Goal: Task Accomplishment & Management: Manage account settings

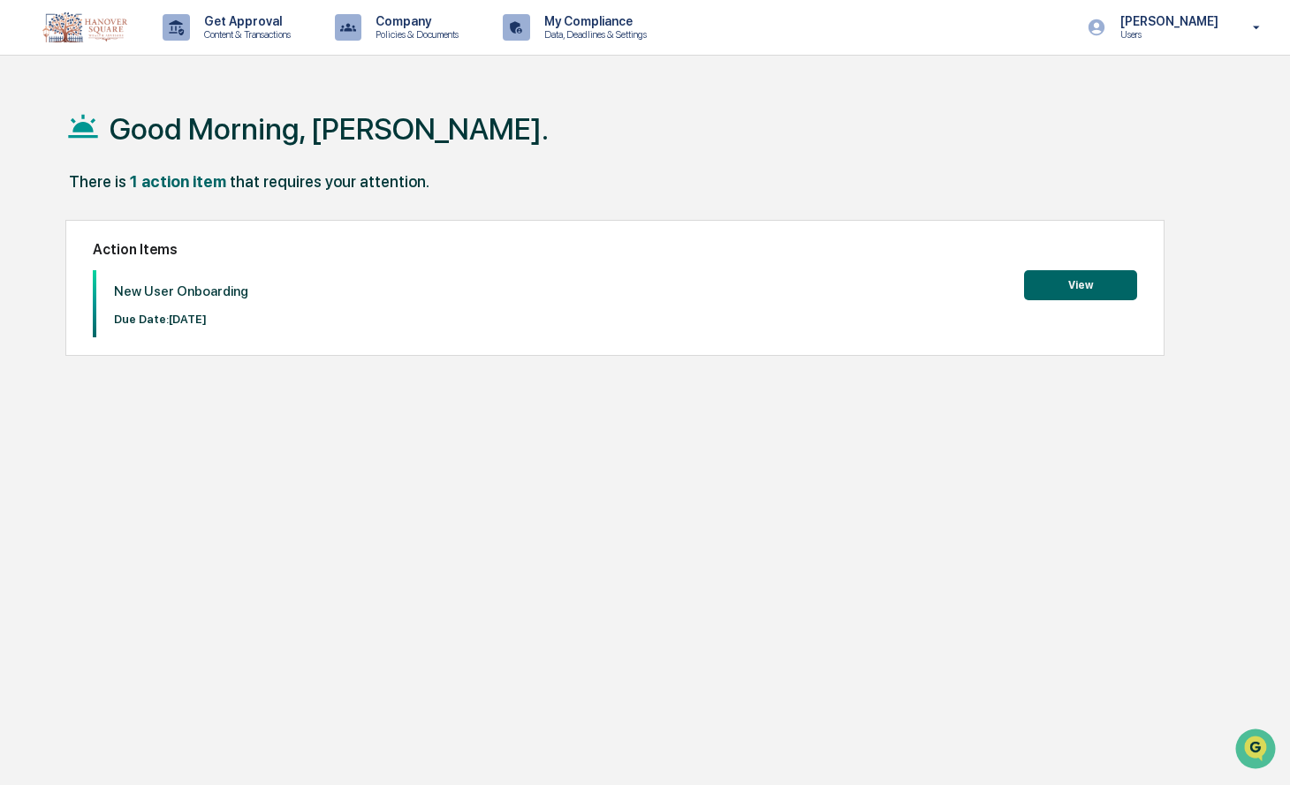
click at [1066, 285] on button "View" at bounding box center [1080, 285] width 113 height 30
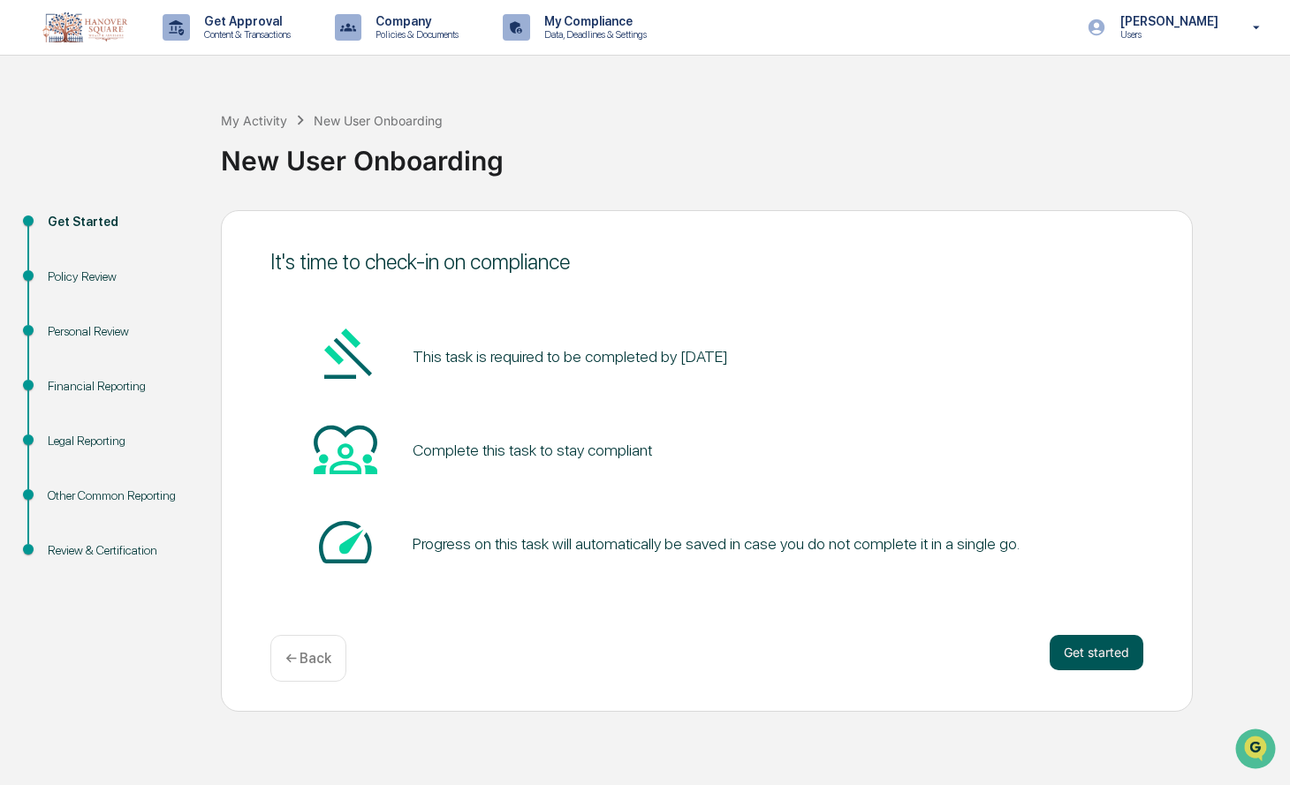
click at [1081, 654] on button "Get started" at bounding box center [1097, 652] width 94 height 35
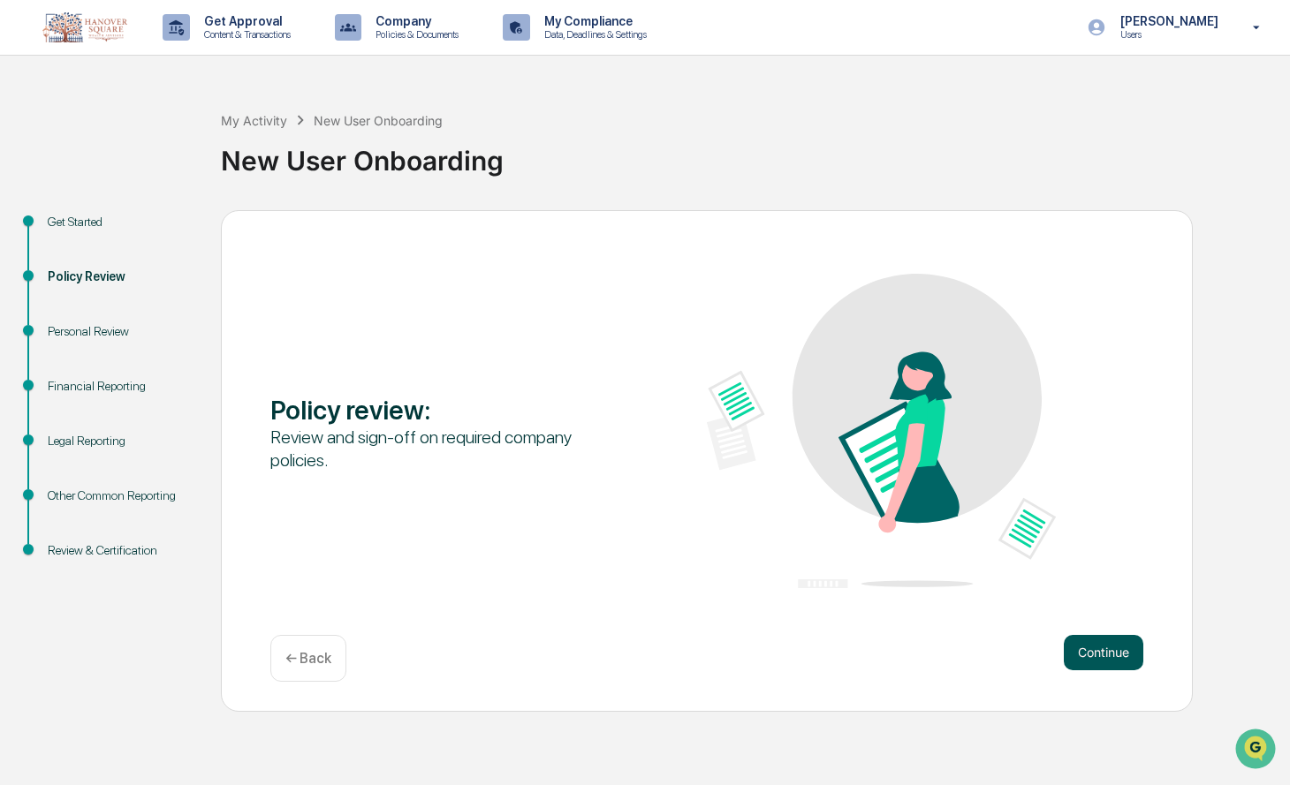
click at [1095, 648] on button "Continue" at bounding box center [1104, 652] width 80 height 35
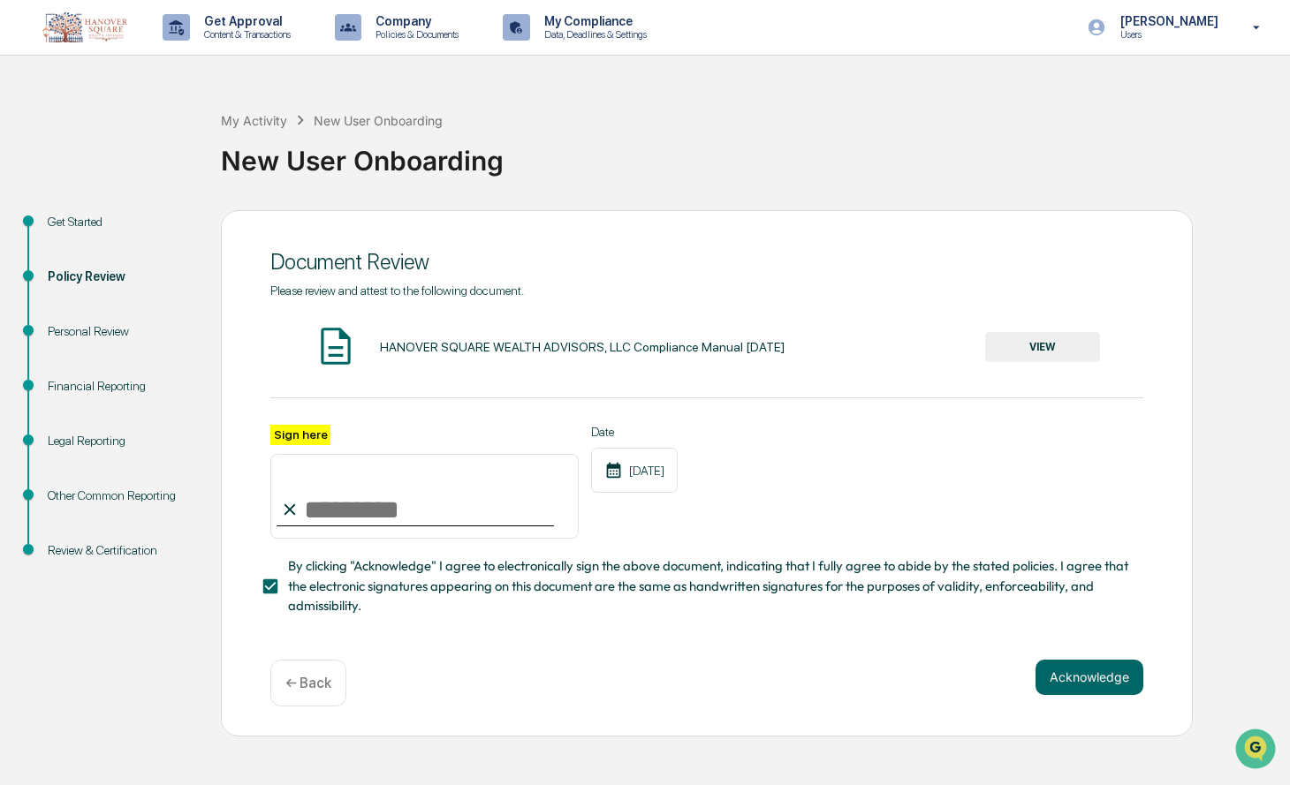
click at [340, 517] on input "Sign here" at bounding box center [424, 496] width 308 height 85
type input "**********"
click at [1083, 675] on button "Acknowledge" at bounding box center [1090, 677] width 108 height 35
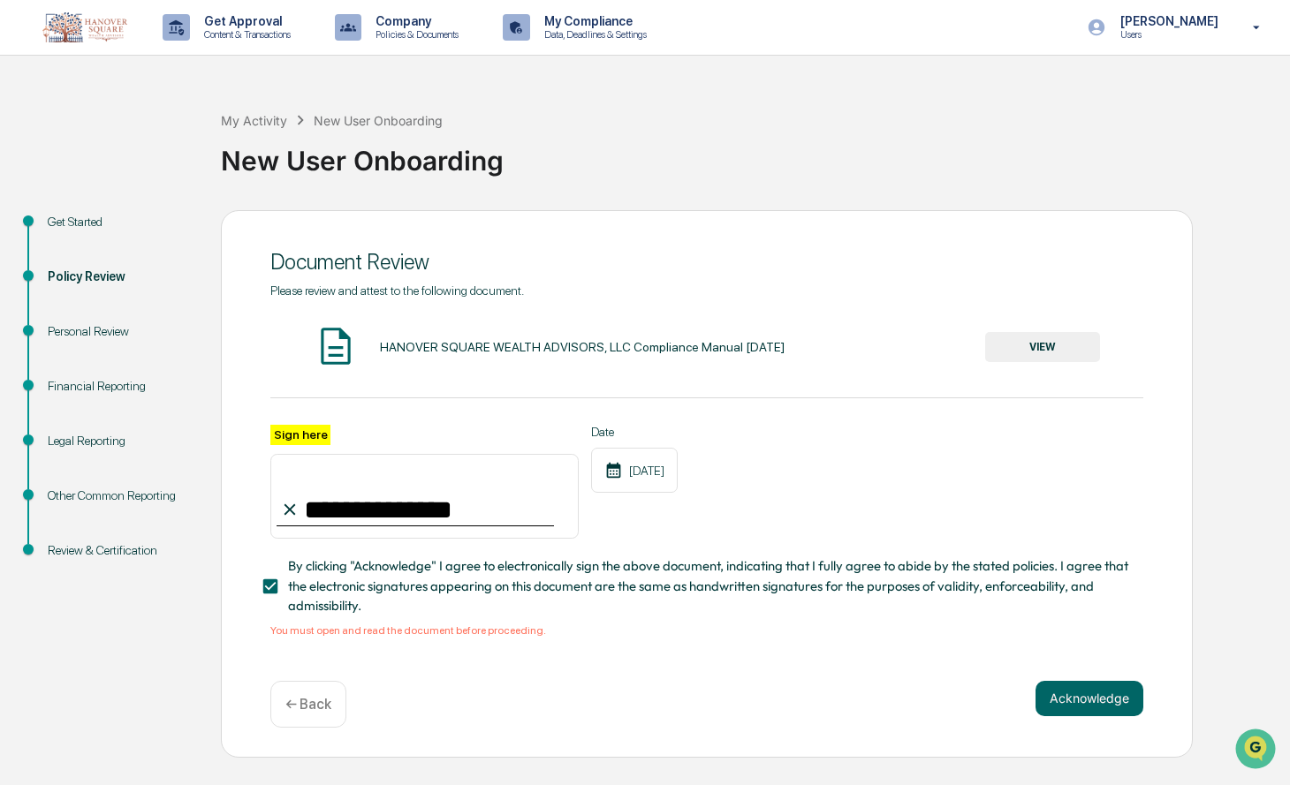
click at [338, 338] on img at bounding box center [336, 346] width 44 height 44
click at [1048, 350] on button "VIEW" at bounding box center [1042, 347] width 115 height 30
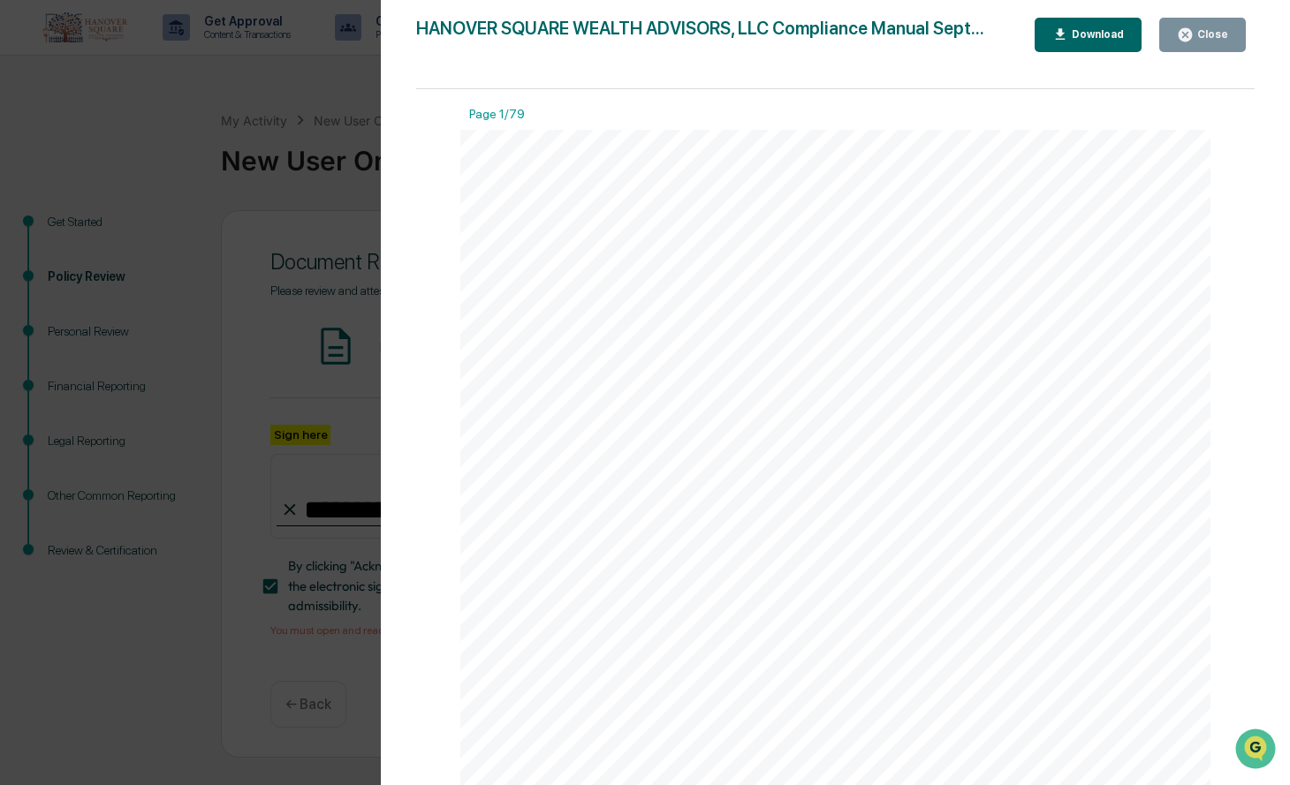
click at [1085, 32] on div "Download" at bounding box center [1096, 34] width 56 height 12
click at [858, 202] on div "HANOVER SQUARE WEALTH ADVISORS, LLC Compliance Manual September 2025 This Compl…" at bounding box center [835, 615] width 750 height 971
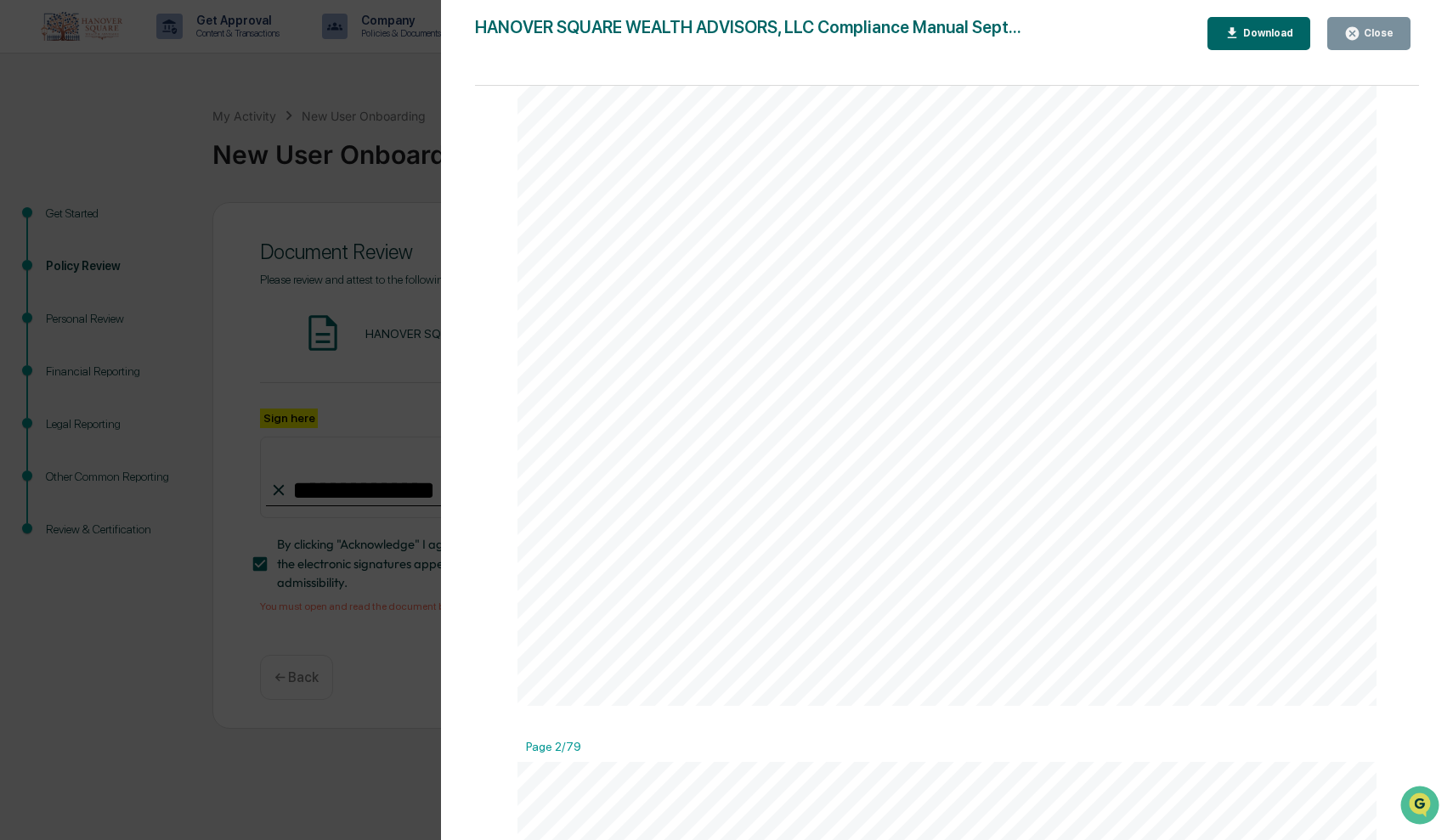
scroll to position [560, 0]
click at [1240, 28] on div "Close" at bounding box center [1377, 33] width 33 height 12
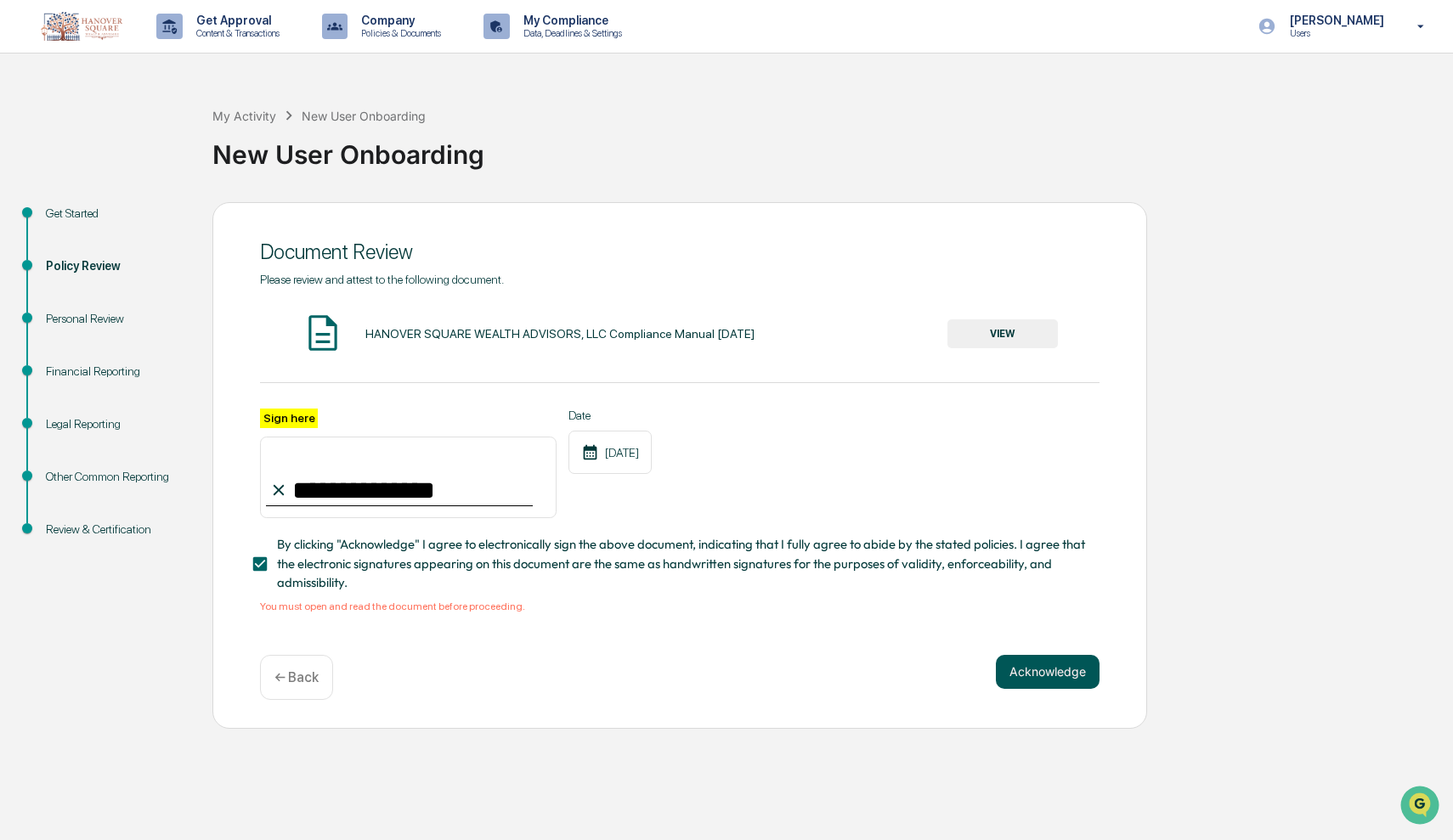
click at [1040, 655] on button "Acknowledge" at bounding box center [1048, 671] width 104 height 34
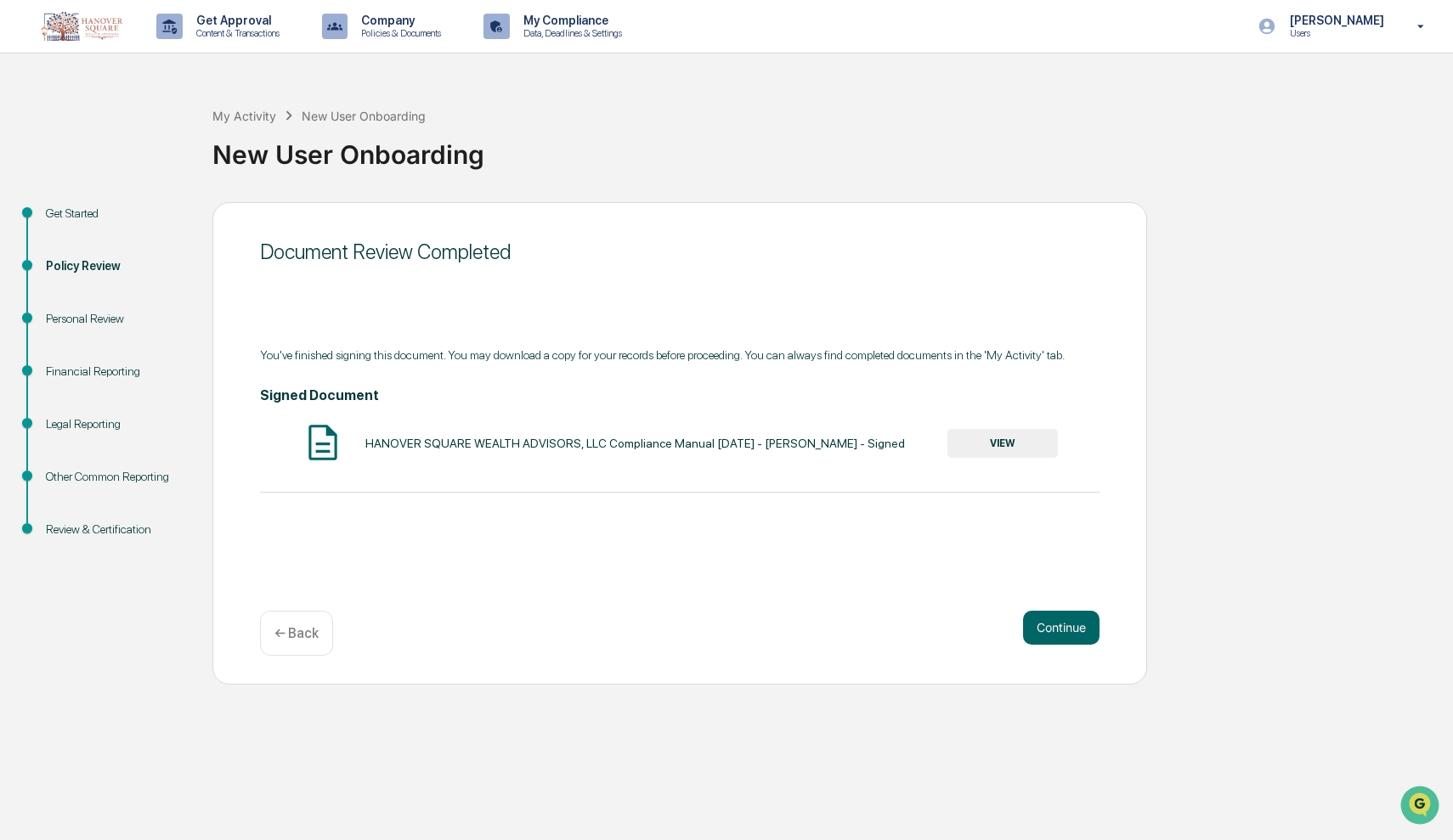
click at [331, 441] on img at bounding box center [323, 442] width 42 height 42
click at [1003, 442] on button "VIEW" at bounding box center [1002, 443] width 111 height 29
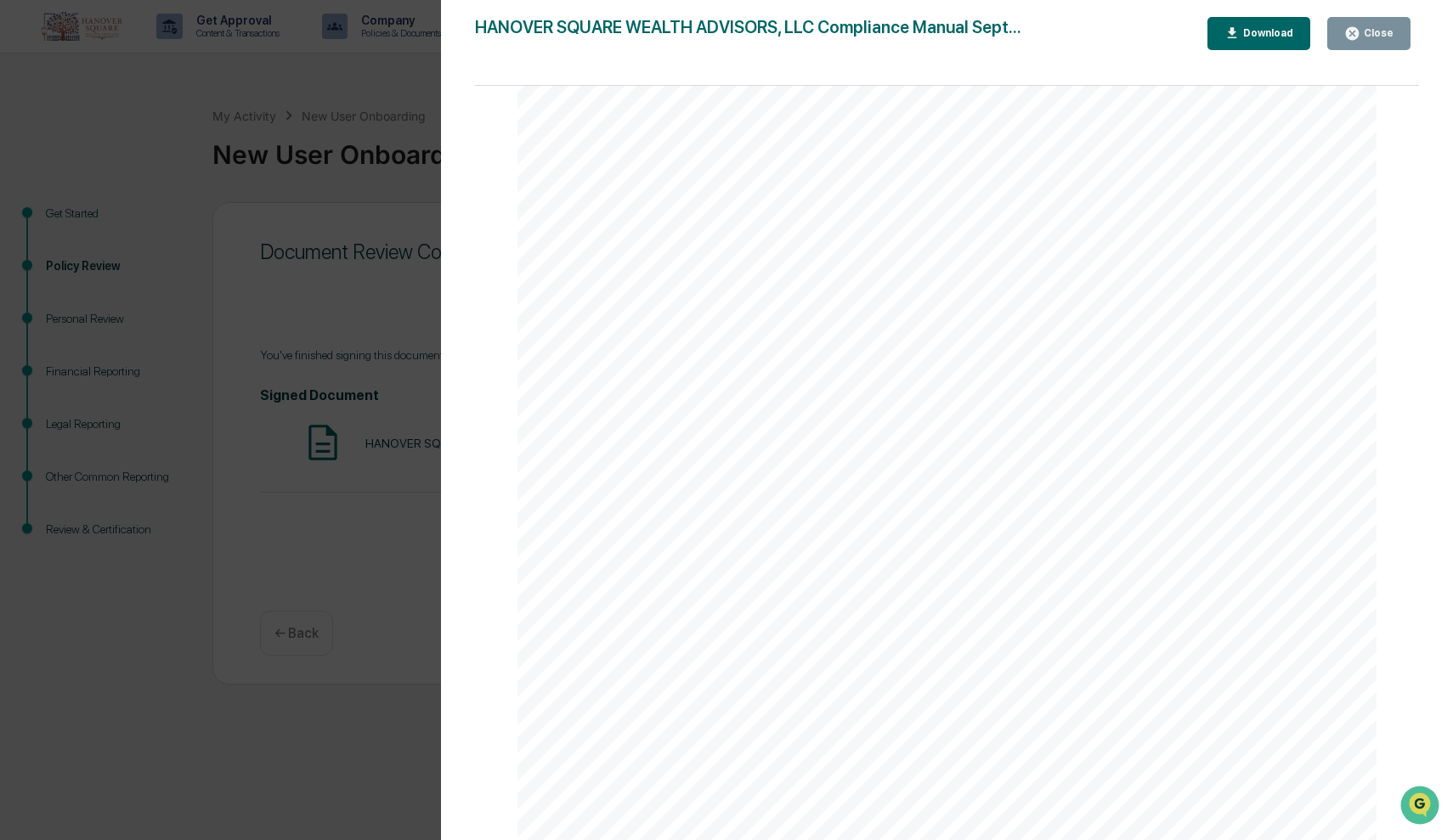
scroll to position [92637, 0]
click at [1240, 33] on div "Close" at bounding box center [1377, 33] width 33 height 12
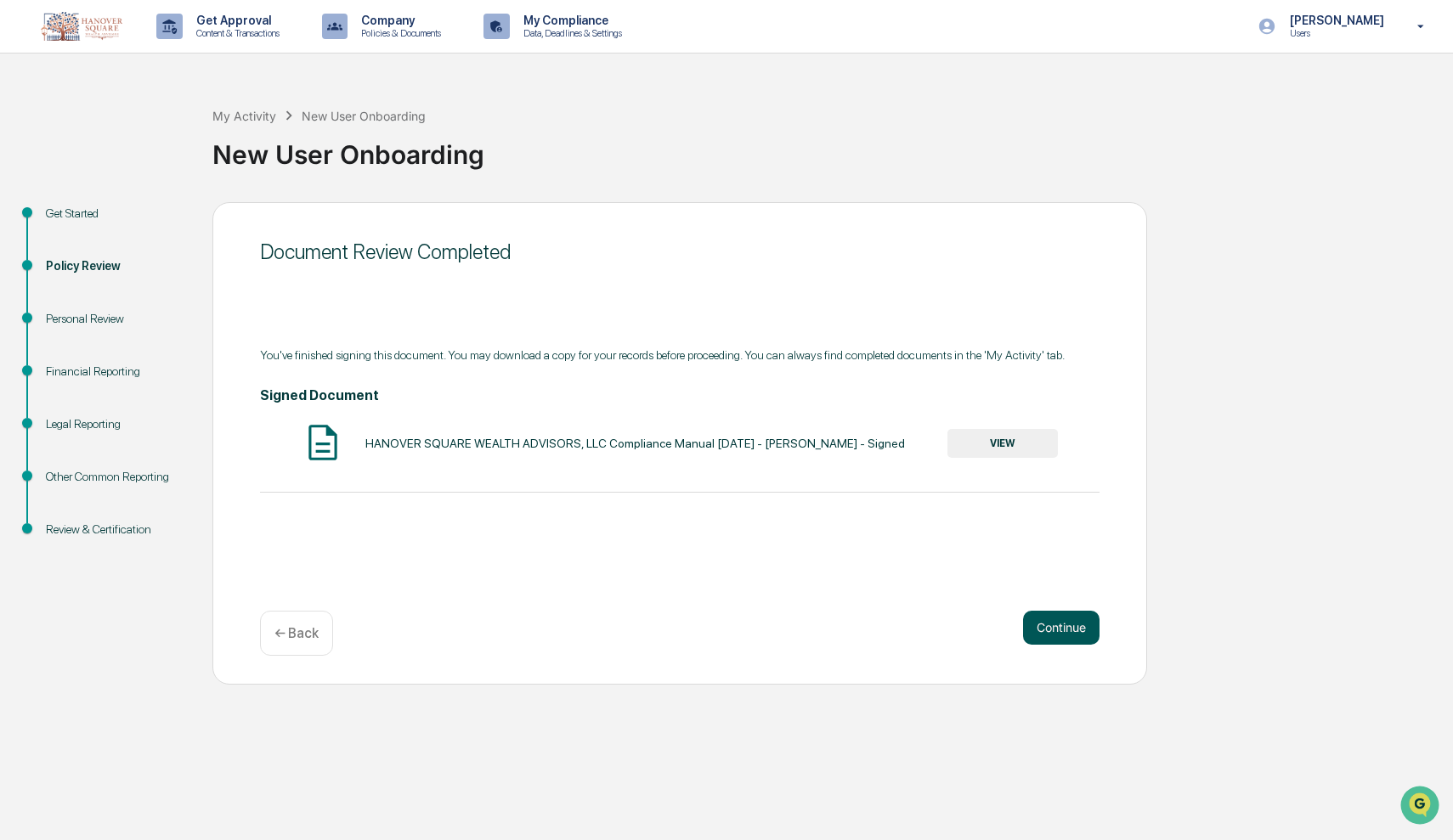
click at [1061, 626] on button "Continue" at bounding box center [1062, 627] width 77 height 34
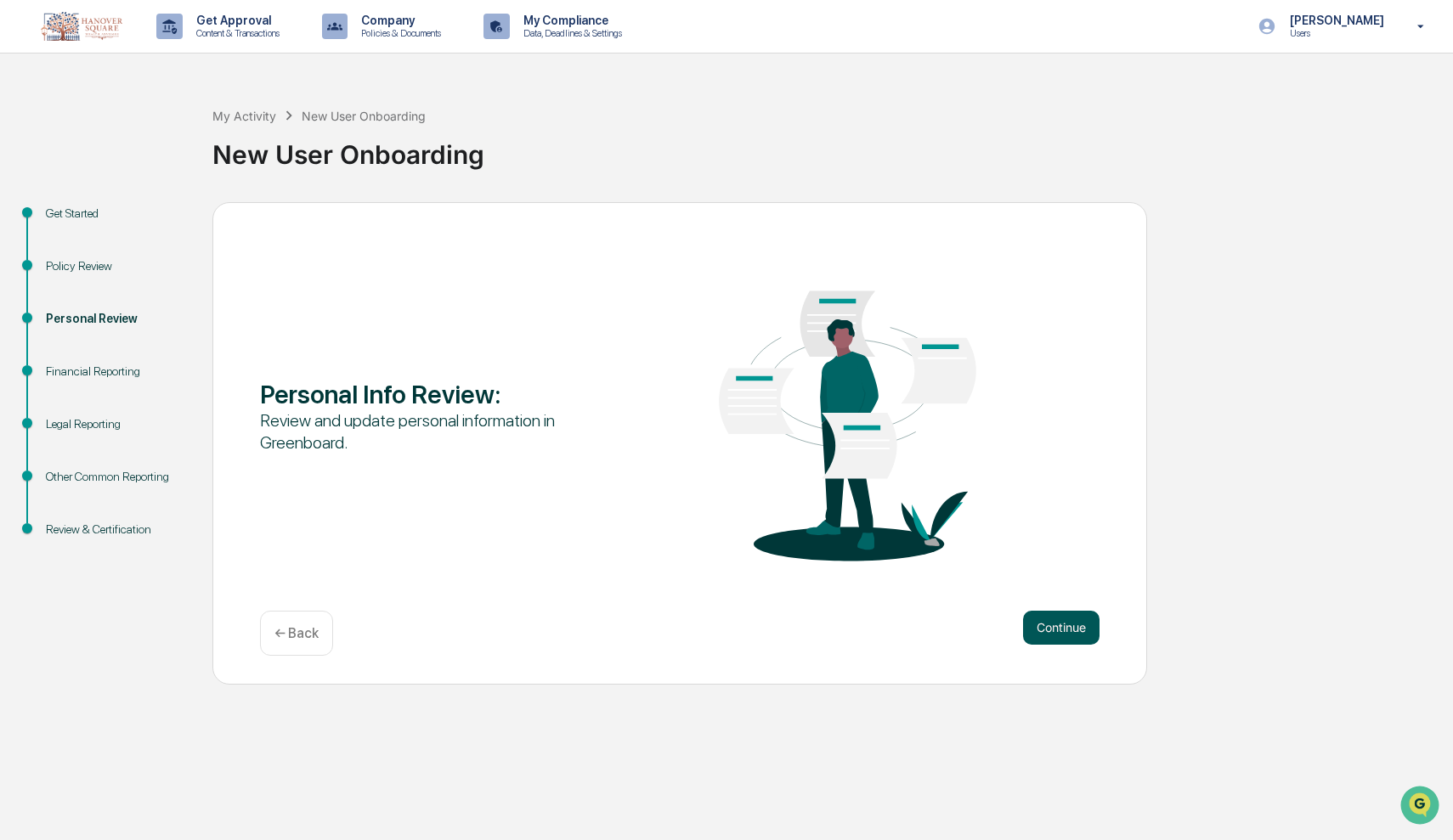
click at [1061, 630] on button "Continue" at bounding box center [1062, 627] width 77 height 34
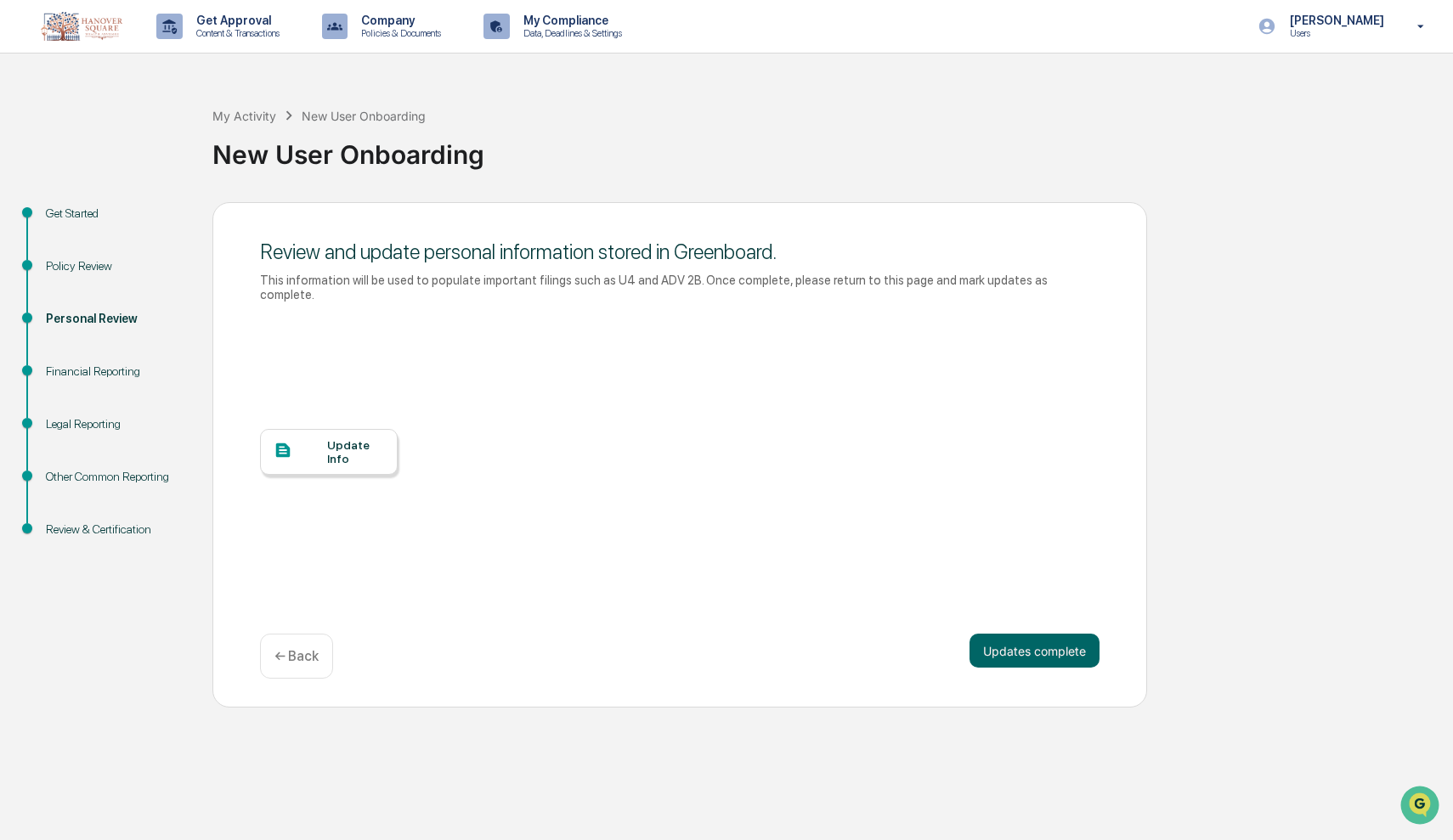
click at [365, 443] on div "Update Info" at bounding box center [355, 452] width 57 height 27
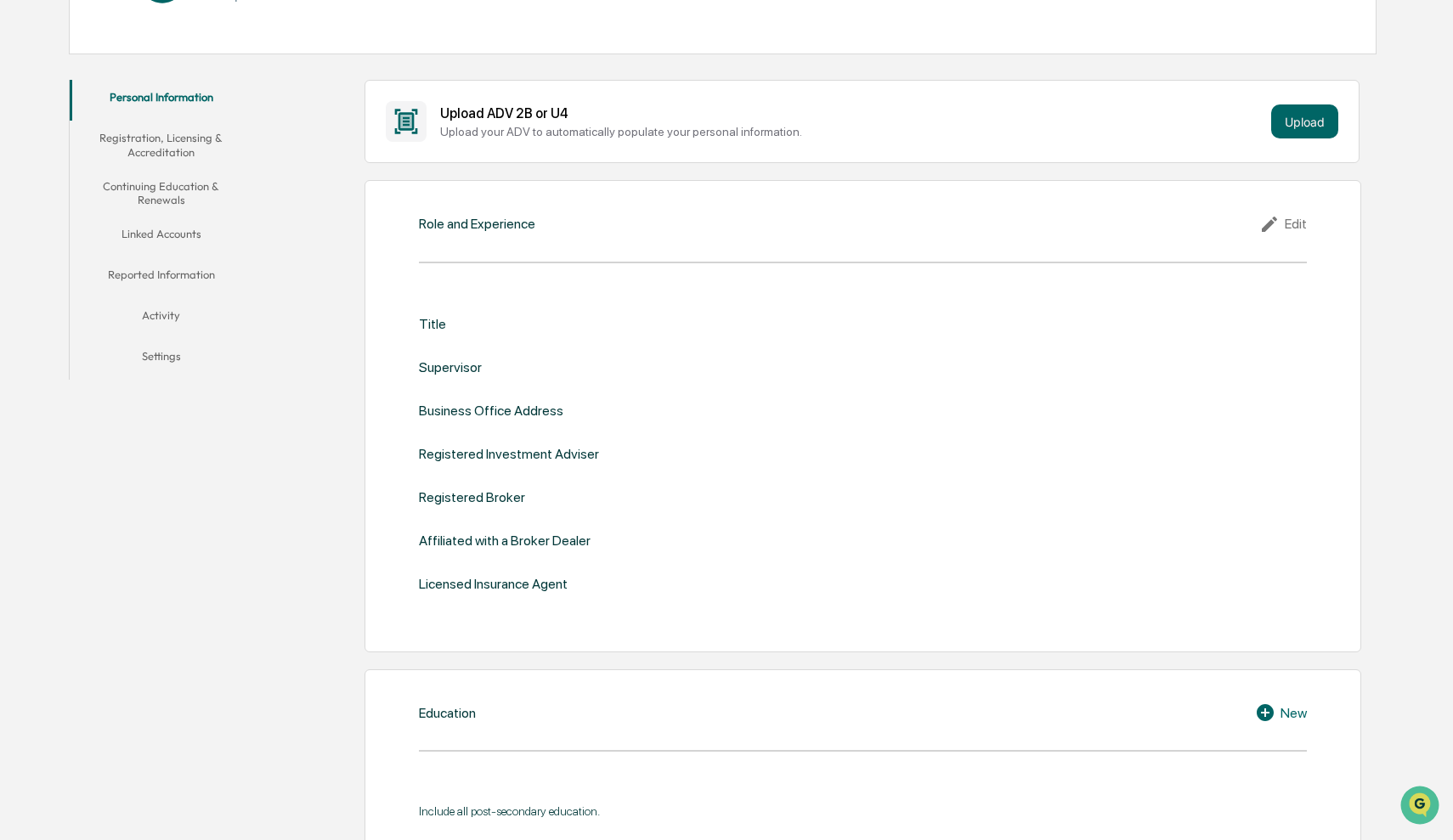
scroll to position [258, 0]
click at [1296, 226] on div "Edit" at bounding box center [1282, 226] width 47 height 20
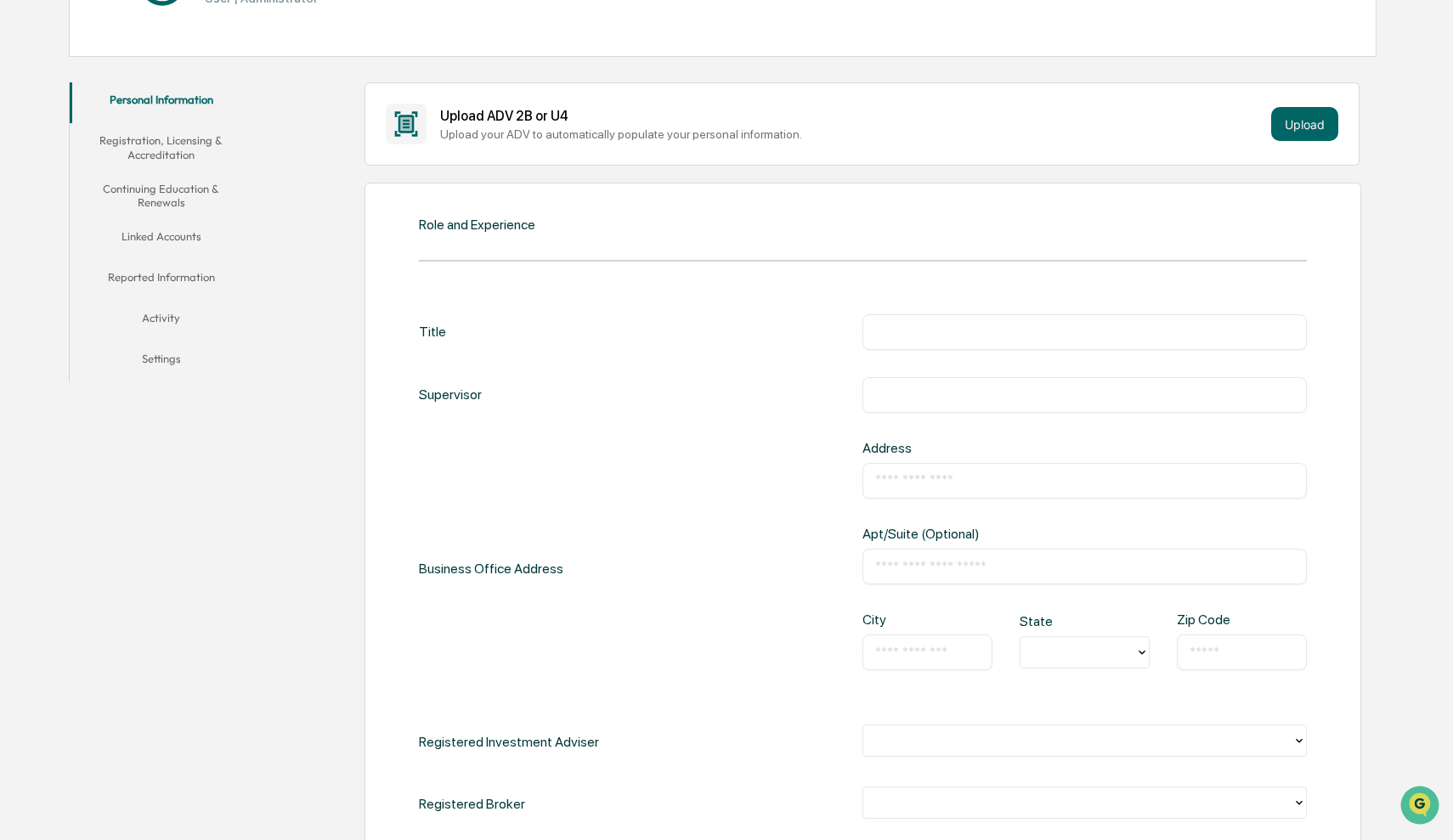
click at [926, 335] on input "text" at bounding box center [1084, 333] width 418 height 17
type input "**********"
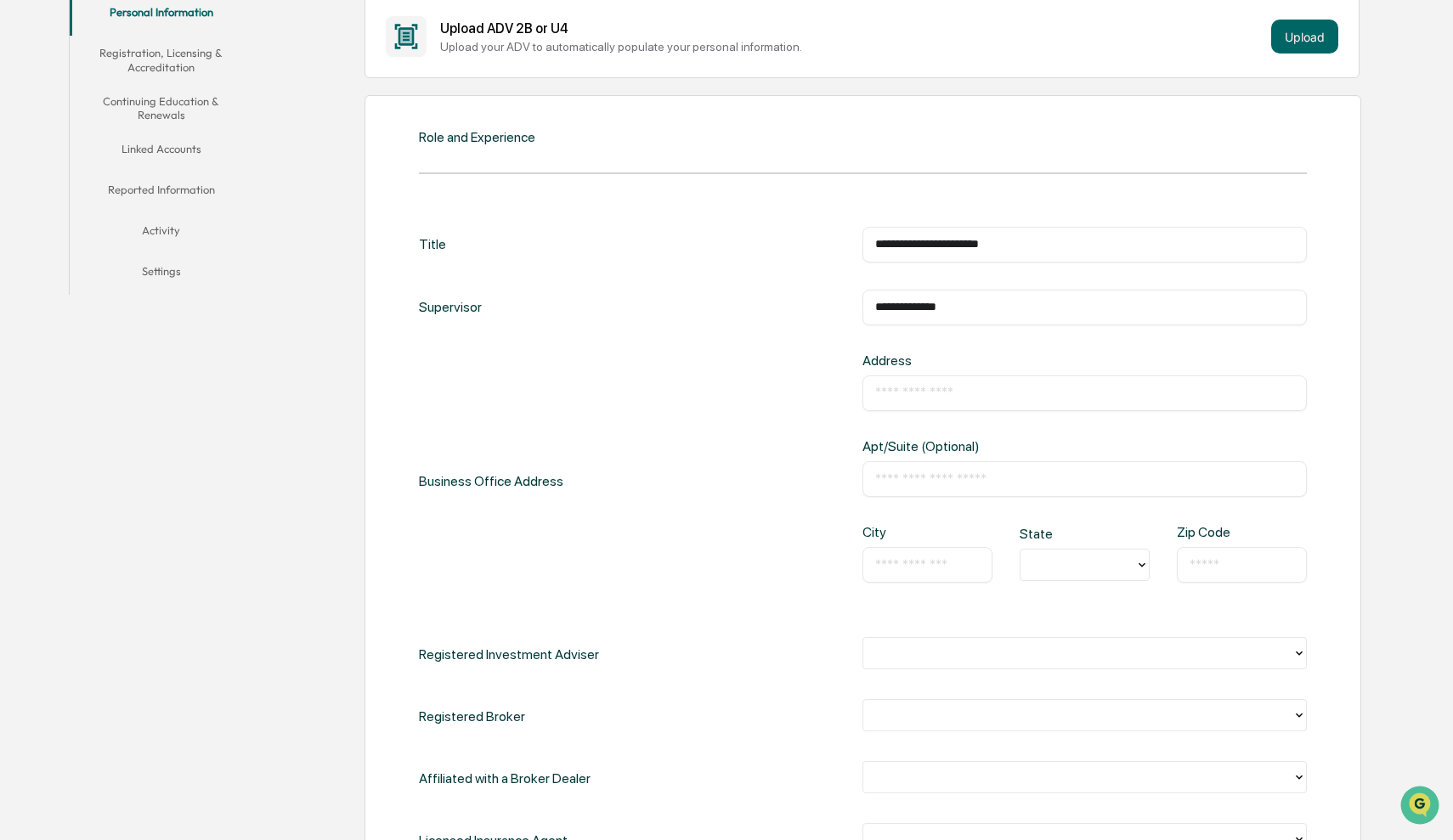
scroll to position [379, 0]
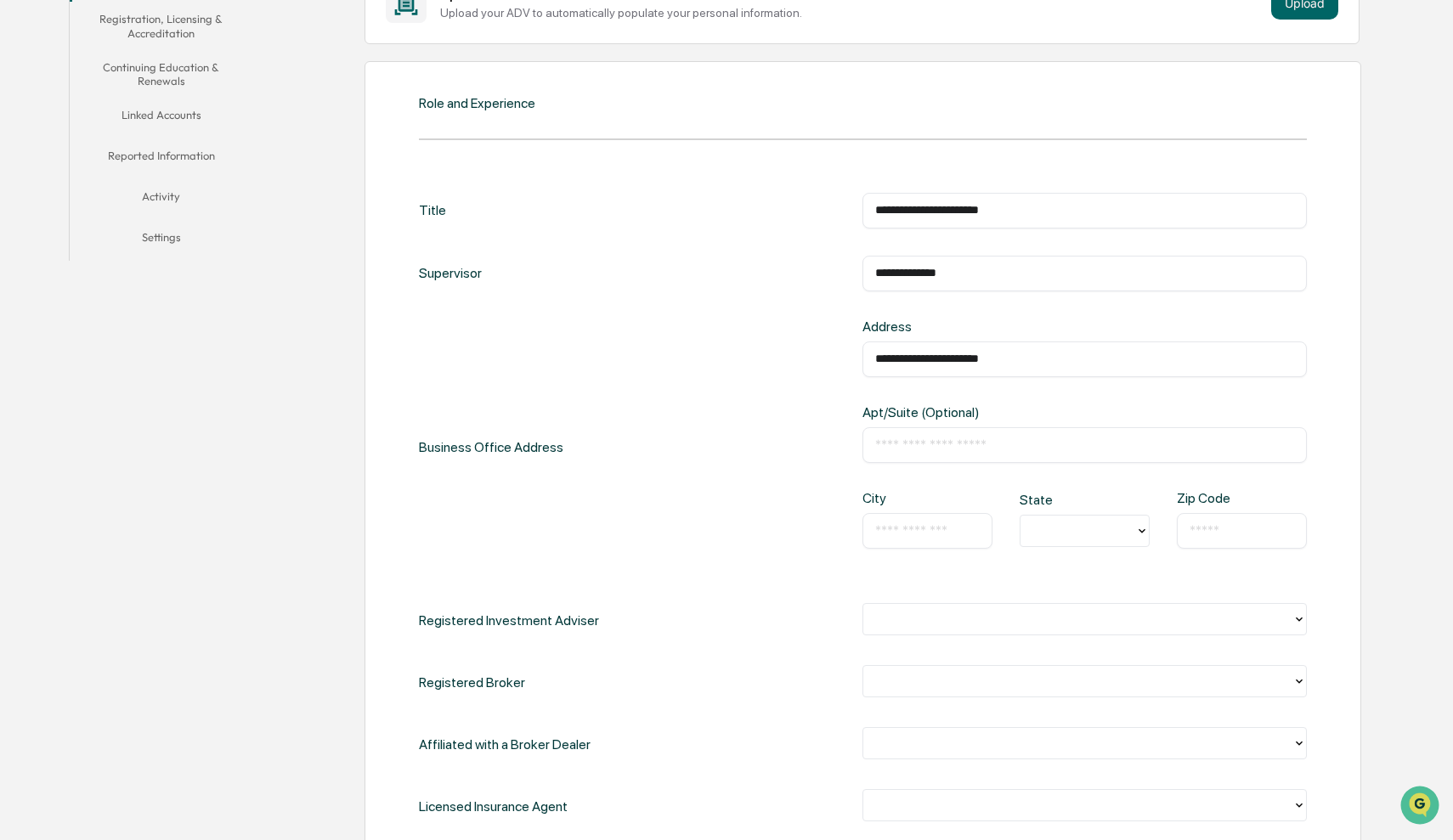
type input "**********"
type input "****"
type input "*"
click at [1056, 713] on div "NC" at bounding box center [1084, 718] width 130 height 34
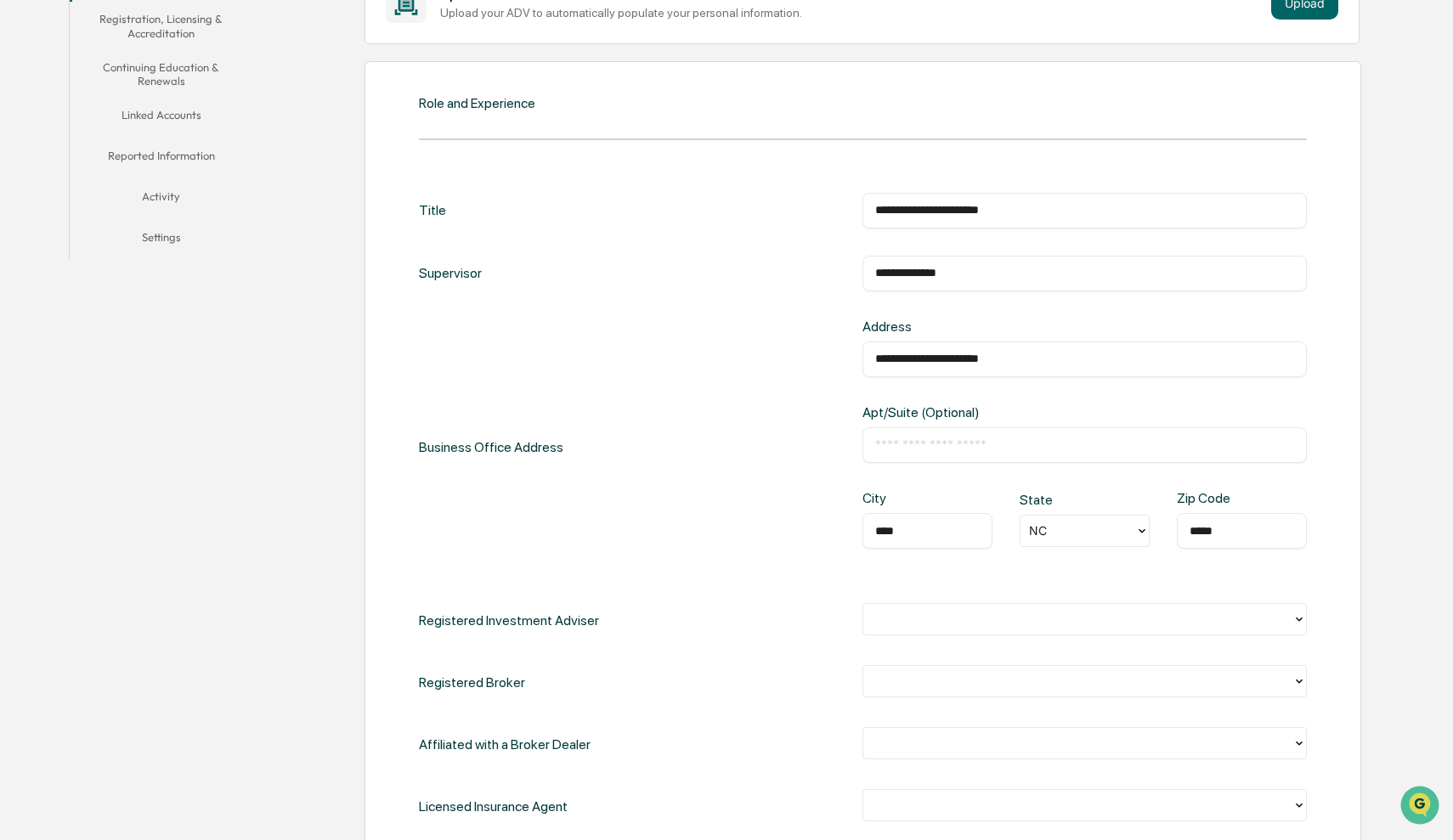
type input "*****"
click at [1299, 617] on icon at bounding box center [1299, 619] width 13 height 13
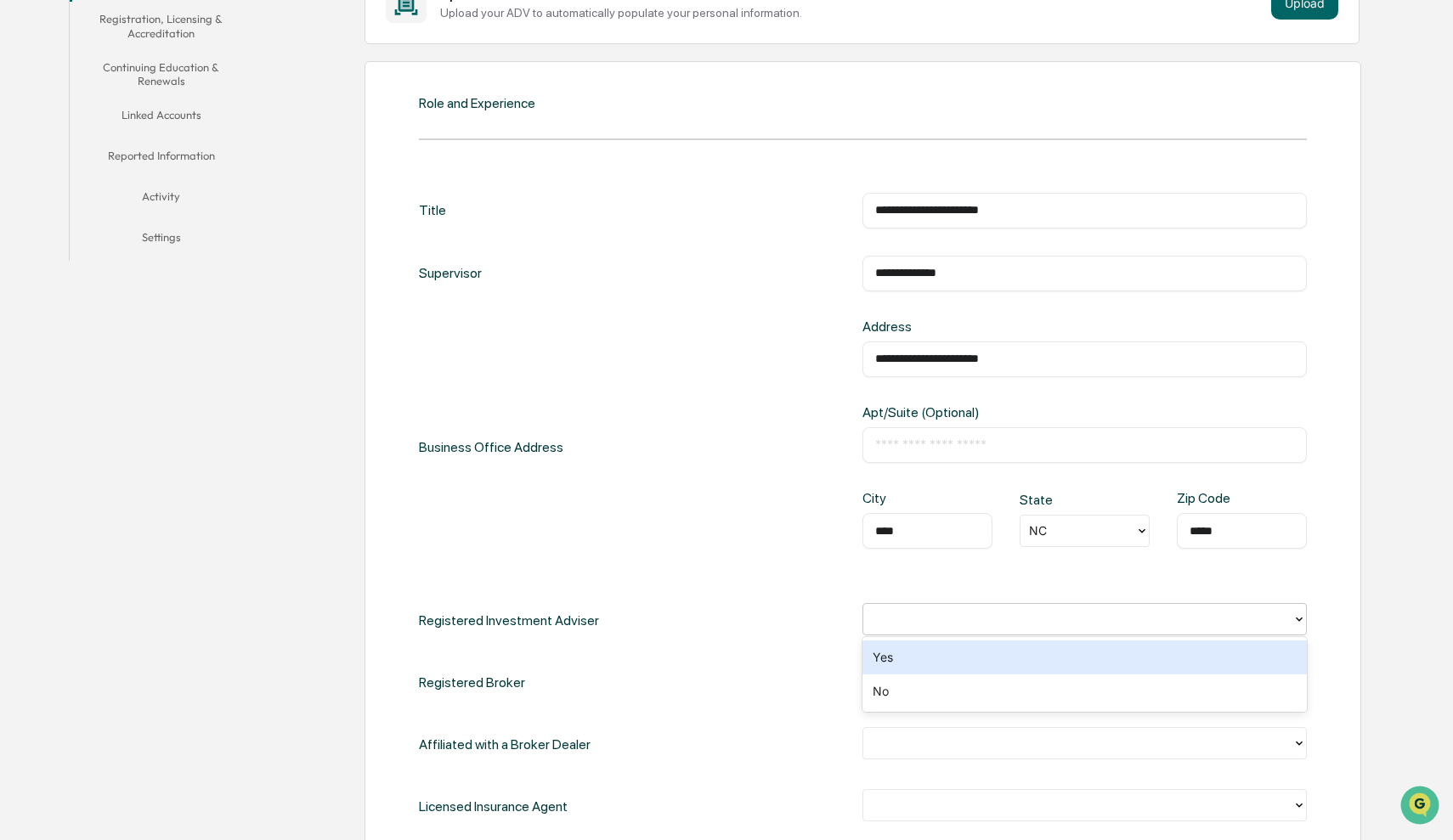
click at [1235, 655] on div "Yes" at bounding box center [1084, 656] width 443 height 34
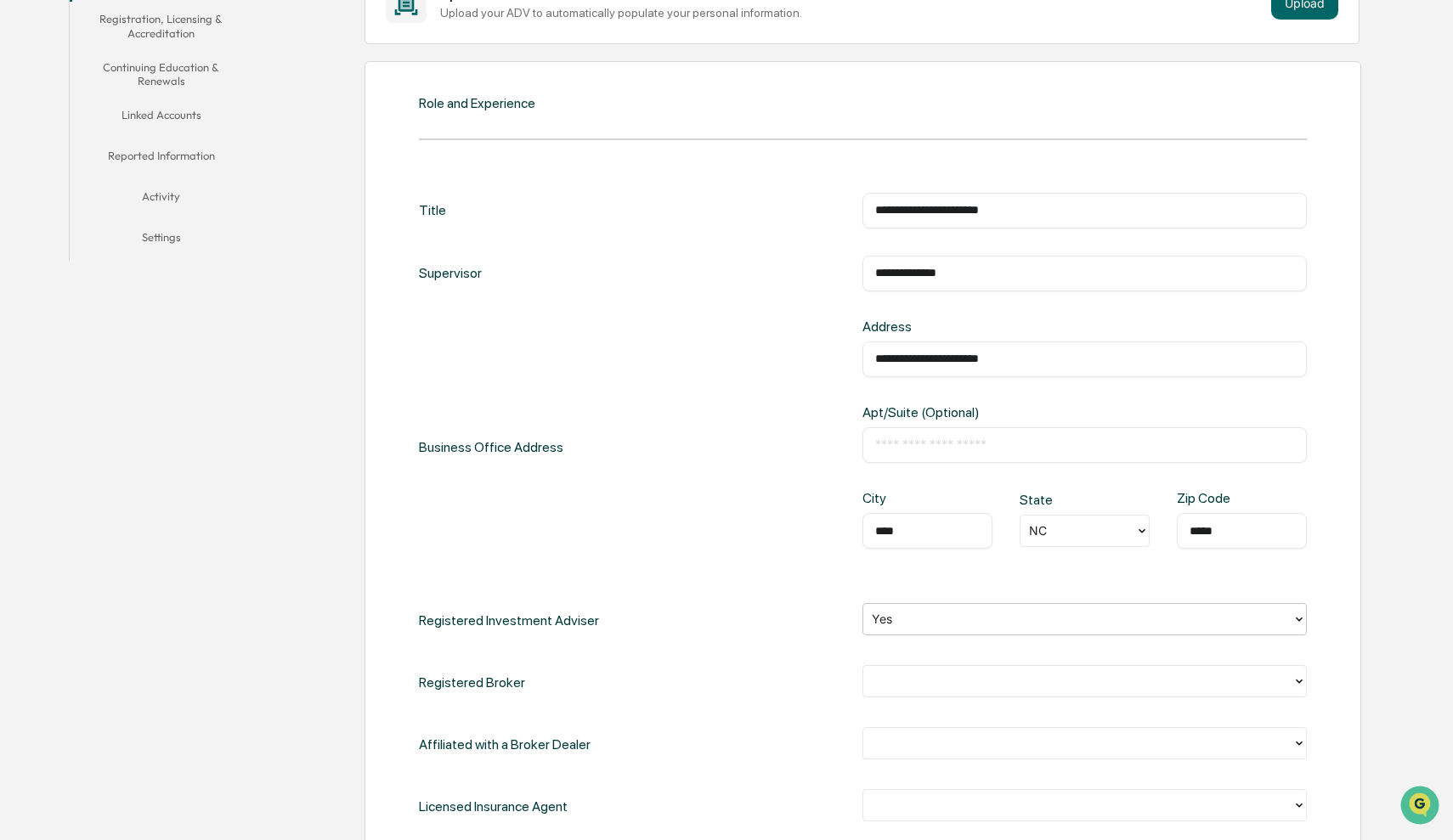
click at [1288, 684] on div at bounding box center [1077, 680] width 428 height 26
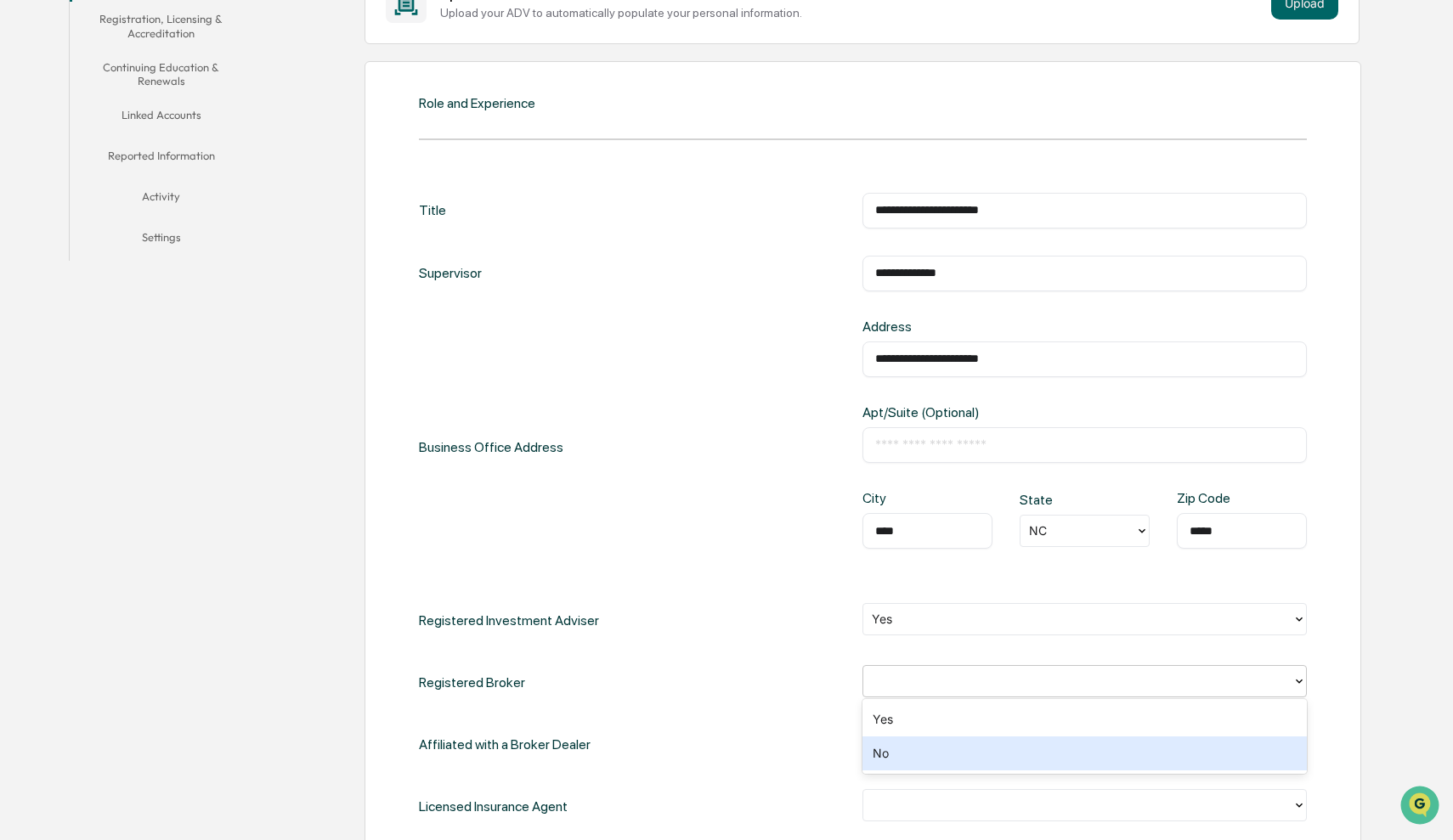
click at [1245, 745] on div "No" at bounding box center [1084, 753] width 443 height 34
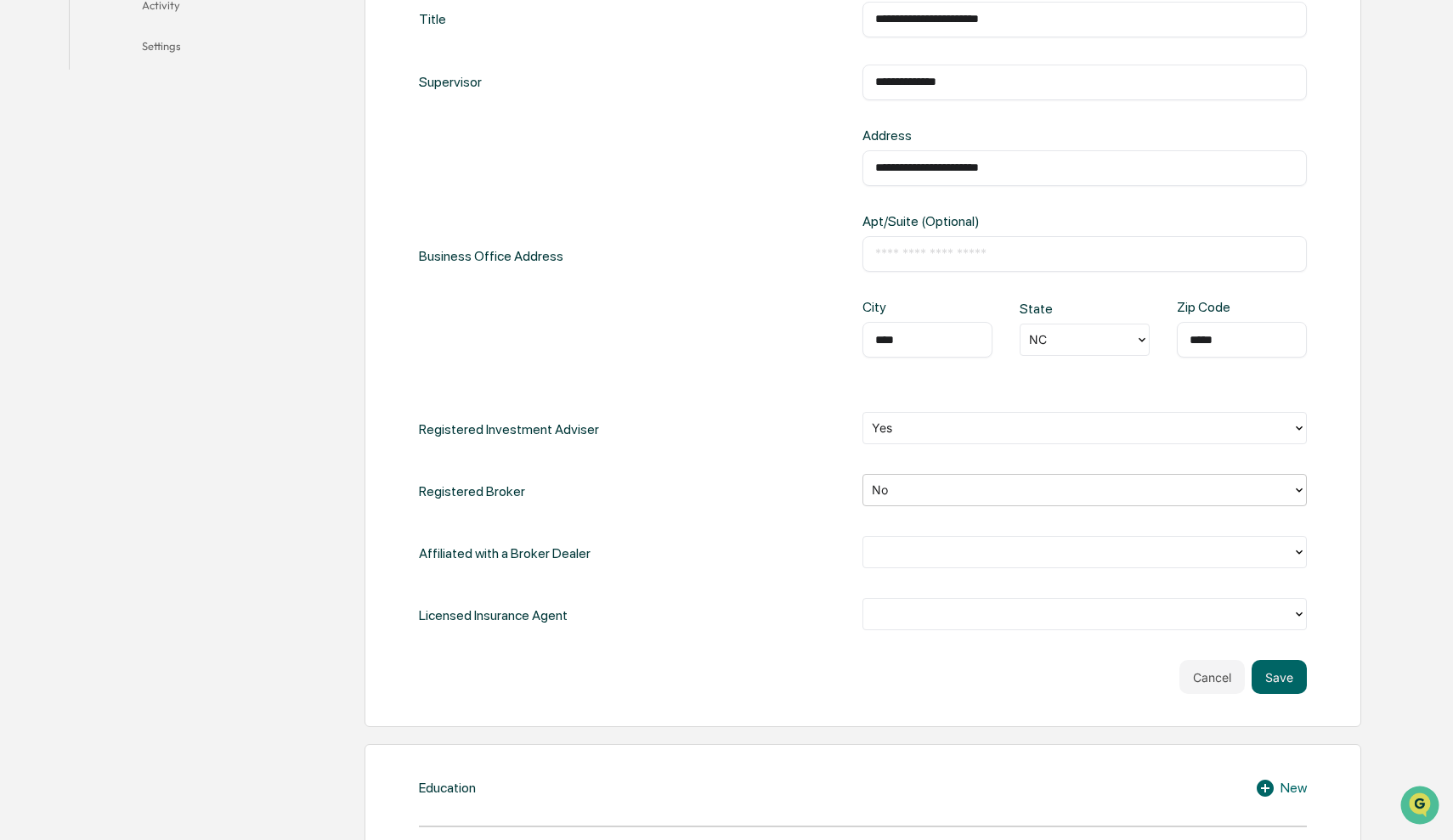
scroll to position [574, 0]
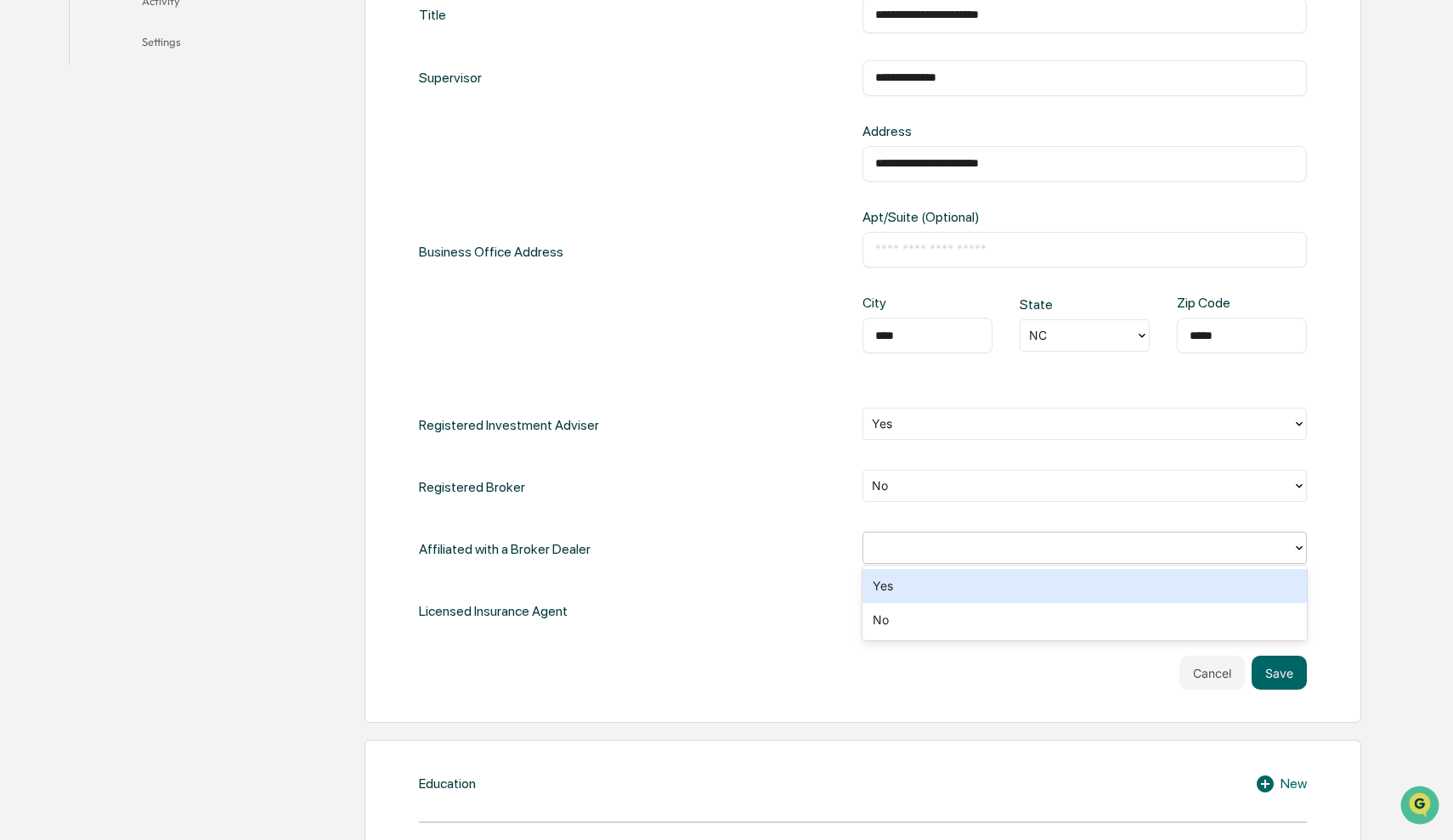
click at [1298, 533] on div at bounding box center [1299, 548] width 13 height 31
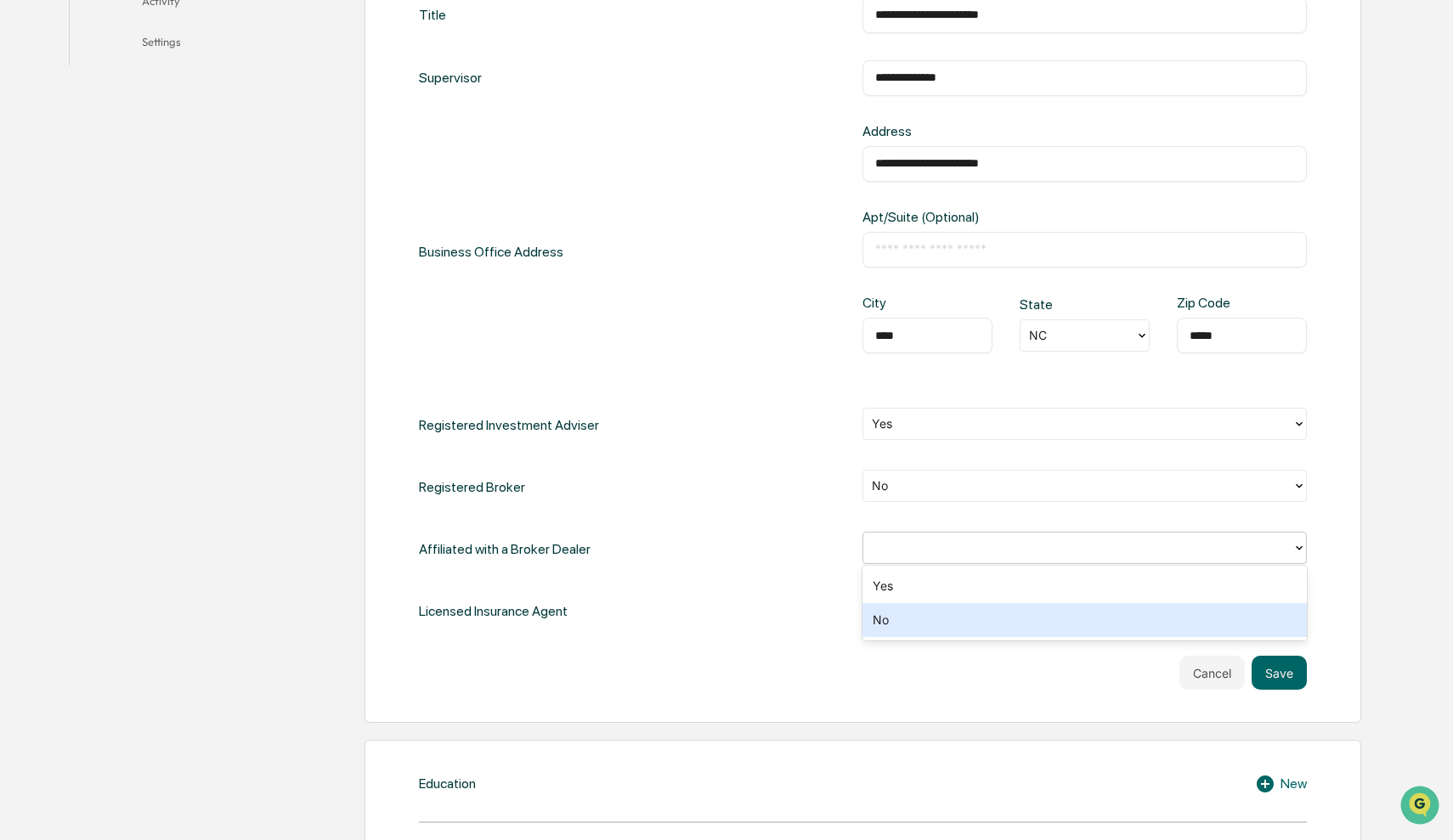
click at [1222, 615] on div "No" at bounding box center [1084, 619] width 443 height 34
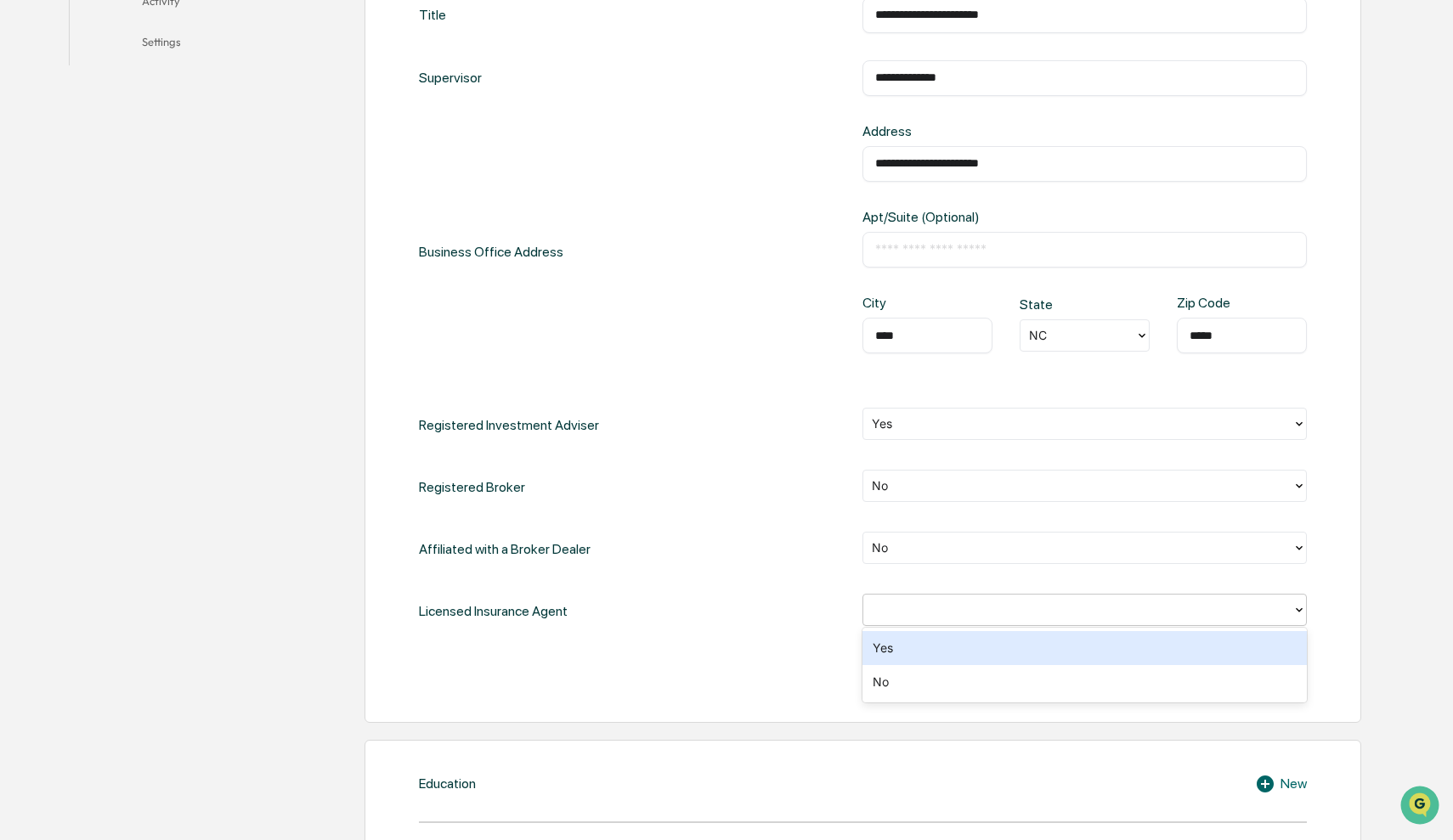
click at [1242, 605] on div at bounding box center [1078, 610] width 412 height 19
click at [1201, 650] on div "Yes" at bounding box center [1084, 647] width 443 height 34
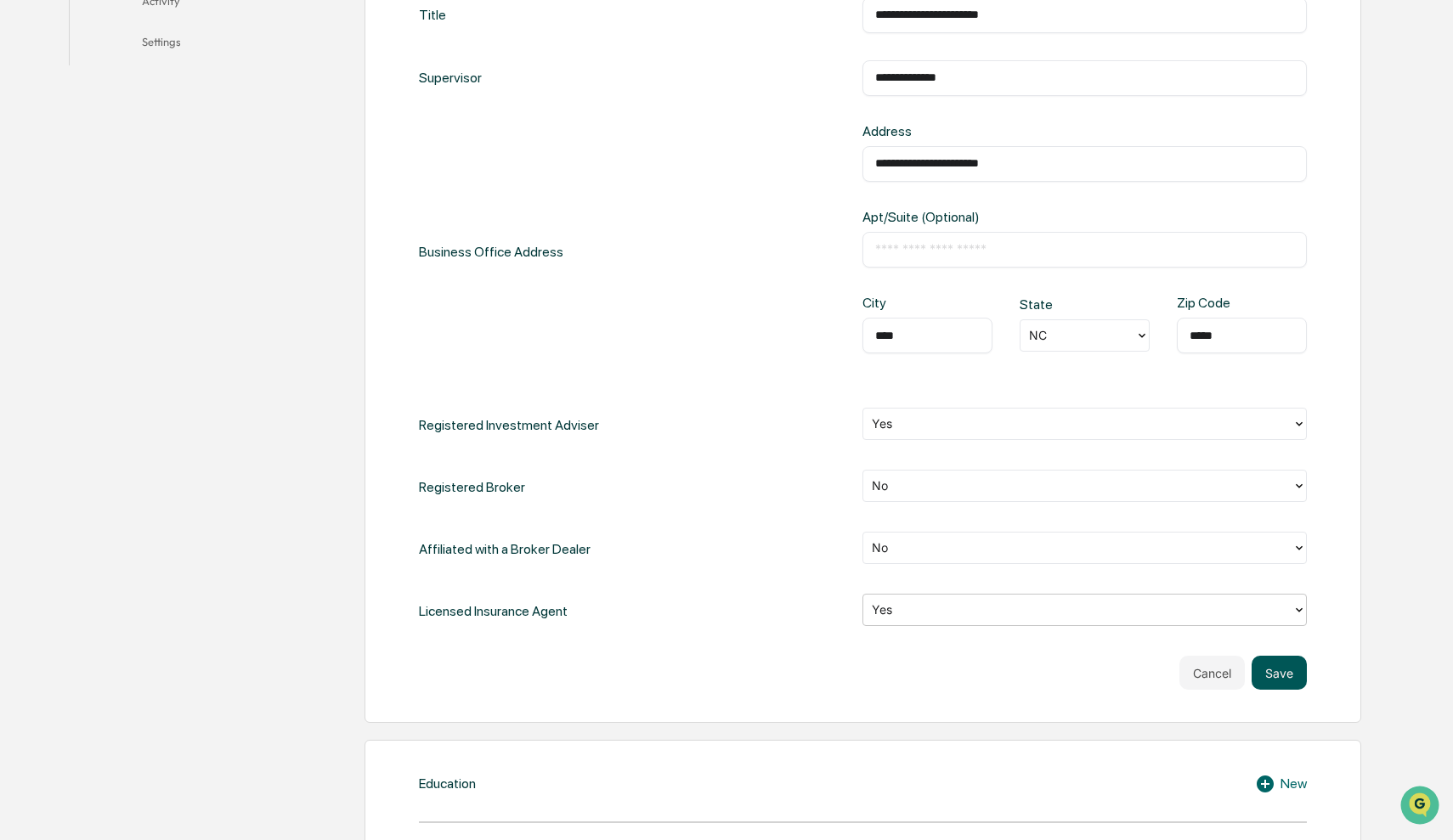
click at [1295, 678] on button "Save" at bounding box center [1278, 672] width 55 height 34
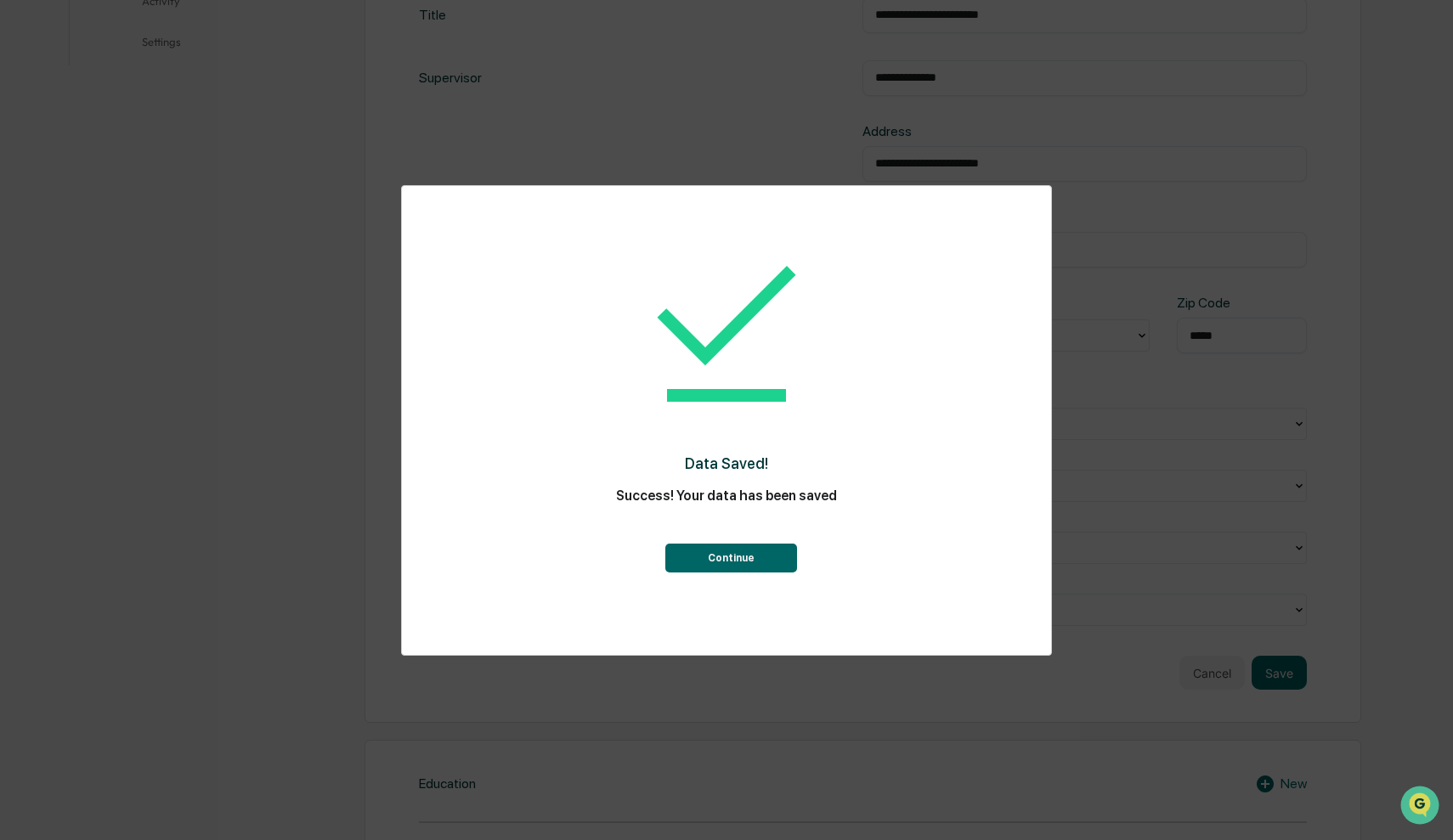
click at [755, 563] on button "Continue" at bounding box center [731, 557] width 132 height 29
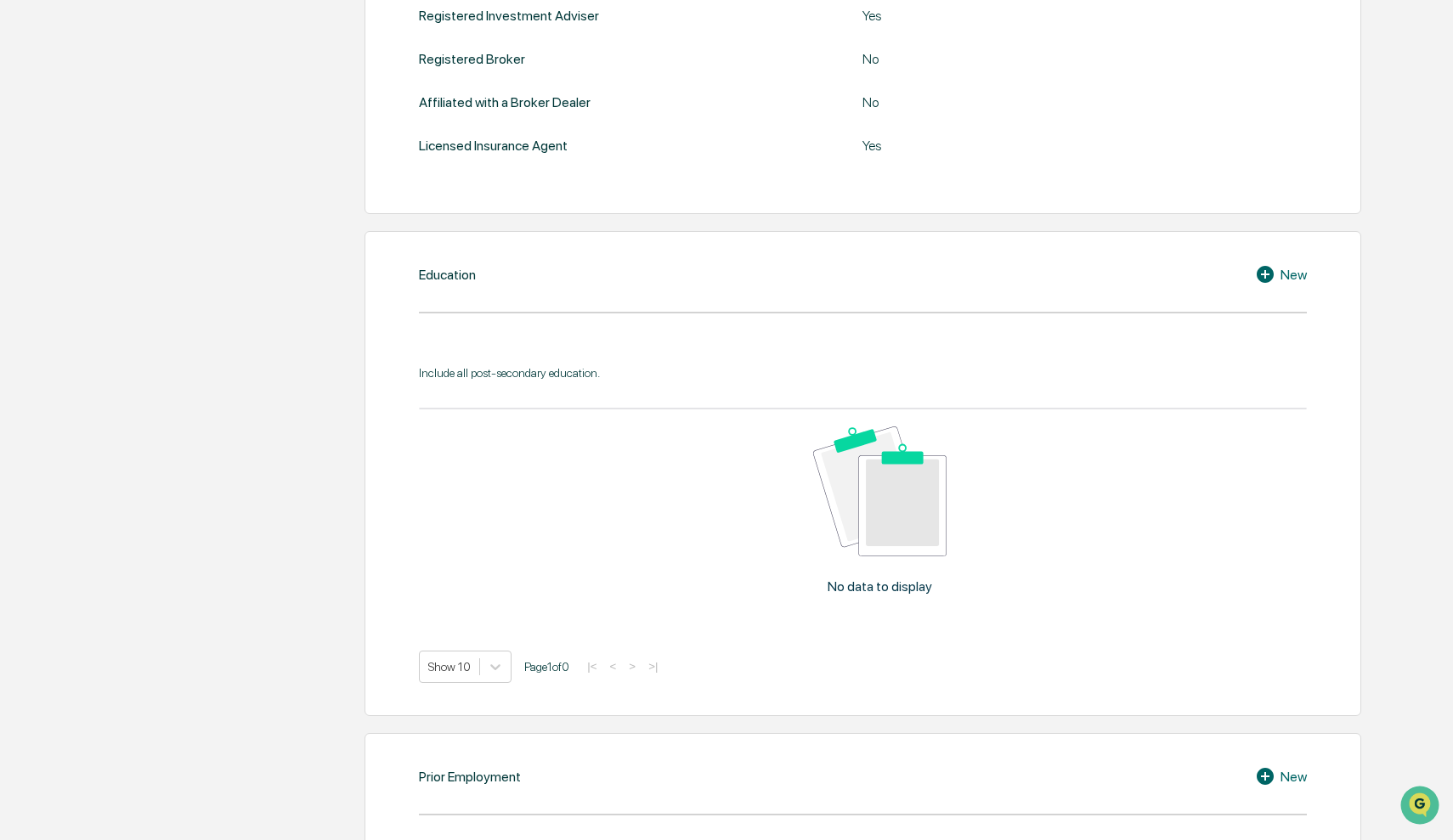
scroll to position [703, 0]
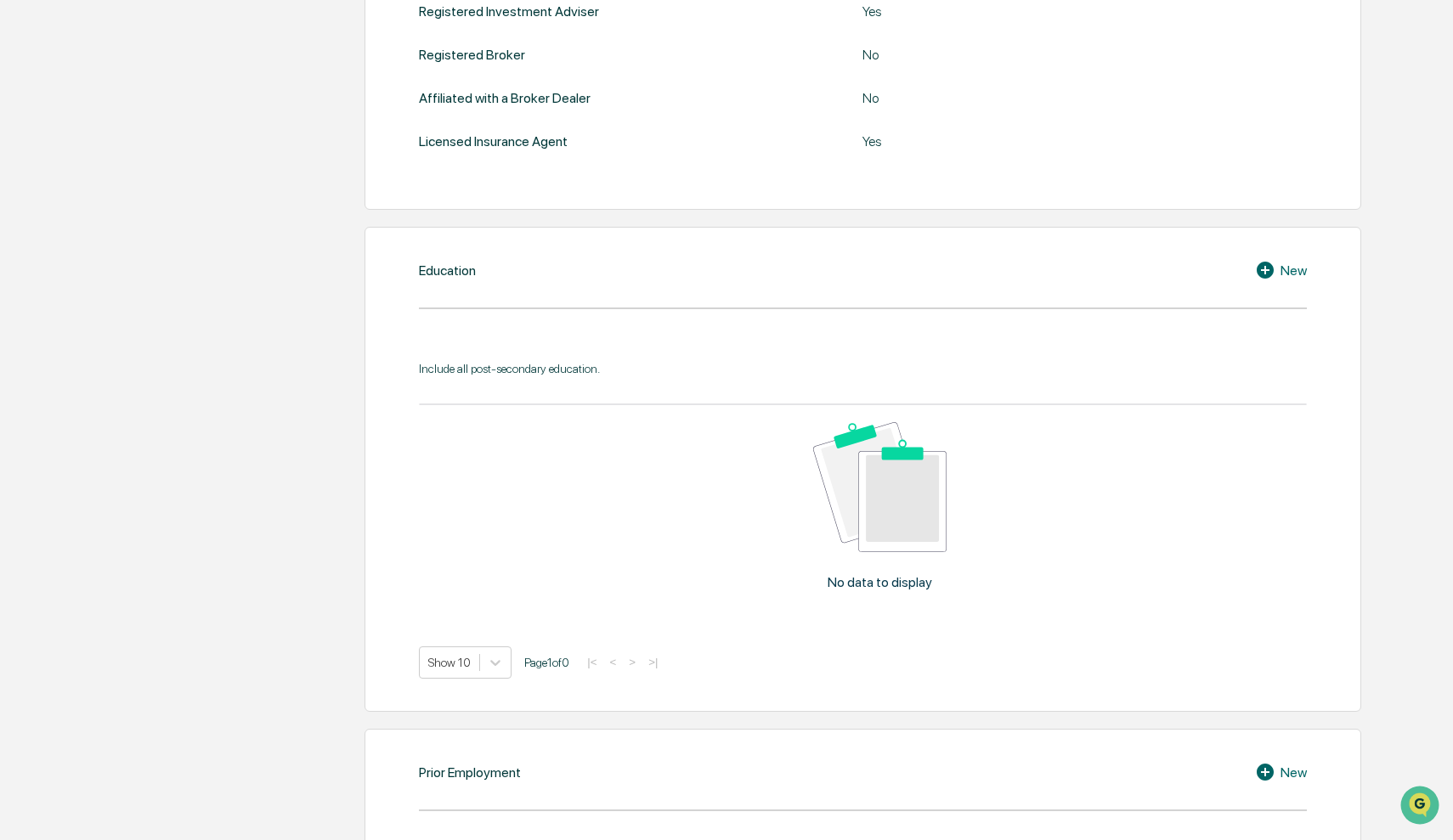
click at [1263, 266] on icon at bounding box center [1265, 270] width 17 height 17
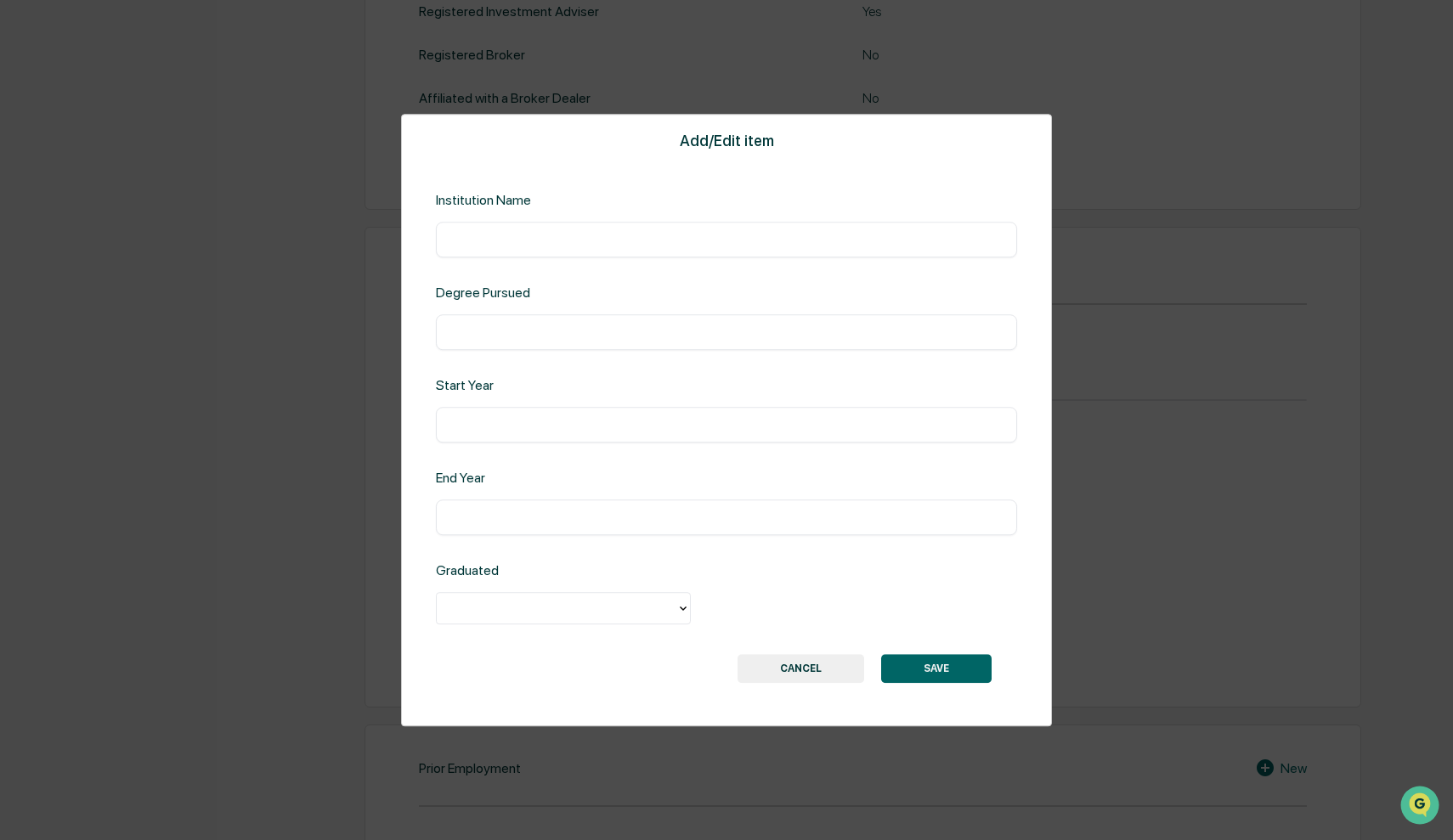
click at [687, 244] on input "text" at bounding box center [727, 239] width 556 height 17
type input "**********"
click at [543, 420] on input "text" at bounding box center [727, 425] width 556 height 17
type input "****"
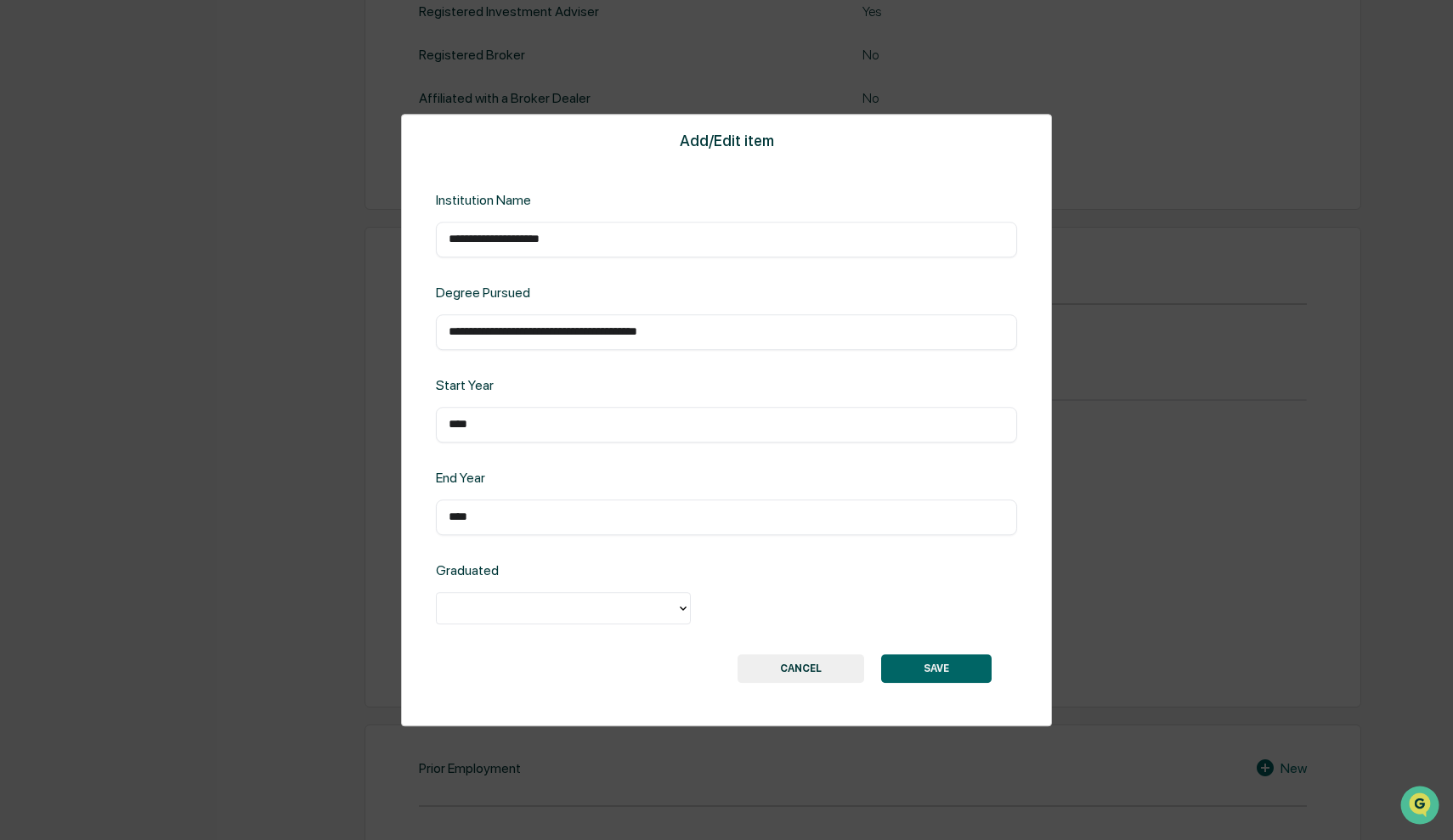
type input "****"
click at [667, 606] on div at bounding box center [556, 607] width 239 height 26
click at [651, 639] on div "Yes" at bounding box center [563, 647] width 255 height 34
click at [761, 322] on div "**********" at bounding box center [726, 332] width 581 height 36
click at [759, 337] on input "**********" at bounding box center [727, 333] width 556 height 17
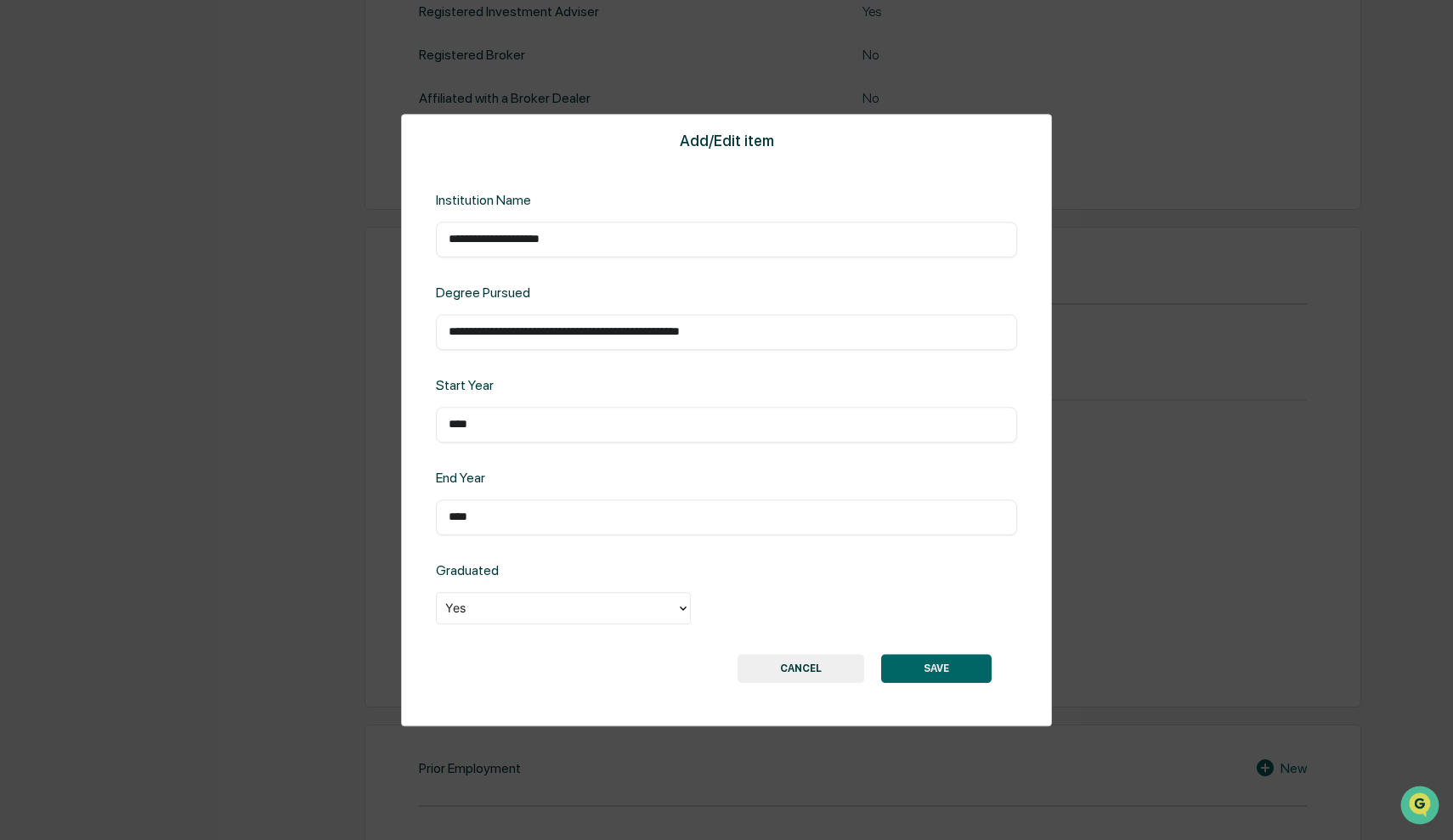
type input "**********"
click at [941, 675] on button "SAVE" at bounding box center [936, 668] width 111 height 29
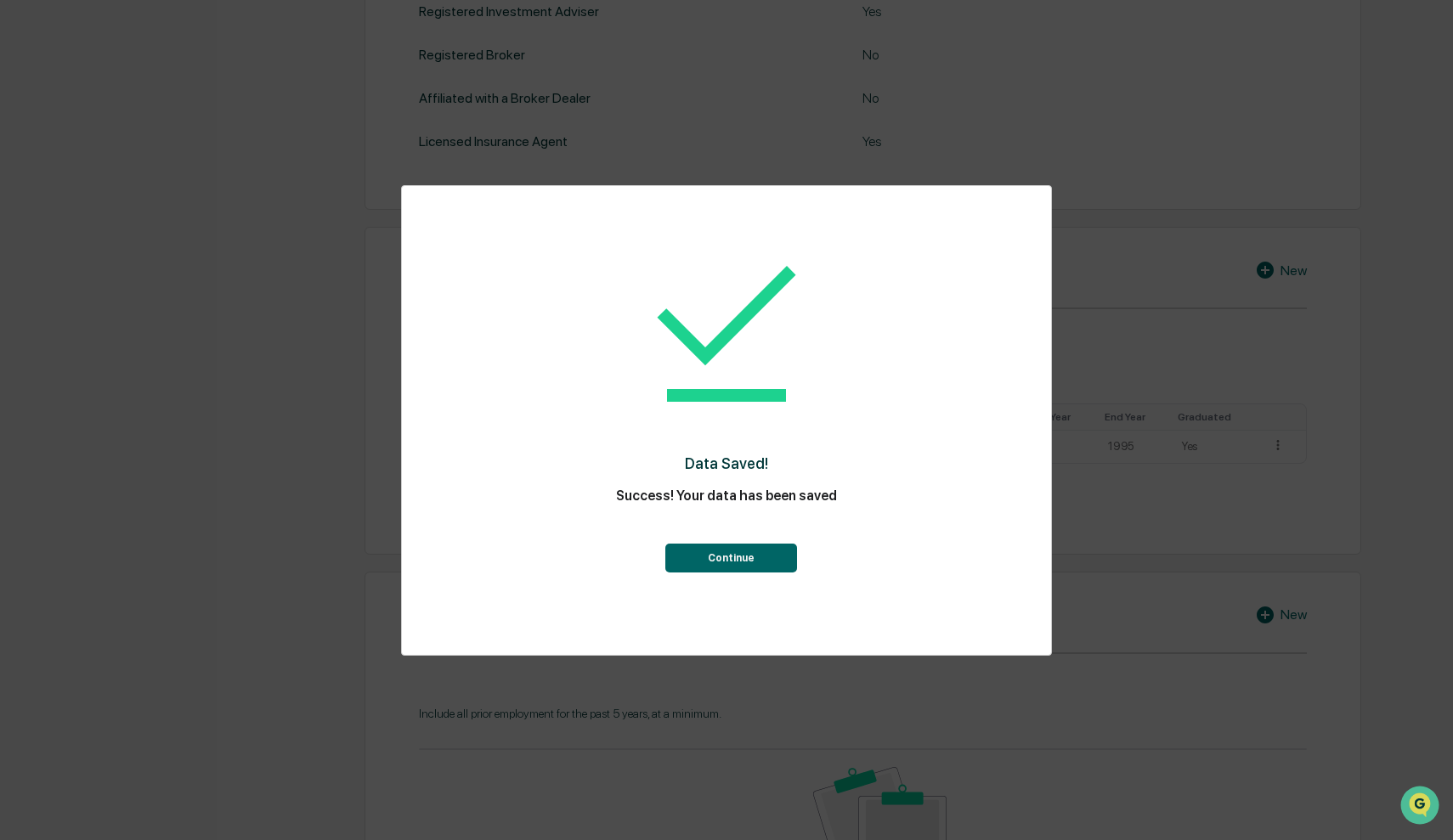
click at [761, 559] on button "Continue" at bounding box center [731, 557] width 132 height 29
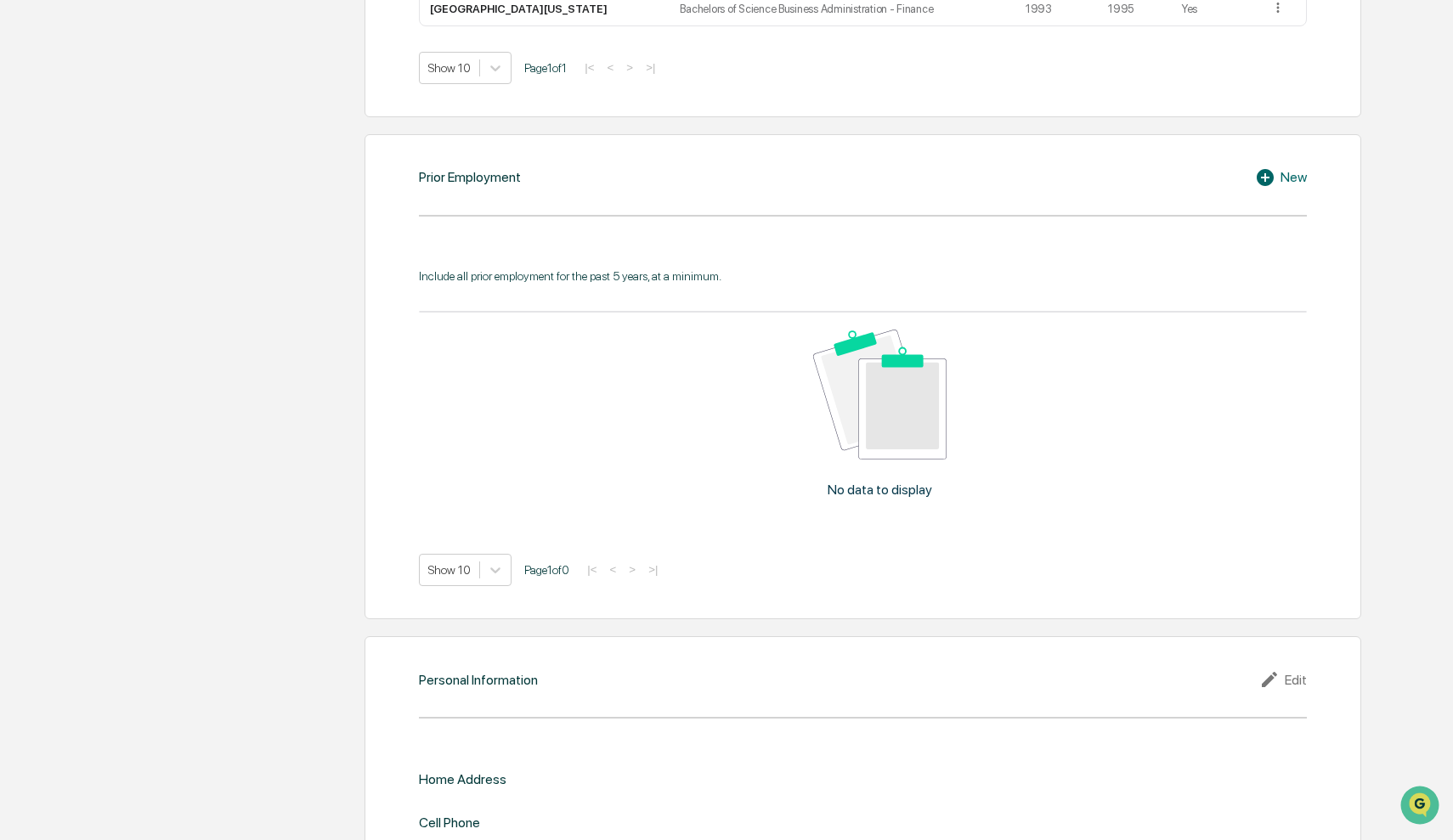
scroll to position [1141, 0]
click at [1264, 178] on icon at bounding box center [1265, 176] width 17 height 17
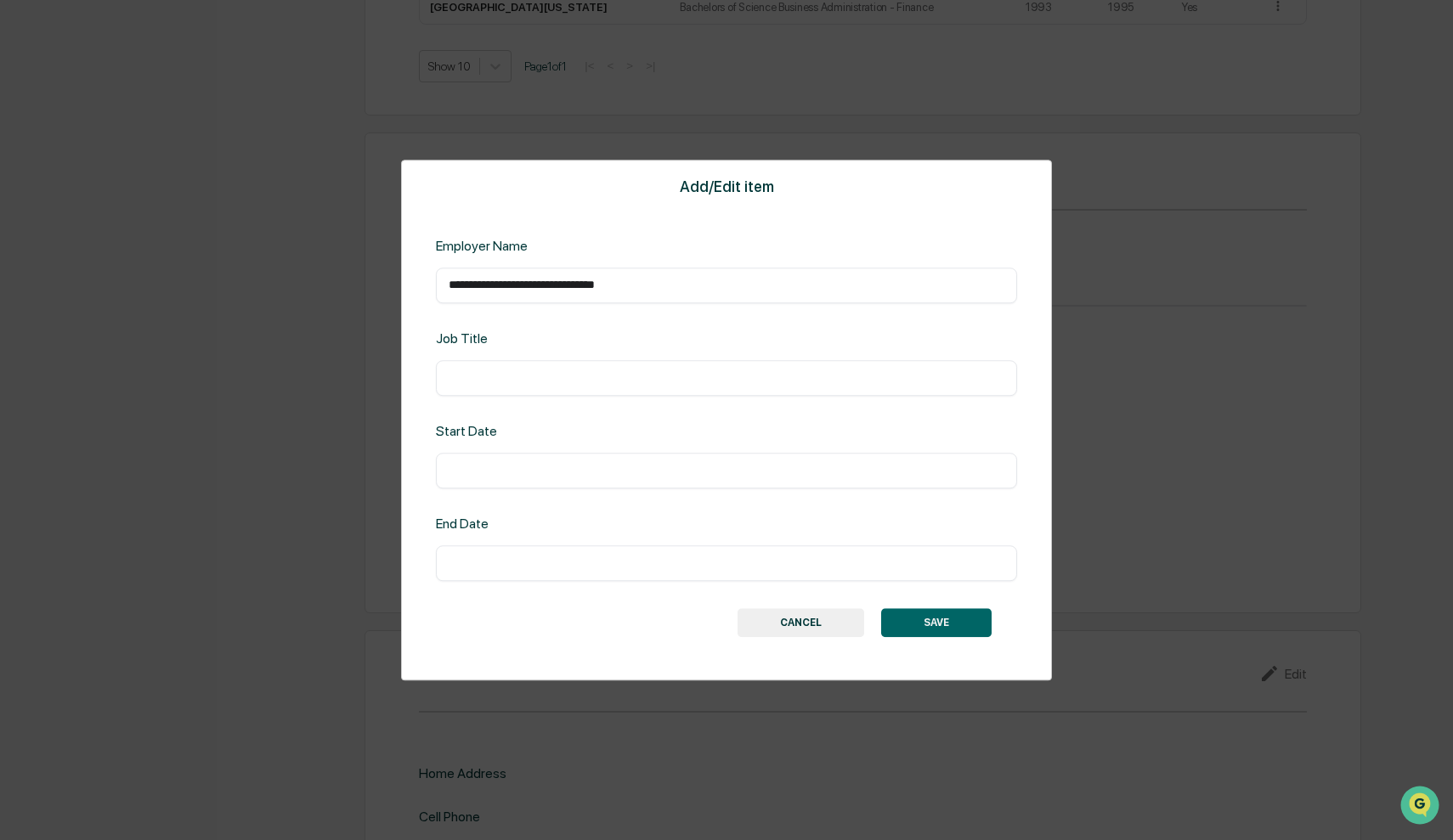
type input "**********"
type input "*******"
click at [928, 616] on button "SAVE" at bounding box center [936, 623] width 111 height 29
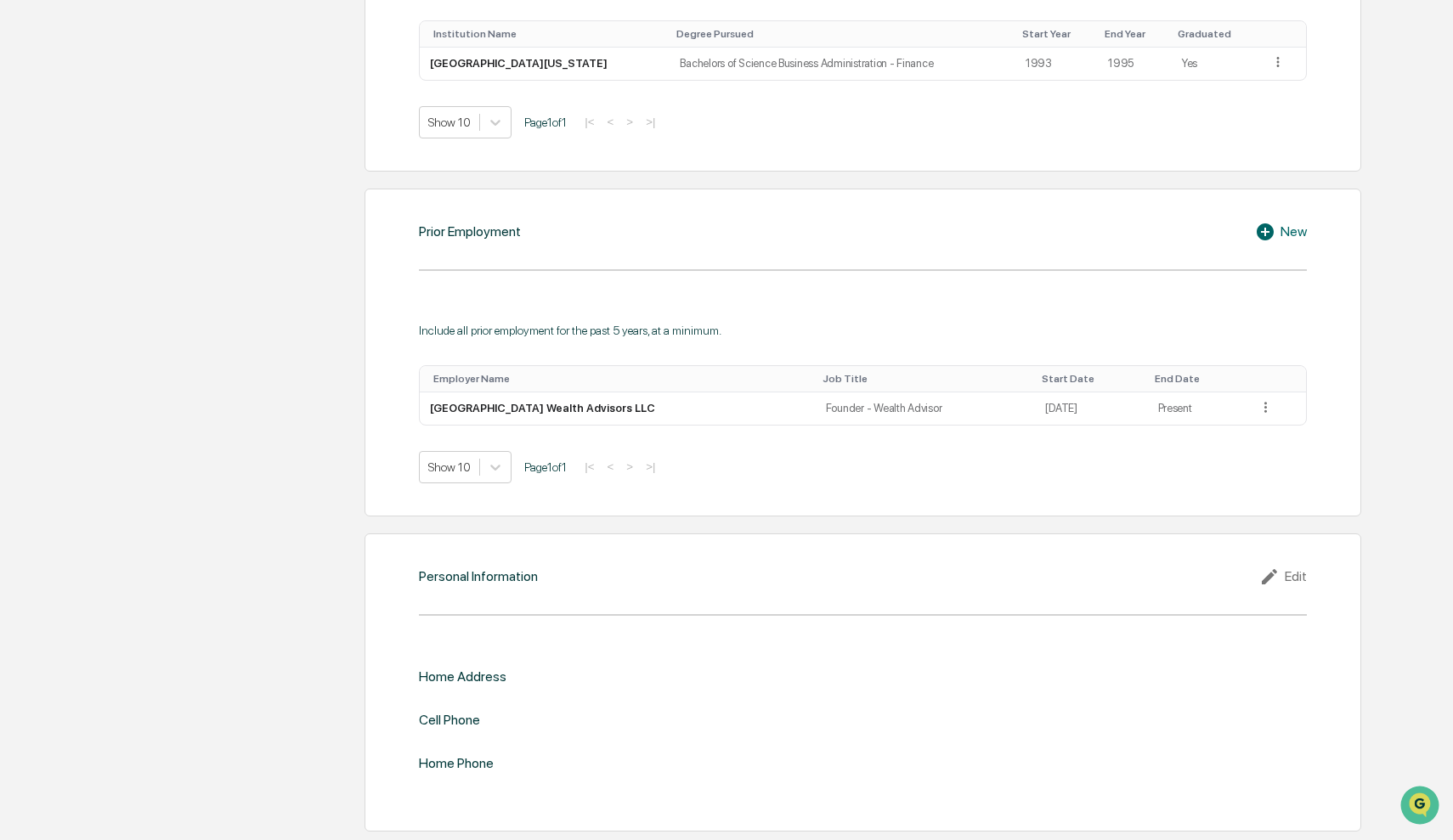
scroll to position [1099, 0]
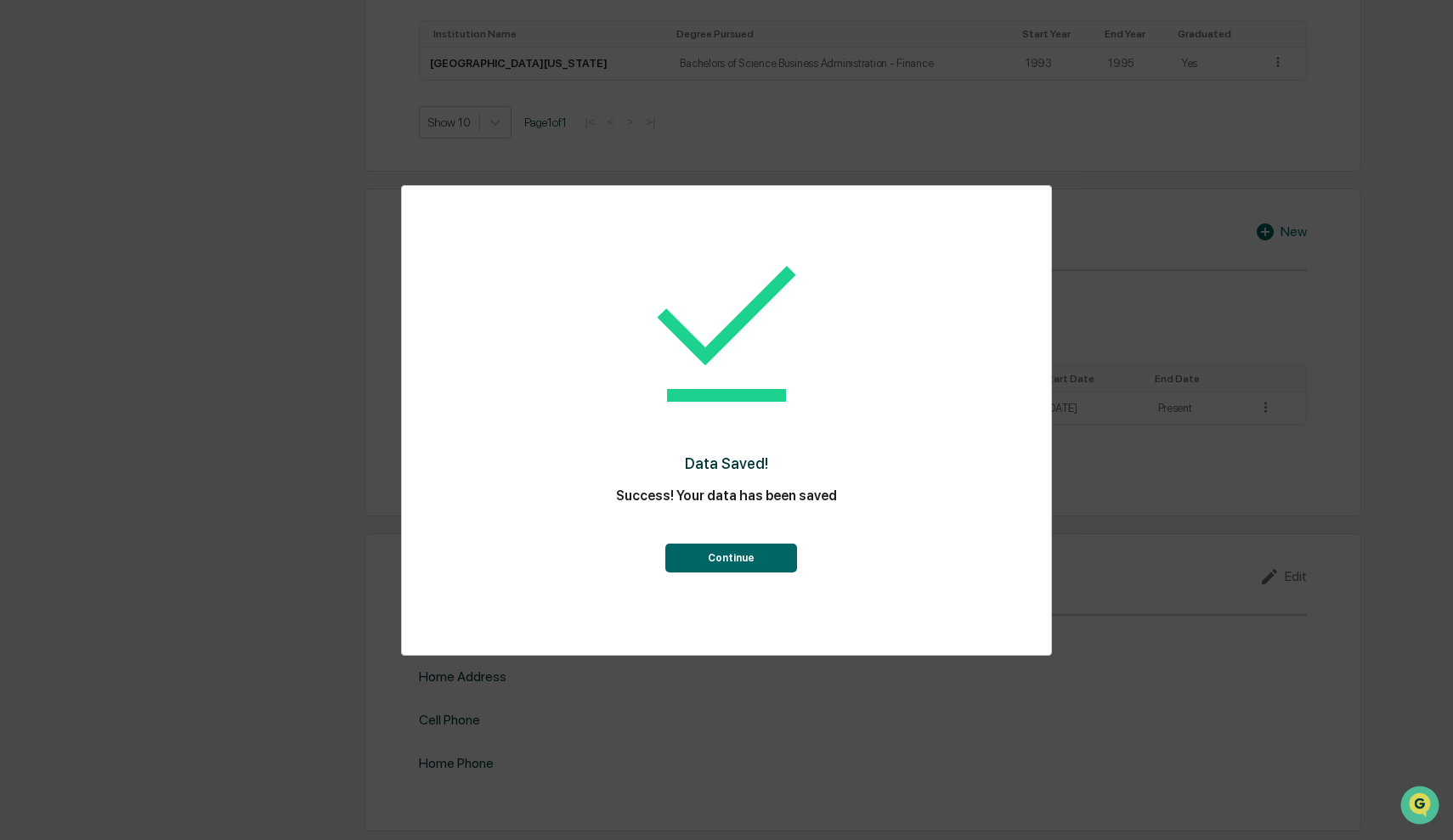
click at [763, 564] on button "Continue" at bounding box center [731, 557] width 132 height 29
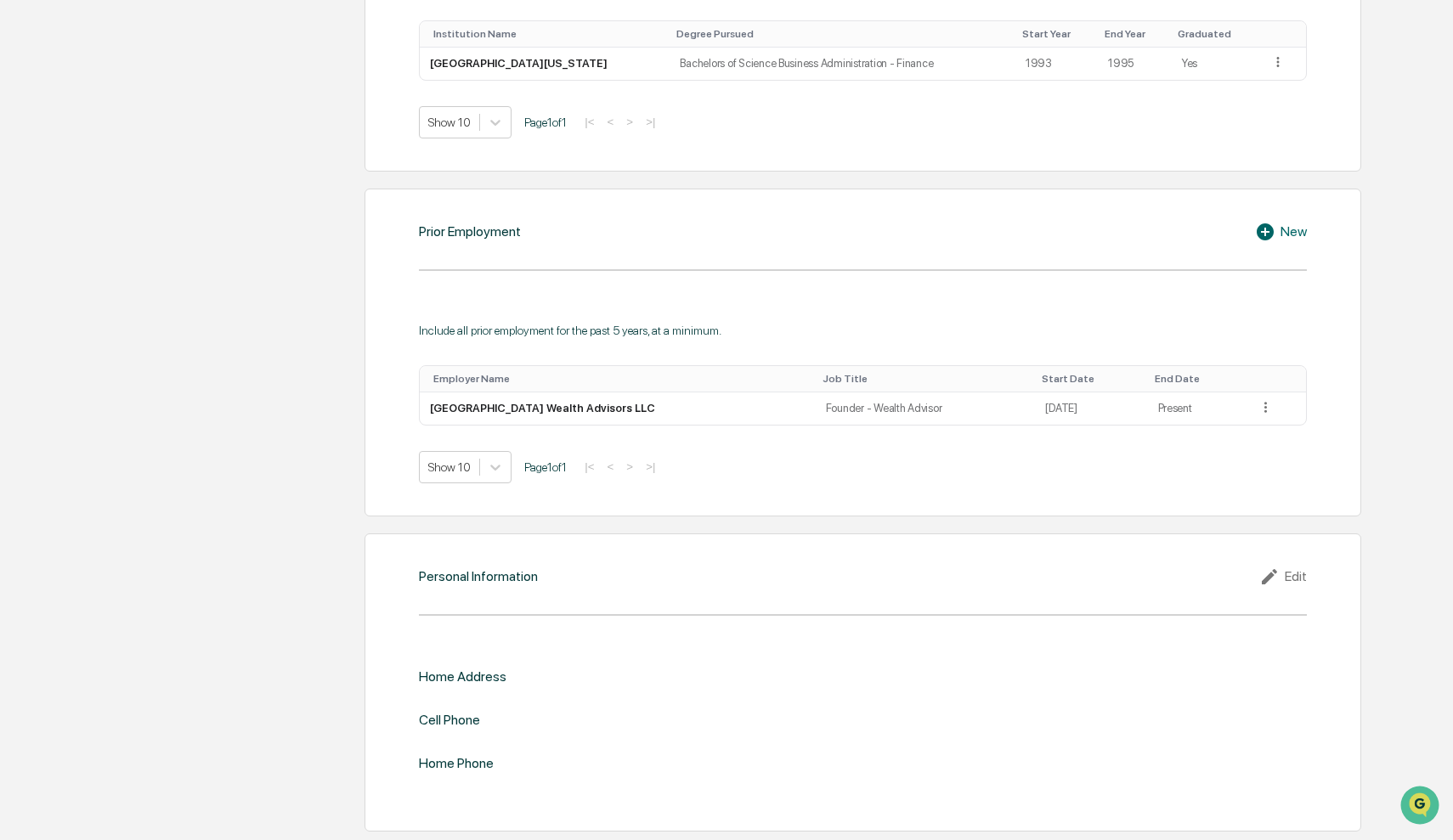
click at [1260, 223] on icon at bounding box center [1265, 232] width 17 height 17
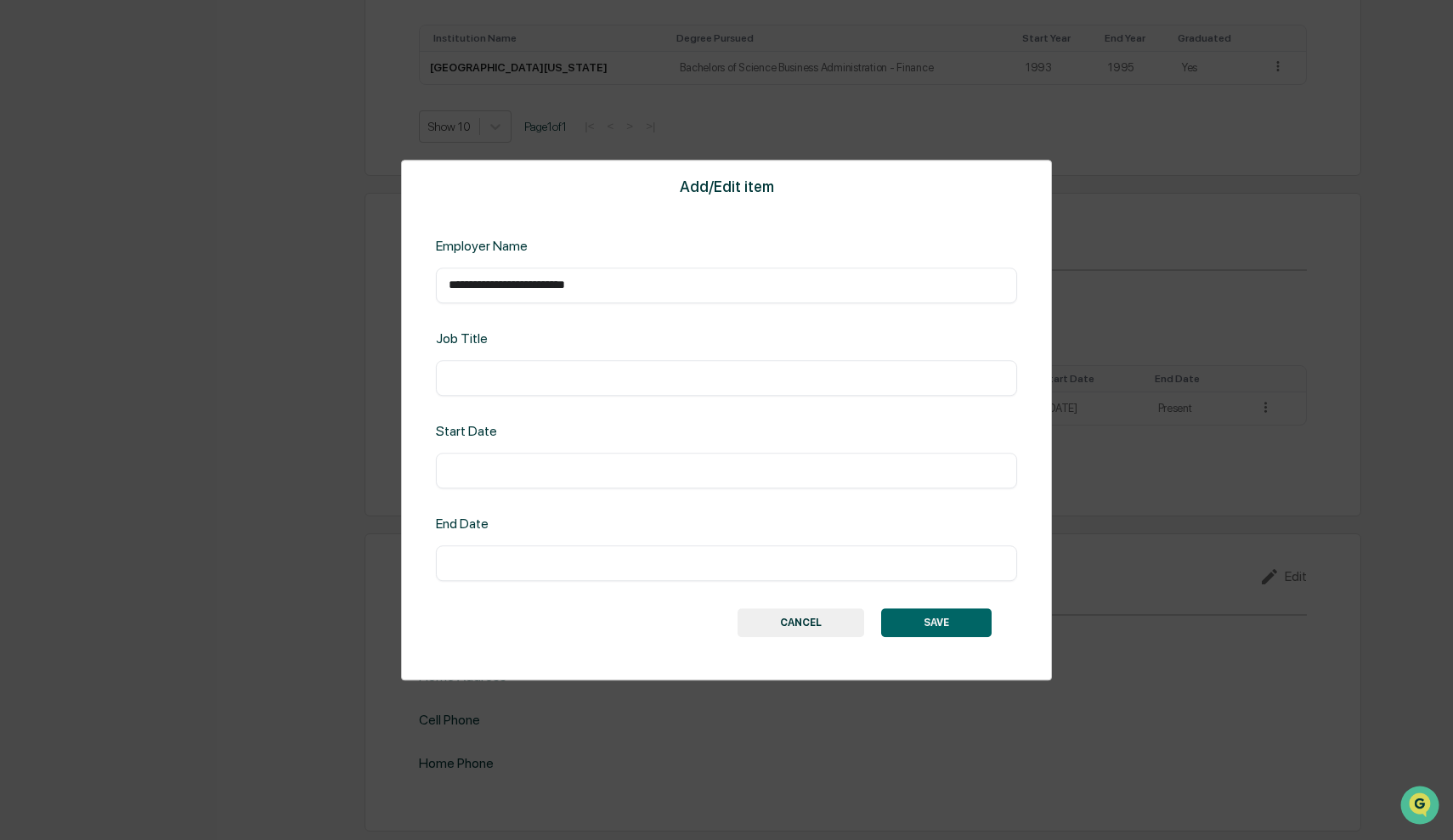
type input "**********"
type input "*********"
click at [942, 633] on button "SAVE" at bounding box center [936, 623] width 111 height 29
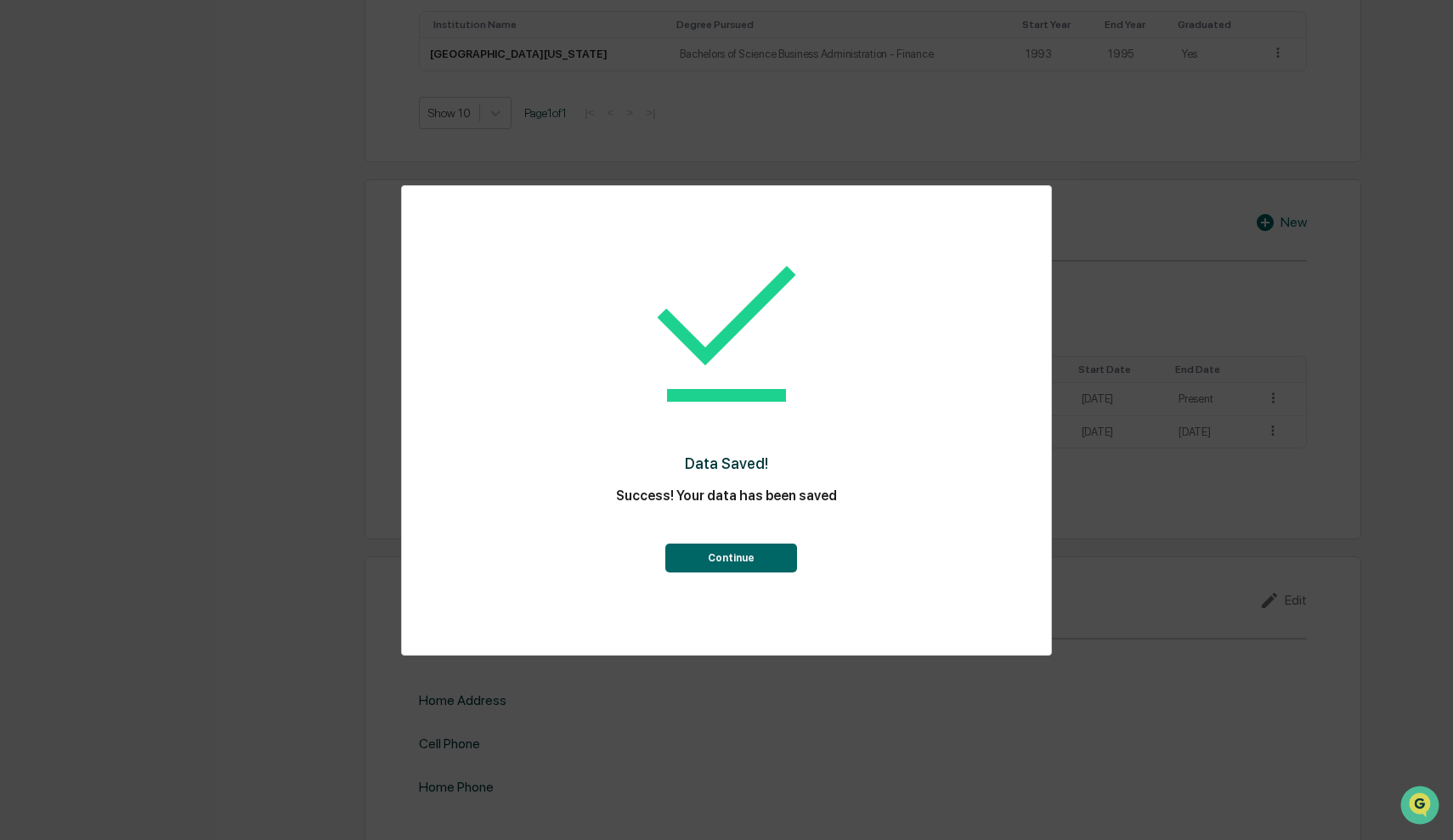
click at [761, 556] on button "Continue" at bounding box center [731, 557] width 132 height 29
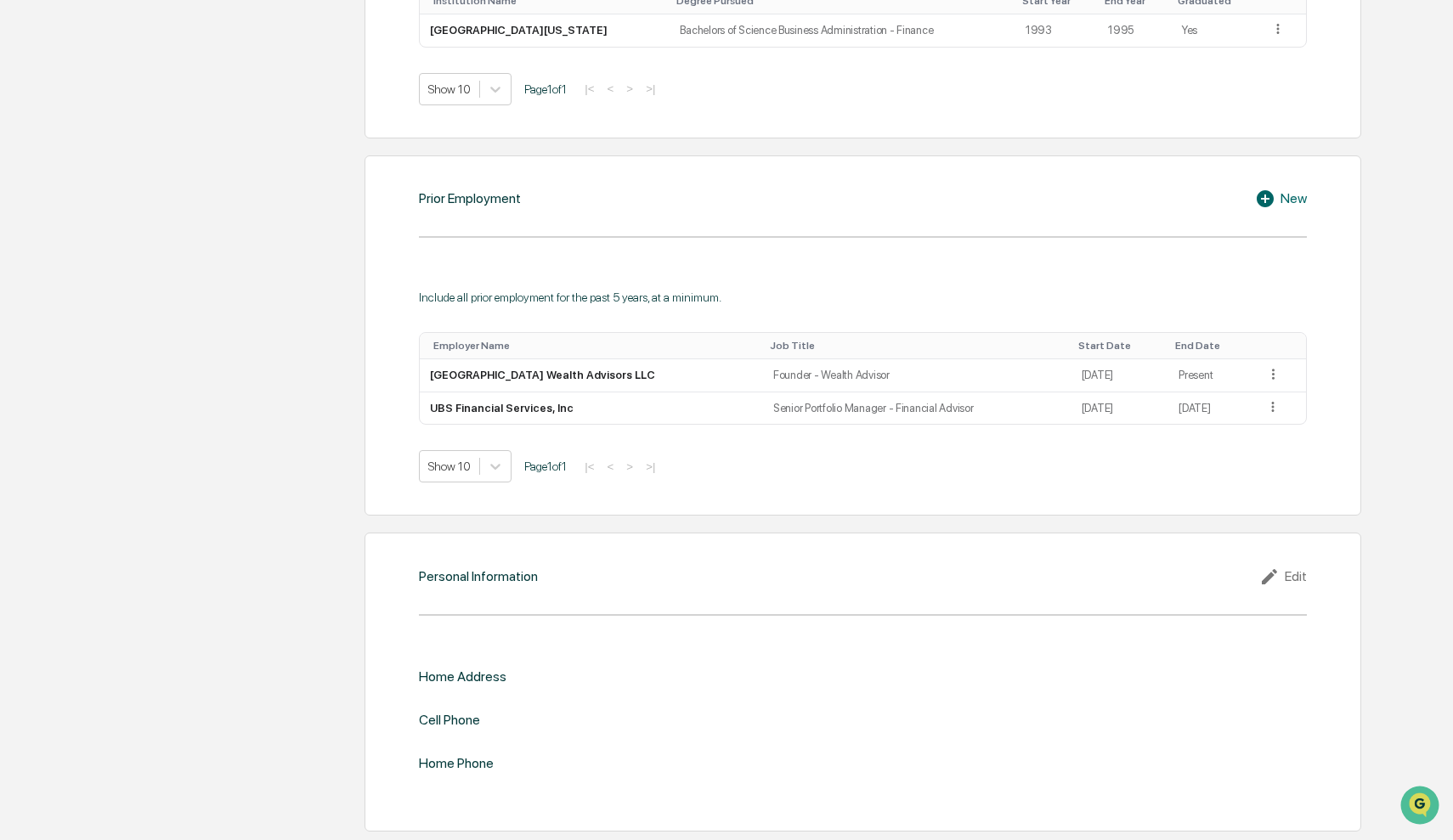
scroll to position [1132, 0]
click at [1291, 566] on div "Edit" at bounding box center [1282, 576] width 47 height 20
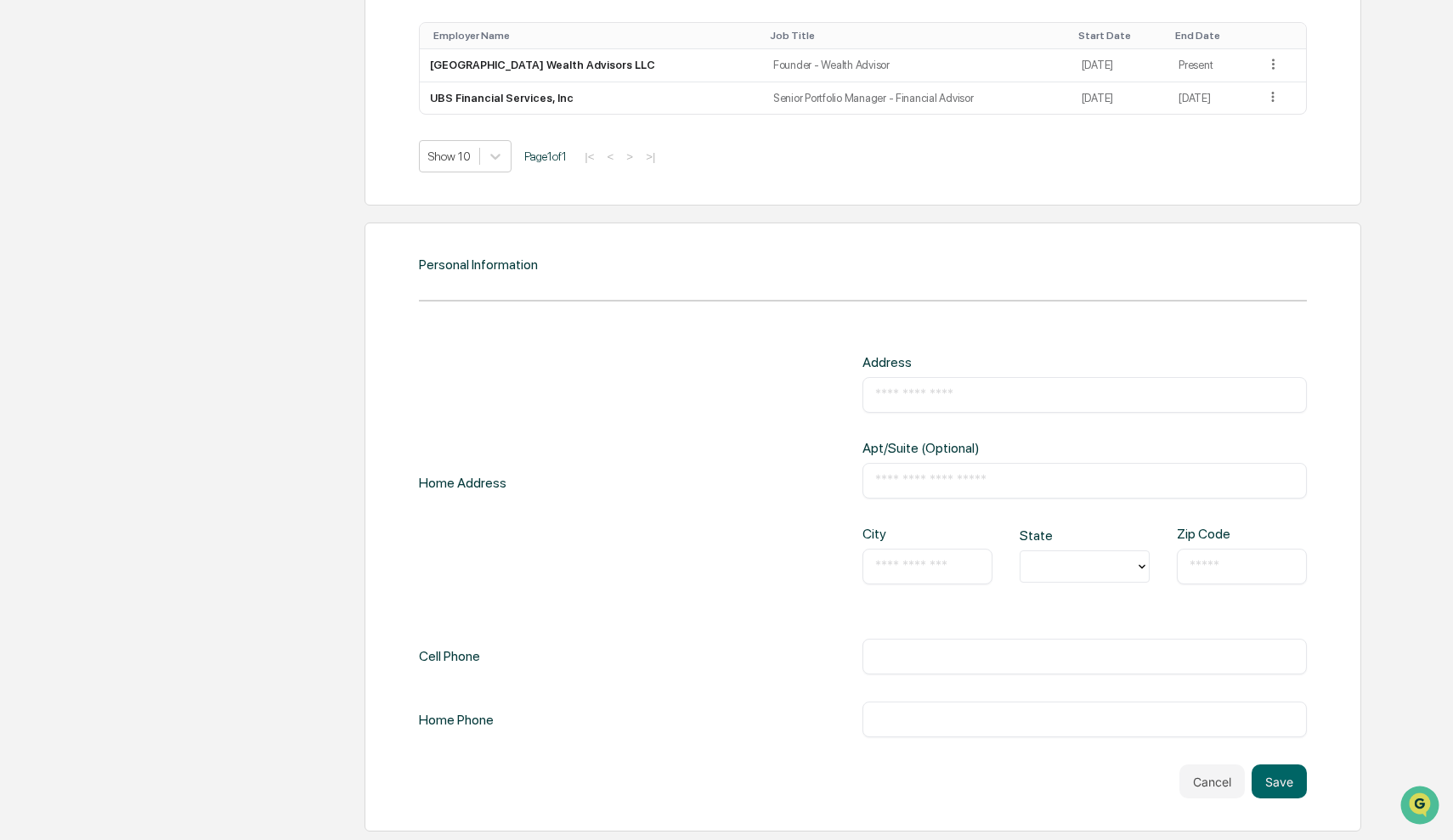
scroll to position [1442, 0]
click at [944, 377] on div "​" at bounding box center [1084, 394] width 443 height 36
type input "**********"
type input "****"
type input "**"
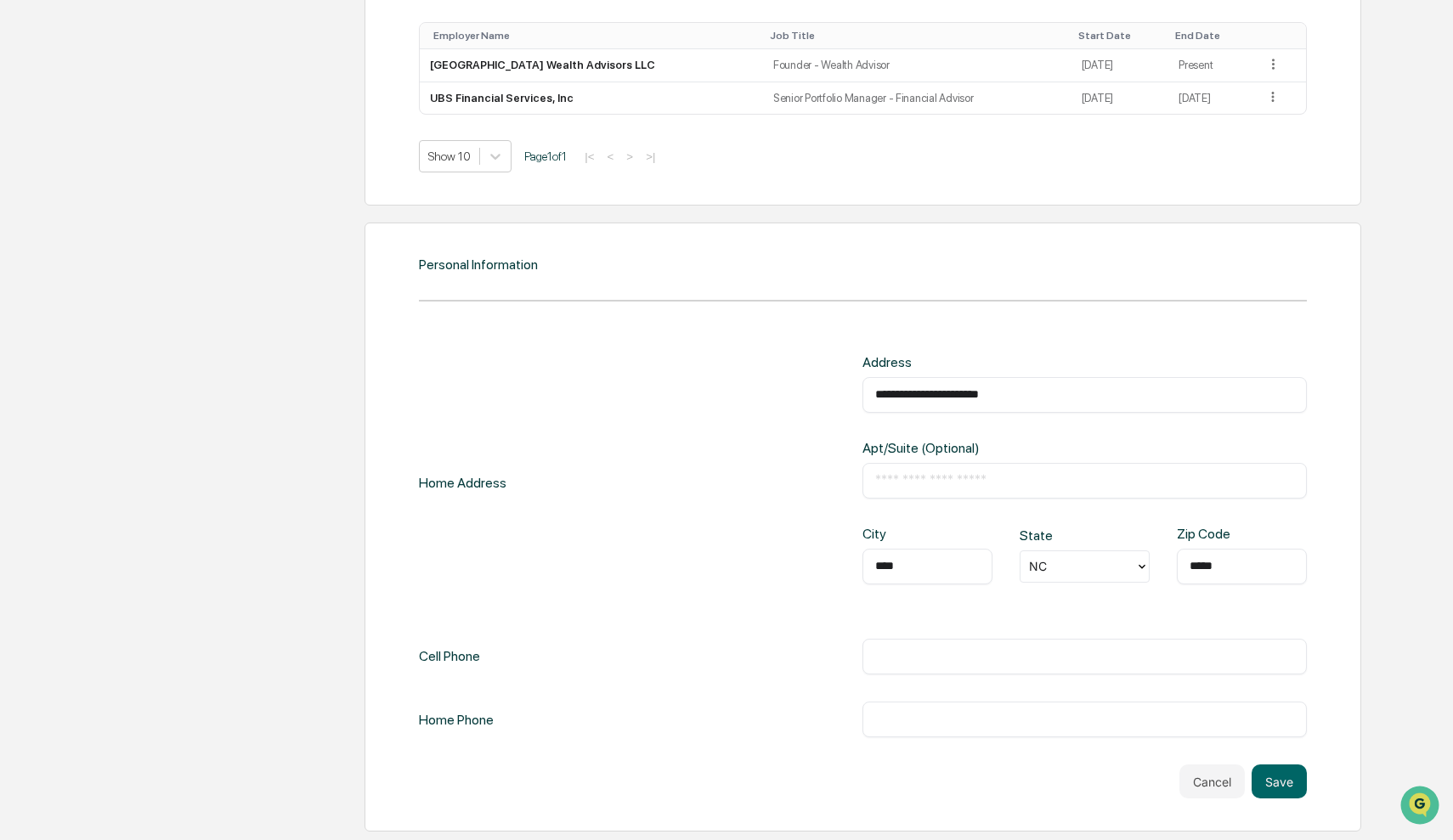
type input "*****"
type input "**********"
click at [1271, 764] on button "Save" at bounding box center [1278, 780] width 55 height 34
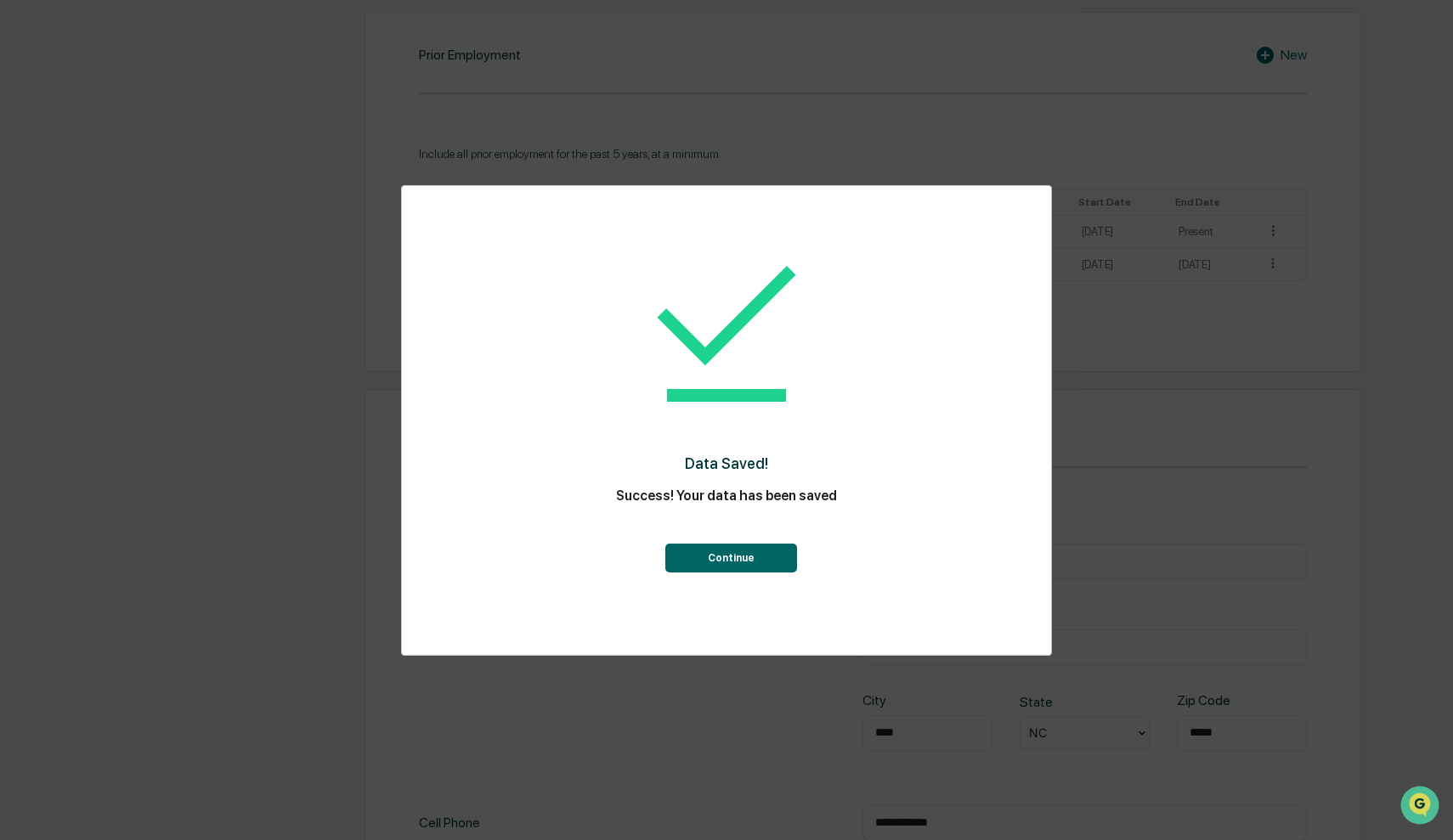
click at [747, 556] on button "Continue" at bounding box center [731, 557] width 132 height 29
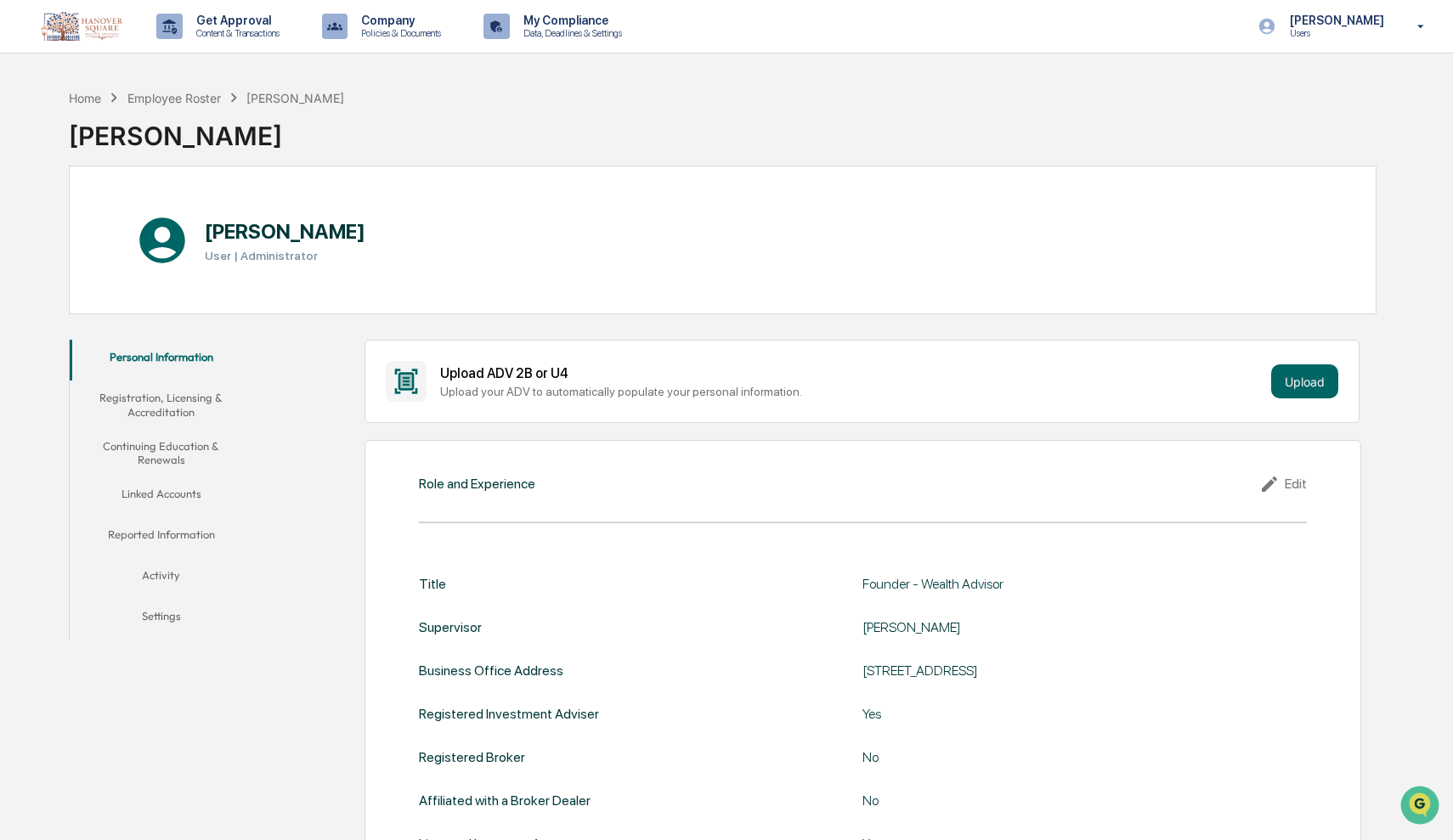
scroll to position [0, 0]
click at [1311, 385] on button "Upload" at bounding box center [1305, 381] width 67 height 34
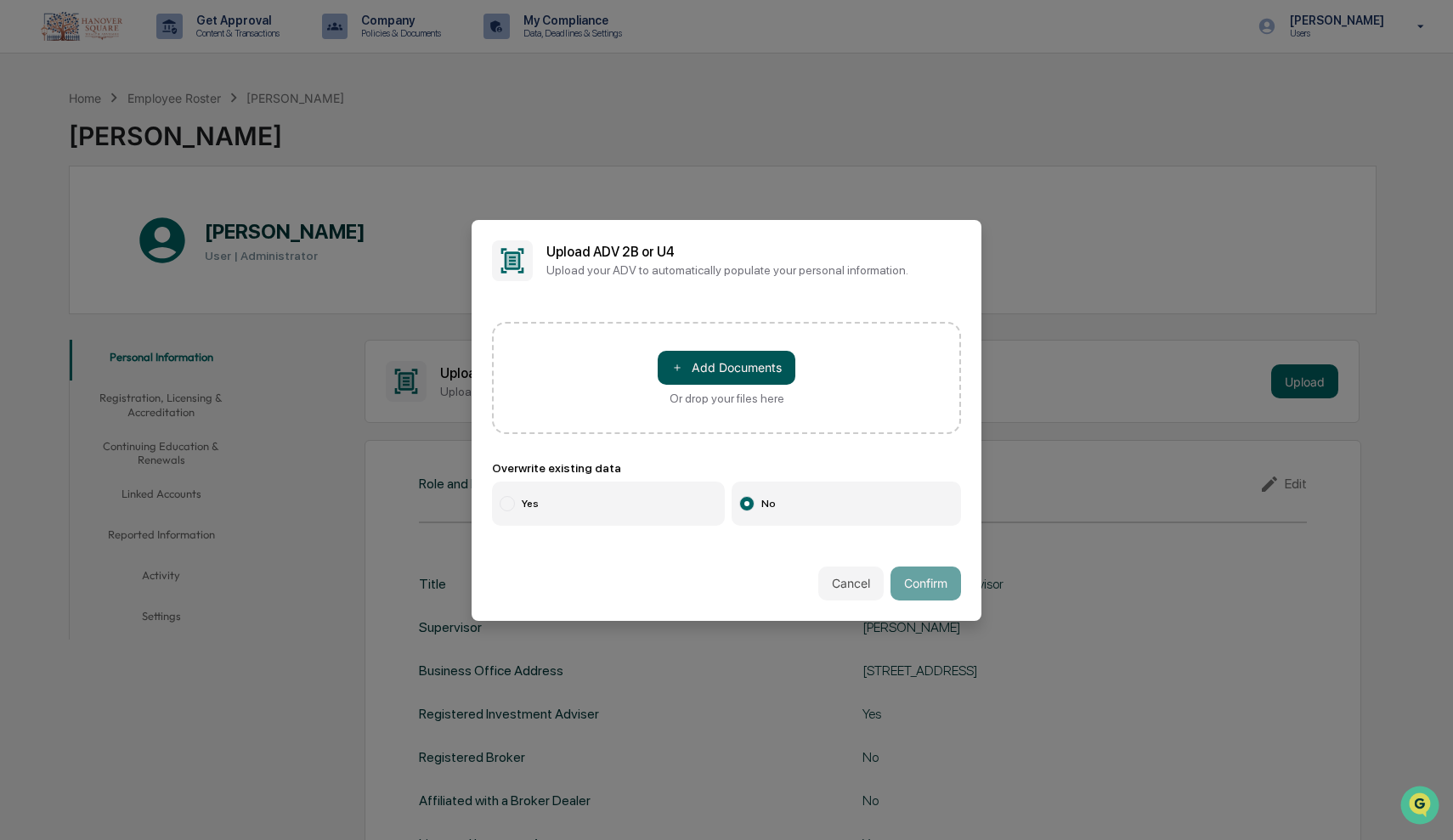
click at [725, 368] on button "＋ Add Documents" at bounding box center [726, 367] width 138 height 34
click at [855, 586] on button "Cancel" at bounding box center [851, 582] width 65 height 34
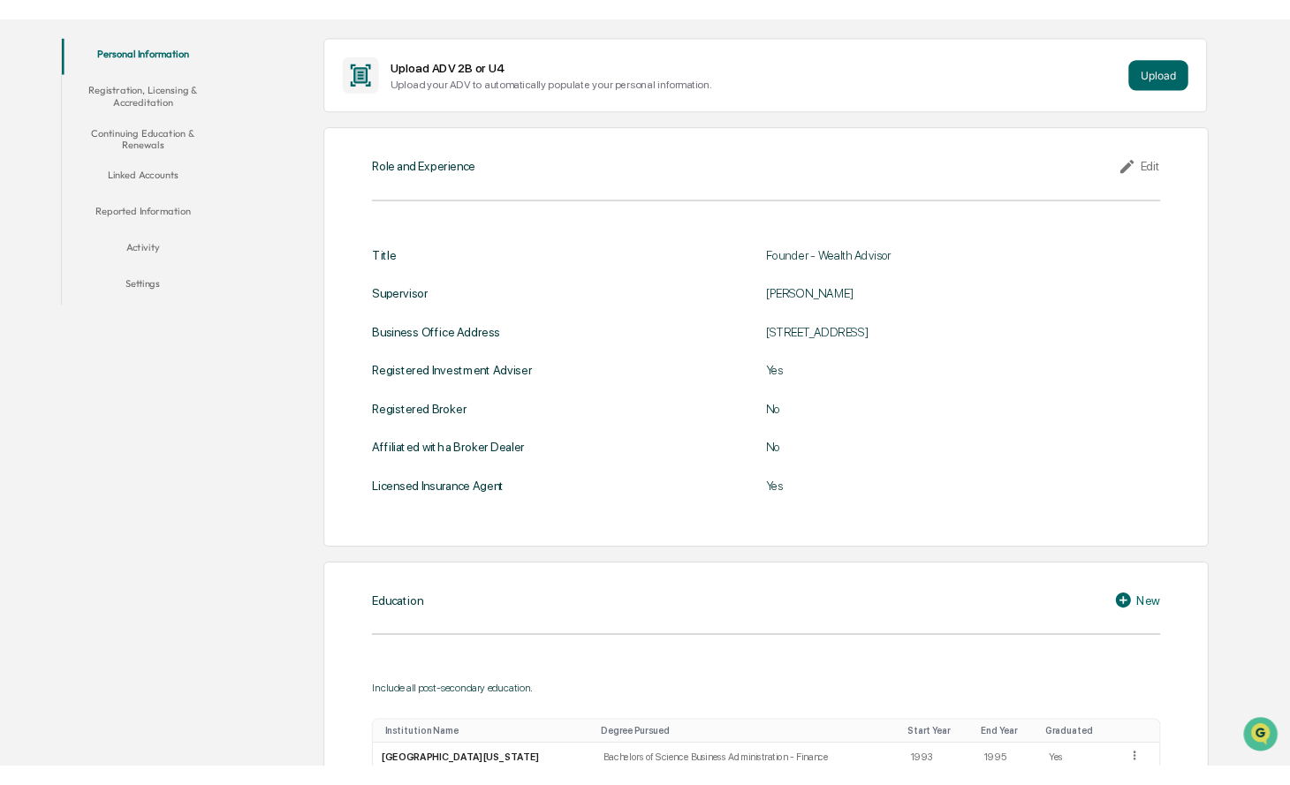
scroll to position [327, 0]
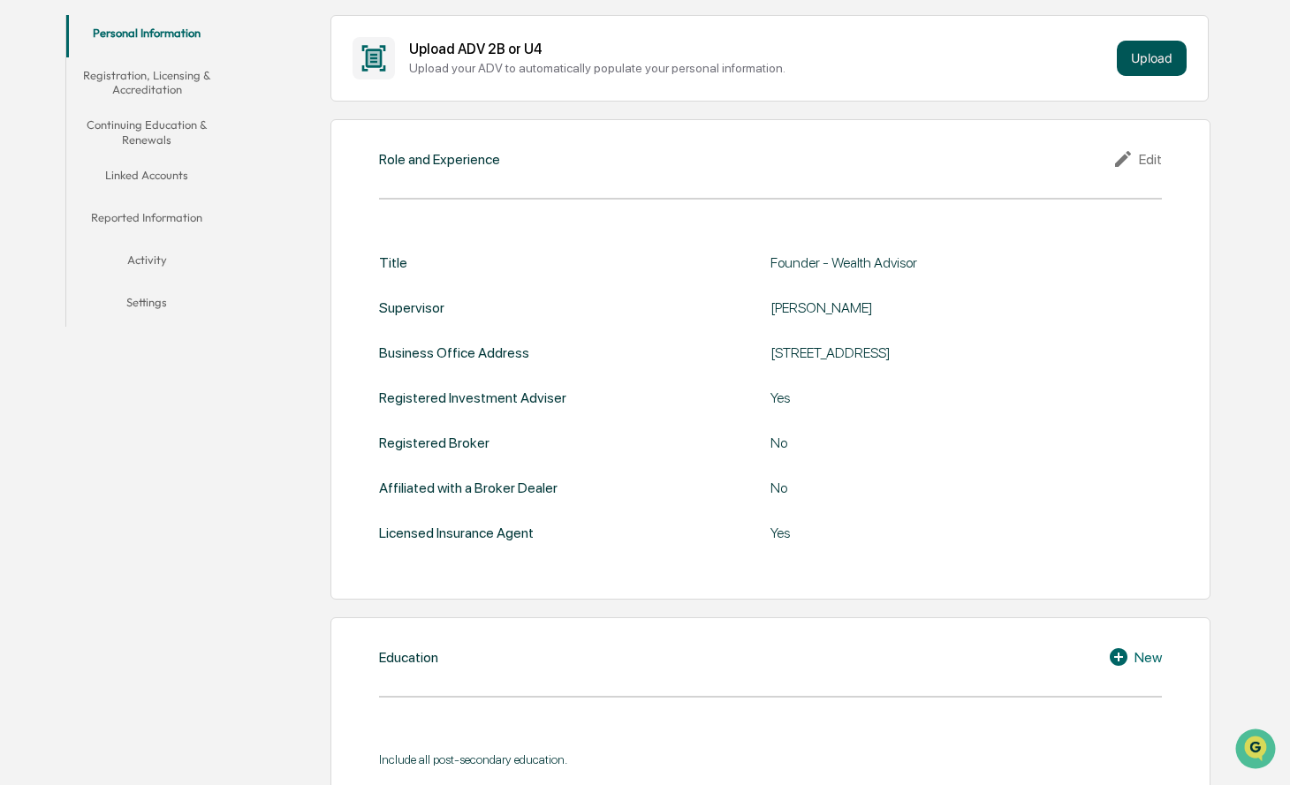
click at [1162, 61] on button "Upload" at bounding box center [1152, 58] width 70 height 35
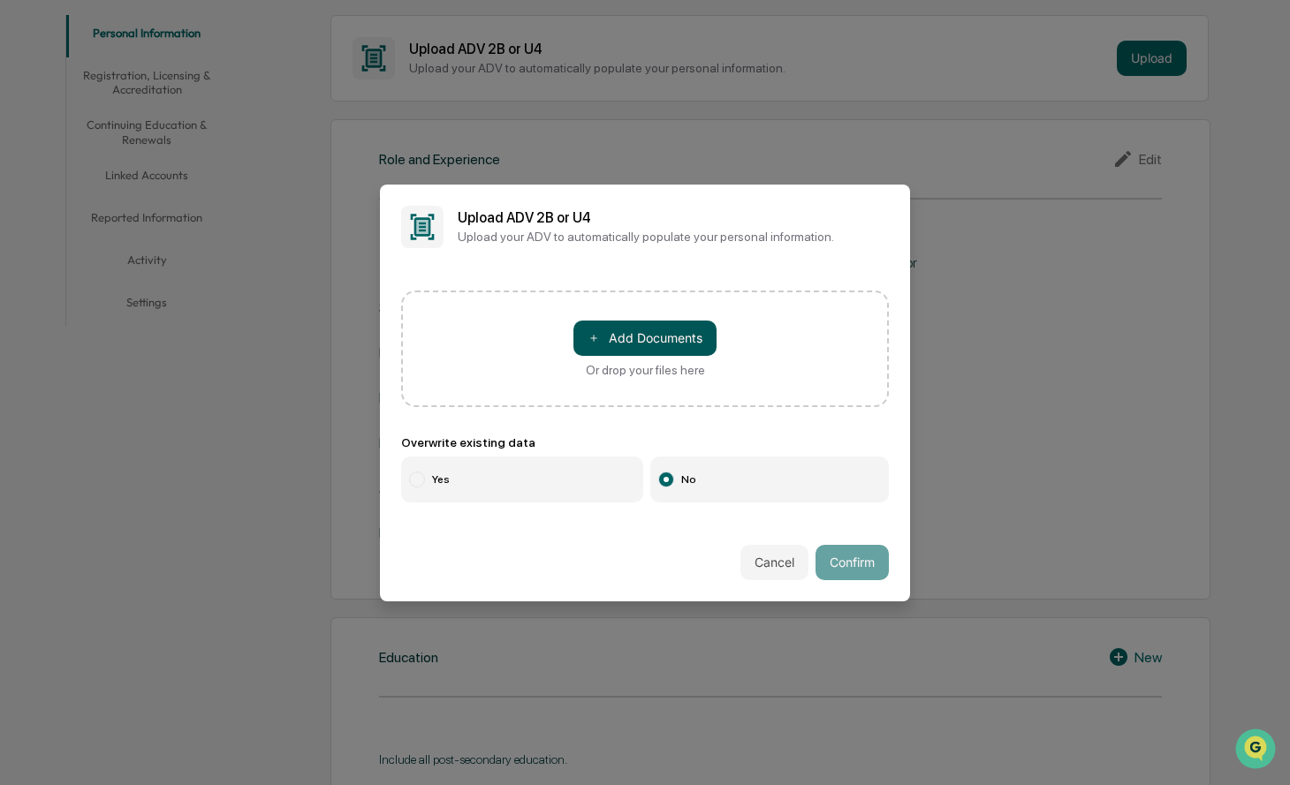
click at [634, 334] on button "＋ Add Documents" at bounding box center [644, 338] width 143 height 35
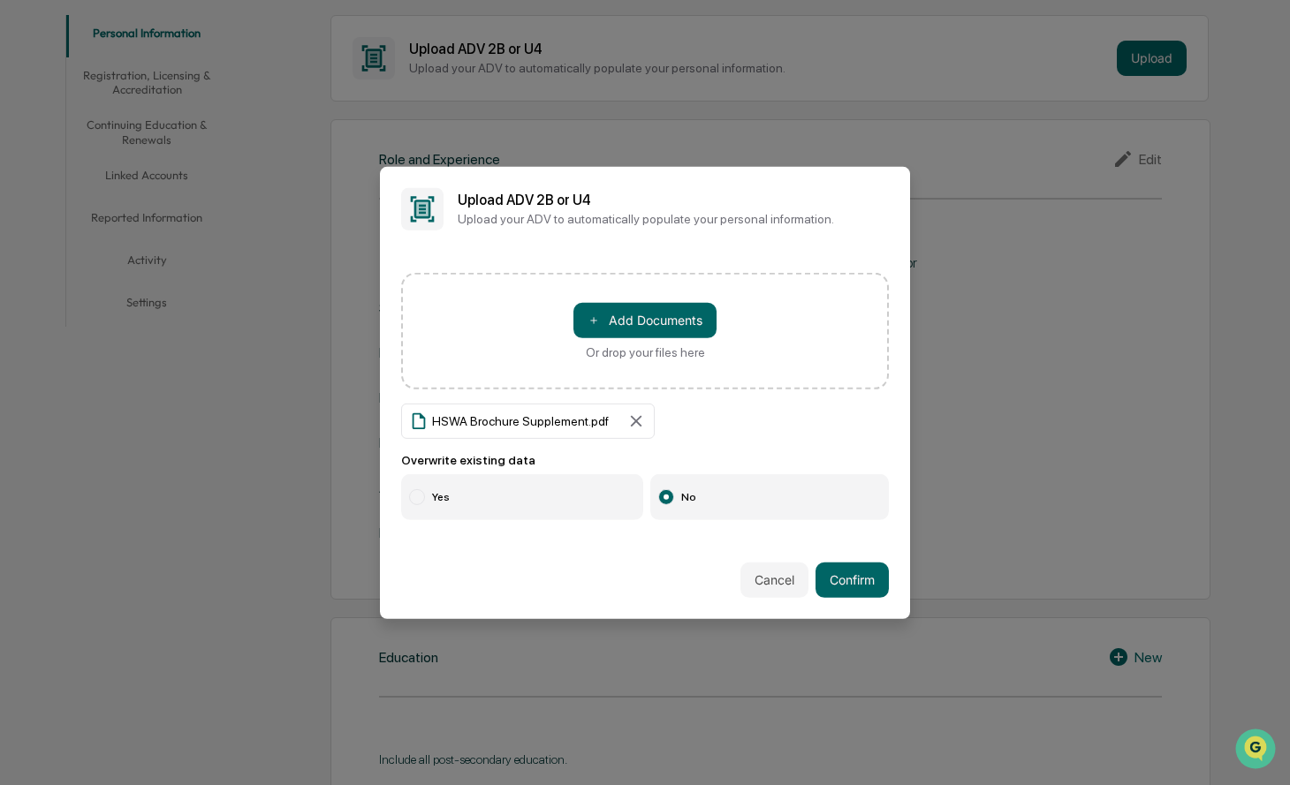
click at [429, 497] on label "Yes" at bounding box center [522, 497] width 242 height 46
click at [860, 581] on button "Confirm" at bounding box center [852, 580] width 73 height 35
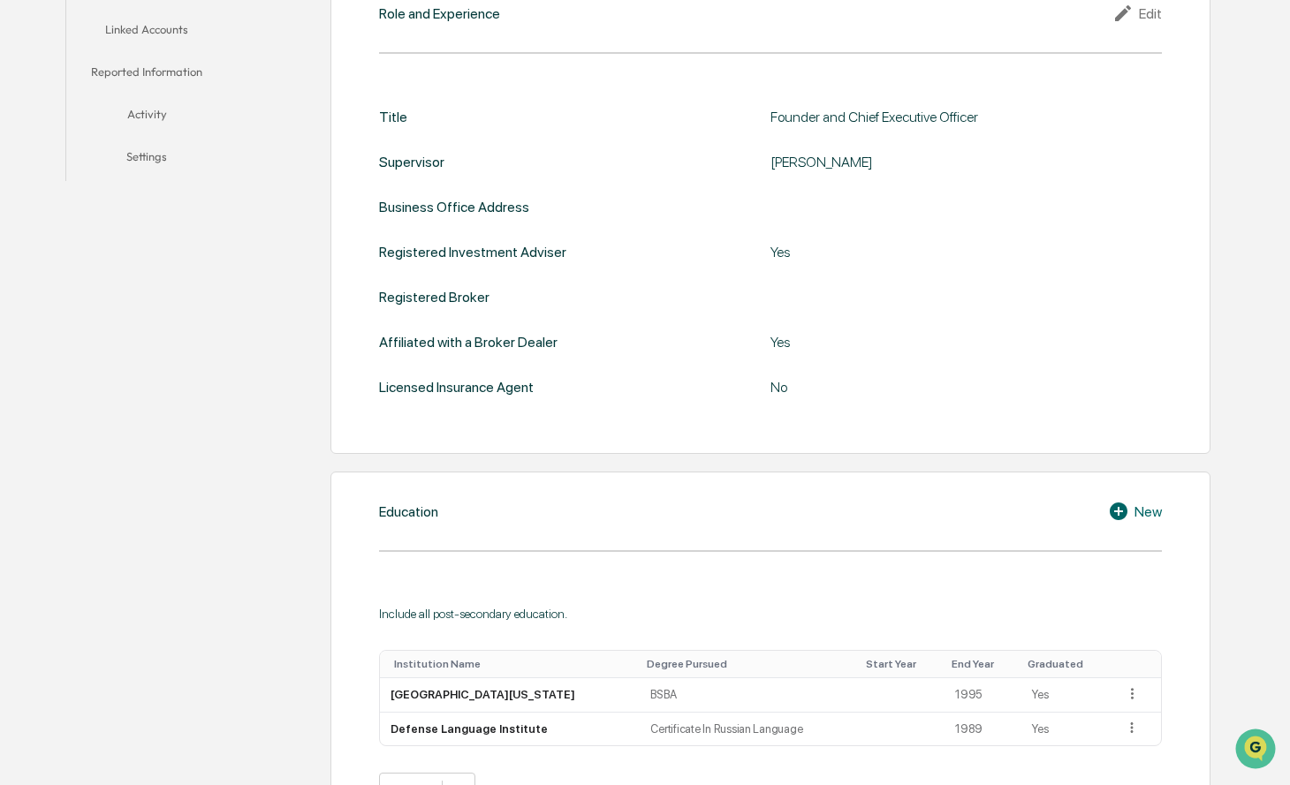
scroll to position [470, 0]
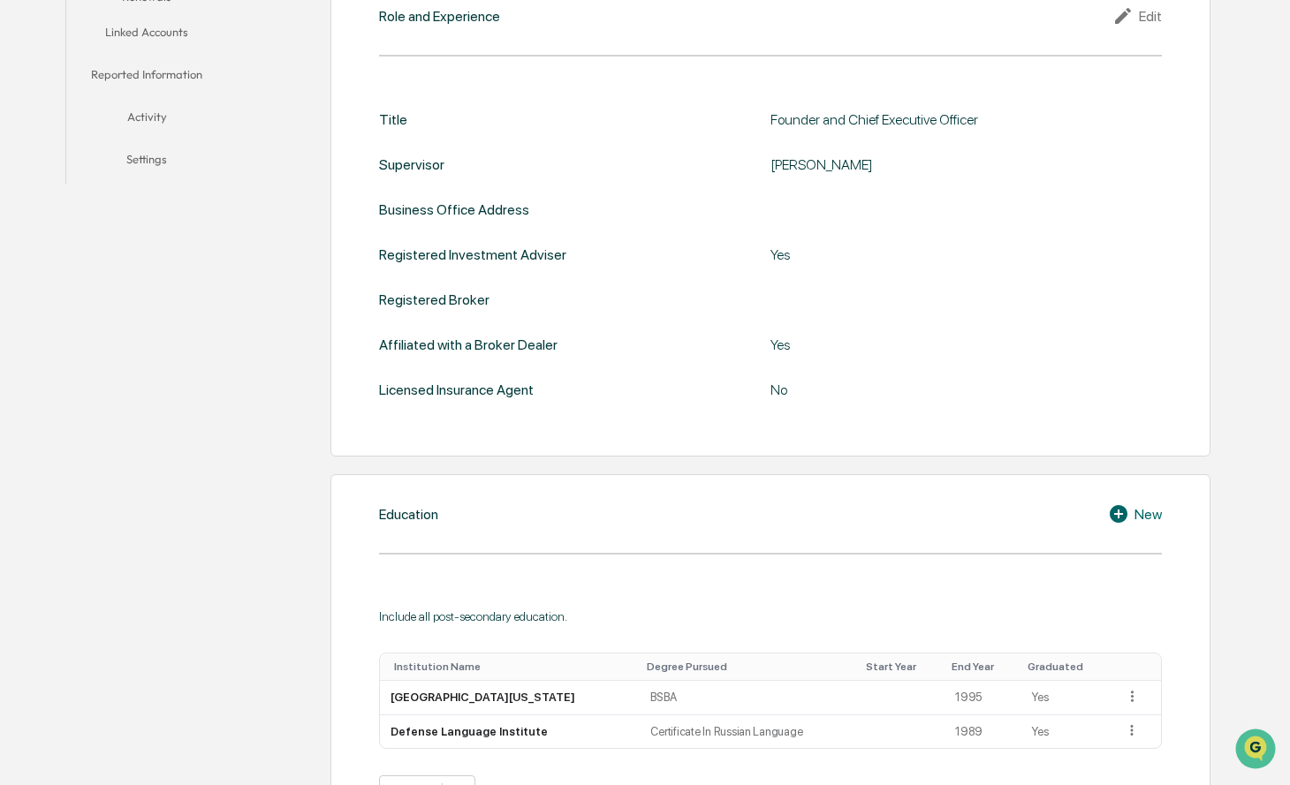
click at [1146, 19] on div "Edit" at bounding box center [1136, 15] width 49 height 21
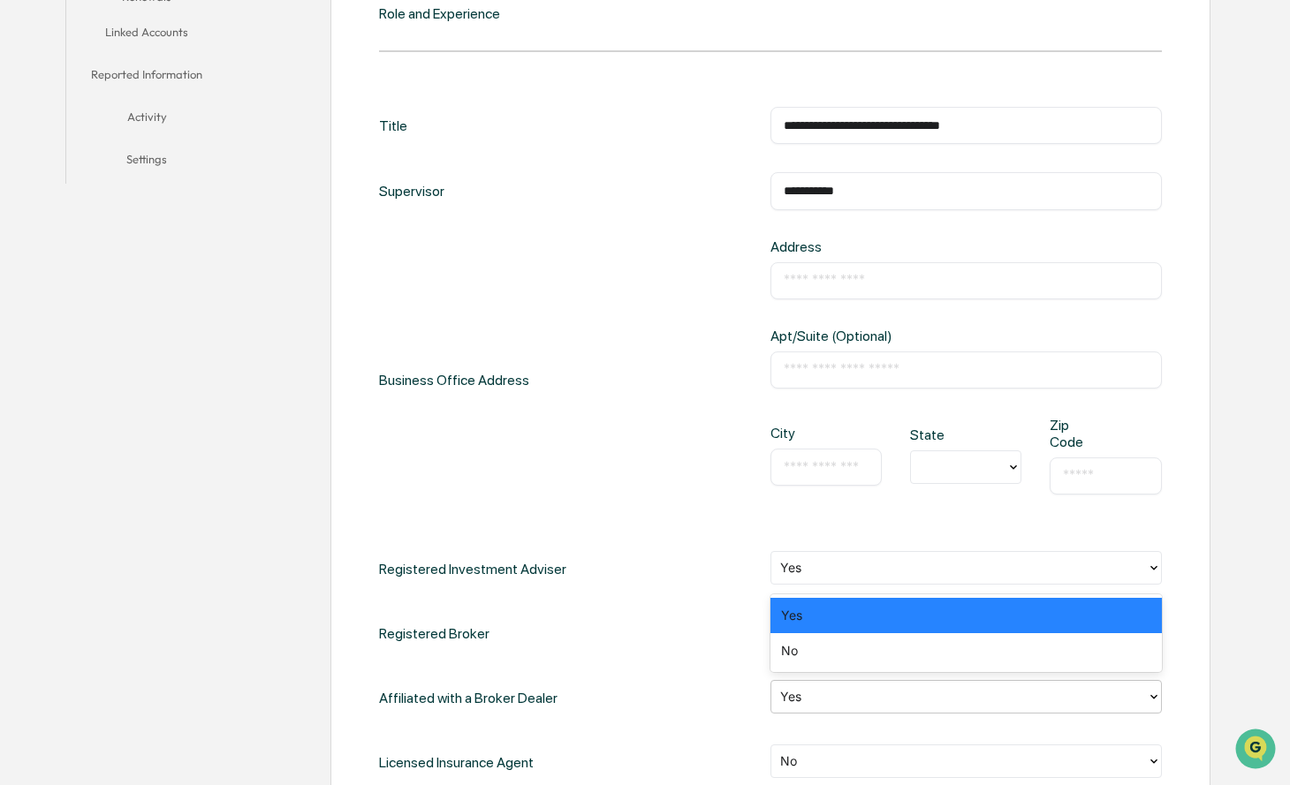
click at [1161, 689] on div "Yes" at bounding box center [965, 697] width 391 height 34
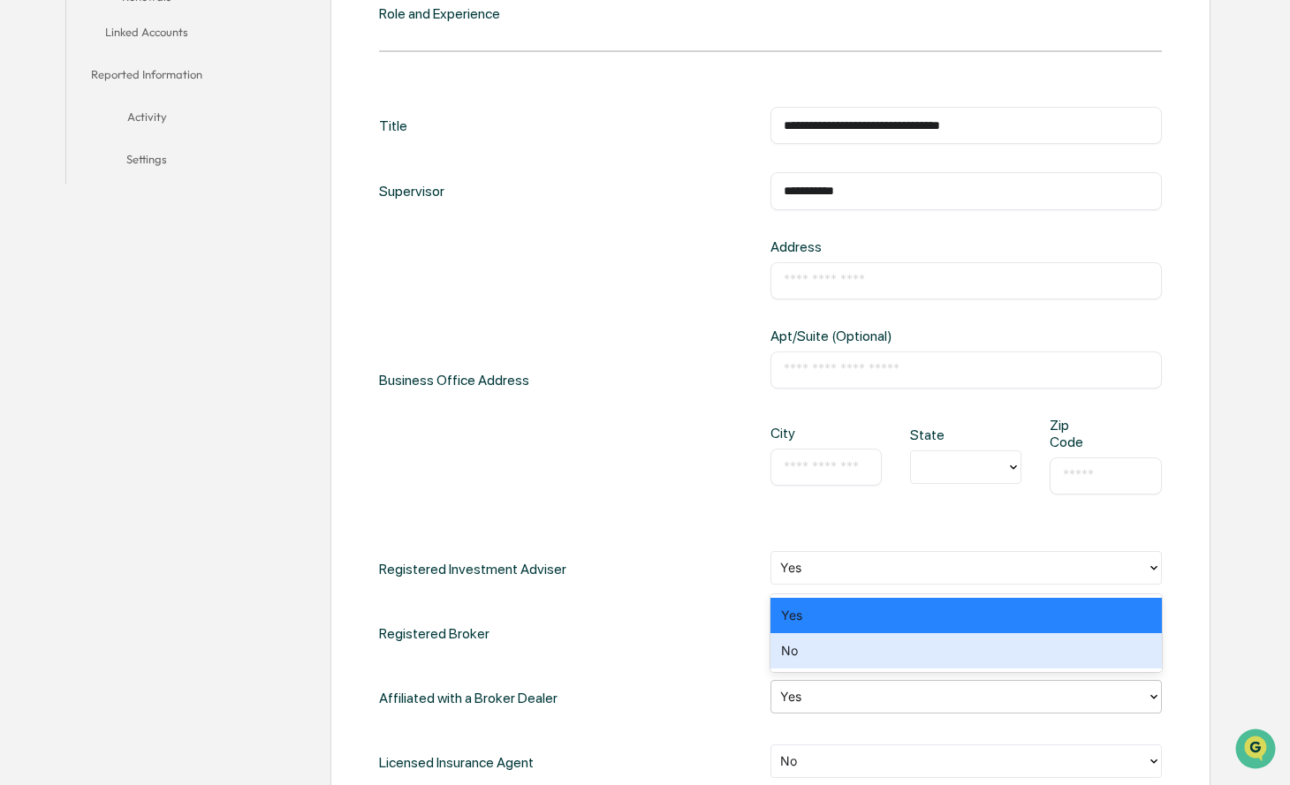
click at [1074, 662] on div "No" at bounding box center [965, 650] width 391 height 35
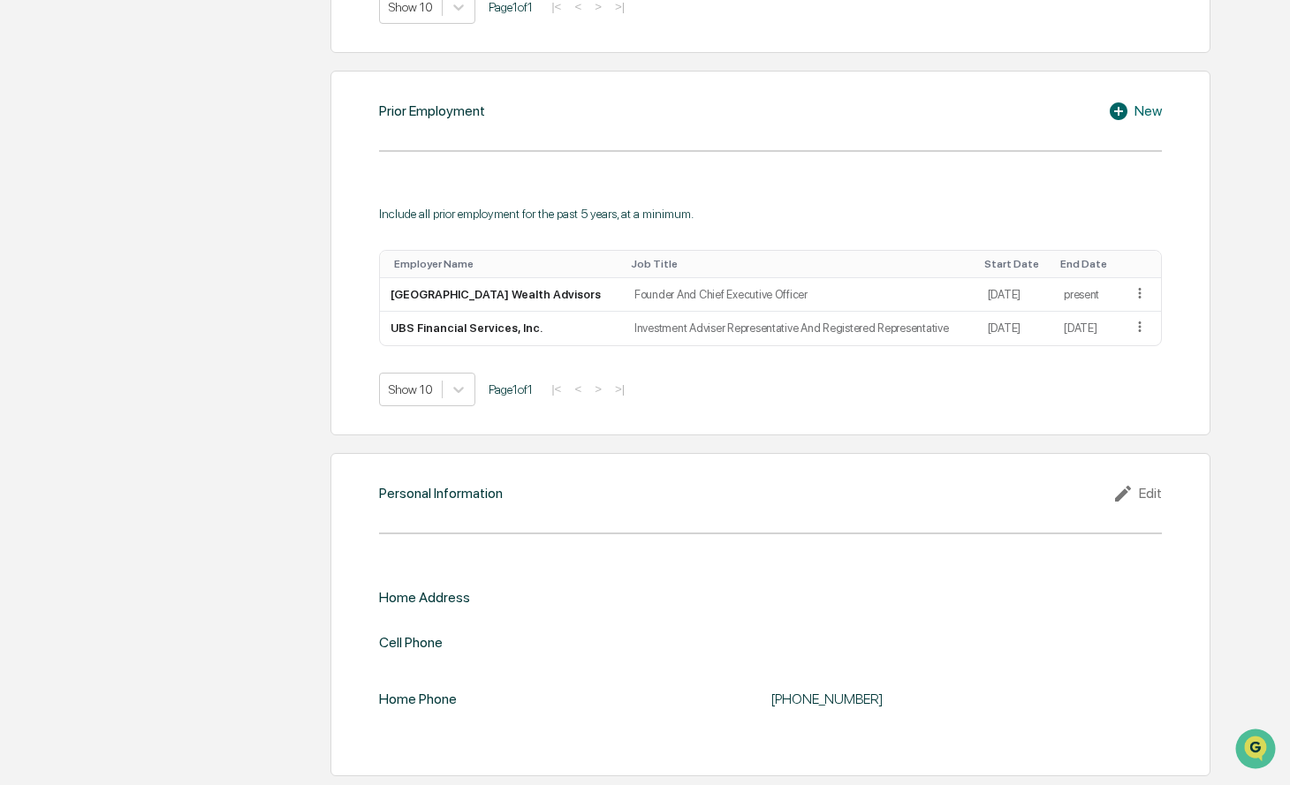
scroll to position [1688, 0]
click at [1152, 483] on div "Edit" at bounding box center [1136, 493] width 49 height 21
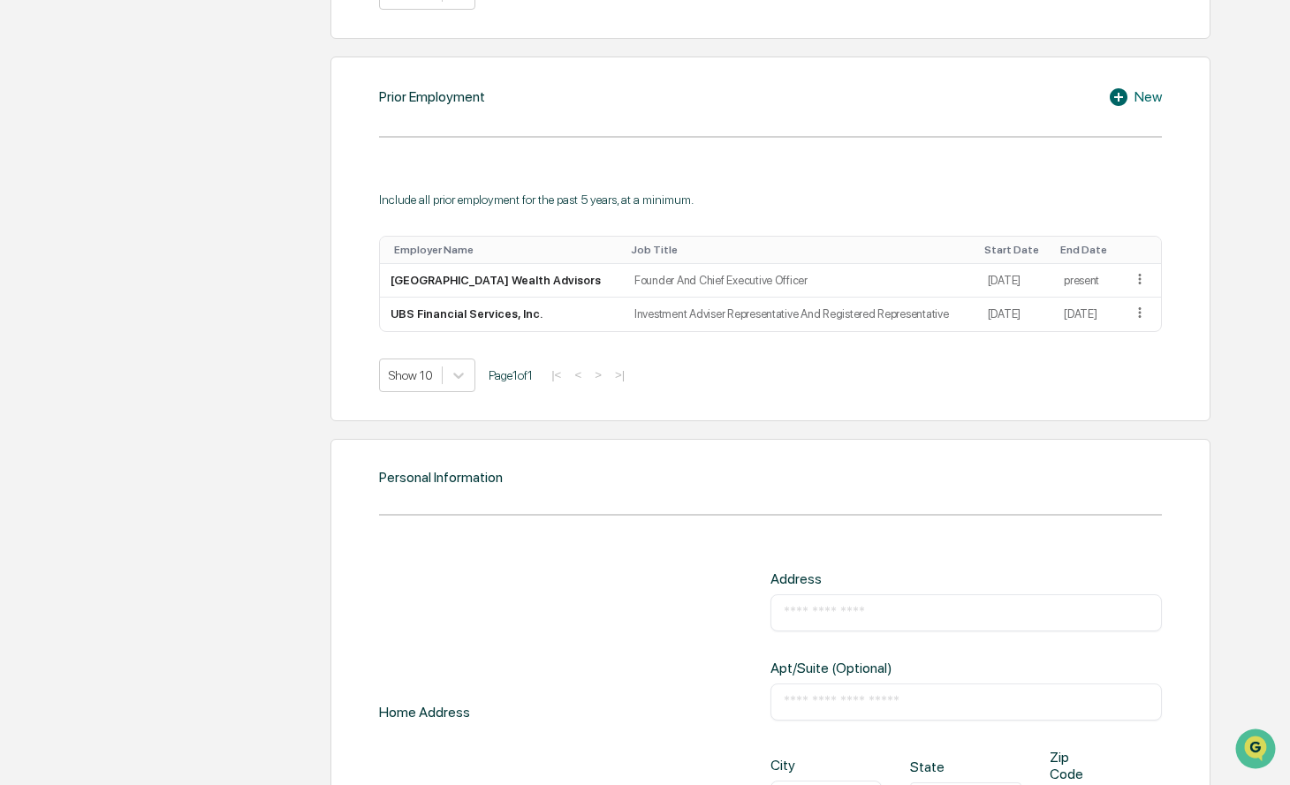
click at [826, 581] on div "Address" at bounding box center [858, 579] width 176 height 17
type input "**********"
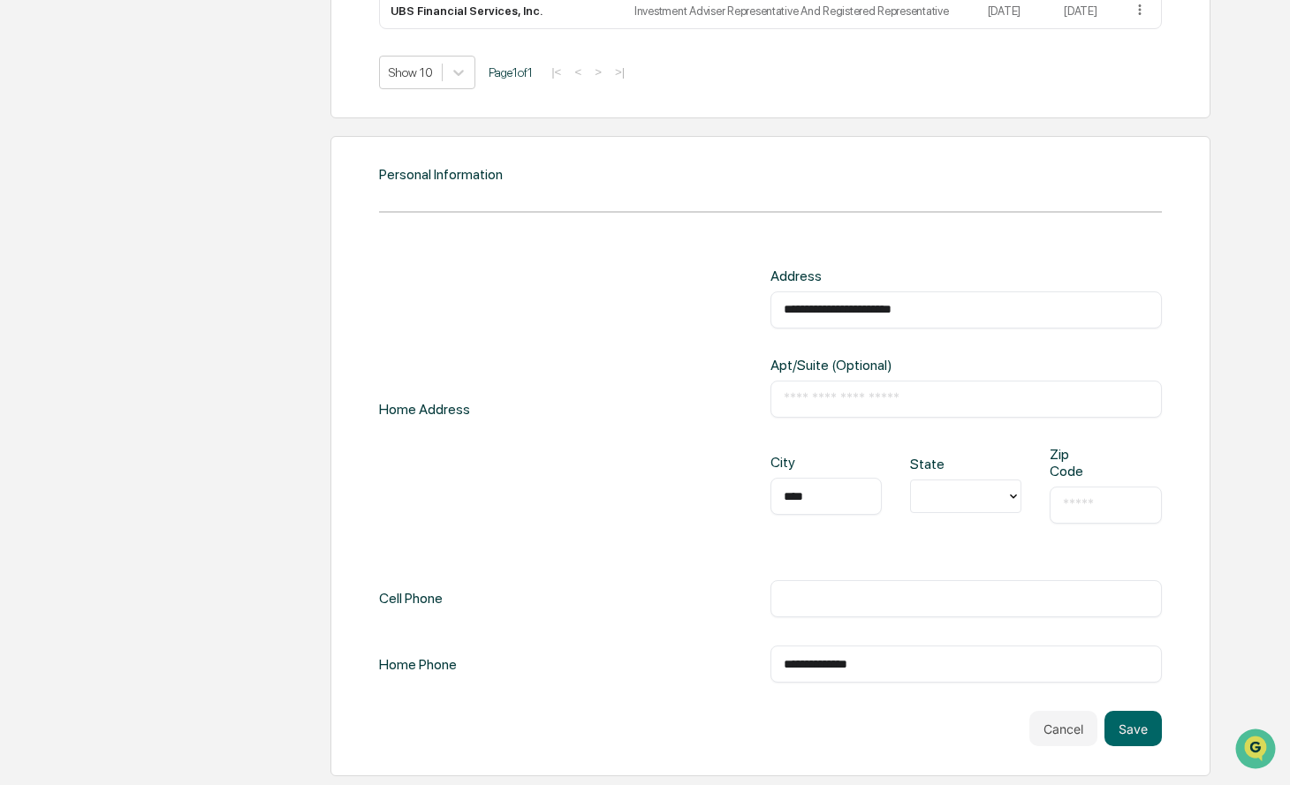
type input "****"
type input "**"
type input "*****"
type input "*"
type input "**********"
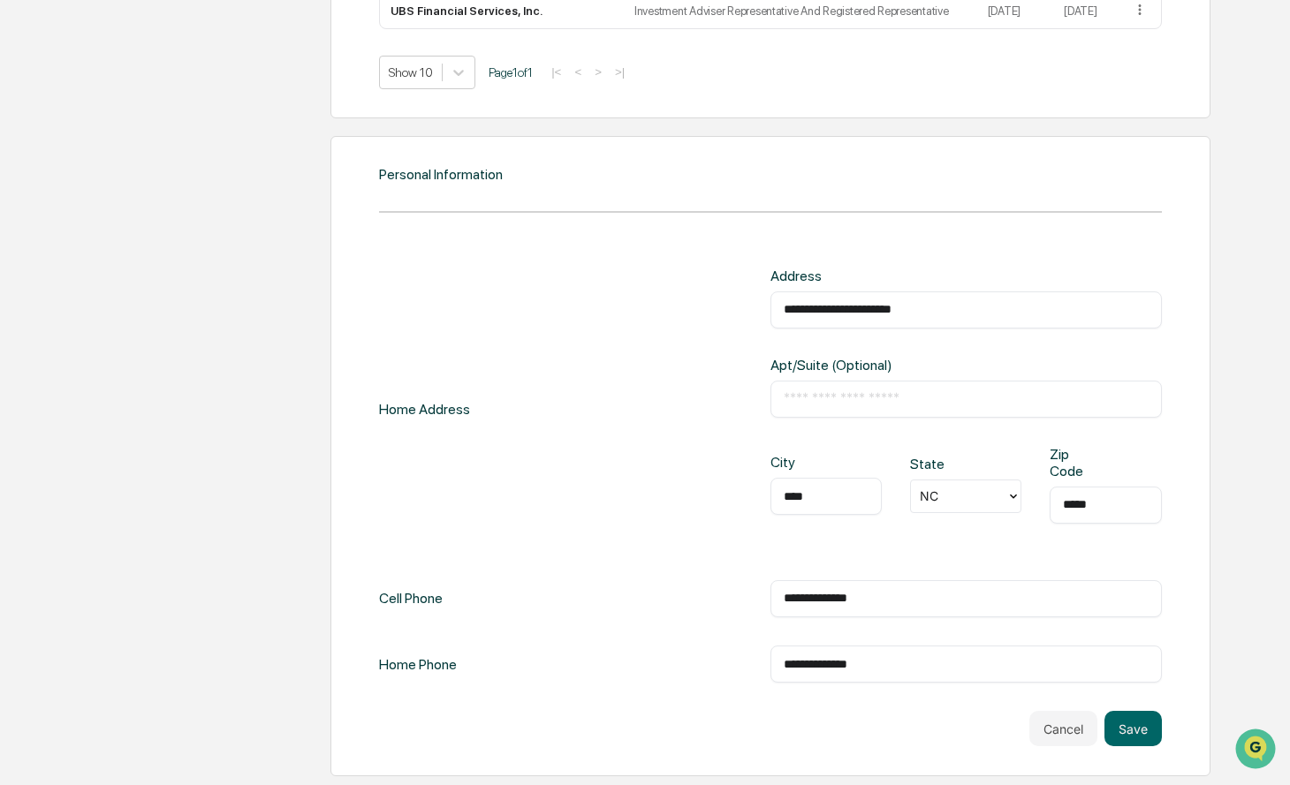
drag, startPoint x: 890, startPoint y: 647, endPoint x: 710, endPoint y: 644, distance: 179.4
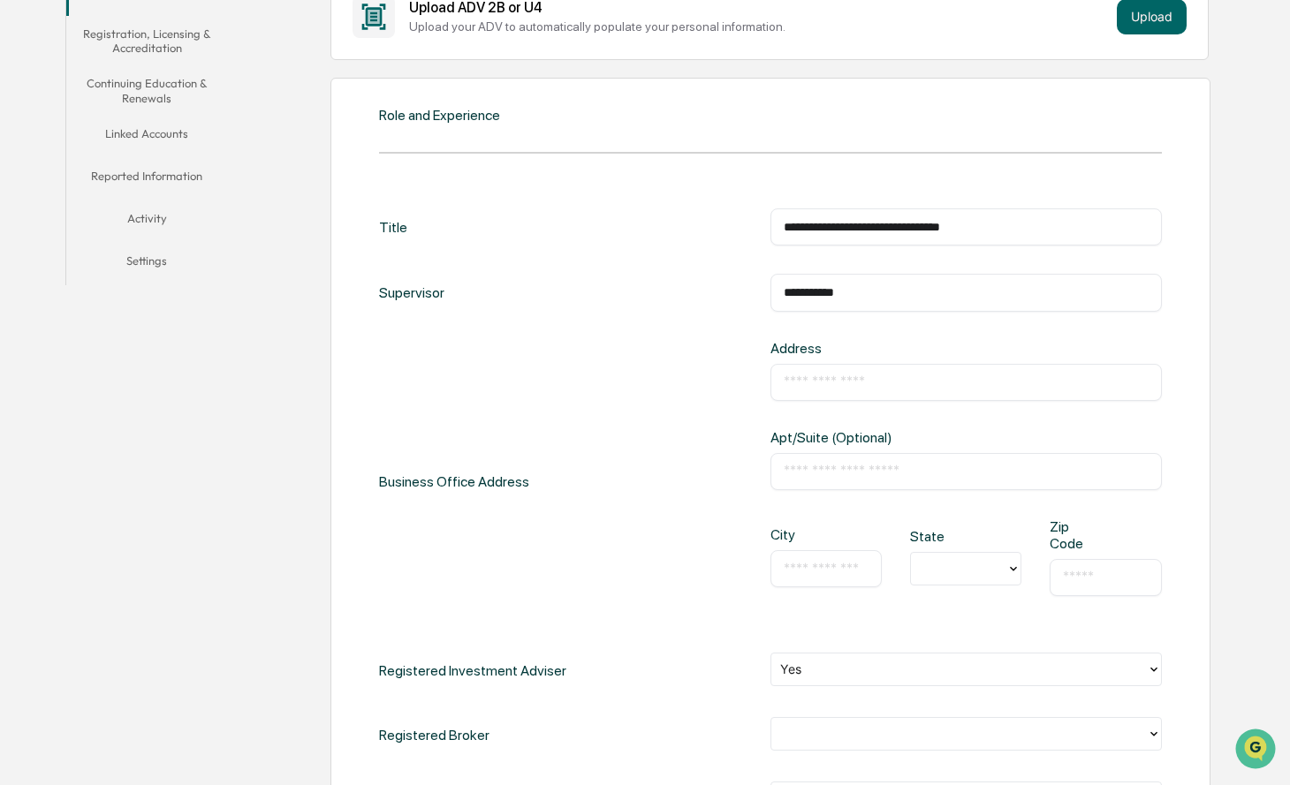
scroll to position [367, 0]
type input "**********"
type input "****"
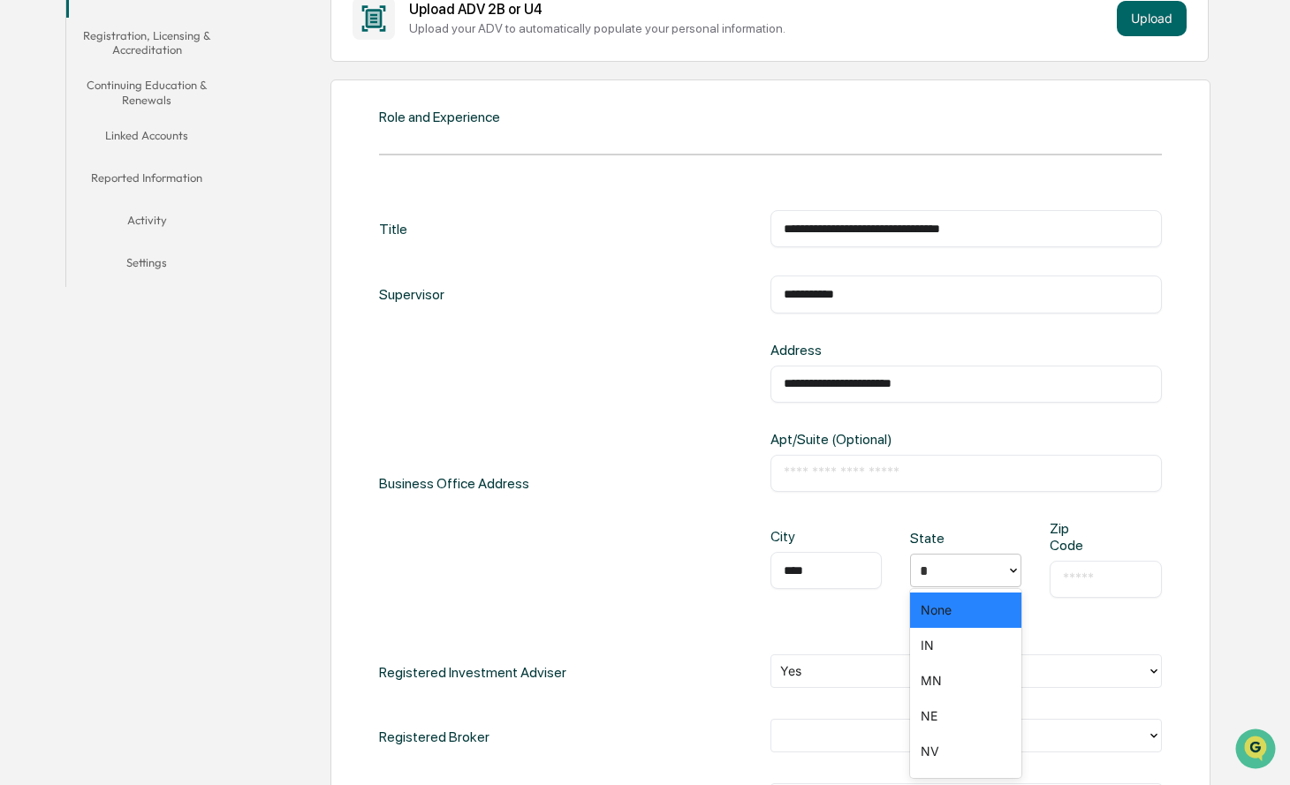
type input "**"
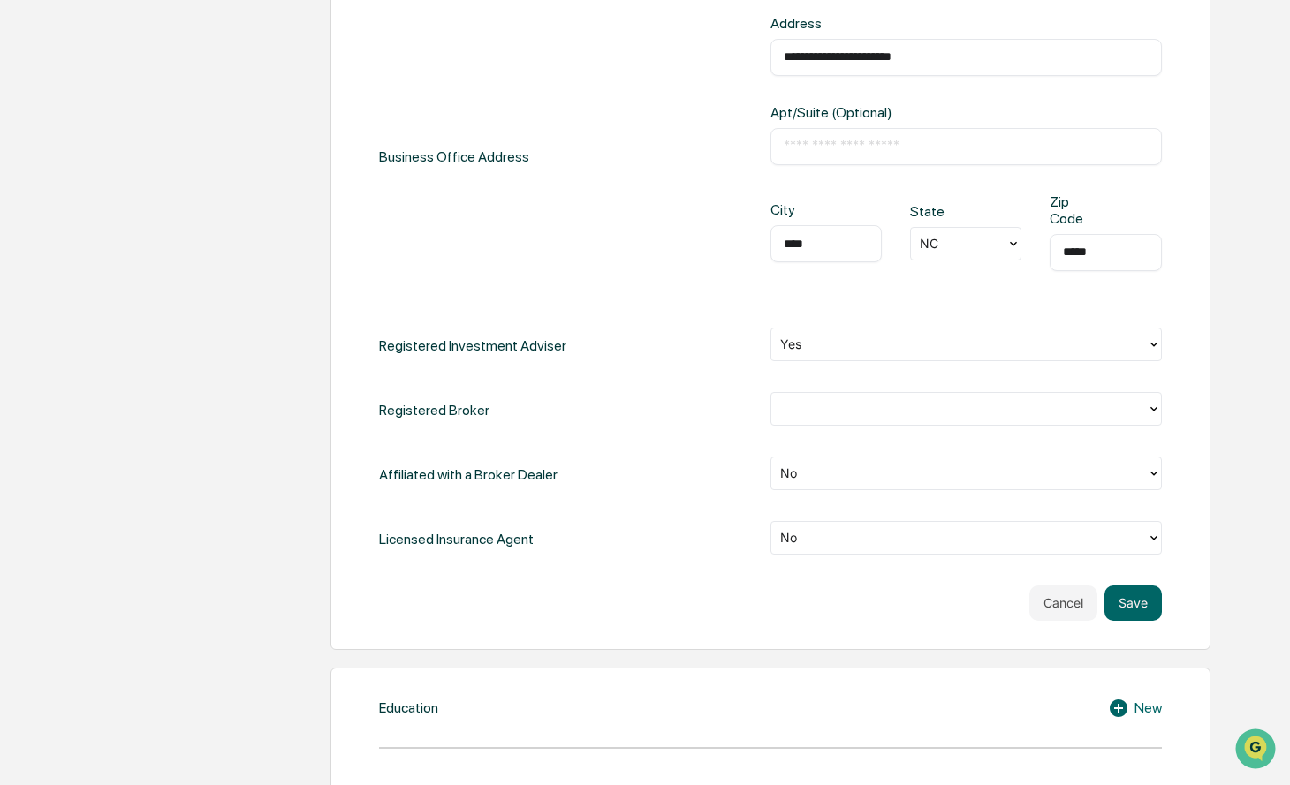
scroll to position [702, 0]
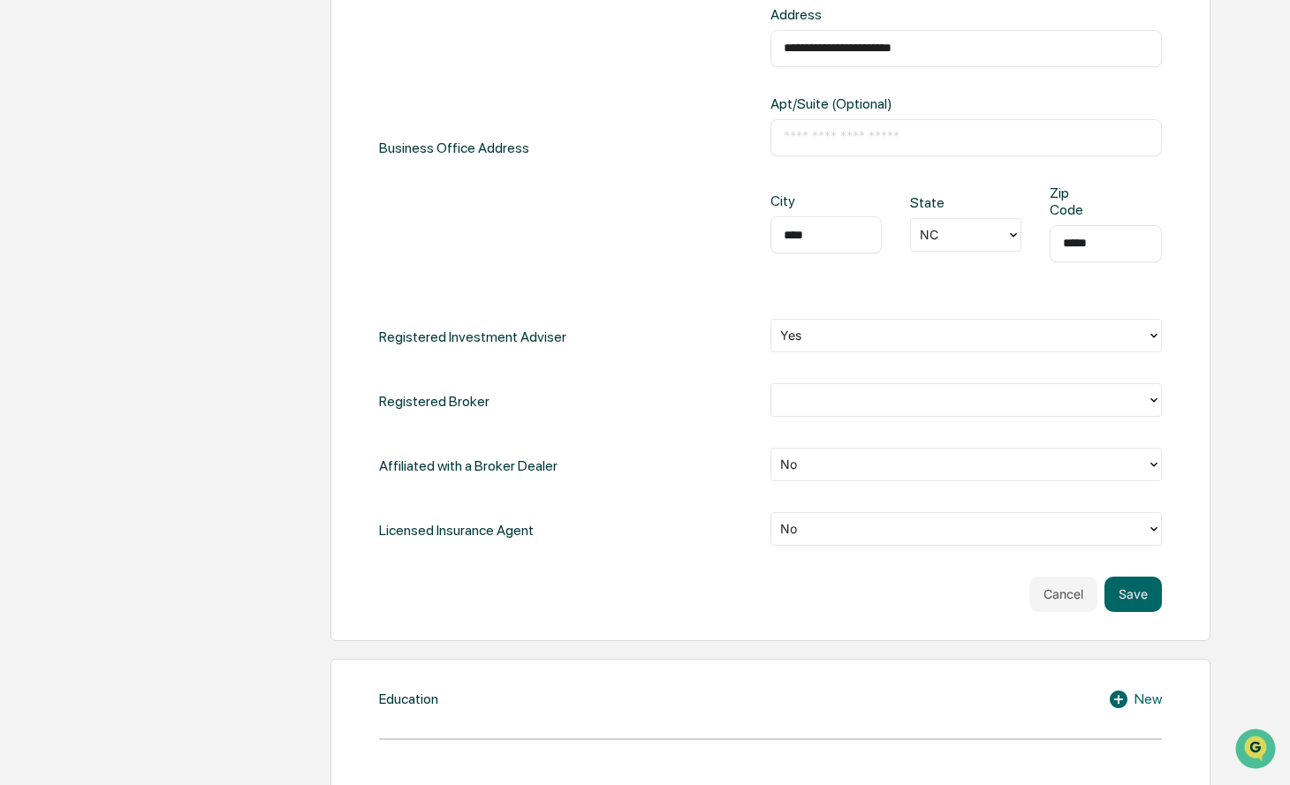
type input "*****"
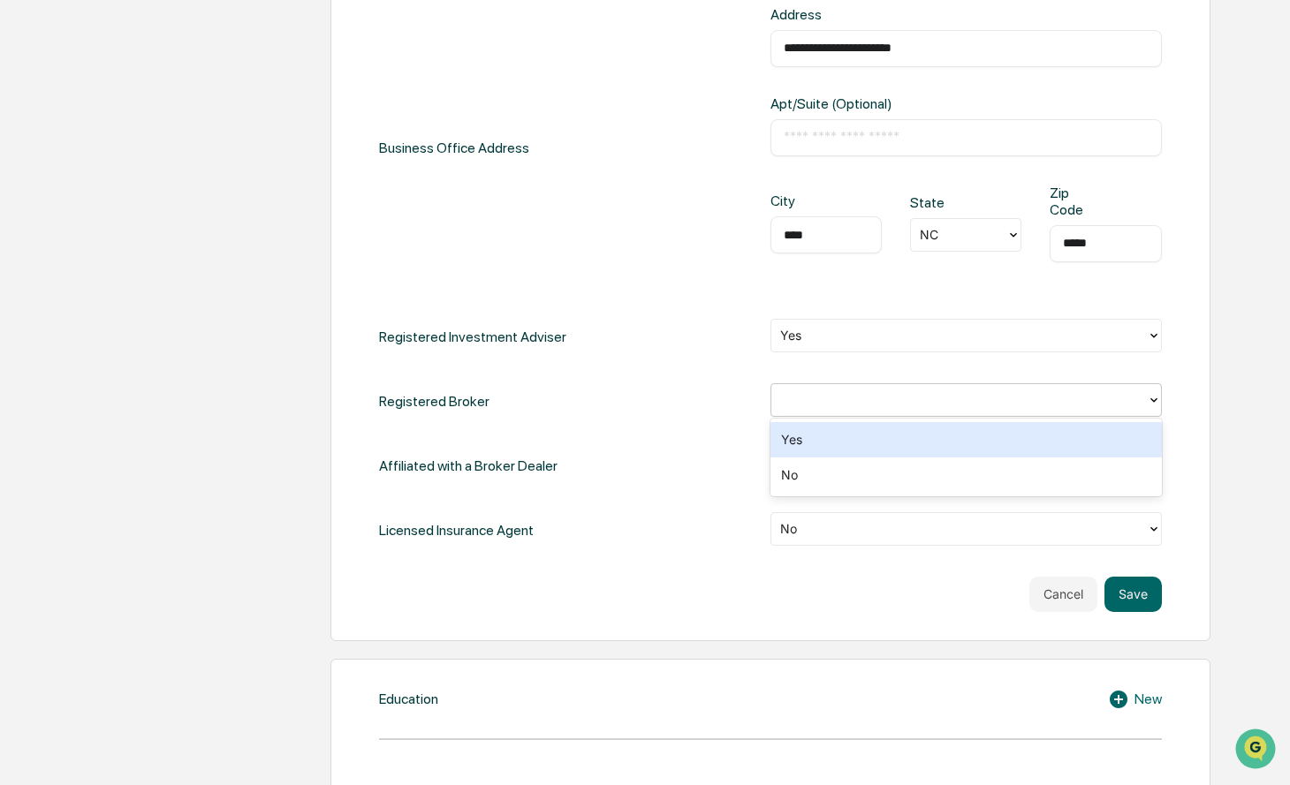
click at [914, 410] on div at bounding box center [959, 399] width 376 height 27
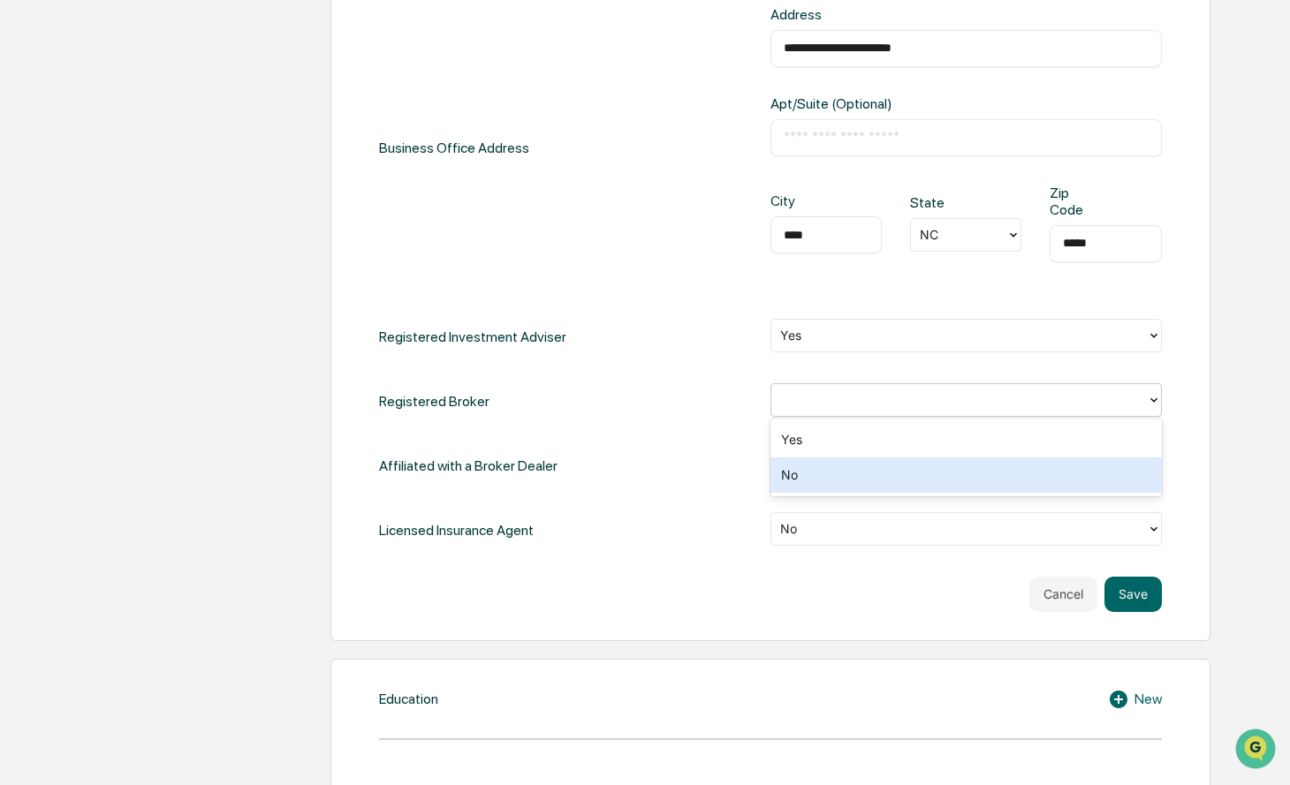
click at [872, 469] on div "No" at bounding box center [965, 475] width 391 height 35
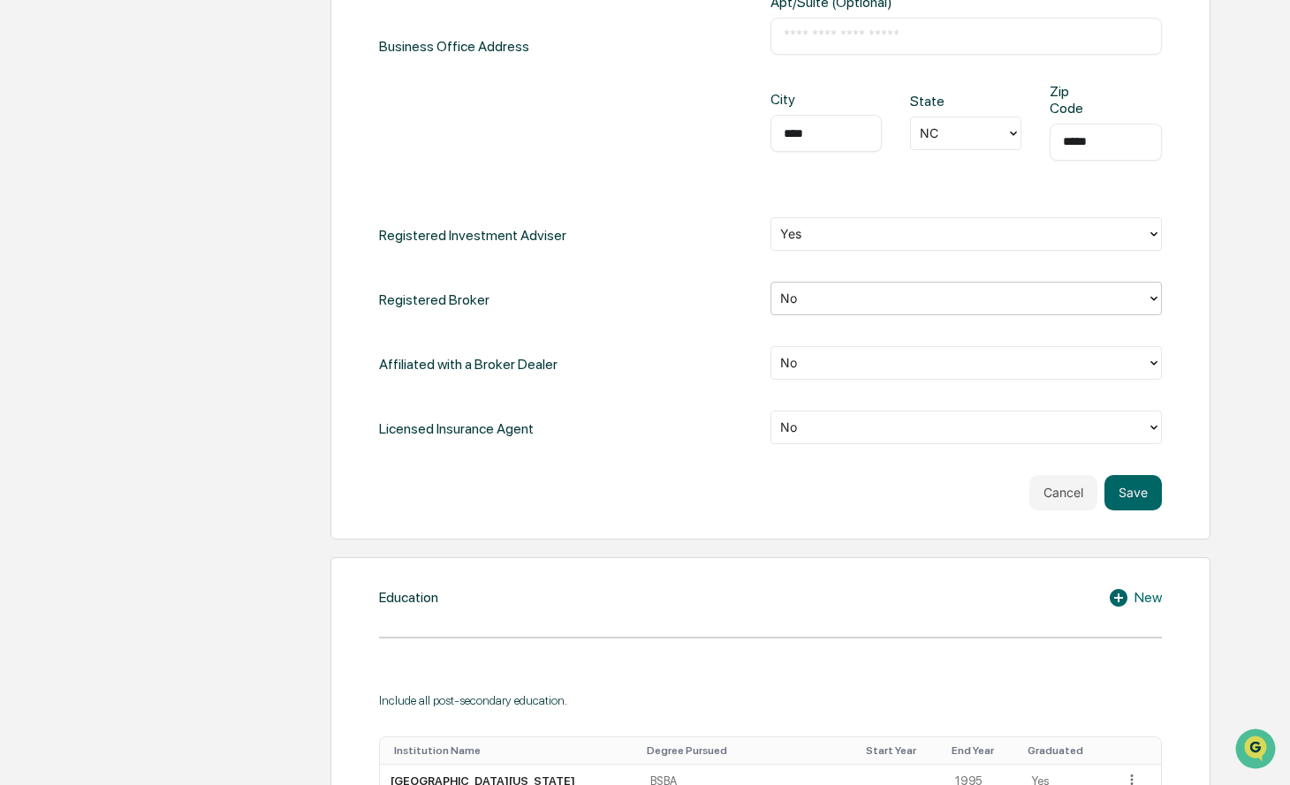
scroll to position [811, 0]
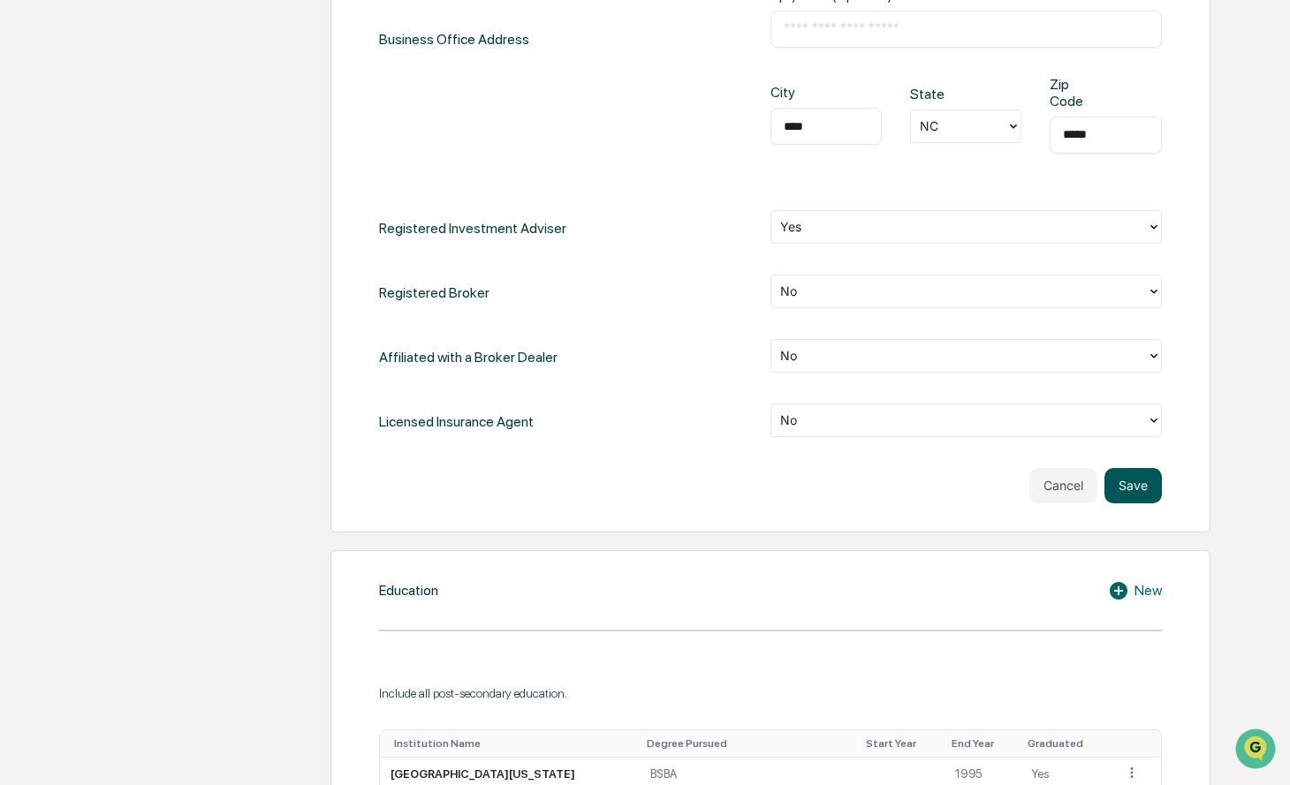
click at [1124, 484] on button "Save" at bounding box center [1132, 485] width 57 height 35
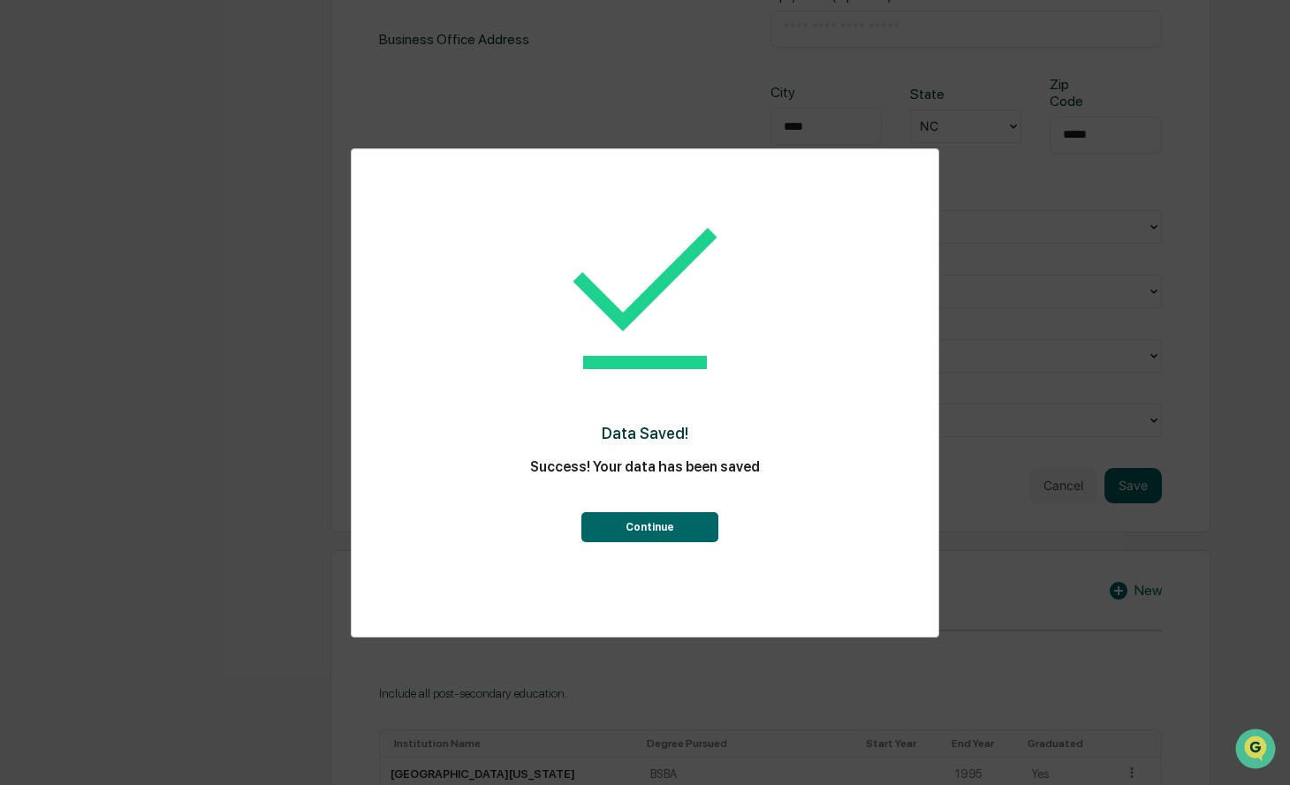
click at [640, 528] on button "Continue" at bounding box center [649, 527] width 137 height 30
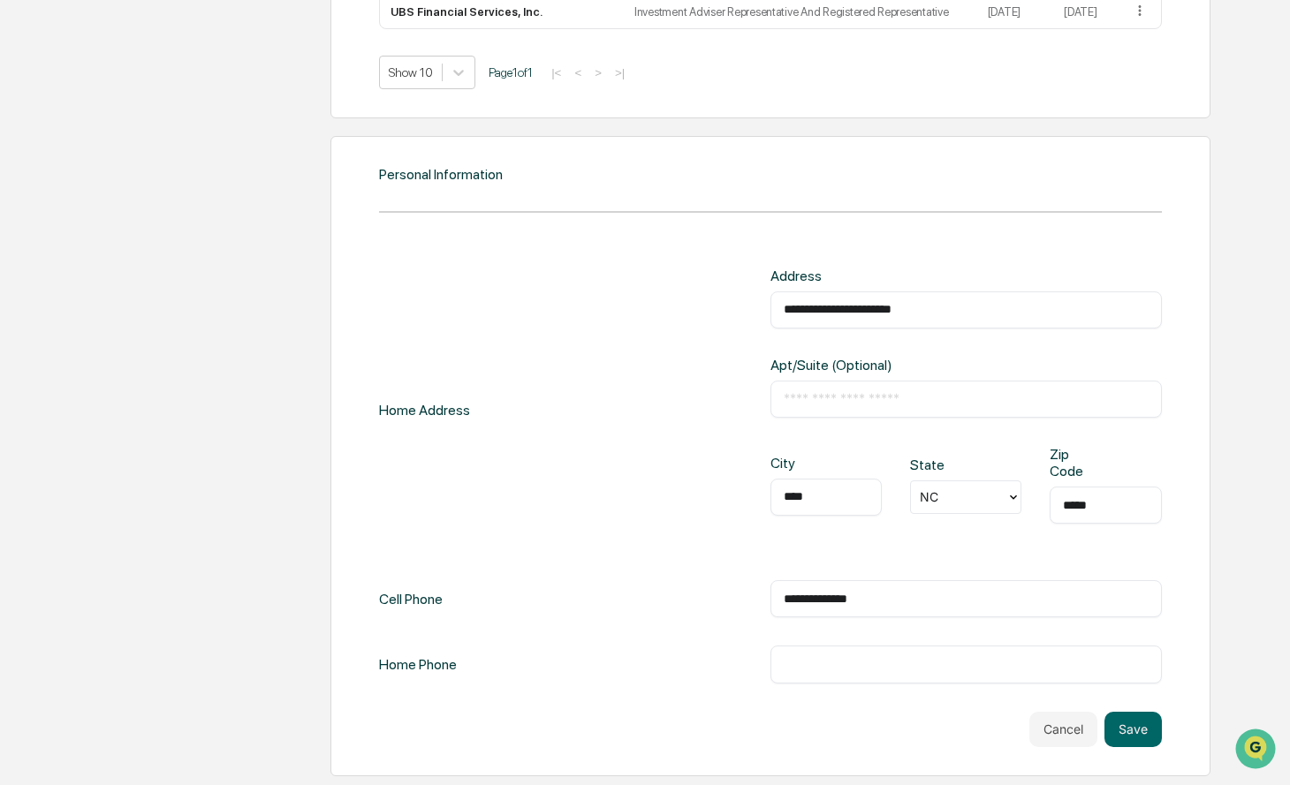
scroll to position [1587, 0]
click at [1131, 712] on button "Save" at bounding box center [1132, 729] width 57 height 35
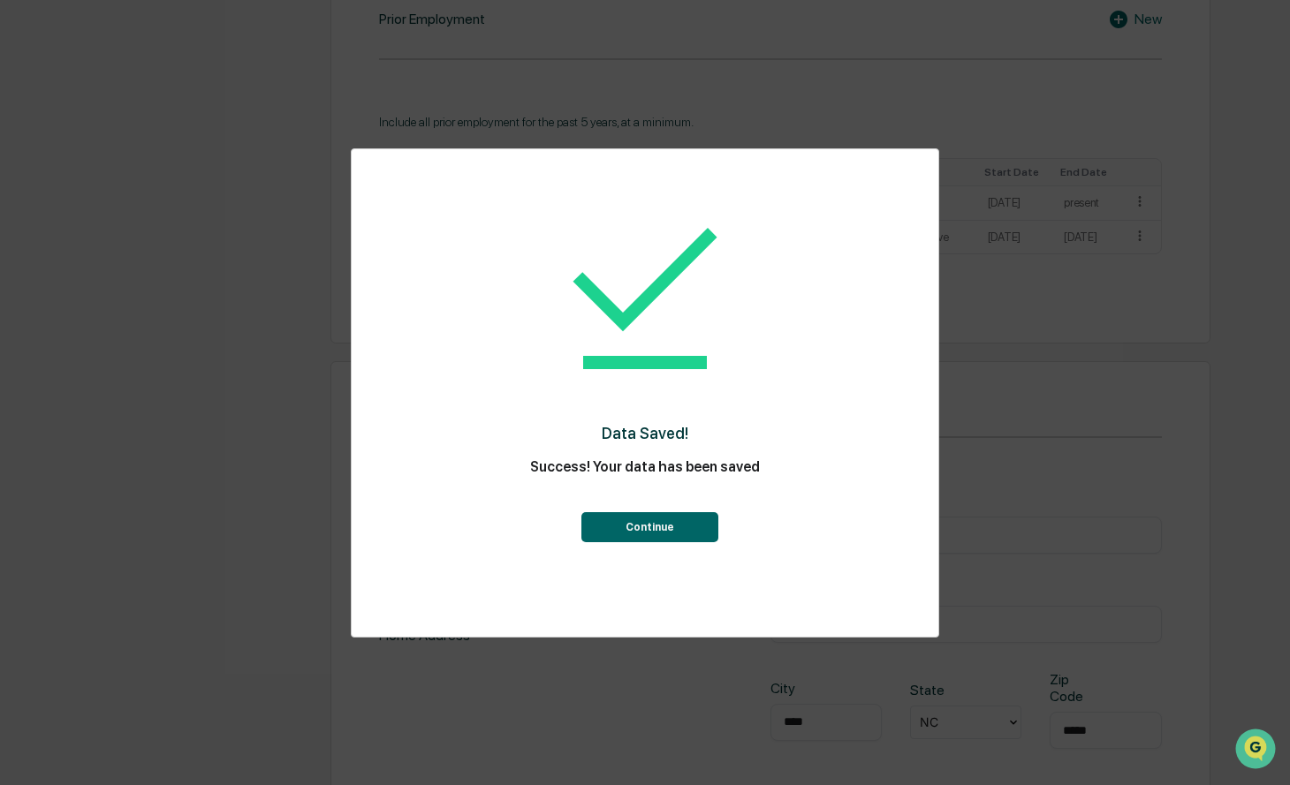
click at [668, 523] on button "Continue" at bounding box center [649, 527] width 137 height 30
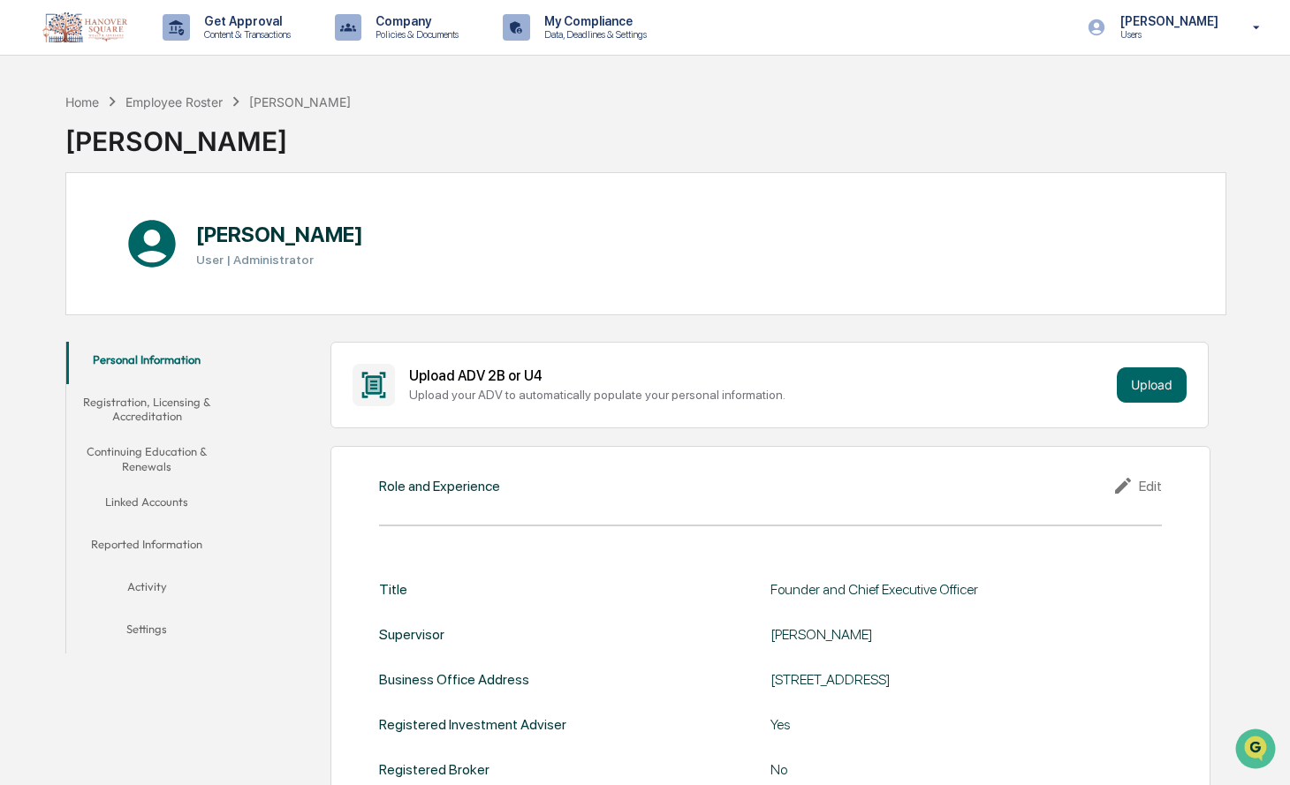
scroll to position [0, 0]
click at [169, 411] on button "Registration, Licensing & Accreditation" at bounding box center [147, 409] width 162 height 50
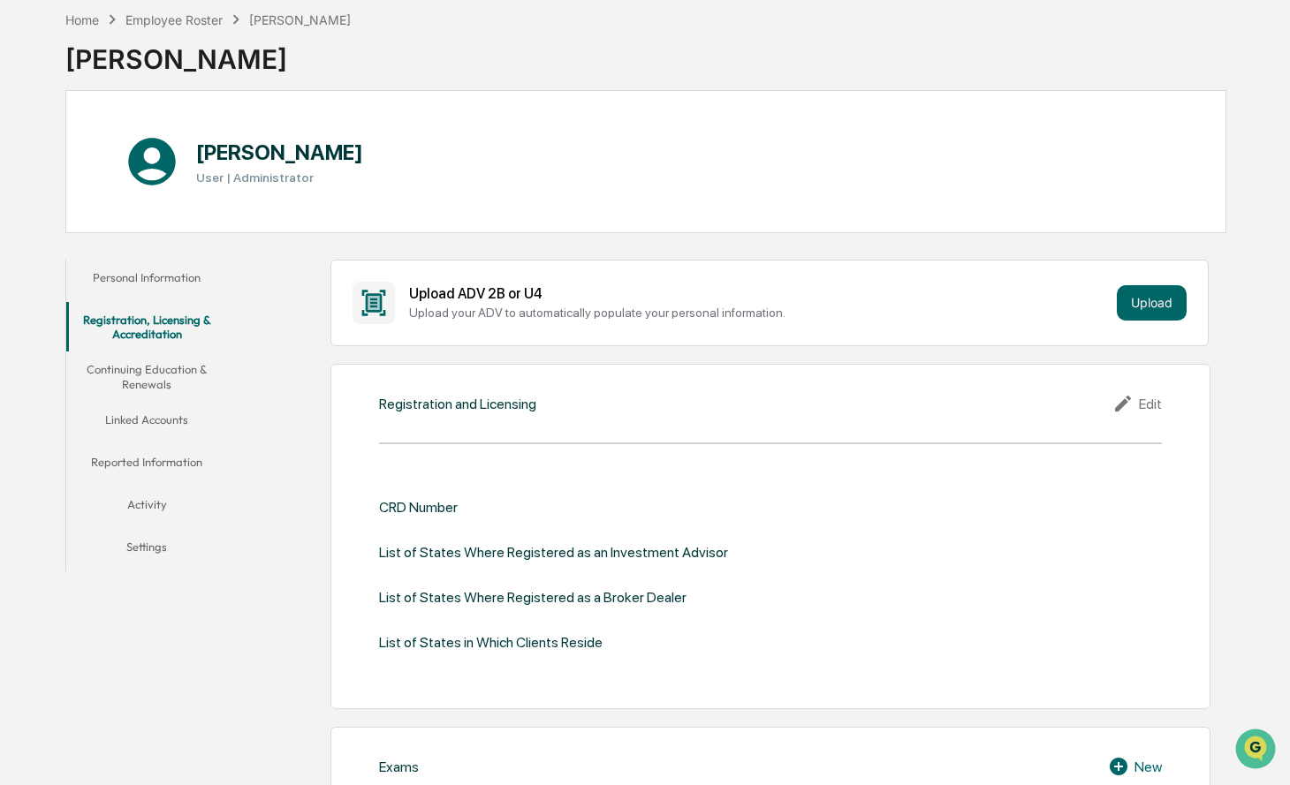
scroll to position [94, 0]
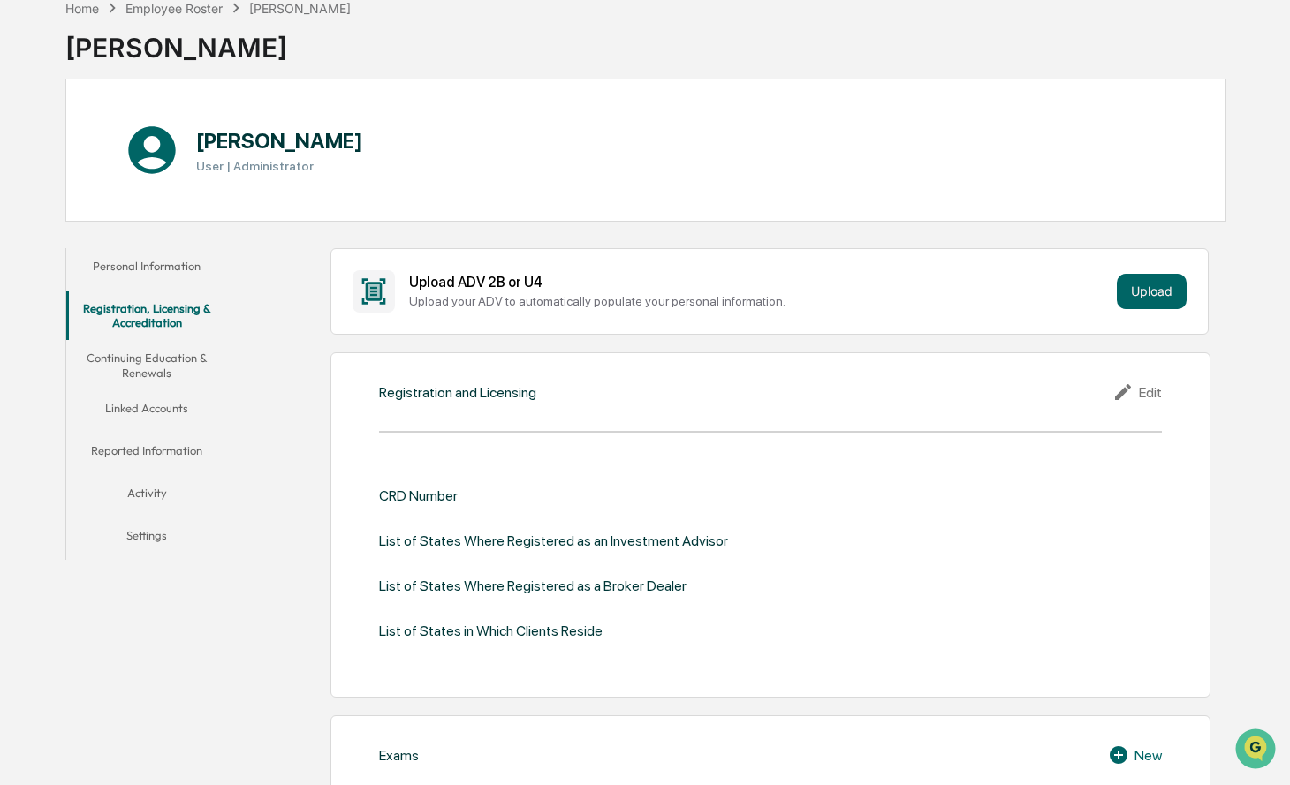
click at [1151, 392] on div "Edit" at bounding box center [1136, 392] width 49 height 21
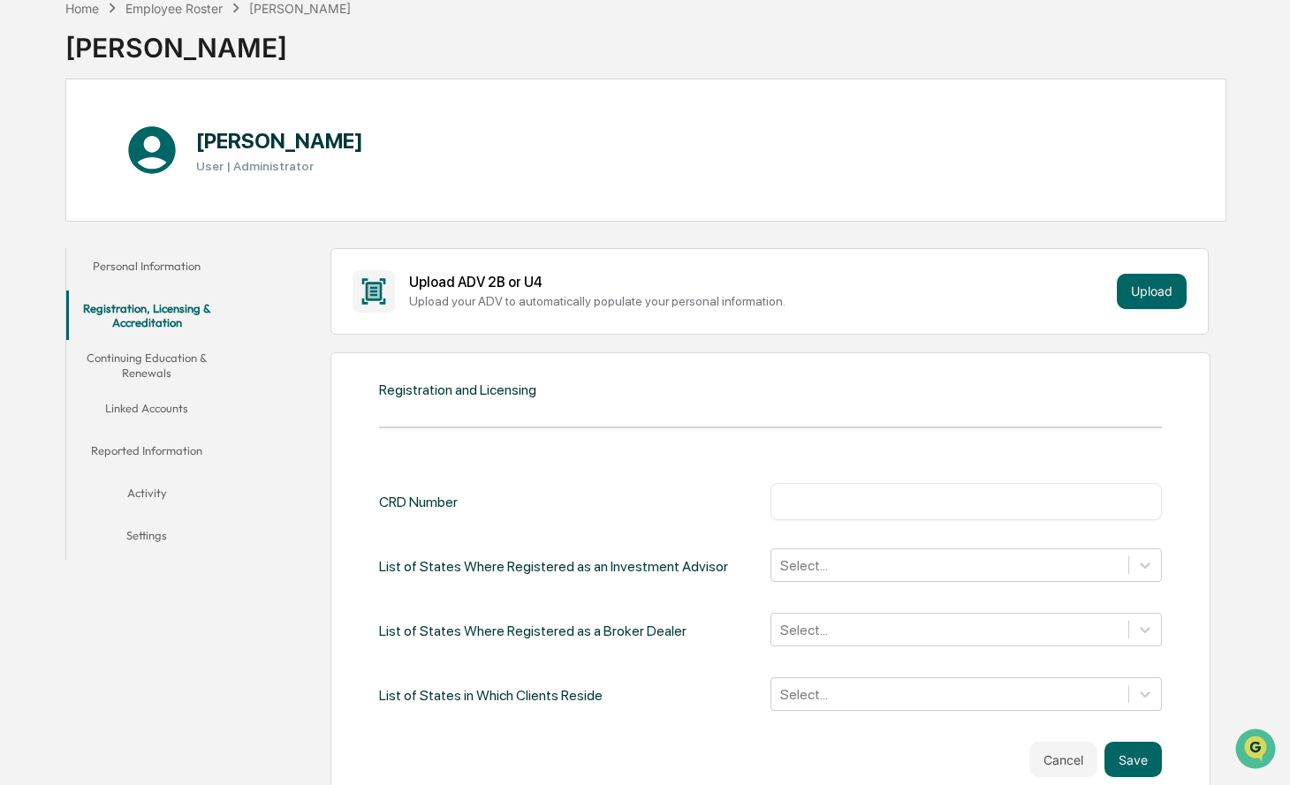
click at [860, 502] on input "text" at bounding box center [966, 502] width 365 height 18
type input "*******"
click at [673, 618] on div "List of States Where Registered as a Broker Dealer Select..." at bounding box center [770, 631] width 783 height 36
click at [892, 565] on div "Select..." at bounding box center [965, 566] width 391 height 34
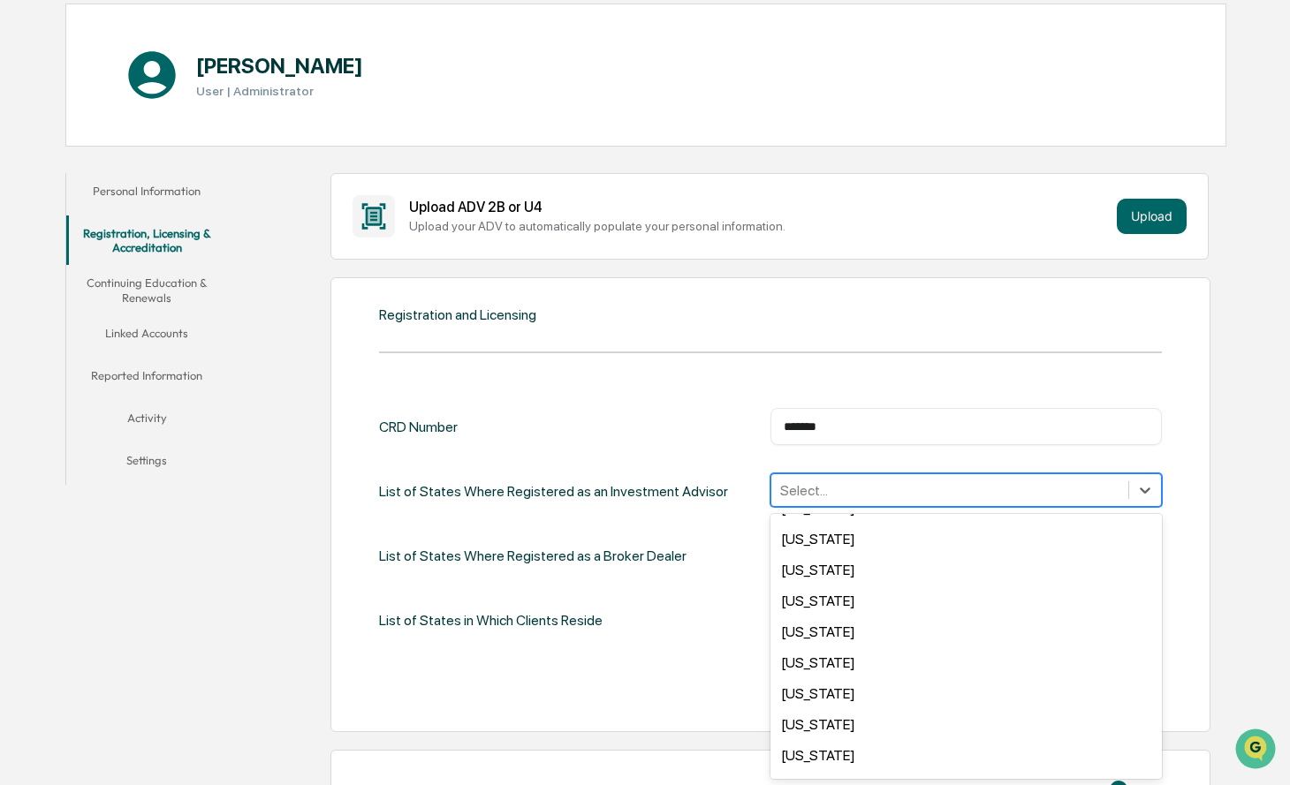
scroll to position [872, 0]
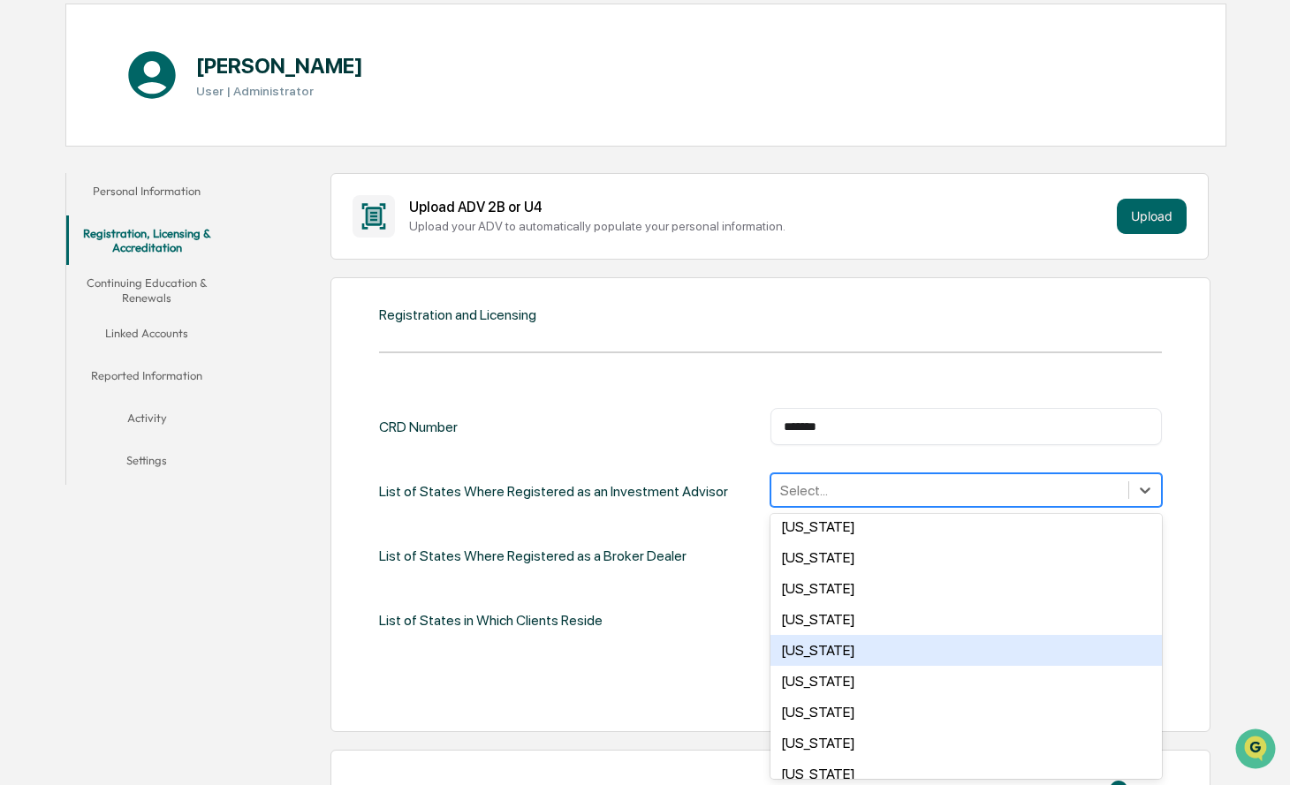
click at [852, 645] on div "North Carolina" at bounding box center [965, 650] width 391 height 31
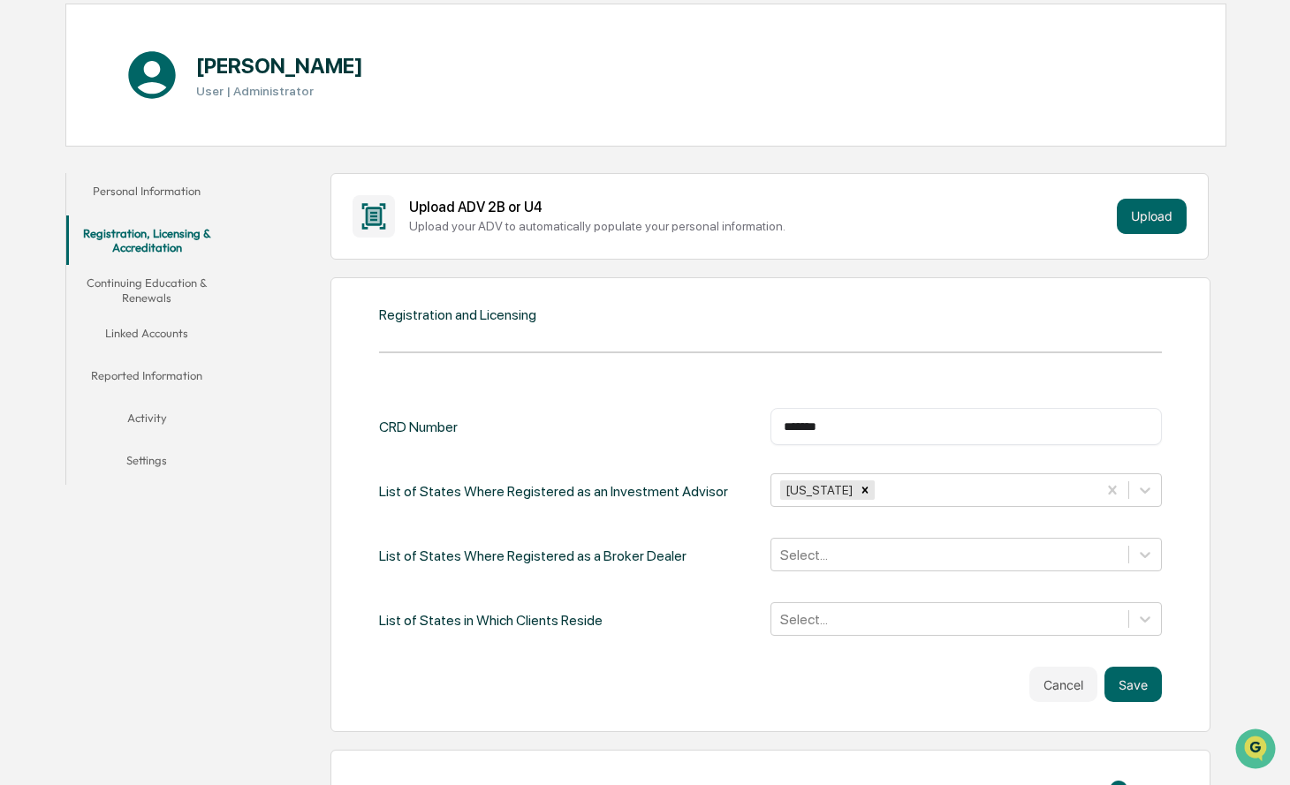
click at [730, 625] on div "List of States in Which Clients Reside Select..." at bounding box center [770, 621] width 783 height 36
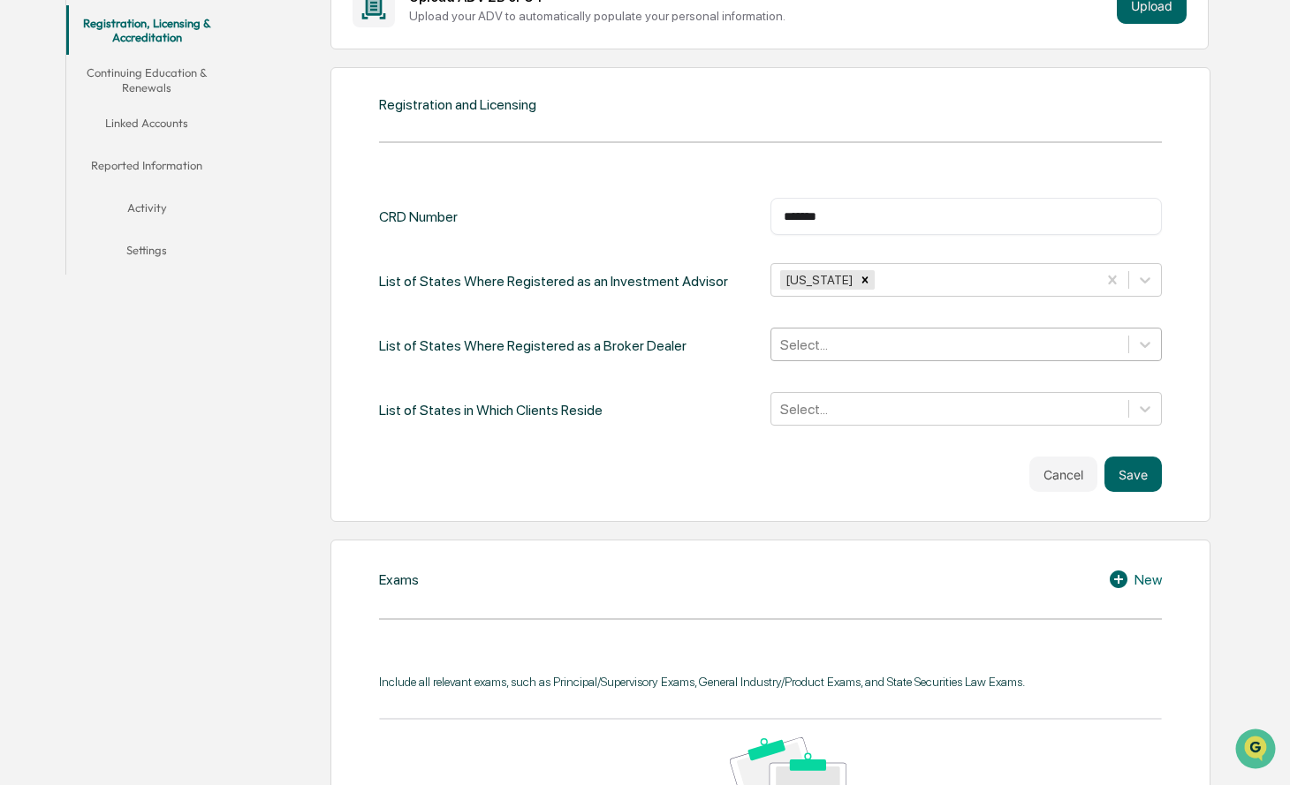
scroll to position [388, 0]
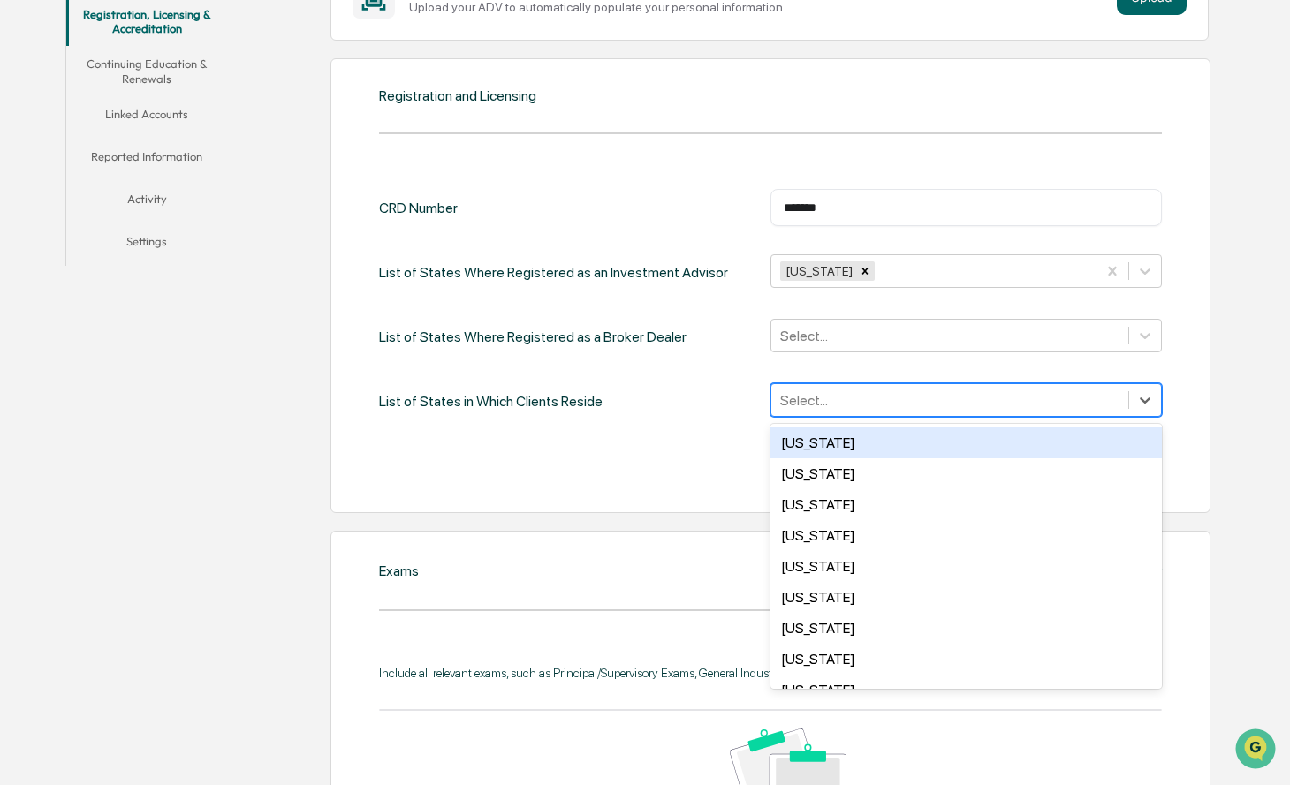
click at [936, 397] on div at bounding box center [949, 401] width 339 height 20
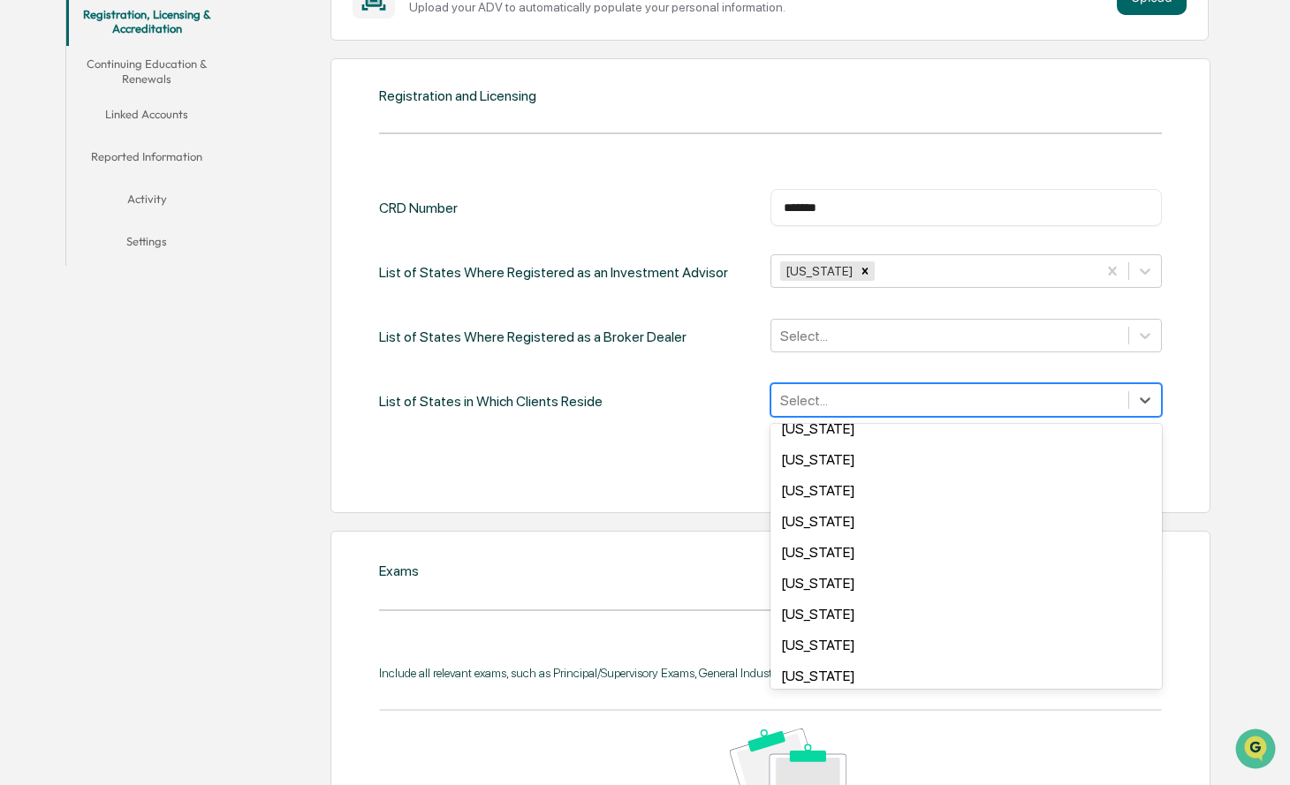
scroll to position [201, 0]
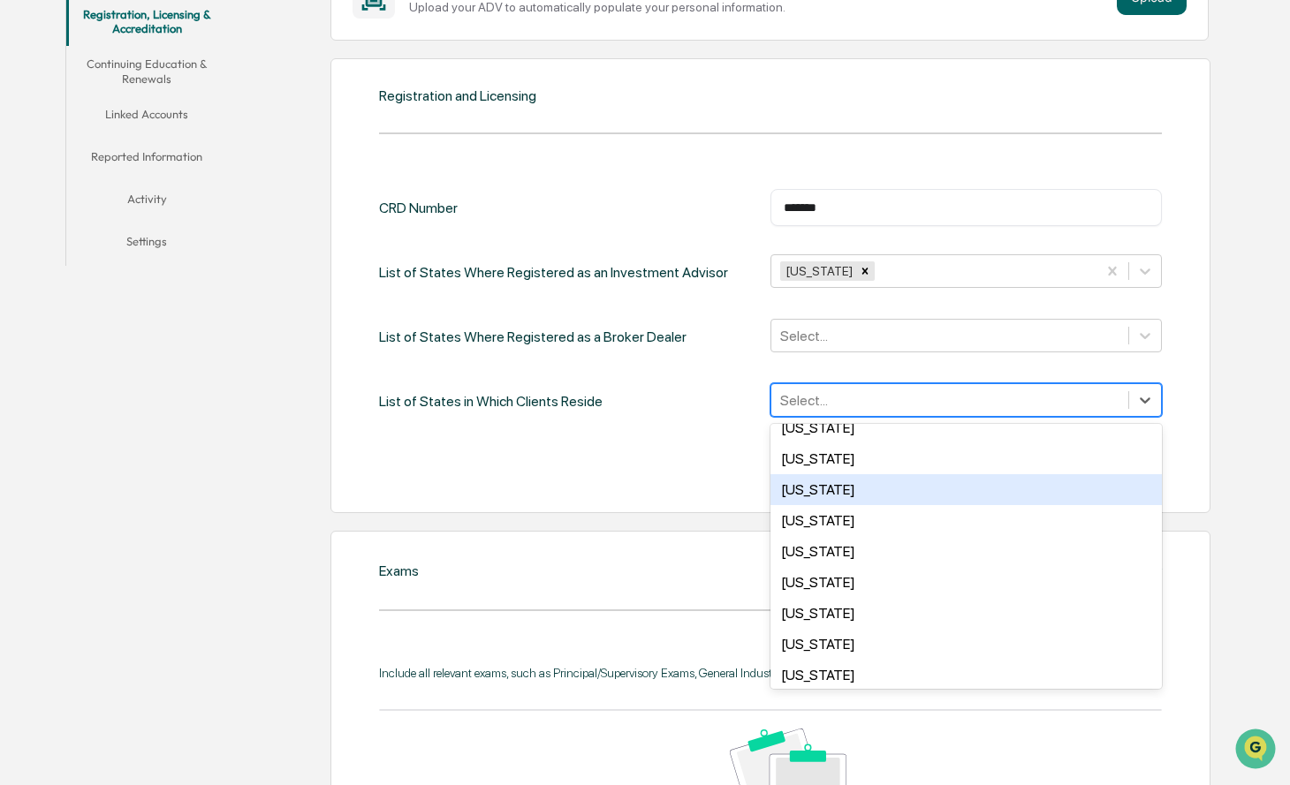
click at [880, 488] on div "Florida" at bounding box center [965, 489] width 391 height 31
click at [866, 482] on div "Georgia" at bounding box center [965, 489] width 391 height 31
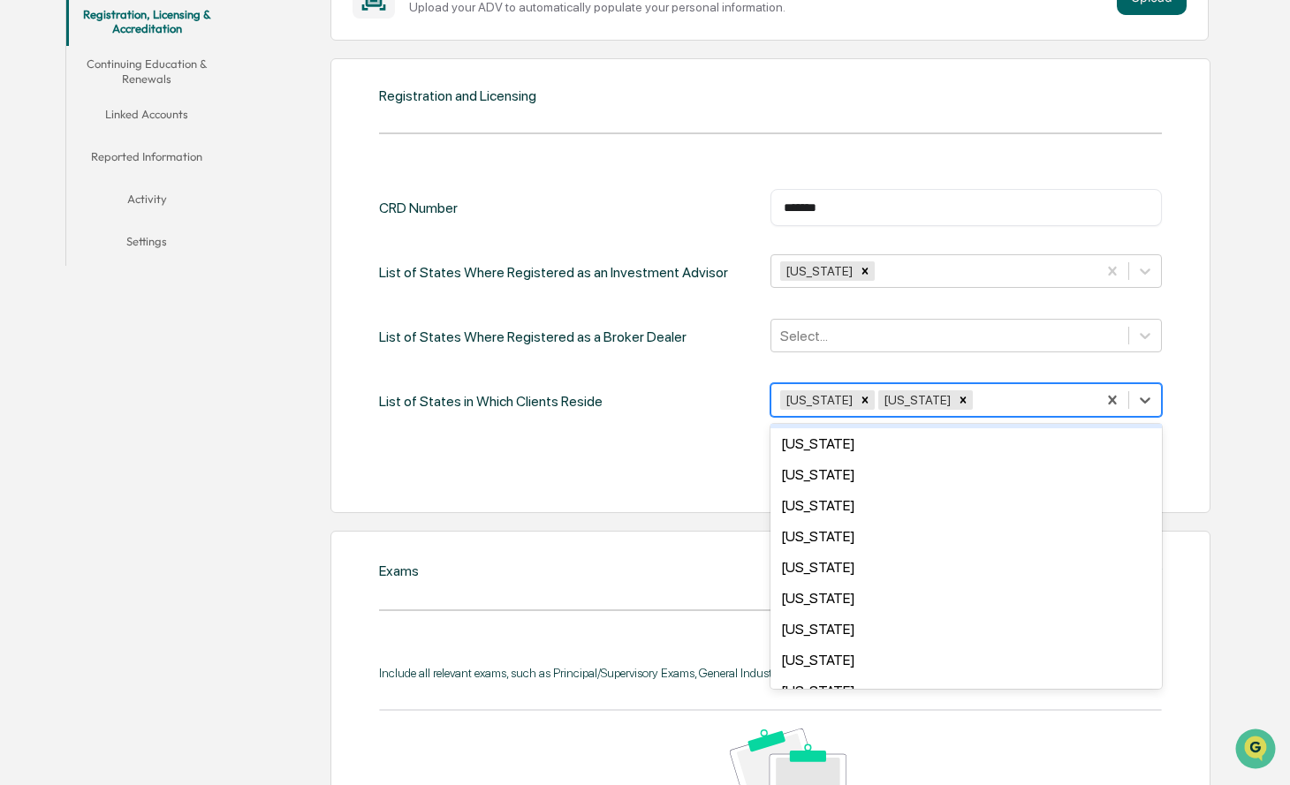
scroll to position [527, 0]
click at [861, 469] on div "Massachusetts" at bounding box center [965, 473] width 391 height 31
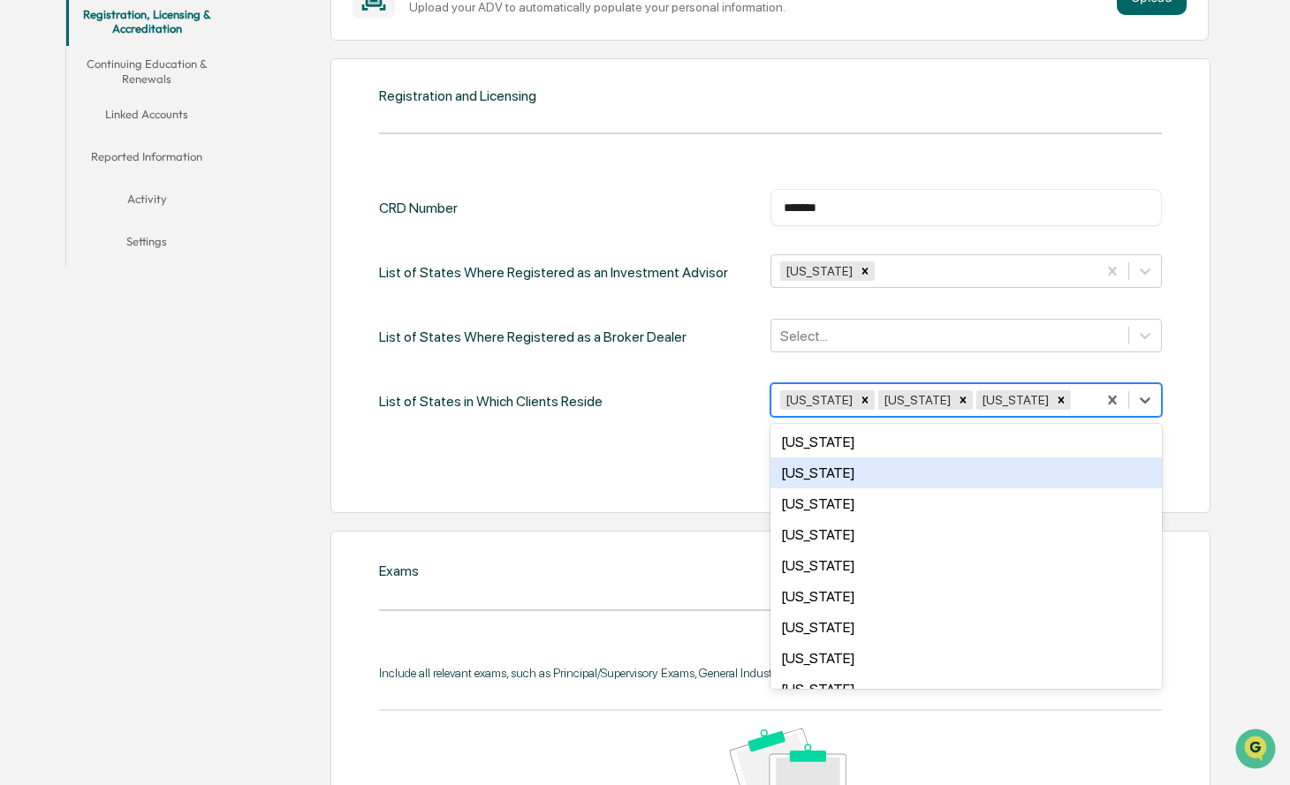
click at [845, 472] on div "Michigan" at bounding box center [965, 473] width 391 height 31
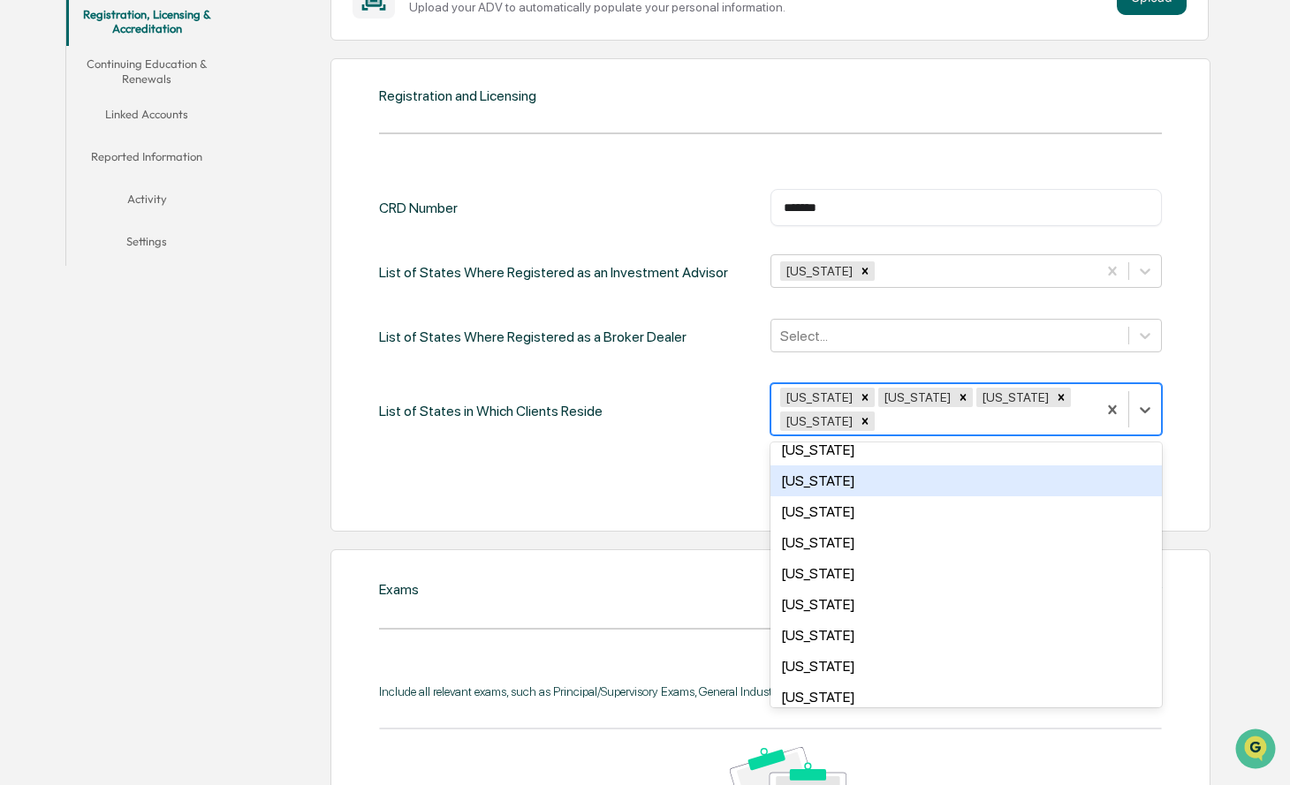
scroll to position [823, 0]
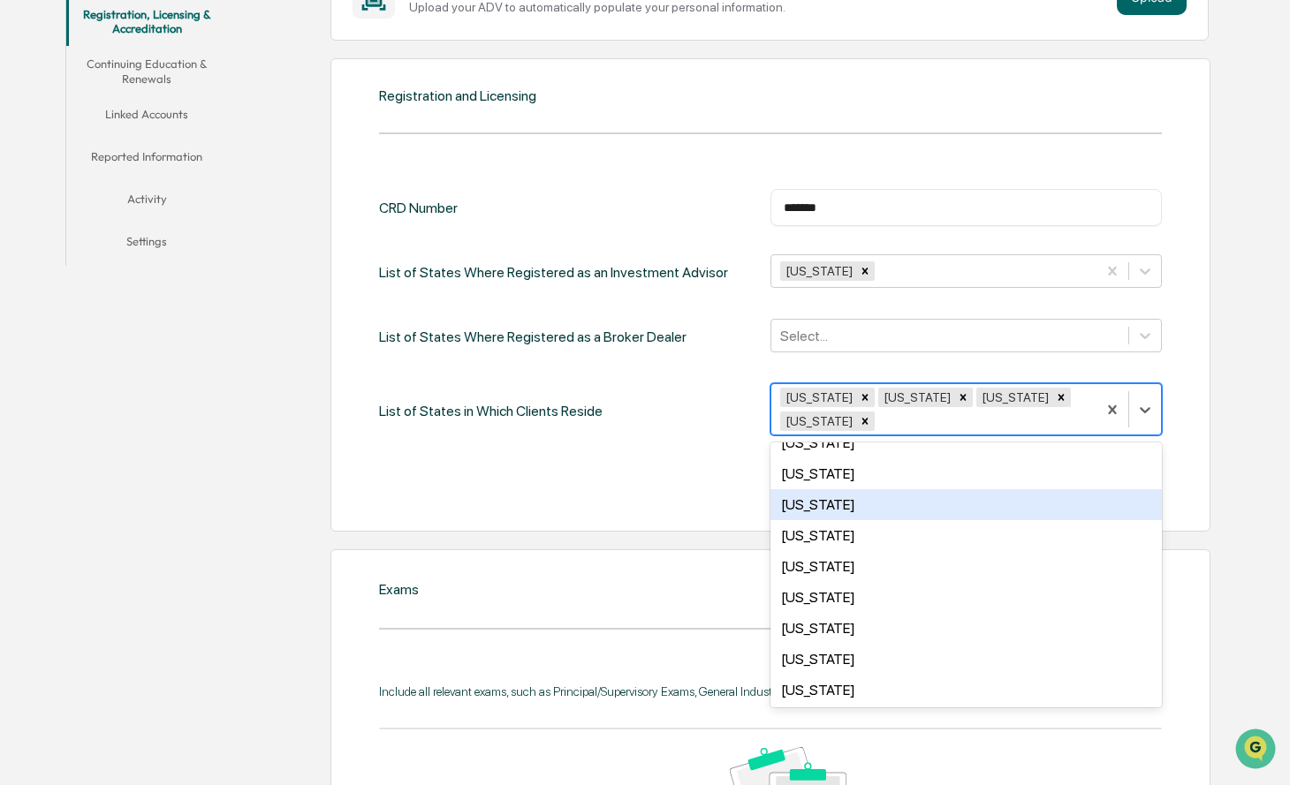
click at [864, 507] on div "North Carolina" at bounding box center [965, 504] width 391 height 31
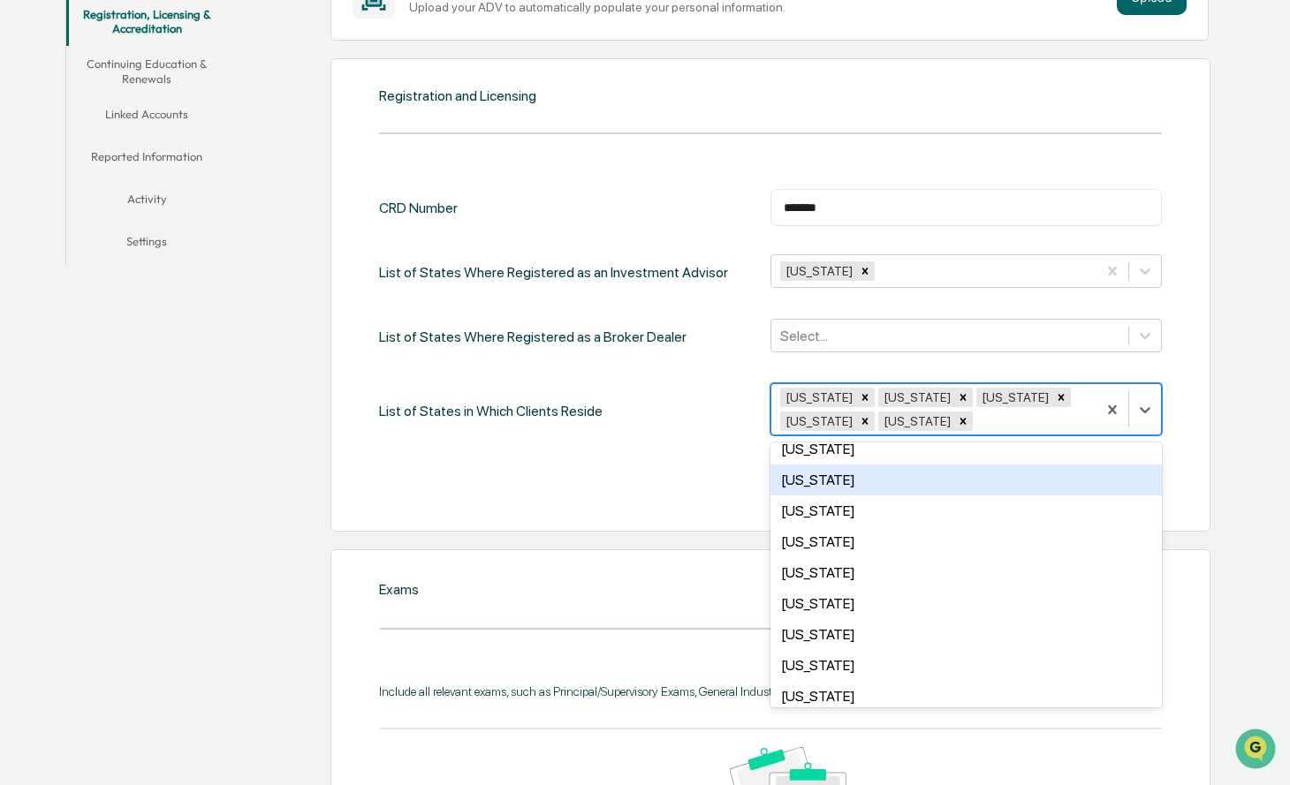
scroll to position [914, 0]
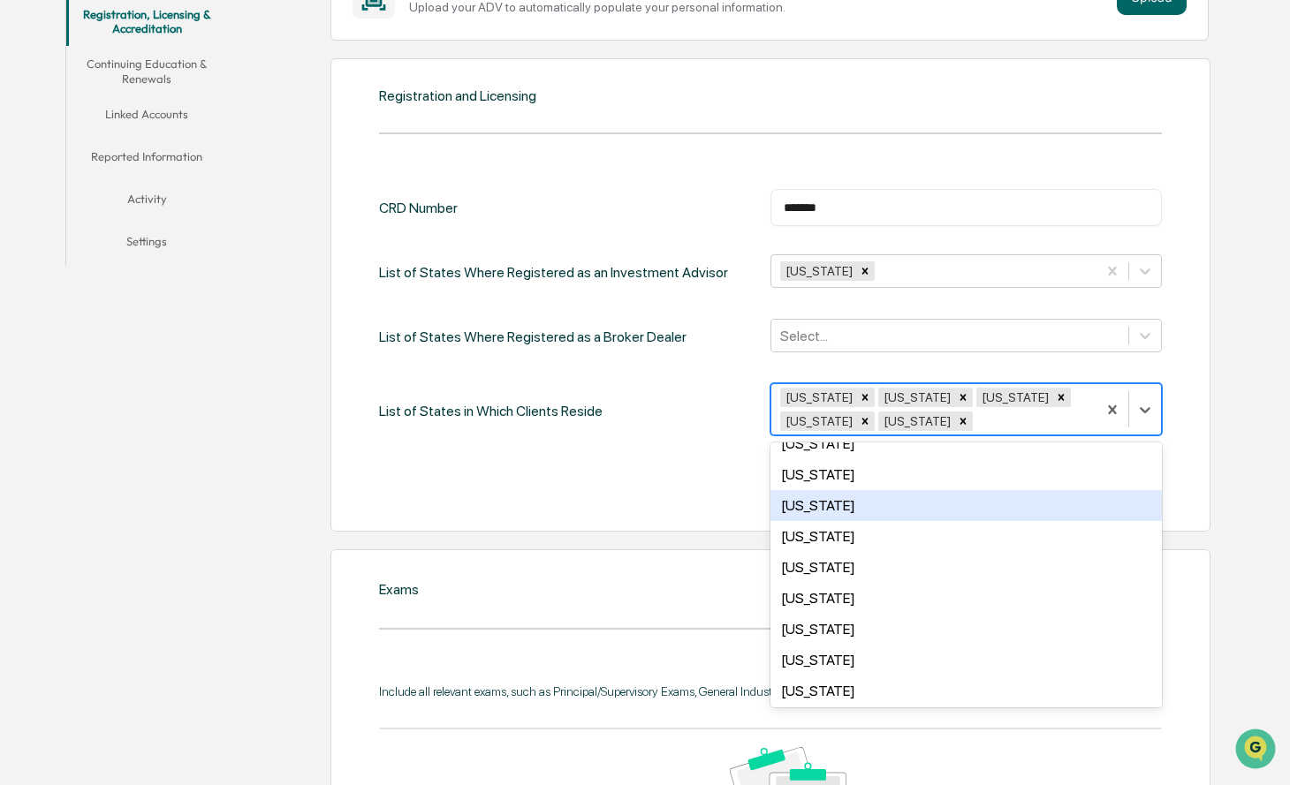
click at [846, 508] on div "Oregon" at bounding box center [965, 505] width 391 height 31
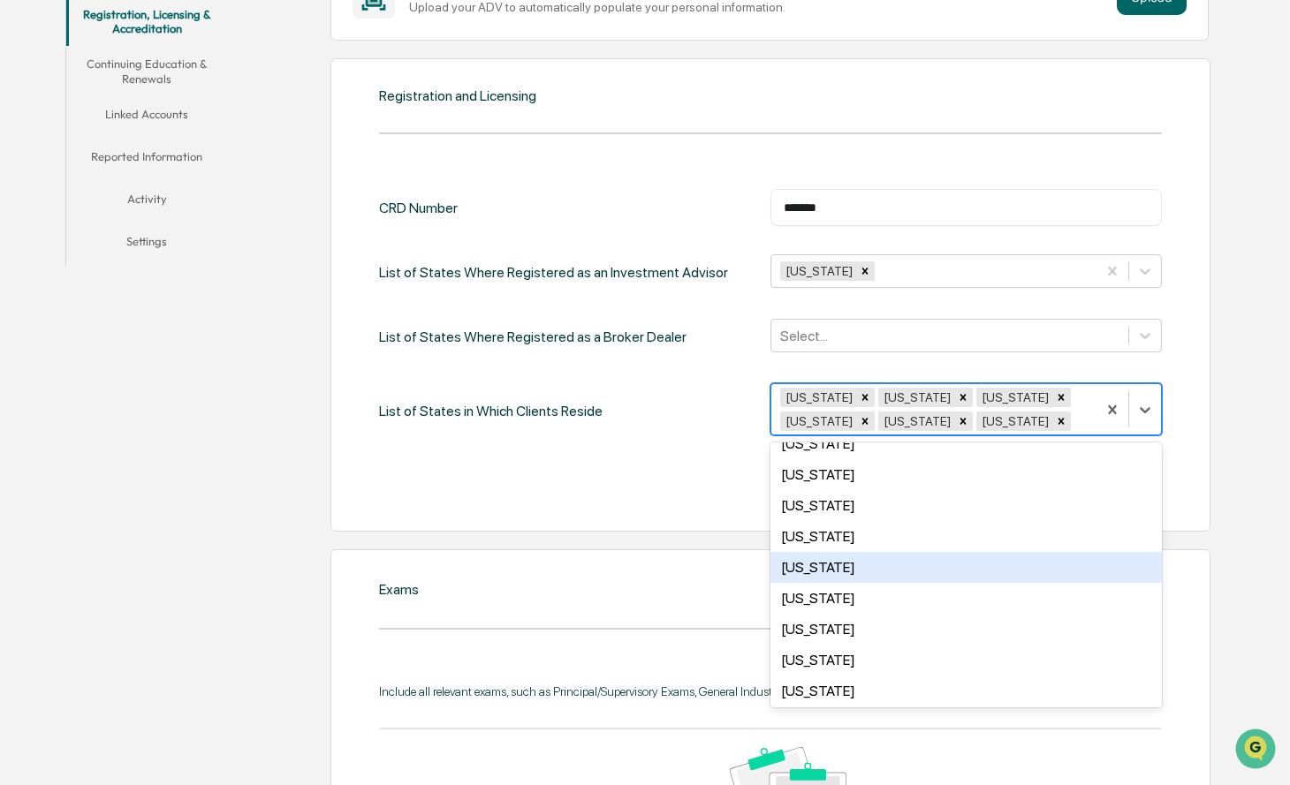
click at [841, 568] on div "South Carolina" at bounding box center [965, 567] width 391 height 31
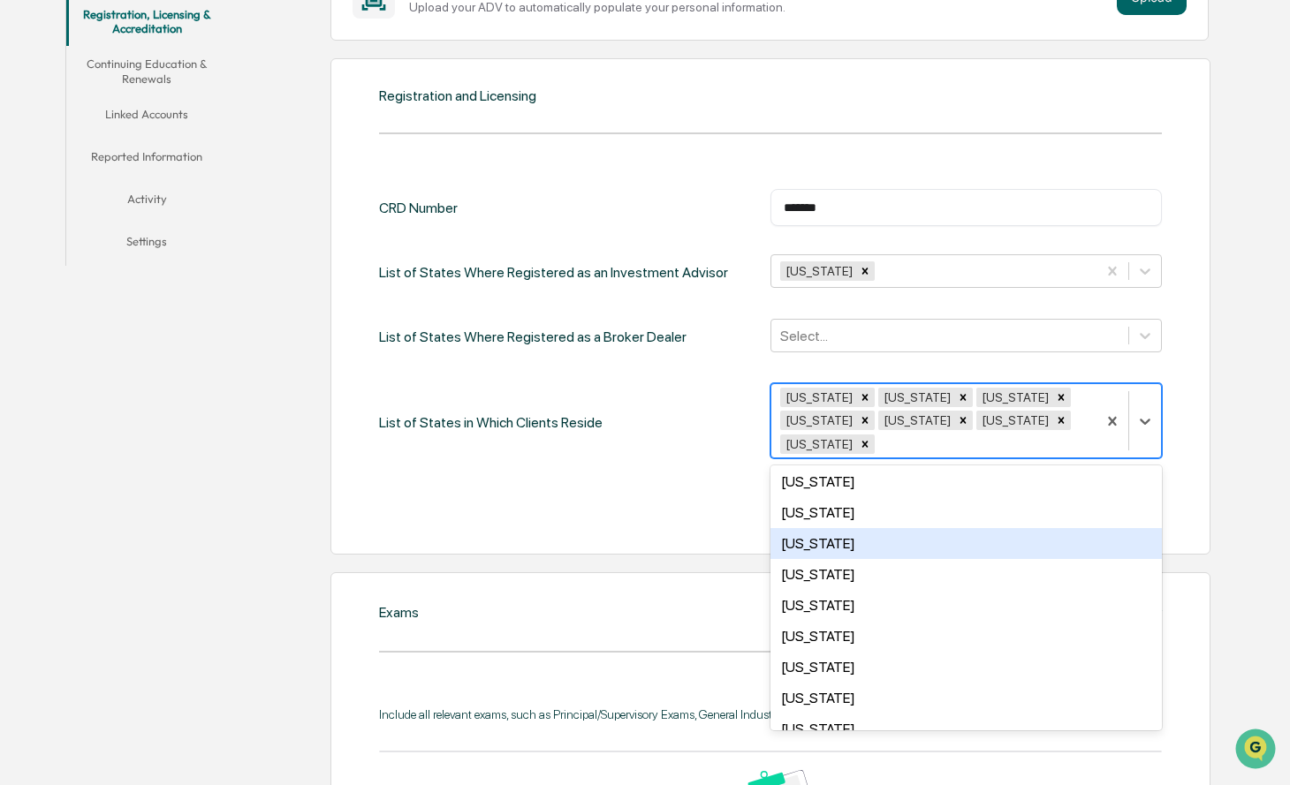
scroll to position [1058, 0]
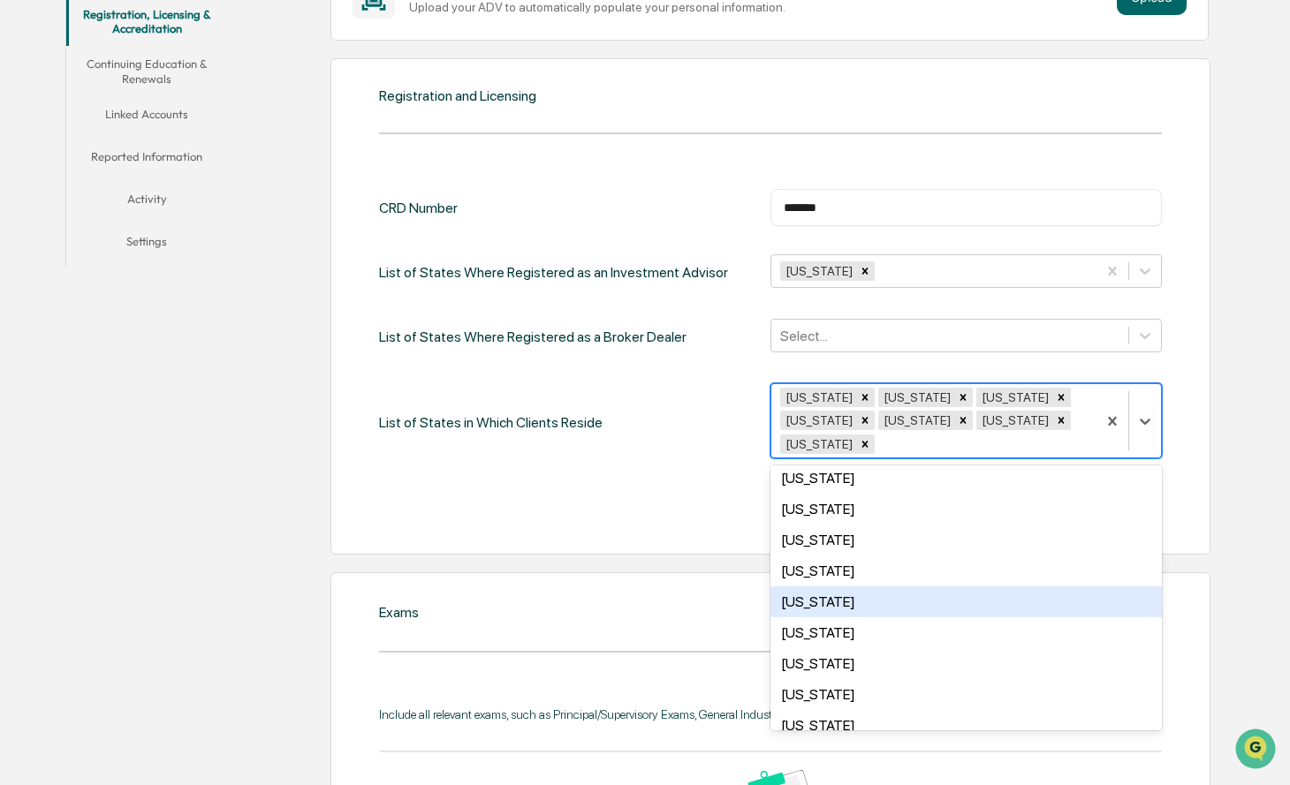
click at [813, 593] on div "Virginia" at bounding box center [965, 602] width 391 height 31
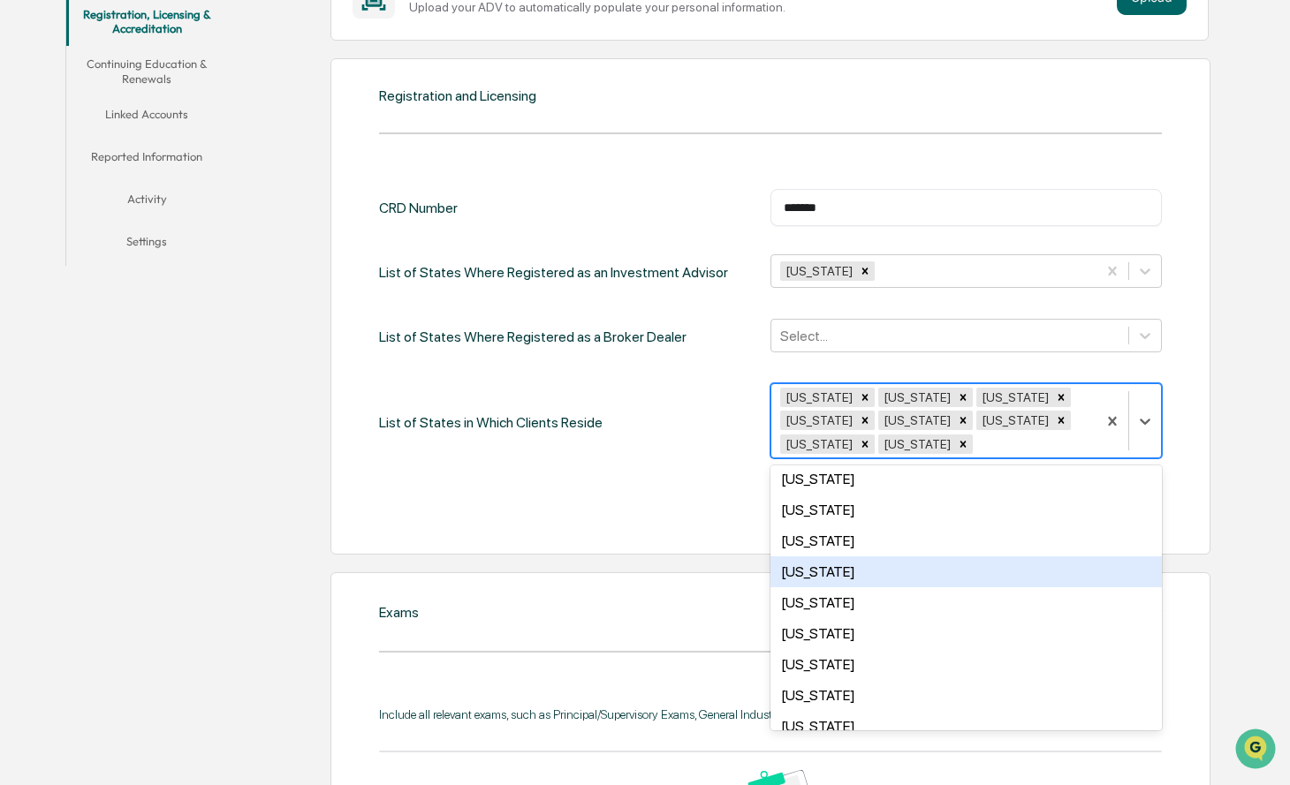
scroll to position [648, 0]
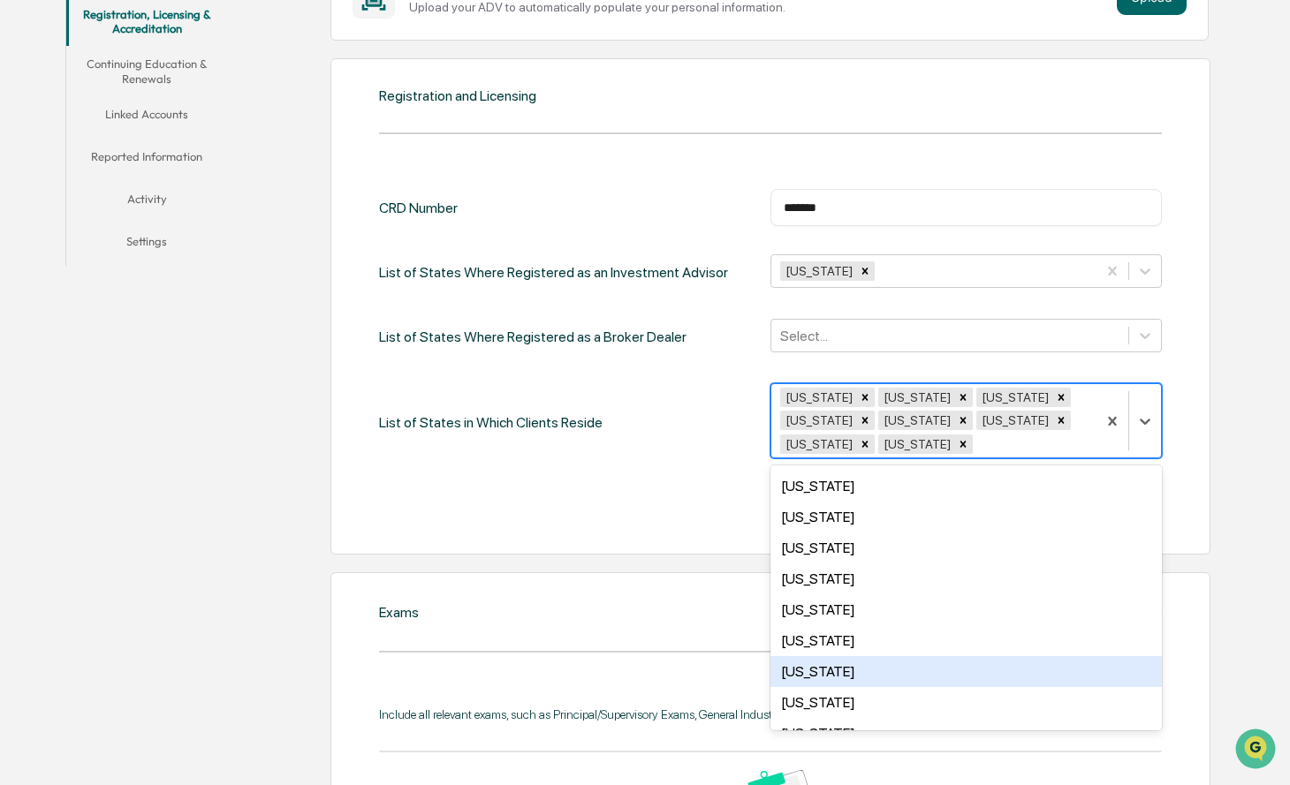
click at [832, 666] on div "New York" at bounding box center [965, 671] width 391 height 31
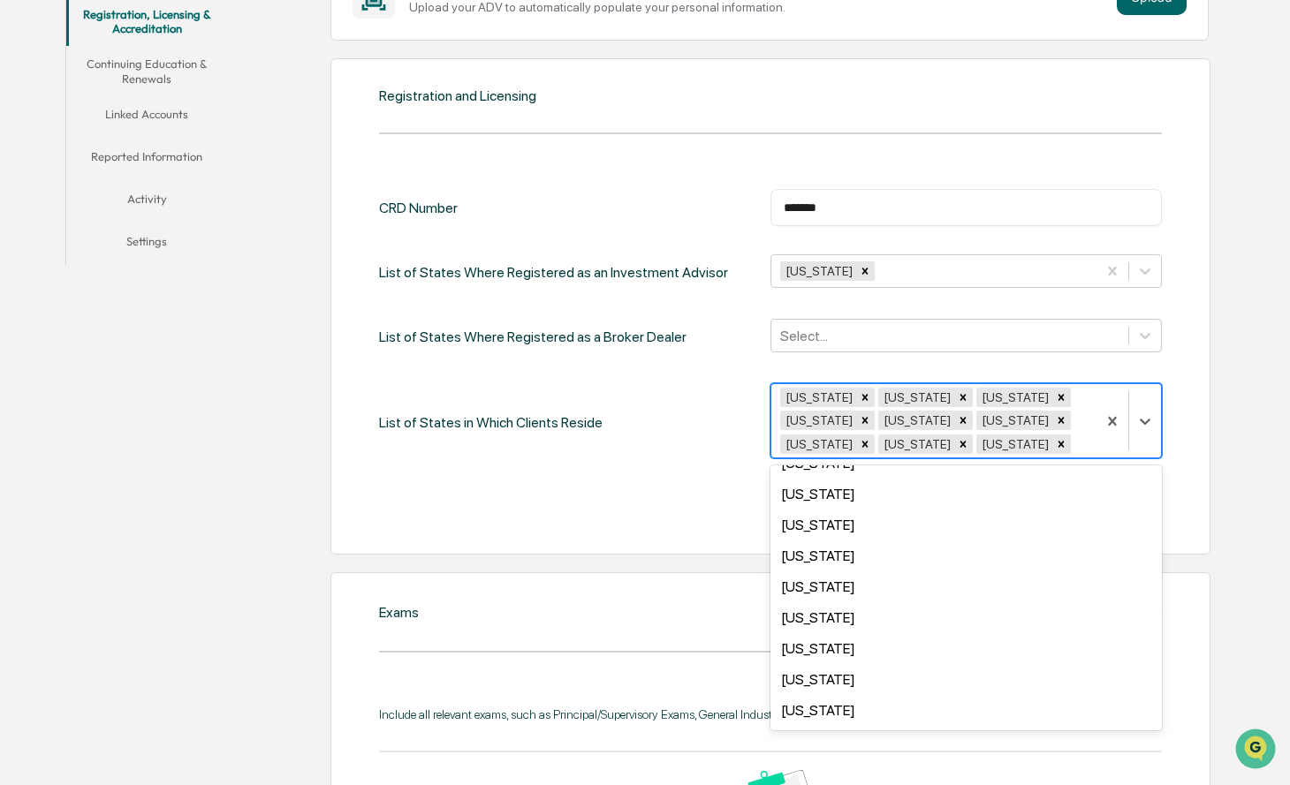
scroll to position [950, 0]
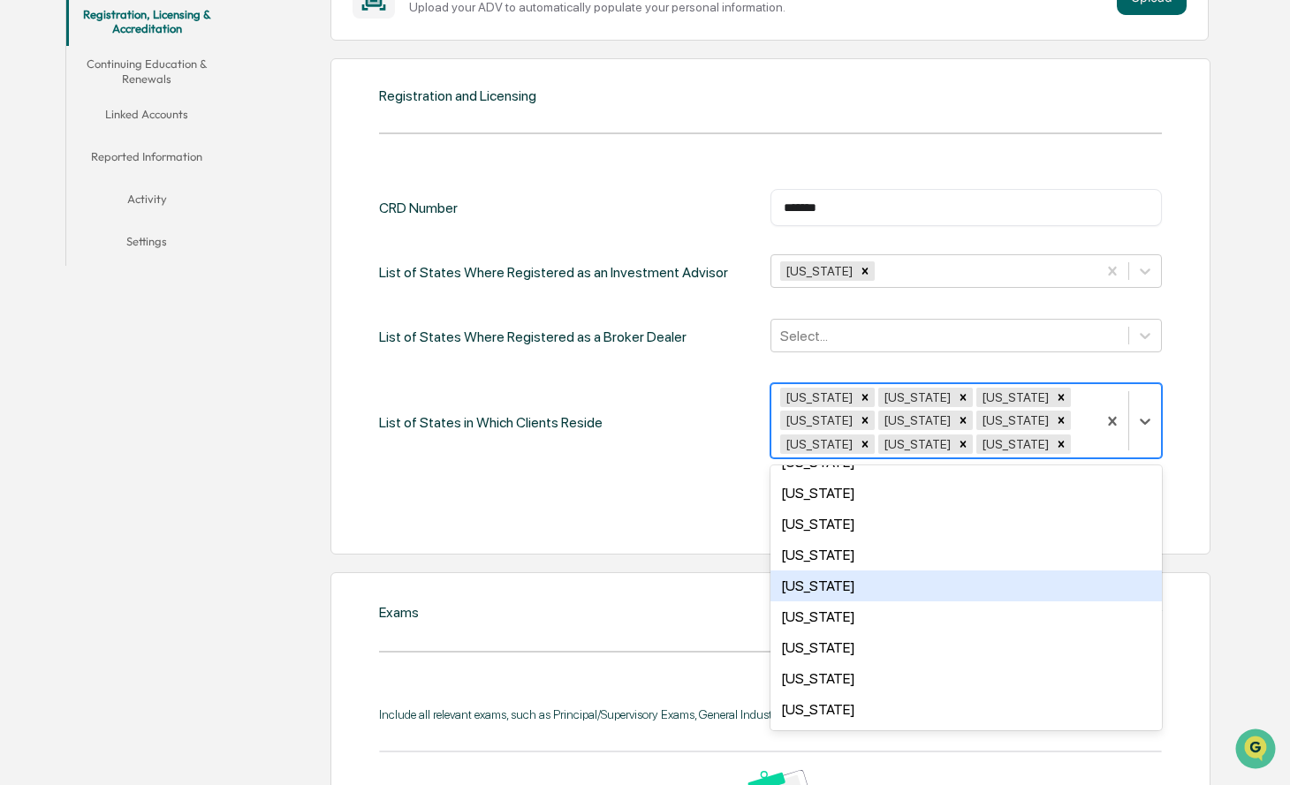
click at [821, 580] on div "Texas" at bounding box center [965, 586] width 391 height 31
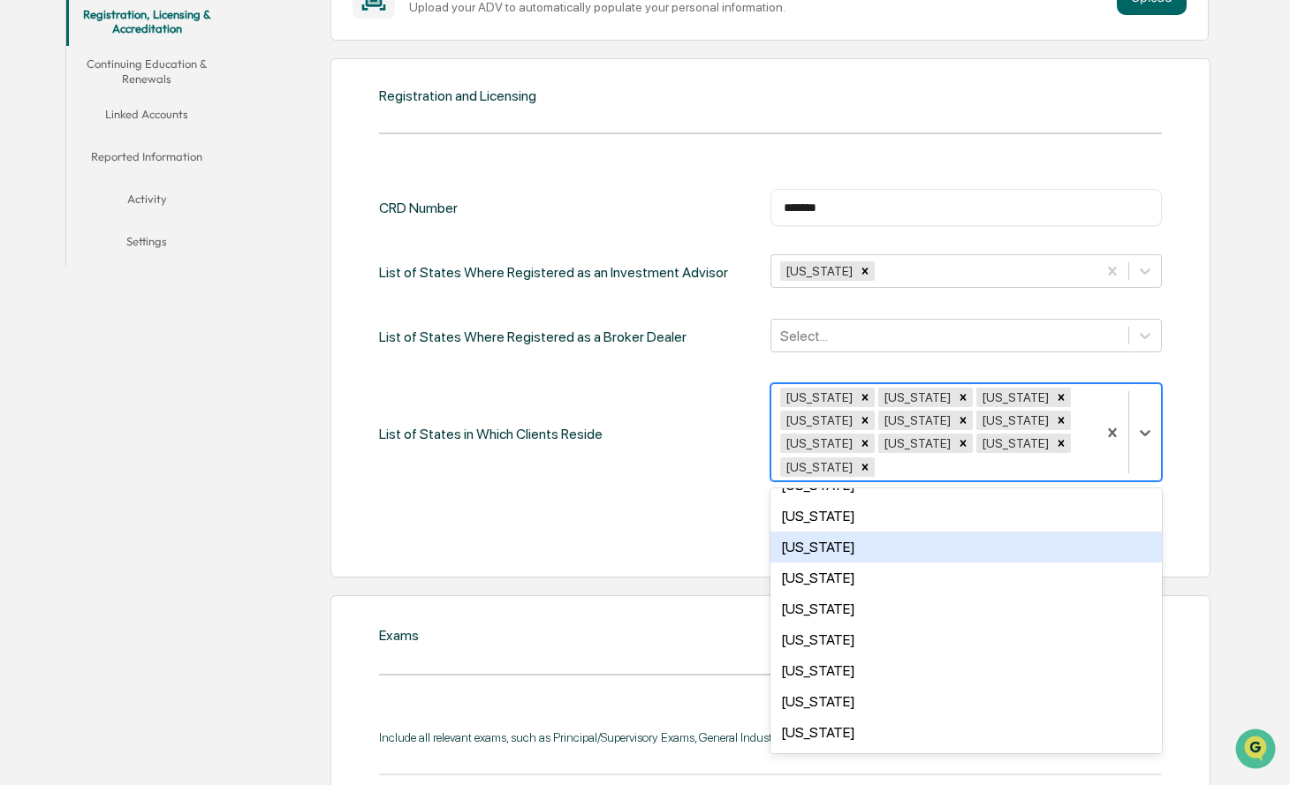
click at [693, 535] on div "Cancel Save" at bounding box center [770, 529] width 783 height 35
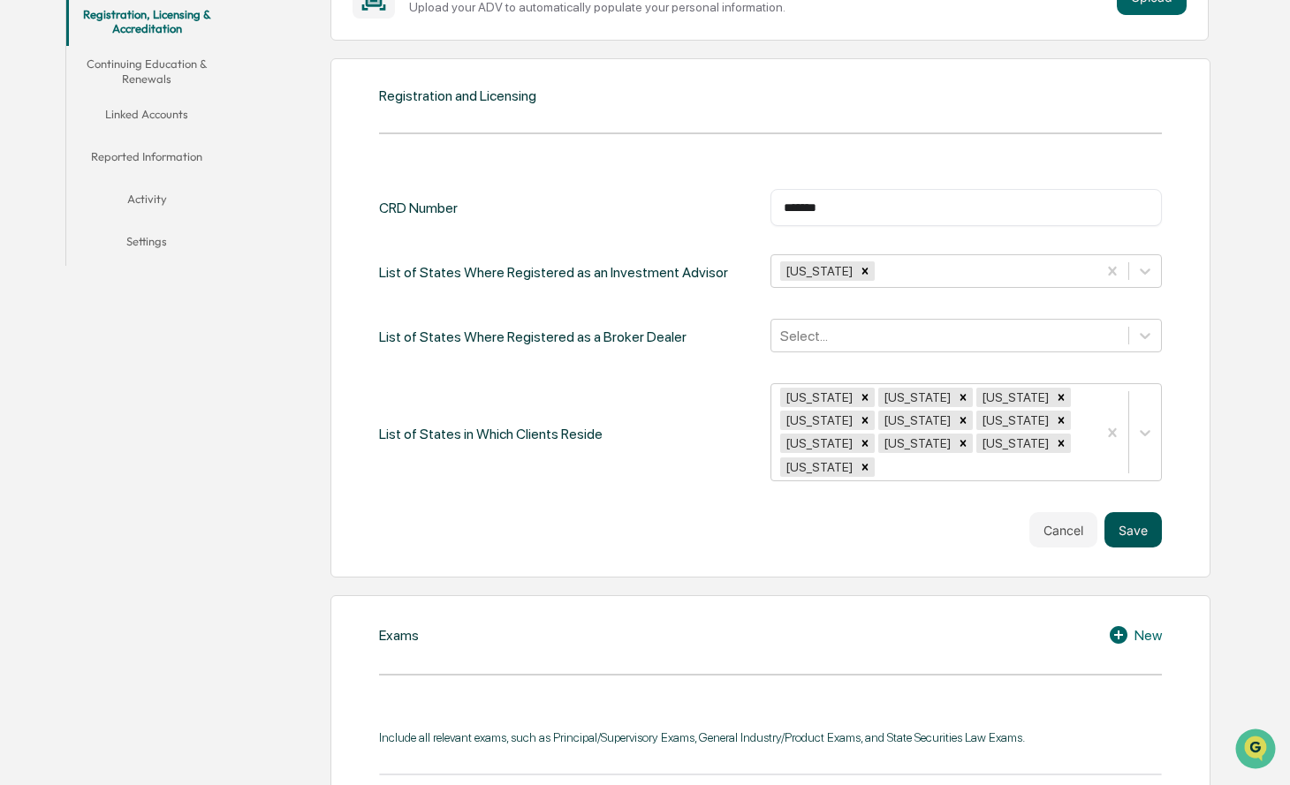
click at [1126, 531] on button "Save" at bounding box center [1132, 529] width 57 height 35
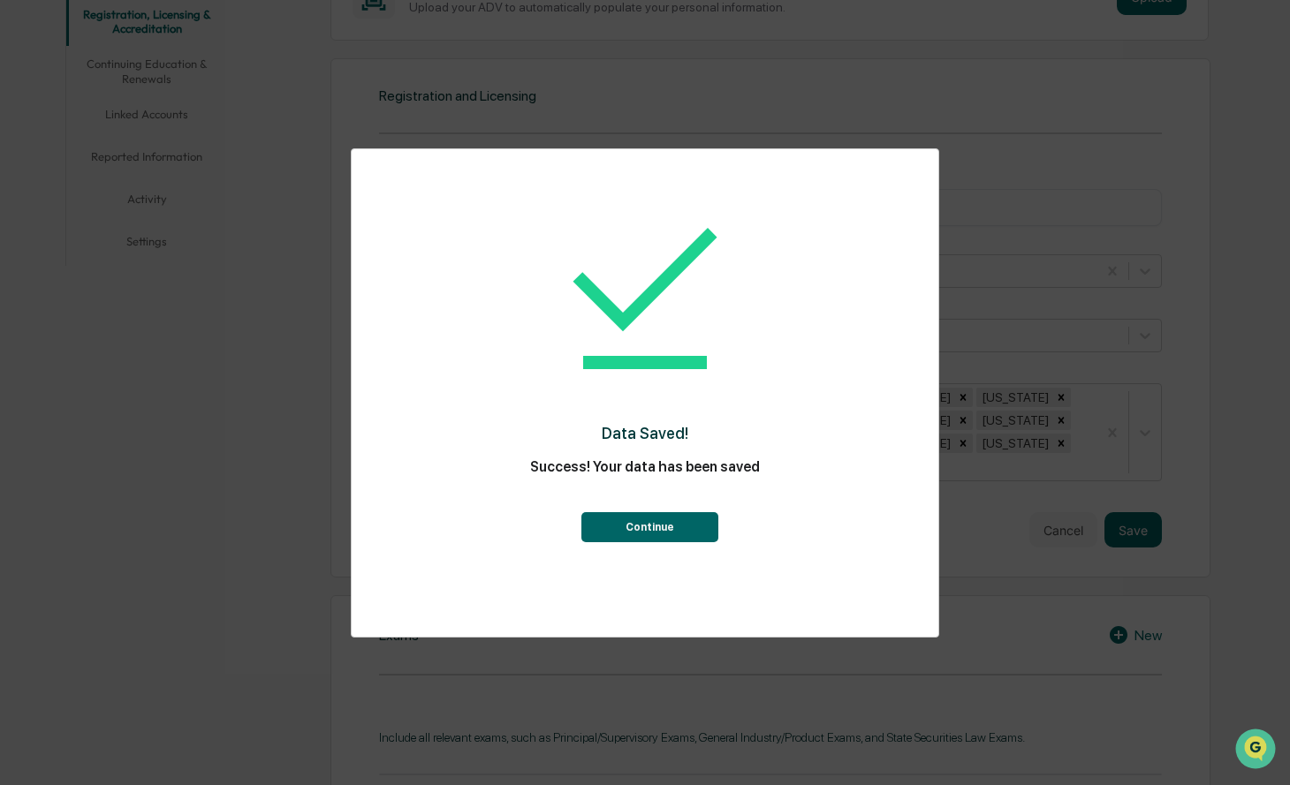
click at [670, 535] on button "Continue" at bounding box center [649, 527] width 137 height 30
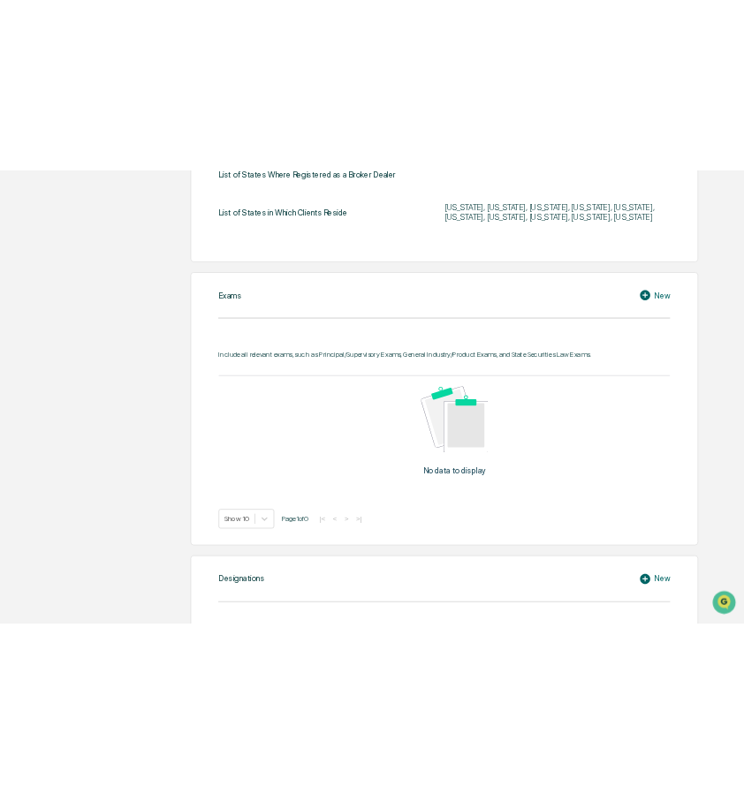
scroll to position [696, 0]
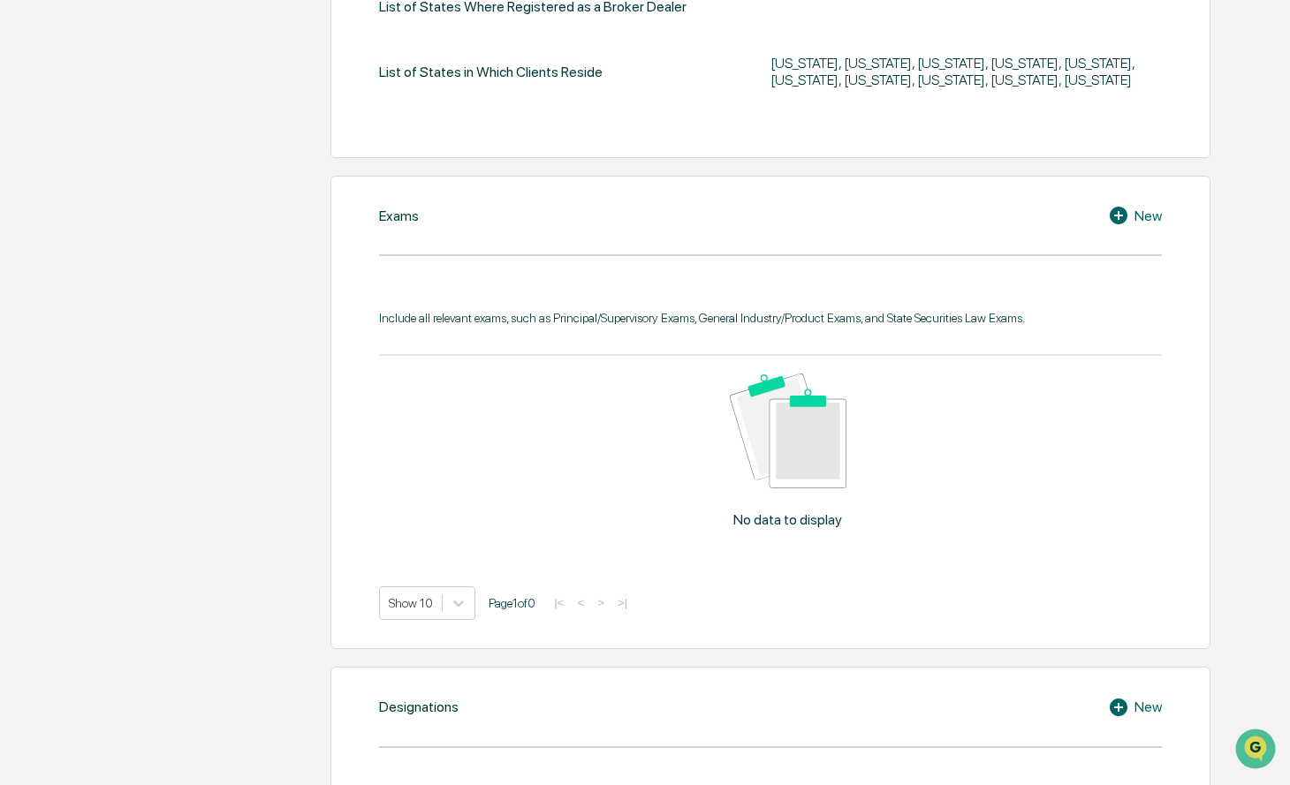
click at [1115, 217] on icon at bounding box center [1119, 216] width 18 height 18
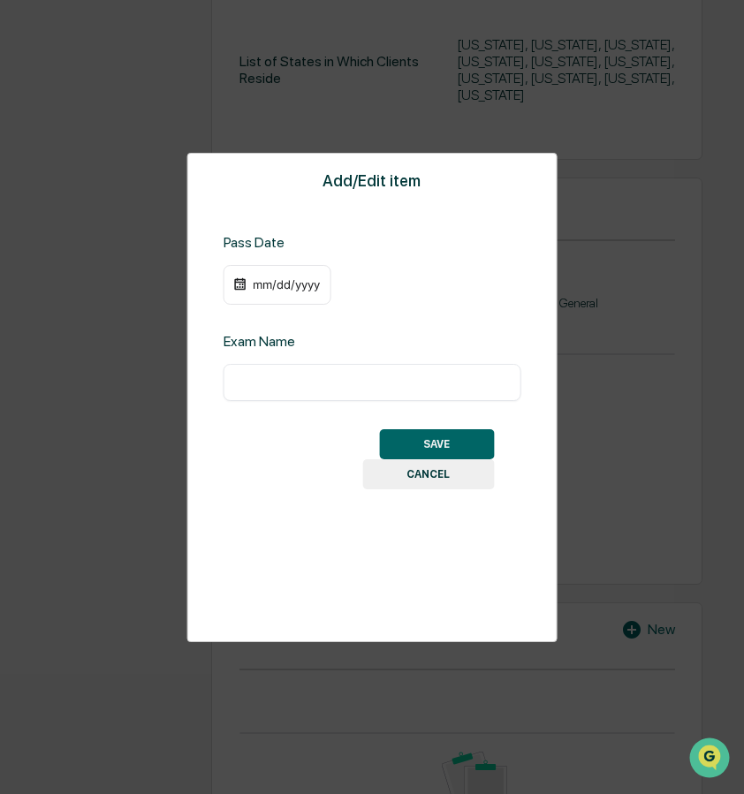
click at [292, 278] on div "mm/dd/yyyy" at bounding box center [286, 284] width 71 height 14
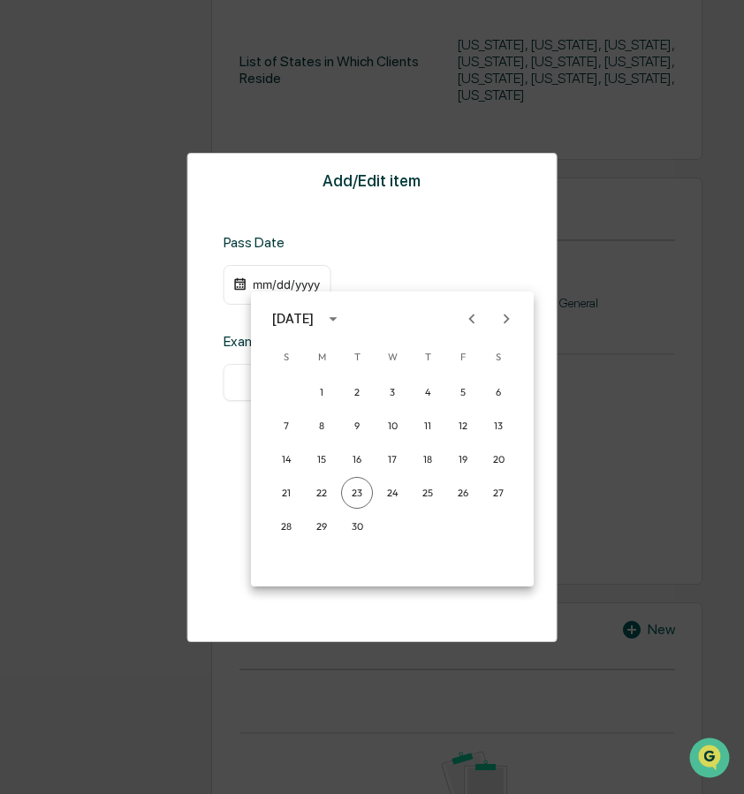
click at [382, 252] on div at bounding box center [372, 397] width 744 height 794
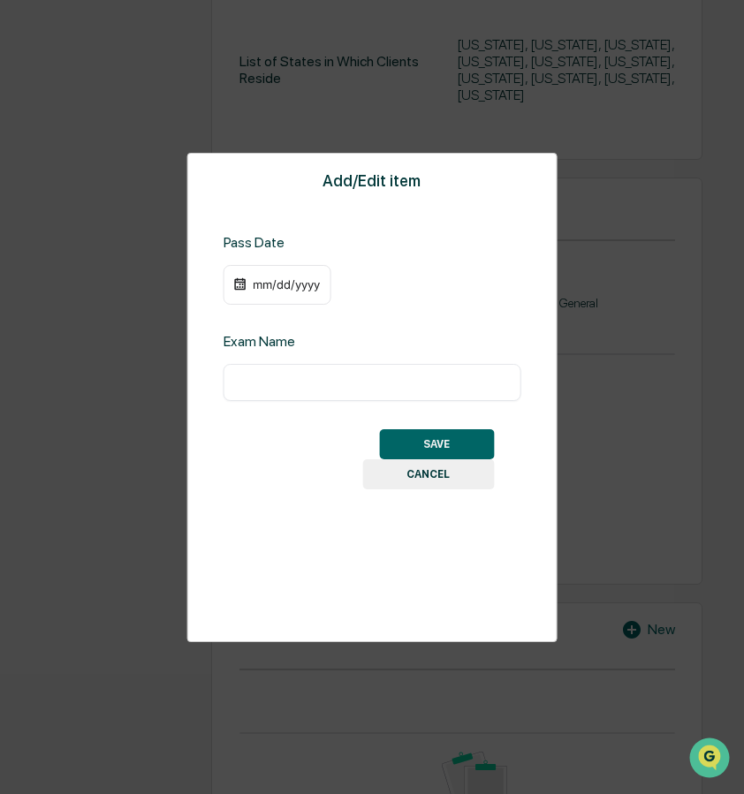
click at [331, 385] on input "text" at bounding box center [372, 383] width 271 height 18
paste input "**********"
click at [272, 283] on div "mm/dd/yyyy" at bounding box center [286, 284] width 71 height 14
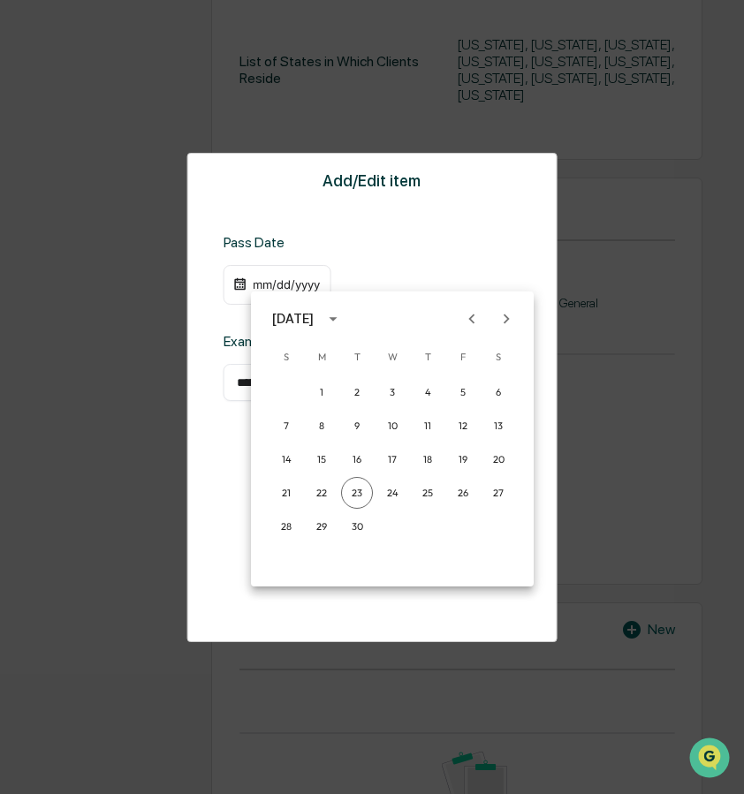
click at [208, 489] on div at bounding box center [372, 397] width 744 height 794
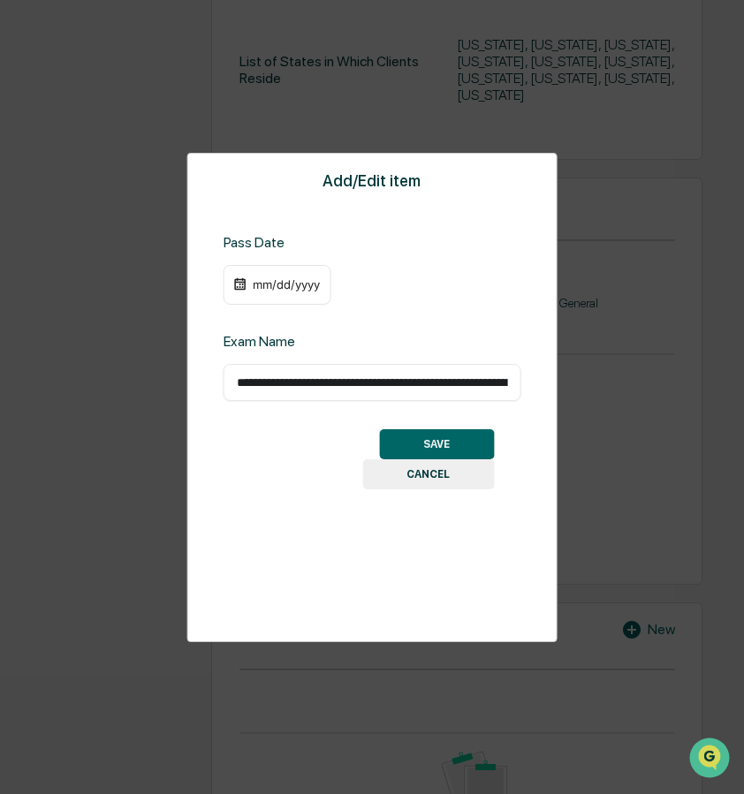
click at [508, 382] on div "**********" at bounding box center [373, 382] width 298 height 37
drag, startPoint x: 486, startPoint y: 382, endPoint x: 118, endPoint y: 381, distance: 368.4
click at [118, 381] on div "**********" at bounding box center [372, 397] width 744 height 794
type input "**********"
drag, startPoint x: 505, startPoint y: 383, endPoint x: 179, endPoint y: 370, distance: 326.3
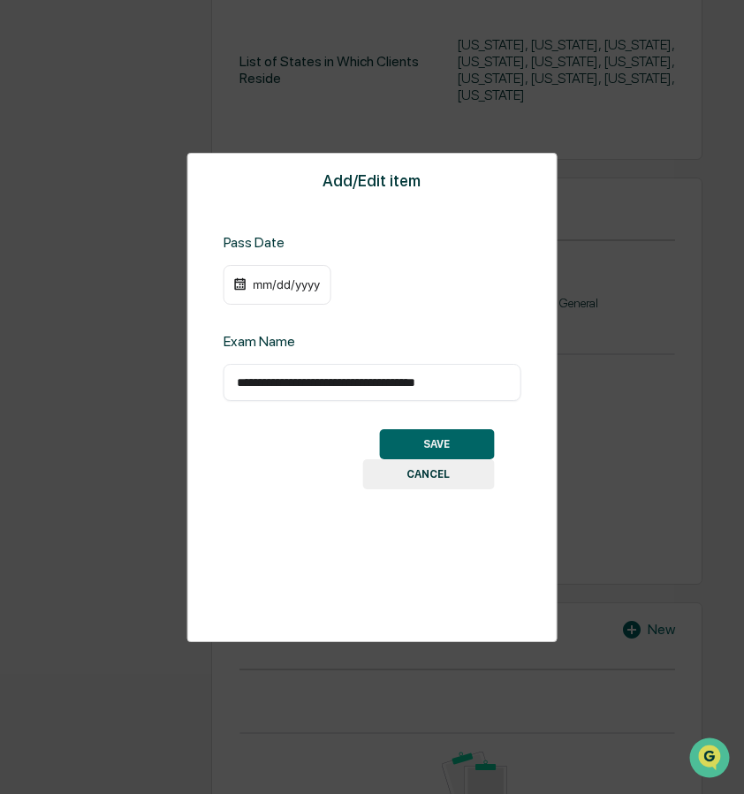
click at [179, 370] on div "**********" at bounding box center [372, 397] width 744 height 794
type input "**********"
click at [258, 278] on div "mm/dd/yyyy" at bounding box center [286, 284] width 71 height 14
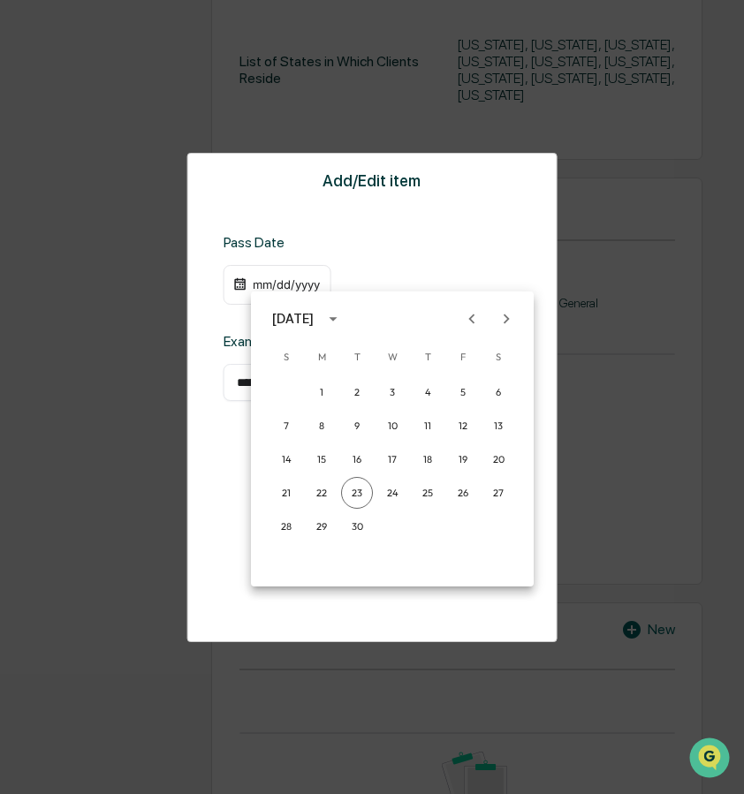
click at [258, 278] on div at bounding box center [372, 397] width 744 height 794
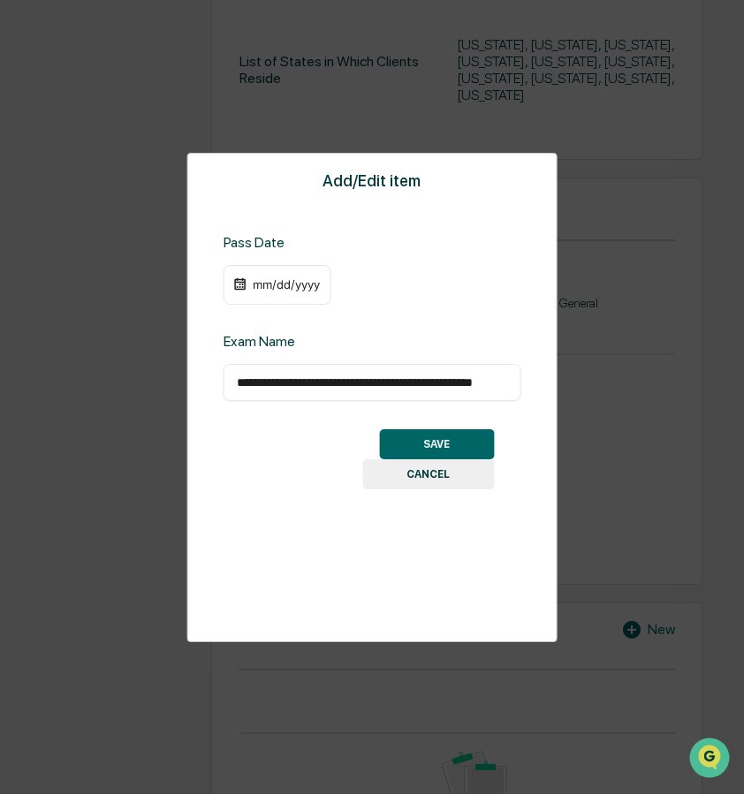
click at [262, 285] on div "mm/dd/yyyy" at bounding box center [286, 284] width 71 height 14
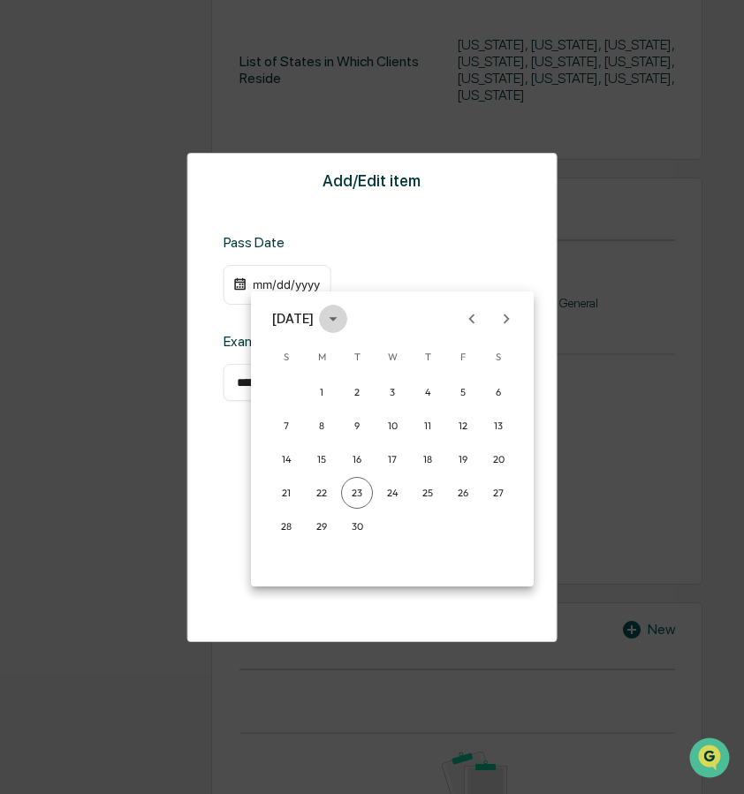
click at [343, 319] on icon "calendar view is open, switch to year view" at bounding box center [332, 318] width 19 height 19
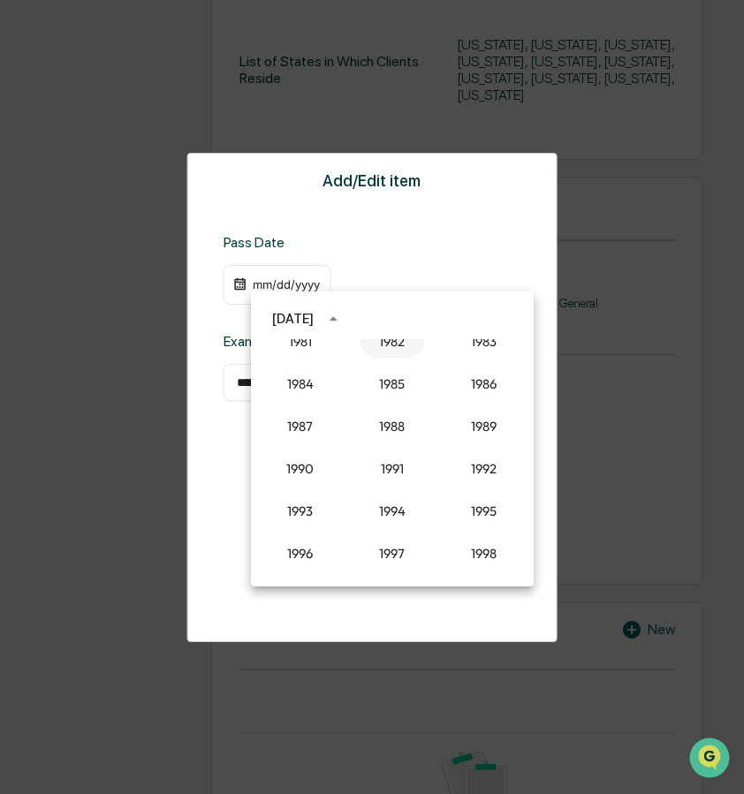
scroll to position [1172, 0]
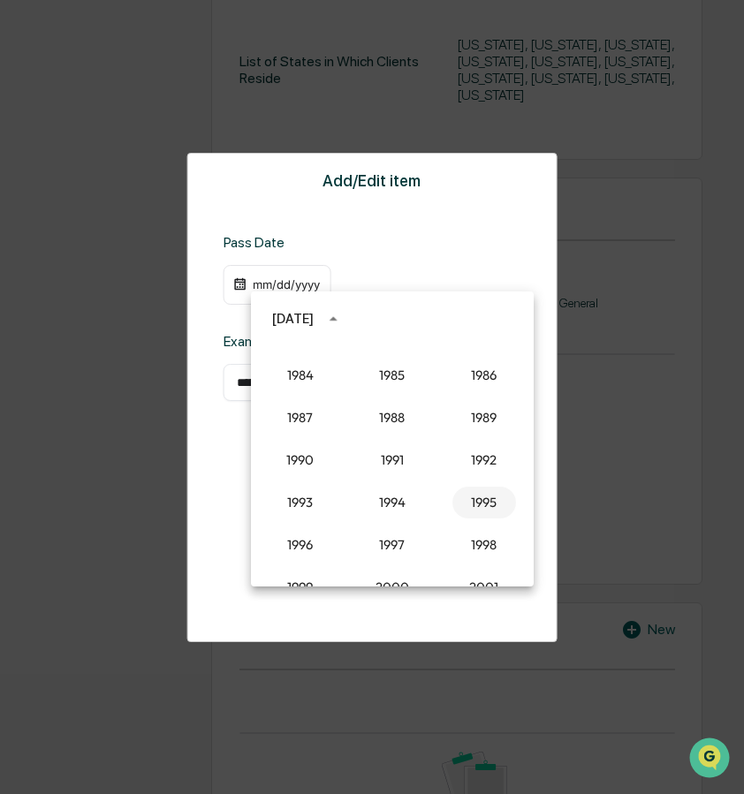
click at [493, 503] on button "1995" at bounding box center [484, 503] width 64 height 32
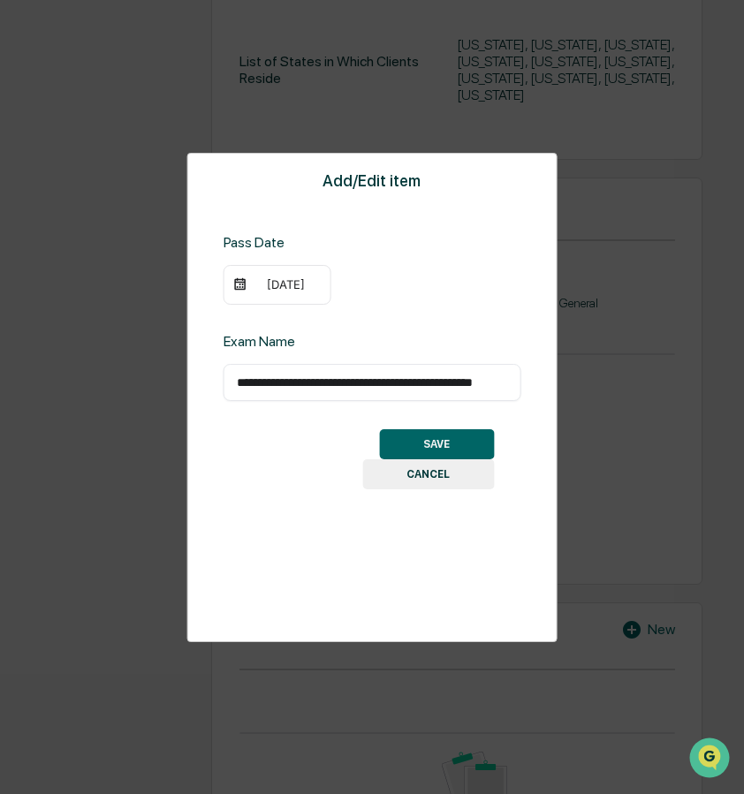
click at [261, 283] on div "09/23/1995" at bounding box center [286, 284] width 71 height 14
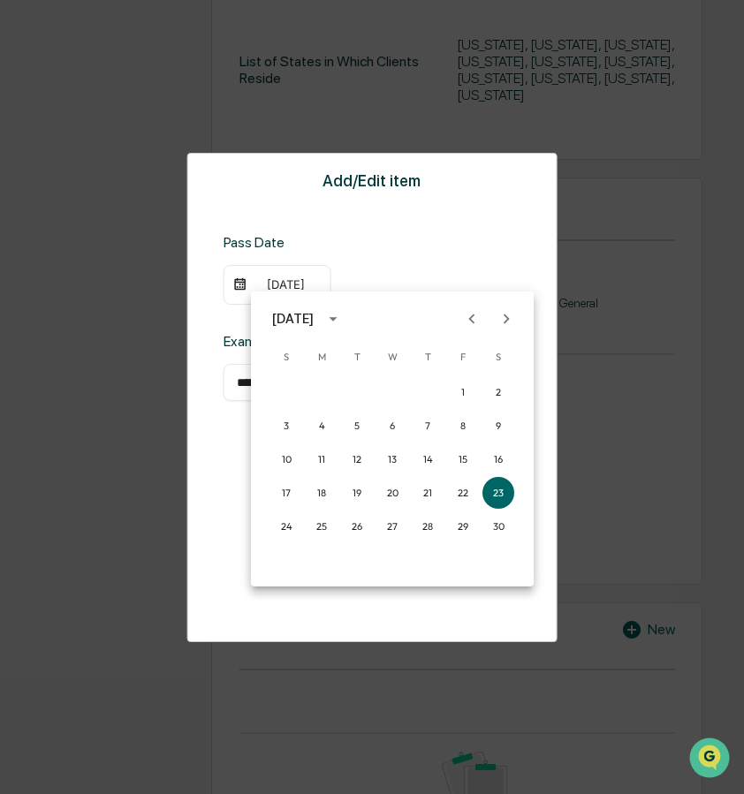
click at [343, 315] on icon "calendar view is open, switch to year view" at bounding box center [332, 318] width 19 height 19
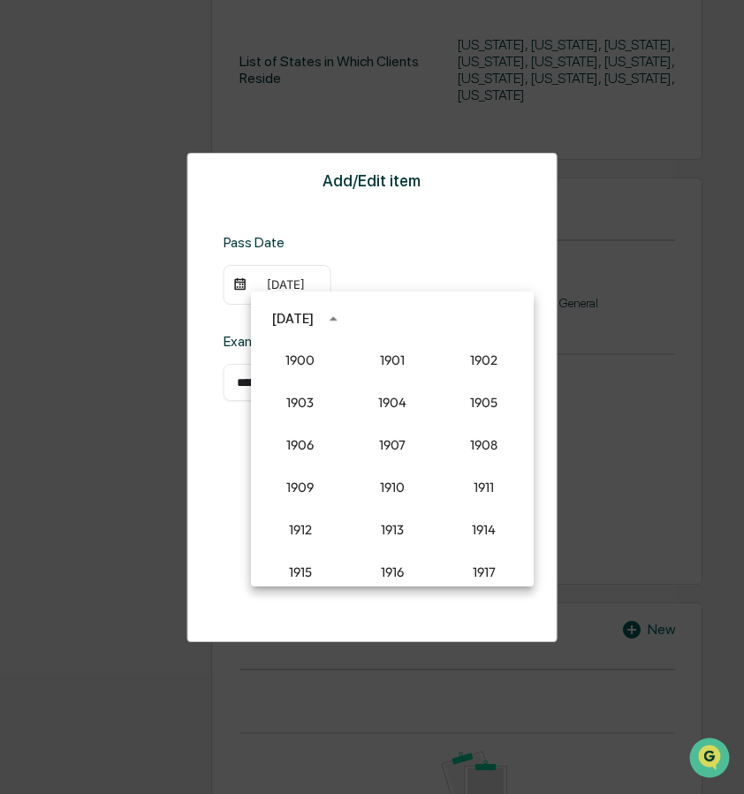
scroll to position [1212, 0]
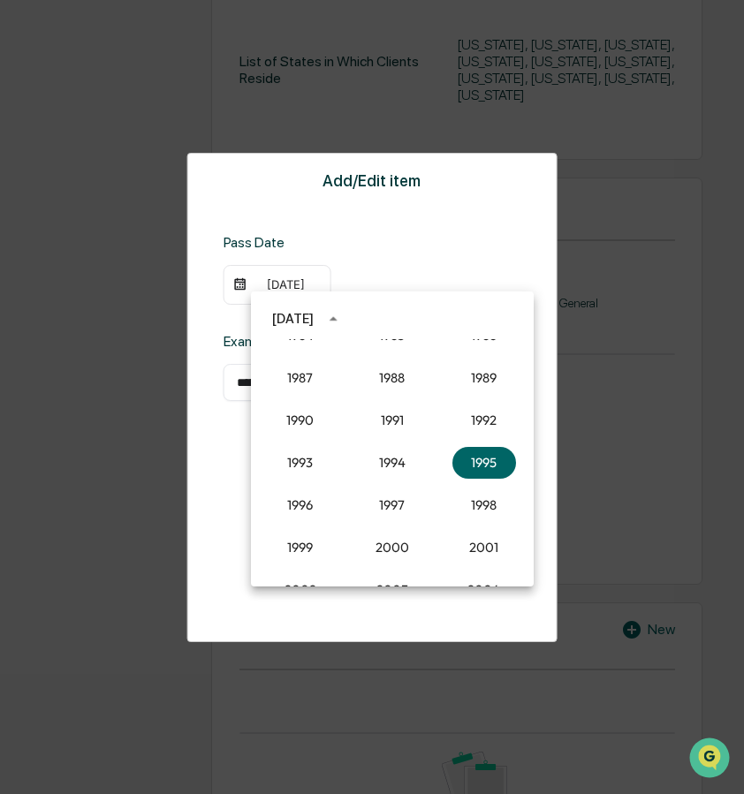
click at [343, 315] on icon "year view is open, switch to calendar view" at bounding box center [332, 318] width 19 height 19
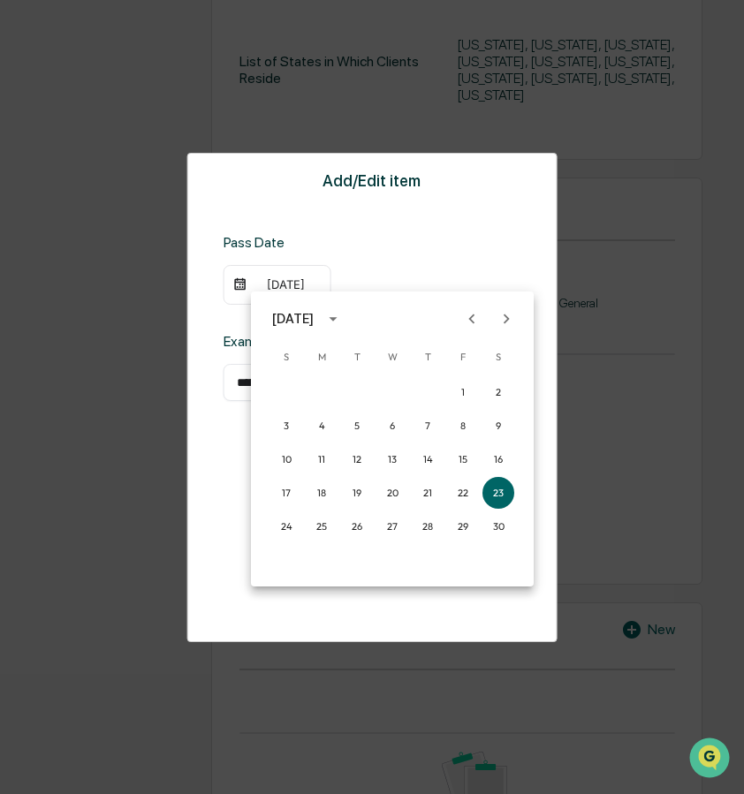
click at [314, 319] on div "September 1995" at bounding box center [293, 318] width 42 height 19
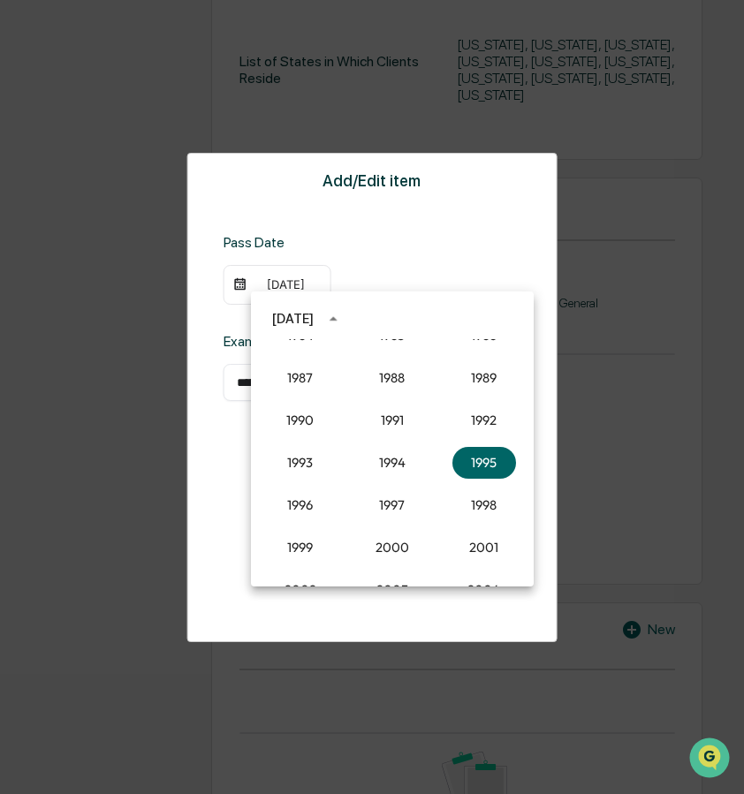
click at [314, 319] on div "September 1995" at bounding box center [293, 318] width 42 height 19
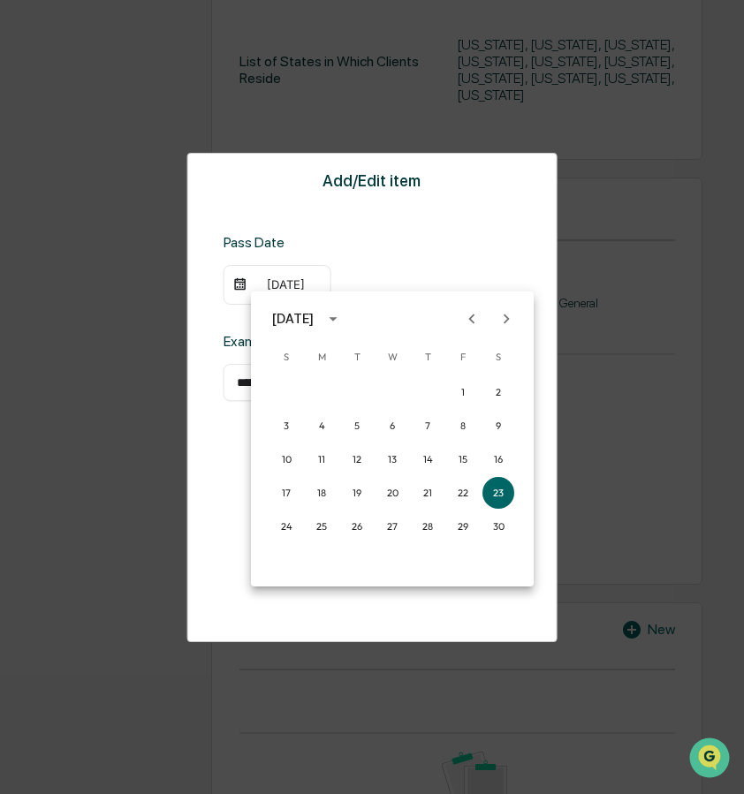
click at [512, 325] on icon "Next month" at bounding box center [506, 318] width 19 height 19
click at [352, 459] on button "17" at bounding box center [357, 460] width 32 height 32
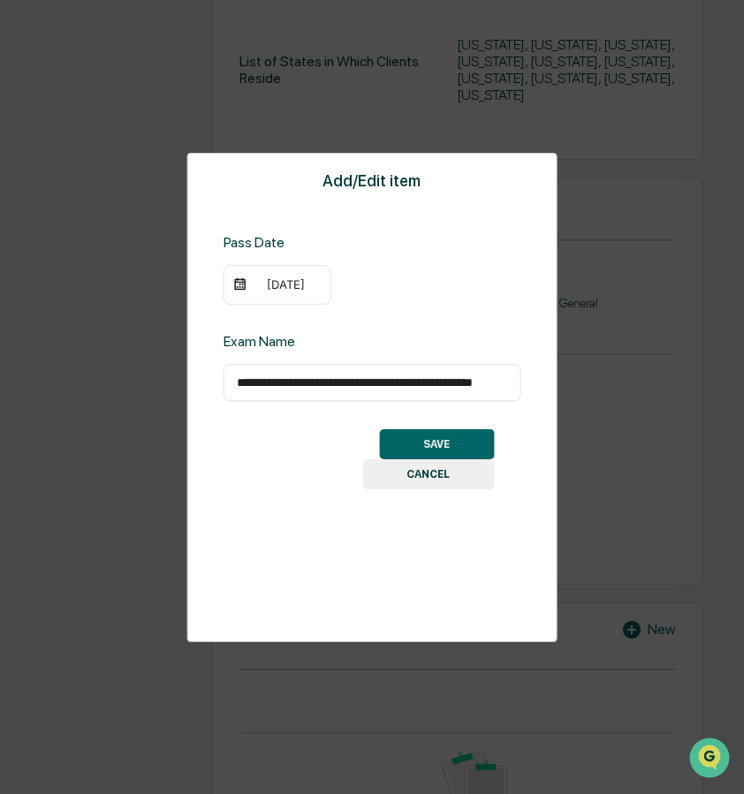
click at [438, 436] on button "SAVE" at bounding box center [436, 444] width 115 height 30
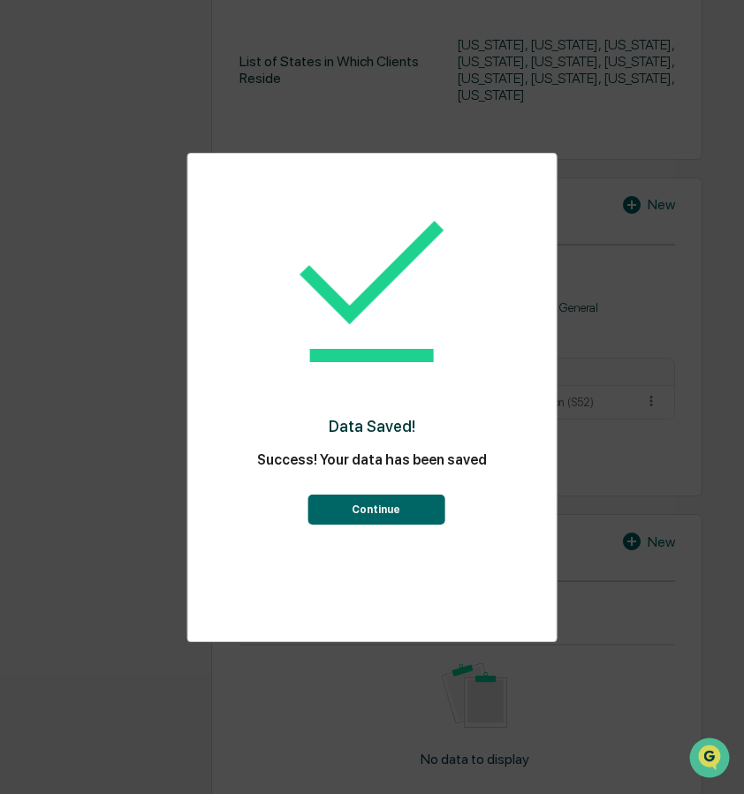
click at [376, 508] on button "Continue" at bounding box center [375, 510] width 137 height 30
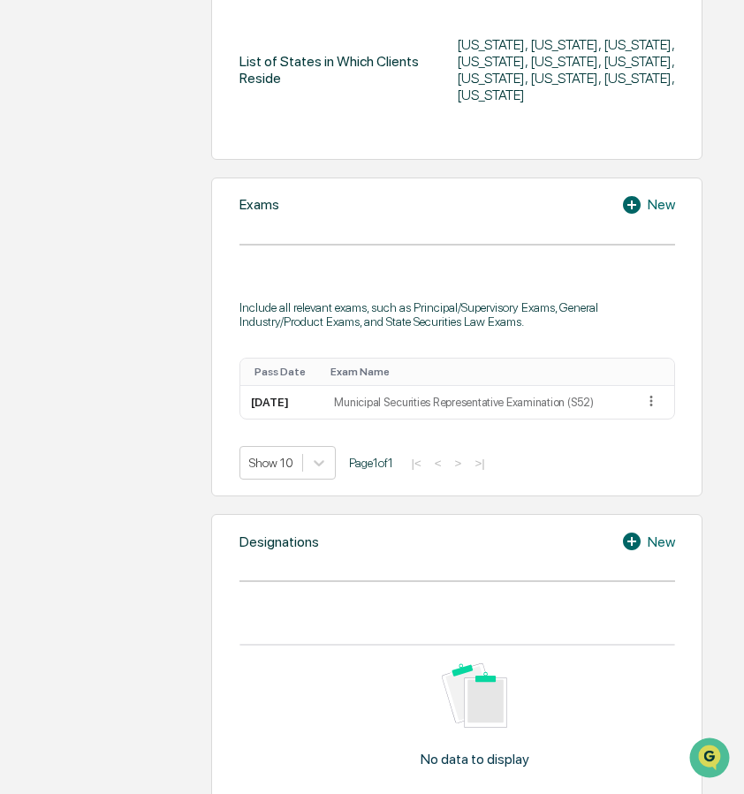
click at [637, 201] on icon at bounding box center [632, 205] width 18 height 18
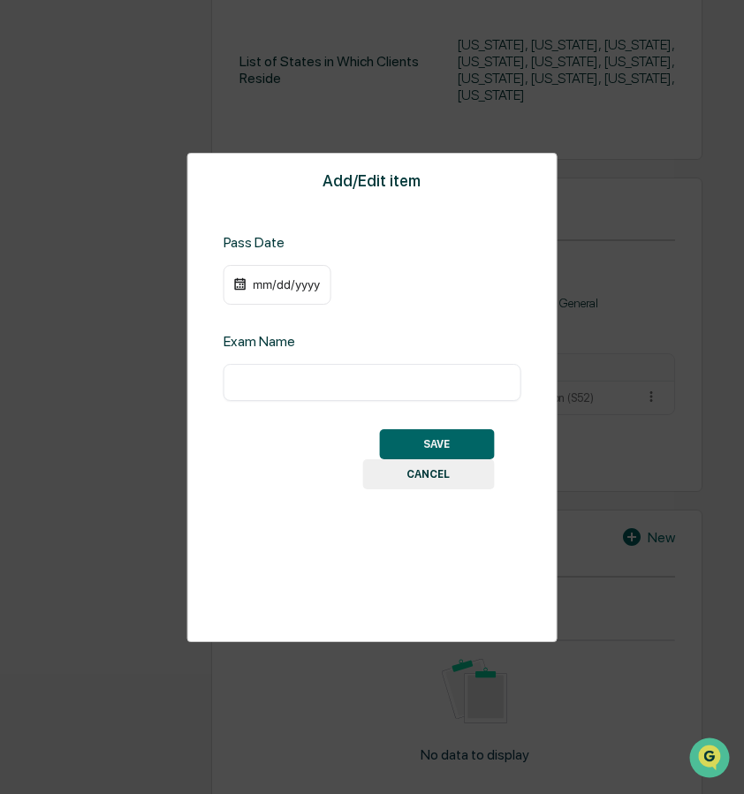
click at [262, 376] on input "text" at bounding box center [372, 383] width 271 height 18
type input "**********"
click at [263, 274] on div "mm/dd/yyyy" at bounding box center [278, 285] width 108 height 41
click at [263, 282] on div "mm/dd/yyyy" at bounding box center [286, 284] width 71 height 14
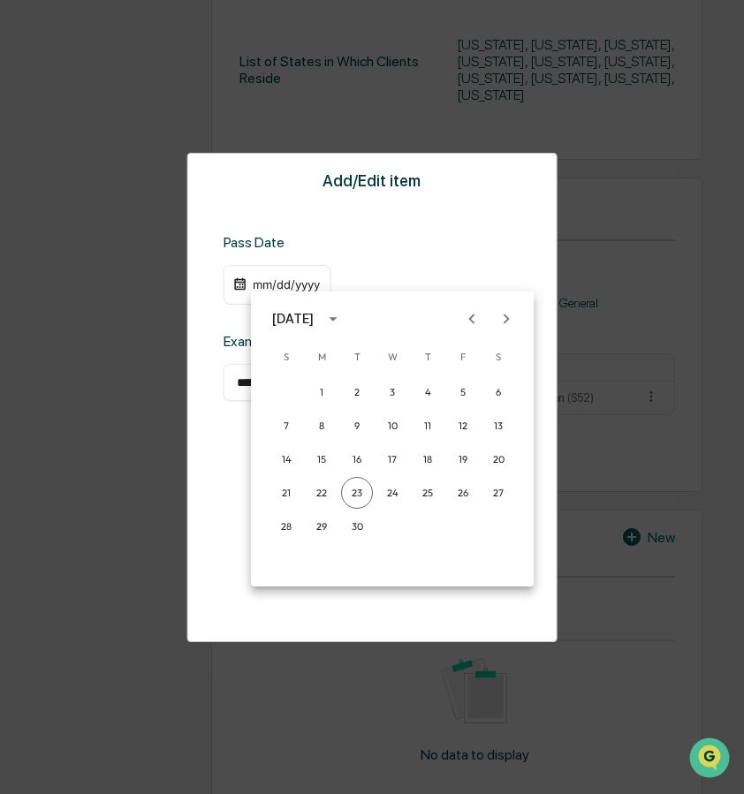
click at [319, 317] on div "[DATE]" at bounding box center [295, 318] width 47 height 19
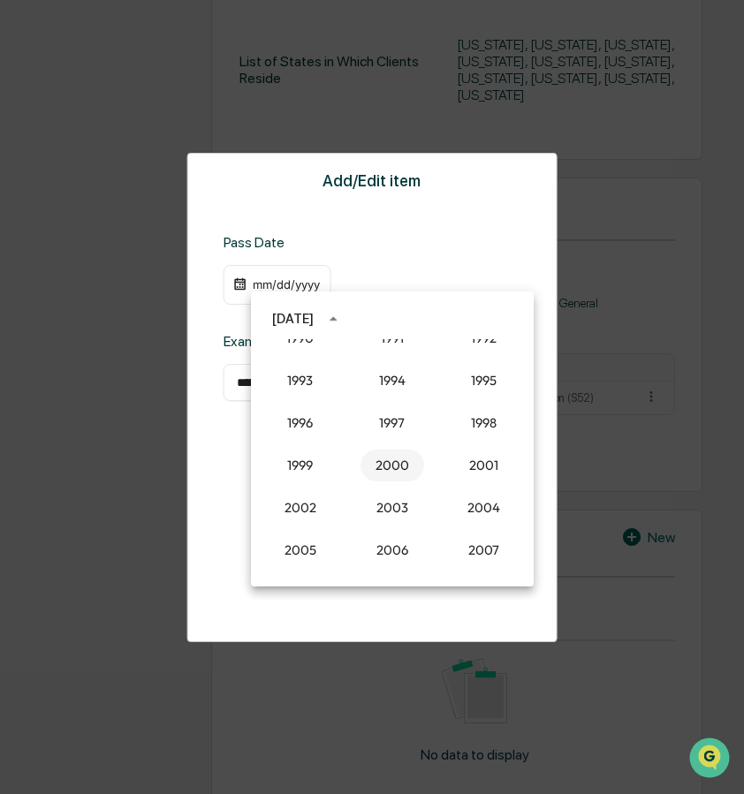
scroll to position [1293, 0]
click at [492, 383] on button "1995" at bounding box center [484, 383] width 64 height 32
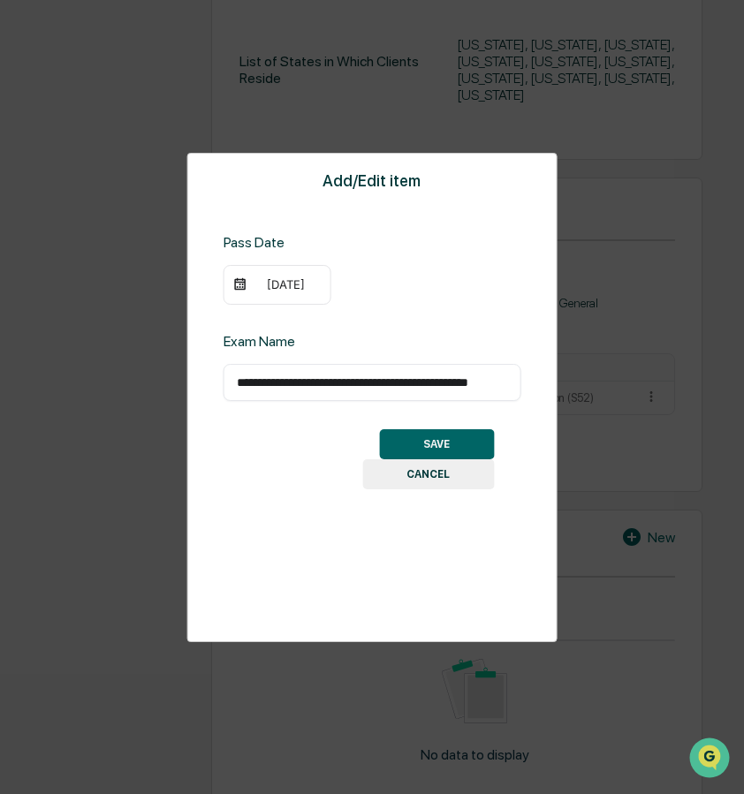
click at [250, 285] on div "09/23/1995" at bounding box center [278, 285] width 108 height 41
click at [259, 284] on div "09/23/1995" at bounding box center [286, 284] width 71 height 14
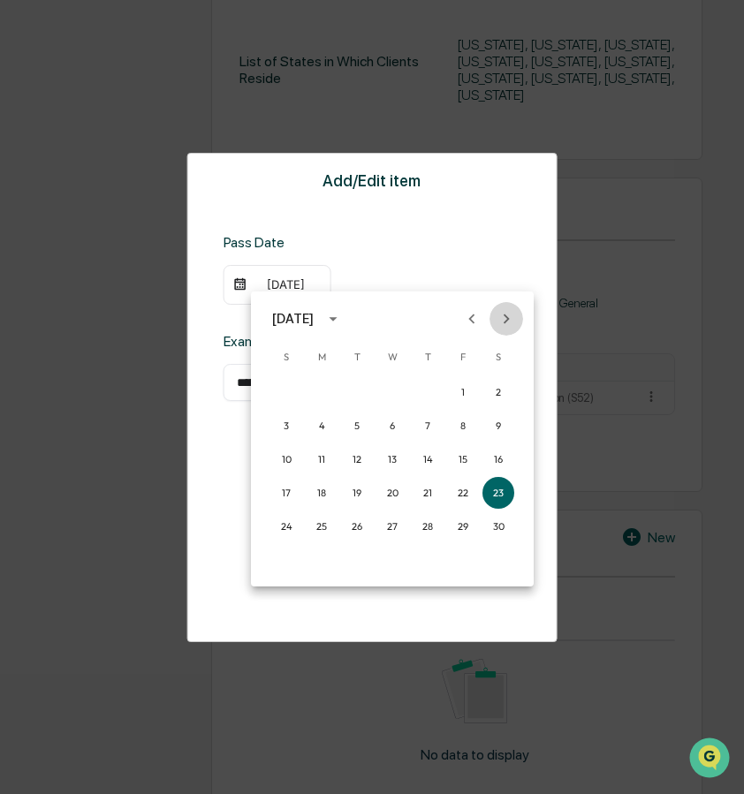
click at [510, 319] on icon "Next month" at bounding box center [506, 318] width 19 height 19
click at [459, 489] on button "27" at bounding box center [463, 493] width 32 height 32
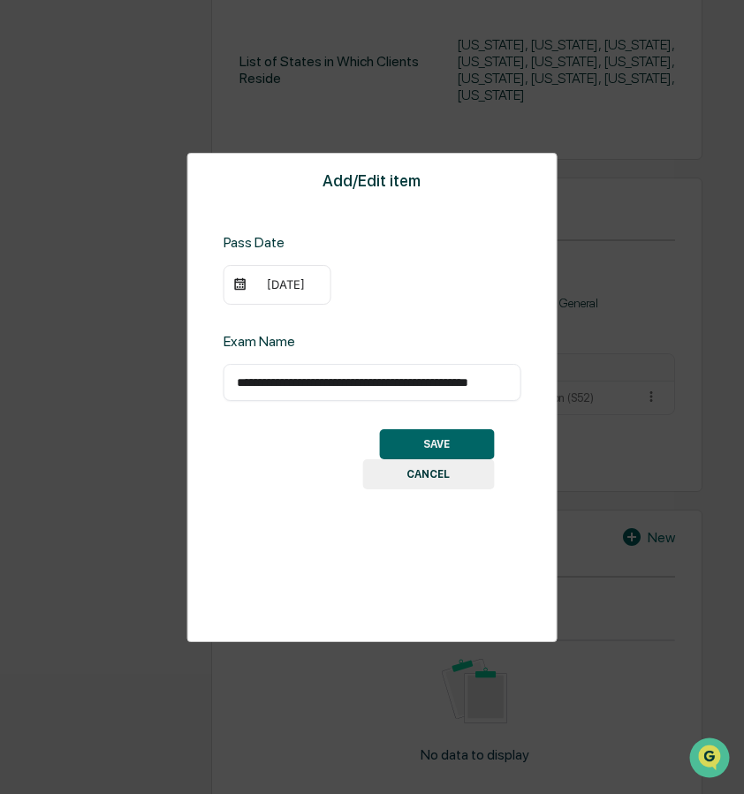
click at [443, 444] on button "SAVE" at bounding box center [436, 444] width 115 height 30
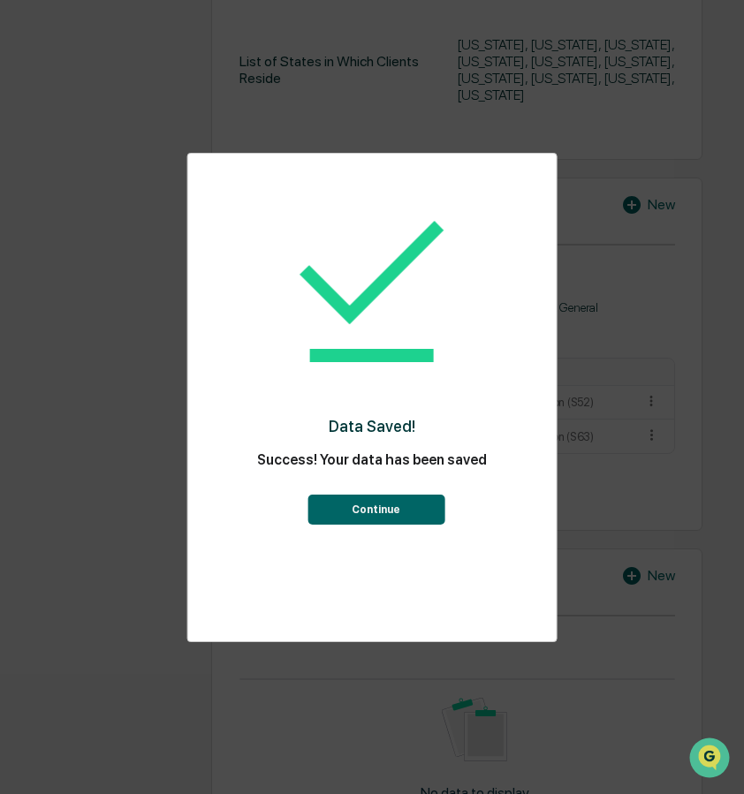
click at [383, 513] on button "Continue" at bounding box center [375, 510] width 137 height 30
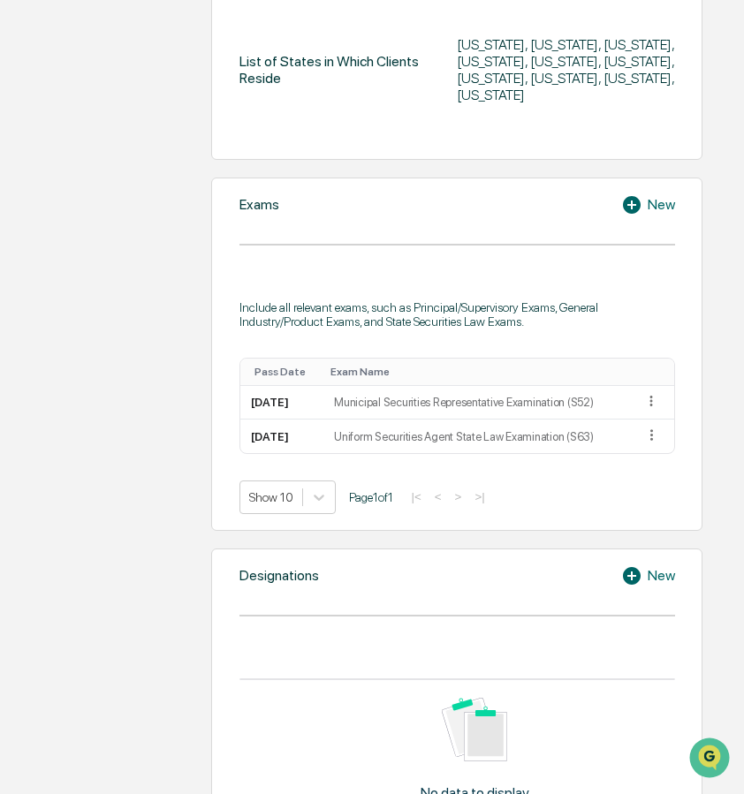
click at [636, 201] on icon at bounding box center [632, 205] width 18 height 18
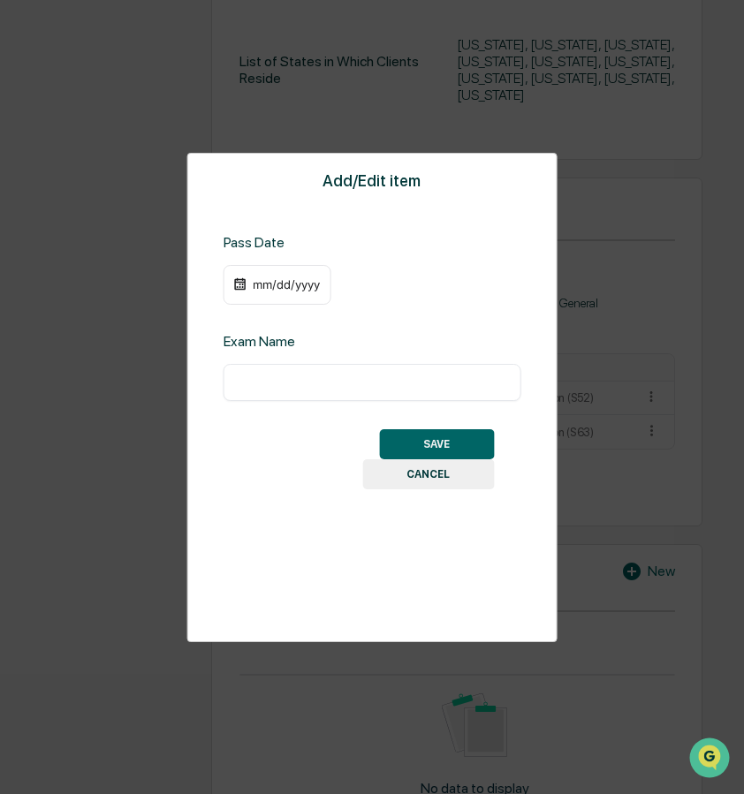
click at [262, 288] on div "mm/dd/yyyy" at bounding box center [286, 284] width 71 height 14
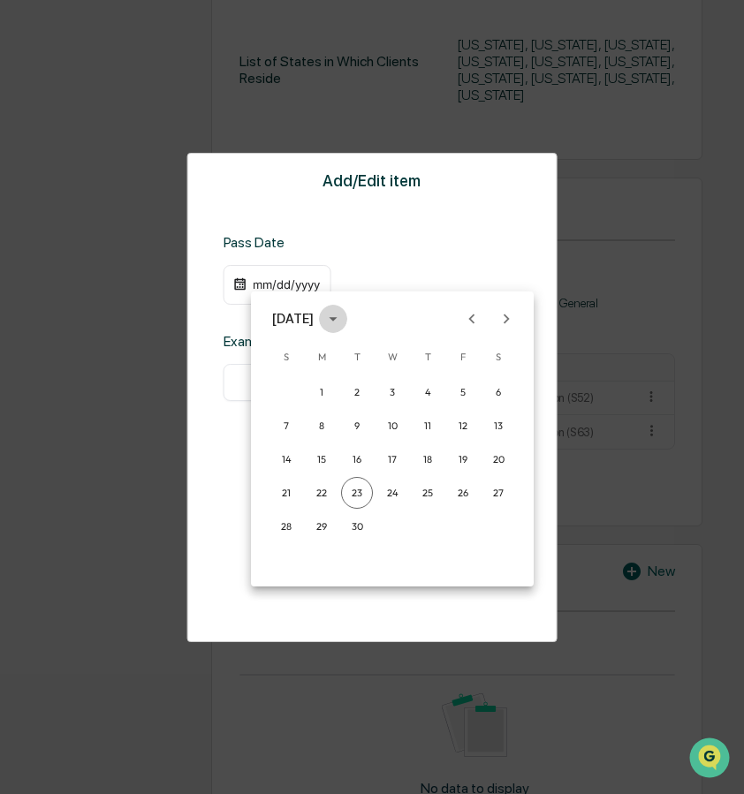
click at [343, 321] on icon "calendar view is open, switch to year view" at bounding box center [332, 318] width 19 height 19
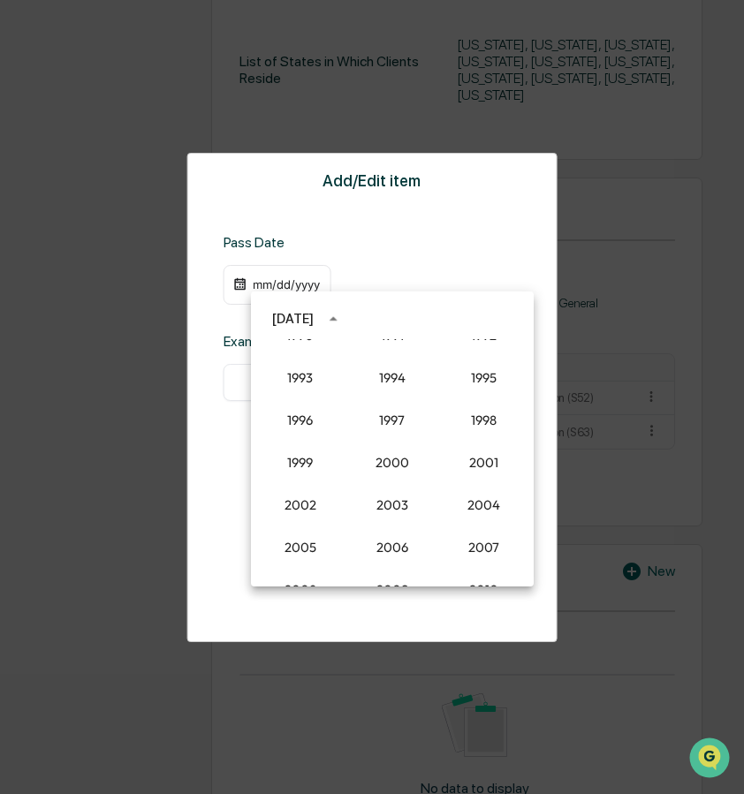
scroll to position [1293, 0]
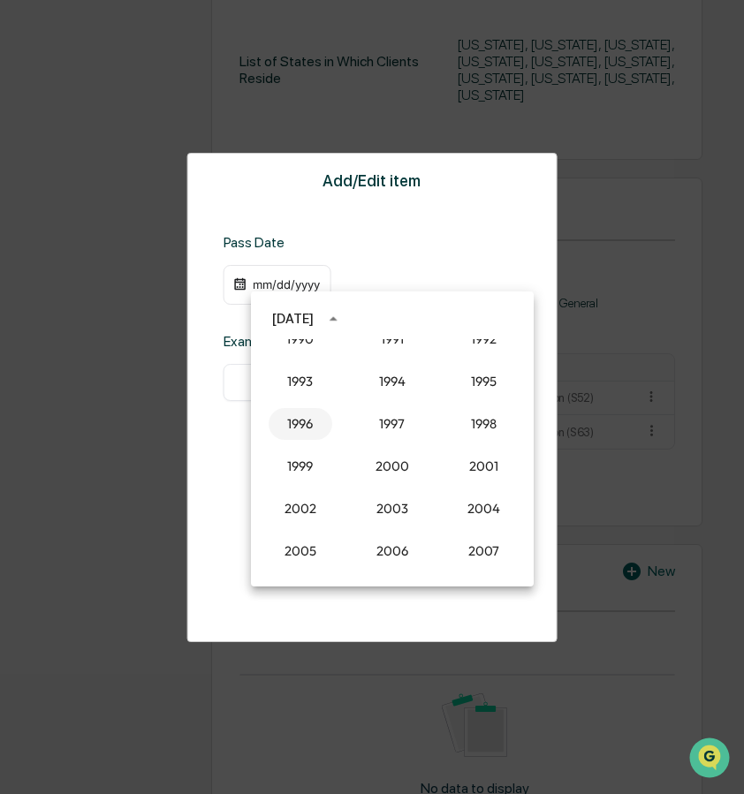
click at [300, 427] on button "1996" at bounding box center [301, 424] width 64 height 32
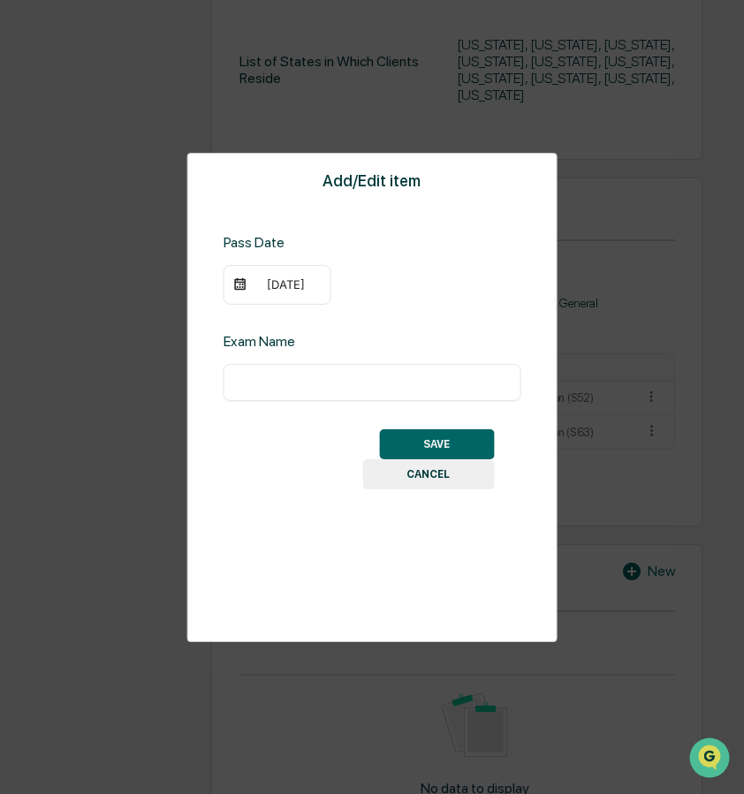
click at [282, 280] on div "09/23/1996" at bounding box center [286, 284] width 71 height 14
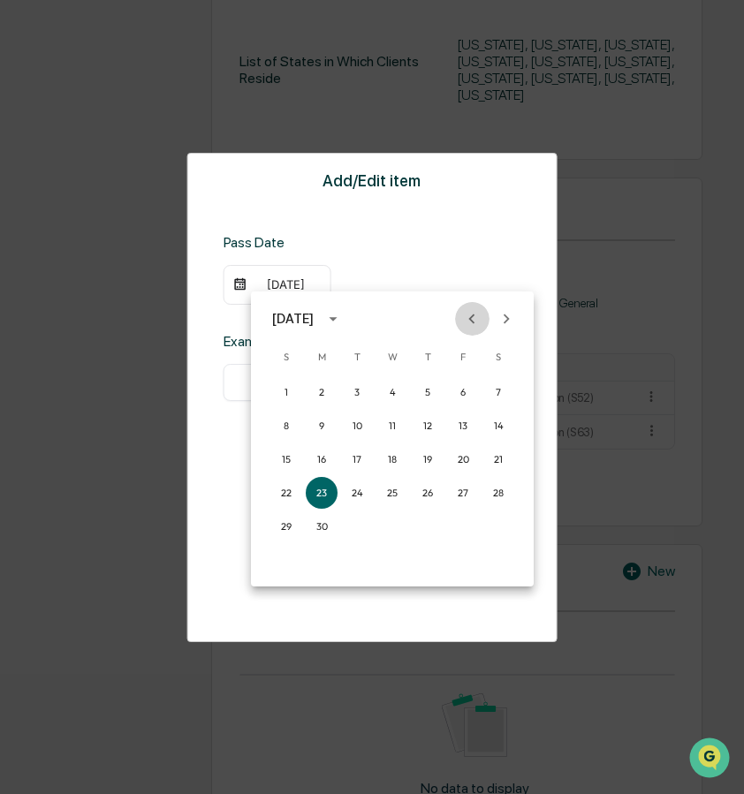
click at [479, 322] on icon "Previous month" at bounding box center [471, 318] width 19 height 19
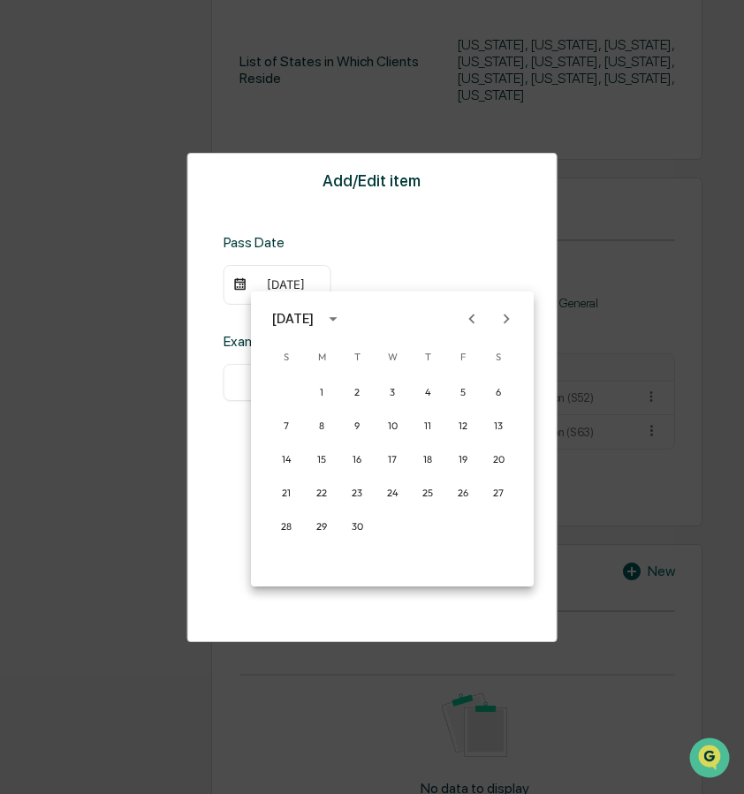
click at [479, 322] on icon "Previous month" at bounding box center [471, 318] width 19 height 19
click at [479, 321] on icon "Previous month" at bounding box center [471, 318] width 19 height 19
click at [357, 527] on button "27" at bounding box center [357, 527] width 32 height 32
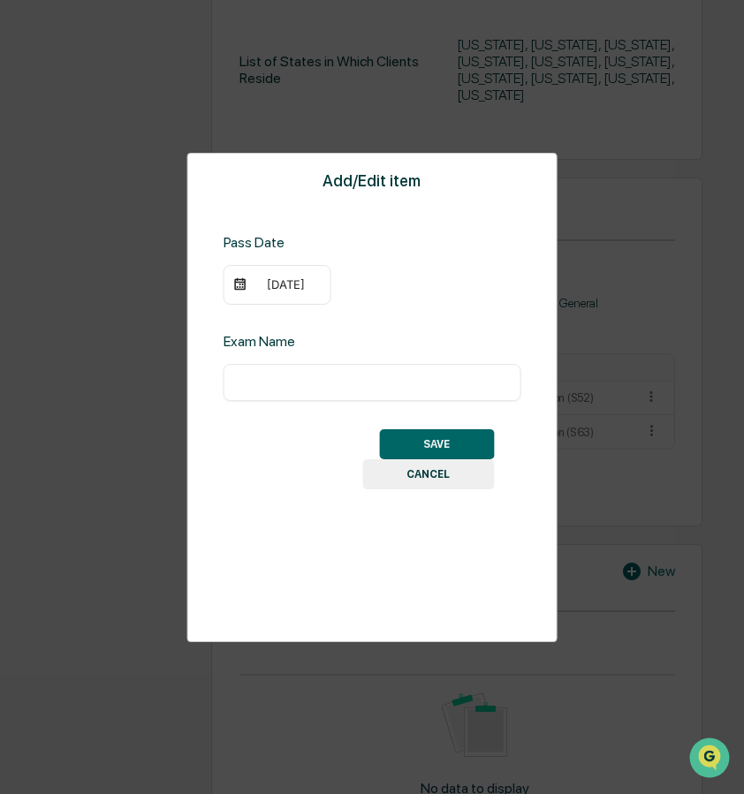
click at [323, 379] on input "text" at bounding box center [372, 383] width 271 height 18
type input "**********"
click at [421, 446] on button "SAVE" at bounding box center [436, 444] width 115 height 30
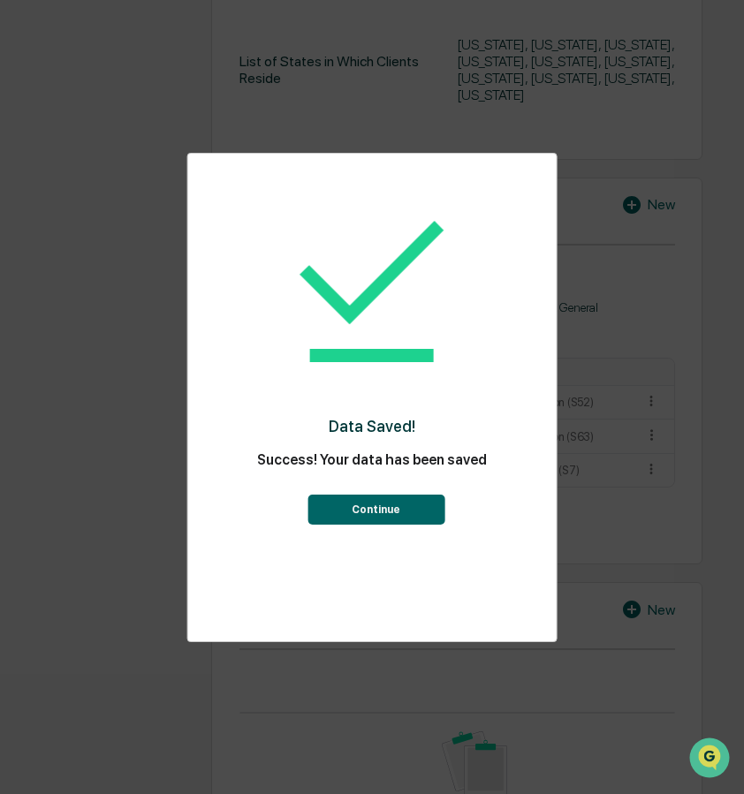
click at [378, 514] on button "Continue" at bounding box center [375, 510] width 137 height 30
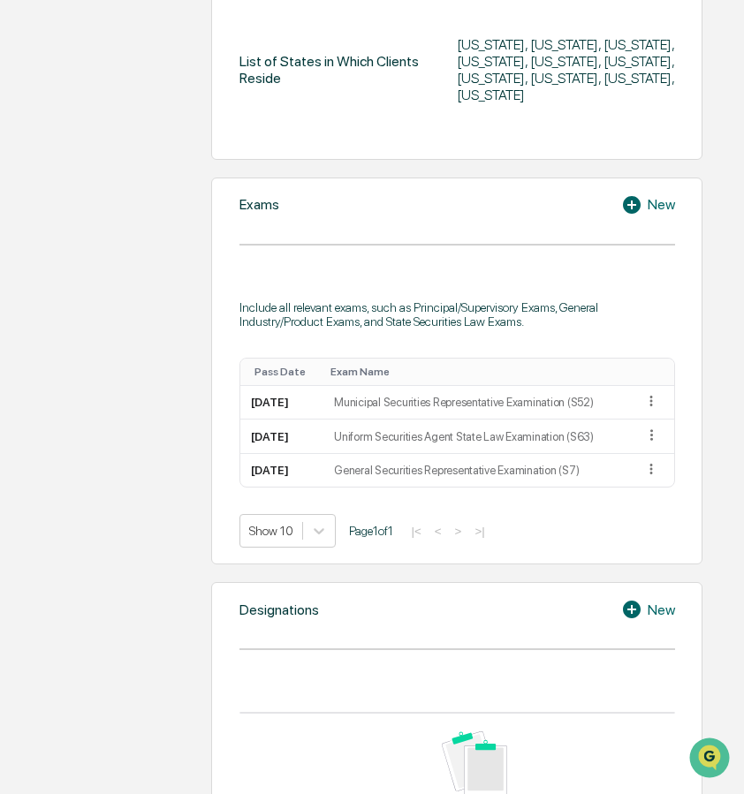
click at [631, 206] on icon at bounding box center [632, 205] width 18 height 18
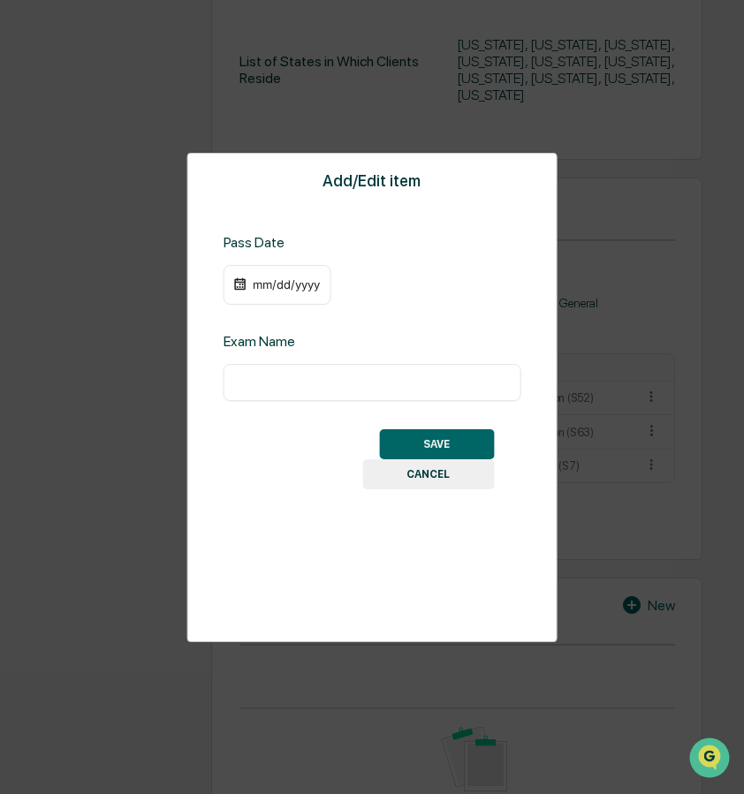
click at [263, 282] on div "mm/dd/yyyy" at bounding box center [286, 284] width 71 height 14
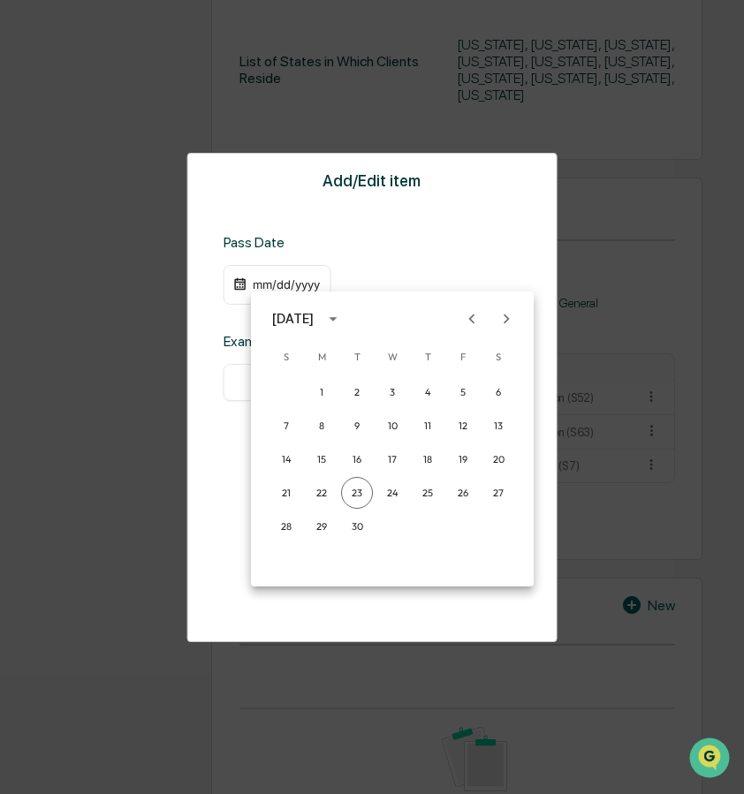
click at [343, 315] on icon "calendar view is open, switch to year view" at bounding box center [332, 318] width 19 height 19
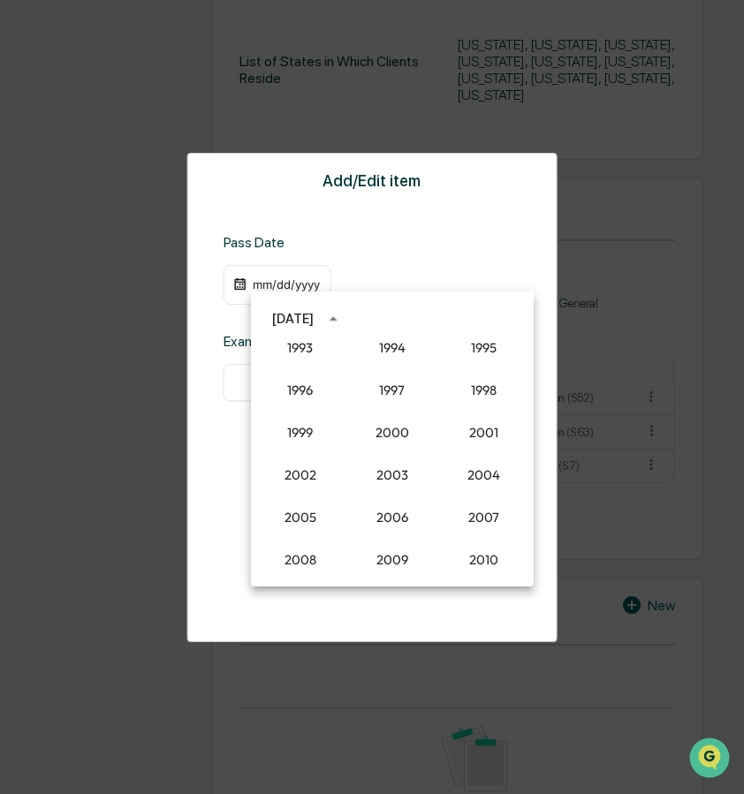
scroll to position [1323, 0]
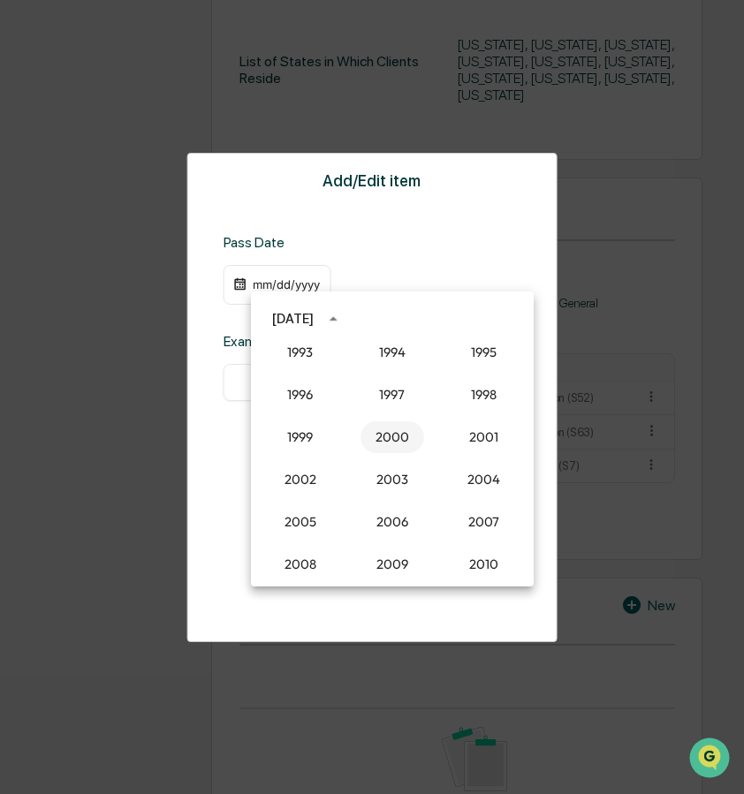
click at [398, 444] on button "2000" at bounding box center [392, 437] width 64 height 32
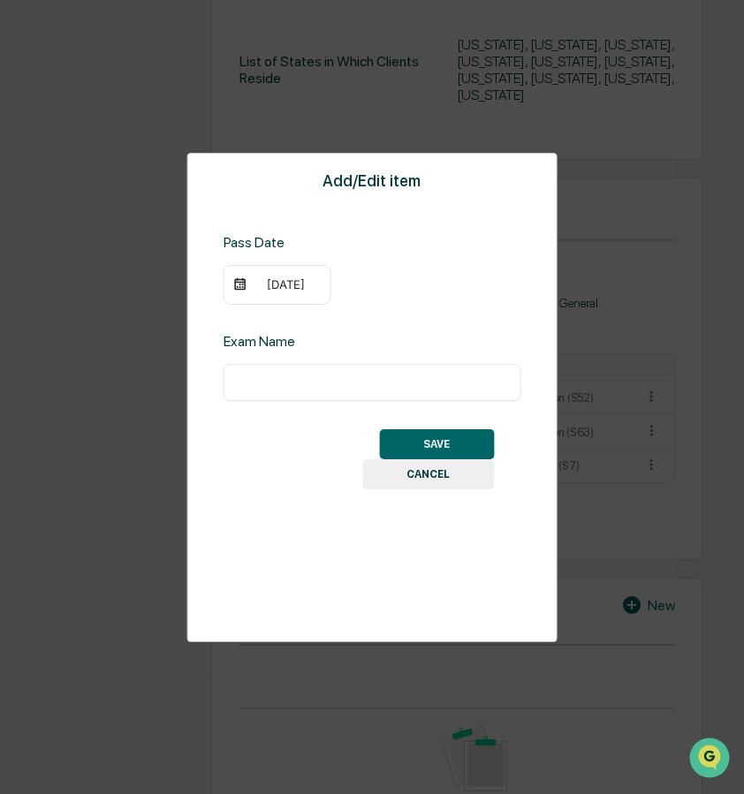
click at [277, 282] on div "09/23/2000" at bounding box center [286, 284] width 71 height 14
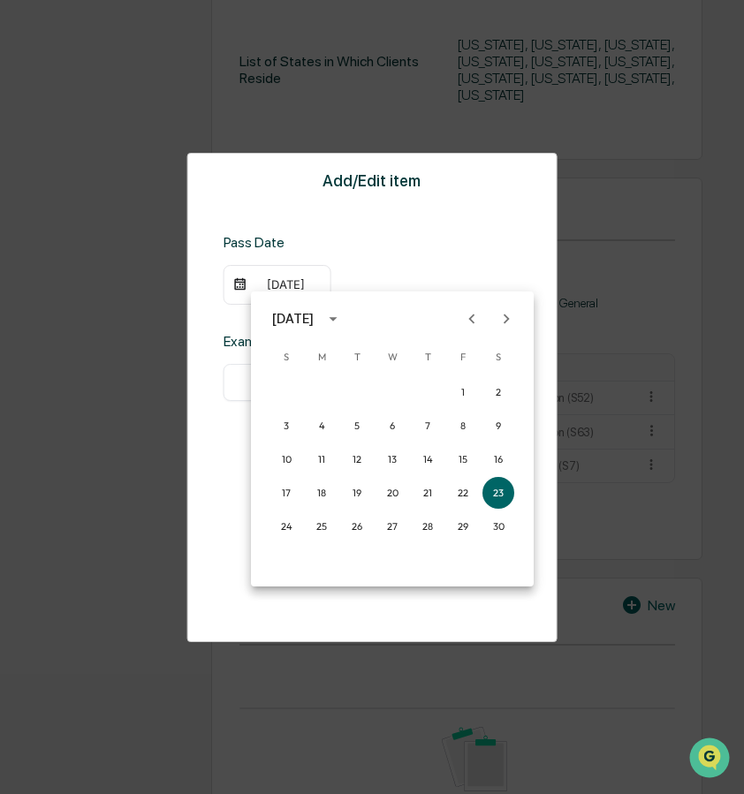
click at [504, 322] on icon "Next month" at bounding box center [507, 319] width 6 height 10
click at [362, 489] on button "19" at bounding box center [357, 493] width 32 height 32
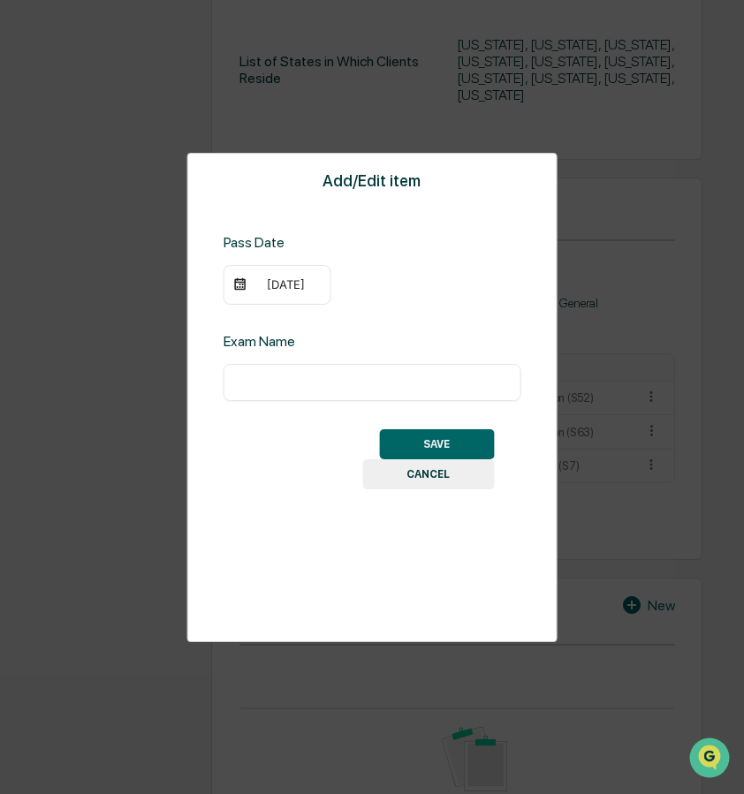
click at [332, 373] on div "​" at bounding box center [373, 382] width 298 height 37
click at [327, 385] on input "text" at bounding box center [372, 383] width 271 height 18
type input "**********"
click at [426, 439] on button "SAVE" at bounding box center [436, 444] width 115 height 30
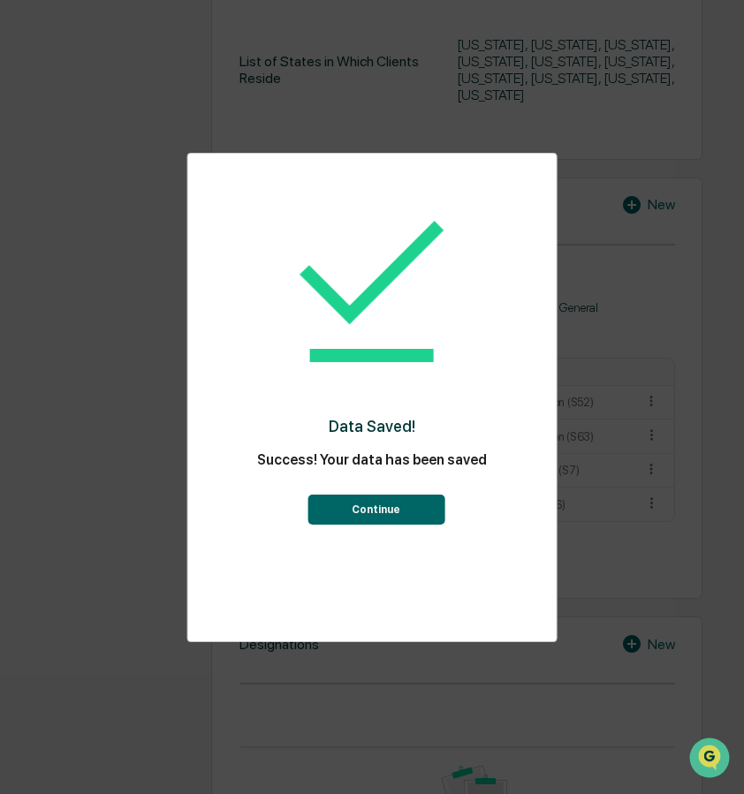
click at [382, 507] on button "Continue" at bounding box center [375, 510] width 137 height 30
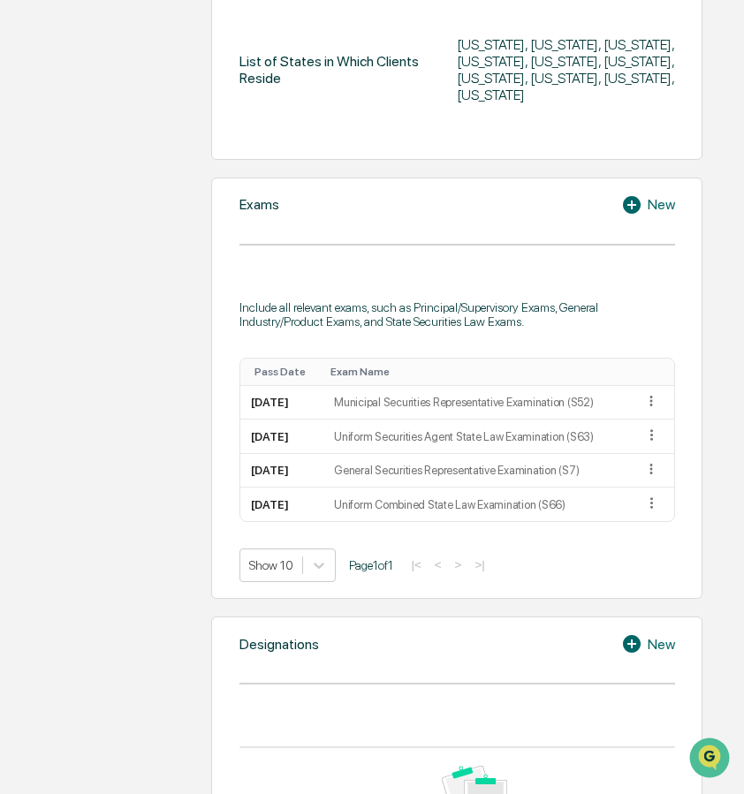
click at [633, 209] on icon at bounding box center [632, 205] width 18 height 18
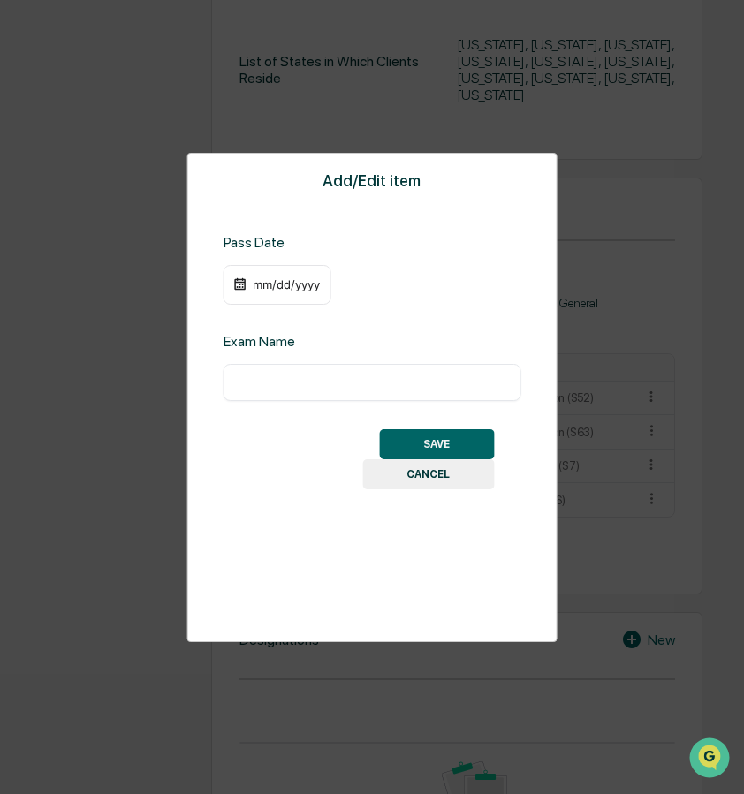
click at [257, 285] on div "mm/dd/yyyy" at bounding box center [286, 284] width 71 height 14
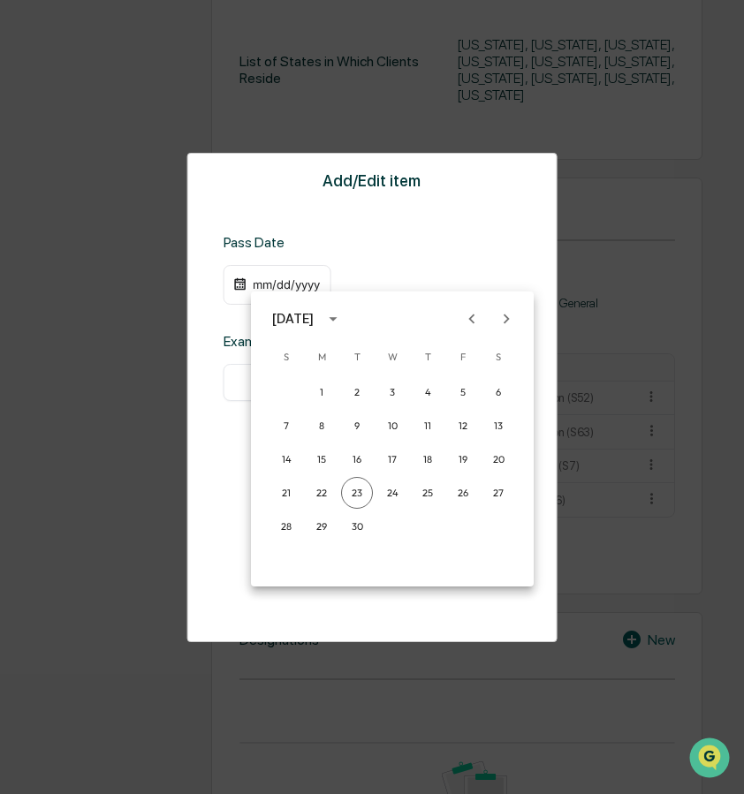
click at [343, 315] on icon "calendar view is open, switch to year view" at bounding box center [332, 318] width 19 height 19
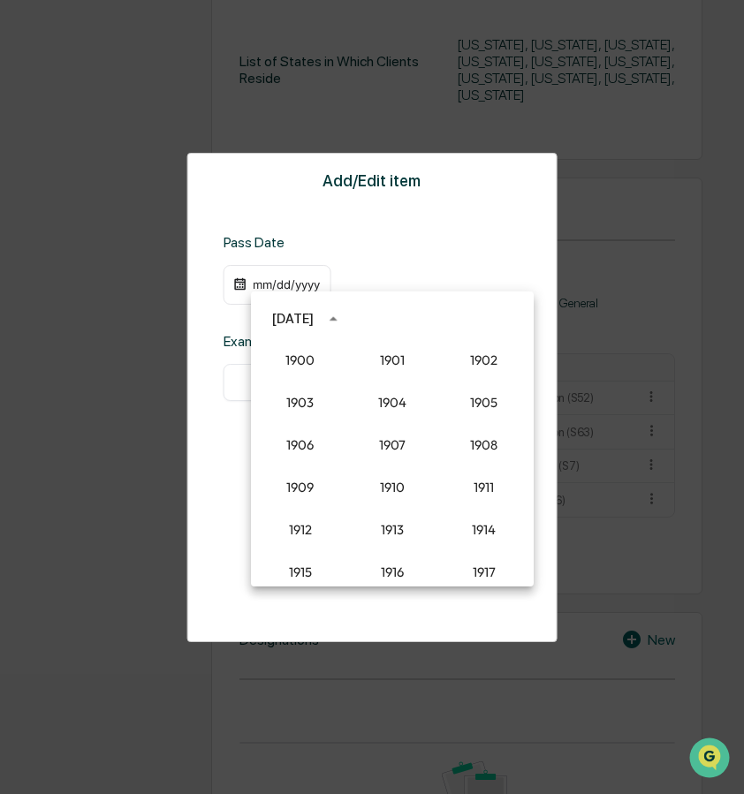
scroll to position [1636, 0]
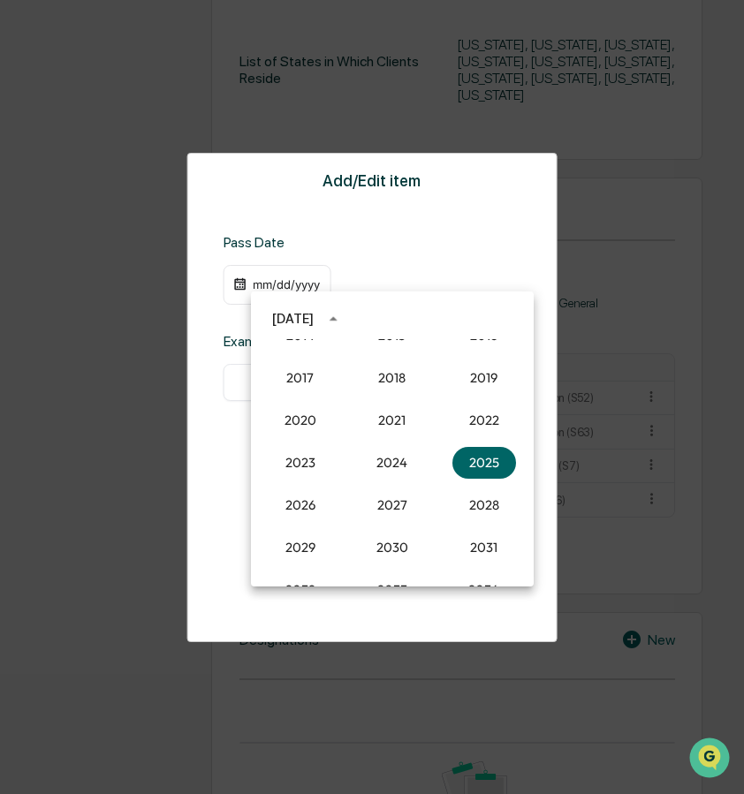
click at [343, 316] on icon "year view is open, switch to calendar view" at bounding box center [332, 318] width 19 height 19
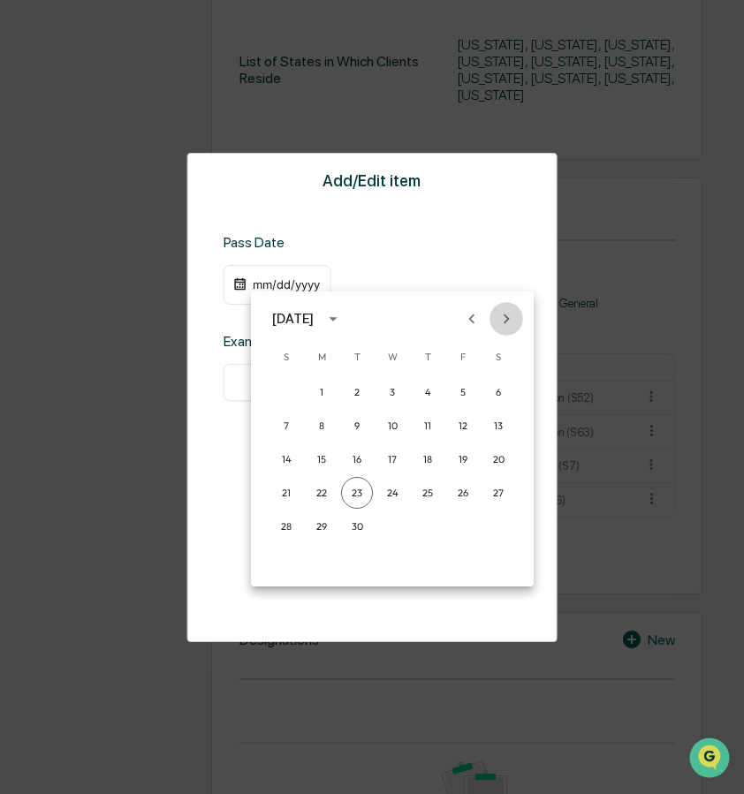
click at [507, 320] on icon "Next month" at bounding box center [507, 319] width 6 height 10
click at [467, 322] on icon "Previous month" at bounding box center [471, 318] width 19 height 19
click at [343, 315] on icon "calendar view is open, switch to year view" at bounding box center [332, 318] width 19 height 19
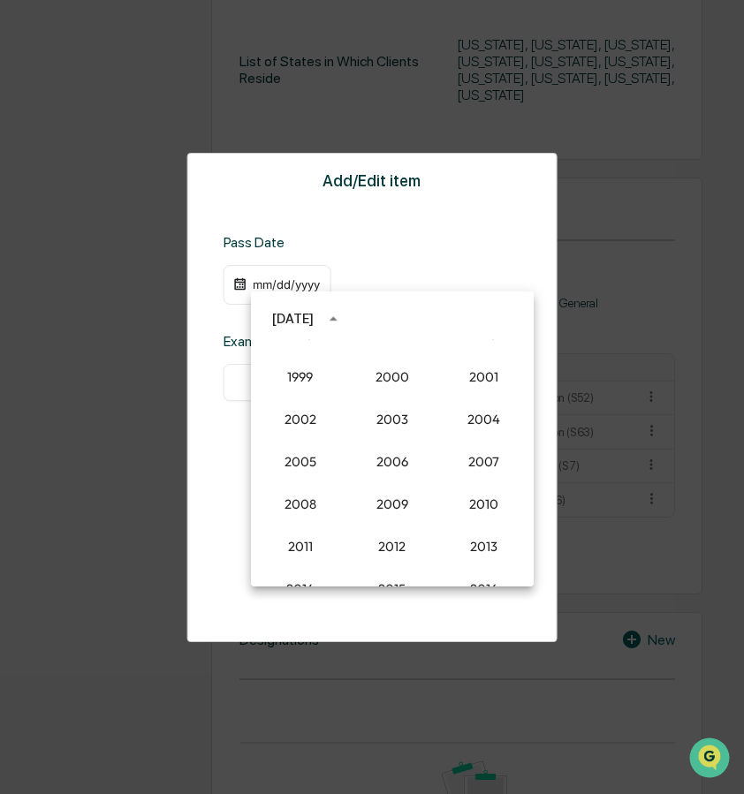
scroll to position [1381, 0]
click at [483, 423] on button "2004" at bounding box center [484, 422] width 64 height 32
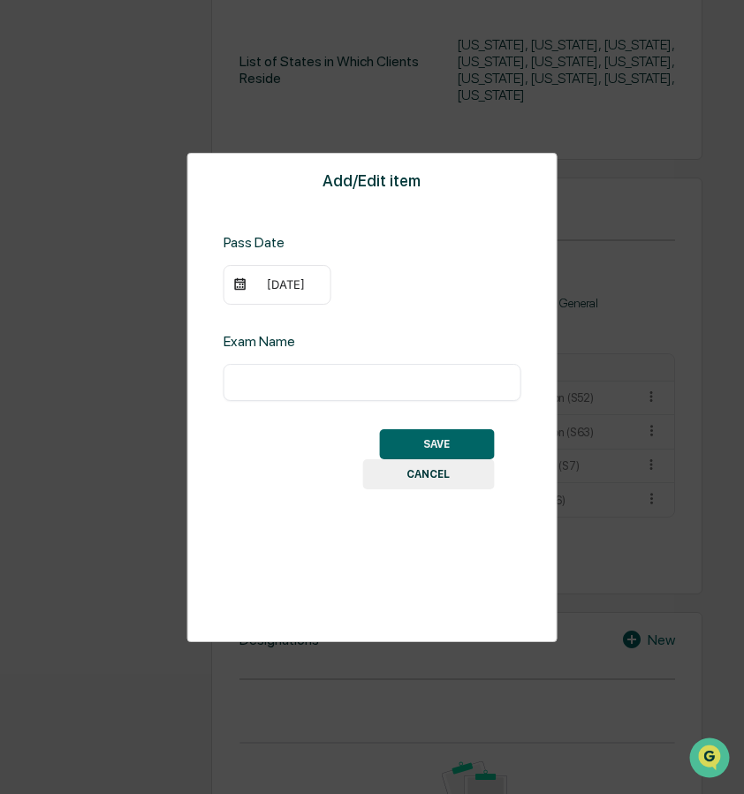
click at [276, 285] on div "09/23/2004" at bounding box center [286, 284] width 71 height 14
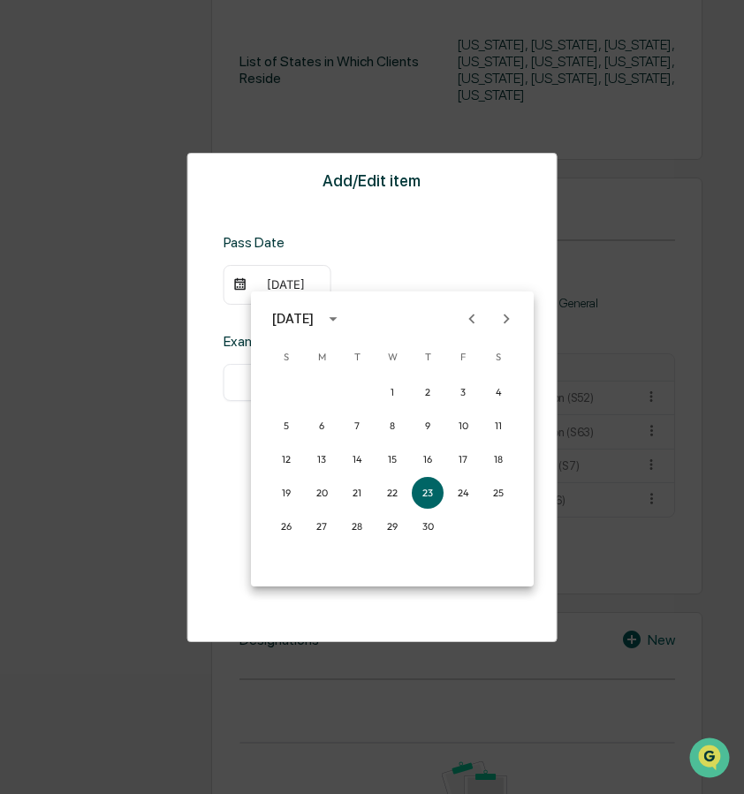
click at [474, 321] on icon "Previous month" at bounding box center [471, 318] width 19 height 19
click at [429, 497] on button "22" at bounding box center [428, 493] width 32 height 32
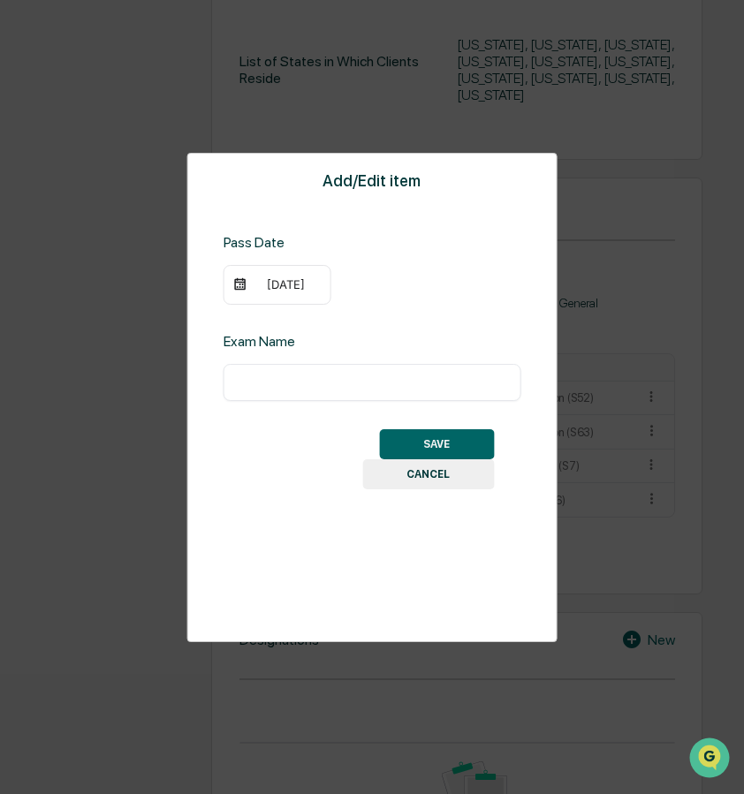
click at [352, 385] on input "text" at bounding box center [372, 383] width 271 height 18
type input "**********"
click at [508, 381] on div "**********" at bounding box center [373, 382] width 298 height 37
drag, startPoint x: 239, startPoint y: 383, endPoint x: 527, endPoint y: 380, distance: 288.0
click at [527, 380] on div "**********" at bounding box center [372, 397] width 370 height 489
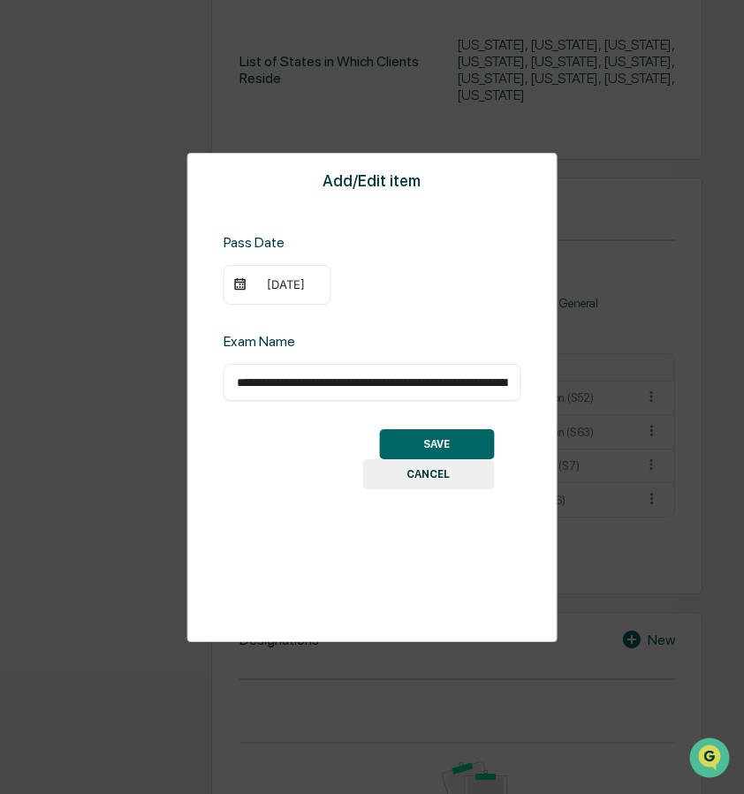
click at [451, 440] on button "SAVE" at bounding box center [436, 444] width 115 height 30
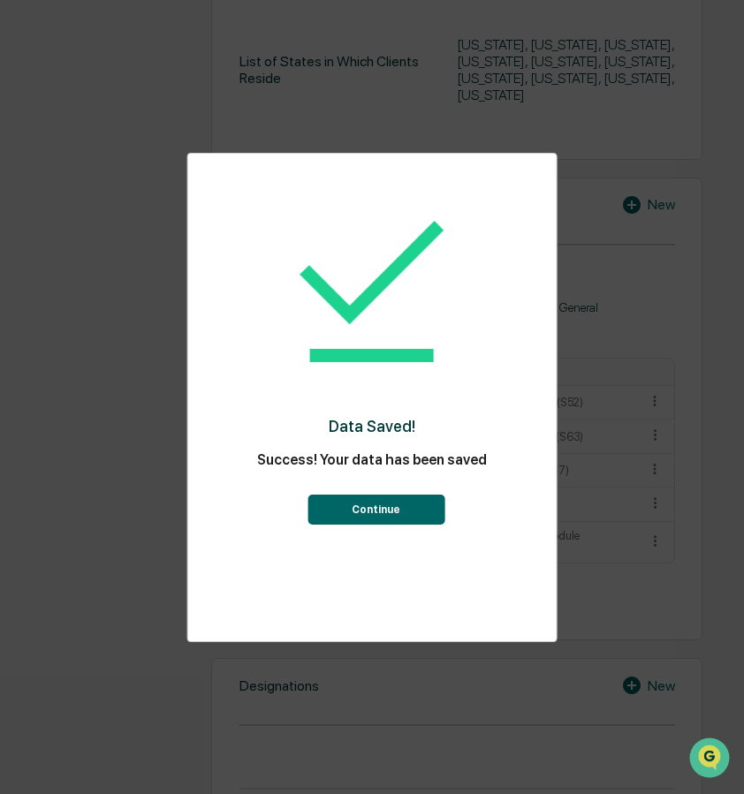
click at [387, 505] on button "Continue" at bounding box center [375, 510] width 137 height 30
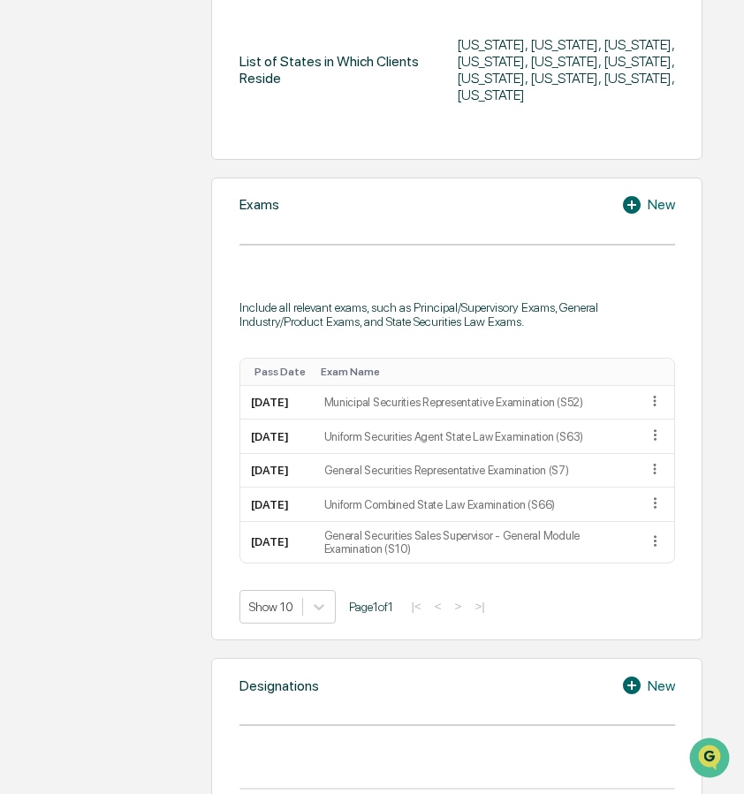
click at [631, 205] on icon at bounding box center [632, 205] width 18 height 18
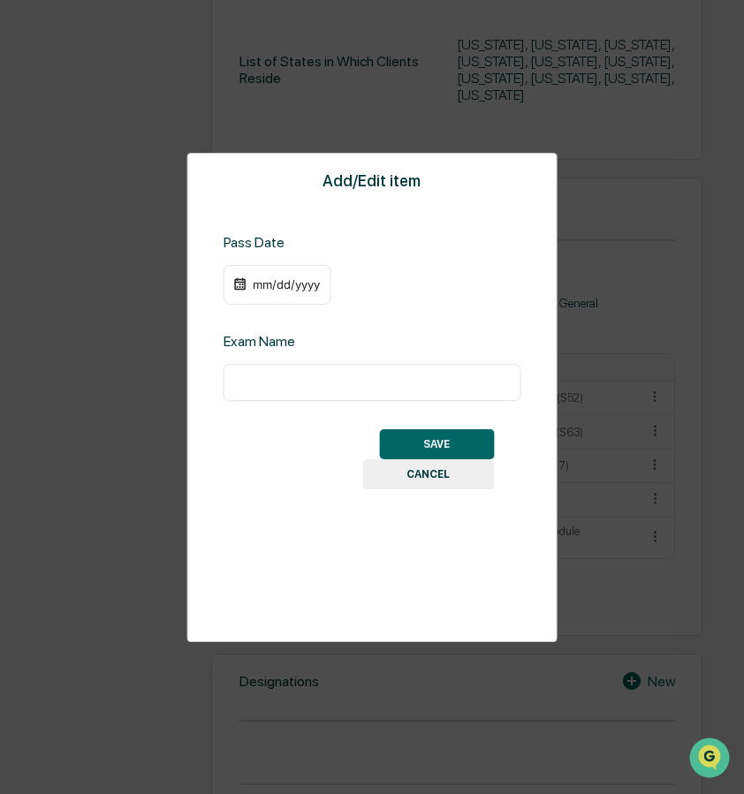
click at [338, 384] on input "text" at bounding box center [372, 383] width 271 height 18
paste input "**********"
drag, startPoint x: 351, startPoint y: 383, endPoint x: 303, endPoint y: 384, distance: 47.7
click at [303, 384] on input "**********" at bounding box center [372, 383] width 271 height 18
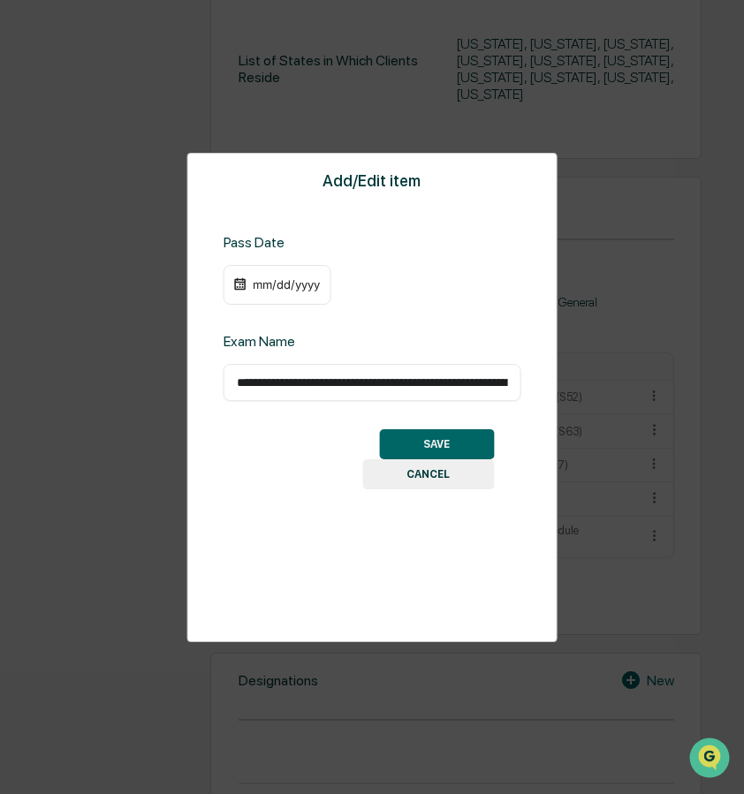
click at [504, 383] on input "**********" at bounding box center [372, 383] width 271 height 18
type input "**********"
click at [281, 288] on div "mm/dd/yyyy" at bounding box center [286, 284] width 71 height 14
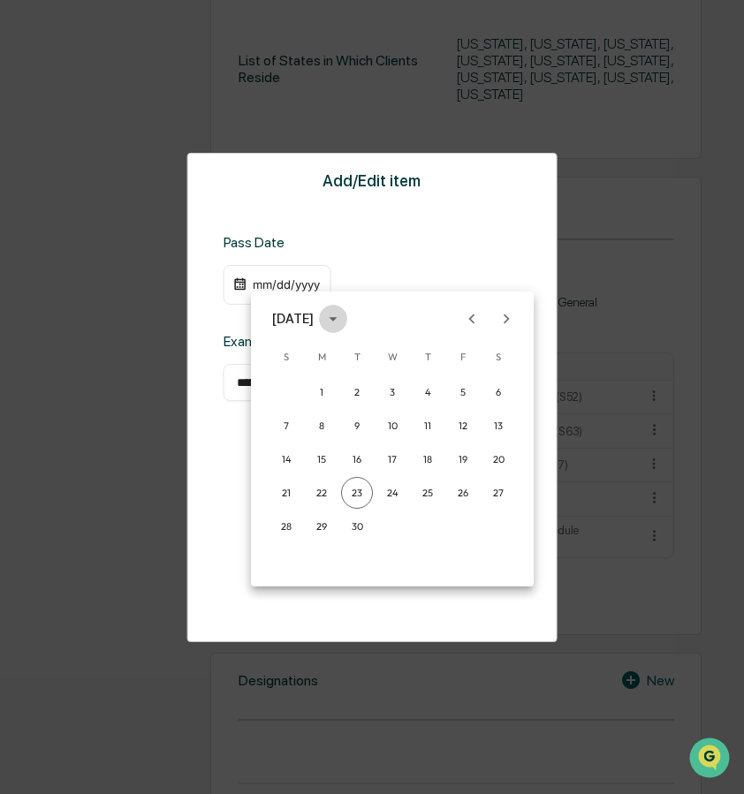
click at [337, 320] on icon "calendar view is open, switch to year view" at bounding box center [333, 319] width 8 height 4
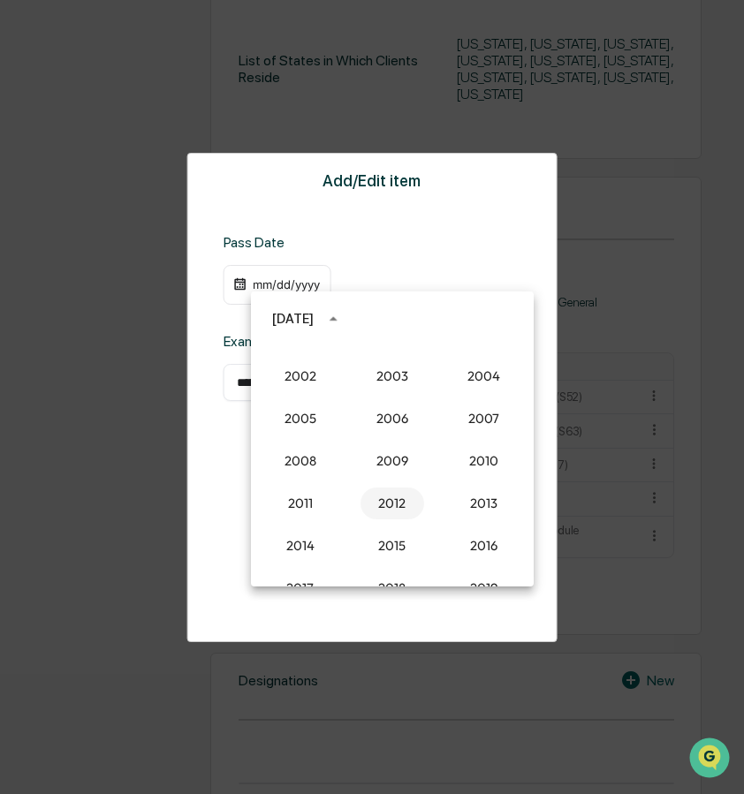
scroll to position [1425, 0]
click at [483, 379] on button "2004" at bounding box center [484, 377] width 64 height 32
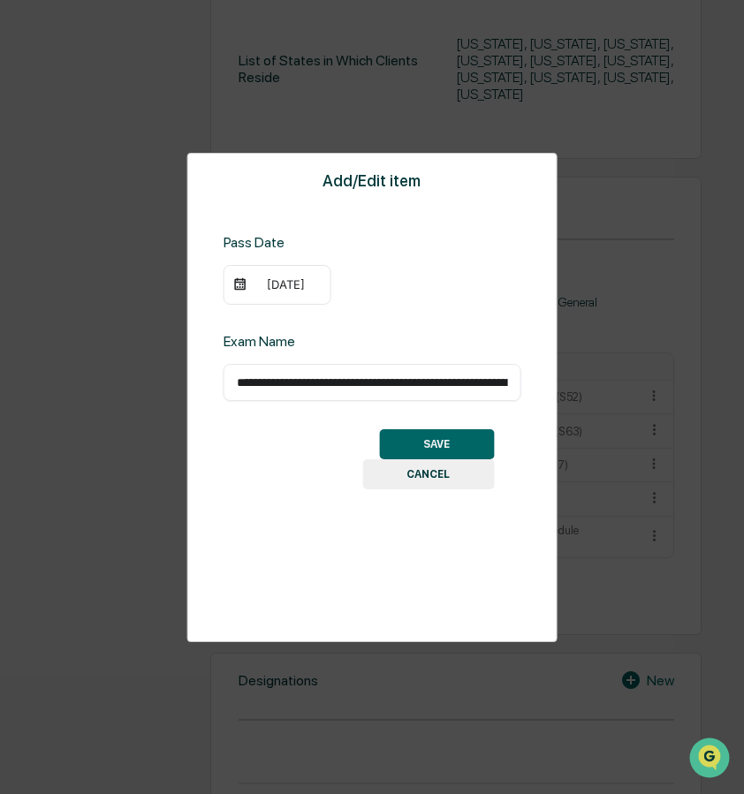
click at [277, 289] on div "09/23/2004" at bounding box center [286, 284] width 71 height 14
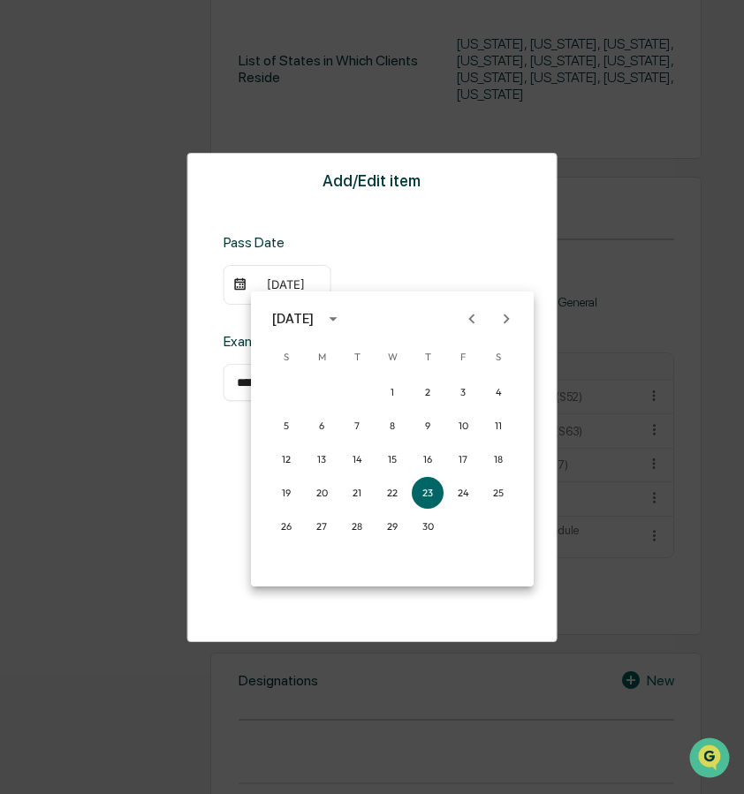
click at [465, 315] on icon "Previous month" at bounding box center [471, 318] width 19 height 19
click at [435, 496] on button "22" at bounding box center [428, 493] width 32 height 32
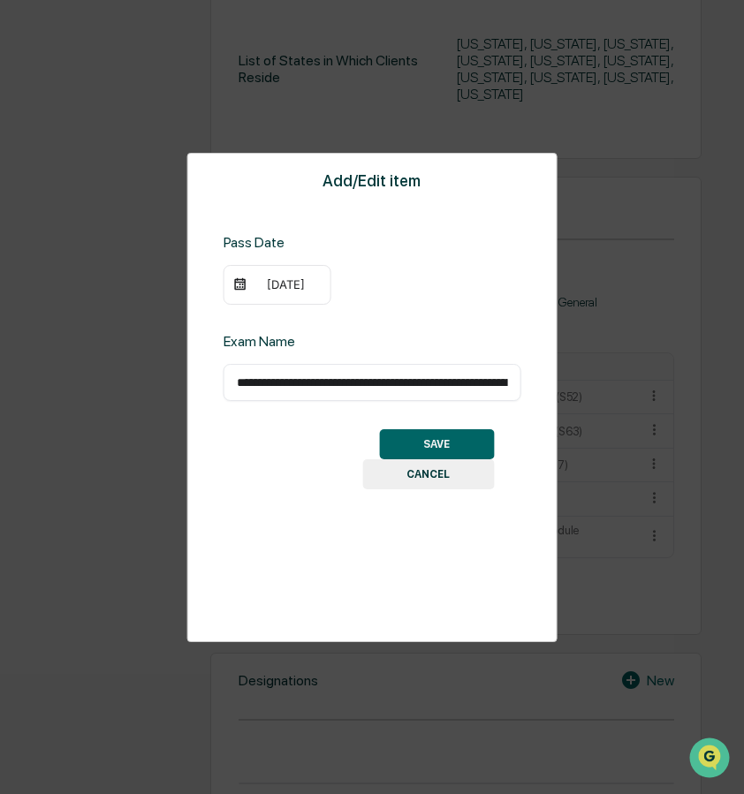
click at [441, 441] on button "SAVE" at bounding box center [436, 444] width 115 height 30
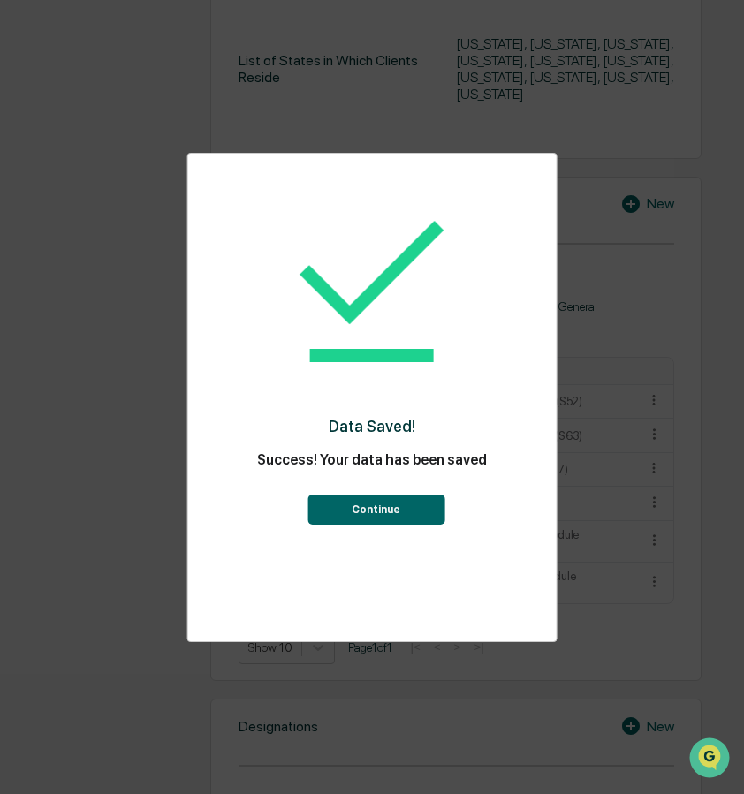
click at [378, 506] on button "Continue" at bounding box center [375, 510] width 137 height 30
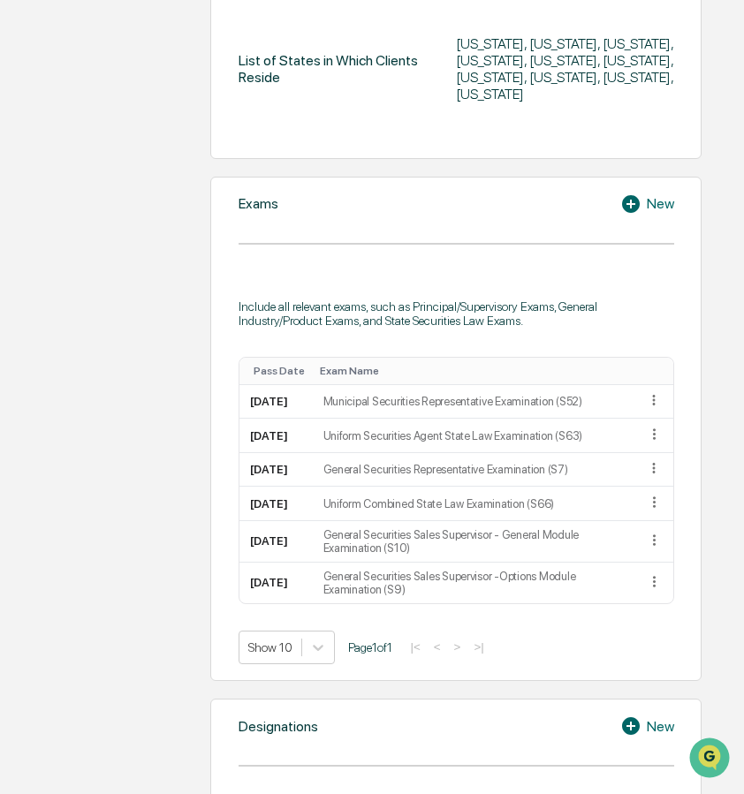
click at [630, 204] on icon at bounding box center [631, 204] width 18 height 18
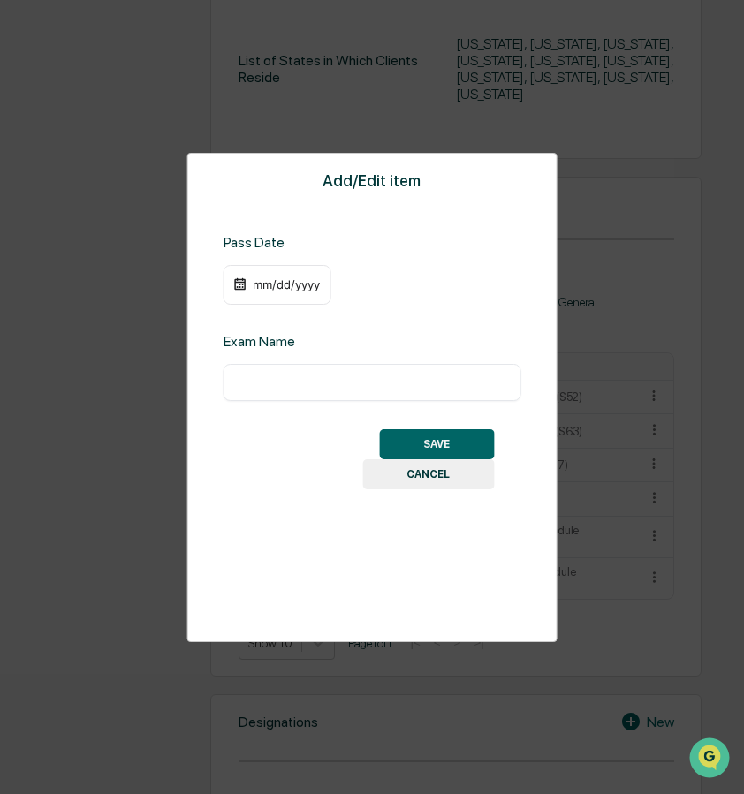
click at [291, 377] on input "text" at bounding box center [372, 383] width 271 height 18
type input "**********"
click at [251, 288] on div "mm/dd/yyyy" at bounding box center [286, 284] width 71 height 14
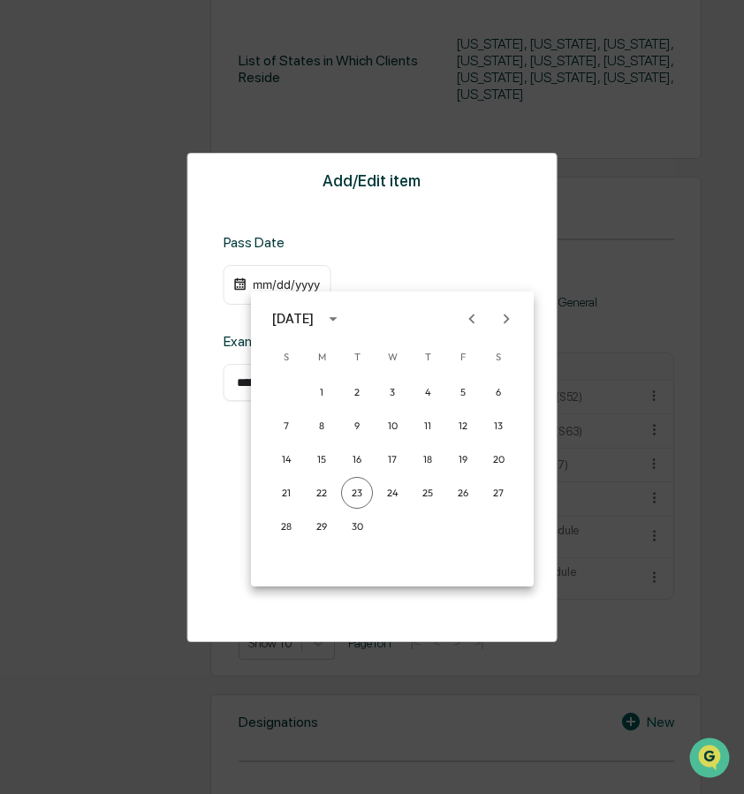
click at [343, 315] on icon "calendar view is open, switch to year view" at bounding box center [332, 318] width 19 height 19
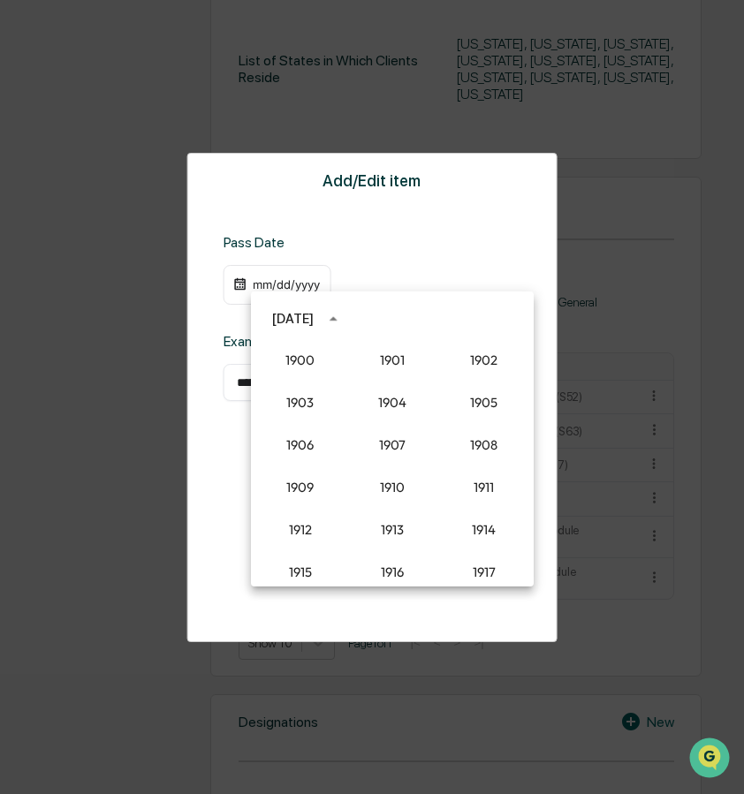
scroll to position [1636, 0]
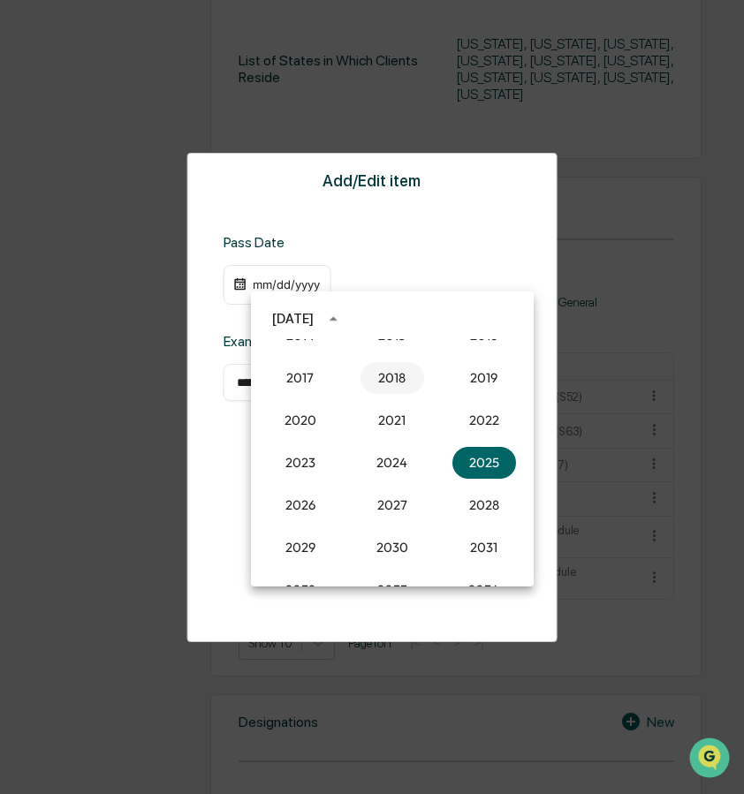
click at [391, 379] on button "2018" at bounding box center [392, 378] width 64 height 32
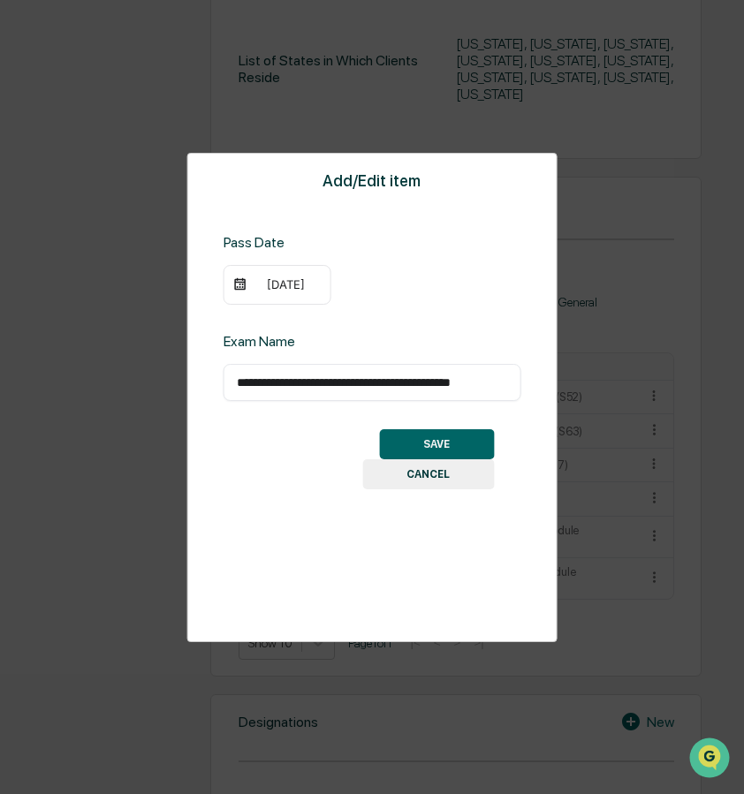
click at [276, 288] on div "09/23/2018" at bounding box center [286, 284] width 71 height 14
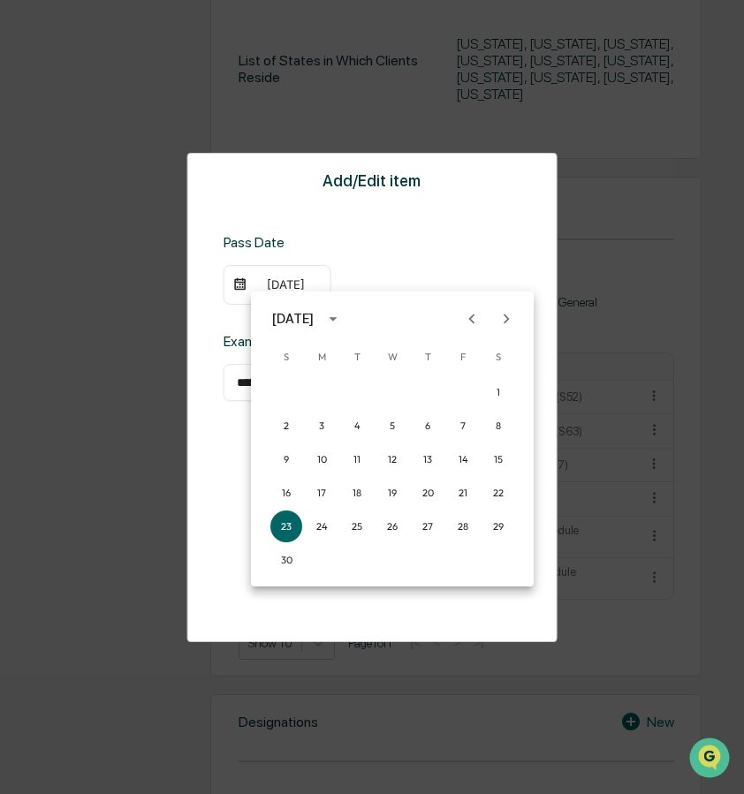
click at [500, 319] on icon "Next month" at bounding box center [506, 318] width 19 height 19
click at [315, 383] on button "1" at bounding box center [322, 392] width 32 height 32
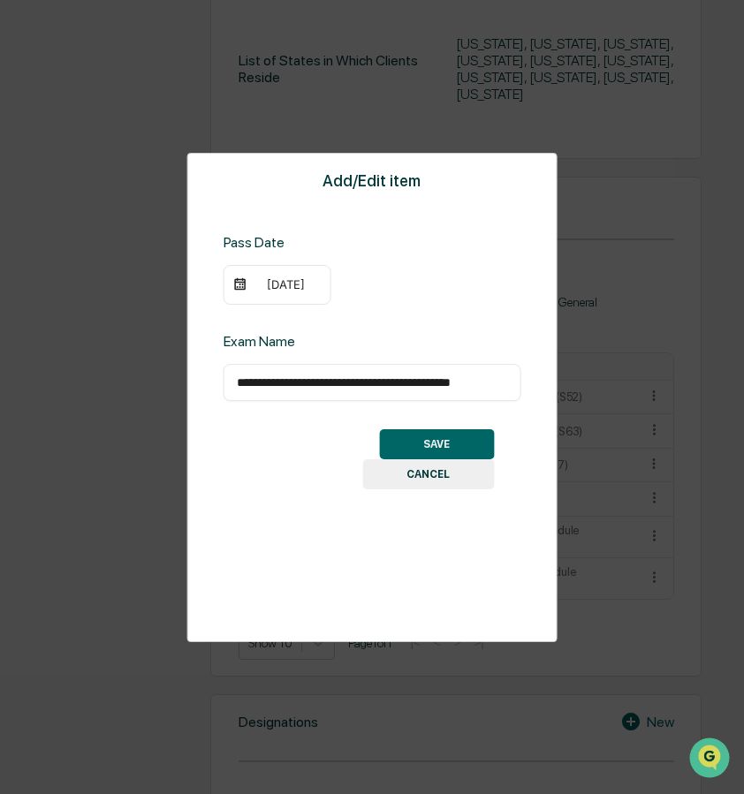
click at [417, 434] on button "SAVE" at bounding box center [436, 444] width 115 height 30
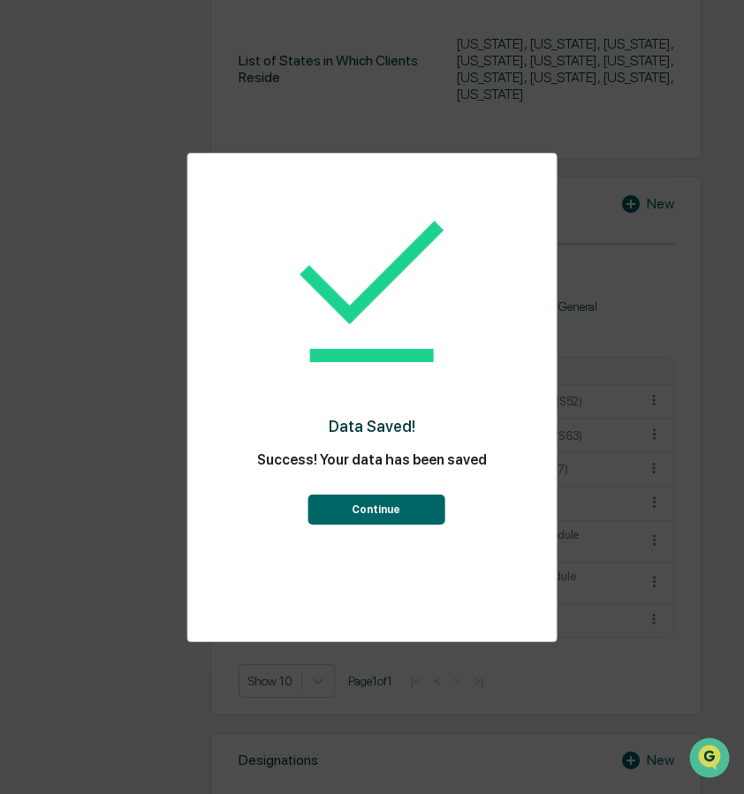
click at [386, 508] on button "Continue" at bounding box center [375, 510] width 137 height 30
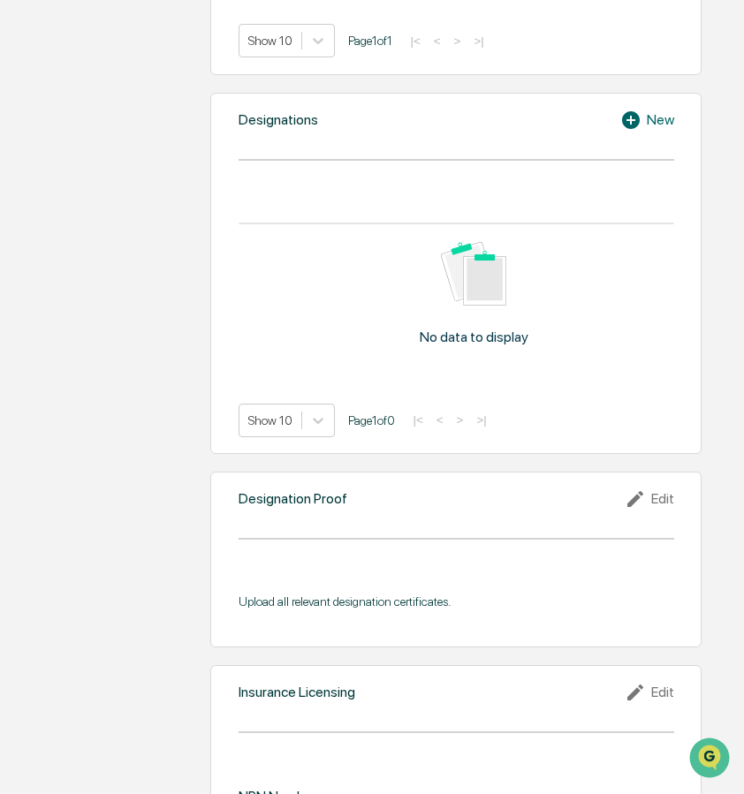
scroll to position [1289, 1]
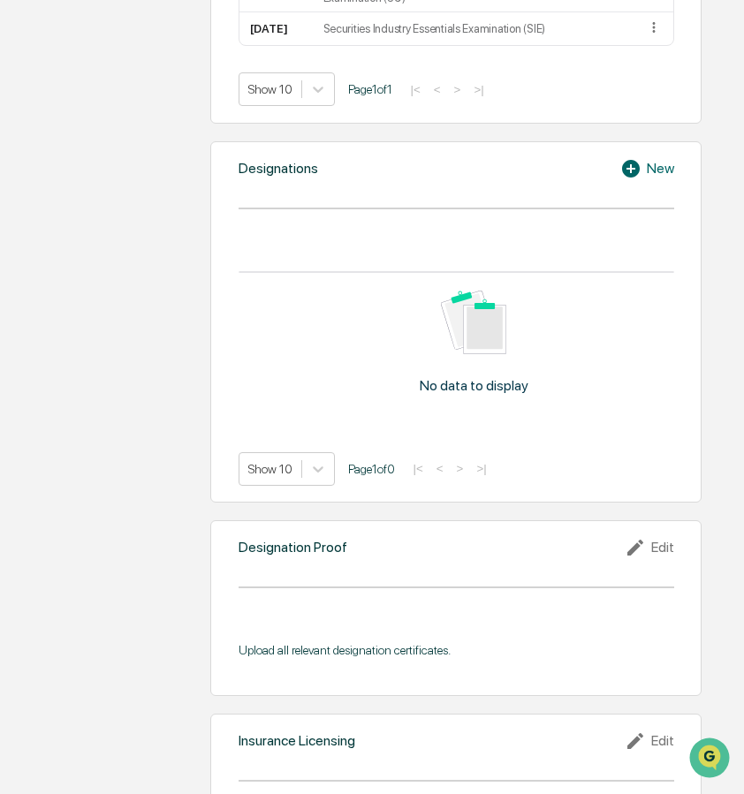
click at [633, 178] on icon at bounding box center [631, 169] width 18 height 18
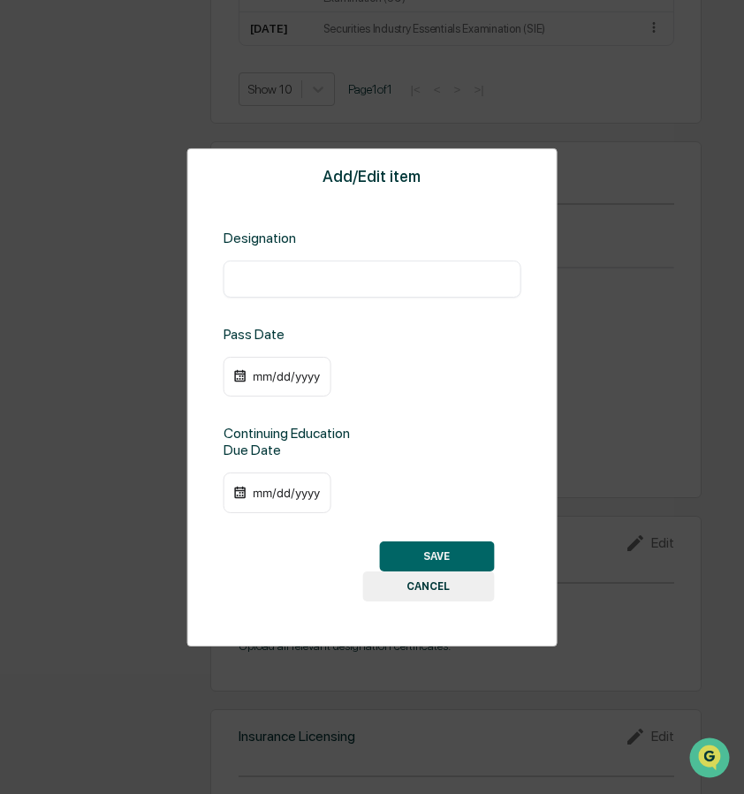
click at [431, 284] on input "text" at bounding box center [372, 278] width 271 height 18
paste input "*"
type input "**********"
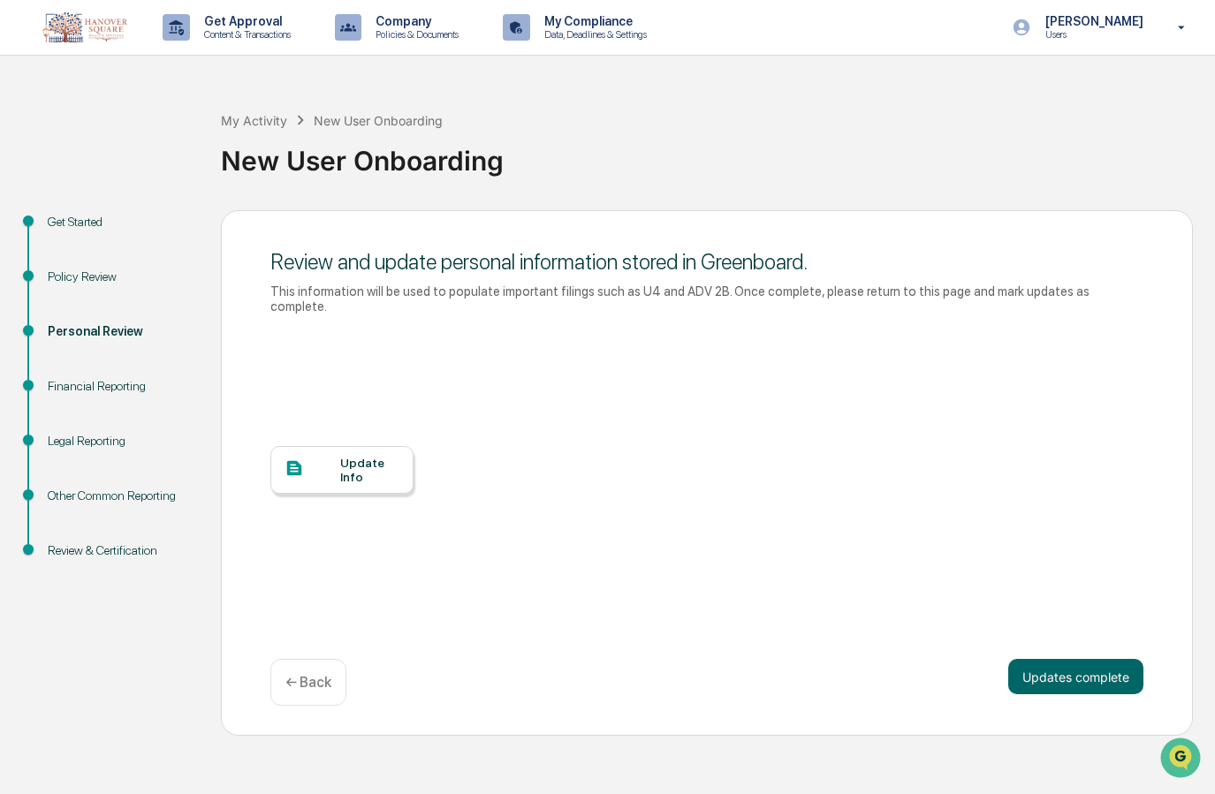
click at [368, 456] on div "Update Info" at bounding box center [369, 470] width 59 height 28
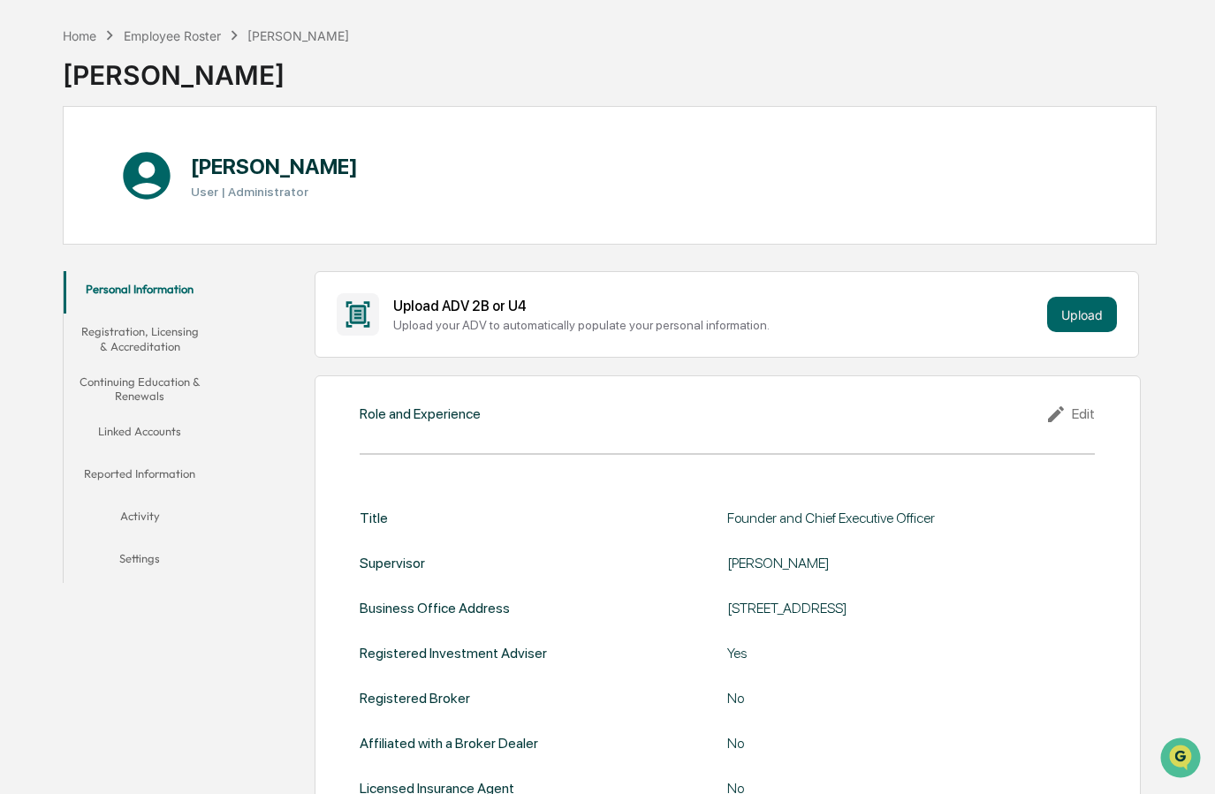
scroll to position [57, 0]
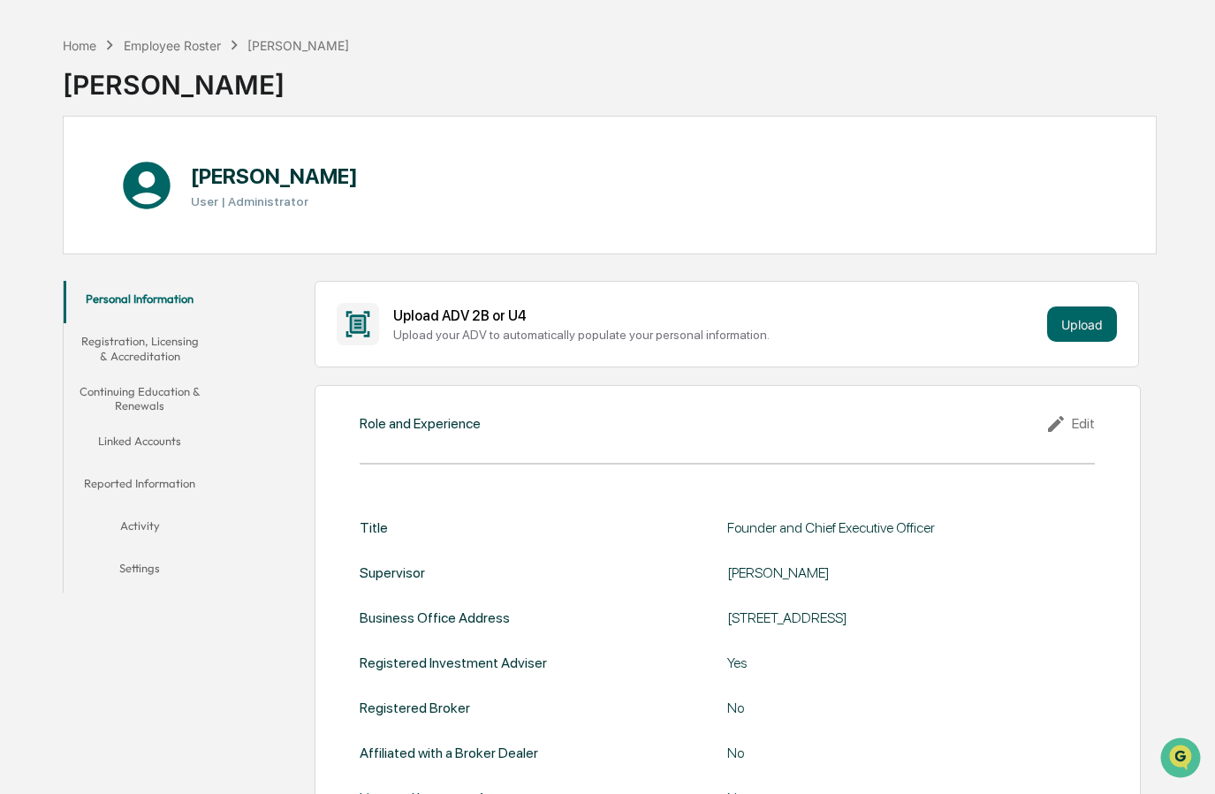
click at [171, 345] on button "Registration, Licensing & Accreditation" at bounding box center [140, 348] width 152 height 50
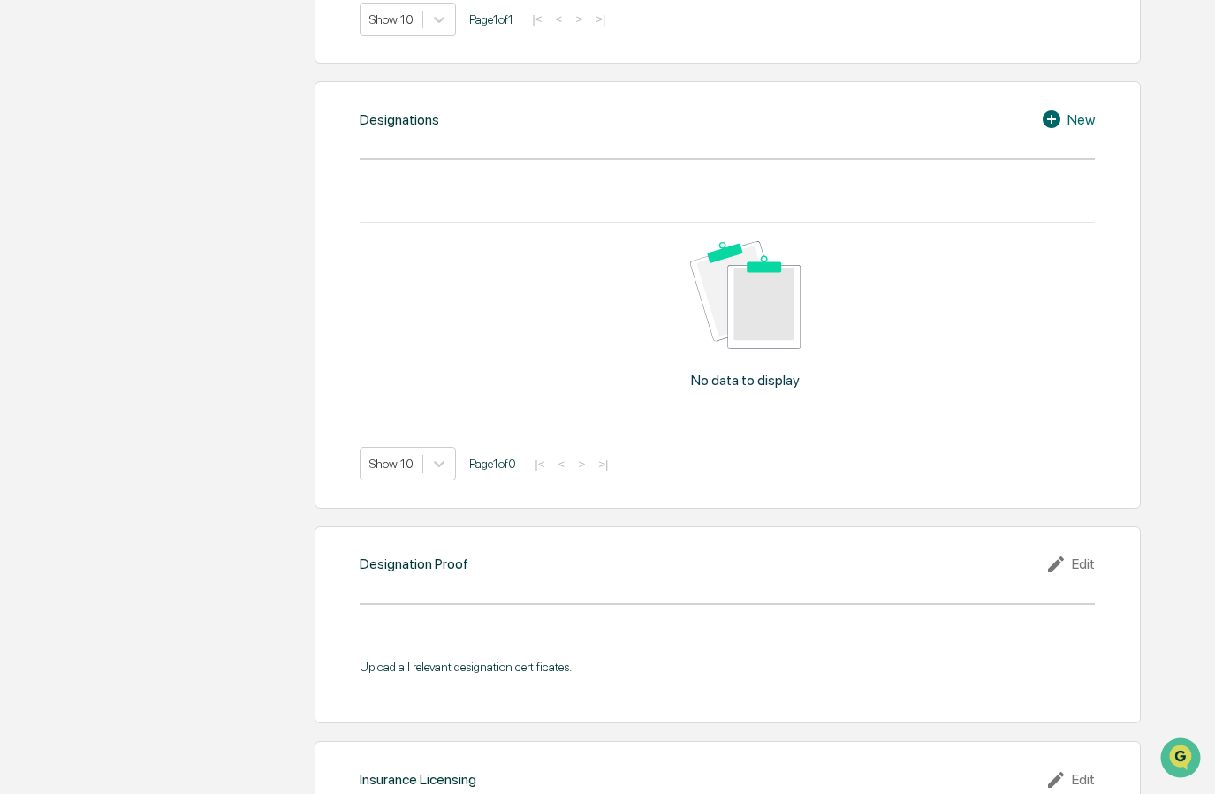
scroll to position [1333, 0]
click at [1055, 119] on icon at bounding box center [1052, 119] width 18 height 18
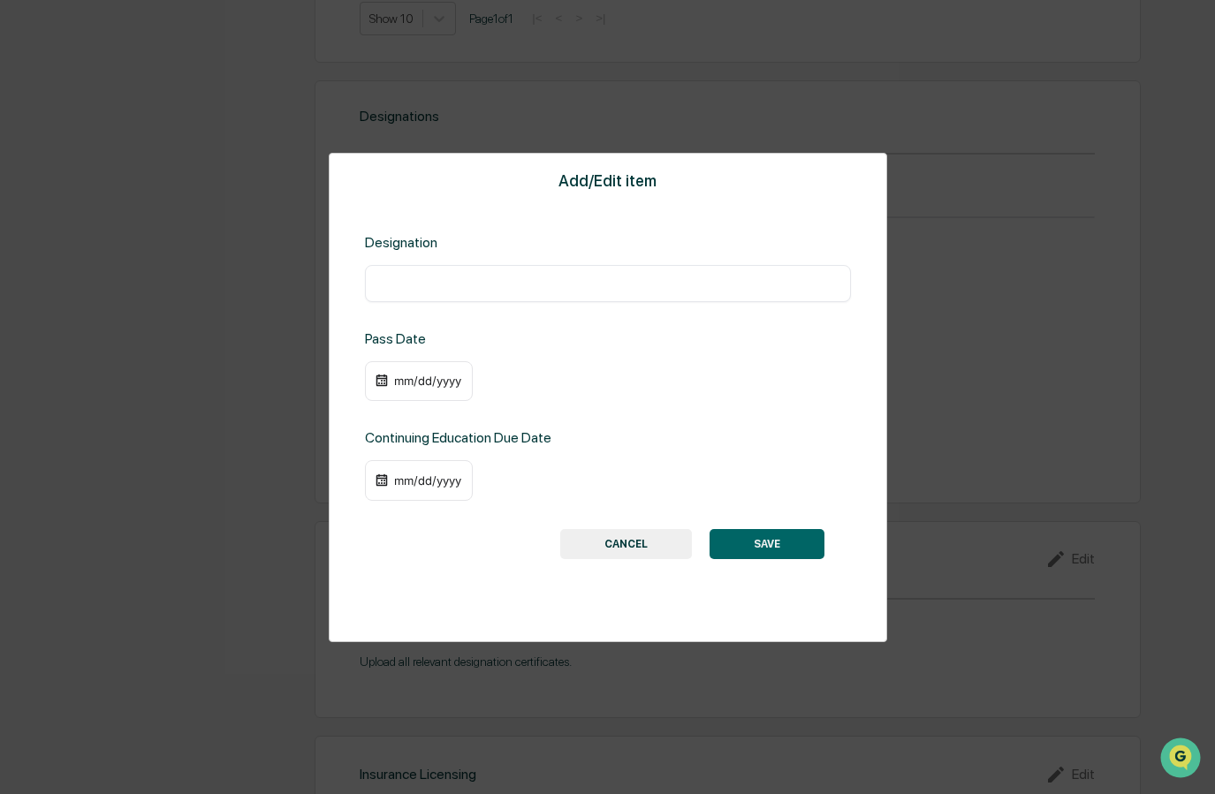
click at [499, 290] on input "text" at bounding box center [607, 284] width 459 height 18
type input "**********"
click at [587, 284] on input "**********" at bounding box center [607, 284] width 459 height 18
paste input "*"
type input "**********"
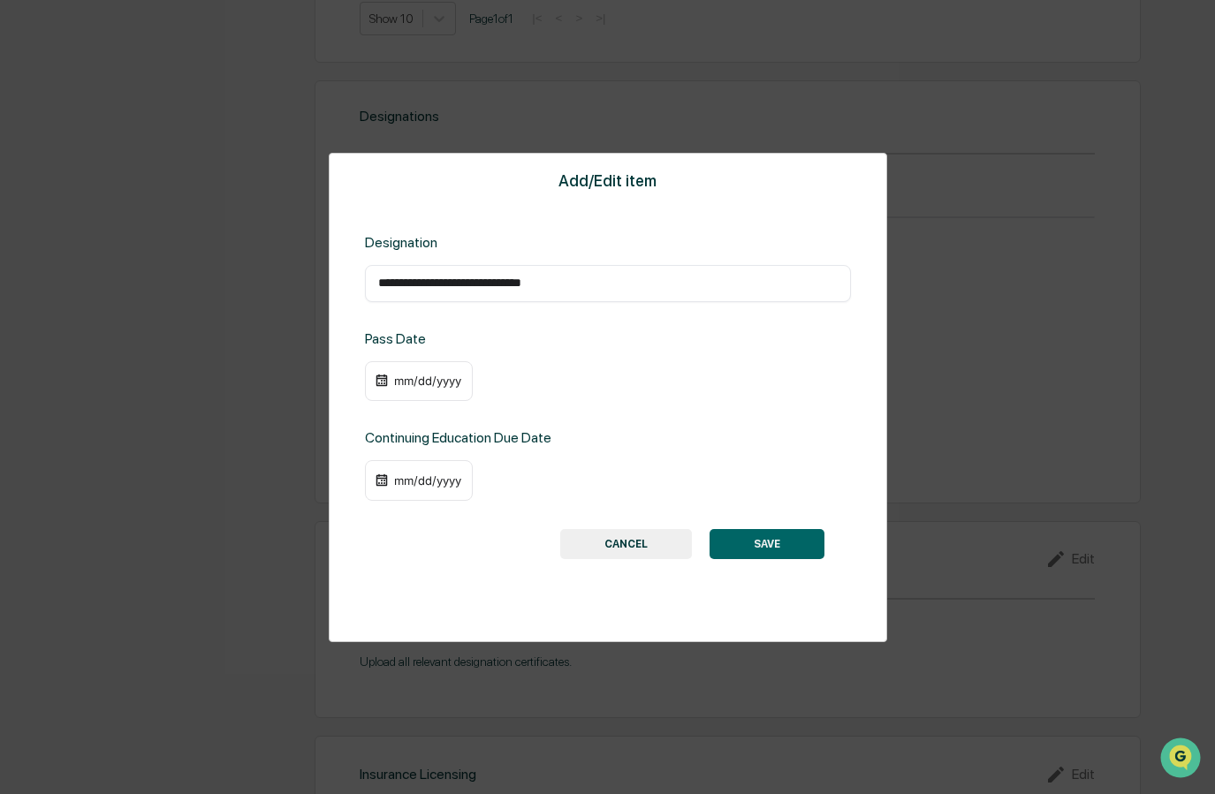
click at [421, 376] on div "mm/dd/yyyy" at bounding box center [427, 381] width 71 height 14
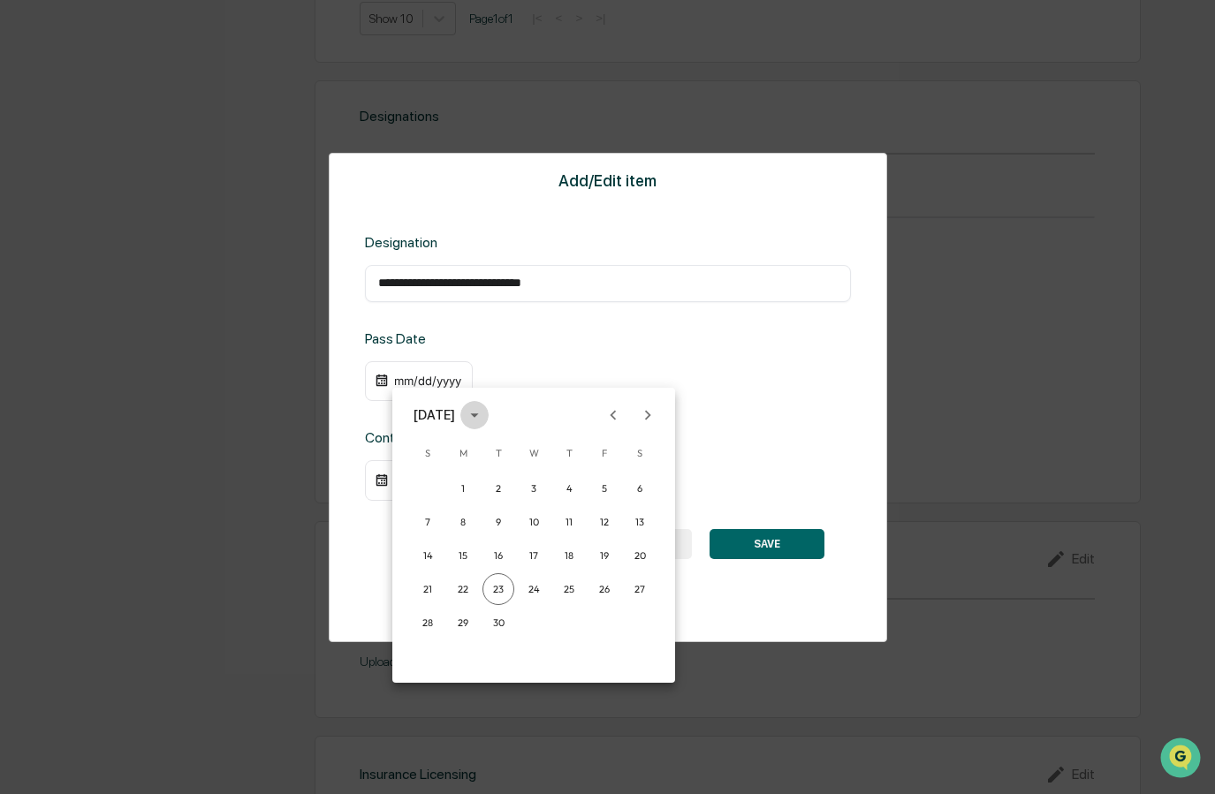
click at [484, 413] on icon "calendar view is open, switch to year view" at bounding box center [474, 415] width 19 height 19
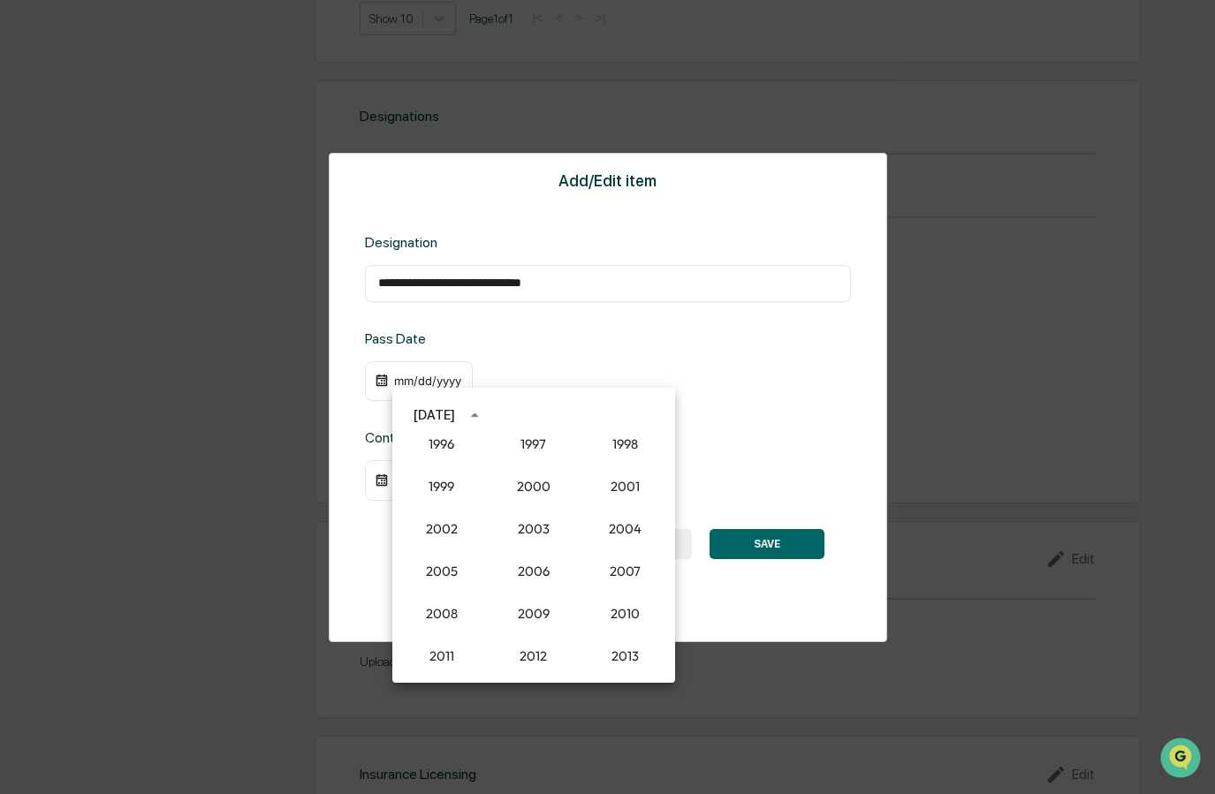
scroll to position [1367, 0]
click at [441, 611] on button "2008" at bounding box center [442, 617] width 64 height 32
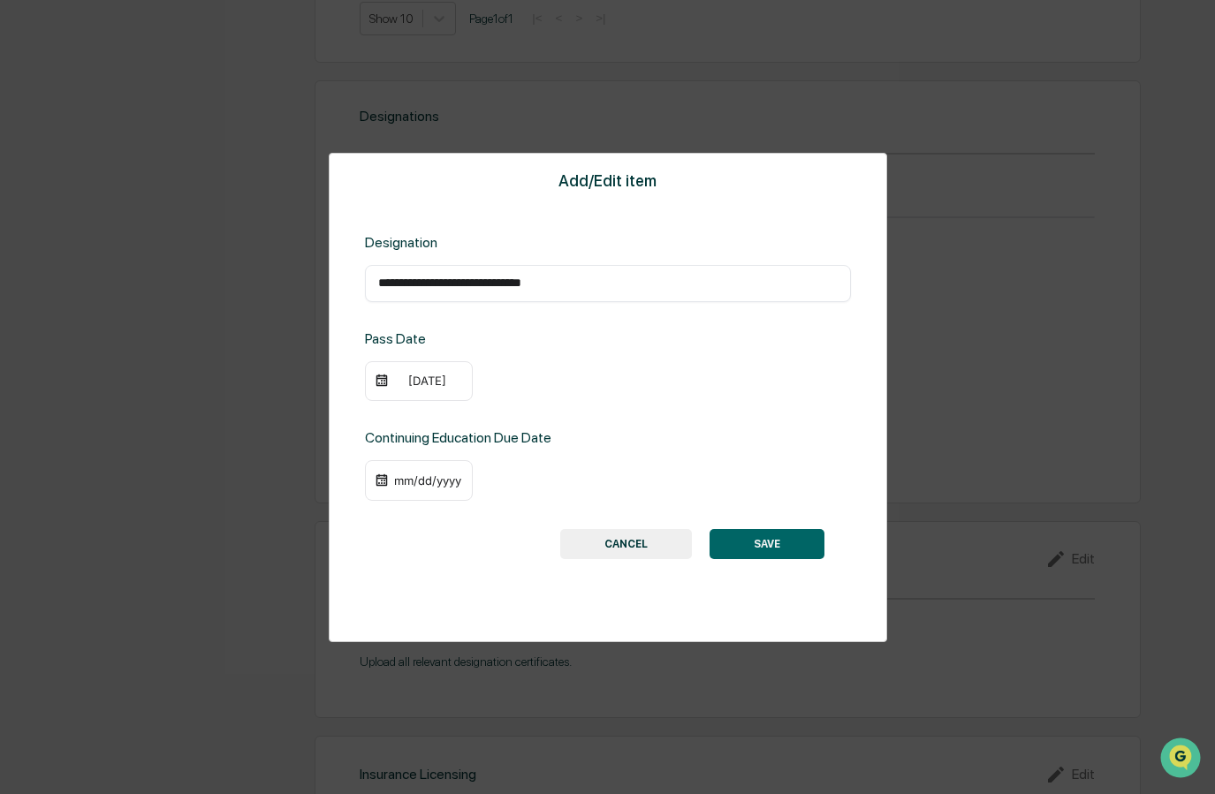
click at [406, 482] on div "mm/dd/yyyy" at bounding box center [427, 481] width 71 height 14
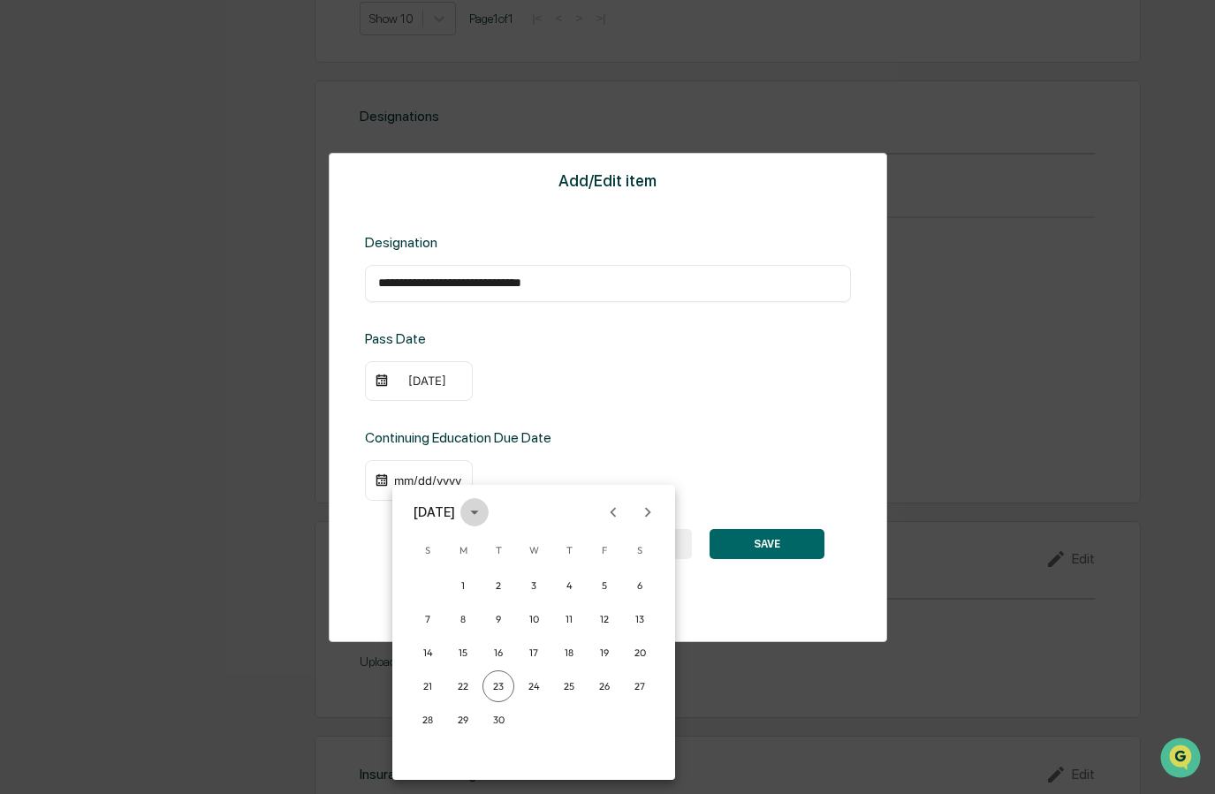
click at [484, 509] on icon "calendar view is open, switch to year view" at bounding box center [474, 512] width 19 height 19
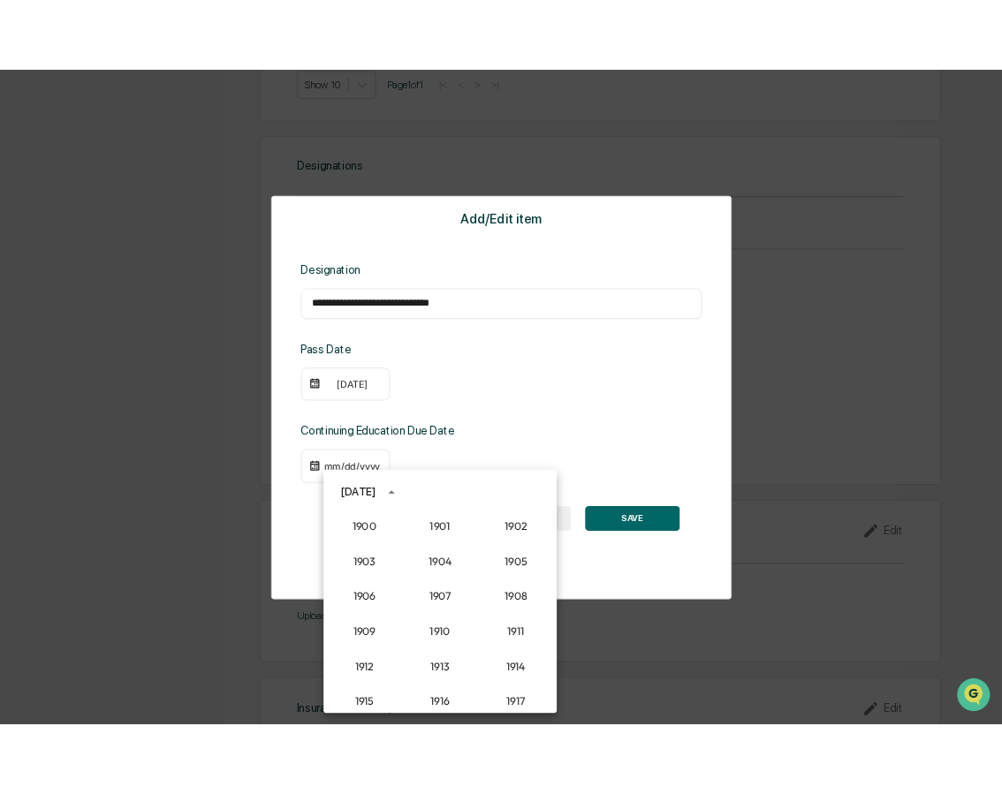
scroll to position [1636, 0]
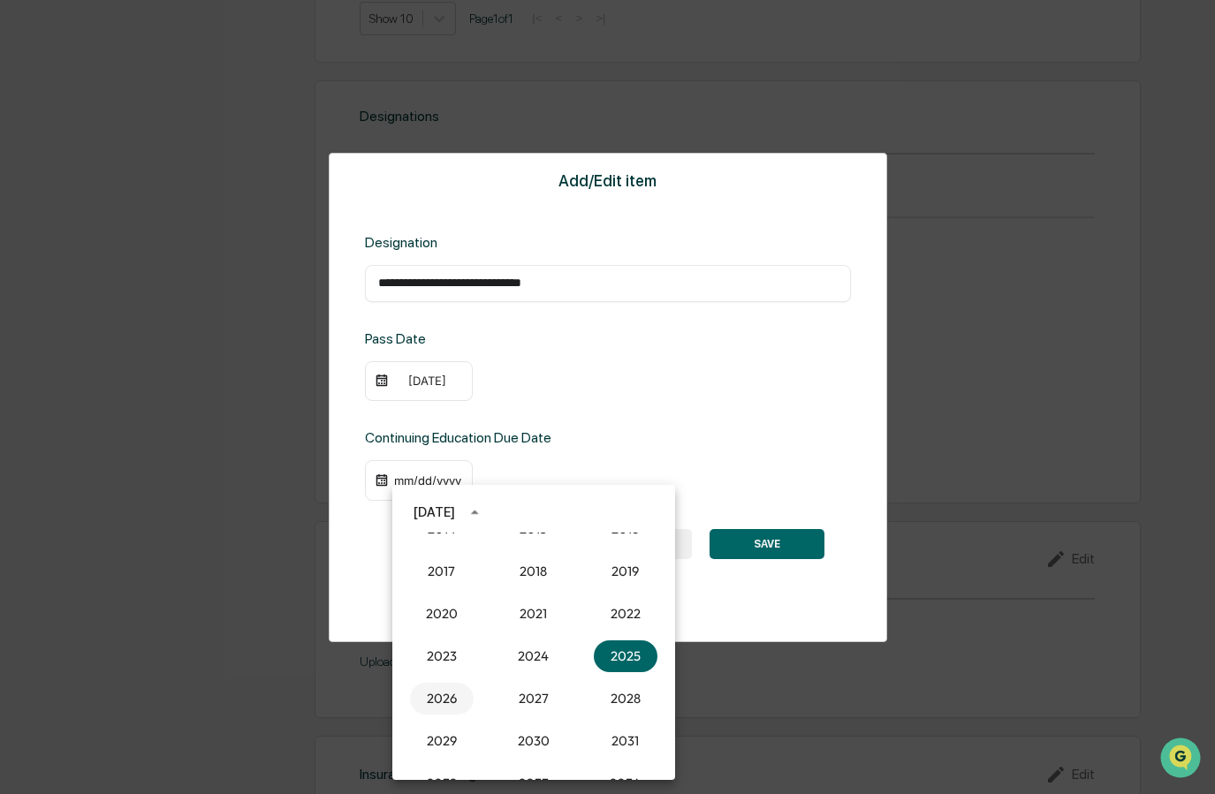
click at [442, 697] on button "2026" at bounding box center [442, 699] width 64 height 32
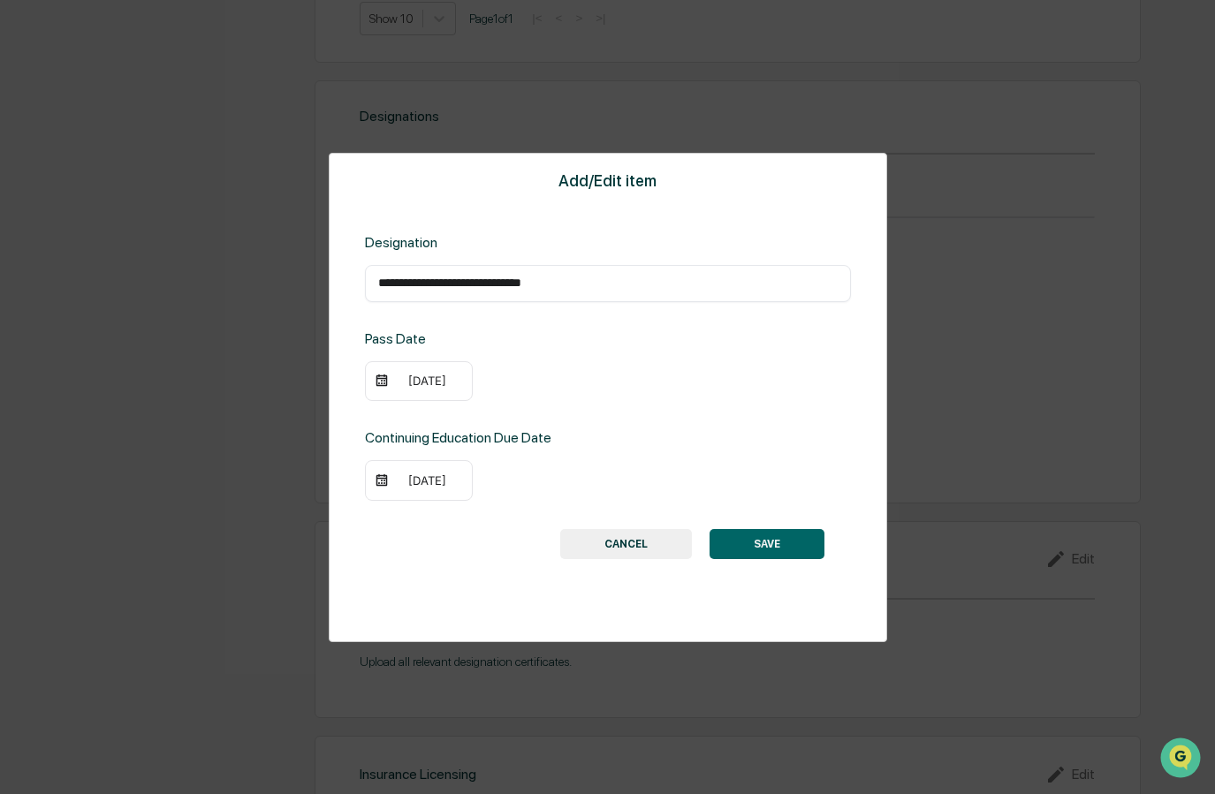
click at [401, 482] on div "[DATE]" at bounding box center [427, 481] width 71 height 14
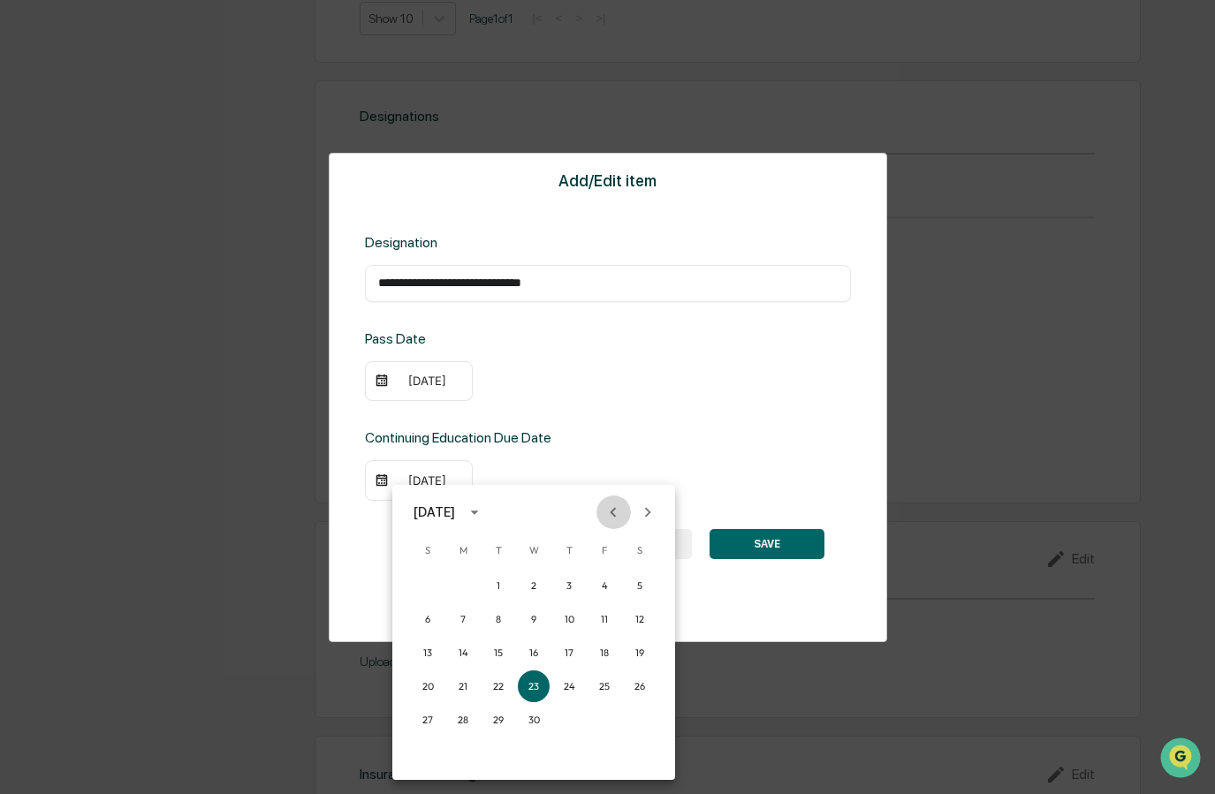
click at [618, 509] on icon "Previous month" at bounding box center [612, 512] width 19 height 19
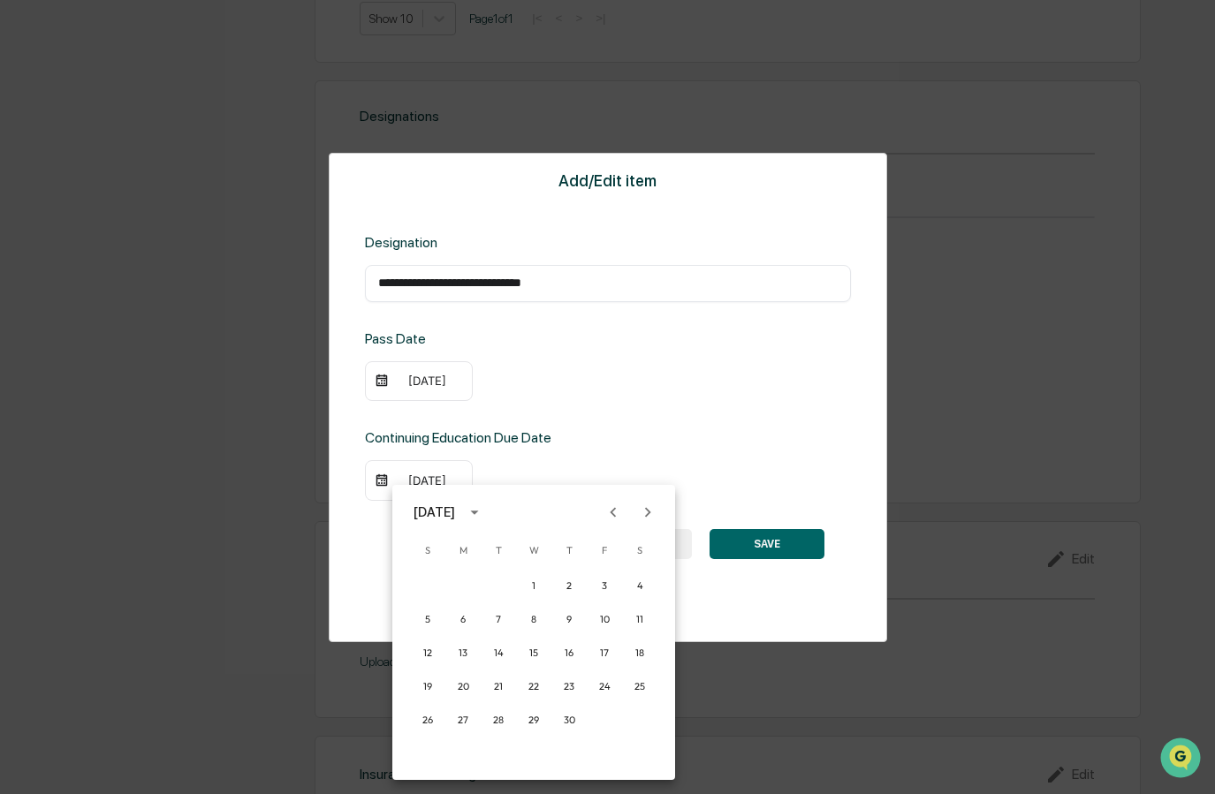
click at [618, 509] on icon "Previous month" at bounding box center [612, 512] width 19 height 19
click at [500, 722] on button "31" at bounding box center [498, 720] width 32 height 32
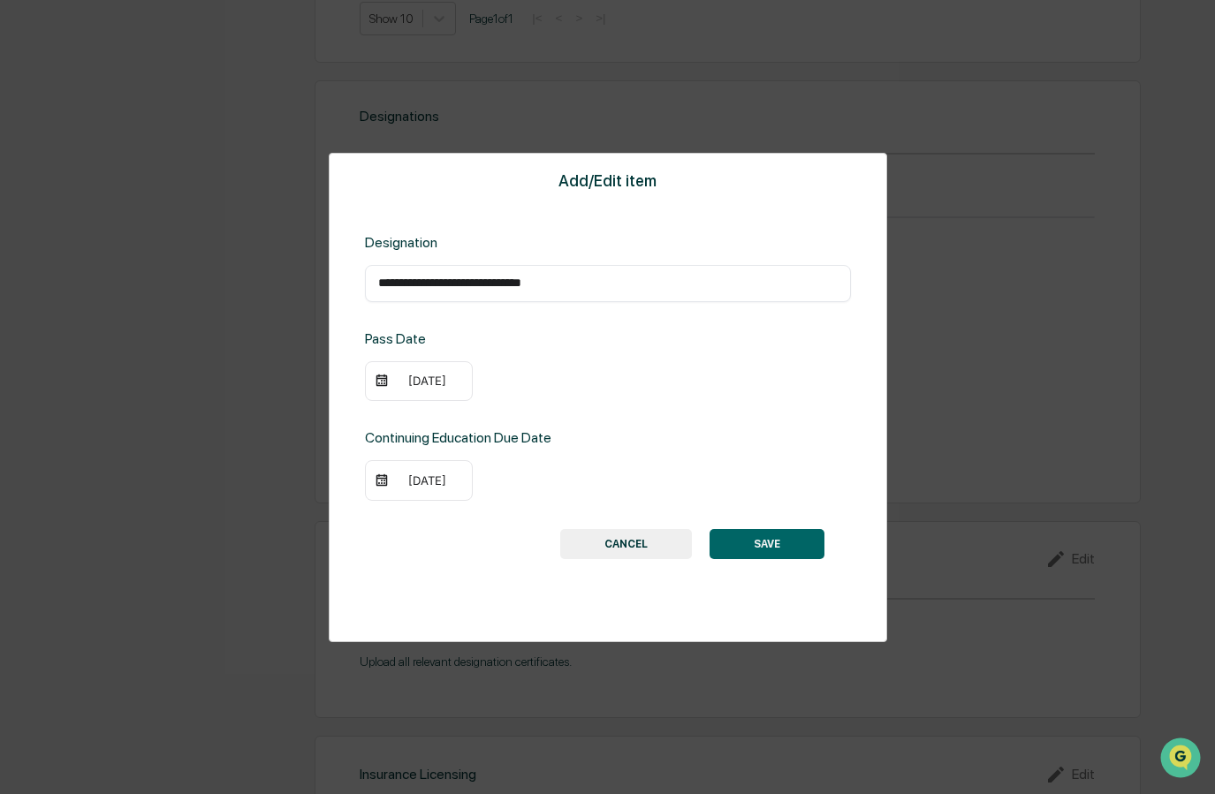
click at [402, 383] on div "[DATE]" at bounding box center [427, 381] width 71 height 14
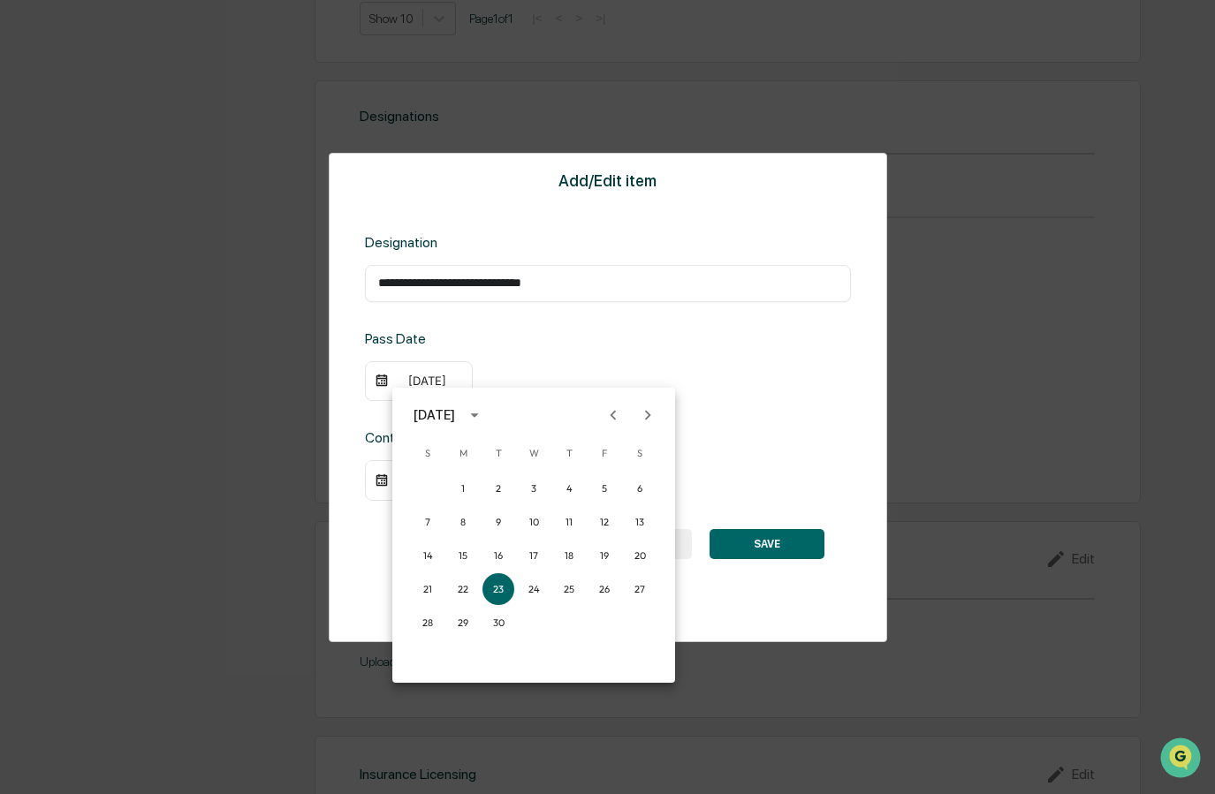
click at [650, 416] on icon "Next month" at bounding box center [647, 415] width 19 height 19
click at [459, 519] on button "3" at bounding box center [463, 522] width 32 height 32
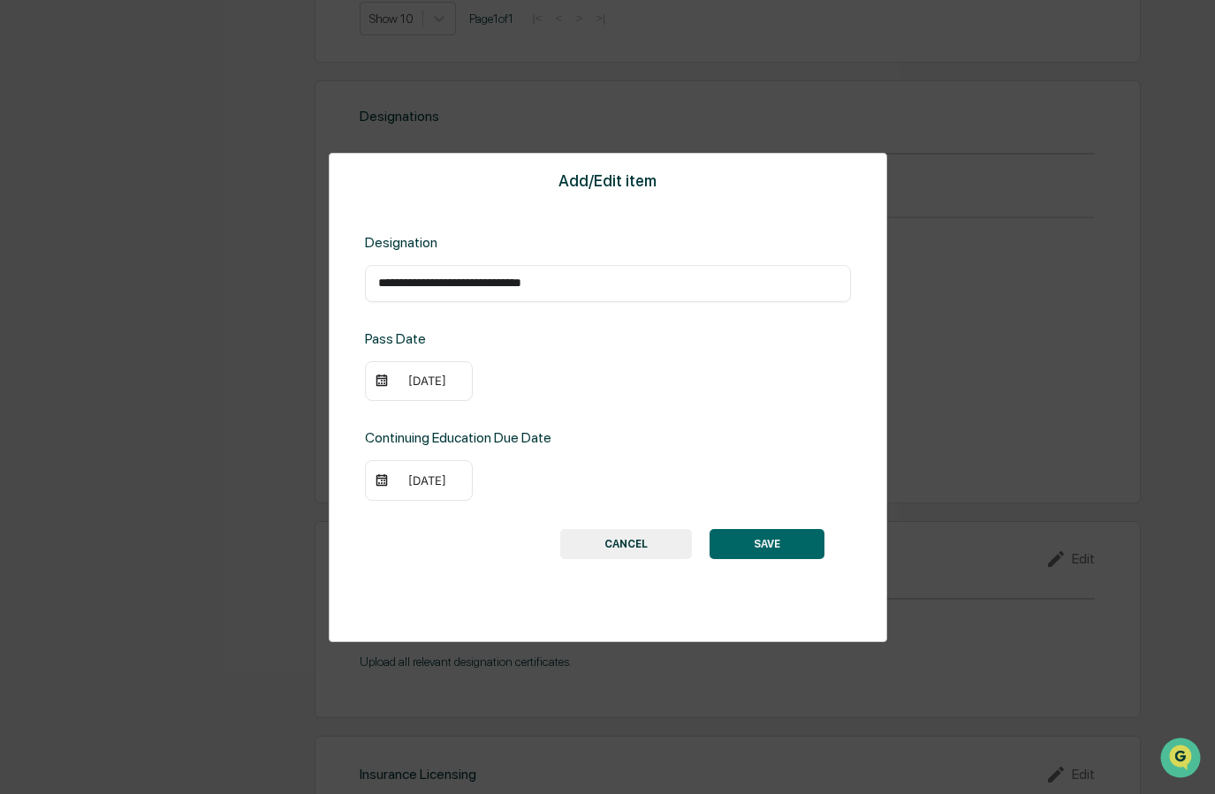
click at [763, 544] on button "SAVE" at bounding box center [766, 544] width 115 height 30
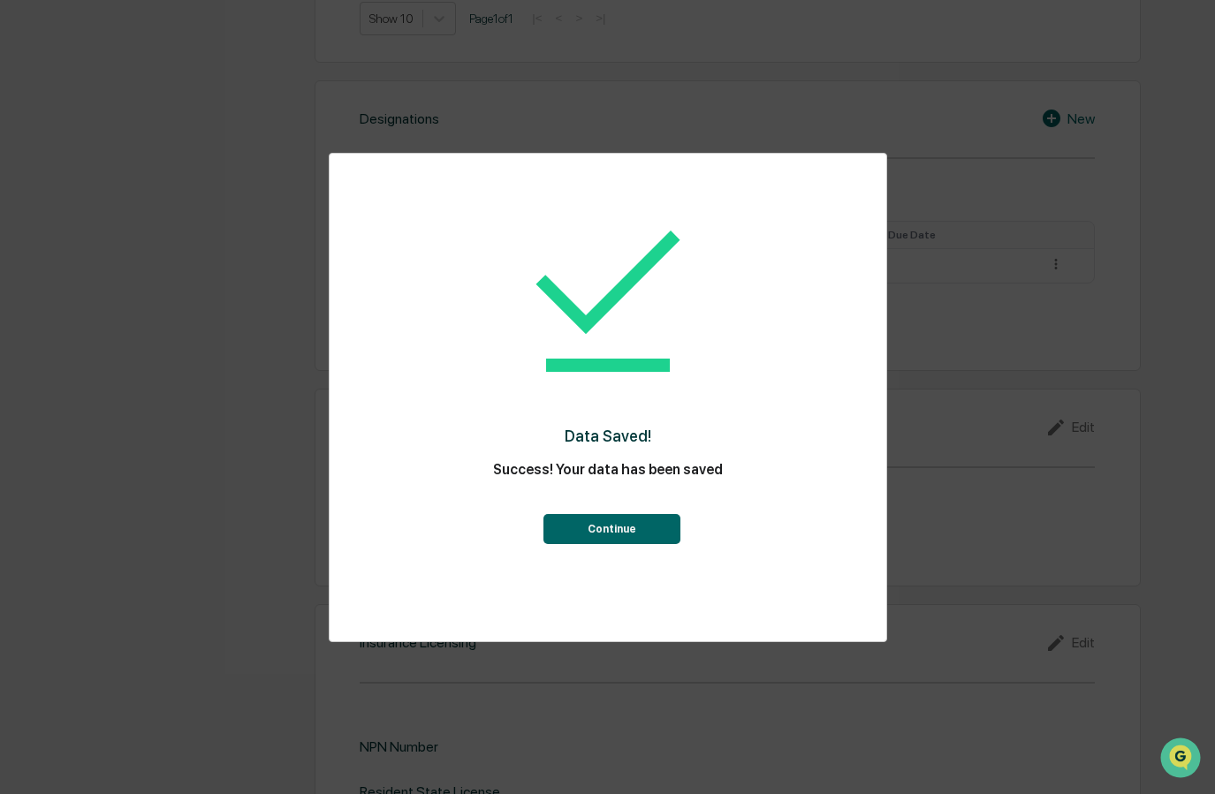
click at [625, 527] on button "Continue" at bounding box center [611, 529] width 137 height 30
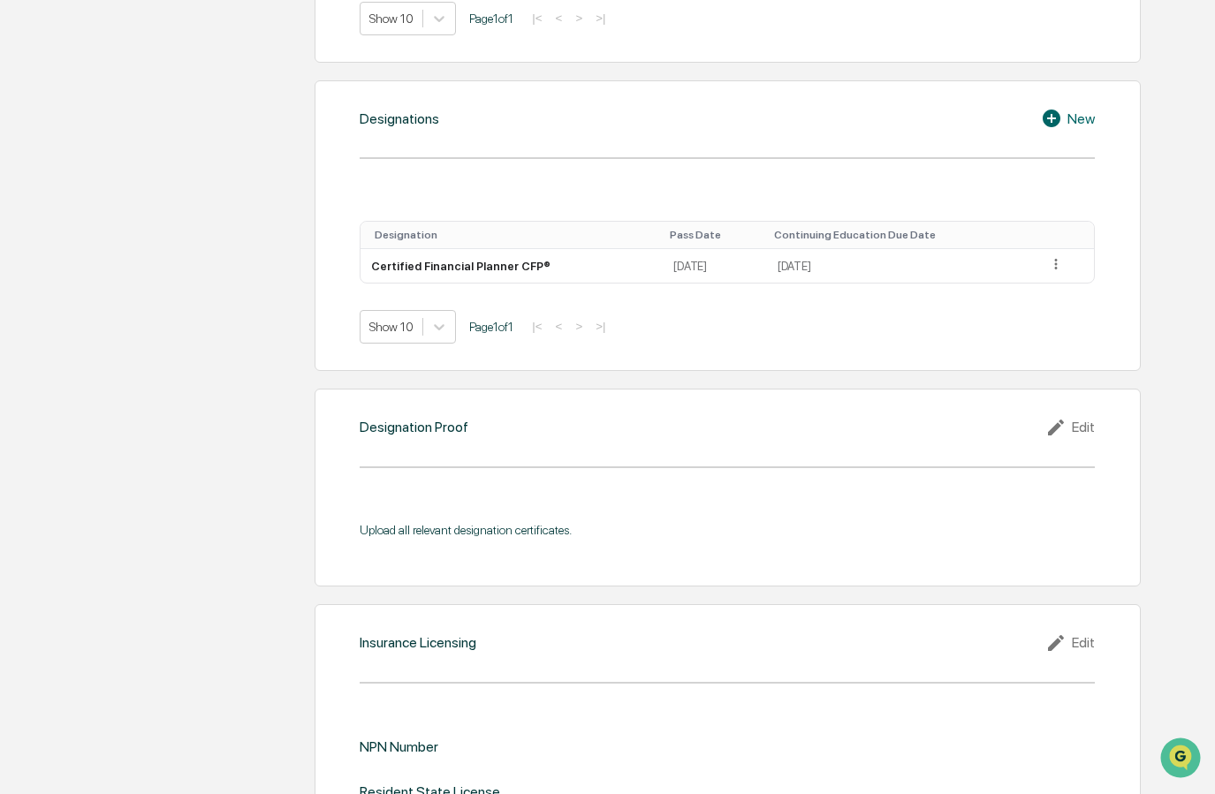
click at [1051, 114] on icon at bounding box center [1054, 118] width 27 height 21
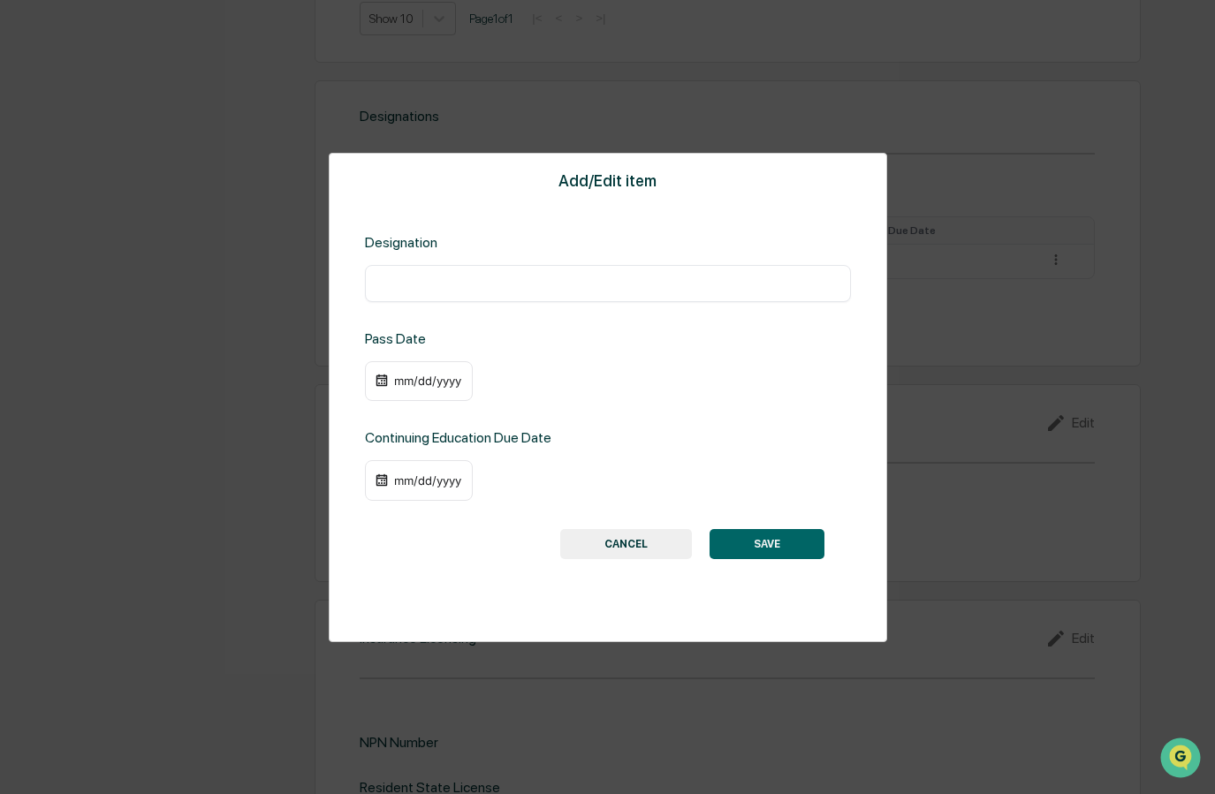
click at [537, 274] on div "​" at bounding box center [608, 283] width 486 height 37
click at [527, 290] on input "text" at bounding box center [607, 284] width 459 height 18
paste input "*"
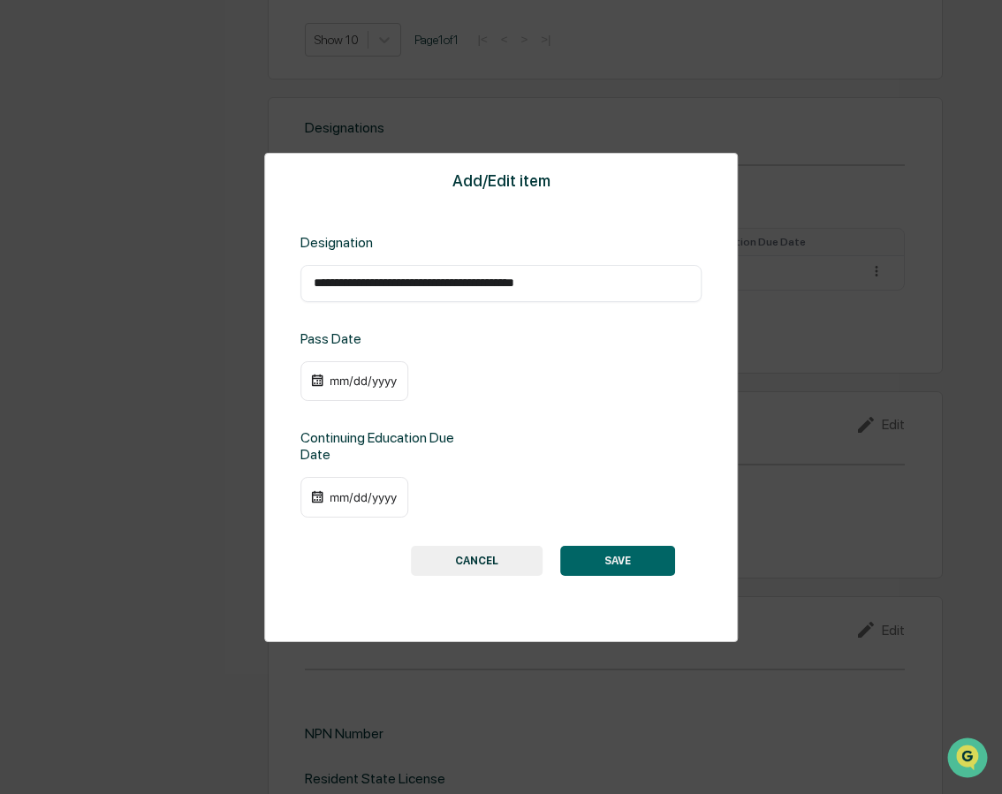
type input "**********"
click at [333, 510] on div "mm/dd/yyyy" at bounding box center [354, 497] width 108 height 41
click at [338, 496] on div "mm/dd/yyyy" at bounding box center [363, 497] width 71 height 14
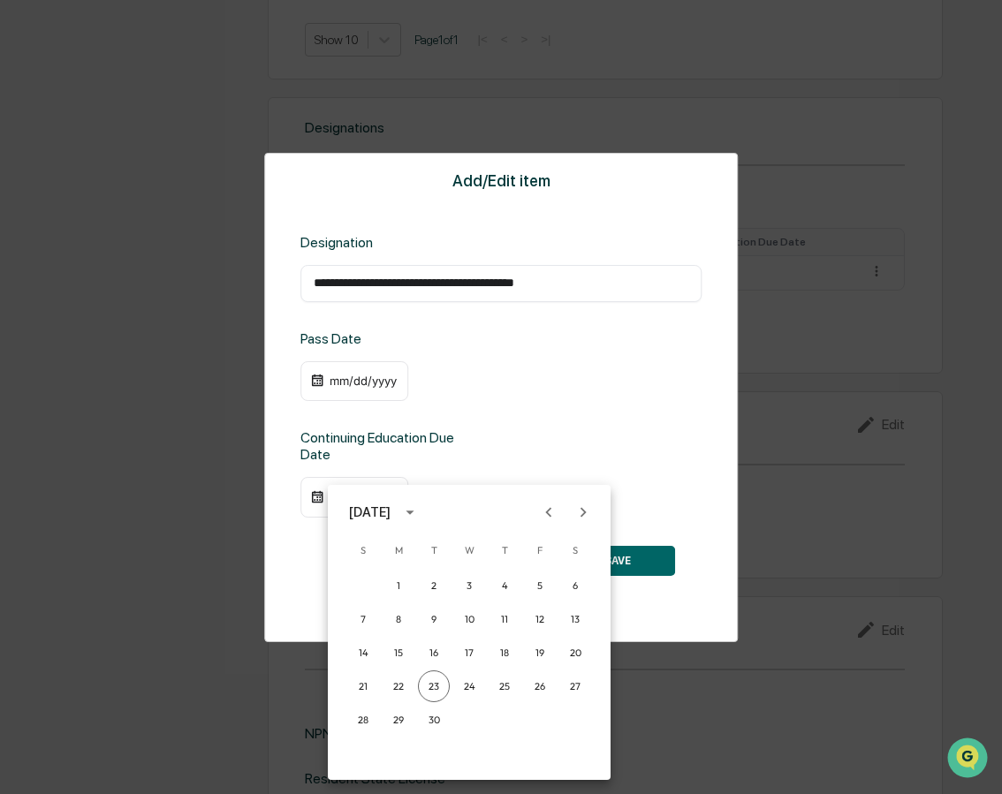
click at [420, 510] on icon "calendar view is open, switch to year view" at bounding box center [409, 512] width 19 height 19
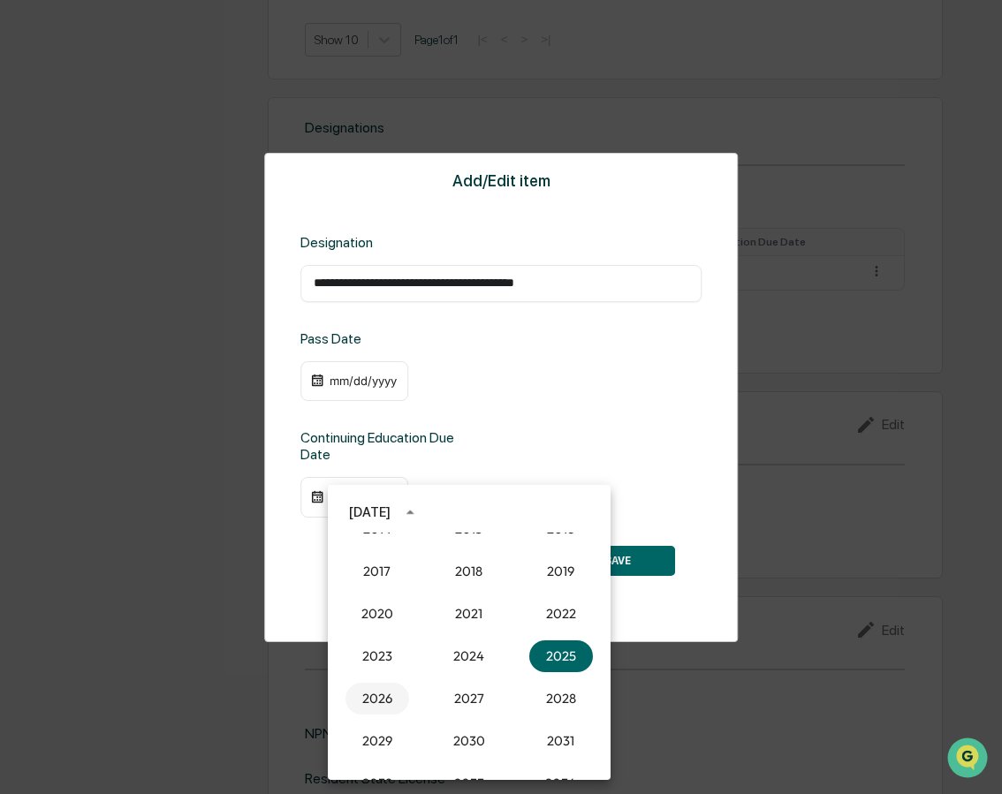
click at [379, 696] on button "2026" at bounding box center [377, 699] width 64 height 32
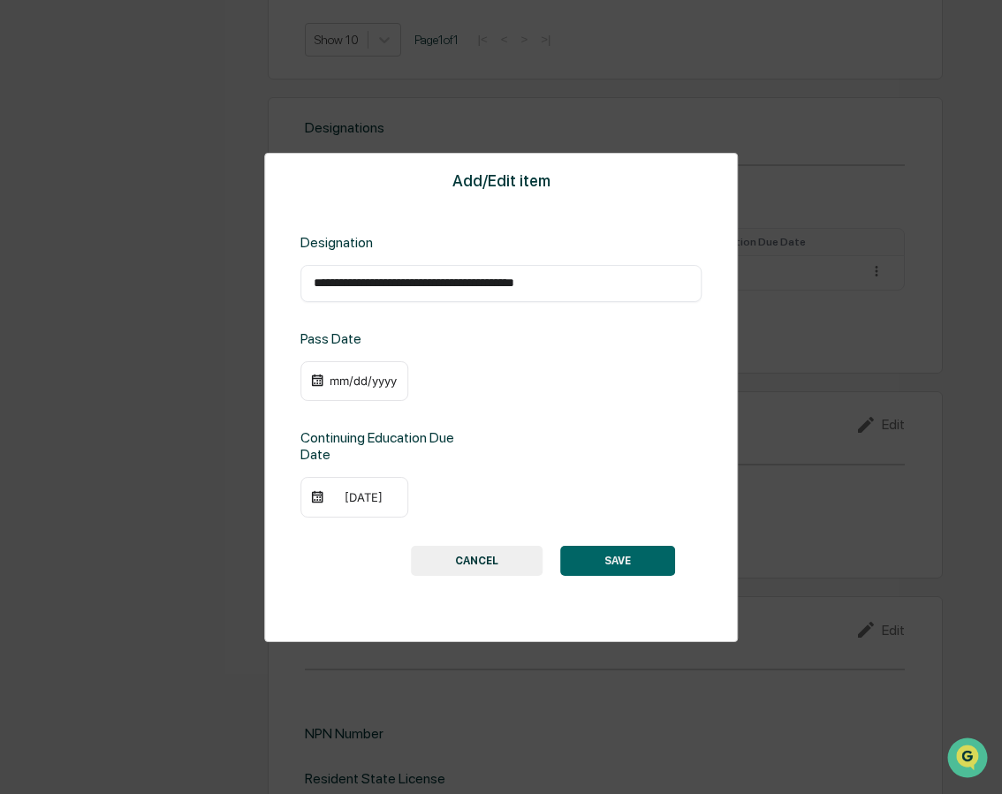
click at [343, 497] on div "09/23/2026" at bounding box center [363, 497] width 71 height 14
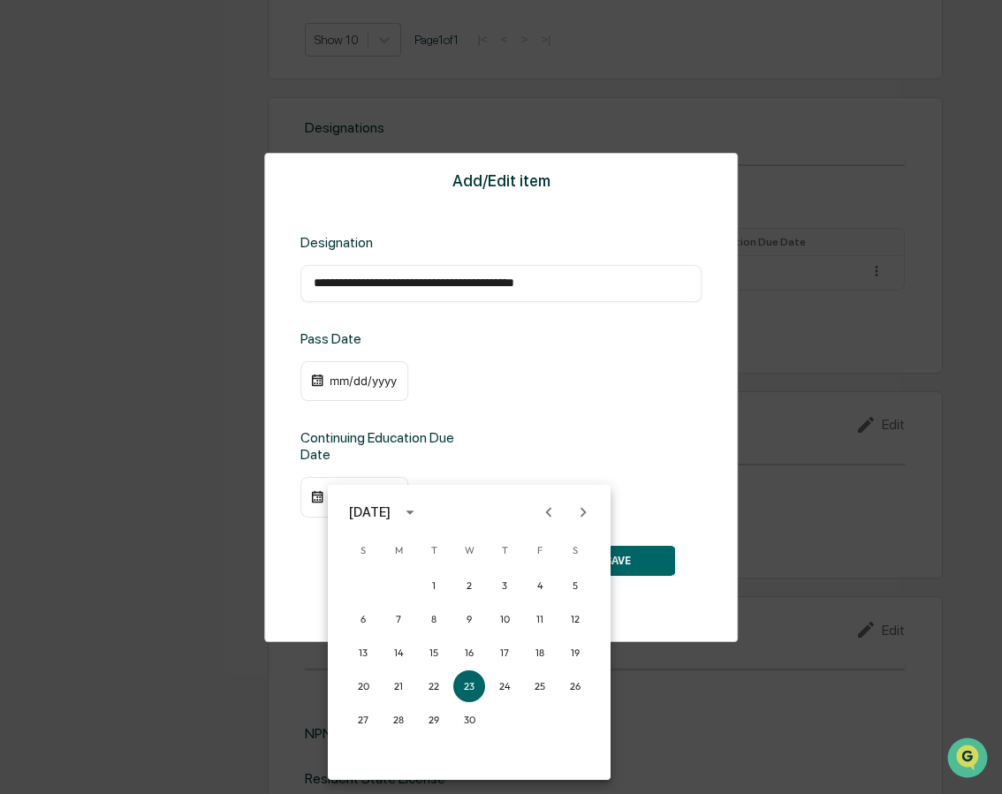
click at [539, 510] on icon "Previous month" at bounding box center [548, 512] width 19 height 19
click at [438, 717] on button "30" at bounding box center [434, 720] width 32 height 32
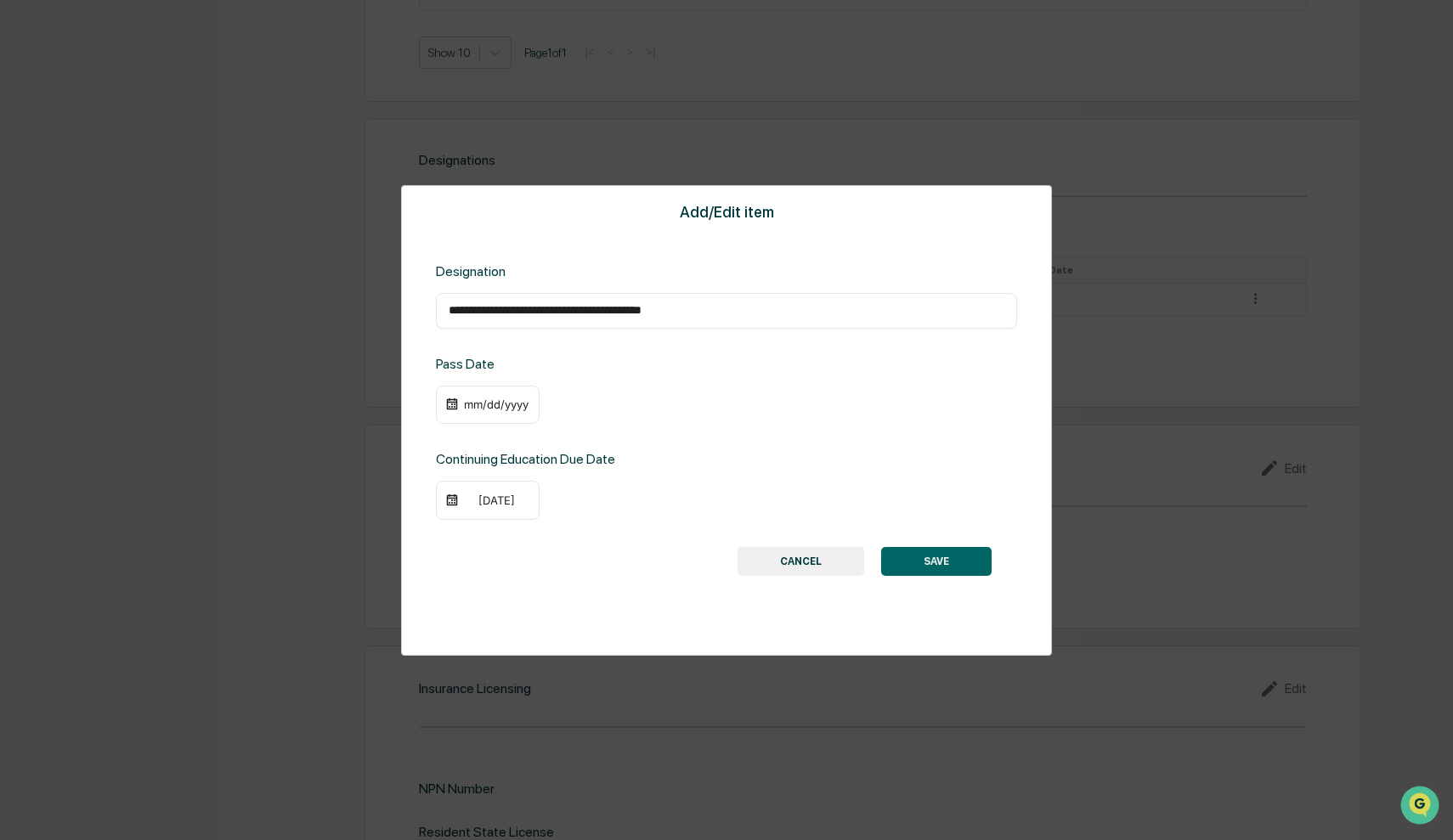
click at [475, 403] on div "mm/dd/yyyy" at bounding box center [496, 404] width 68 height 13
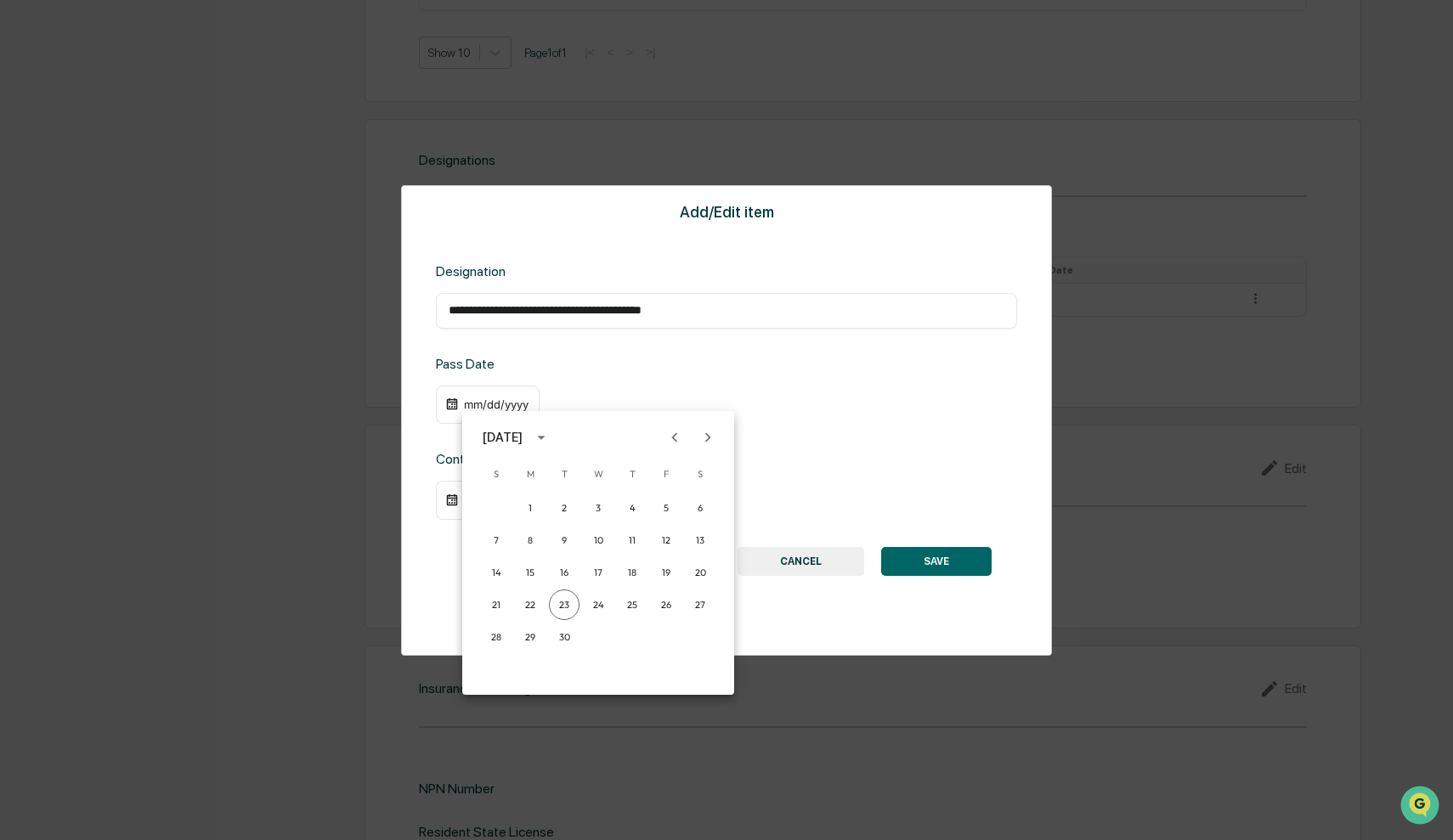
click at [551, 435] on icon "calendar view is open, switch to year view" at bounding box center [540, 436] width 18 height 18
click at [514, 518] on button "2008" at bounding box center [510, 523] width 62 height 31
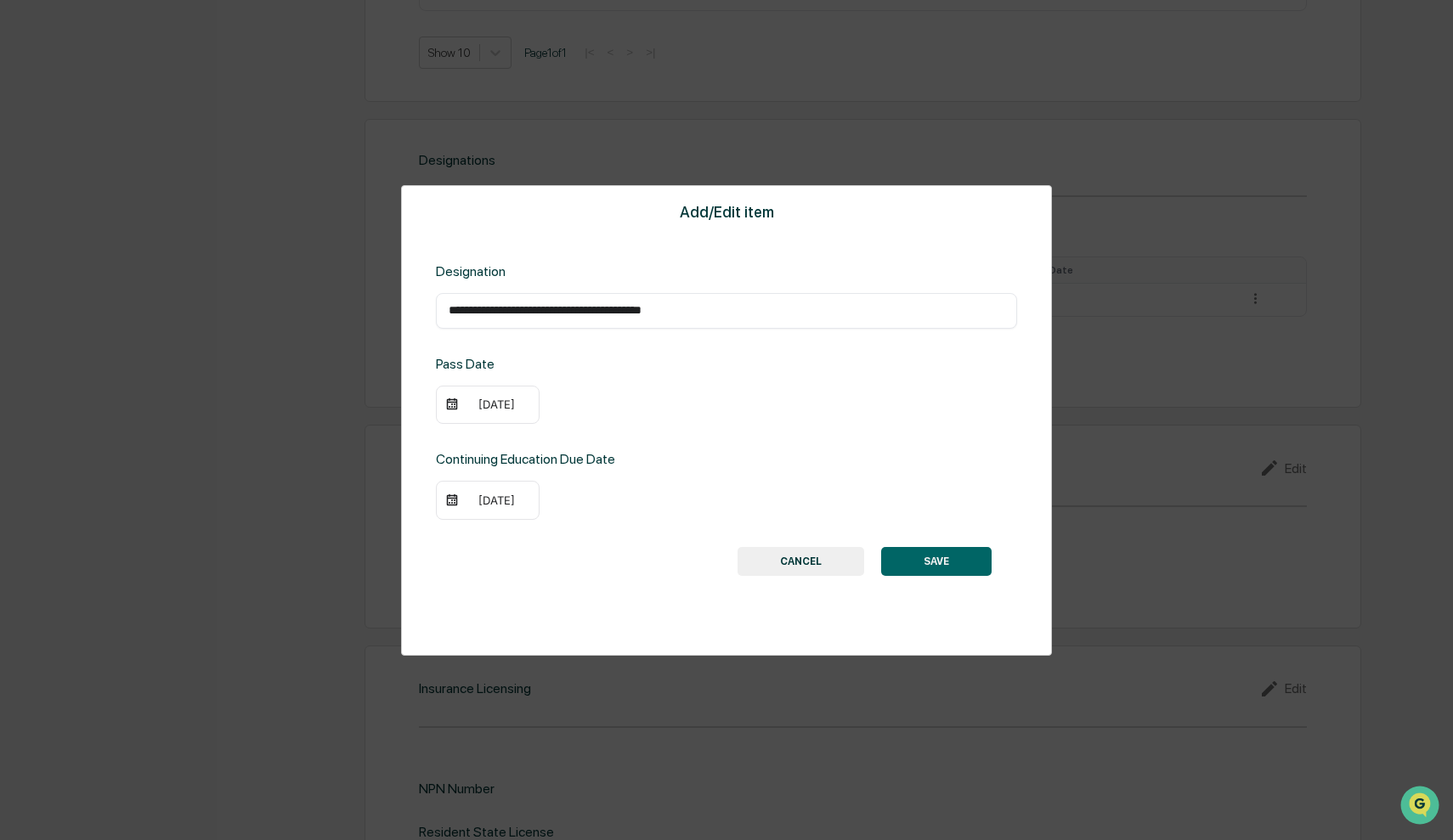
click at [480, 406] on div "09/23/2008" at bounding box center [496, 404] width 68 height 13
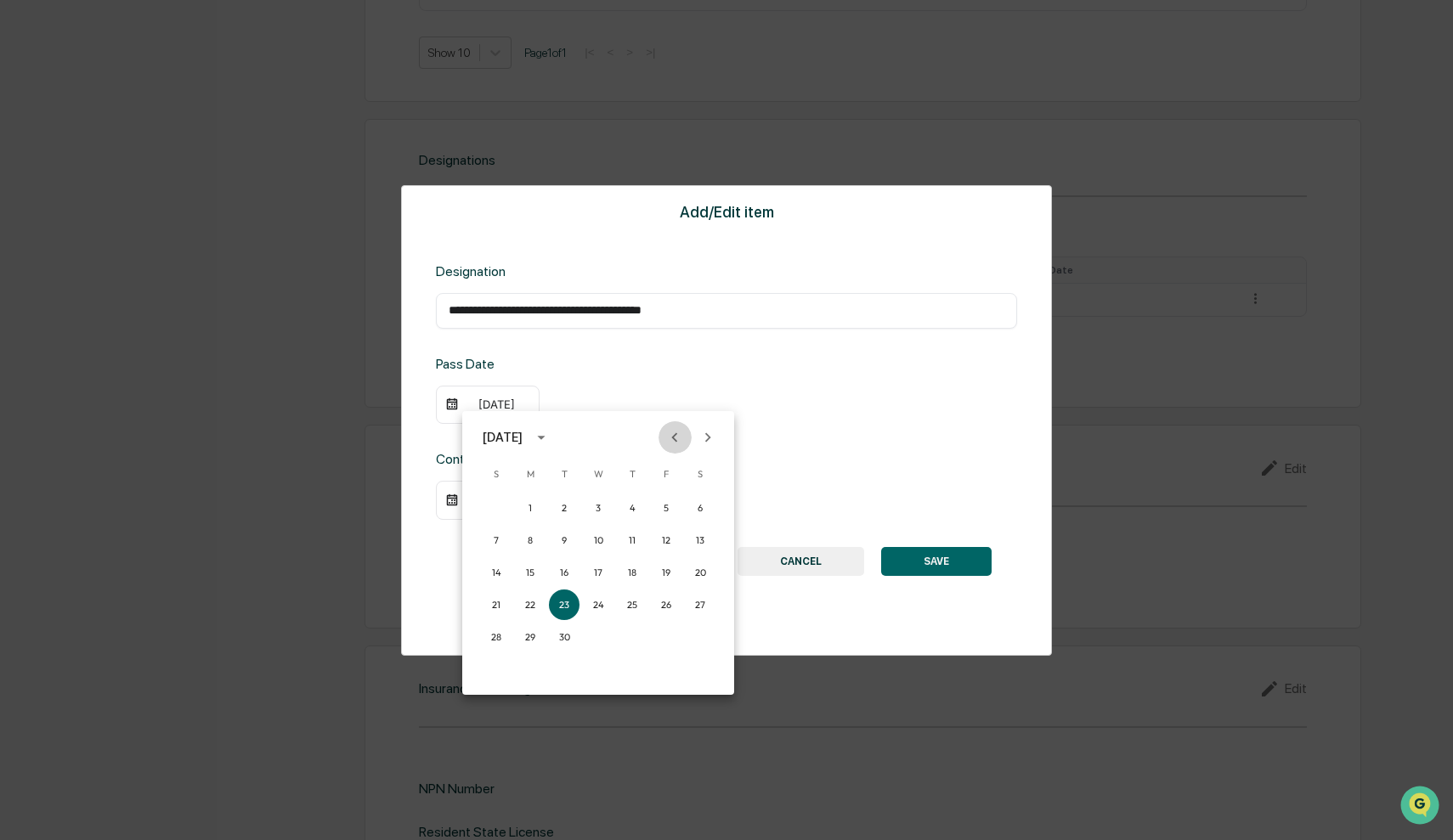
click at [679, 434] on icon "Previous month" at bounding box center [674, 436] width 18 height 18
click at [569, 508] on button "1" at bounding box center [564, 507] width 31 height 31
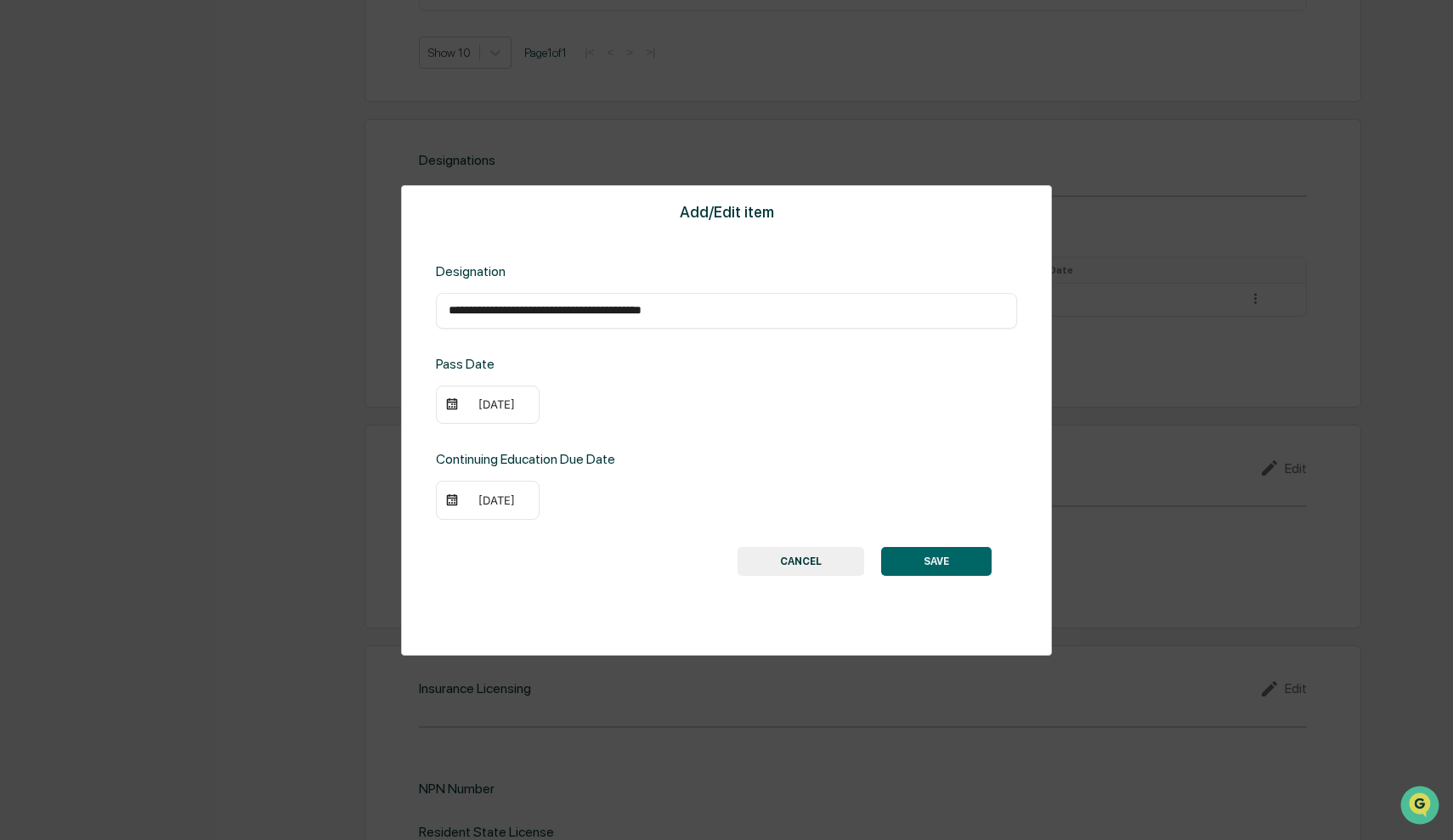
click at [933, 558] on button "SAVE" at bounding box center [936, 561] width 111 height 29
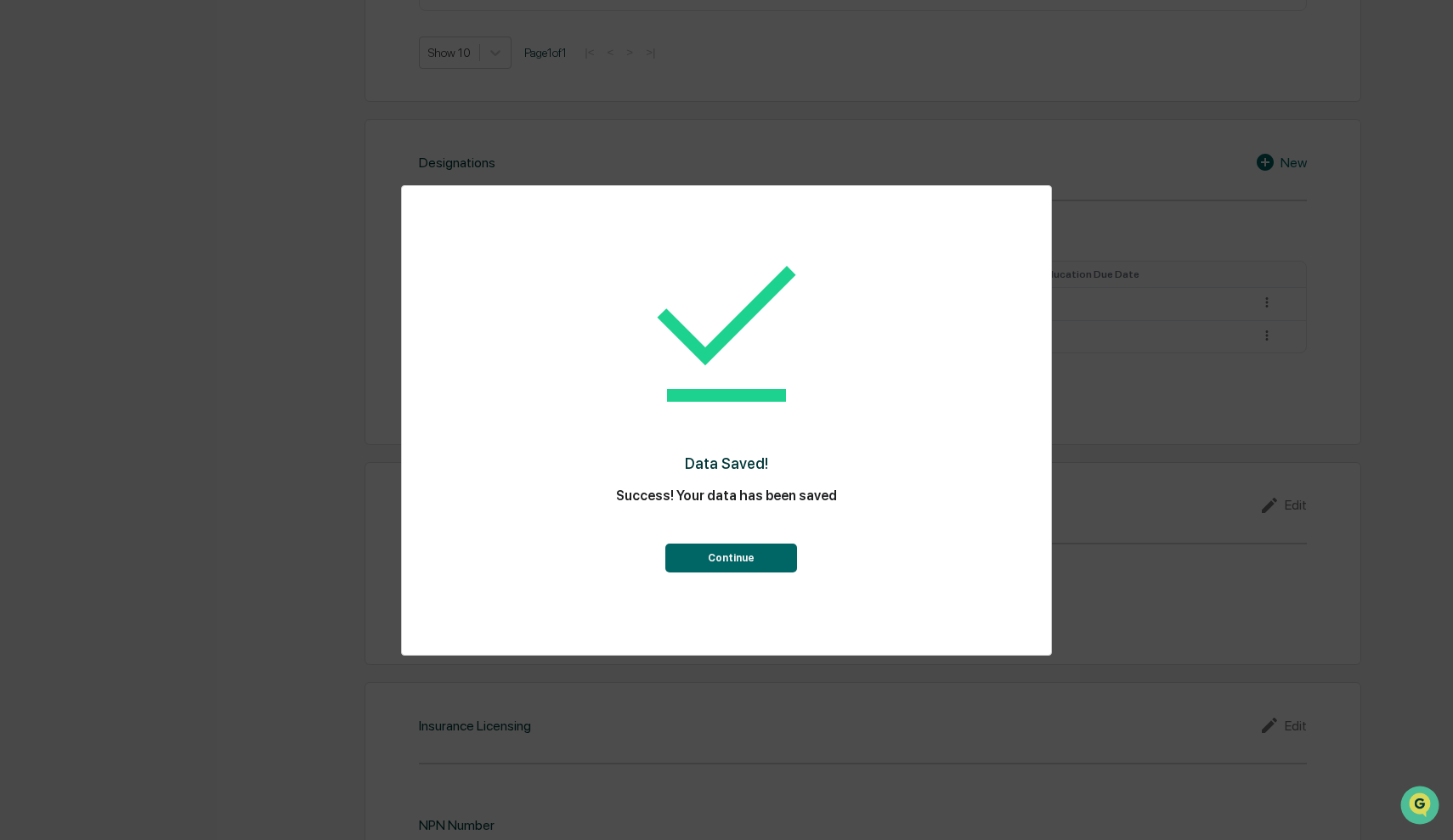
click at [753, 553] on button "Continue" at bounding box center [731, 557] width 132 height 29
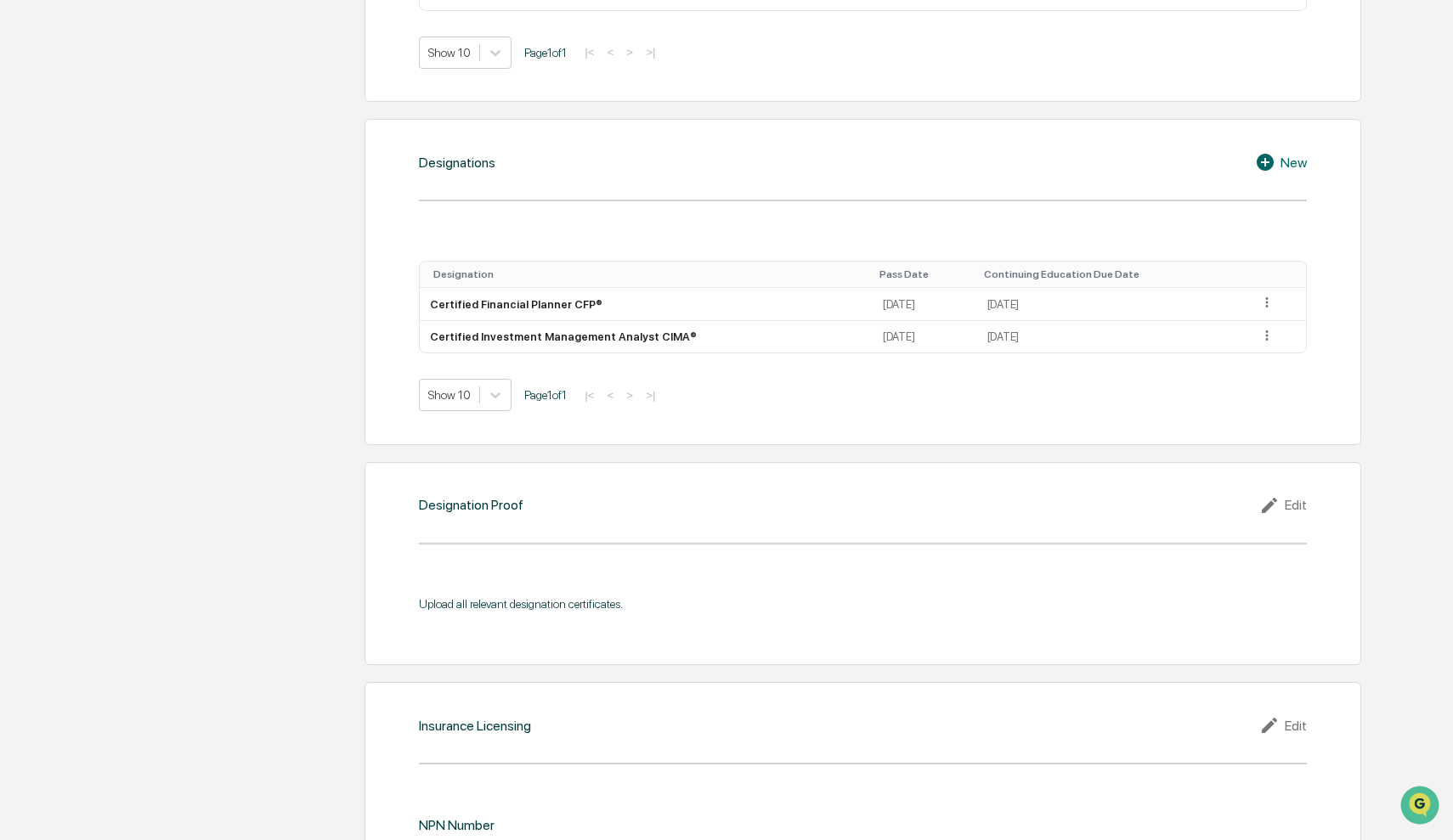
click at [1167, 159] on icon at bounding box center [1265, 162] width 17 height 17
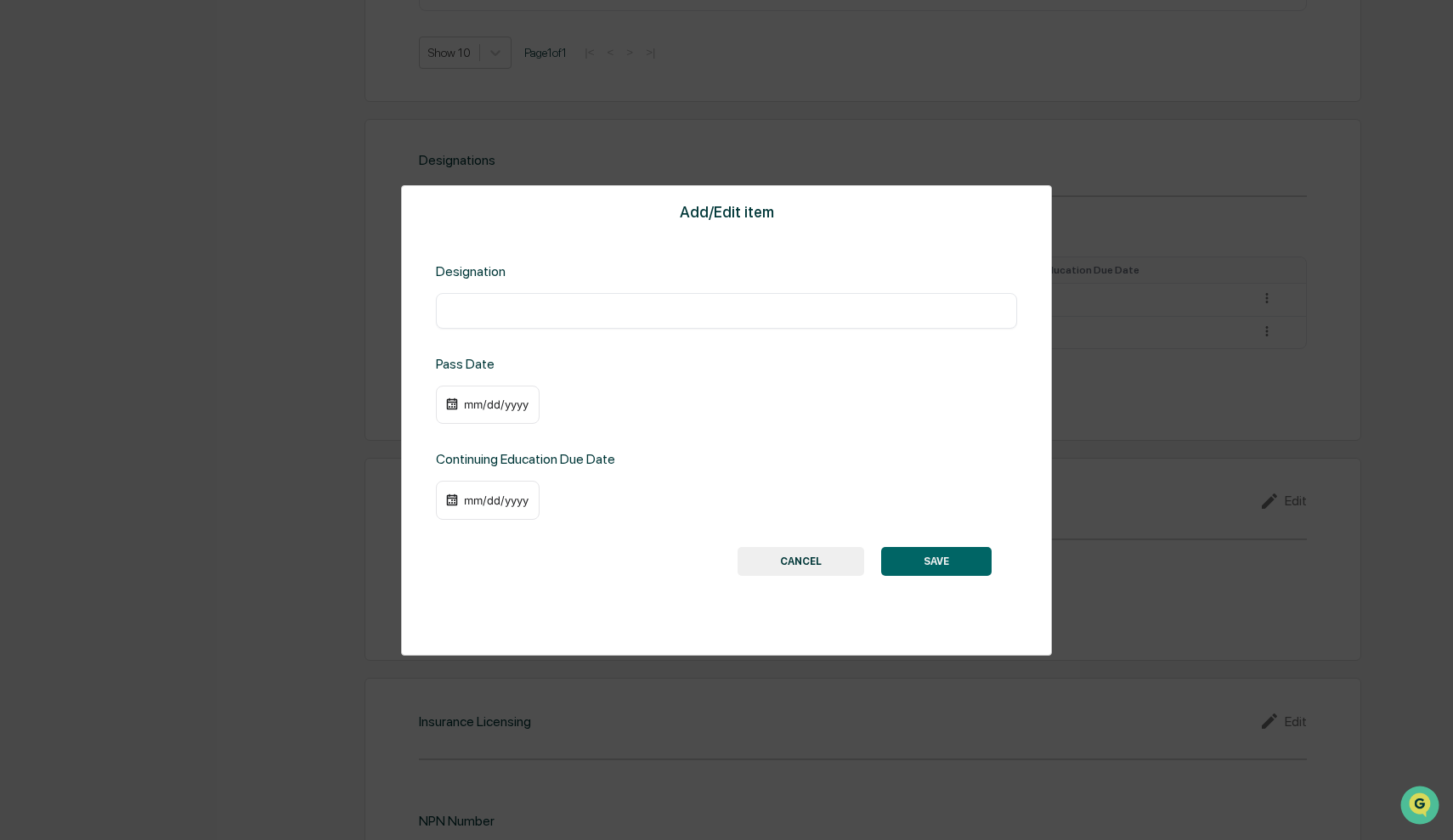
click at [687, 323] on div "​" at bounding box center [726, 310] width 581 height 36
click at [656, 316] on input "text" at bounding box center [727, 311] width 556 height 17
paste input "*"
type input "**********"
click at [468, 407] on div "mm/dd/yyyy" at bounding box center [496, 404] width 68 height 13
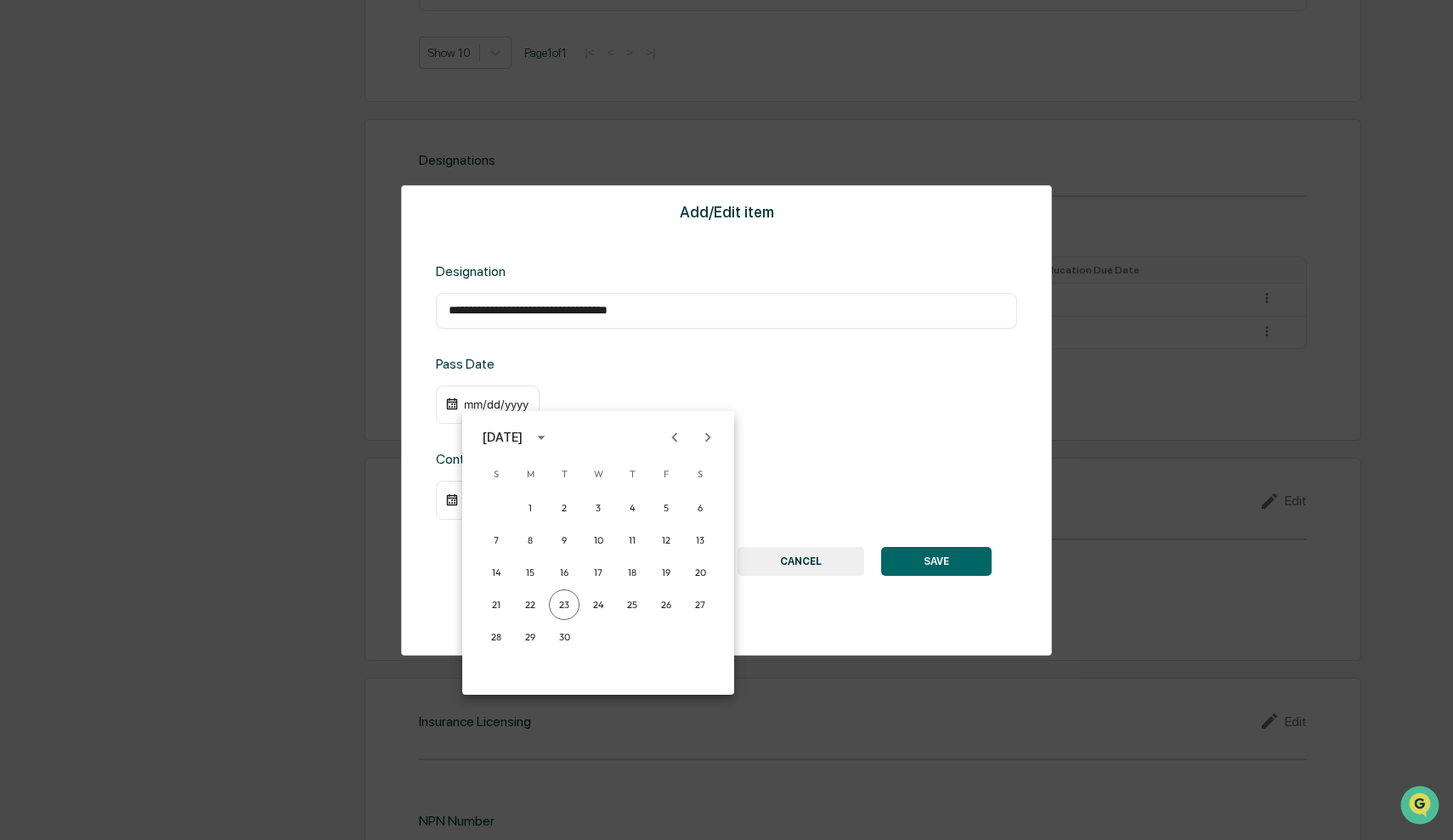
click at [551, 433] on icon "calendar view is open, switch to year view" at bounding box center [540, 436] width 18 height 18
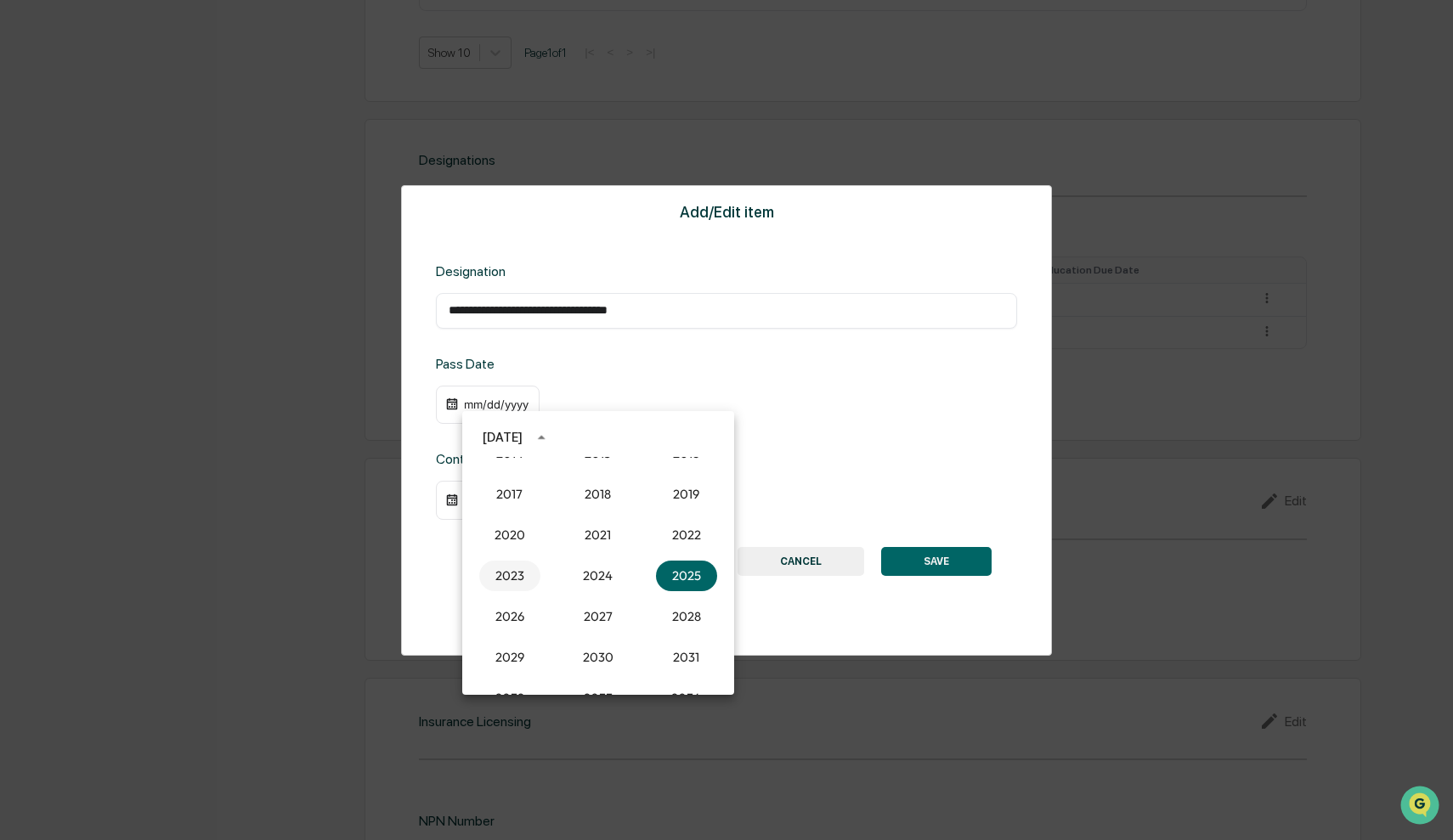
click at [516, 576] on button "2023" at bounding box center [510, 576] width 62 height 31
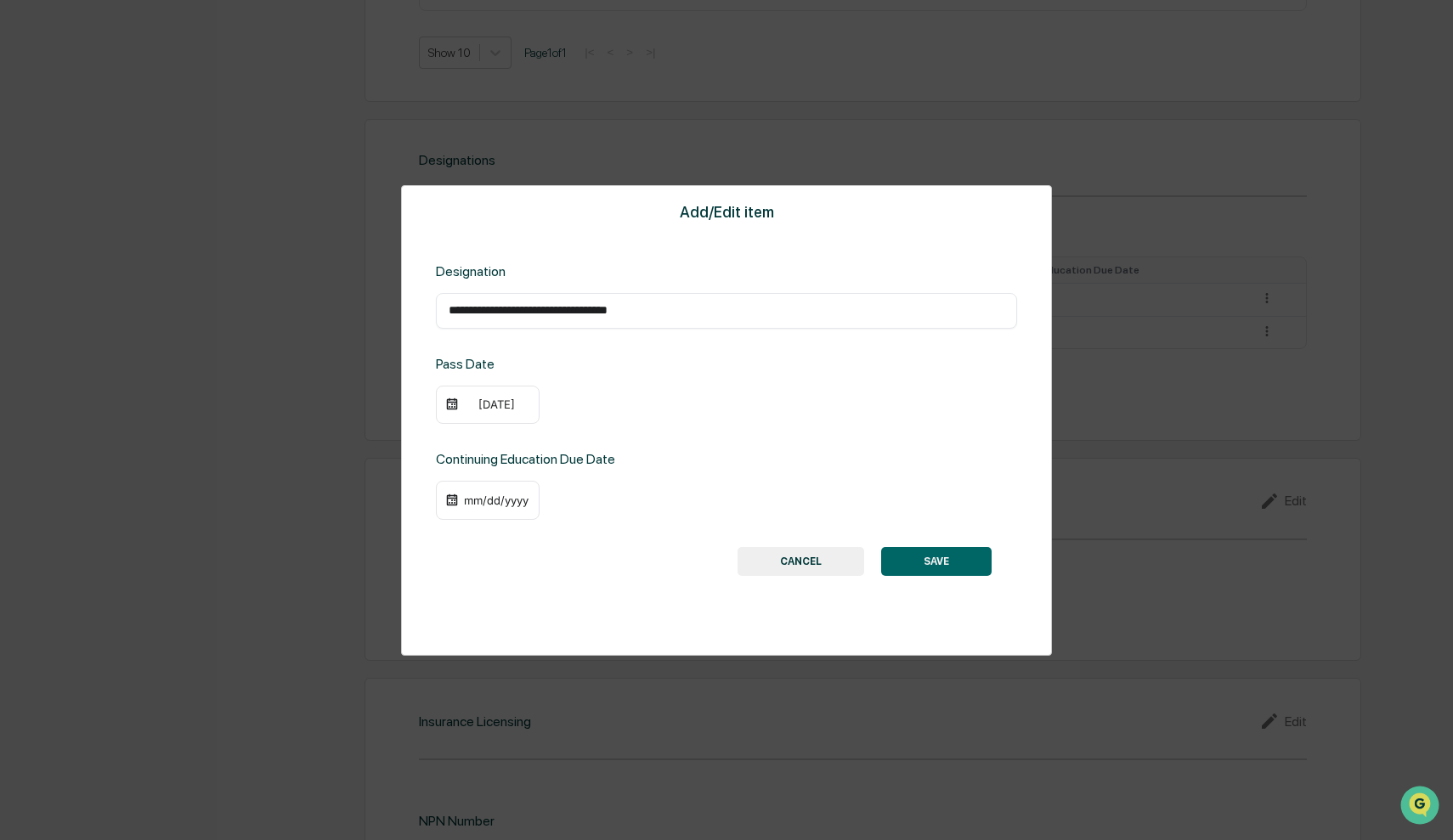
click at [505, 402] on div "09/23/2023" at bounding box center [496, 404] width 68 height 13
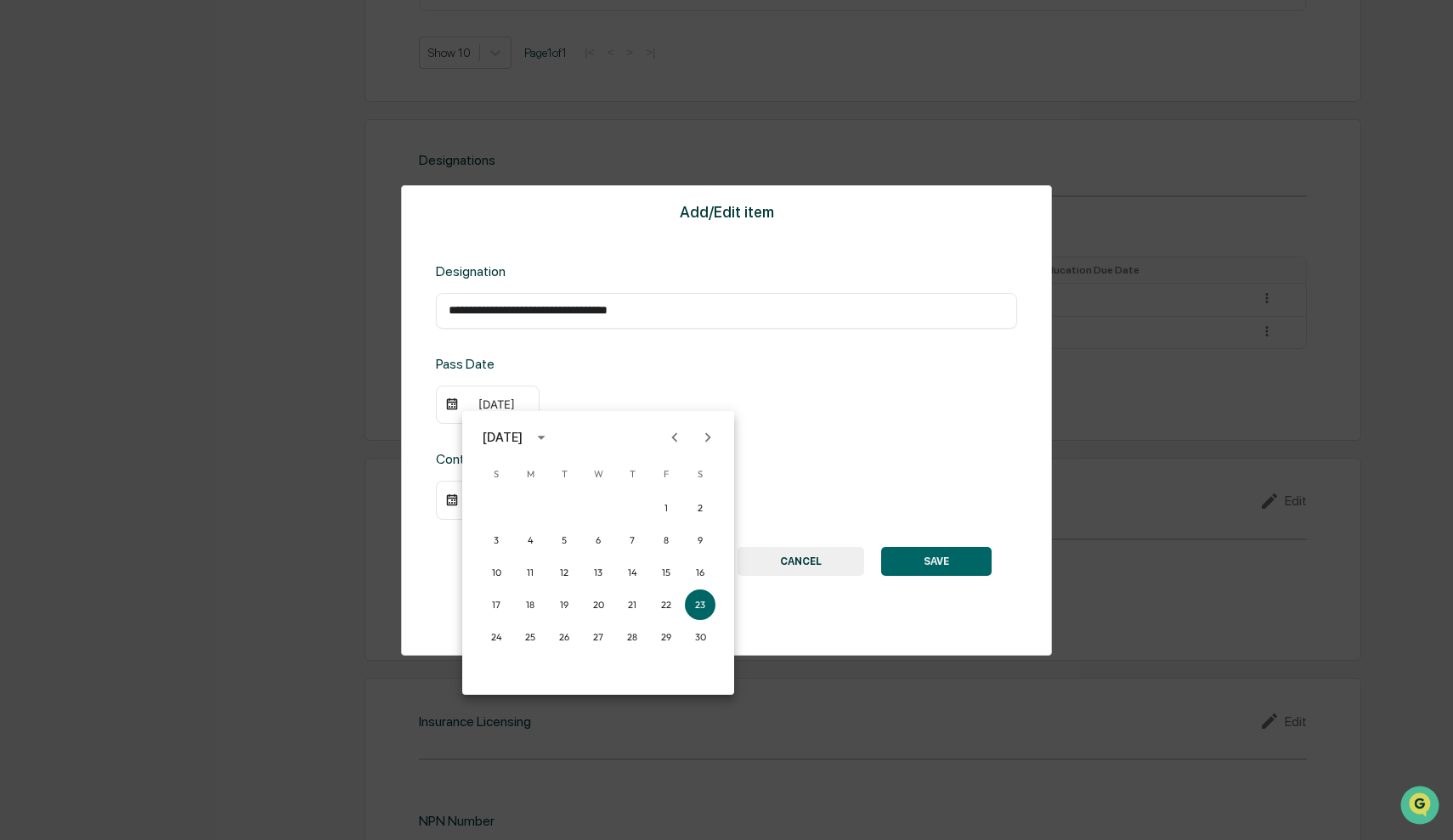
click at [675, 434] on icon "Previous month" at bounding box center [675, 437] width 6 height 10
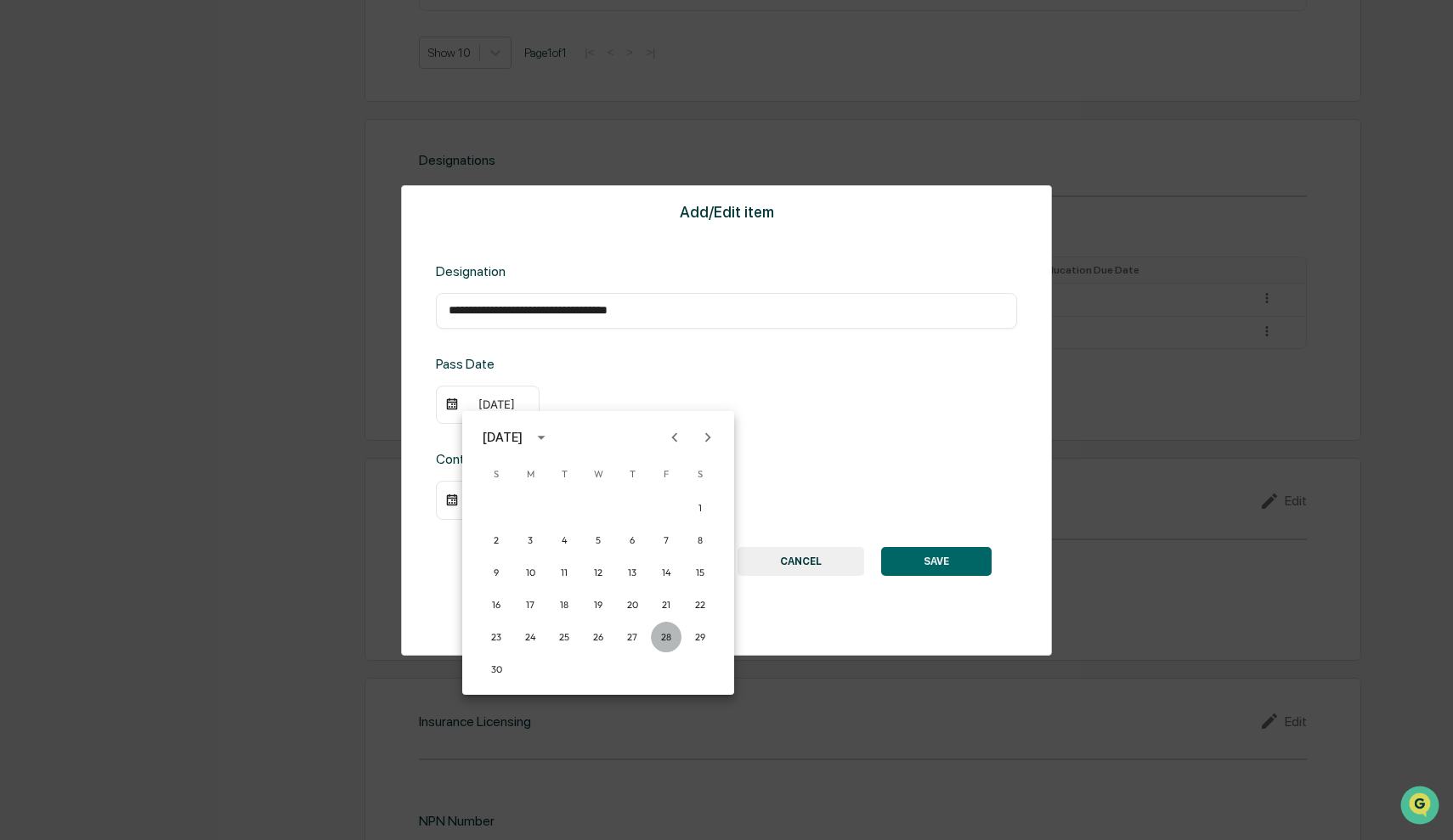
click at [663, 644] on button "28" at bounding box center [666, 637] width 31 height 31
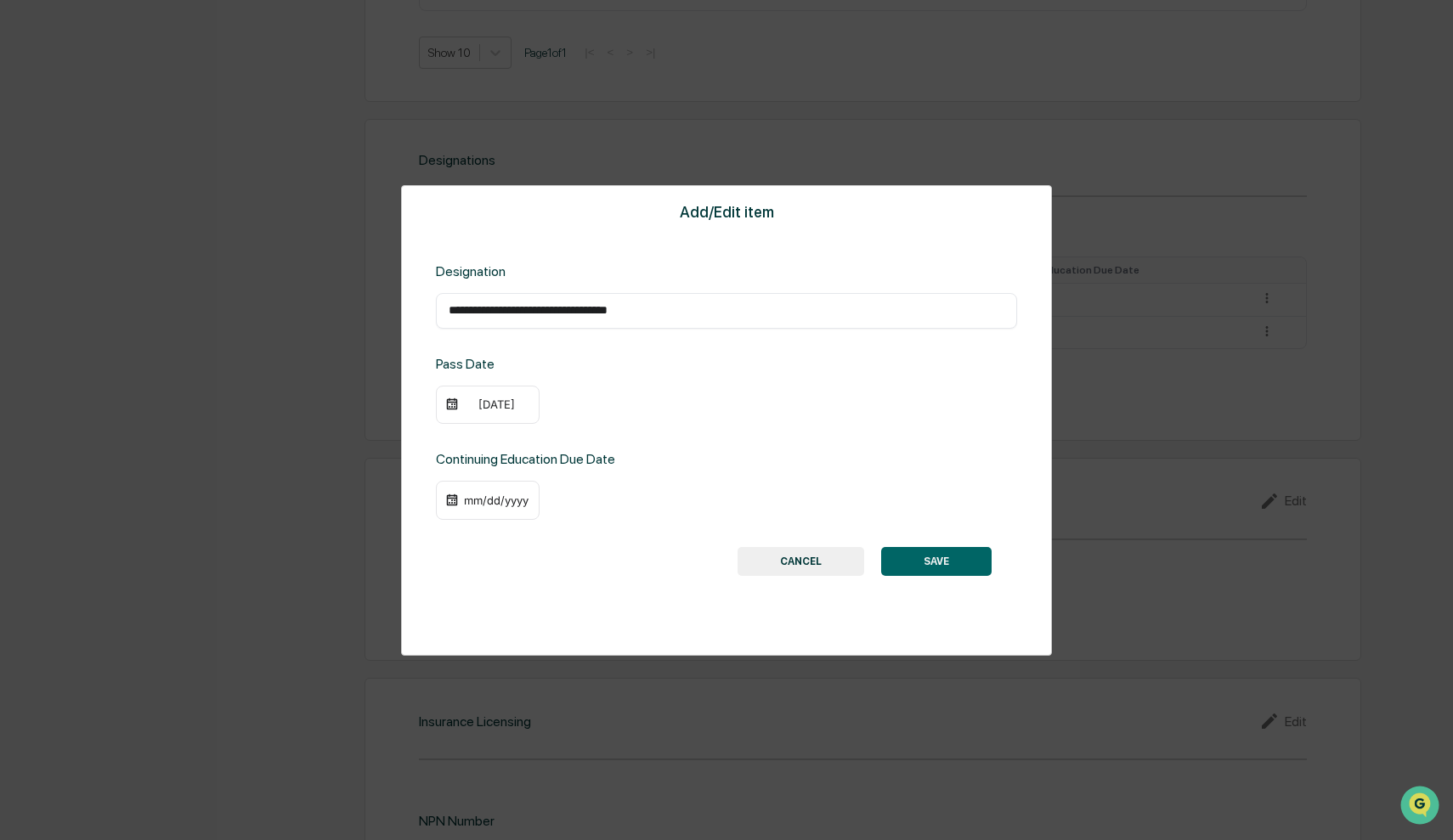
click at [500, 499] on div "mm/dd/yyyy" at bounding box center [496, 500] width 68 height 13
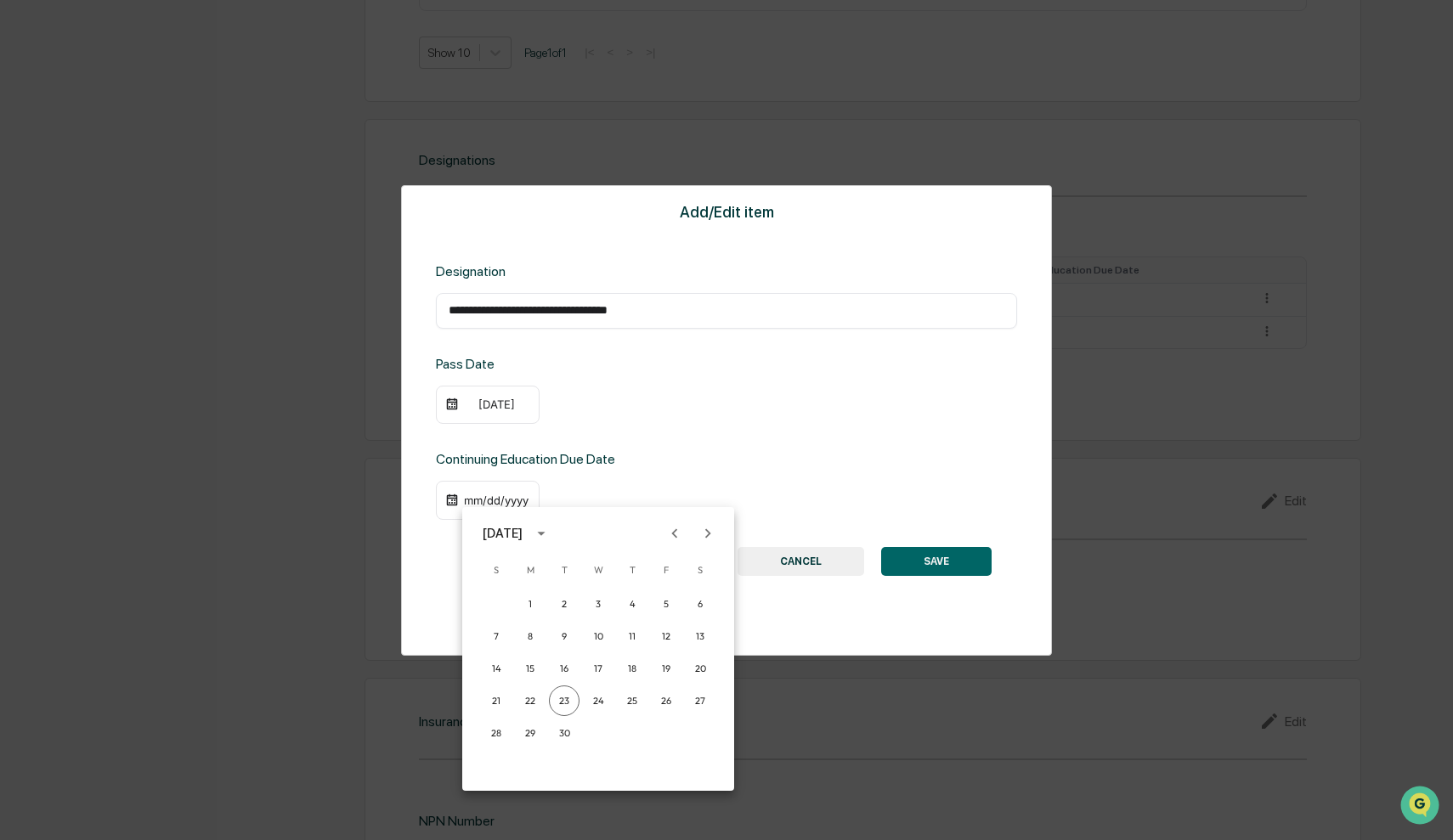
click at [551, 532] on icon "calendar view is open, switch to year view" at bounding box center [540, 532] width 18 height 18
click at [507, 708] on button "2026" at bounding box center [510, 712] width 62 height 31
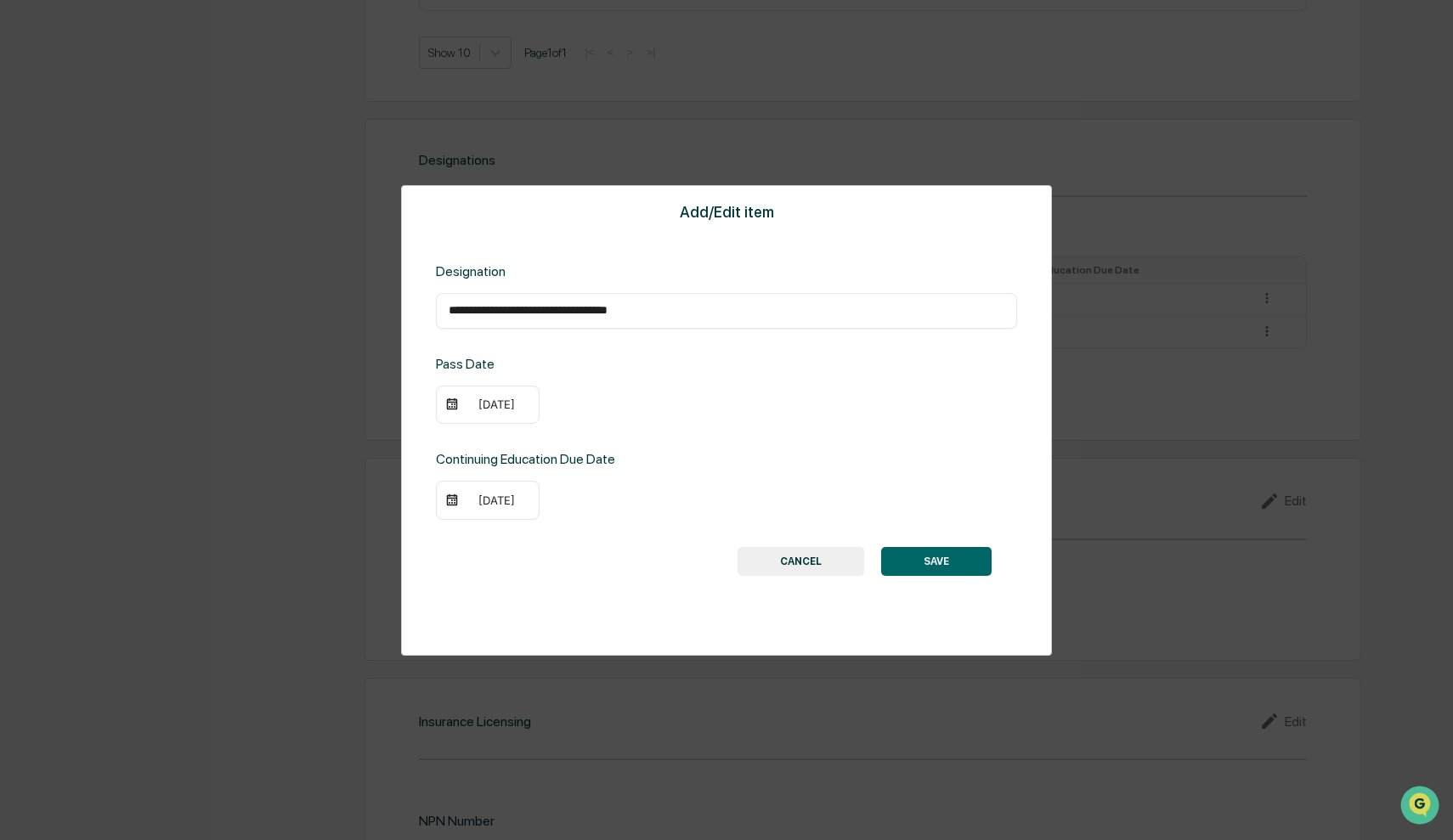
click at [479, 501] on div "09/23/2026" at bounding box center [496, 500] width 68 height 13
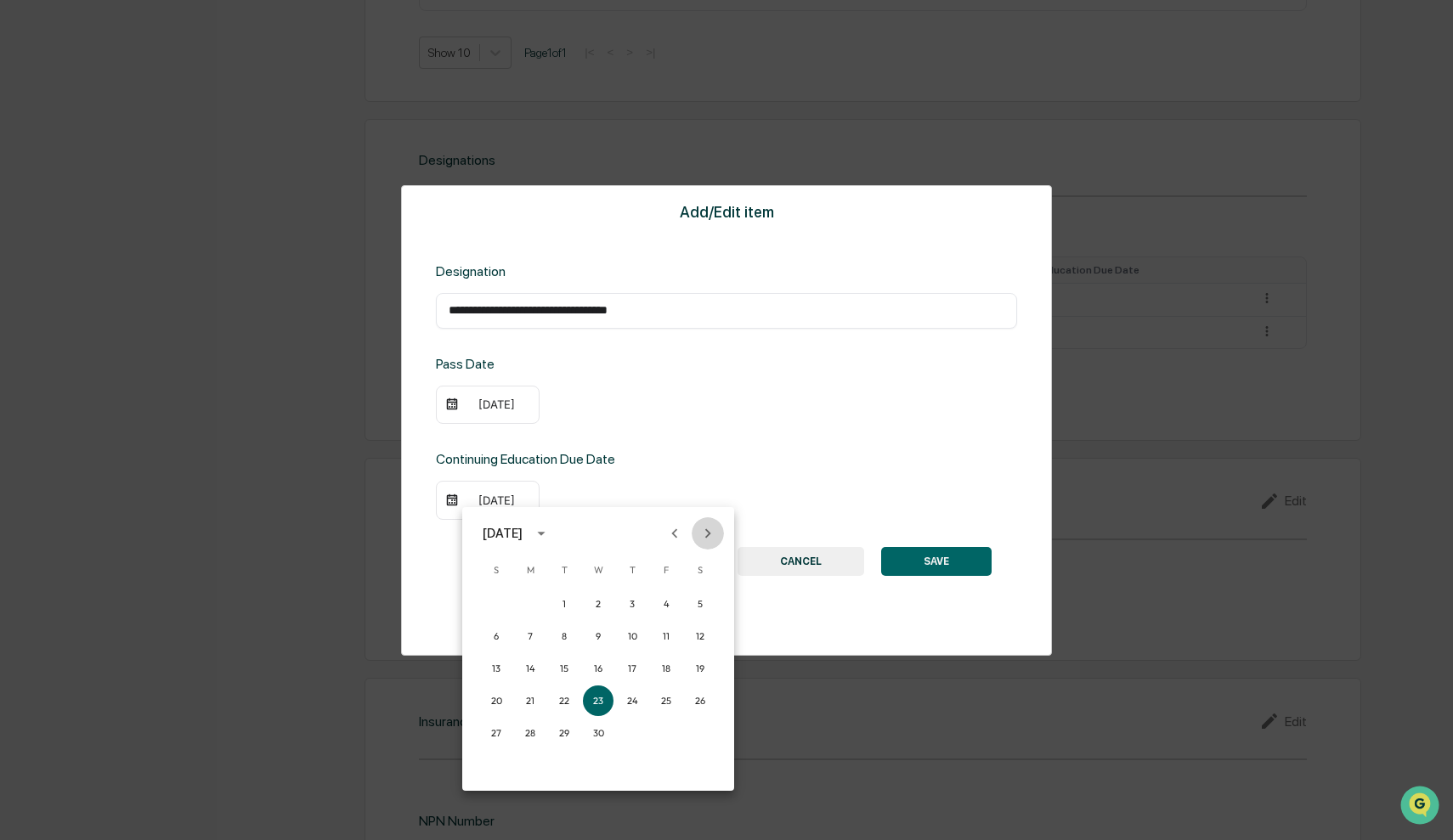
click at [714, 530] on icon "Next month" at bounding box center [707, 532] width 18 height 18
click at [631, 735] on button "31" at bounding box center [632, 733] width 31 height 31
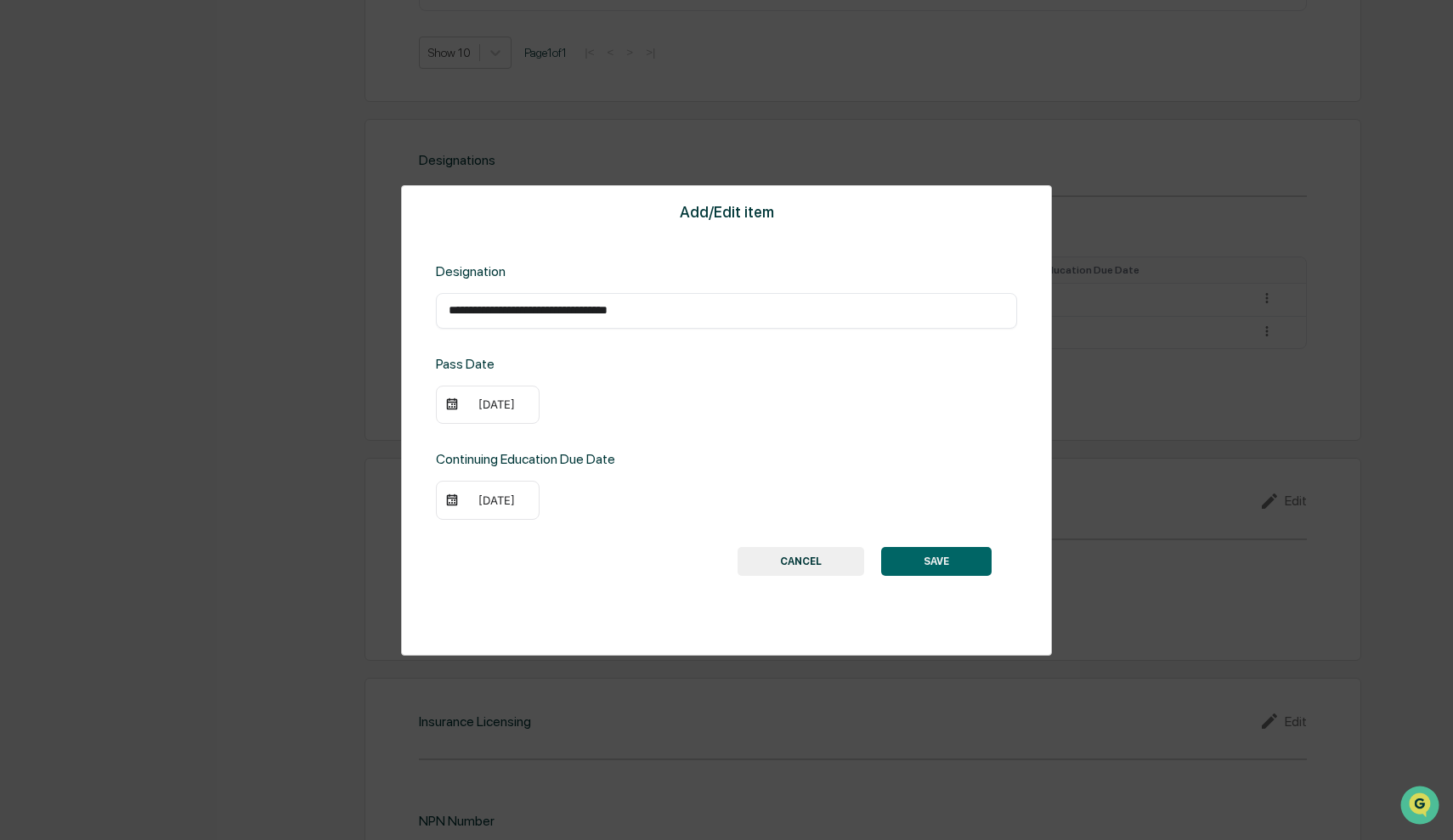
click at [926, 556] on button "SAVE" at bounding box center [936, 561] width 111 height 29
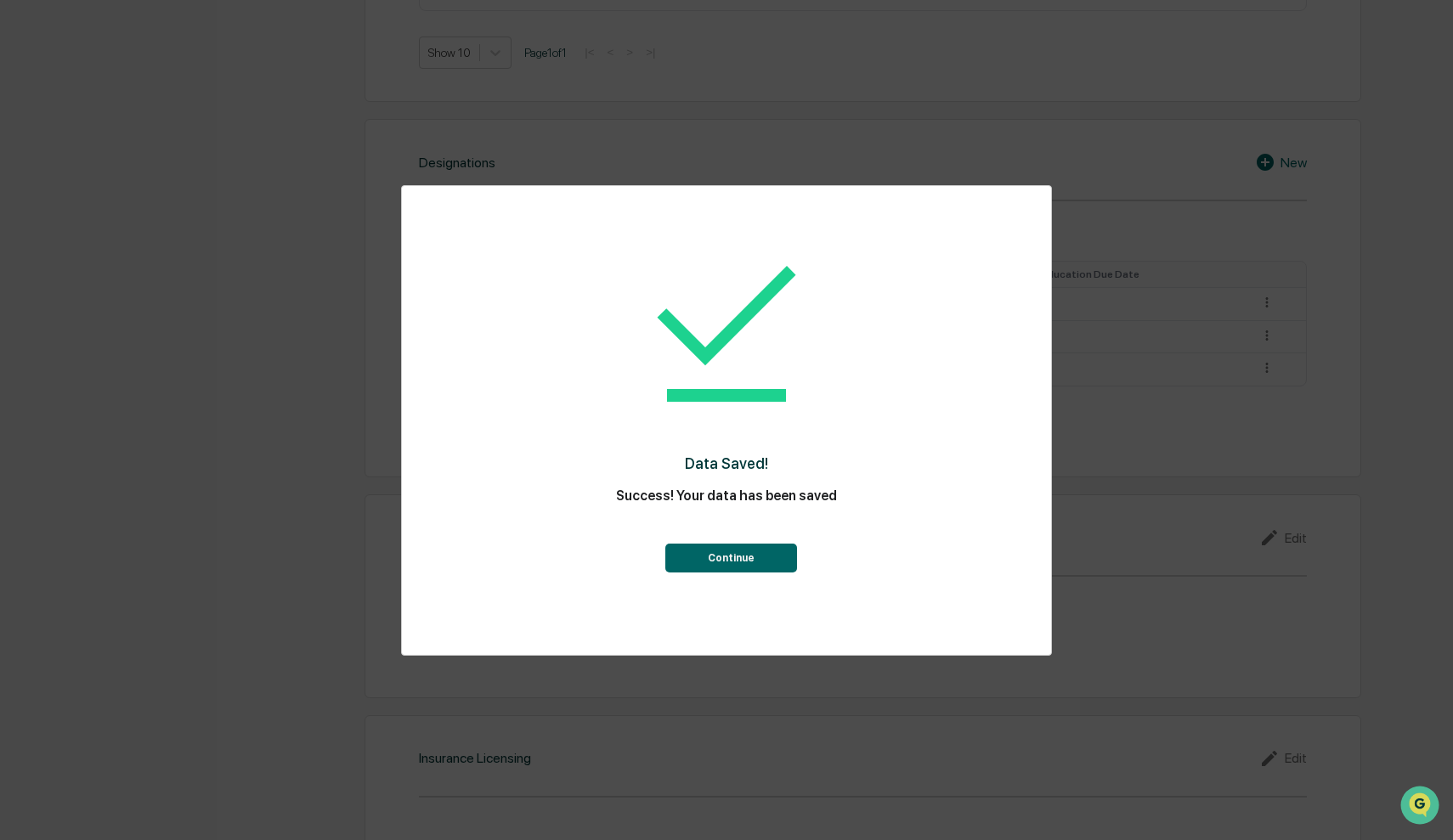
click at [769, 562] on button "Continue" at bounding box center [731, 557] width 132 height 29
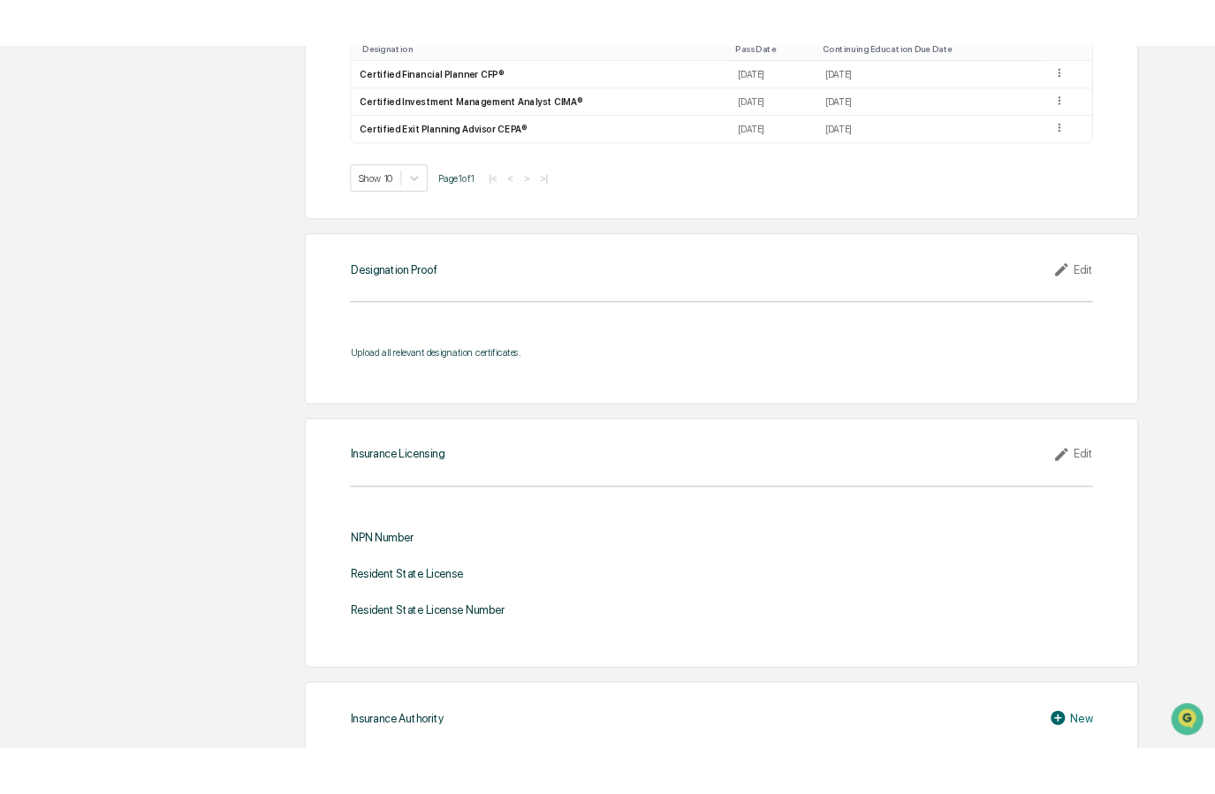
scroll to position [1616, 0]
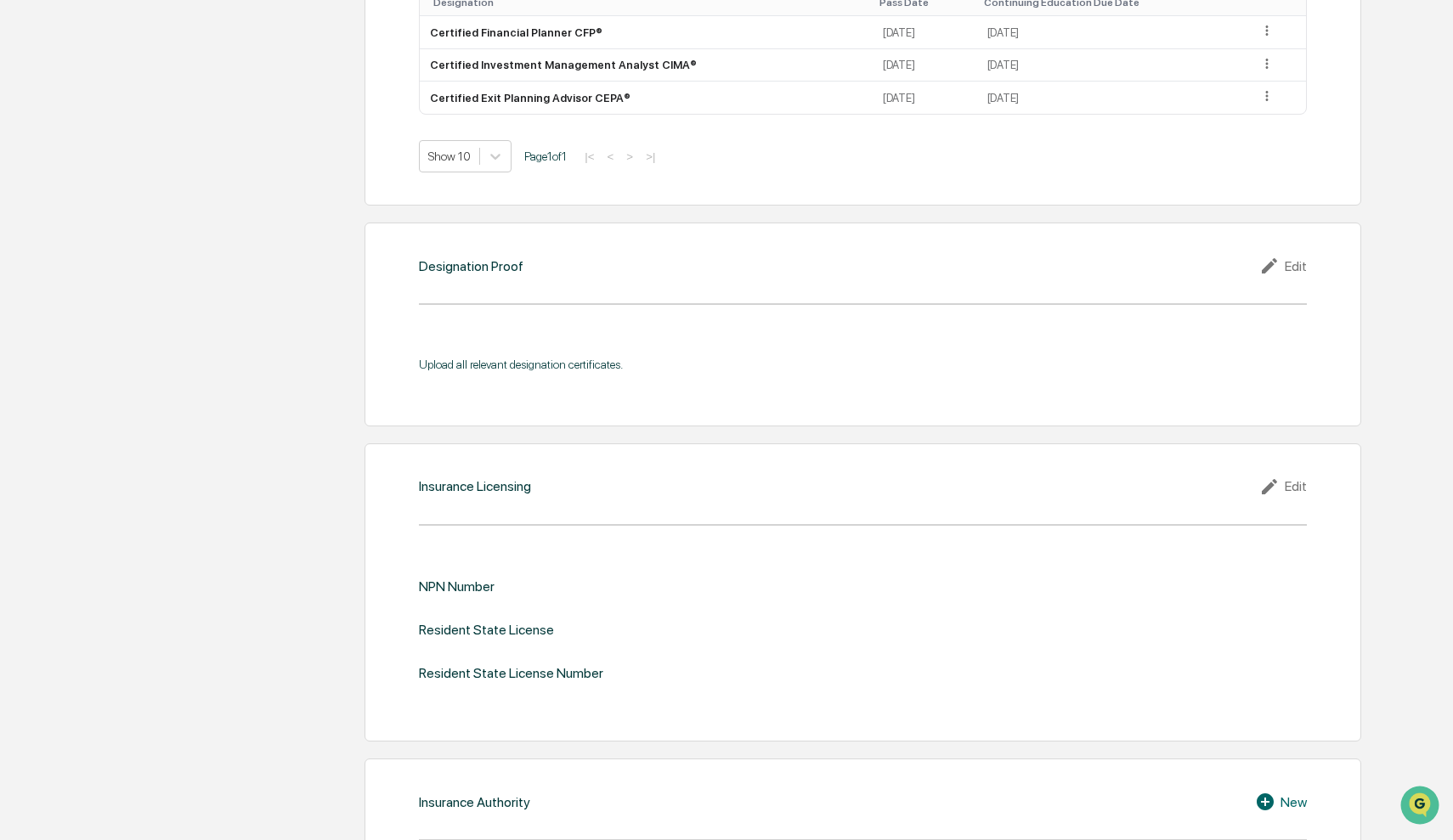
click at [1167, 263] on div "Edit" at bounding box center [1282, 265] width 47 height 20
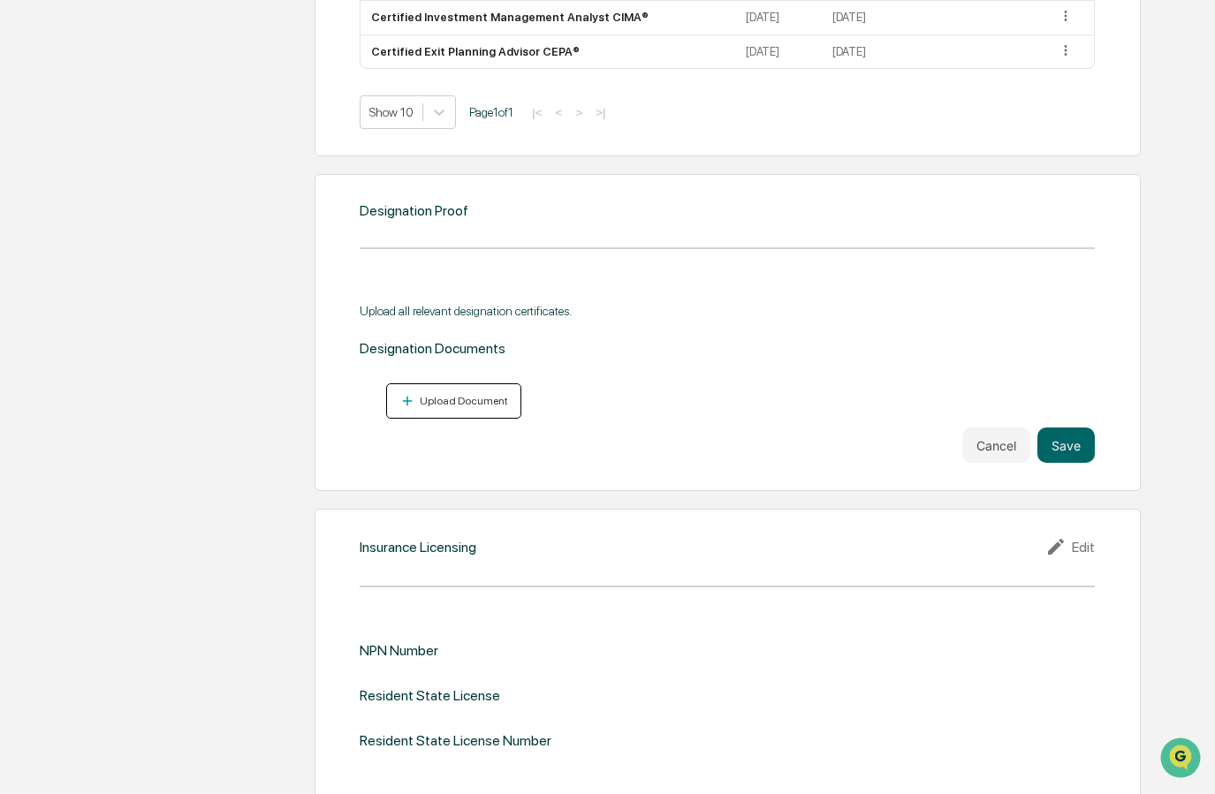
click at [459, 398] on div "Upload Document" at bounding box center [462, 401] width 92 height 12
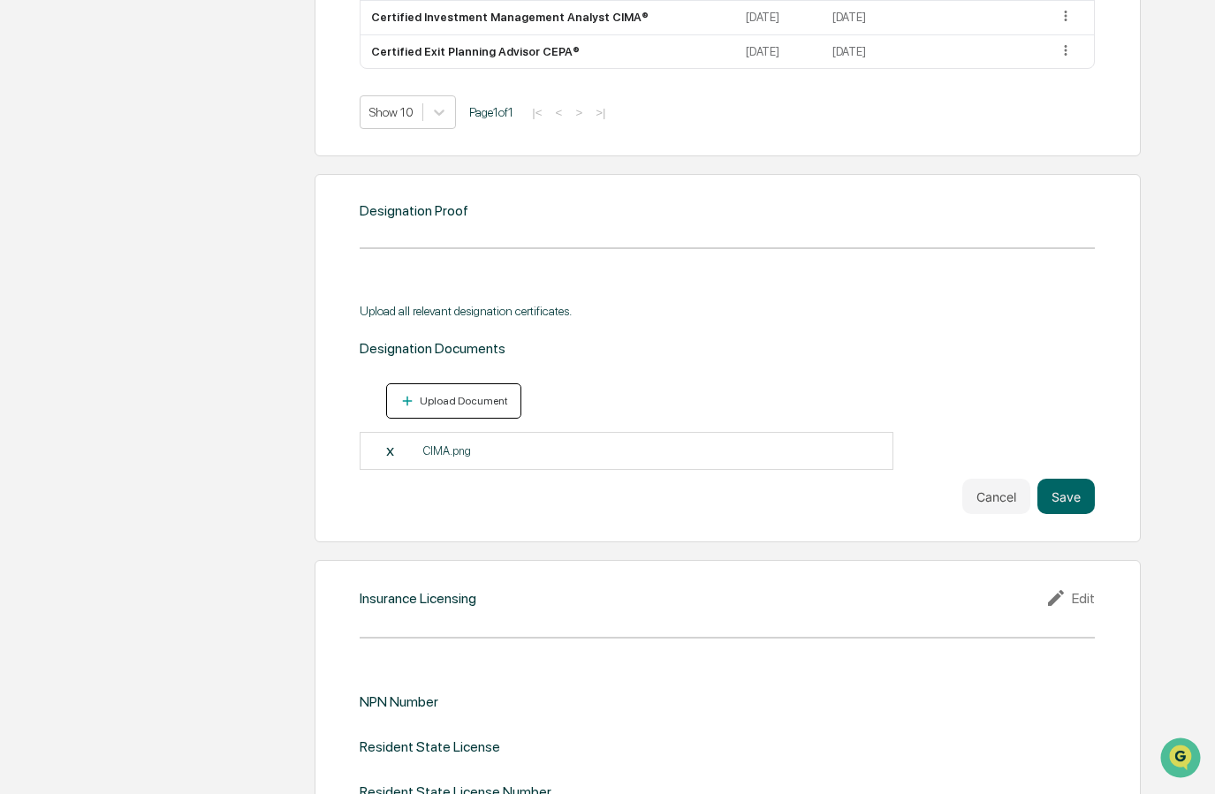
click at [457, 395] on div "Upload Document" at bounding box center [462, 401] width 92 height 12
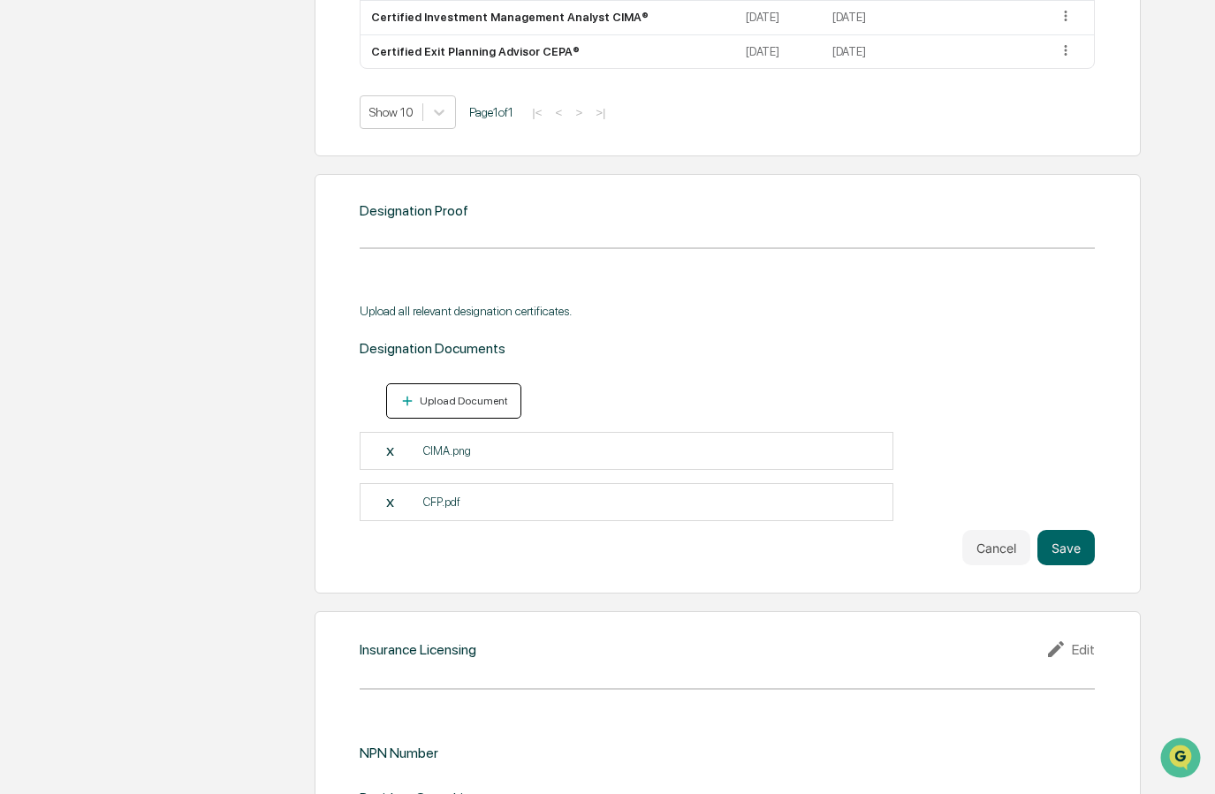
click at [474, 397] on div "Upload Document" at bounding box center [462, 401] width 92 height 12
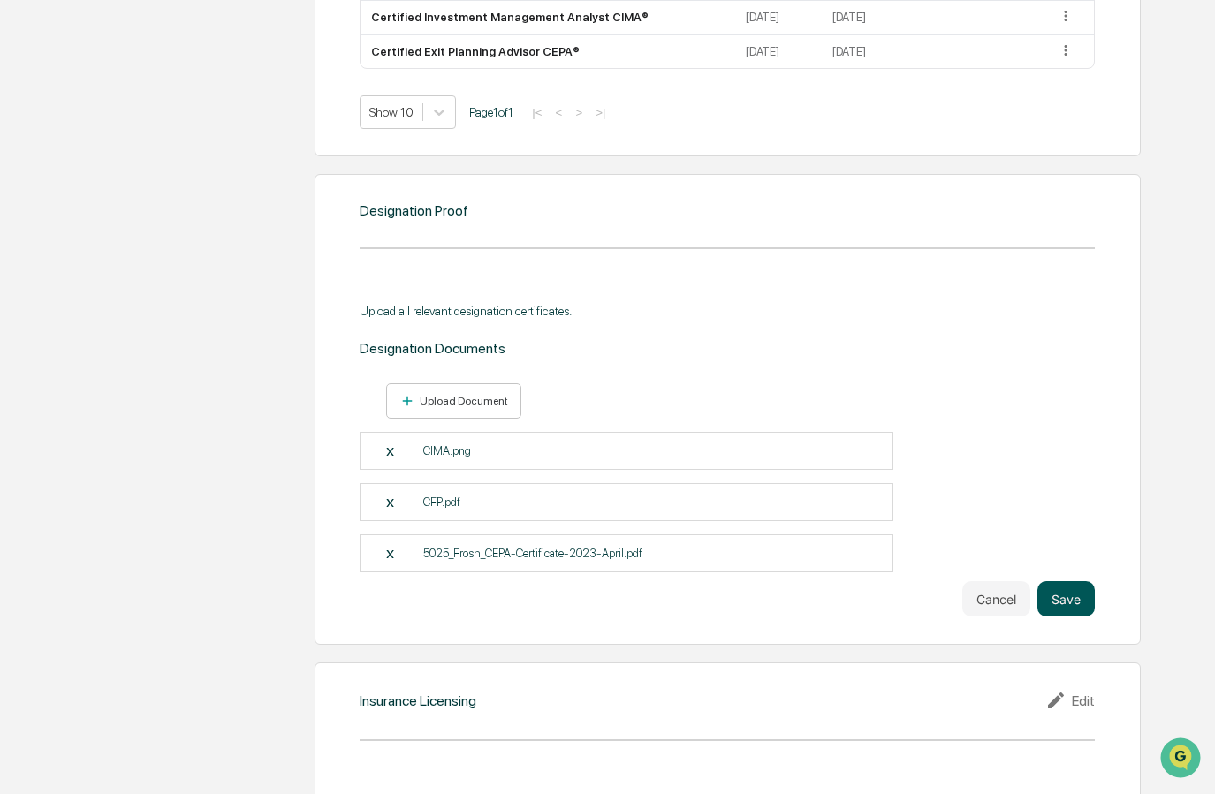
click at [1073, 588] on button "Save" at bounding box center [1065, 598] width 57 height 35
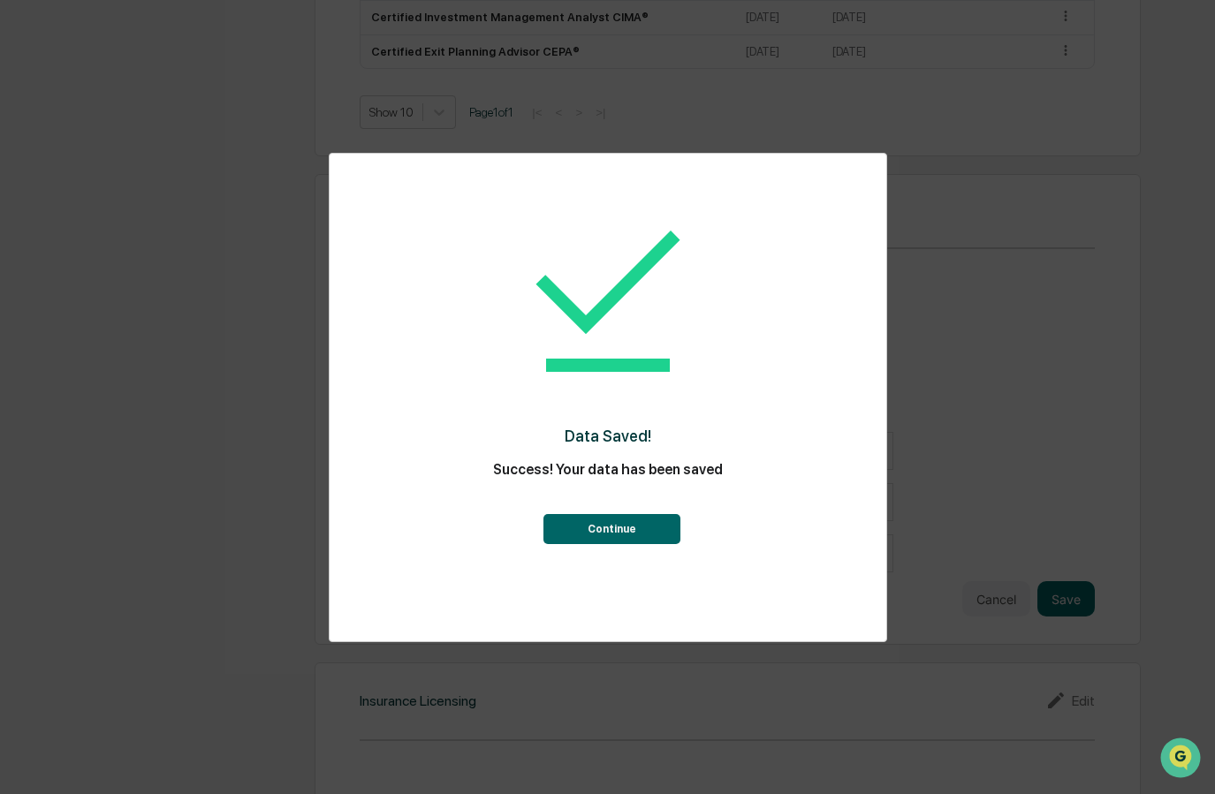
click at [588, 533] on button "Continue" at bounding box center [611, 529] width 137 height 30
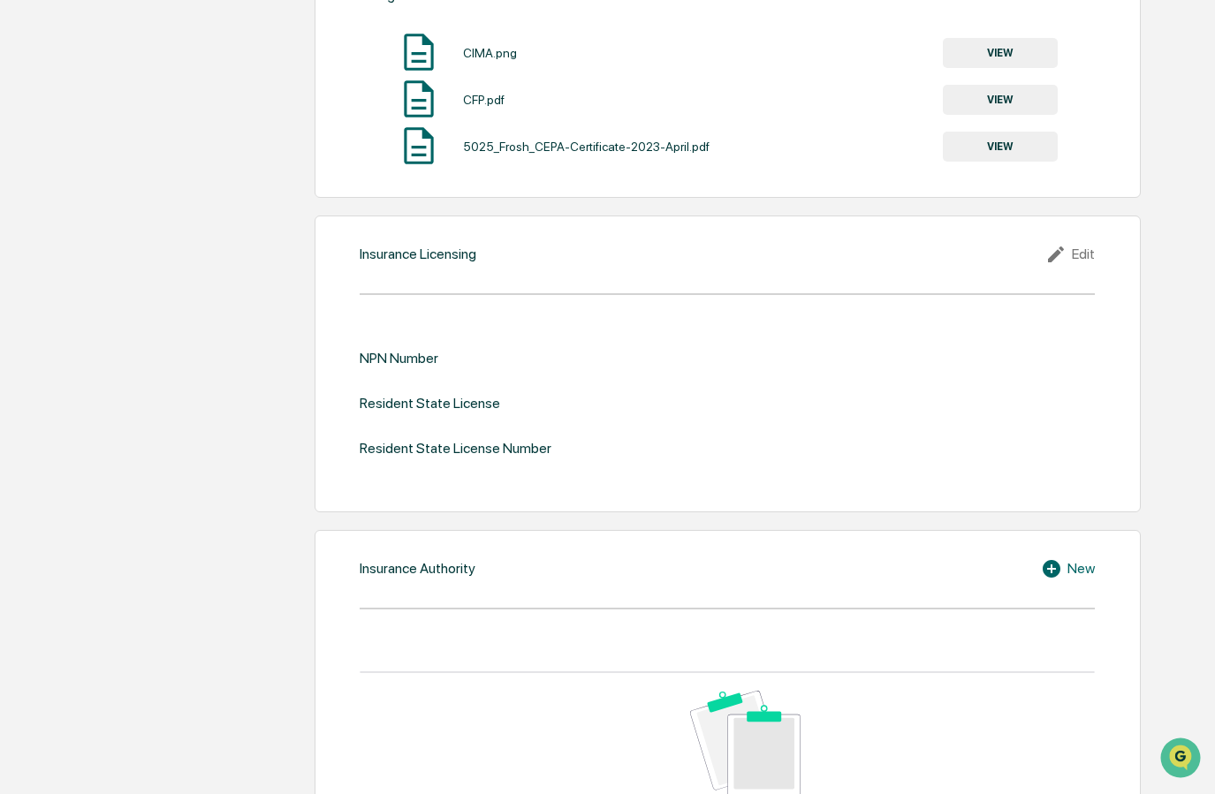
scroll to position [1980, 0]
click at [1078, 247] on div "Edit" at bounding box center [1069, 252] width 49 height 21
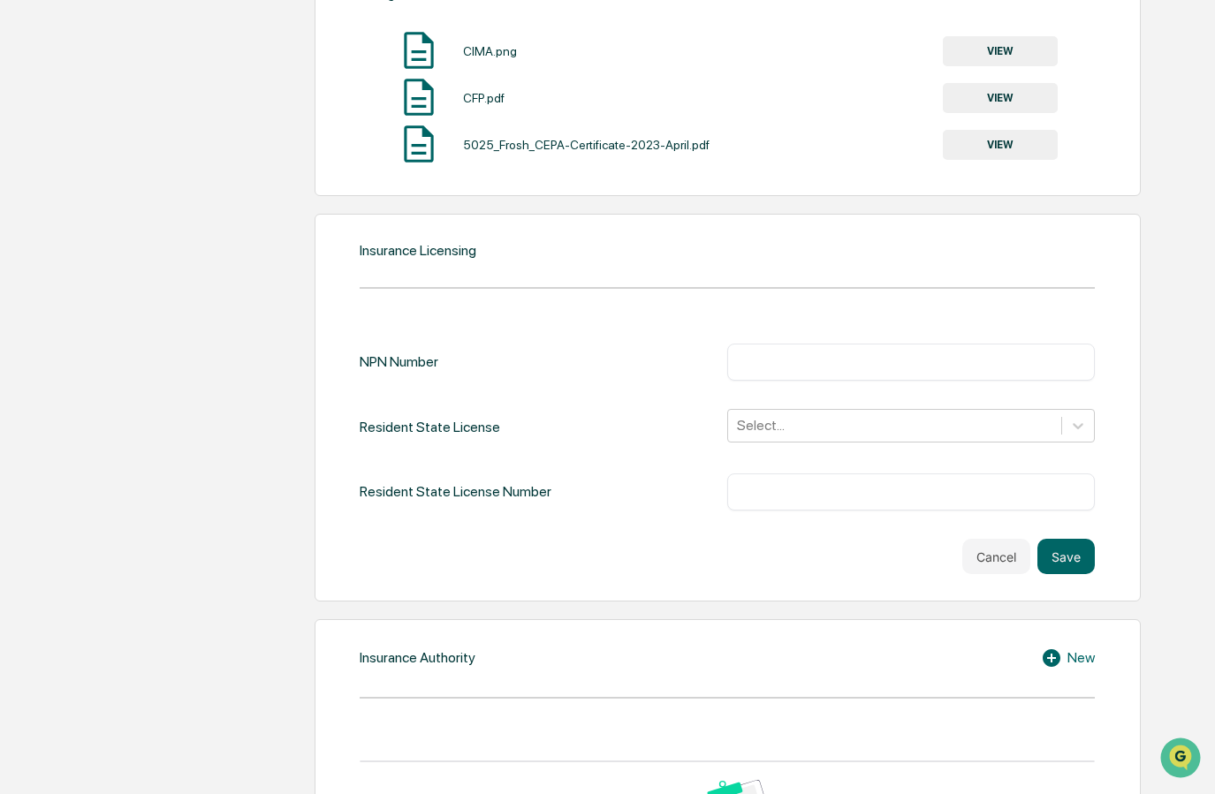
click at [805, 360] on input "text" at bounding box center [910, 362] width 341 height 18
type input "*******"
click at [908, 425] on div at bounding box center [894, 425] width 315 height 20
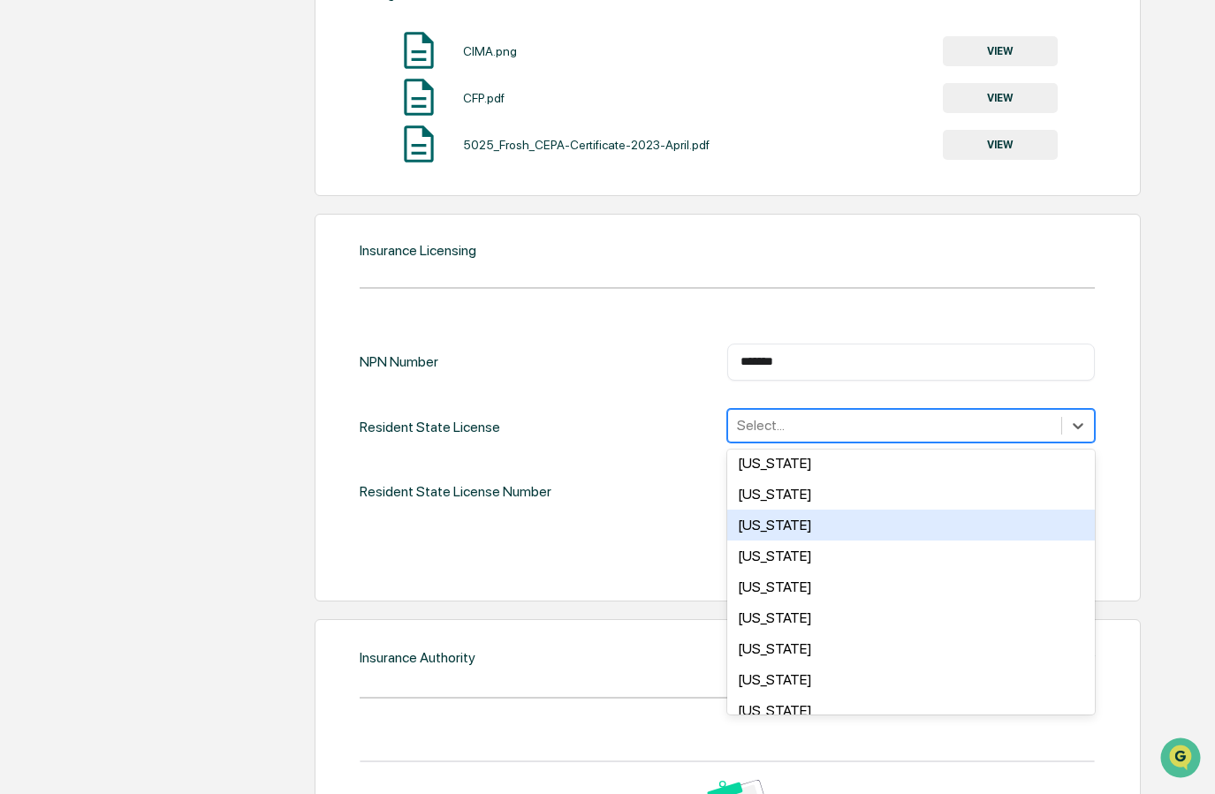
scroll to position [816, 0]
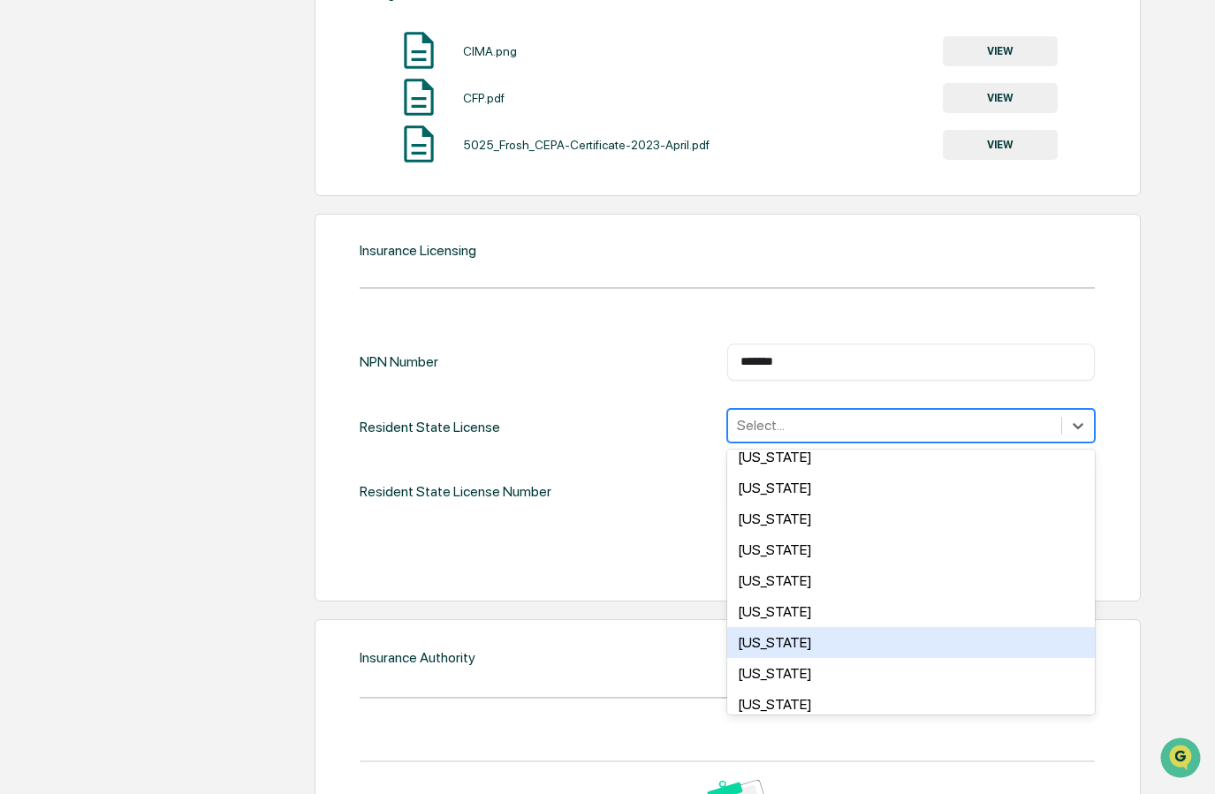
click at [846, 643] on div "North Carolina" at bounding box center [911, 642] width 368 height 31
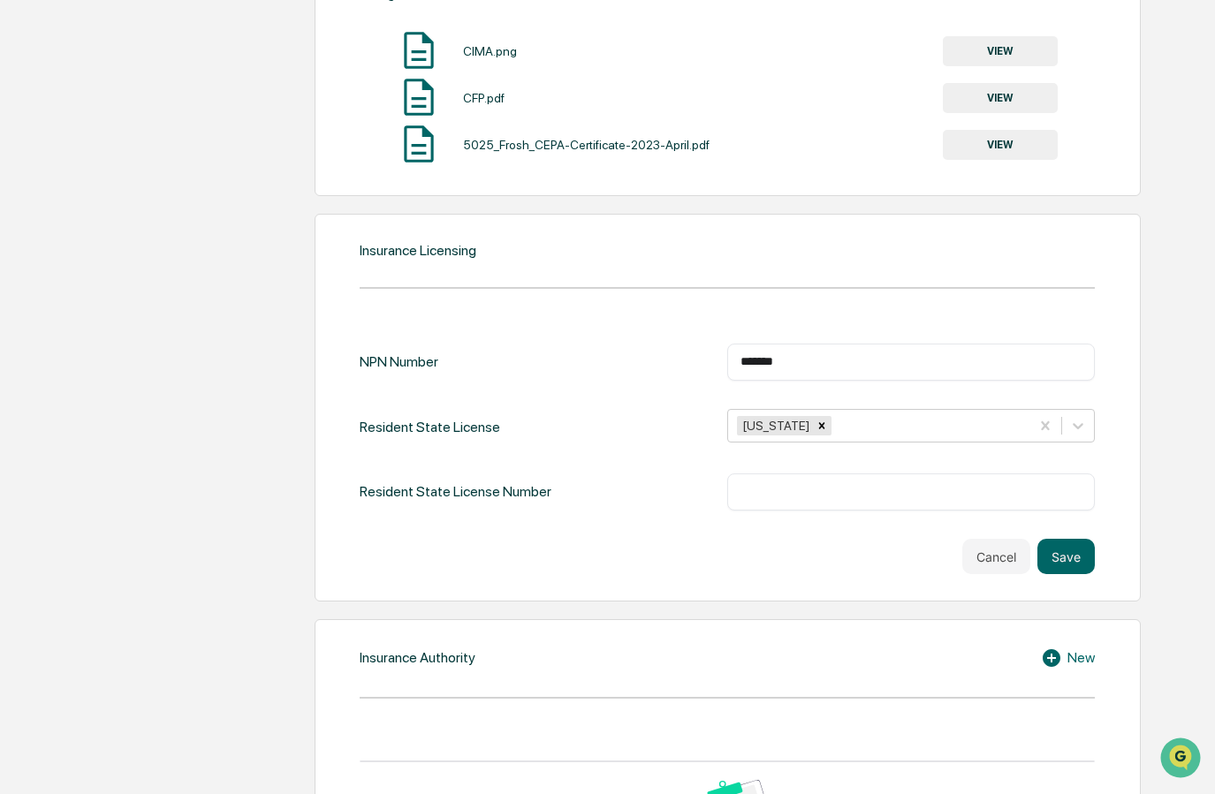
click at [662, 540] on div "Cancel Save" at bounding box center [727, 556] width 735 height 35
click at [1062, 550] on button "Save" at bounding box center [1065, 556] width 57 height 35
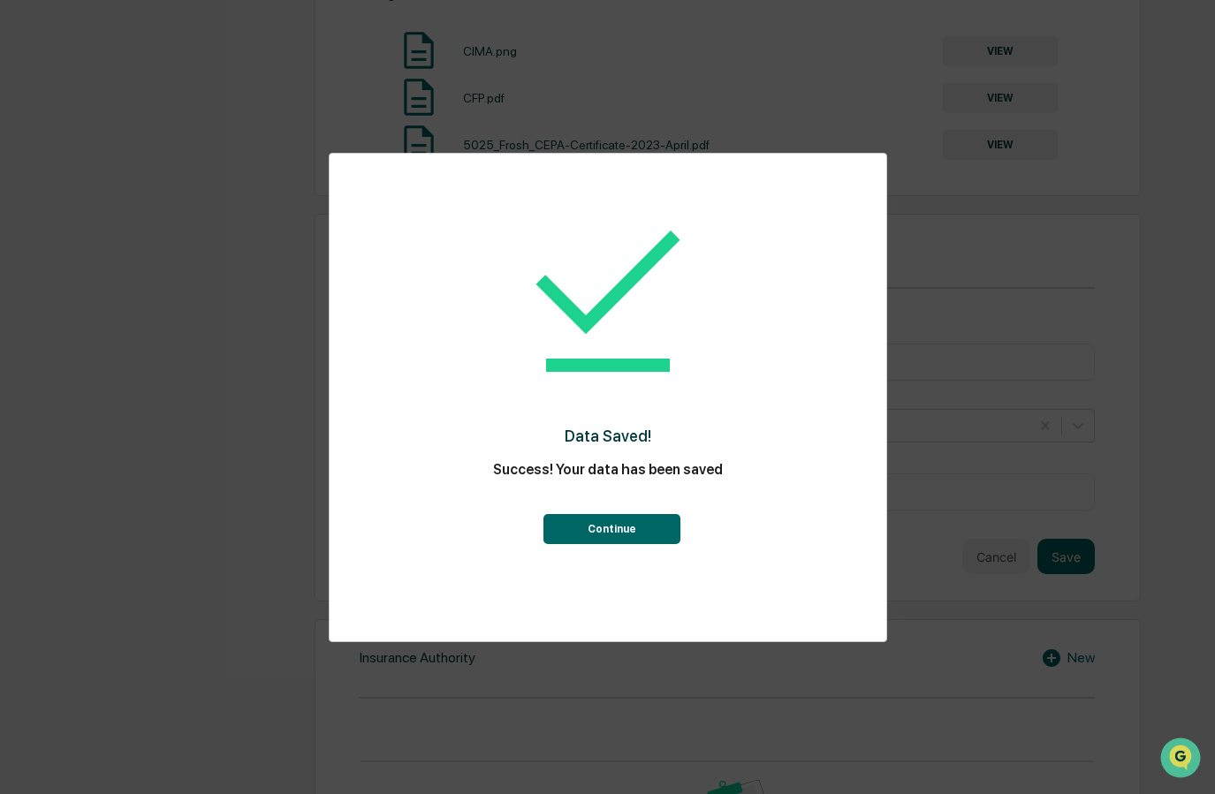
click at [642, 528] on button "Continue" at bounding box center [611, 529] width 137 height 30
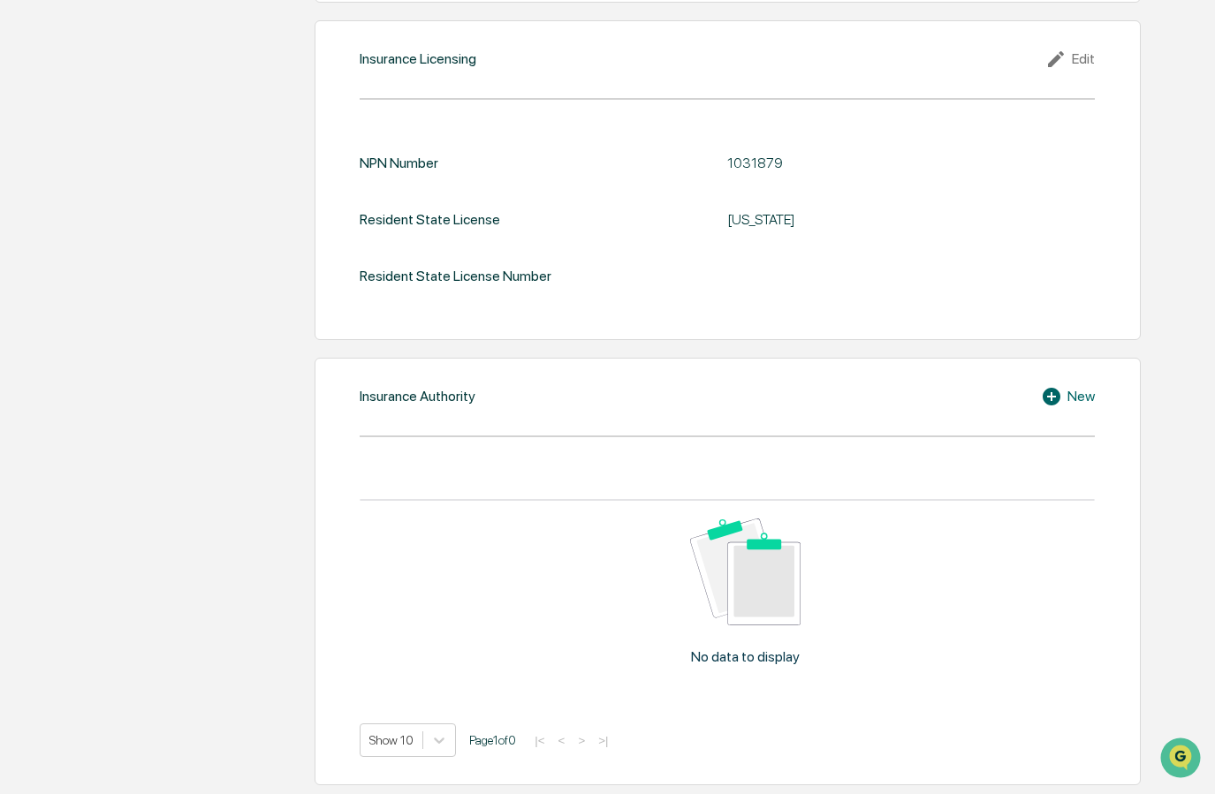
scroll to position [2220, 0]
click at [1052, 386] on icon at bounding box center [1054, 396] width 27 height 21
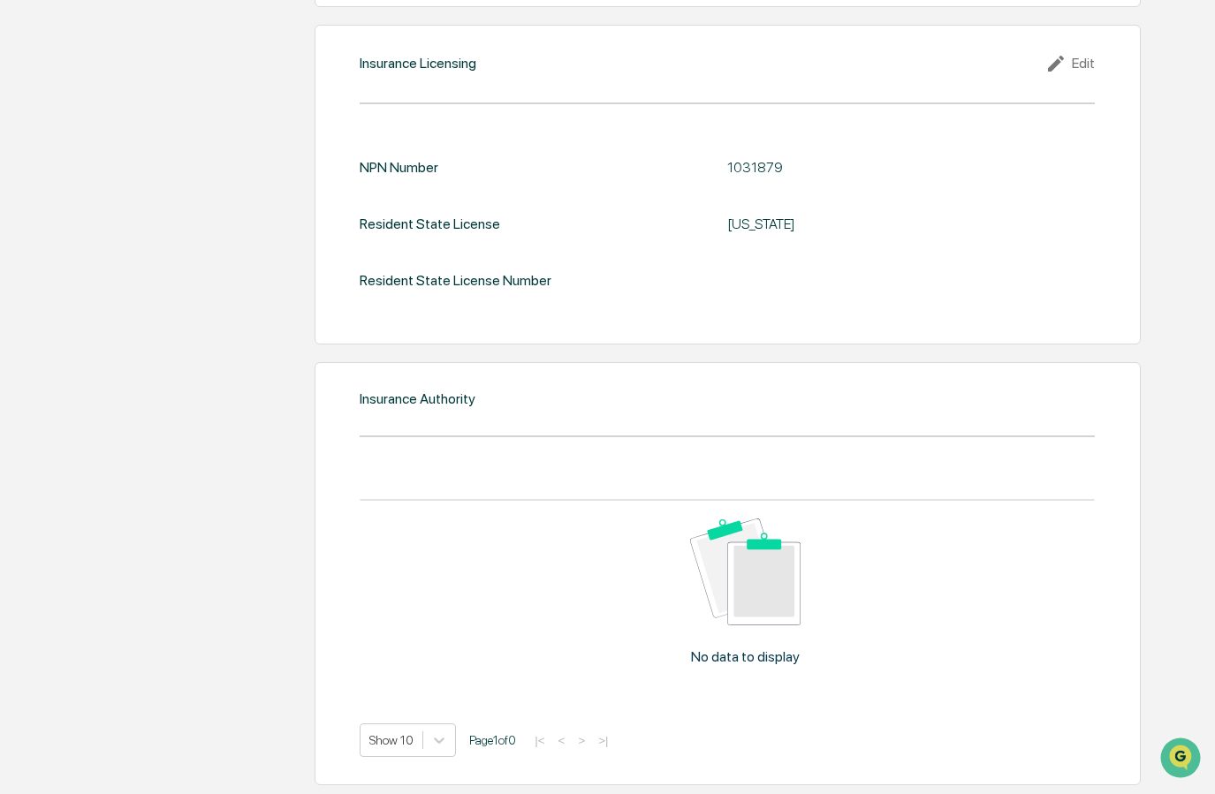
scroll to position [2216, 0]
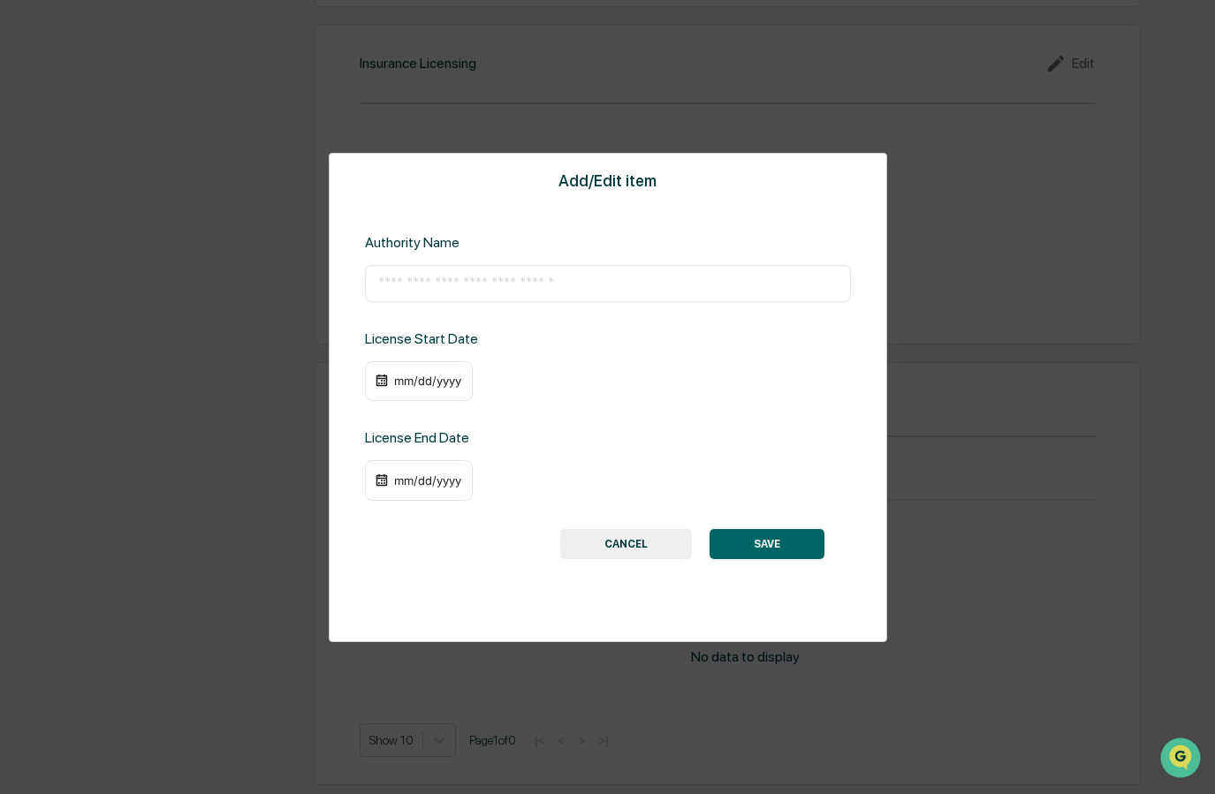
click at [621, 543] on button "CANCEL" at bounding box center [626, 544] width 132 height 30
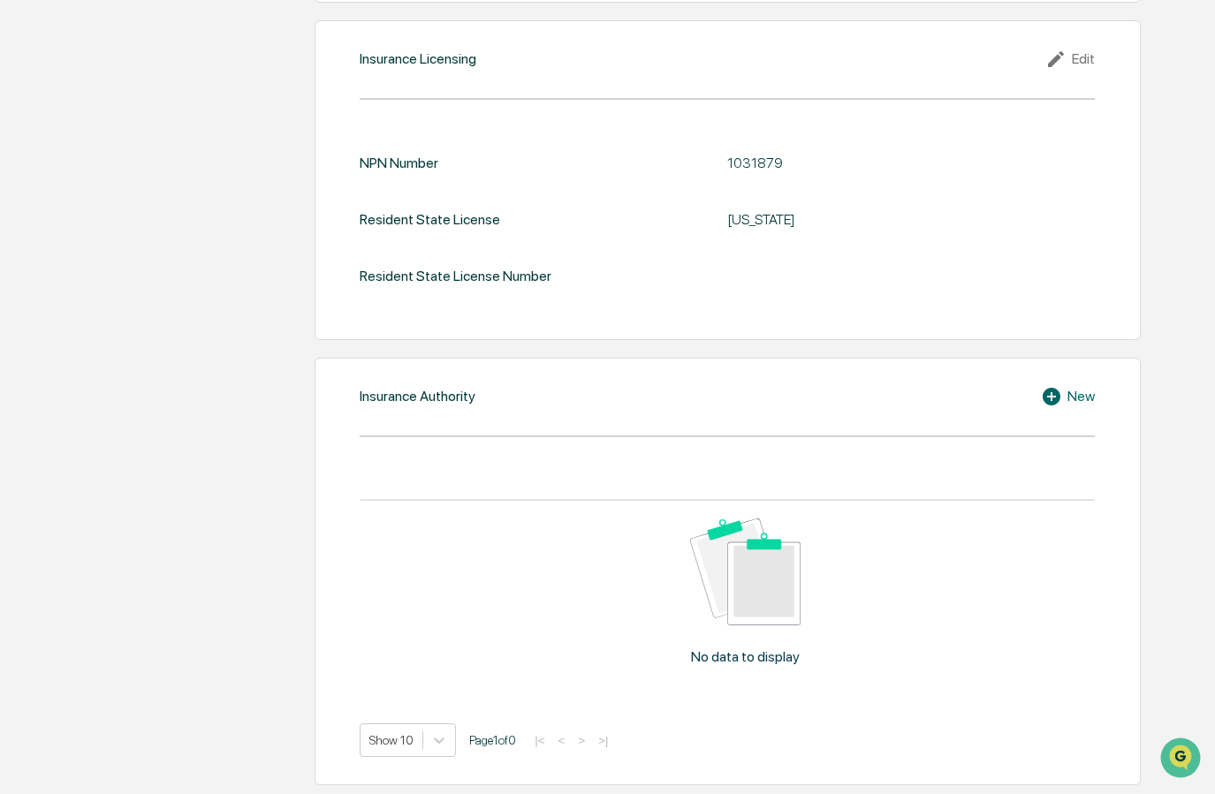
click at [1052, 388] on icon at bounding box center [1052, 397] width 18 height 18
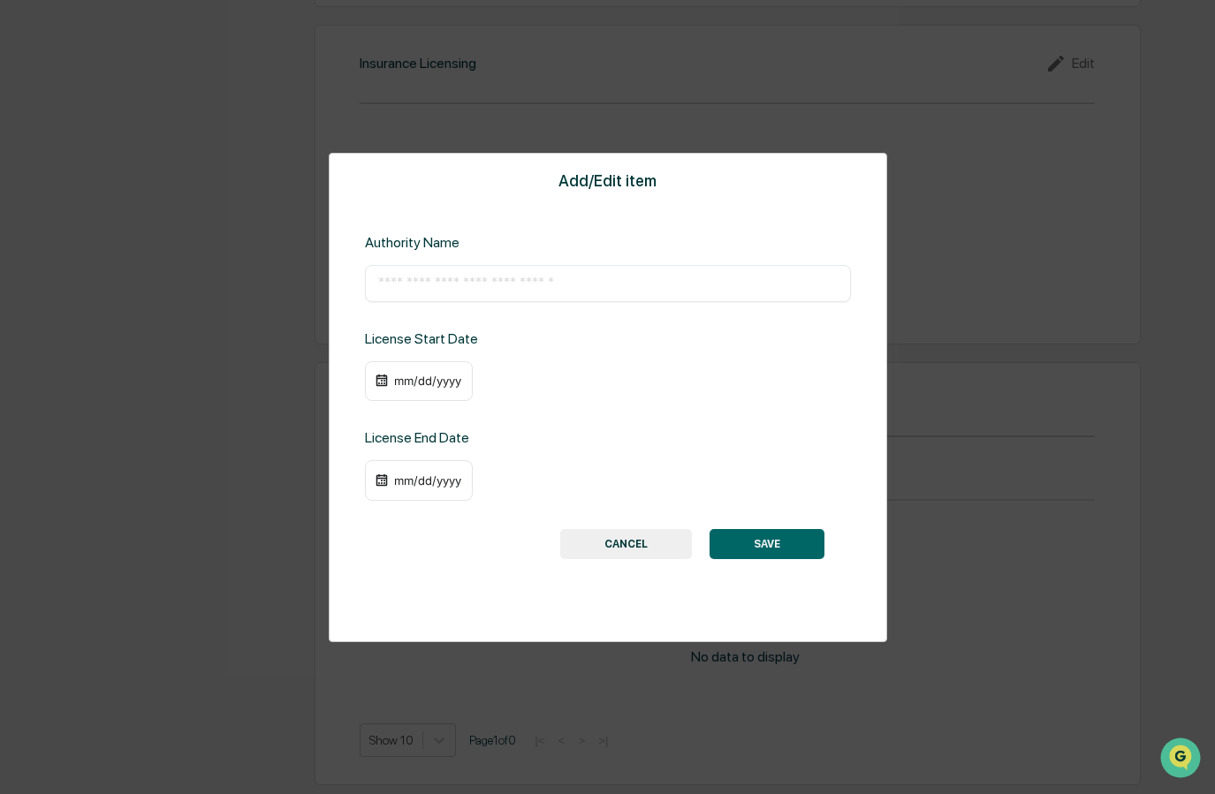
click at [513, 278] on input "text" at bounding box center [607, 284] width 459 height 18
type input "**********"
click at [422, 383] on div "mm/dd/yyyy" at bounding box center [427, 381] width 71 height 14
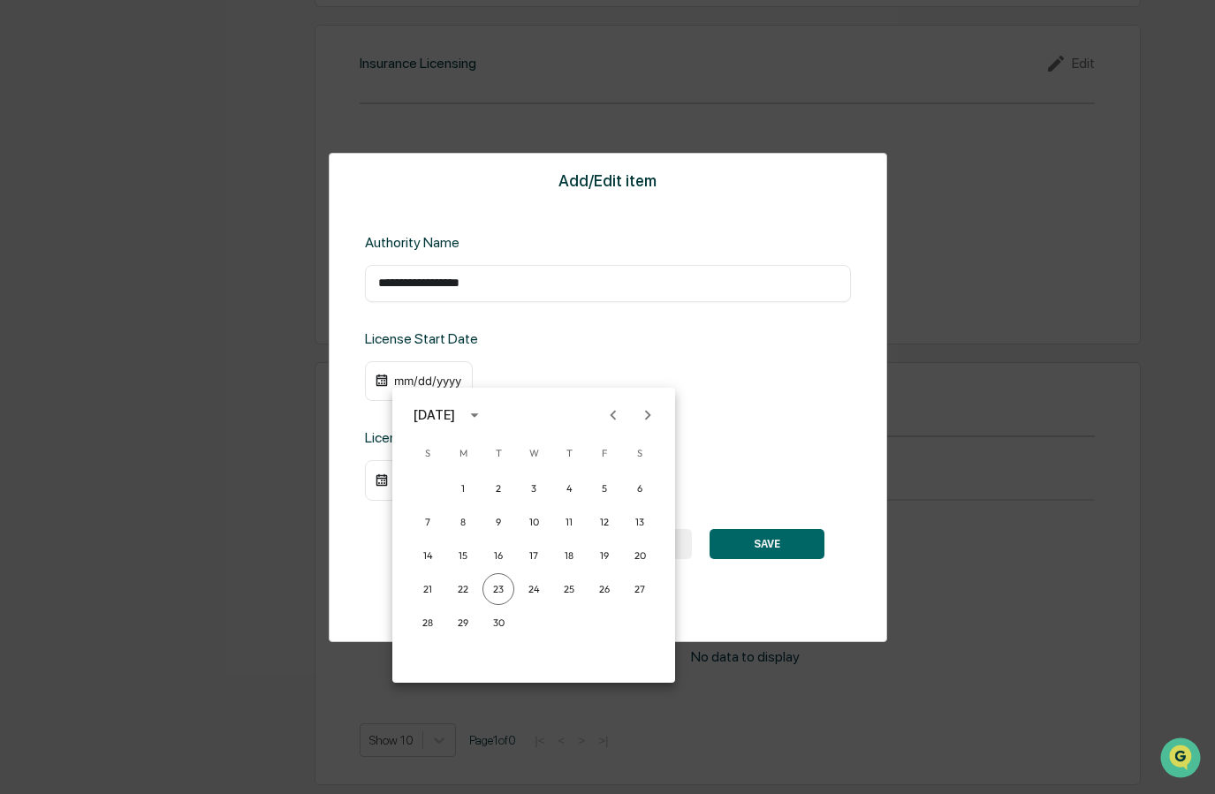
click at [593, 364] on div at bounding box center [607, 397] width 1215 height 794
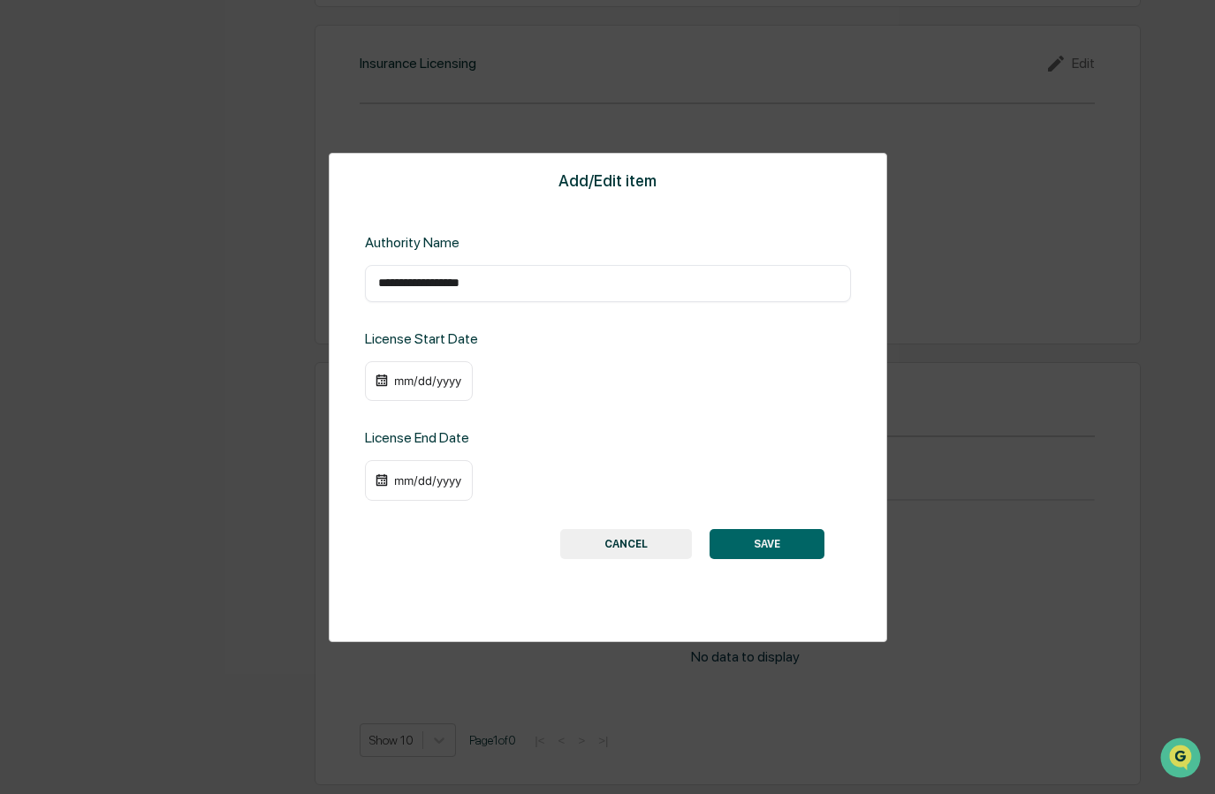
click at [405, 483] on div "mm/dd/yyyy" at bounding box center [427, 481] width 71 height 14
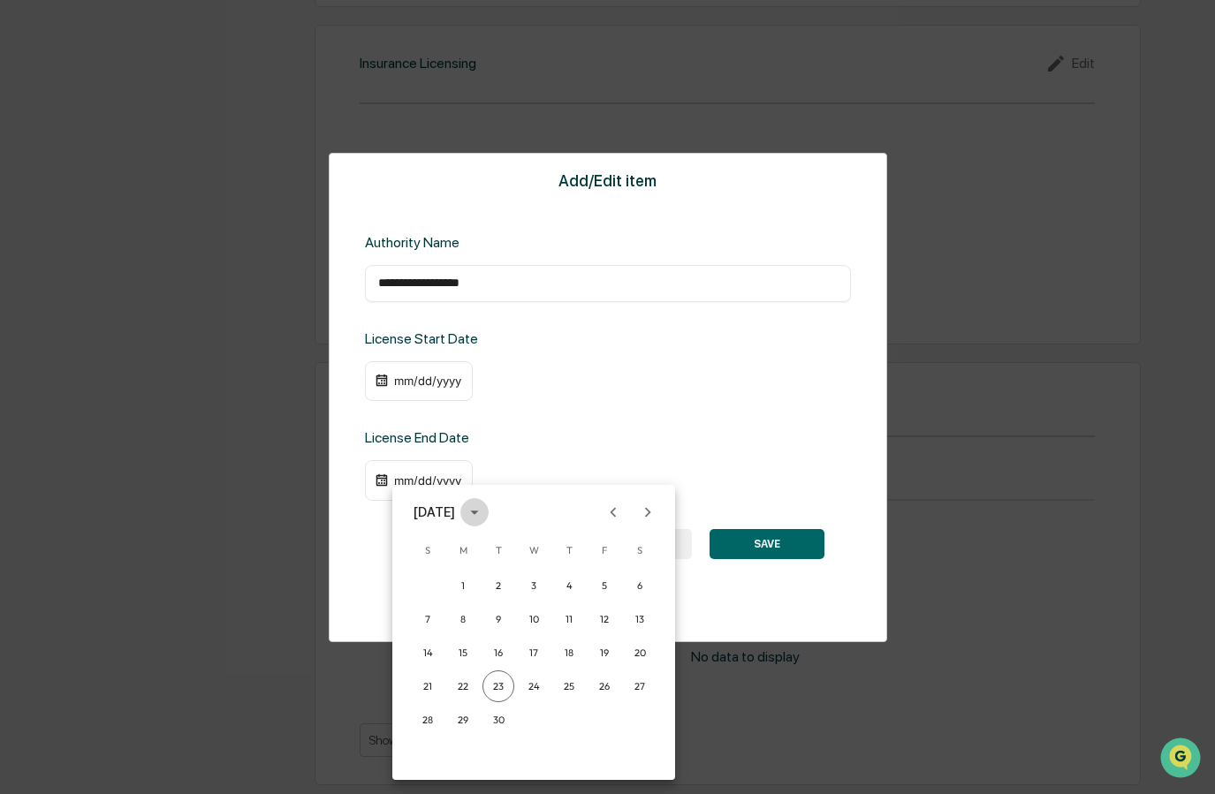
click at [484, 507] on icon "calendar view is open, switch to year view" at bounding box center [474, 512] width 19 height 19
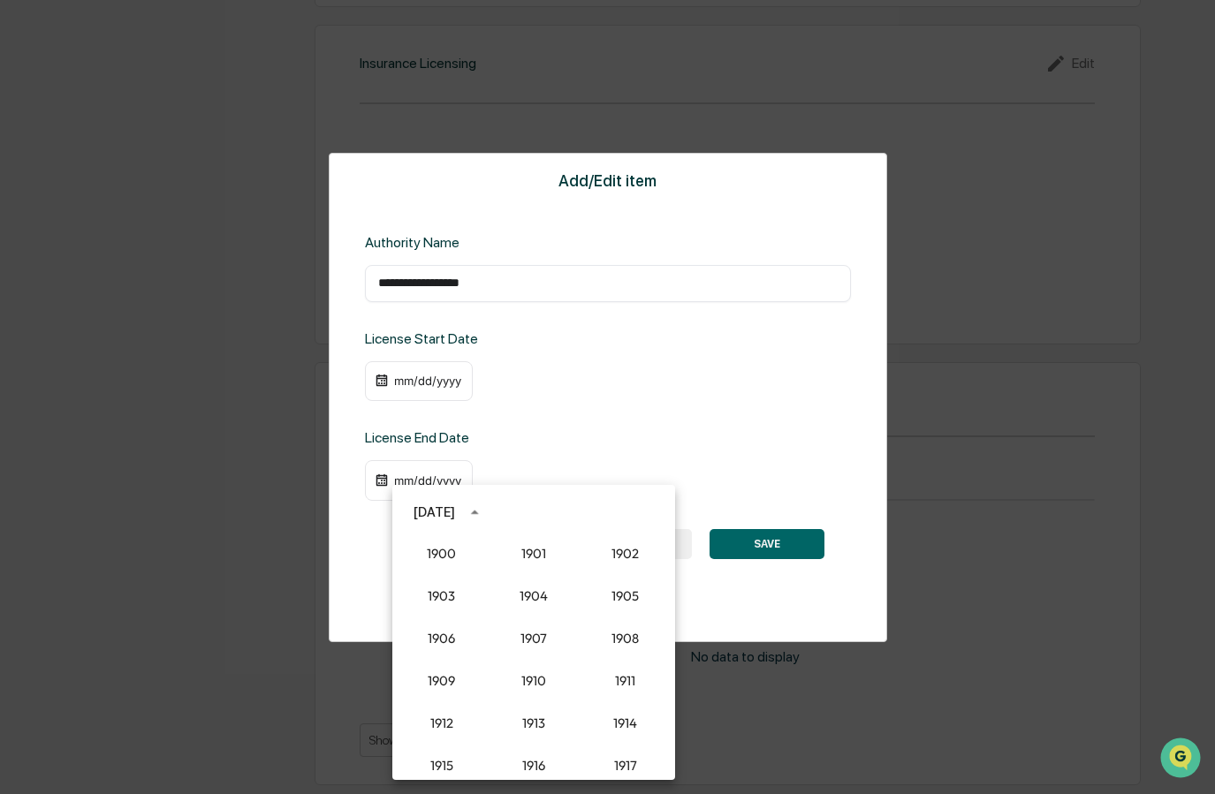
scroll to position [1636, 0]
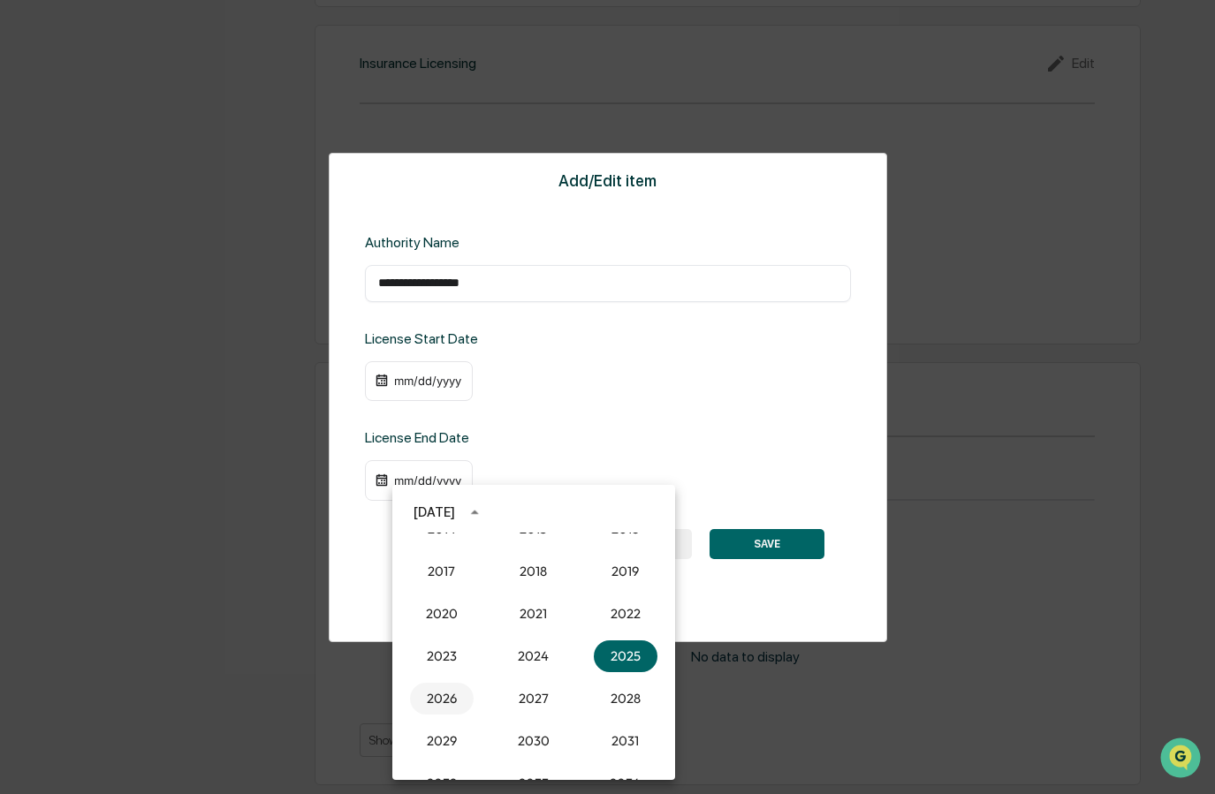
click at [436, 695] on button "2026" at bounding box center [442, 699] width 64 height 32
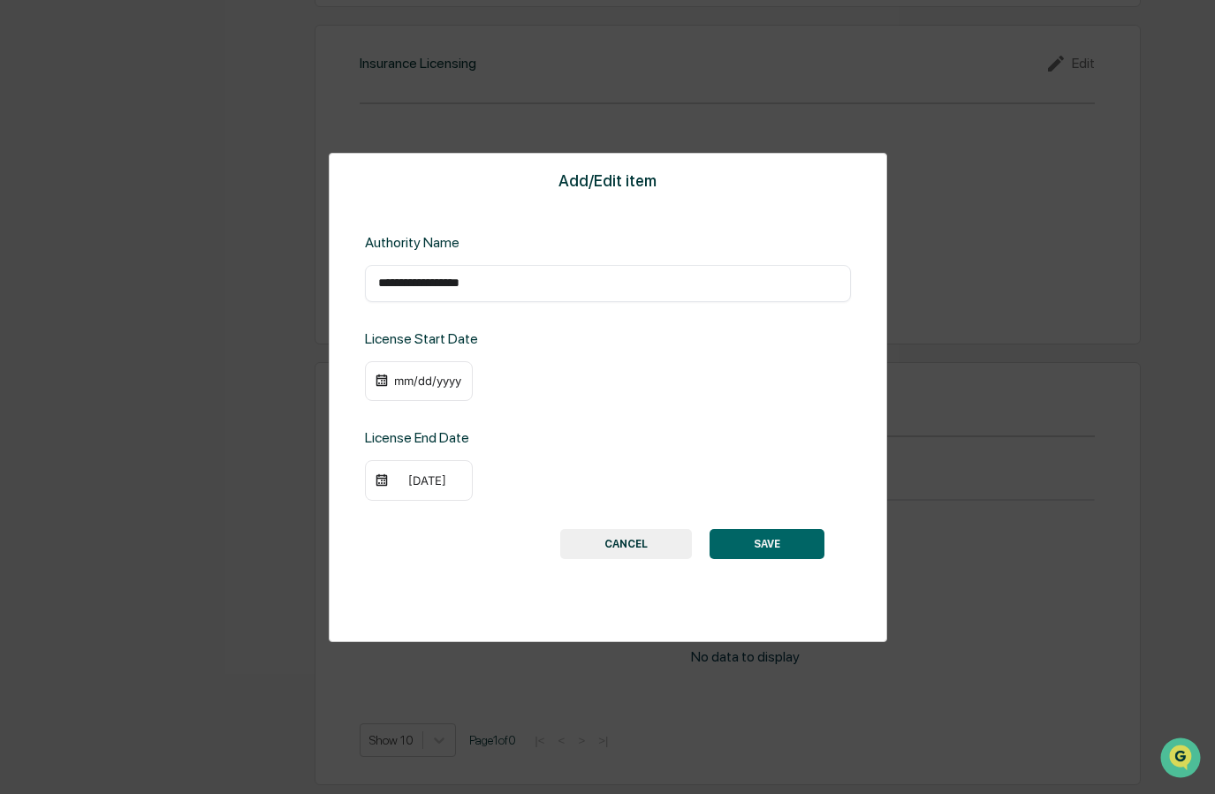
click at [403, 477] on div "09/23/2026" at bounding box center [427, 481] width 71 height 14
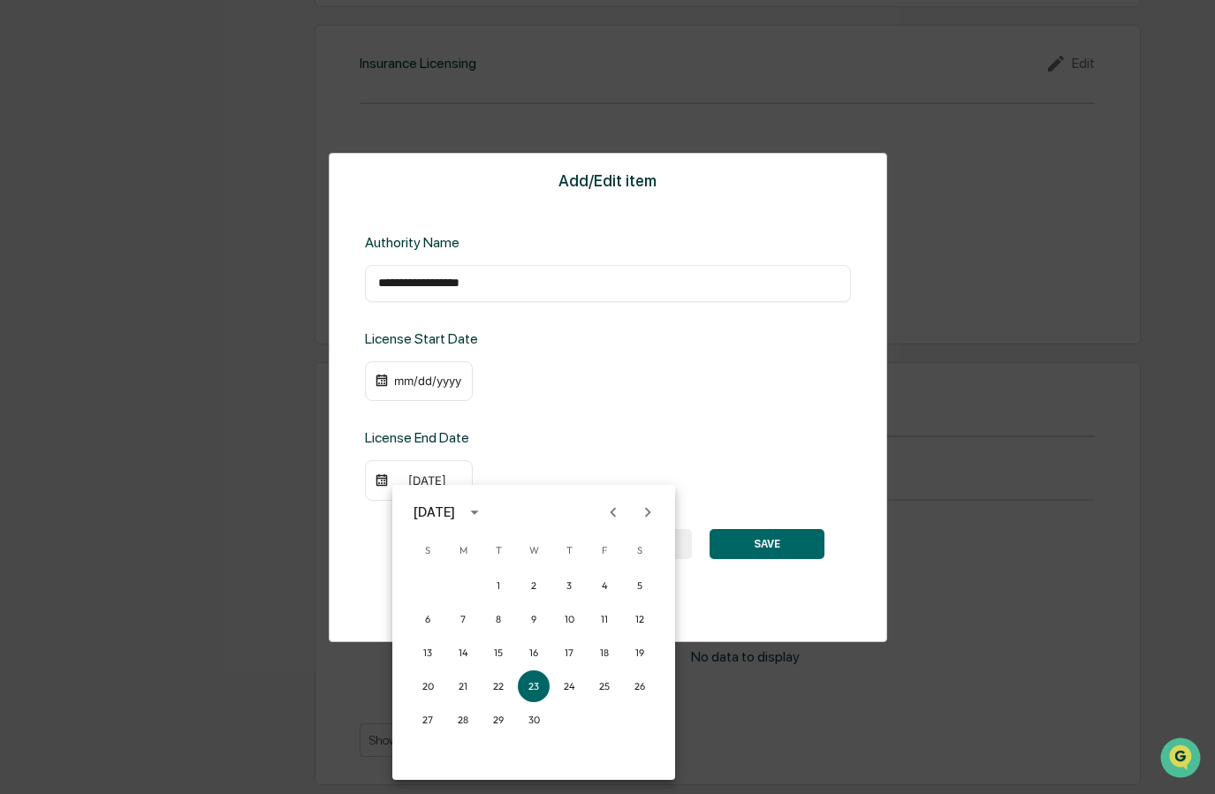
click at [620, 506] on icon "Previous month" at bounding box center [612, 512] width 19 height 19
click at [620, 505] on icon "Previous month" at bounding box center [612, 512] width 19 height 19
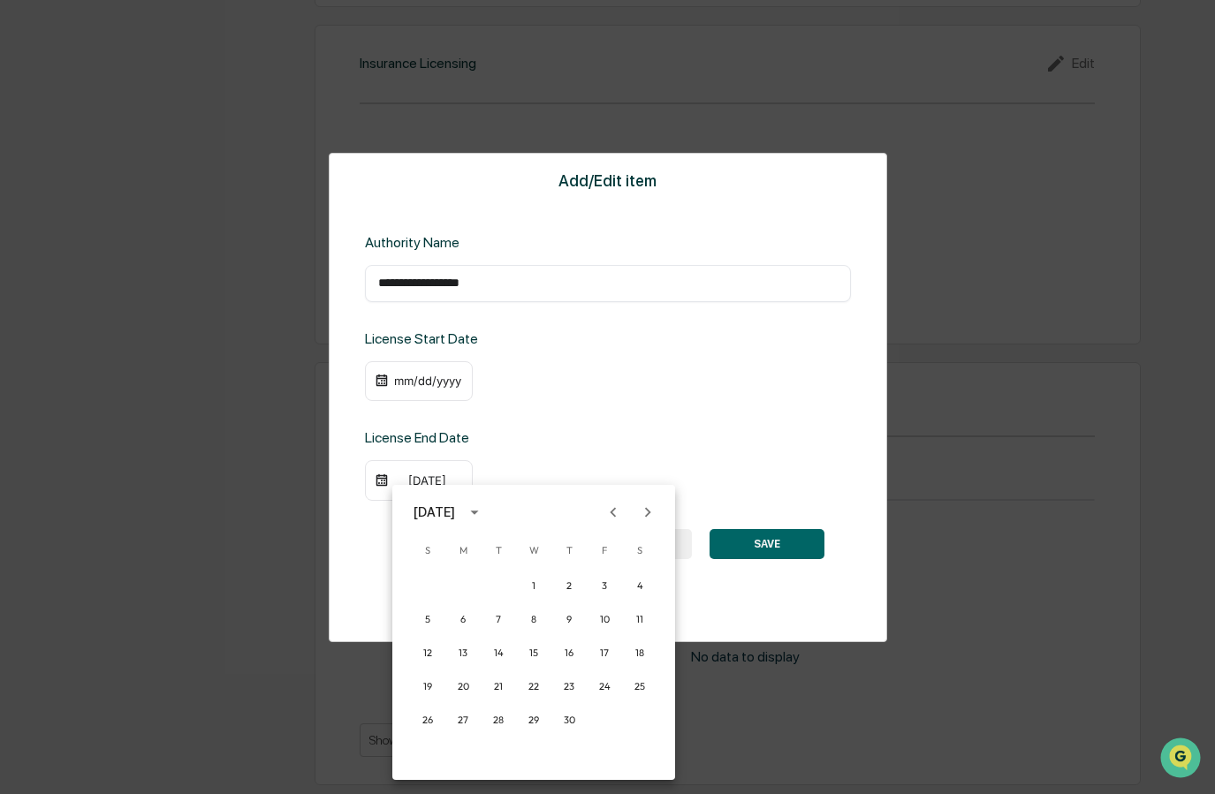
click at [620, 505] on icon "Previous month" at bounding box center [612, 512] width 19 height 19
click at [497, 728] on button "31" at bounding box center [498, 720] width 32 height 32
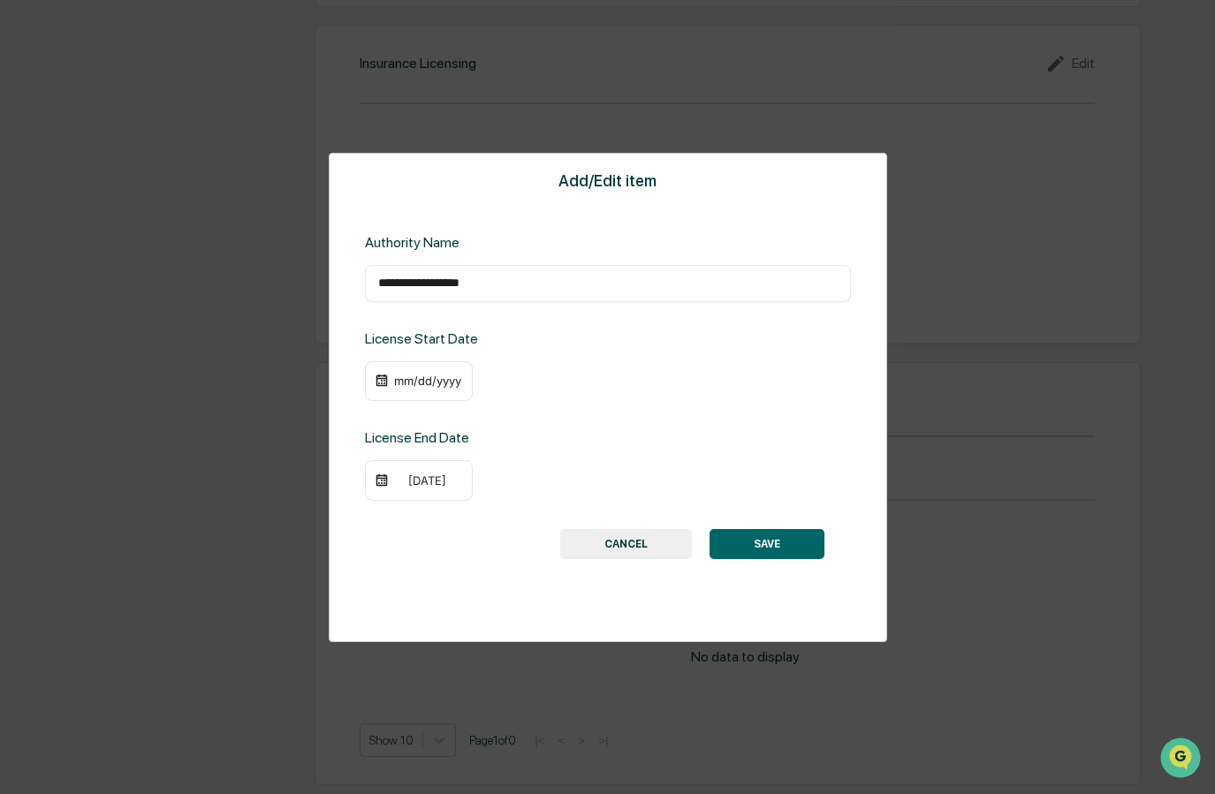
click at [406, 383] on div "mm/dd/yyyy" at bounding box center [427, 381] width 71 height 14
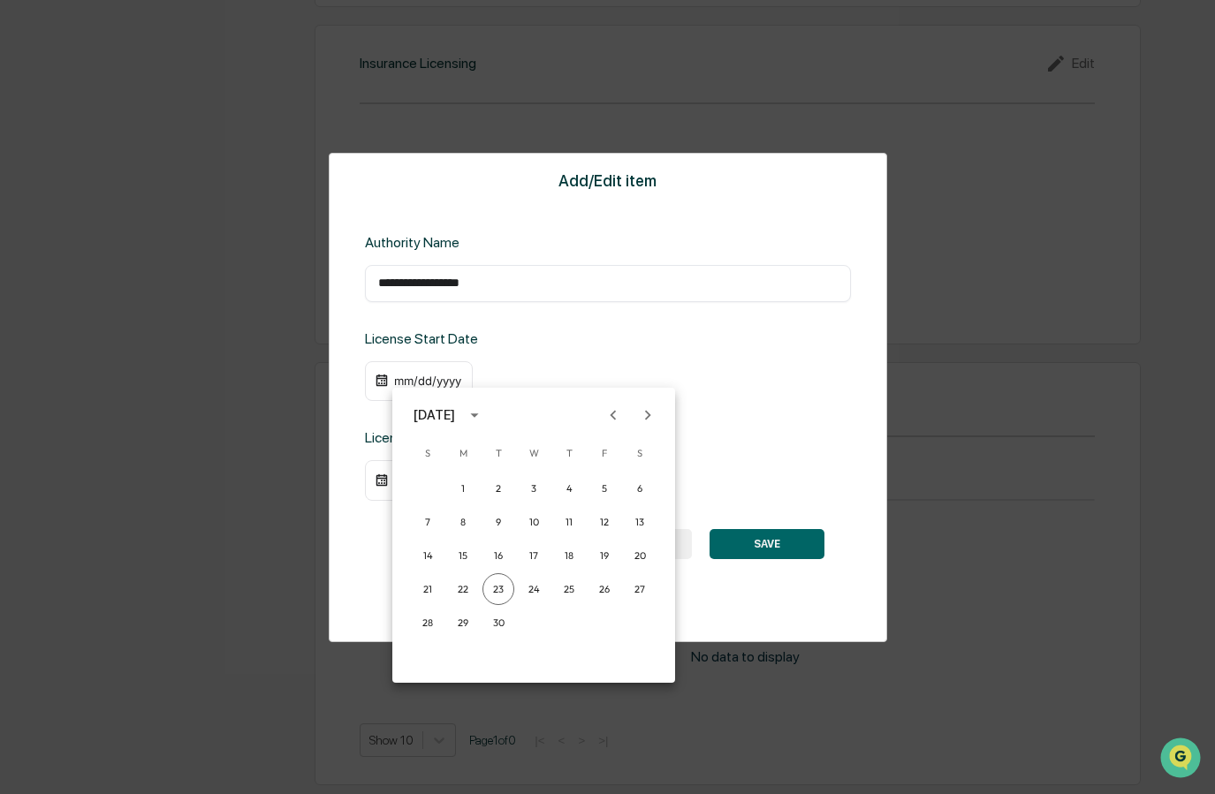
click at [484, 414] on icon "calendar view is open, switch to year view" at bounding box center [474, 415] width 19 height 19
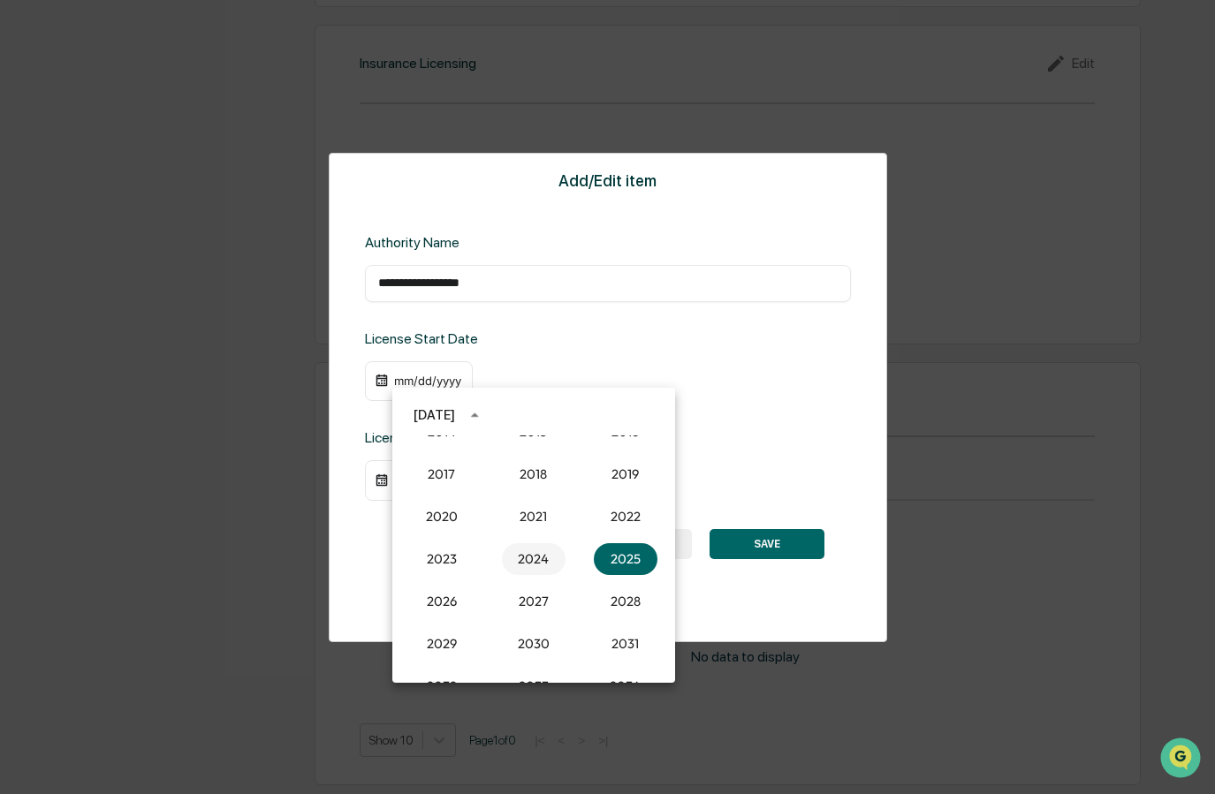
click at [519, 559] on button "2024" at bounding box center [534, 559] width 64 height 32
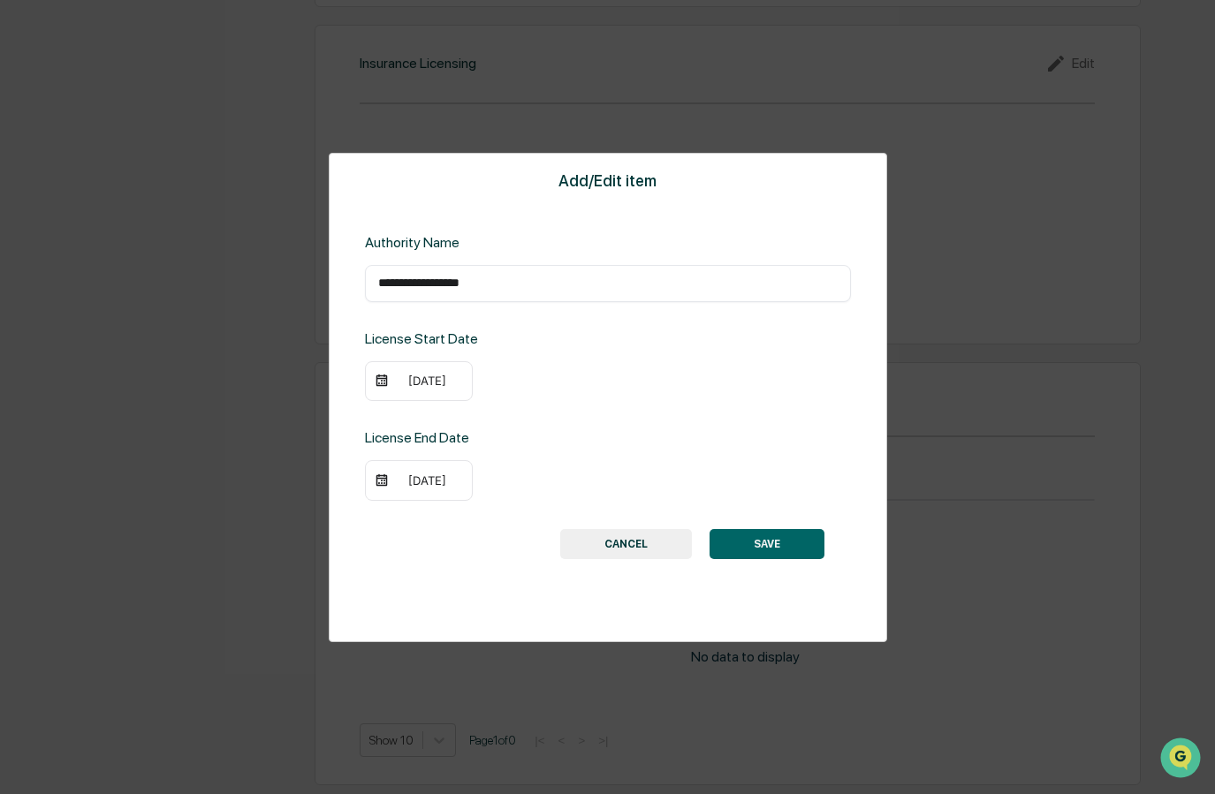
click at [411, 383] on div "09/23/2024" at bounding box center [427, 381] width 71 height 14
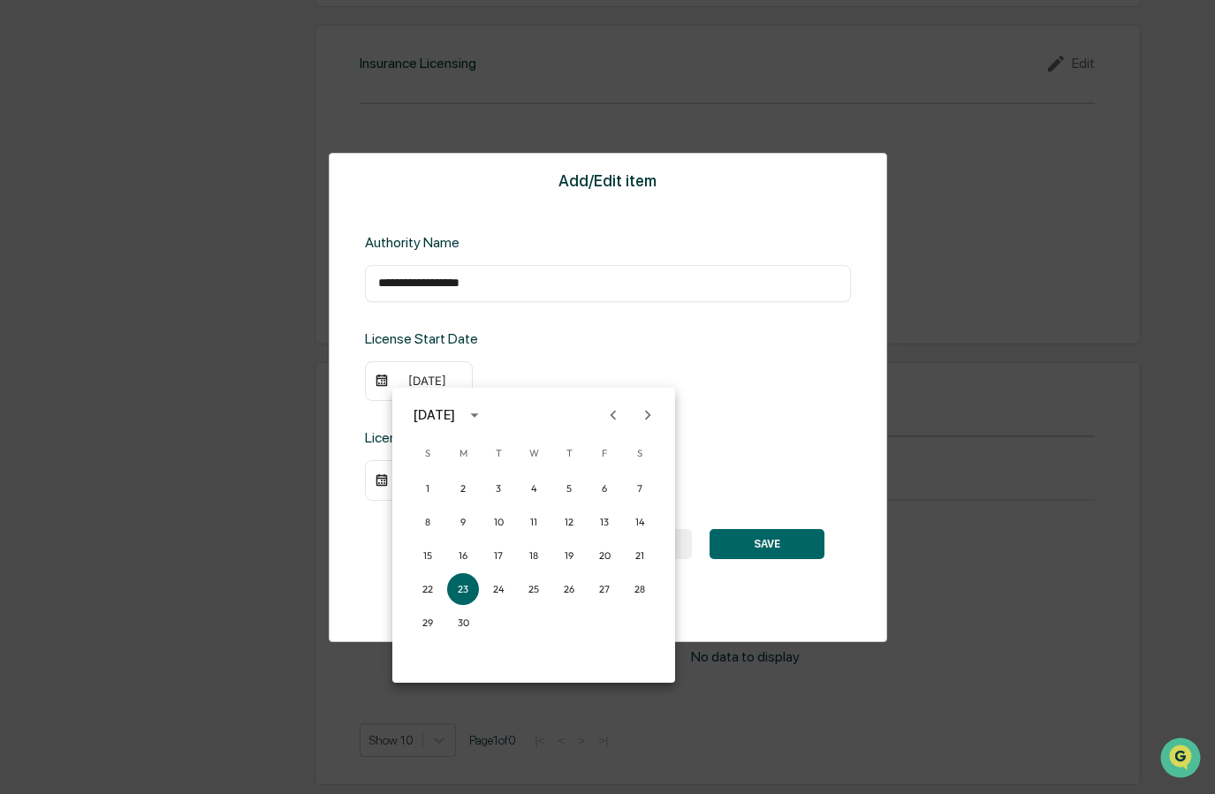
click at [608, 413] on icon "Previous month" at bounding box center [612, 415] width 19 height 19
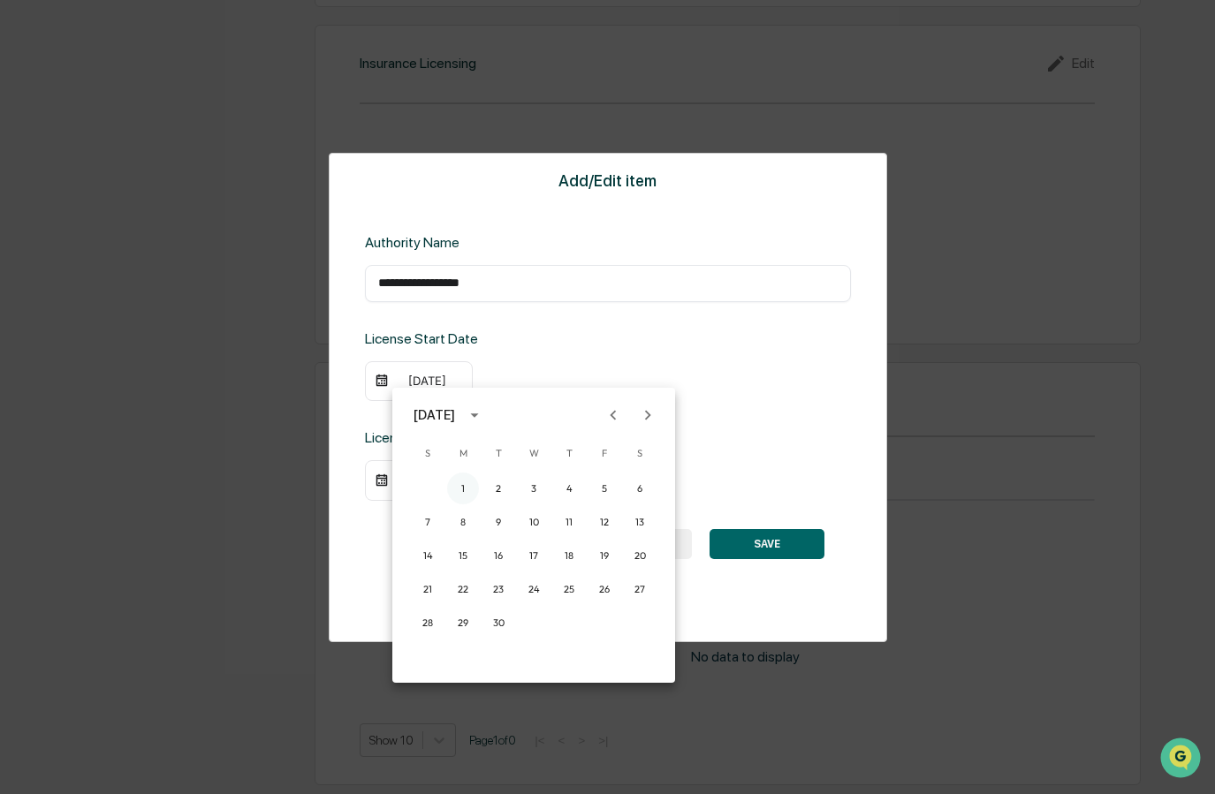
click at [462, 489] on button "1" at bounding box center [463, 489] width 32 height 32
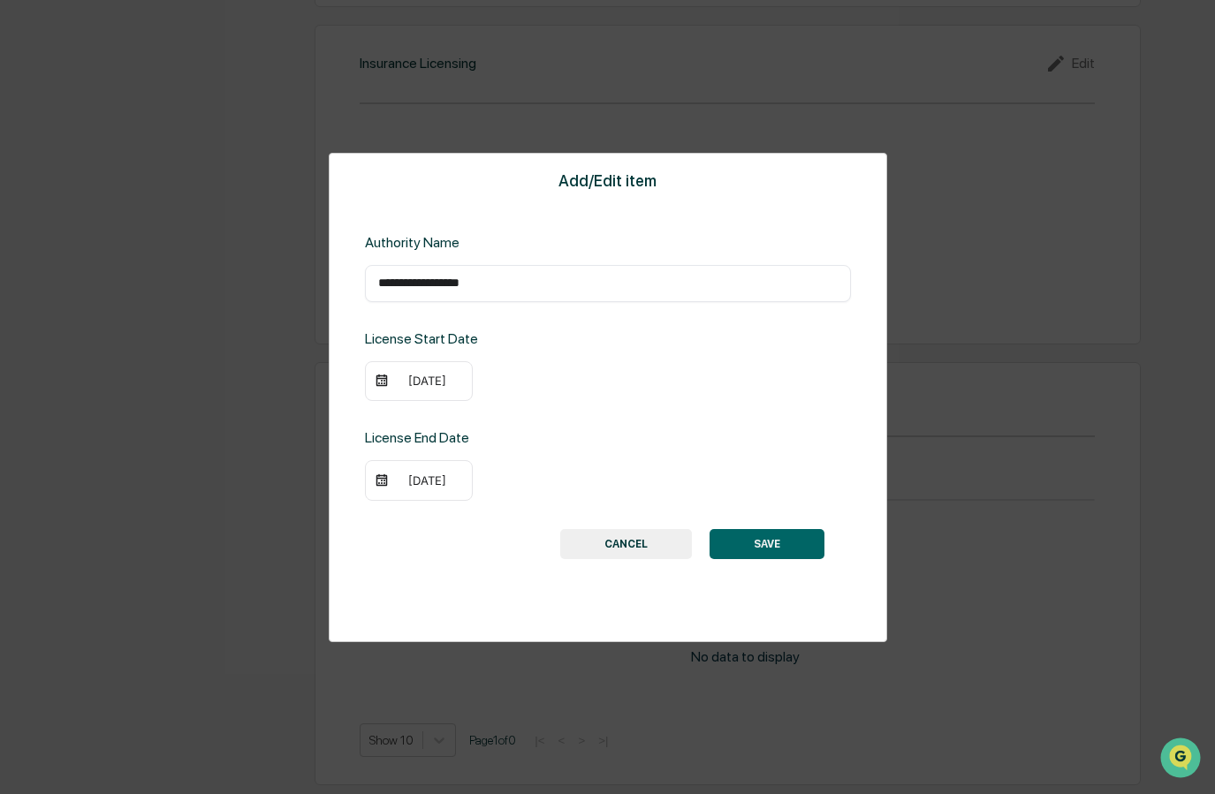
click at [770, 531] on button "SAVE" at bounding box center [766, 544] width 115 height 30
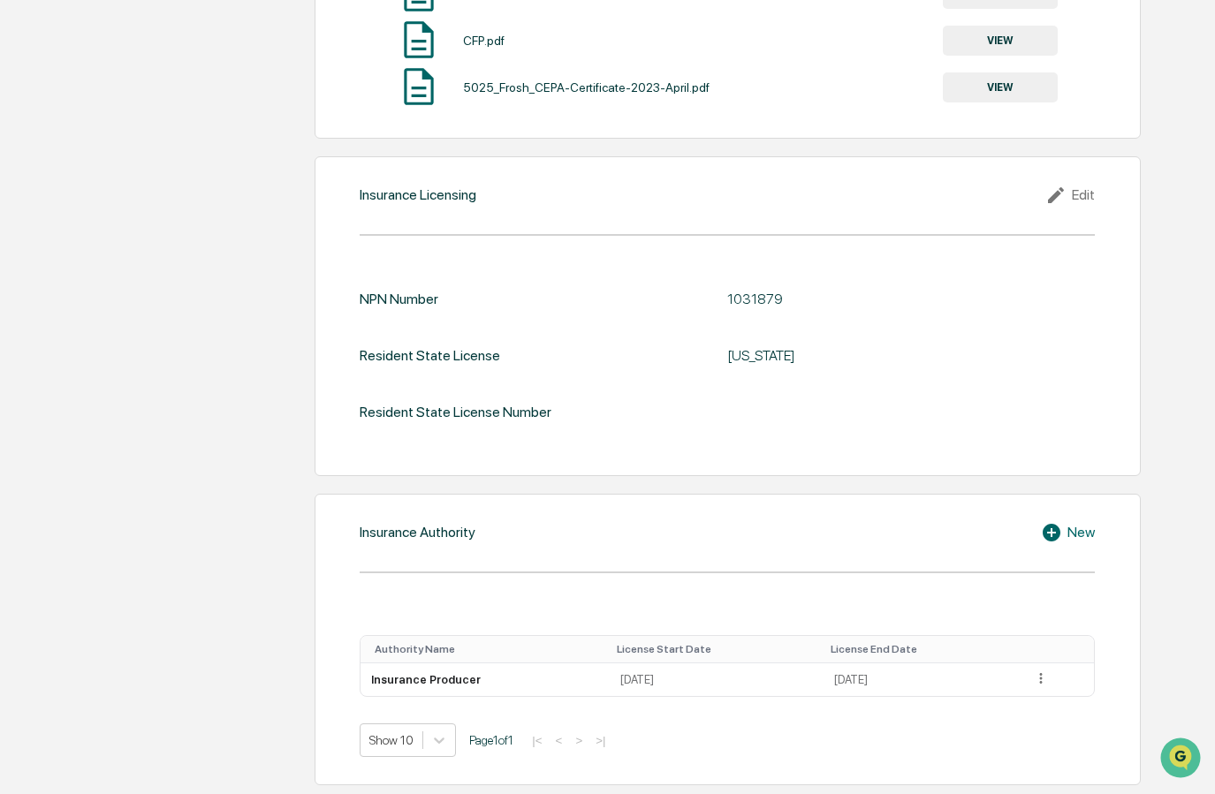
scroll to position [2050, 0]
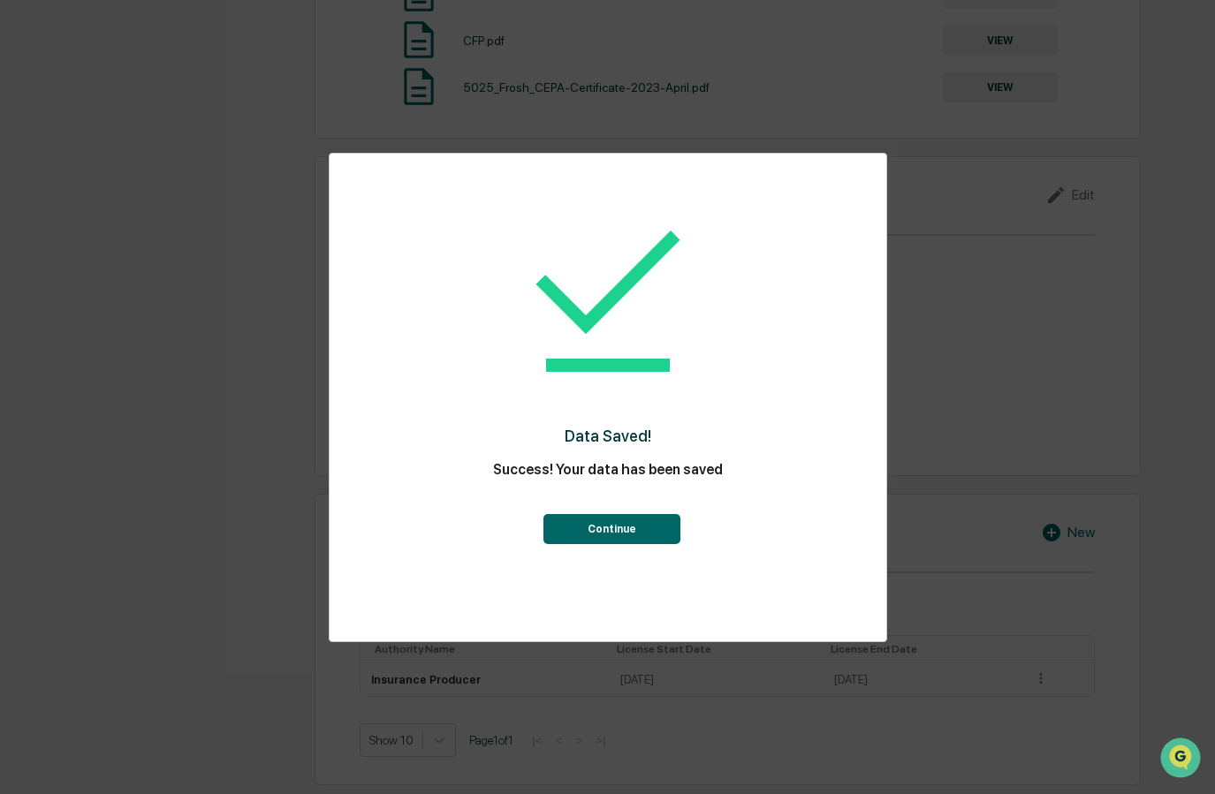
click at [649, 530] on button "Continue" at bounding box center [611, 529] width 137 height 30
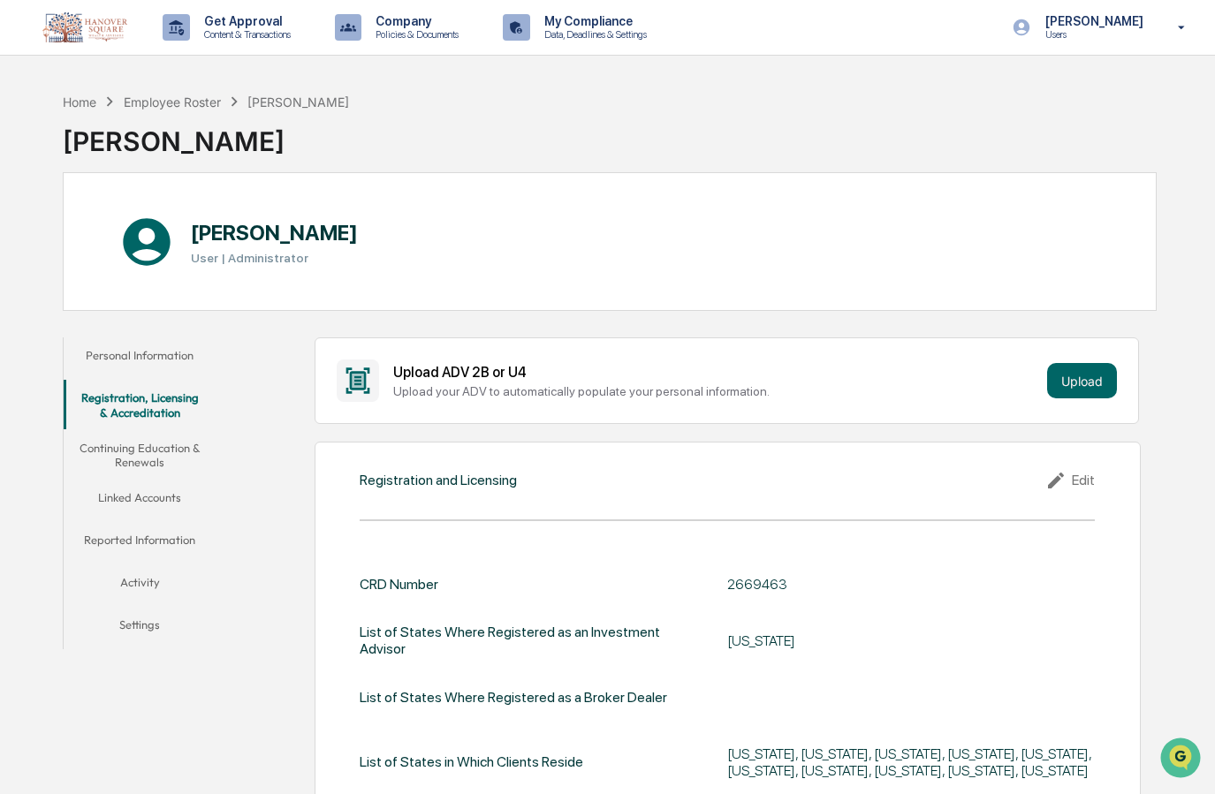
scroll to position [0, 0]
click at [157, 451] on button "Continuing Education & Renewals" at bounding box center [140, 455] width 152 height 50
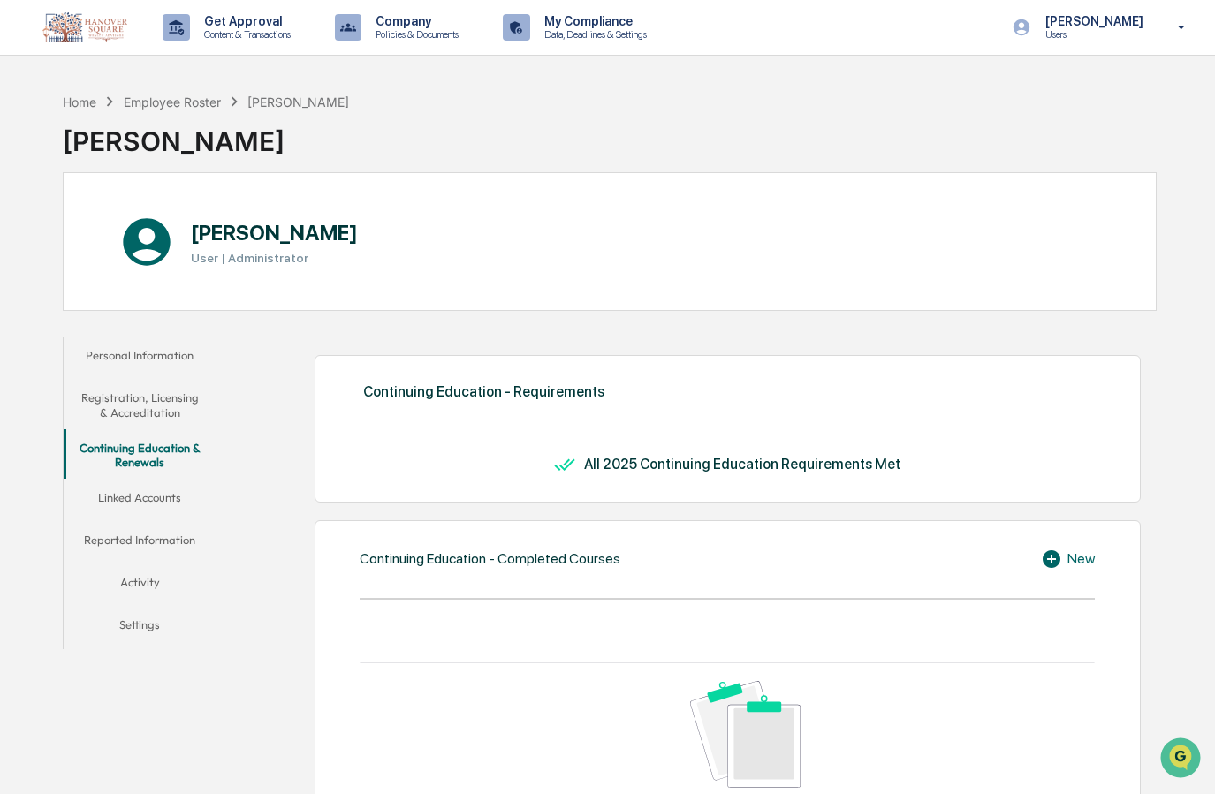
click at [144, 494] on button "Linked Accounts" at bounding box center [140, 501] width 152 height 42
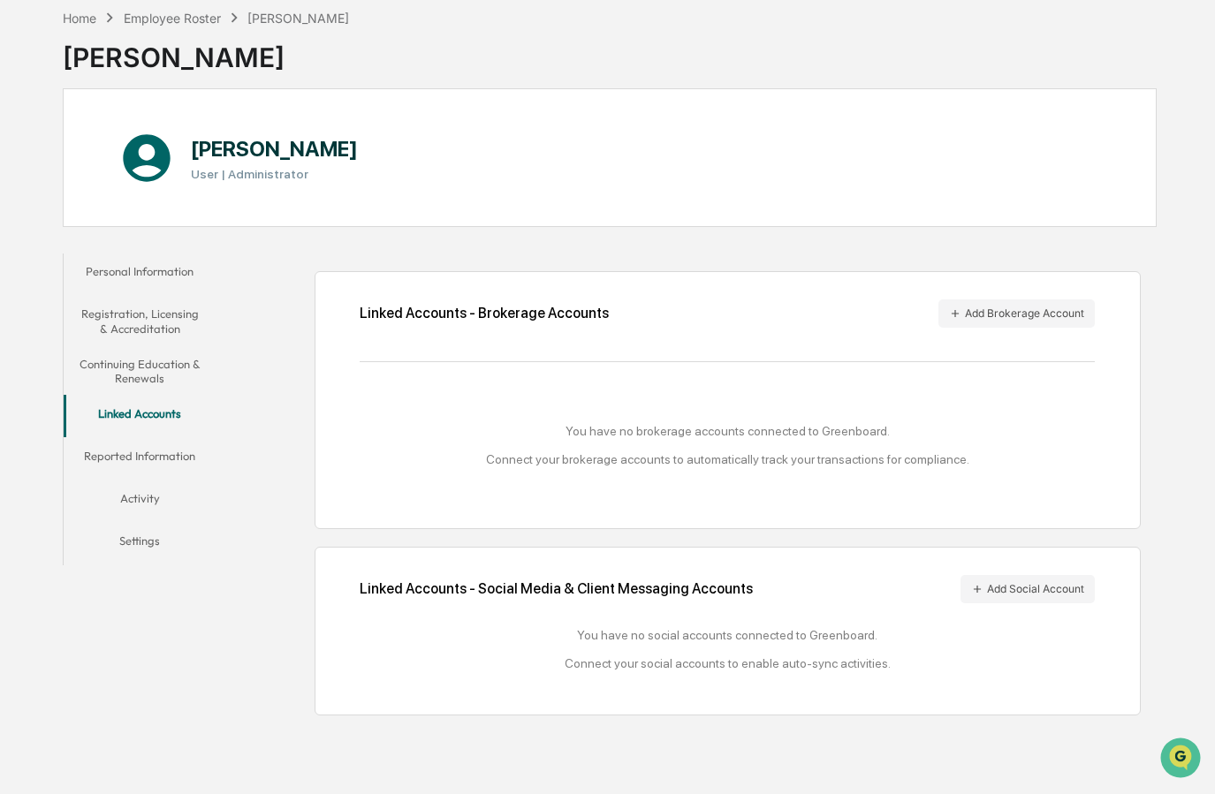
scroll to position [102, 0]
click at [997, 300] on button "Add Brokerage Account" at bounding box center [1016, 314] width 156 height 28
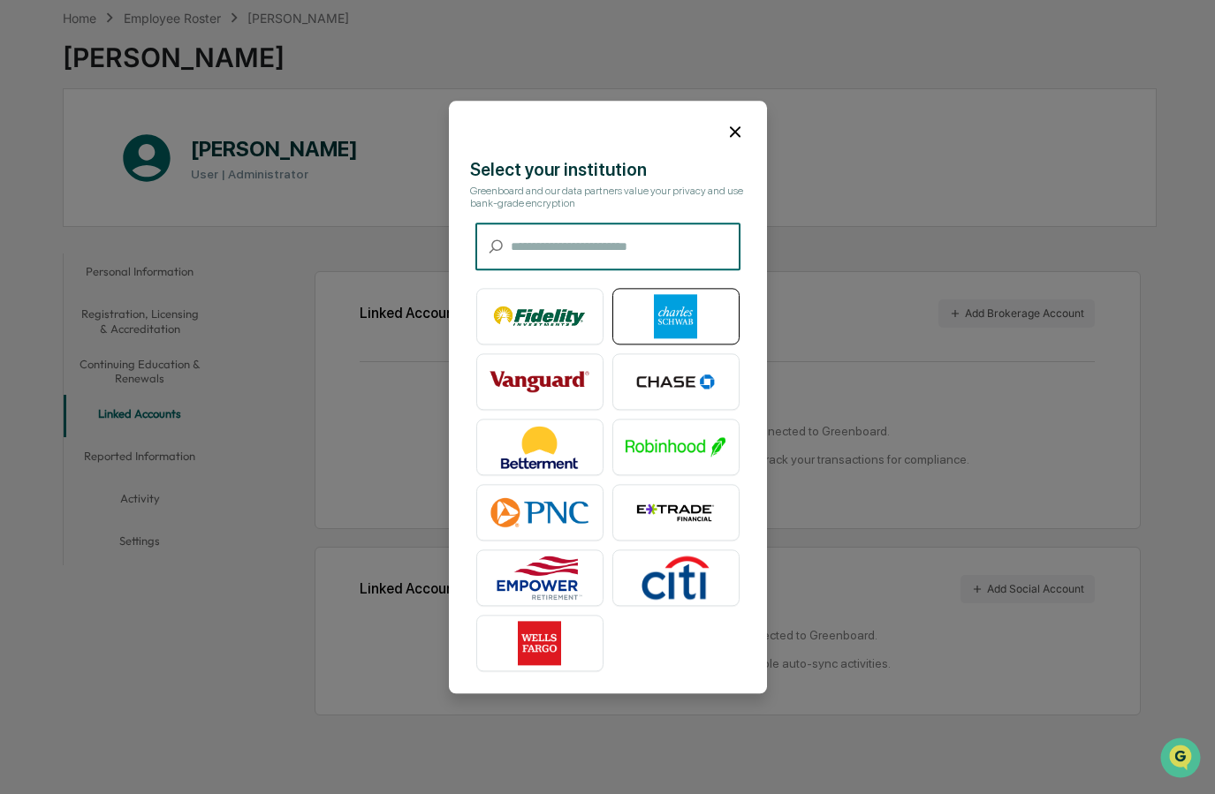
click at [688, 315] on img at bounding box center [676, 316] width 101 height 44
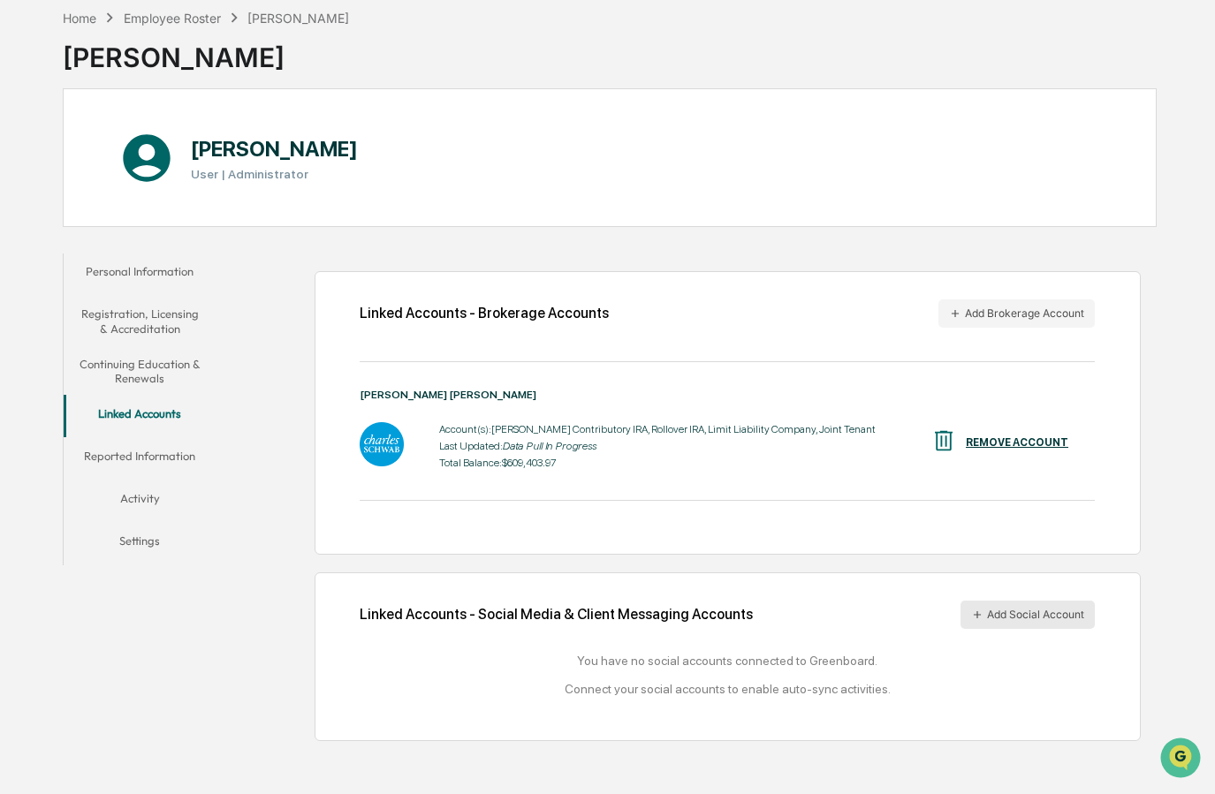
click at [1040, 601] on button "Add Social Account" at bounding box center [1027, 615] width 134 height 28
click at [989, 601] on button "Add Social Account" at bounding box center [1027, 615] width 134 height 28
click at [980, 609] on icon at bounding box center [977, 615] width 12 height 12
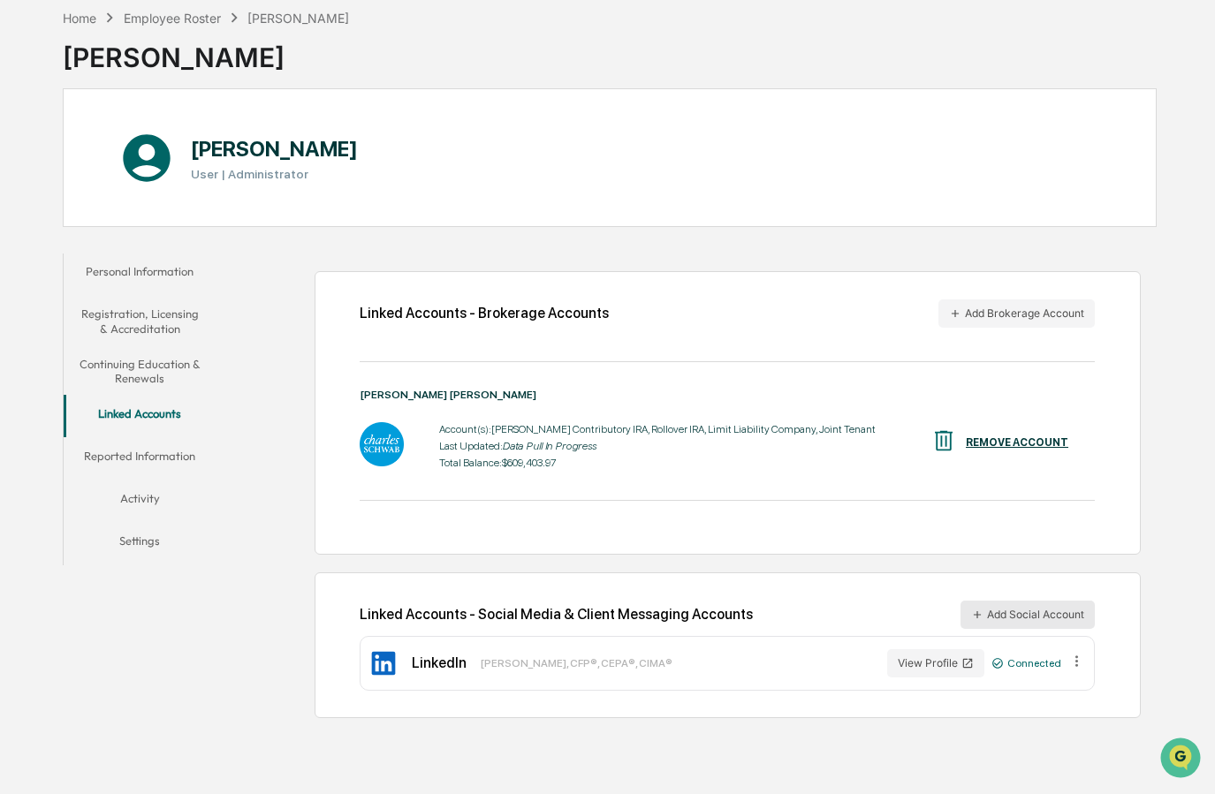
click at [986, 601] on button "Add Social Account" at bounding box center [1027, 615] width 134 height 28
click at [154, 444] on button "Reported Information" at bounding box center [140, 459] width 152 height 42
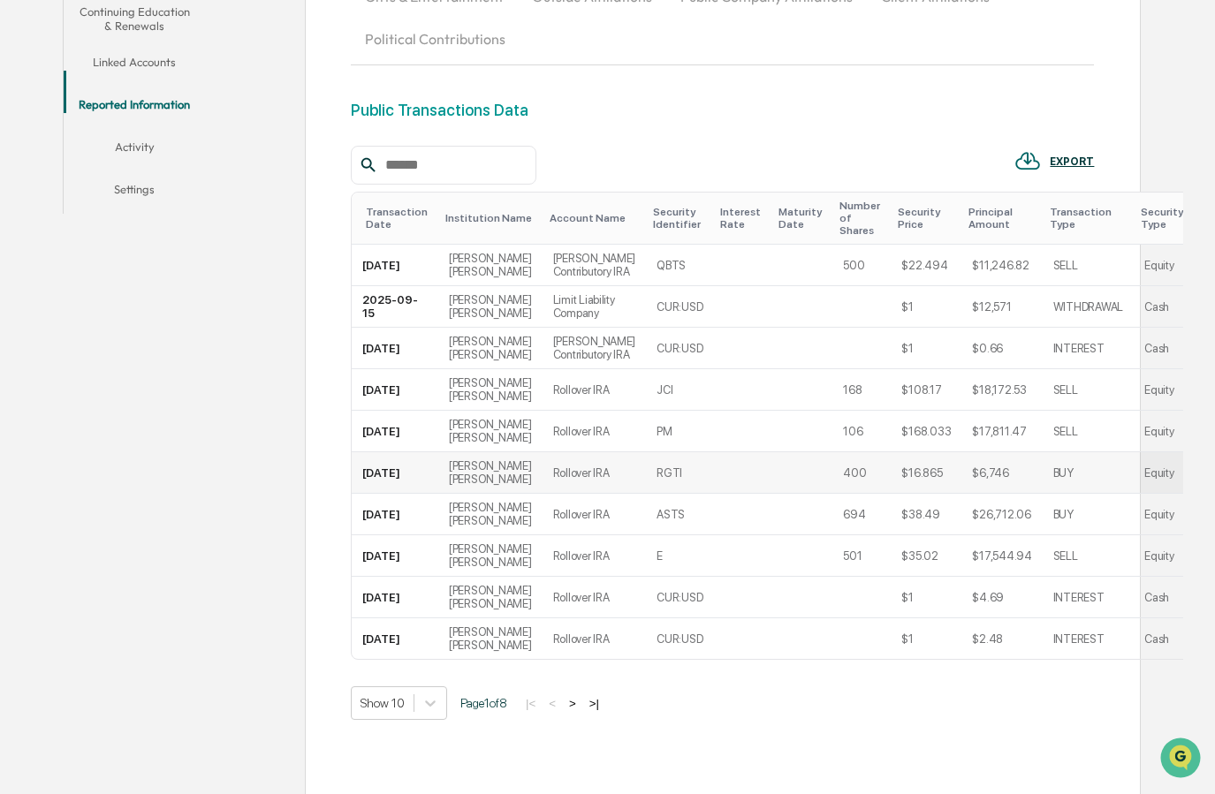
scroll to position [448, 0]
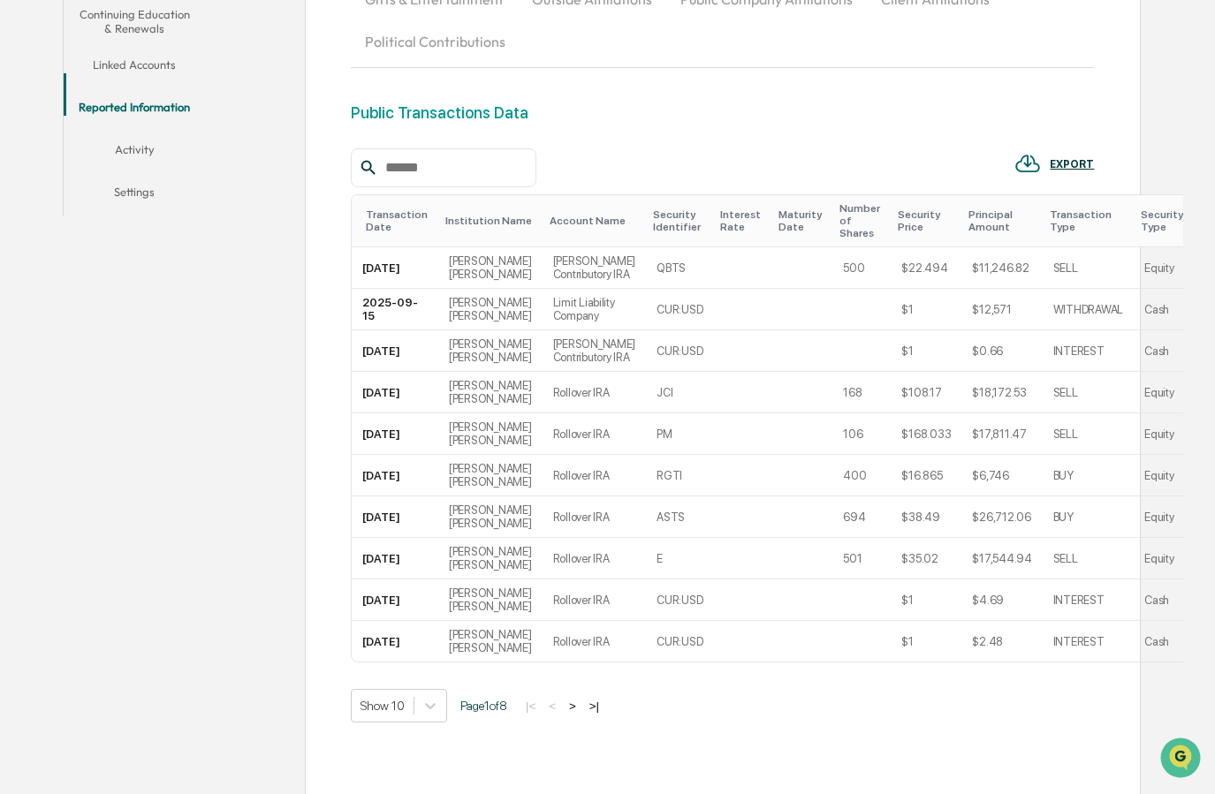
click at [158, 137] on button "Activity" at bounding box center [134, 153] width 141 height 42
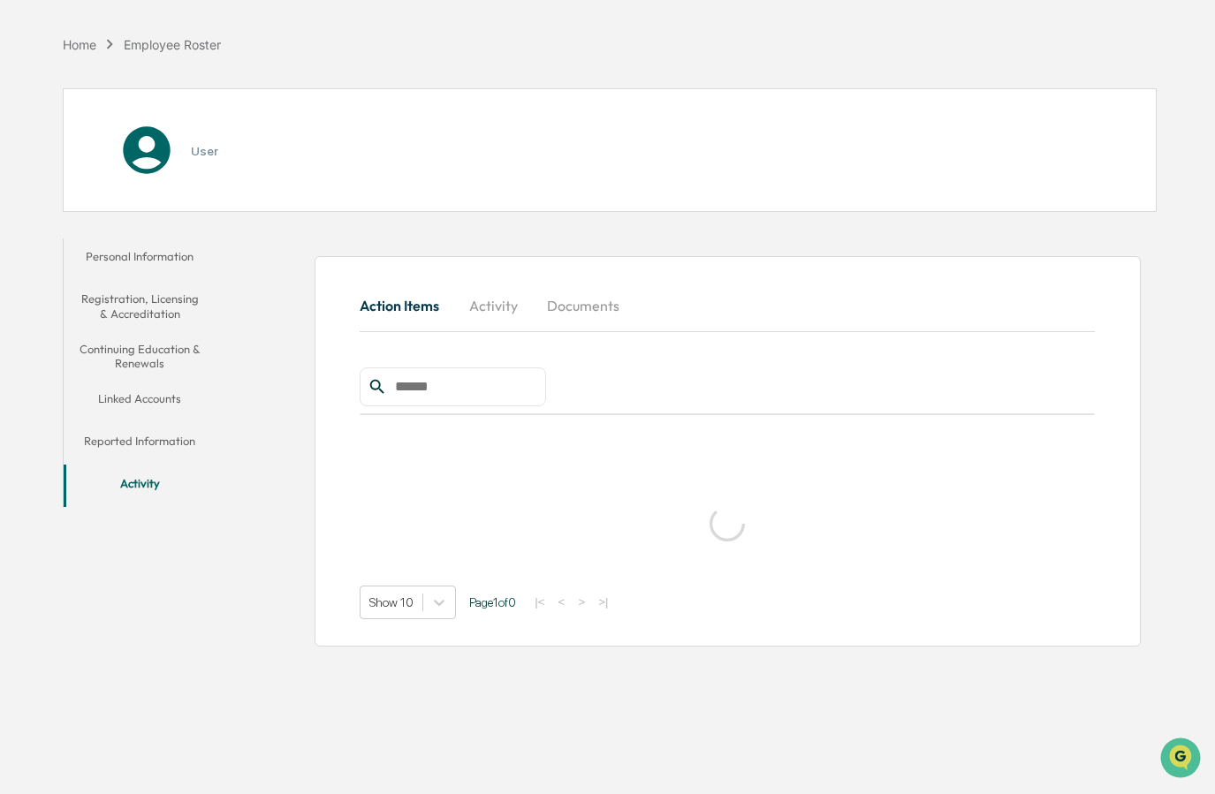
scroll to position [102, 0]
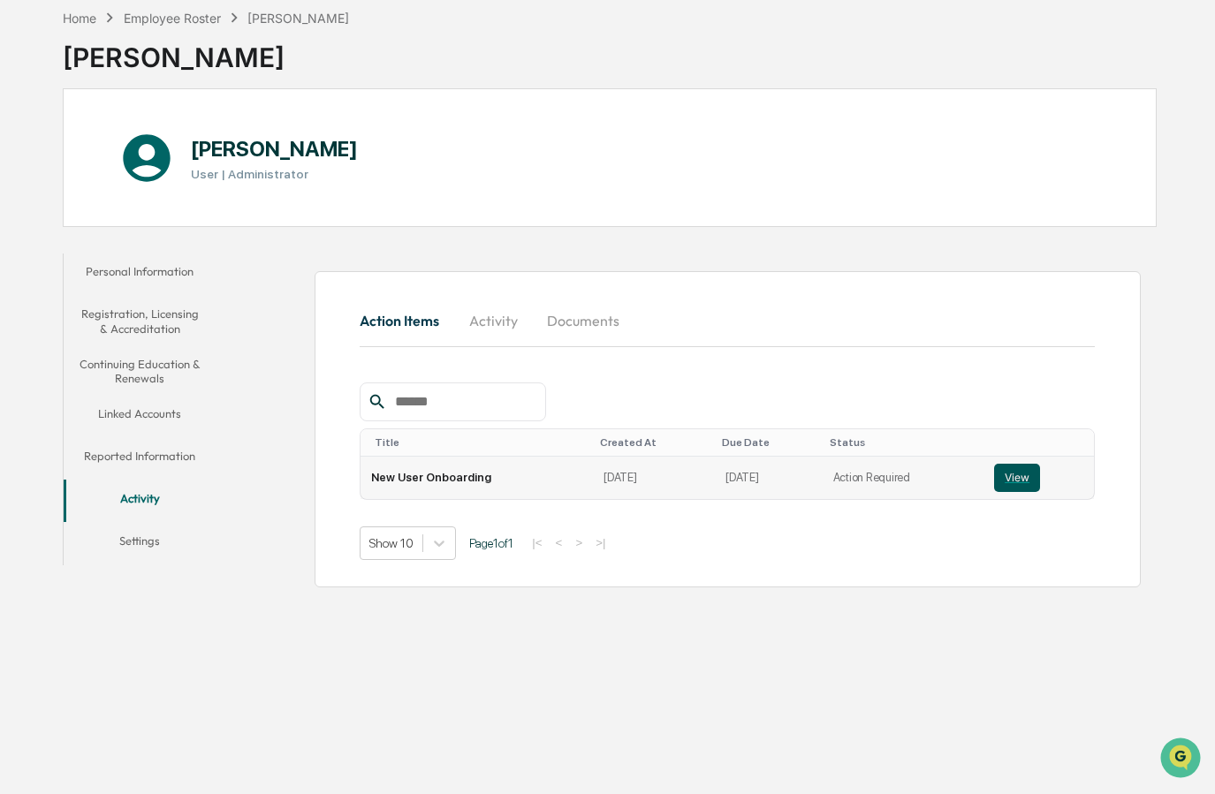
click at [1009, 464] on button "View" at bounding box center [1017, 478] width 46 height 28
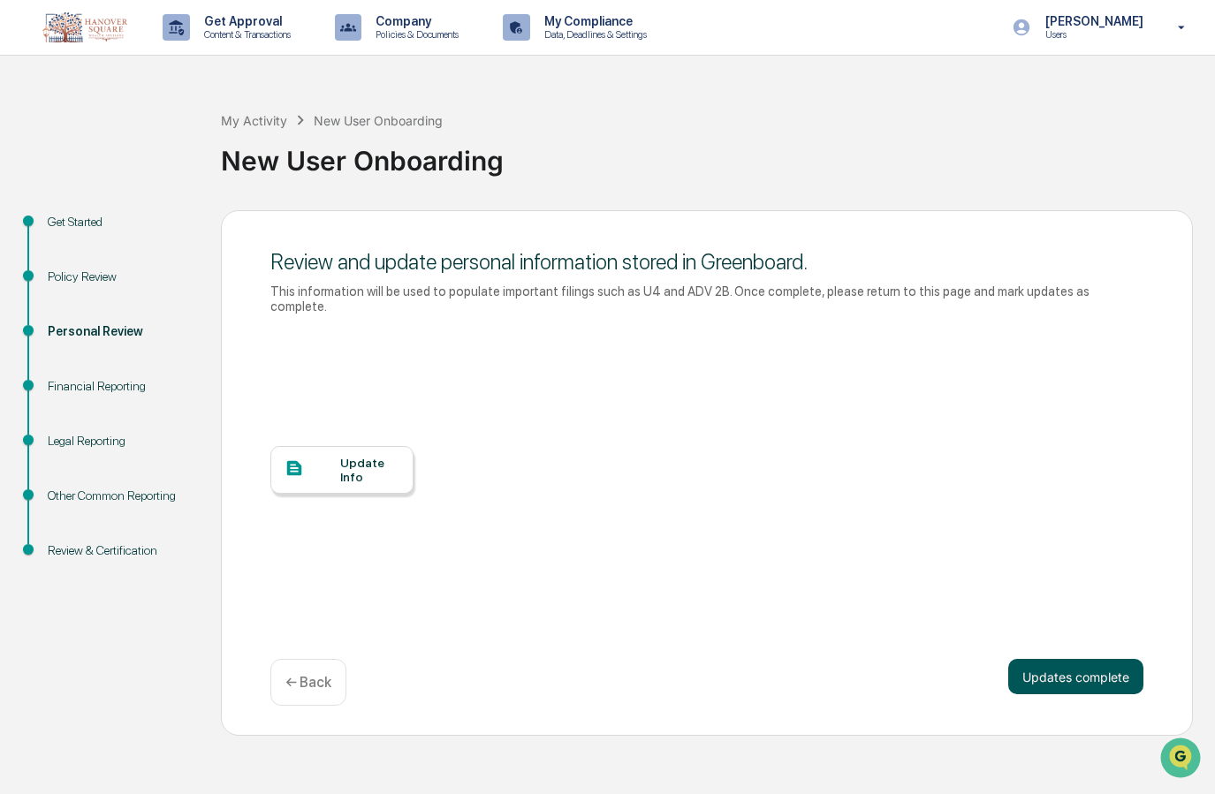
click at [1069, 667] on button "Updates complete" at bounding box center [1075, 676] width 135 height 35
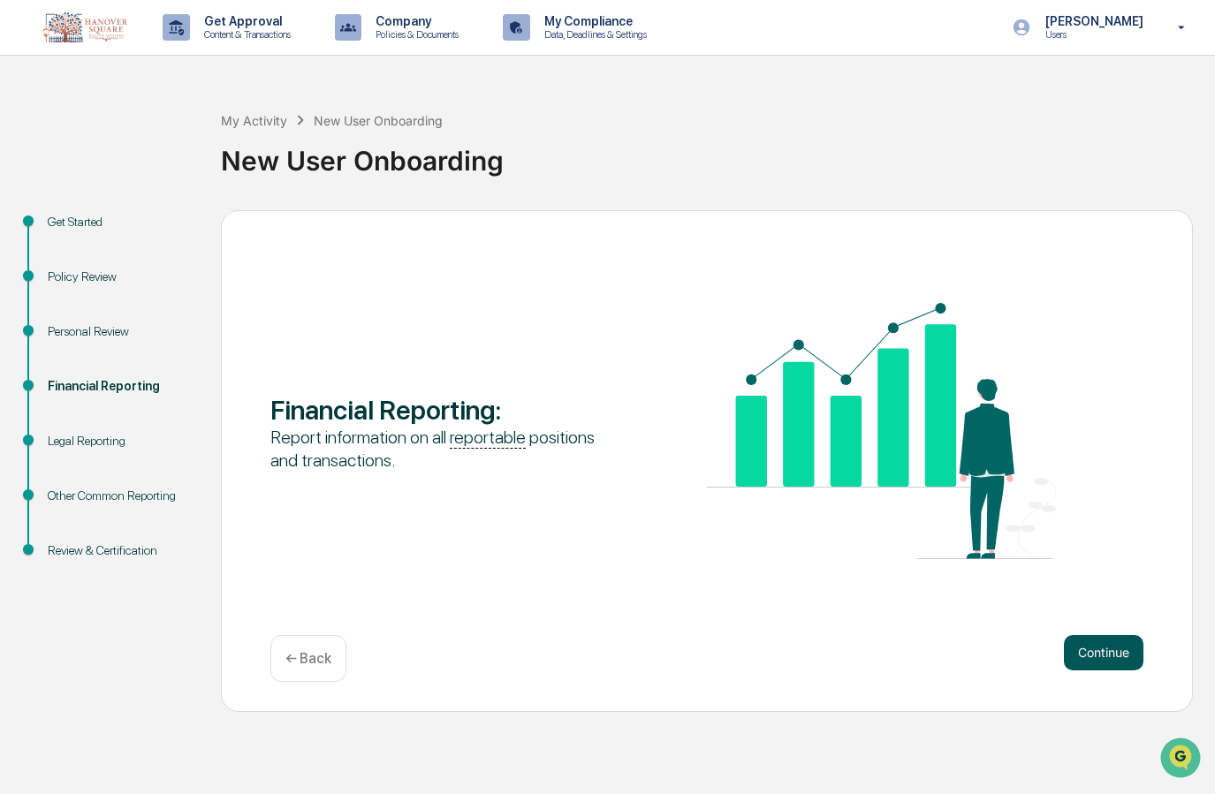
click at [1114, 652] on button "Continue" at bounding box center [1104, 652] width 80 height 35
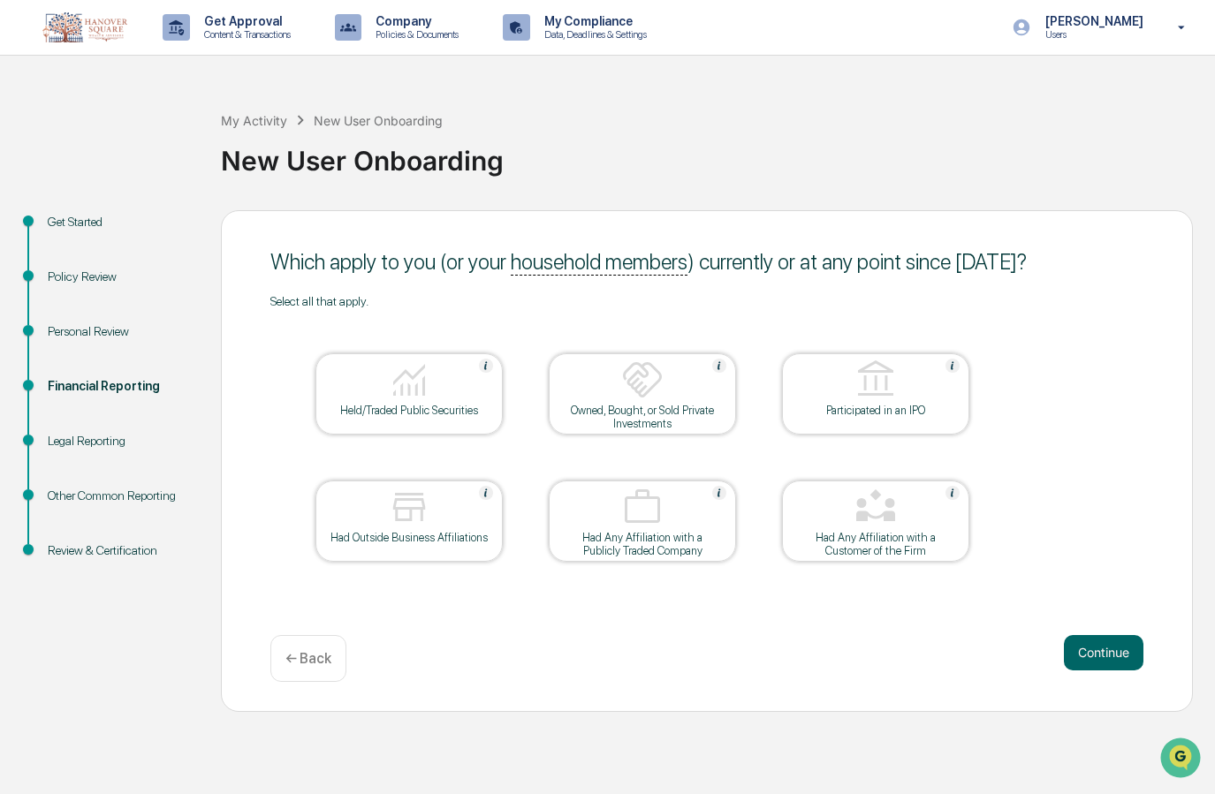
click at [401, 521] on img at bounding box center [409, 507] width 42 height 42
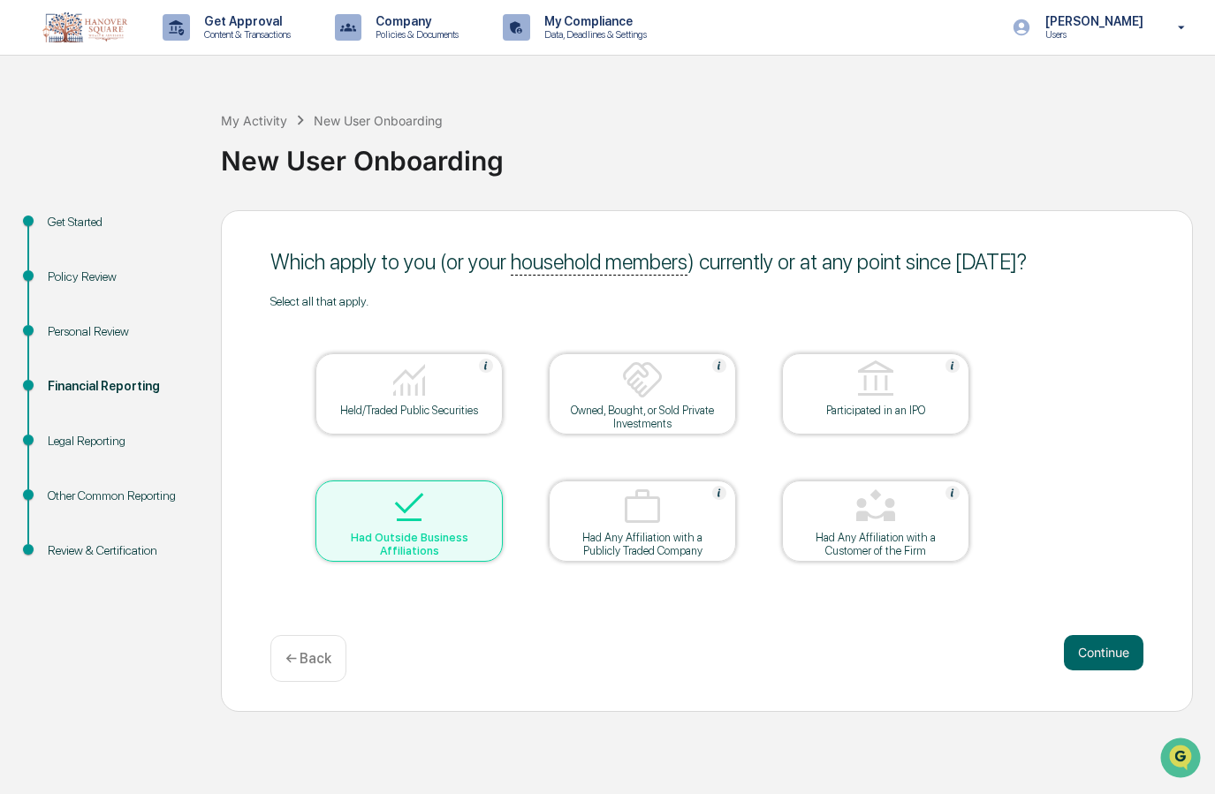
click at [429, 401] on img at bounding box center [409, 380] width 42 height 42
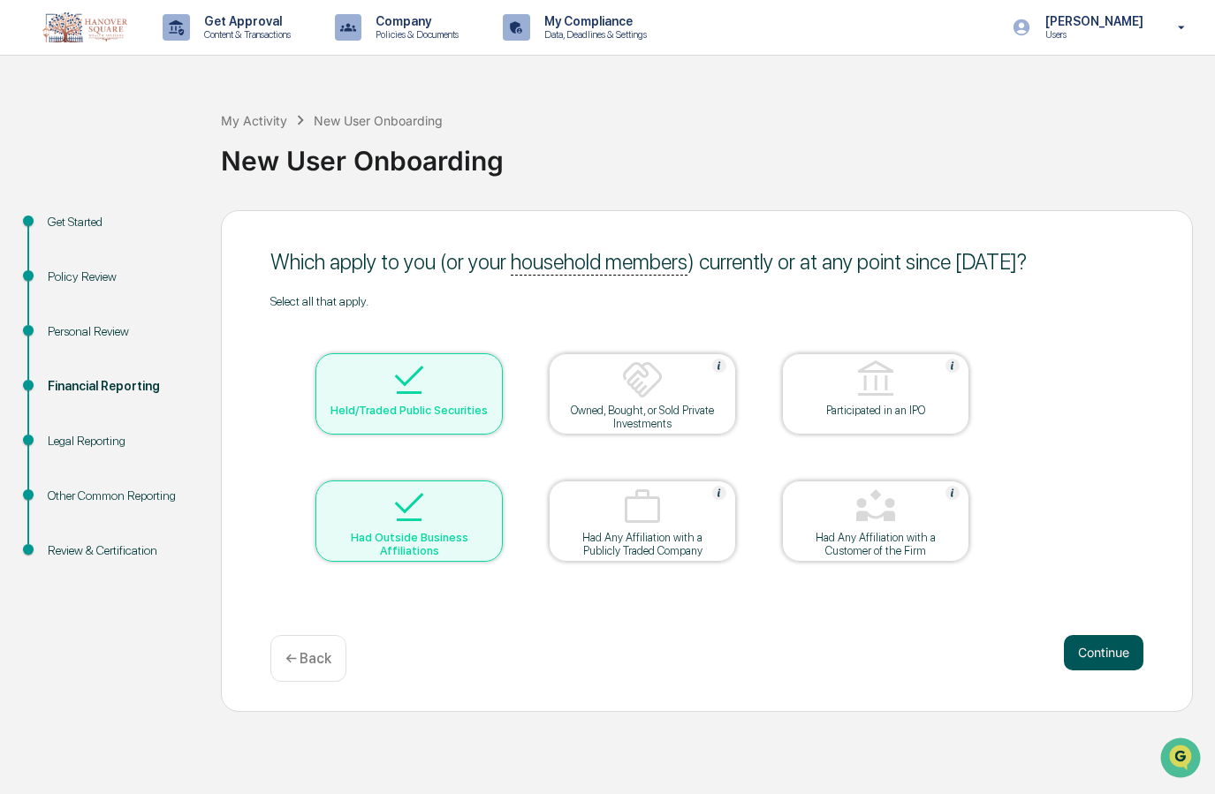
click at [1102, 656] on button "Continue" at bounding box center [1104, 652] width 80 height 35
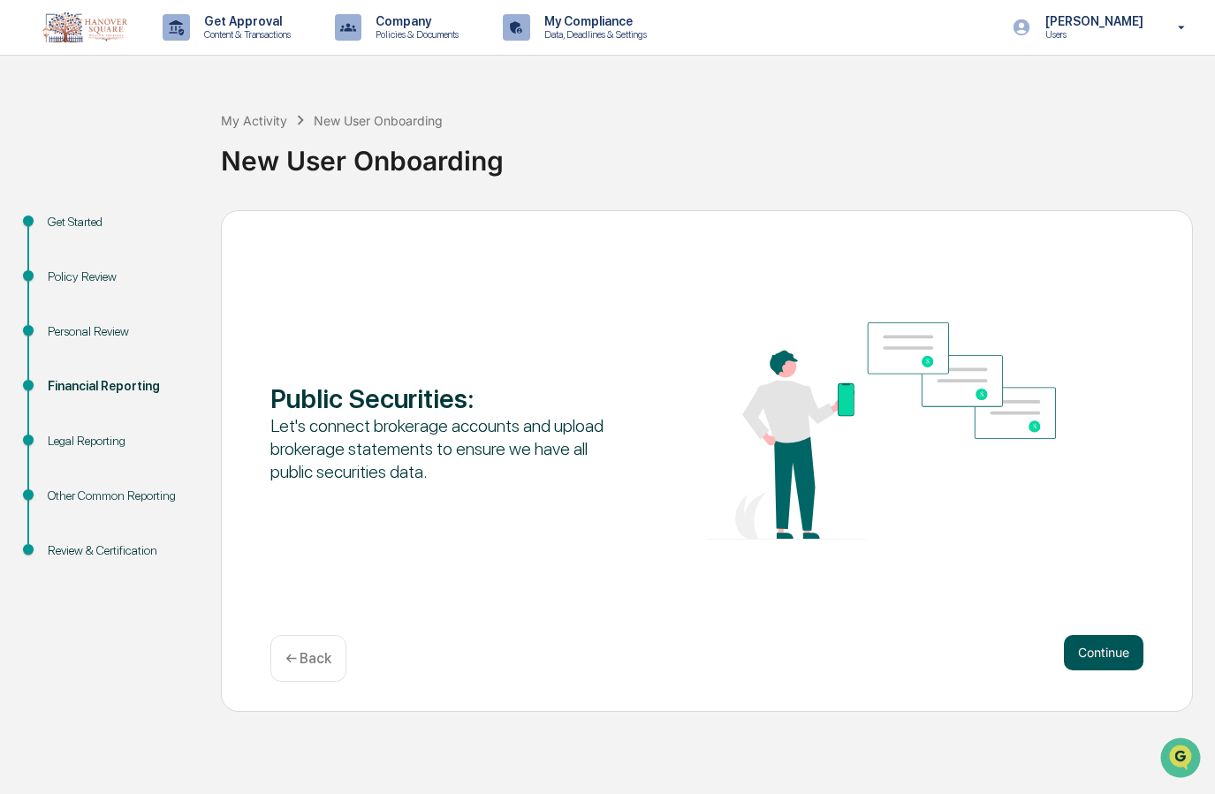
click at [1102, 653] on button "Continue" at bounding box center [1104, 652] width 80 height 35
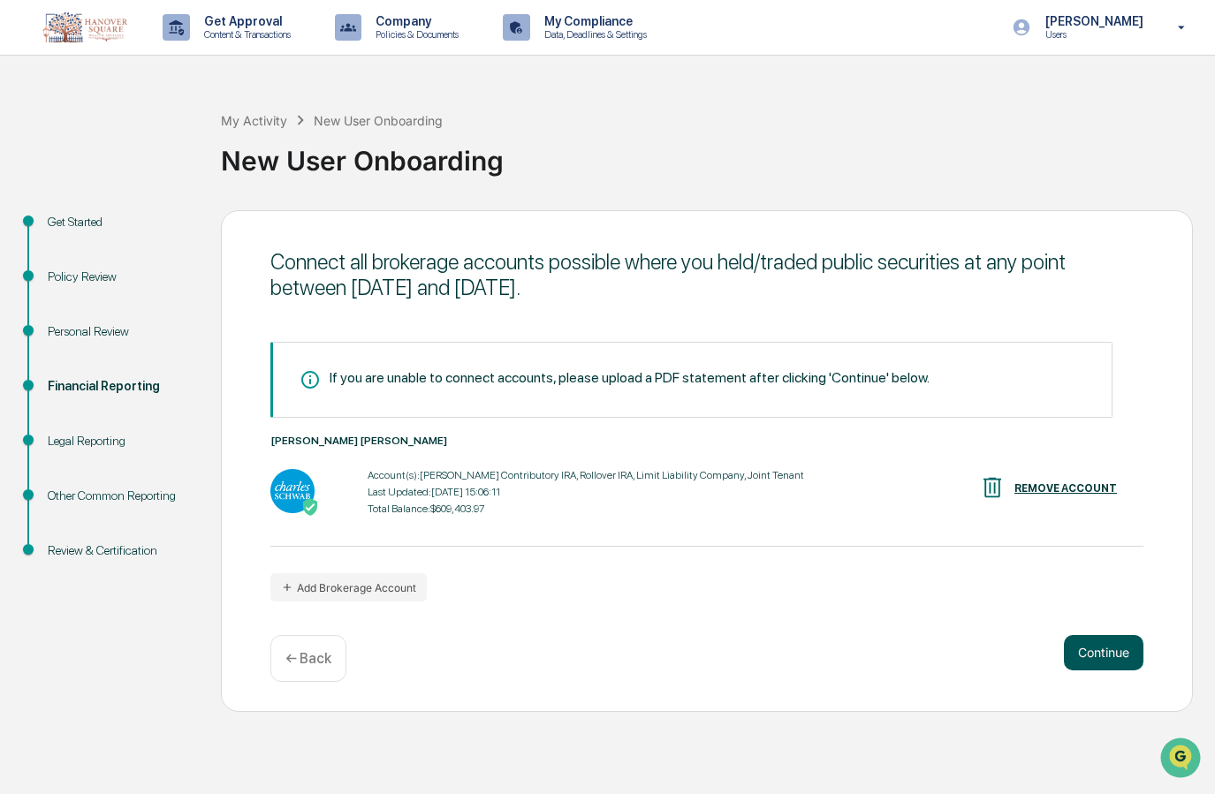
click at [1102, 653] on button "Continue" at bounding box center [1104, 652] width 80 height 35
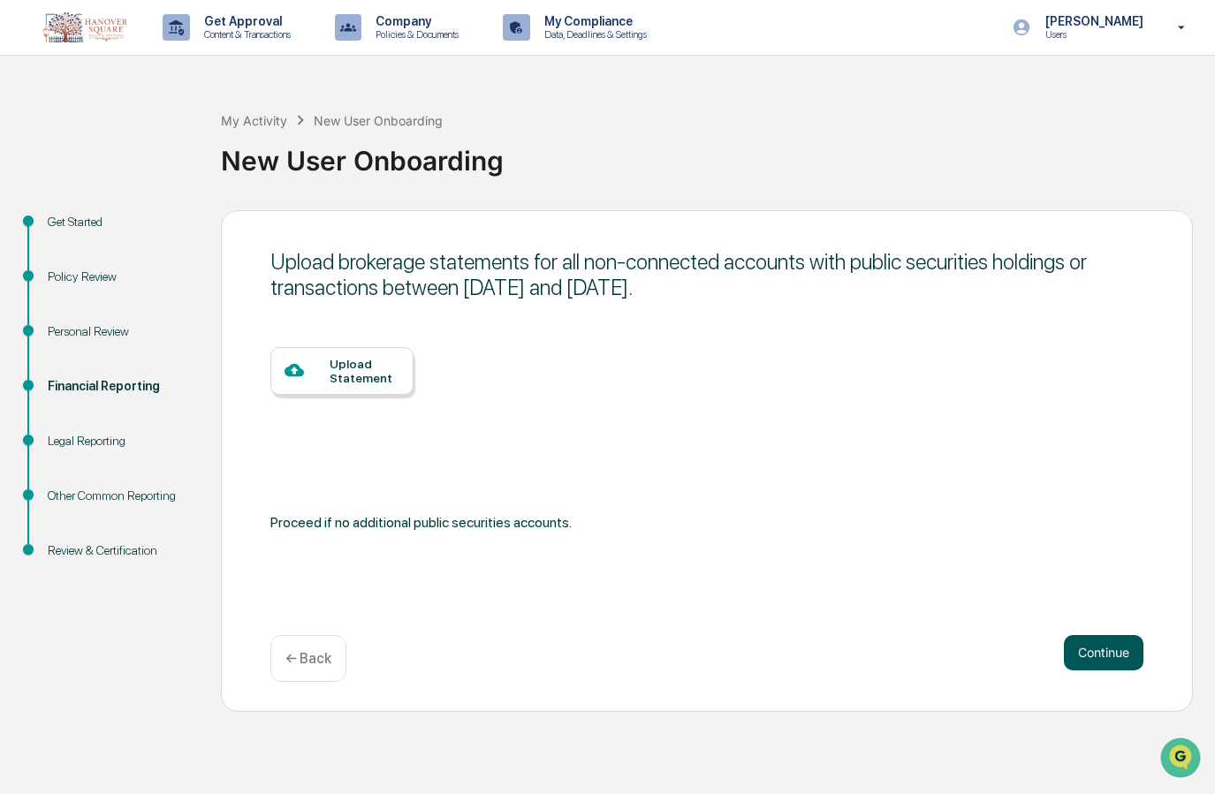
click at [1102, 653] on button "Continue" at bounding box center [1104, 652] width 80 height 35
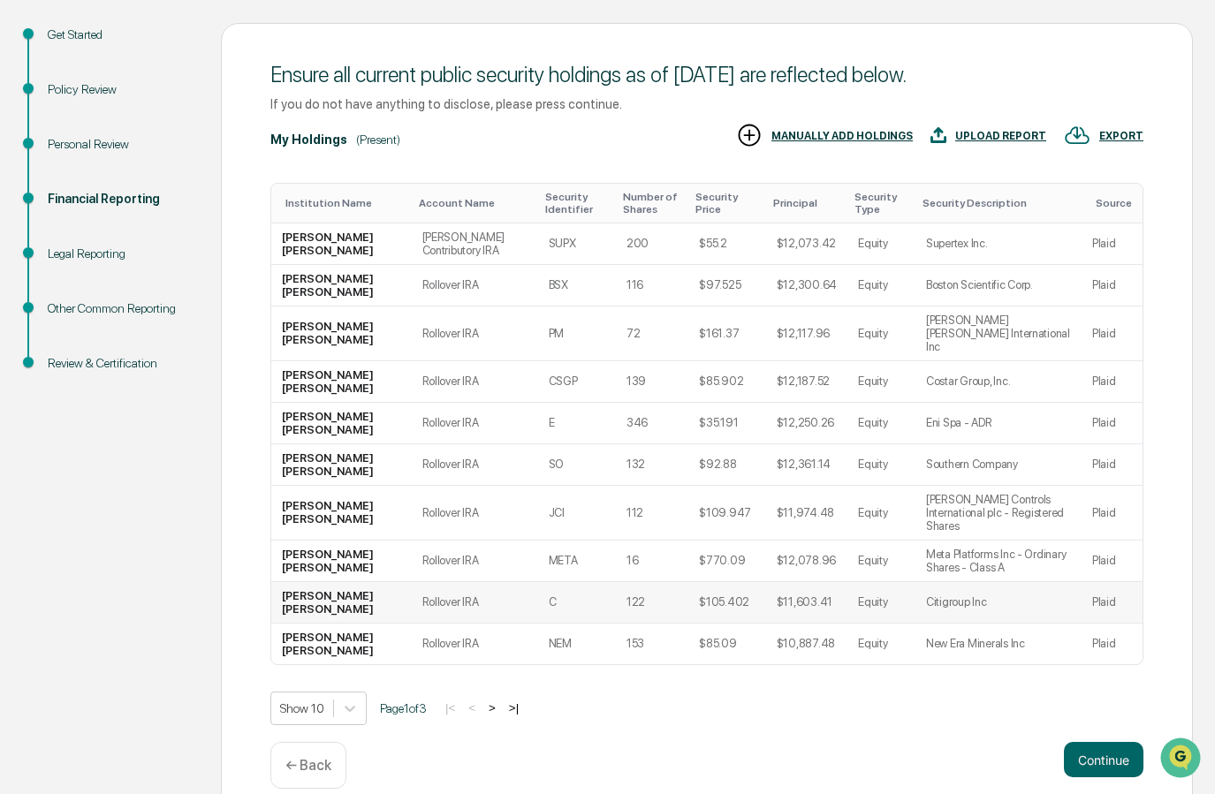
scroll to position [186, 0]
click at [1099, 743] on button "Continue" at bounding box center [1104, 760] width 80 height 35
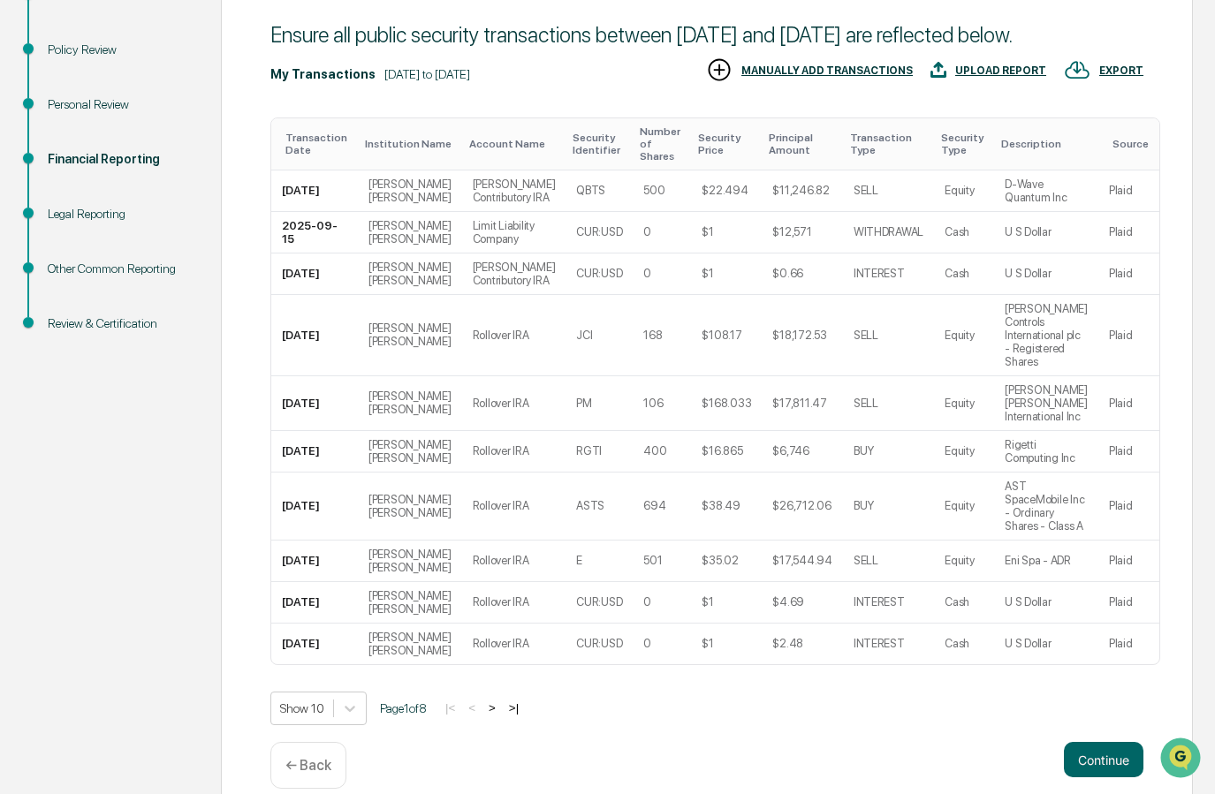
scroll to position [226, 0]
click at [1090, 743] on button "Continue" at bounding box center [1104, 760] width 80 height 35
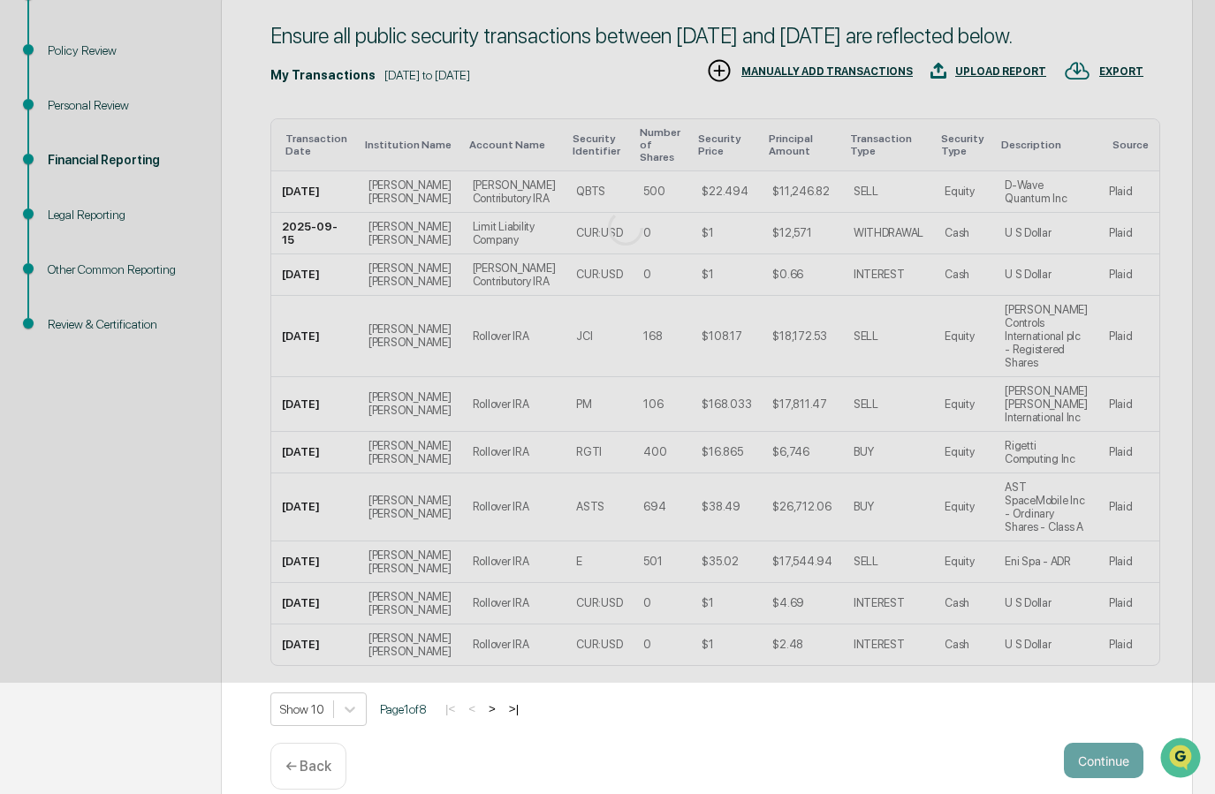
scroll to position [0, 0]
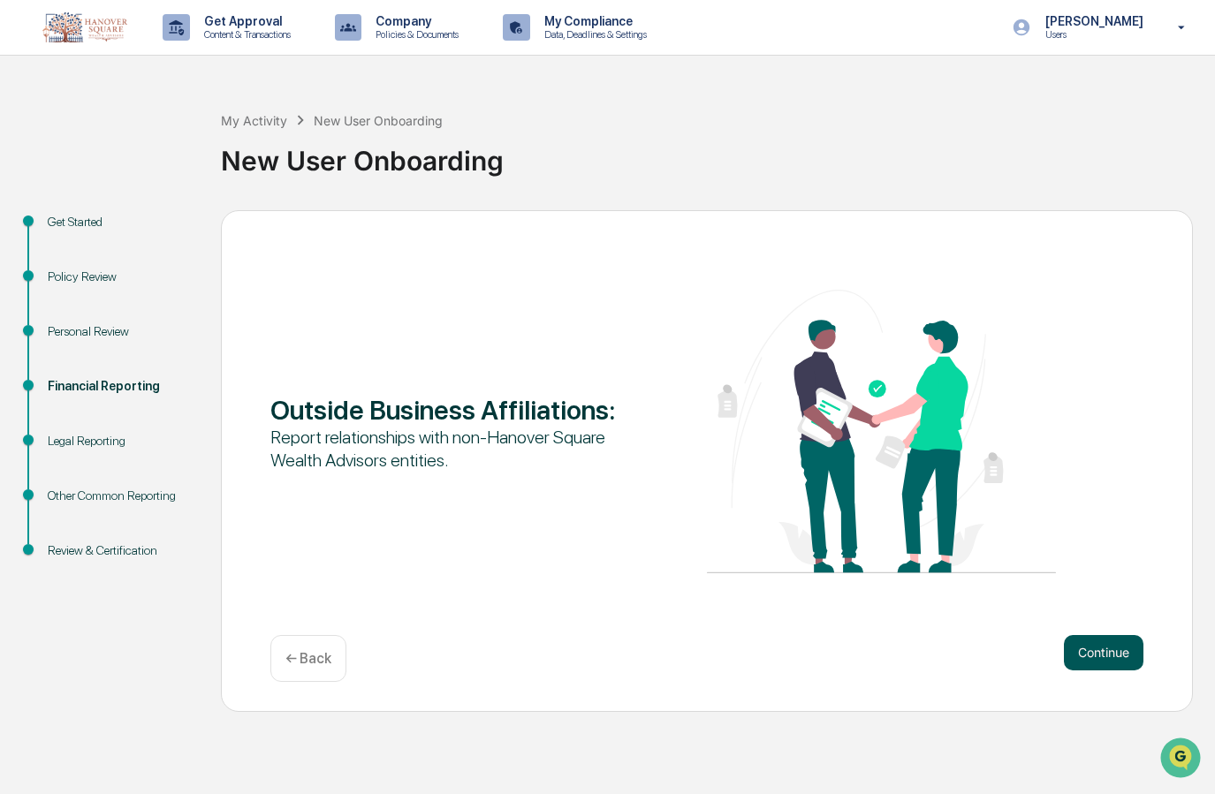
click at [1104, 653] on button "Continue" at bounding box center [1104, 652] width 80 height 35
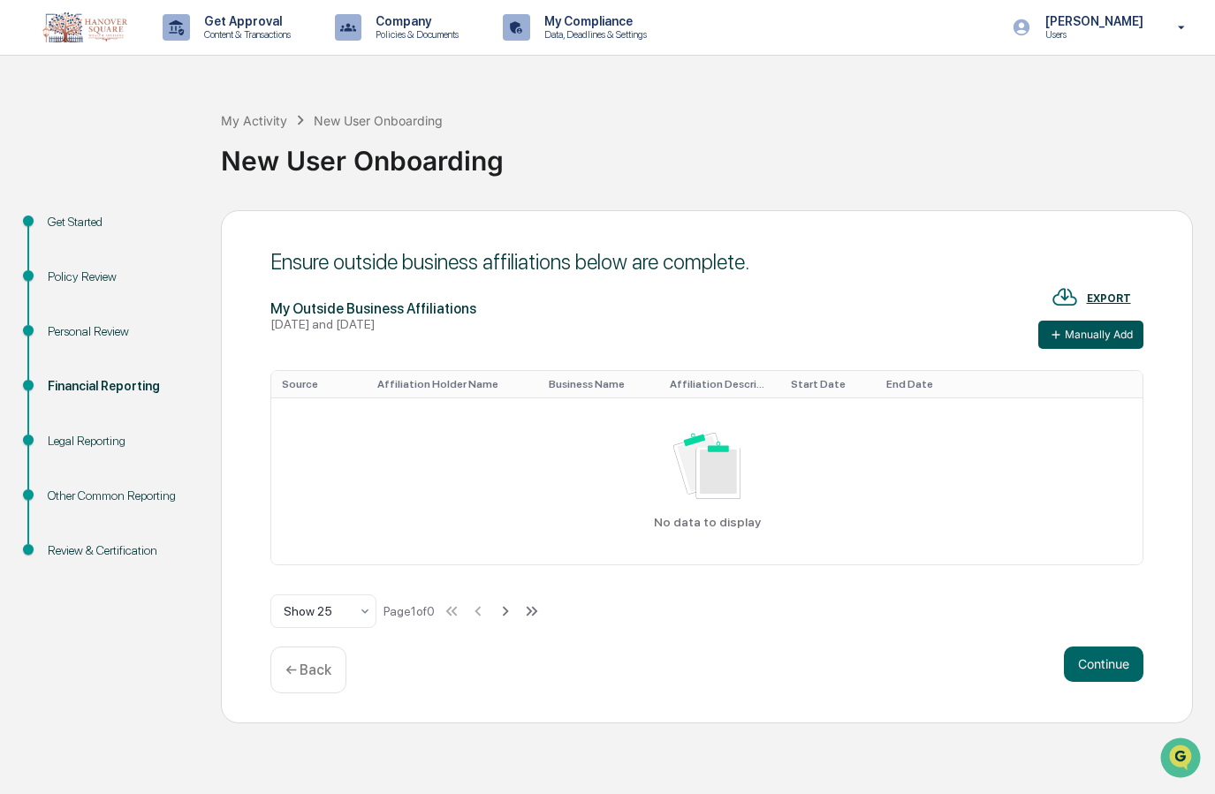
click at [1061, 335] on icon at bounding box center [1056, 335] width 14 height 14
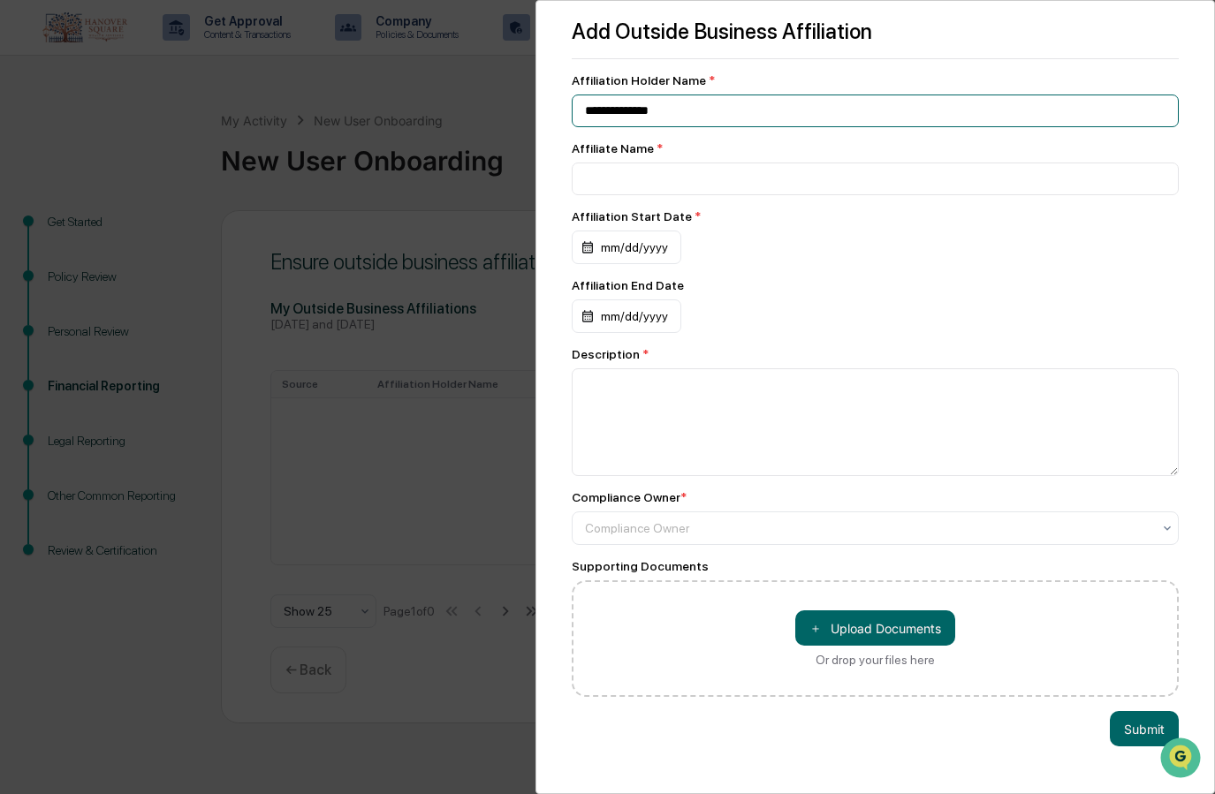
type input "**********"
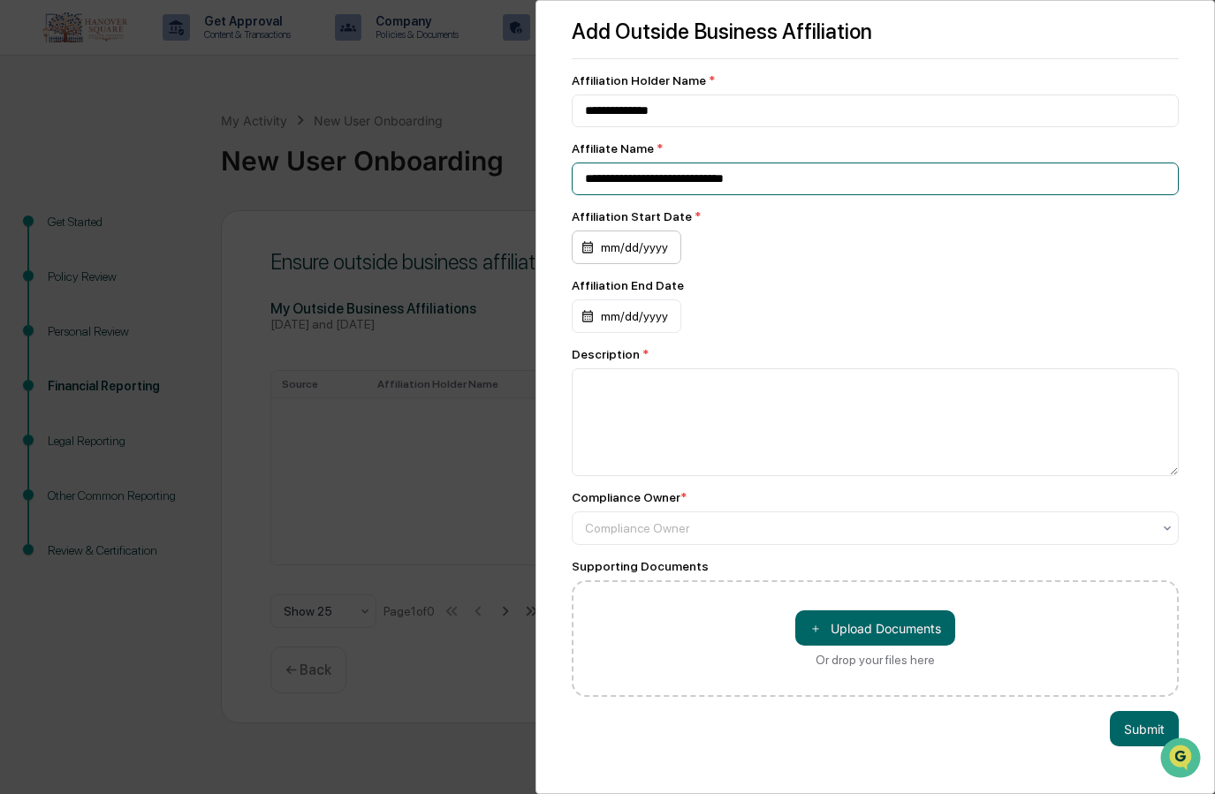
type input "**********"
click at [614, 253] on div "mm/dd/yyyy" at bounding box center [627, 248] width 110 height 34
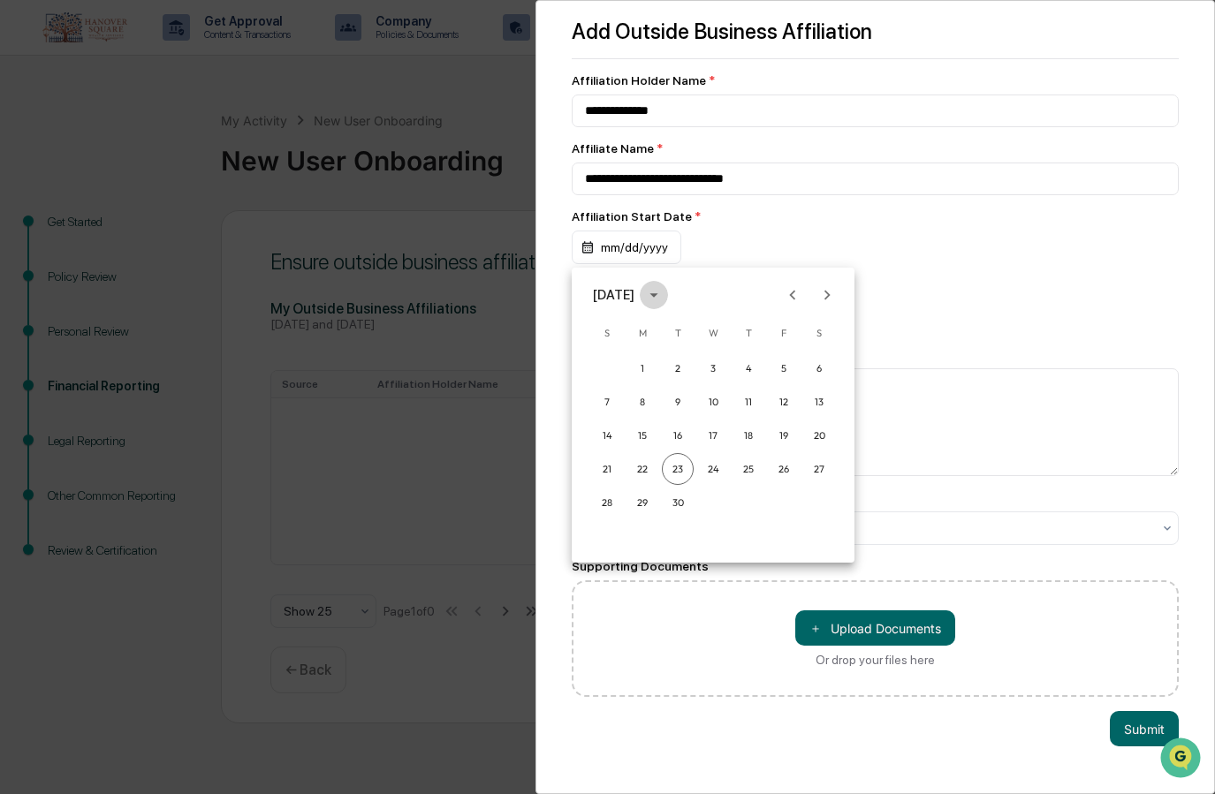
click at [664, 296] on icon "calendar view is open, switch to year view" at bounding box center [653, 294] width 19 height 19
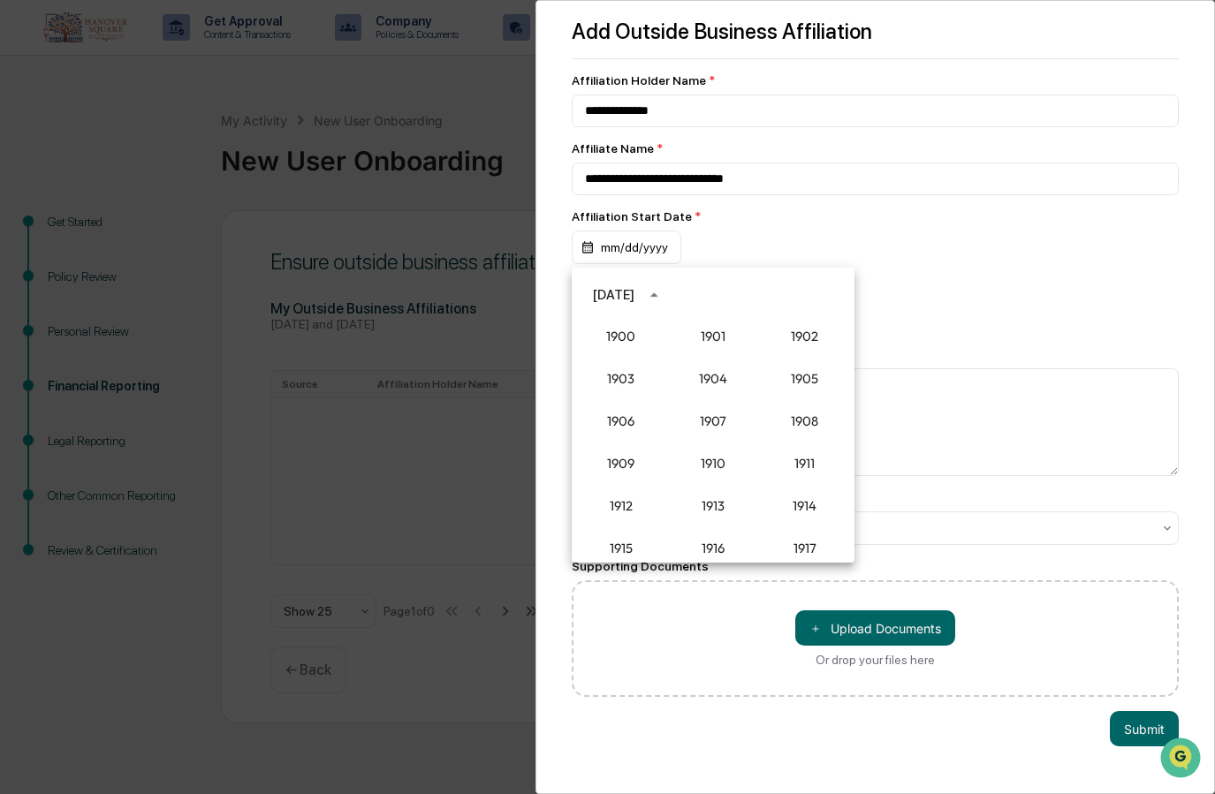
scroll to position [1636, 0]
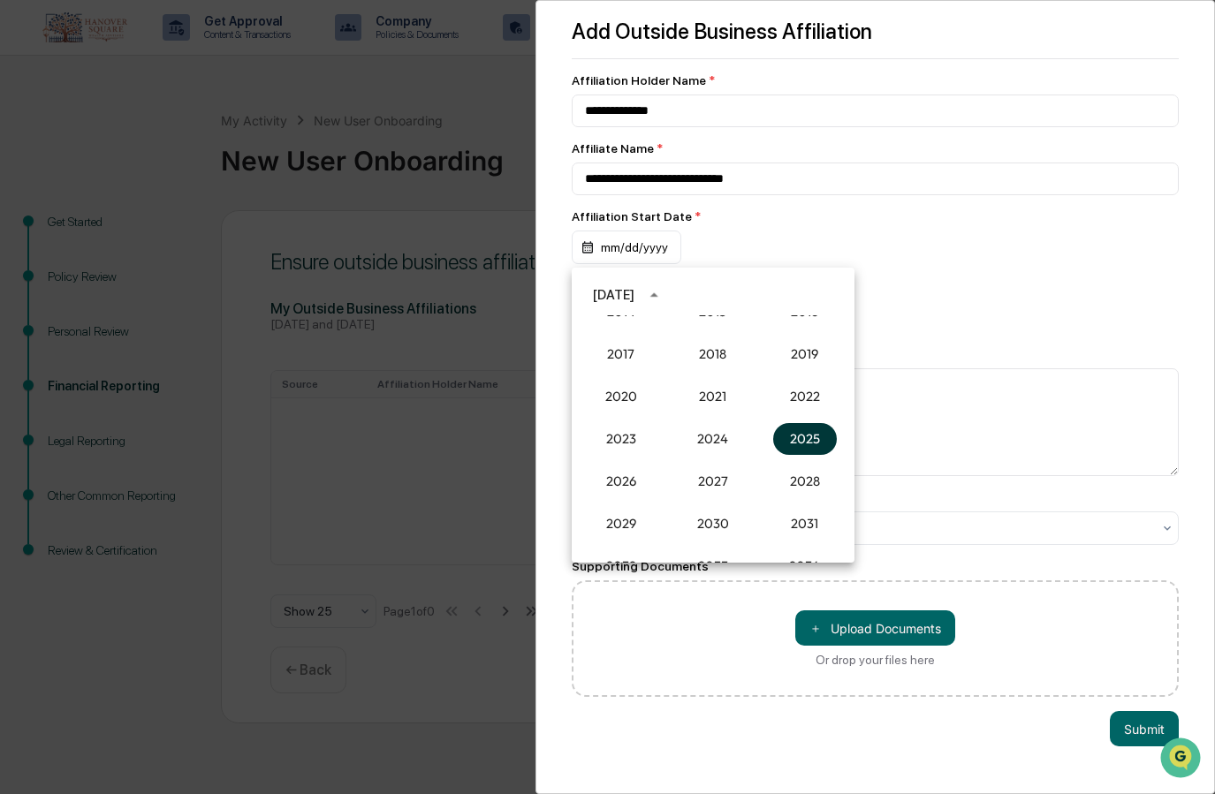
click at [800, 436] on button "2025" at bounding box center [805, 439] width 64 height 32
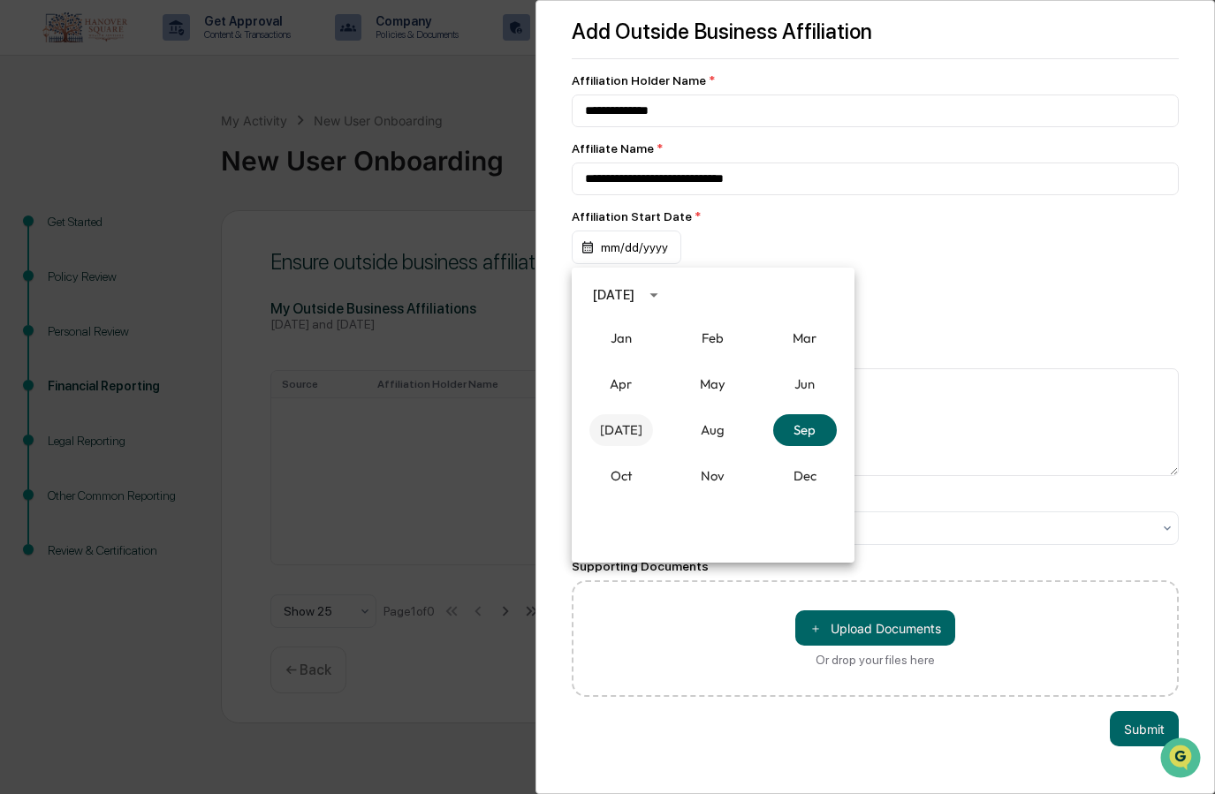
click at [626, 430] on button "Jul" at bounding box center [621, 430] width 64 height 32
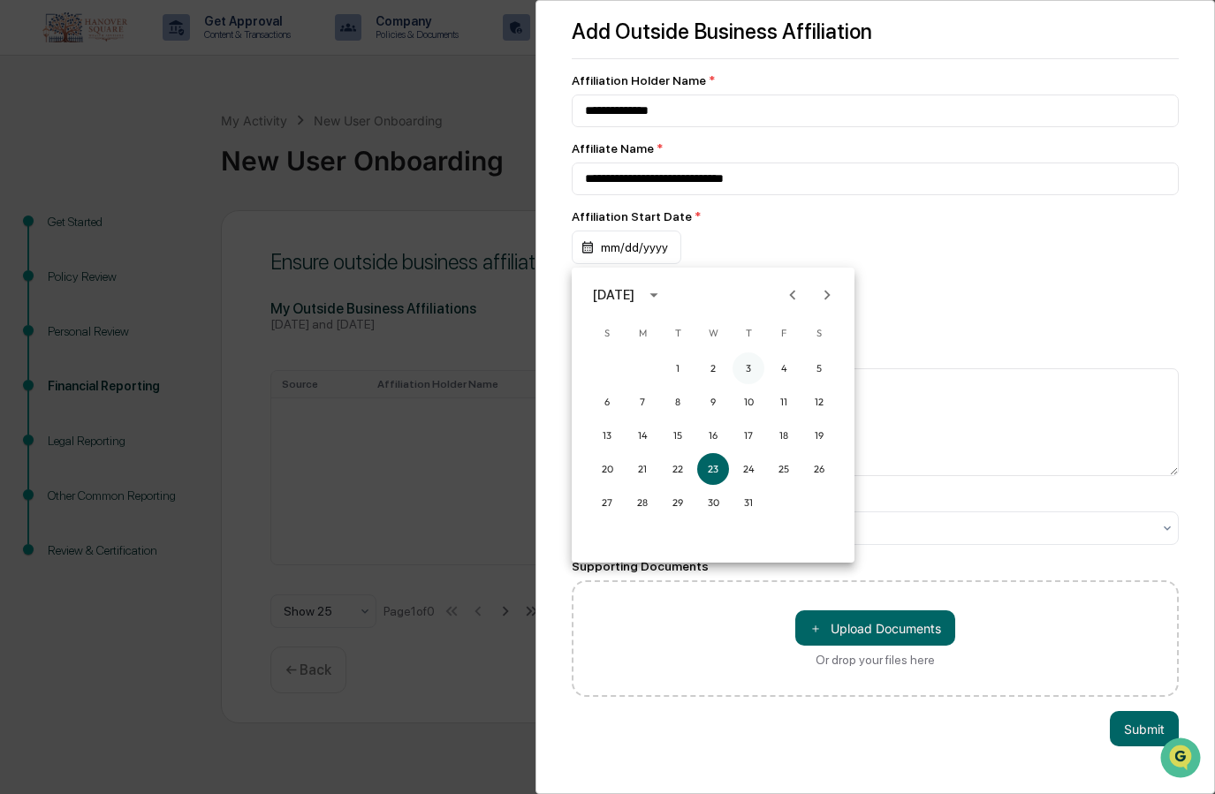
click at [748, 360] on button "3" at bounding box center [748, 369] width 32 height 32
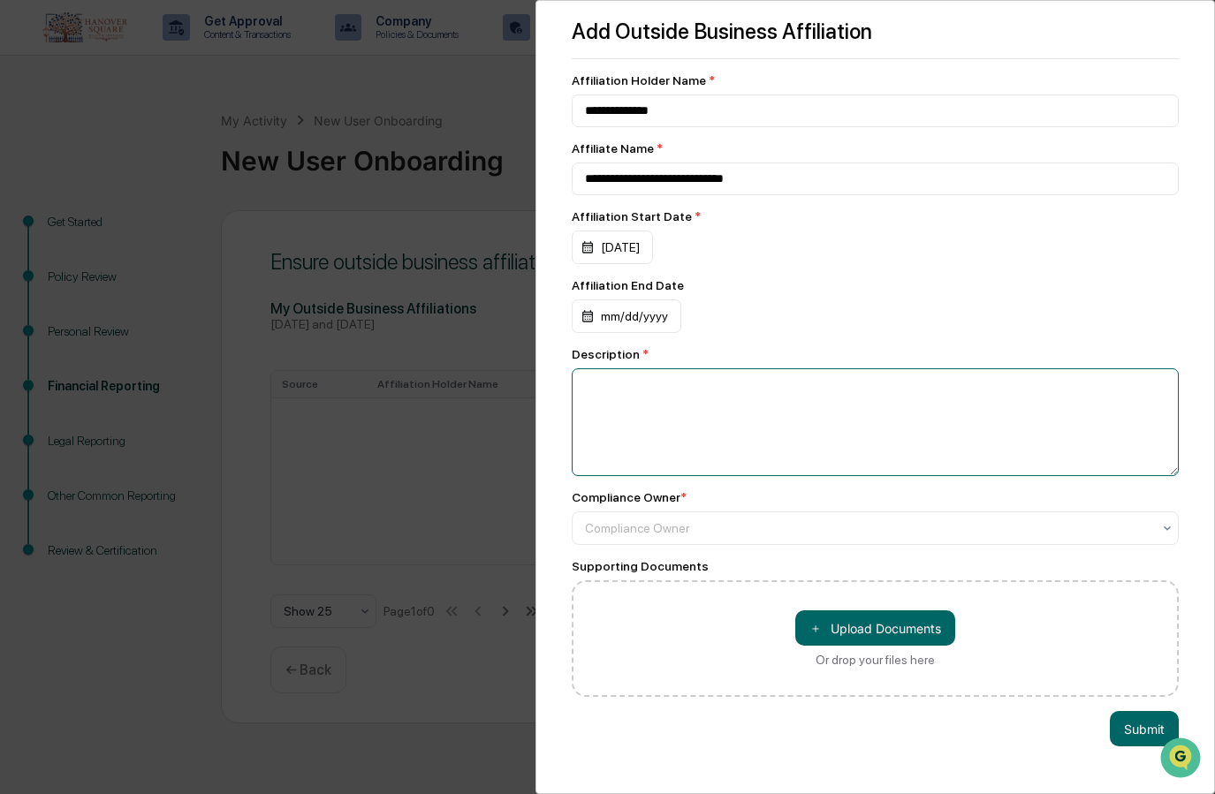
click at [702, 400] on textarea at bounding box center [876, 422] width 608 height 108
drag, startPoint x: 608, startPoint y: 395, endPoint x: 594, endPoint y: 392, distance: 14.4
click at [594, 392] on textarea "**********" at bounding box center [876, 422] width 608 height 108
drag, startPoint x: 611, startPoint y: 392, endPoint x: 591, endPoint y: 392, distance: 20.3
click at [591, 392] on textarea "**********" at bounding box center [876, 422] width 608 height 108
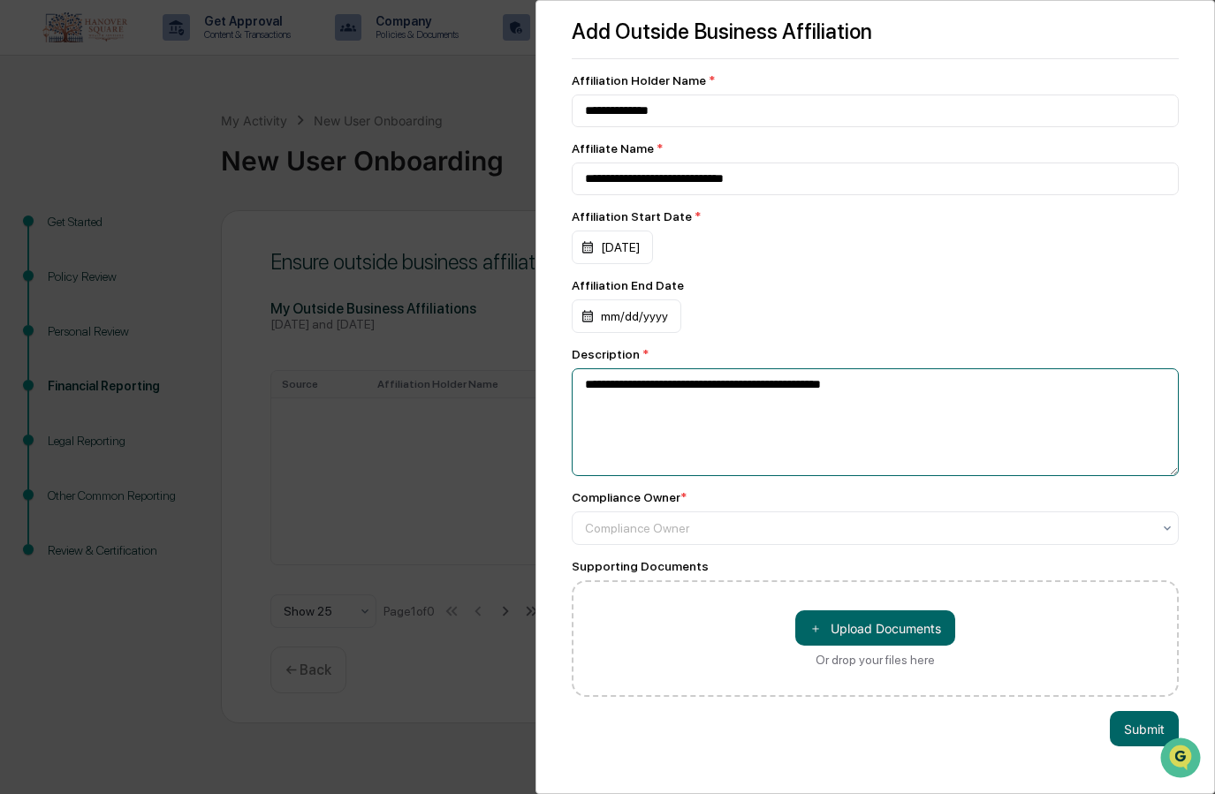
click at [903, 388] on textarea "**********" at bounding box center [876, 422] width 608 height 108
click at [1014, 389] on textarea "**********" at bounding box center [876, 422] width 608 height 108
drag, startPoint x: 1008, startPoint y: 389, endPoint x: 962, endPoint y: 392, distance: 46.1
click at [962, 392] on textarea "**********" at bounding box center [876, 422] width 608 height 108
click at [948, 422] on textarea "**********" at bounding box center [876, 422] width 608 height 108
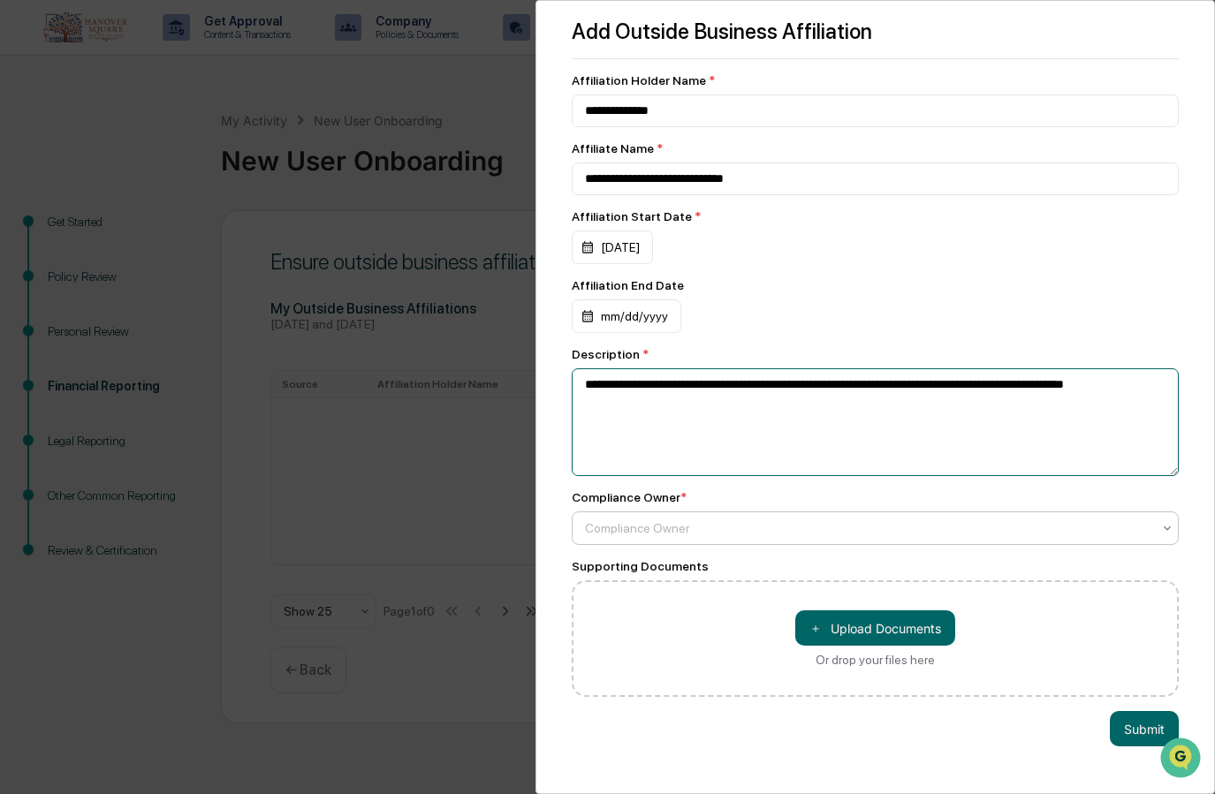
type textarea "**********"
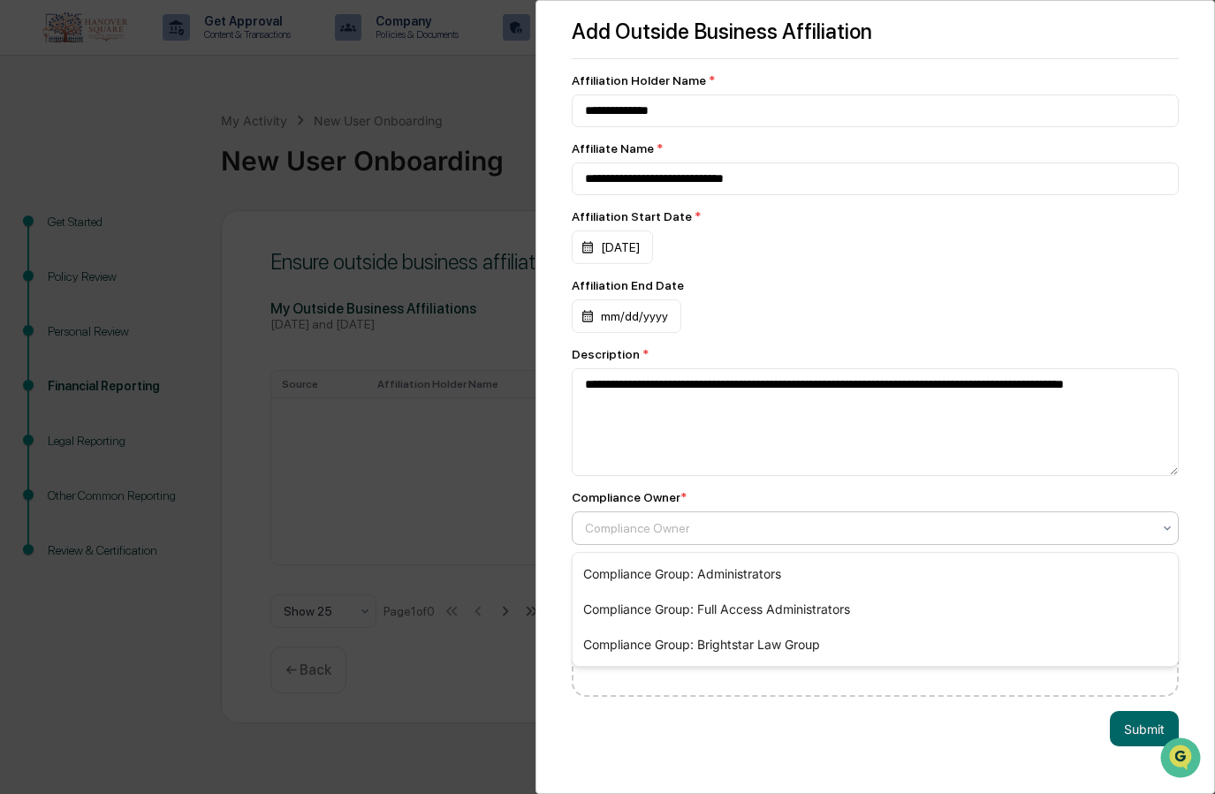
click at [717, 528] on div at bounding box center [868, 529] width 567 height 18
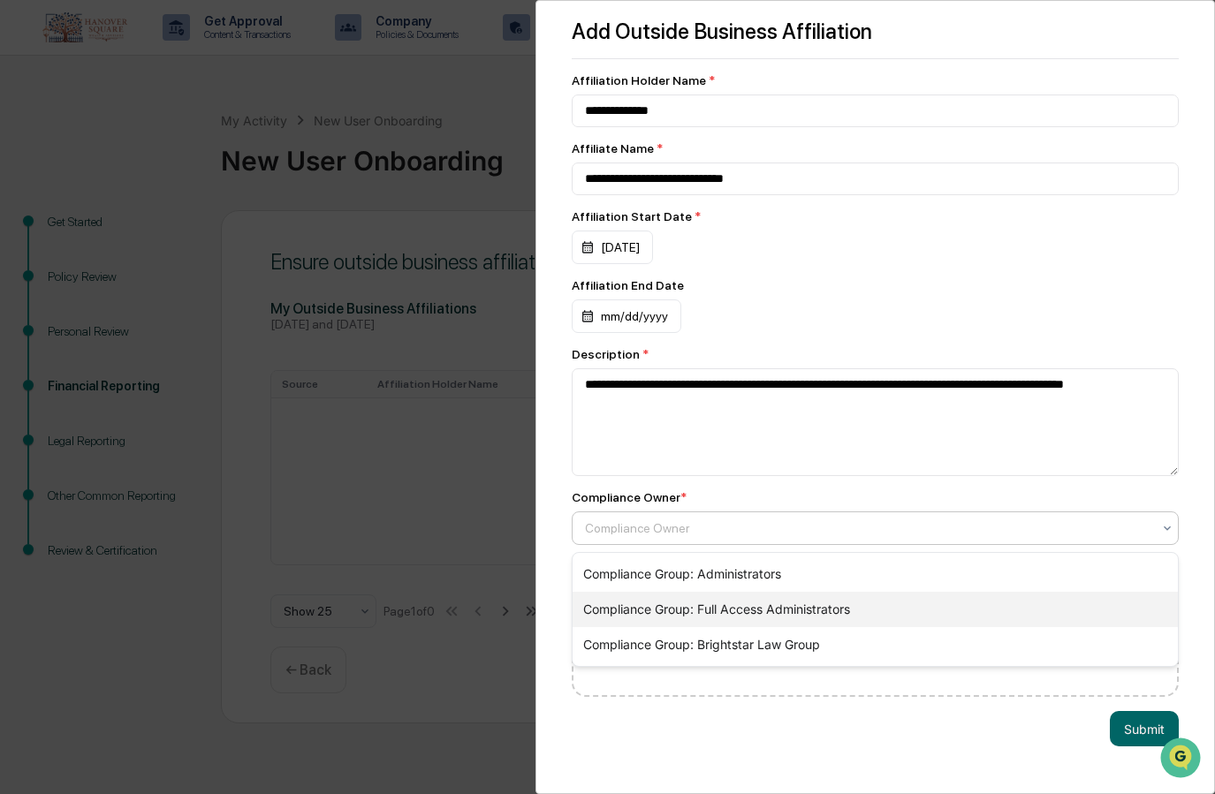
click at [713, 610] on div "Compliance Group: Full Access Administrators" at bounding box center [876, 609] width 606 height 35
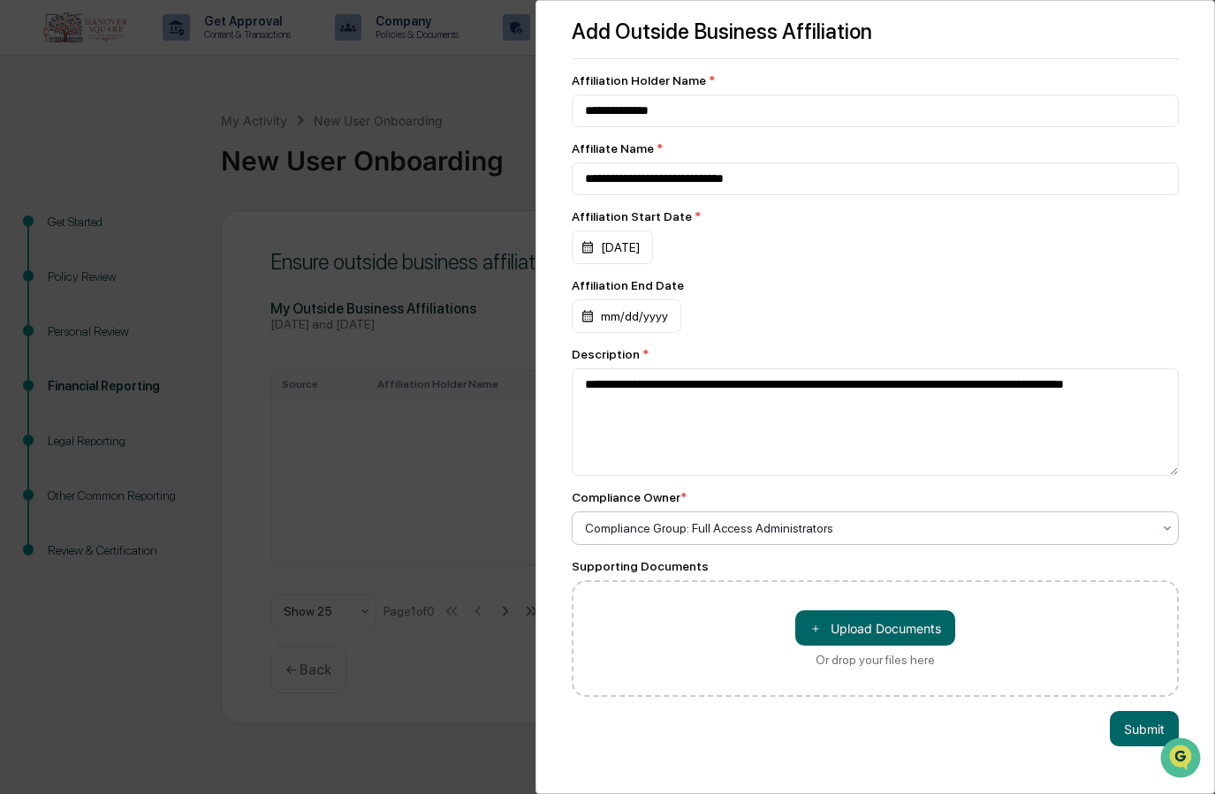
click at [737, 564] on div "Supporting Documents" at bounding box center [876, 566] width 608 height 14
click at [1133, 721] on button "Submit" at bounding box center [1144, 728] width 69 height 35
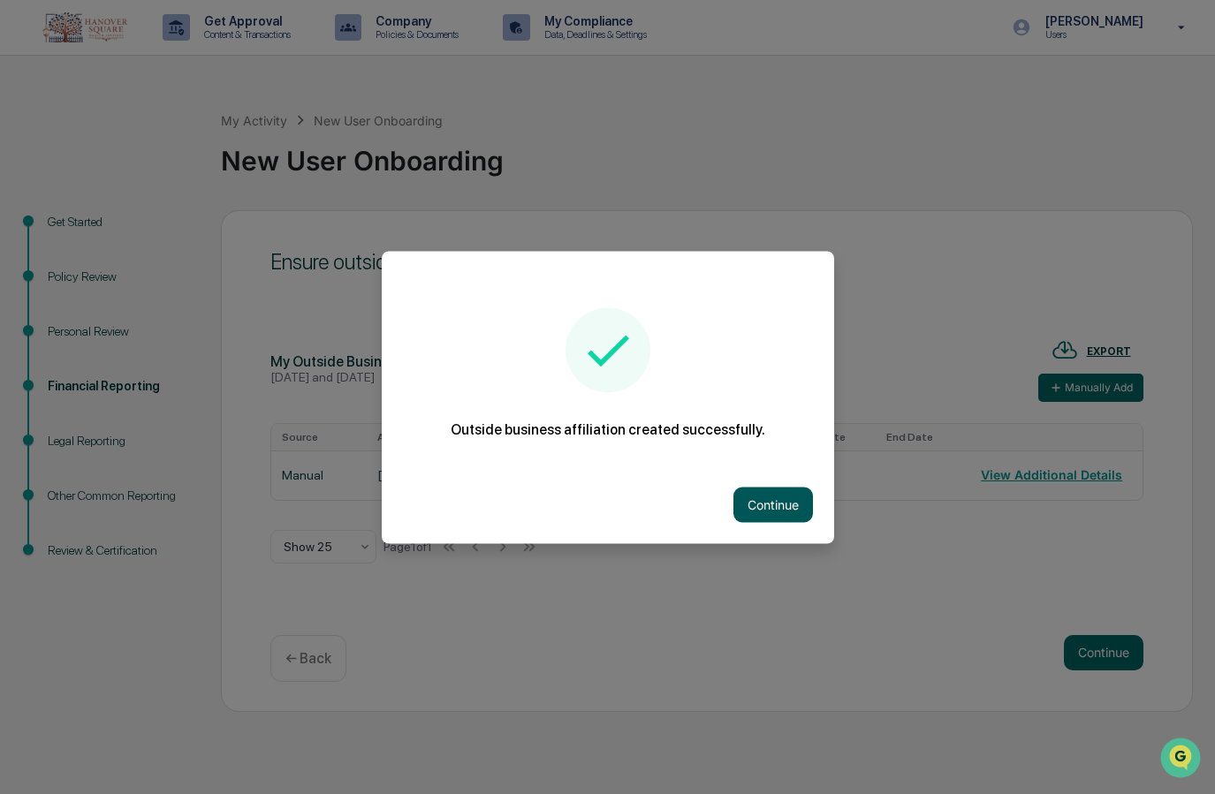
click at [766, 506] on button "Continue" at bounding box center [773, 504] width 80 height 35
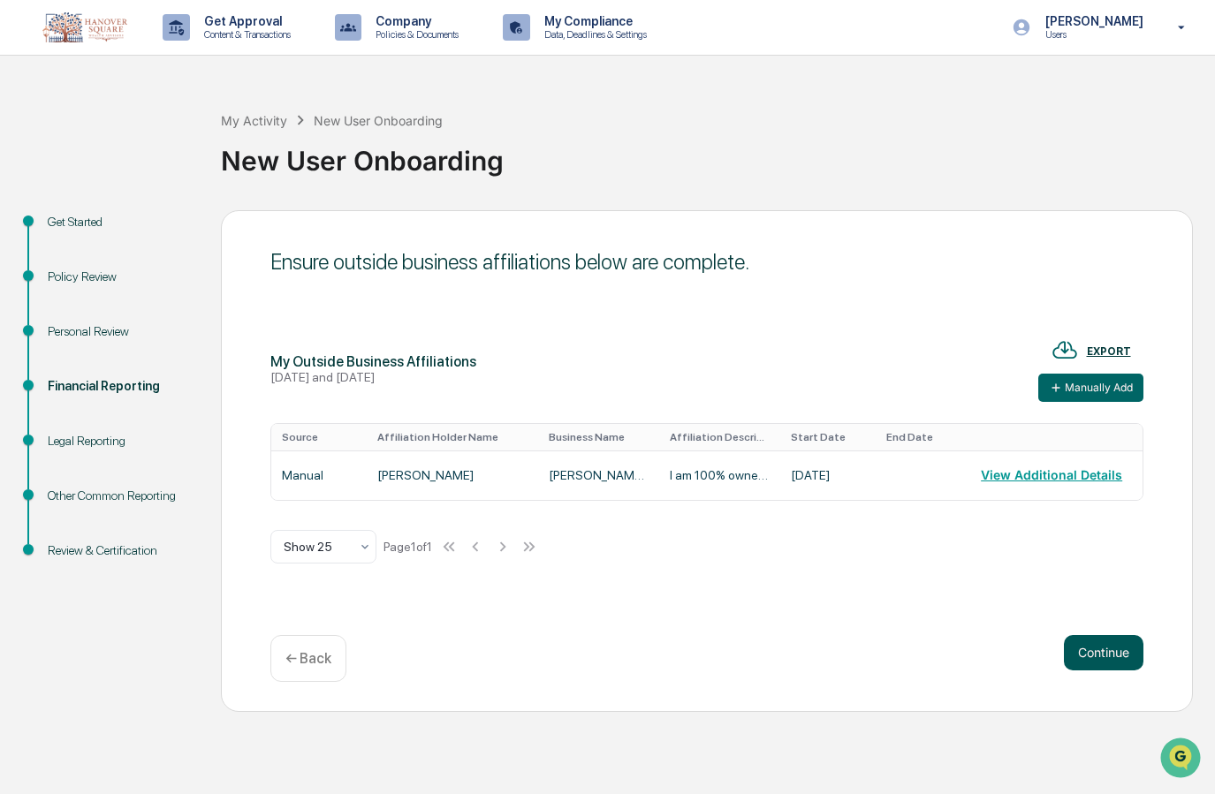
click at [1104, 647] on button "Continue" at bounding box center [1104, 652] width 80 height 35
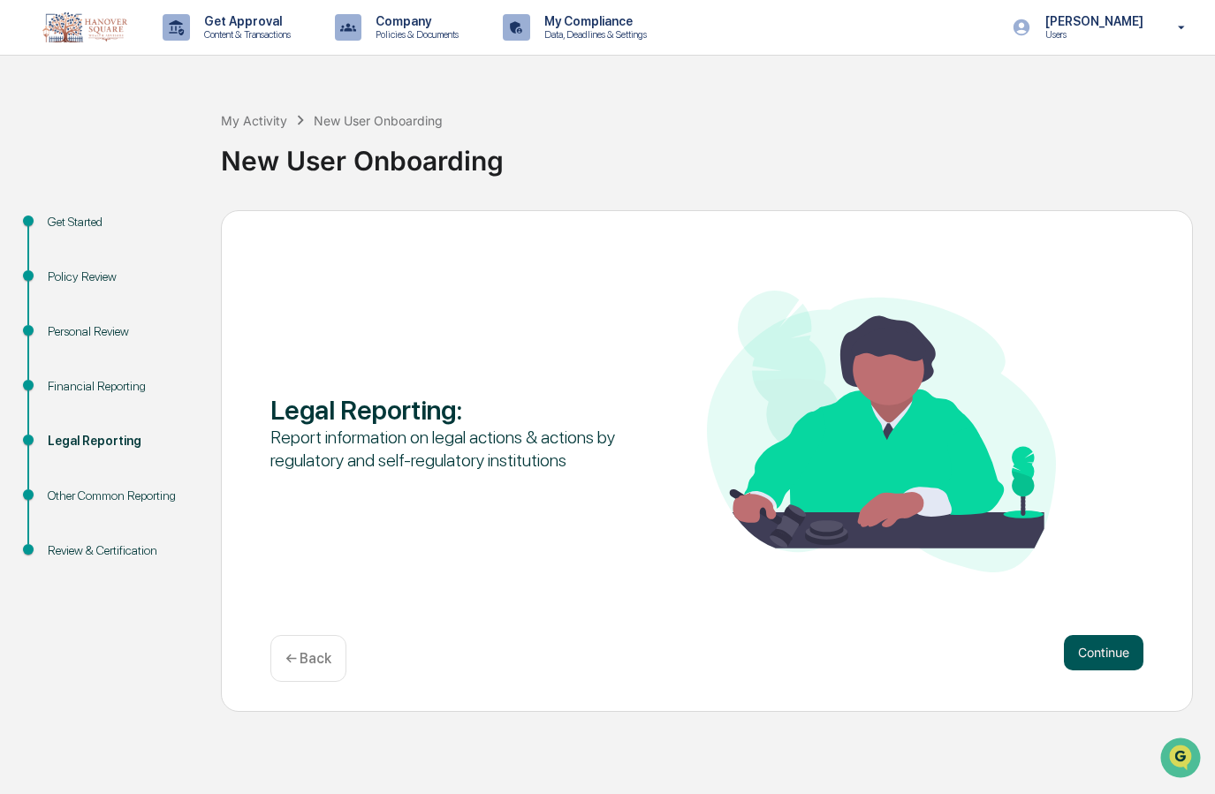
click at [1108, 658] on button "Continue" at bounding box center [1104, 652] width 80 height 35
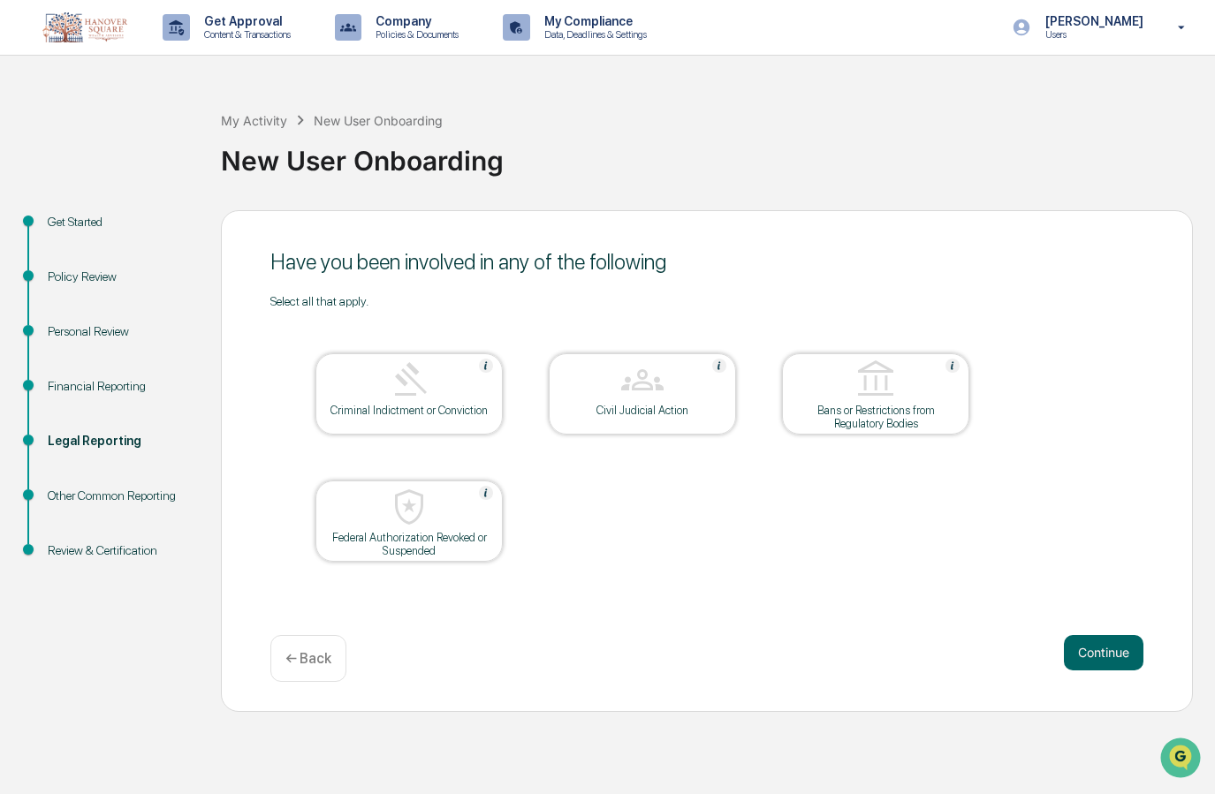
click at [1108, 658] on button "Continue" at bounding box center [1104, 652] width 80 height 35
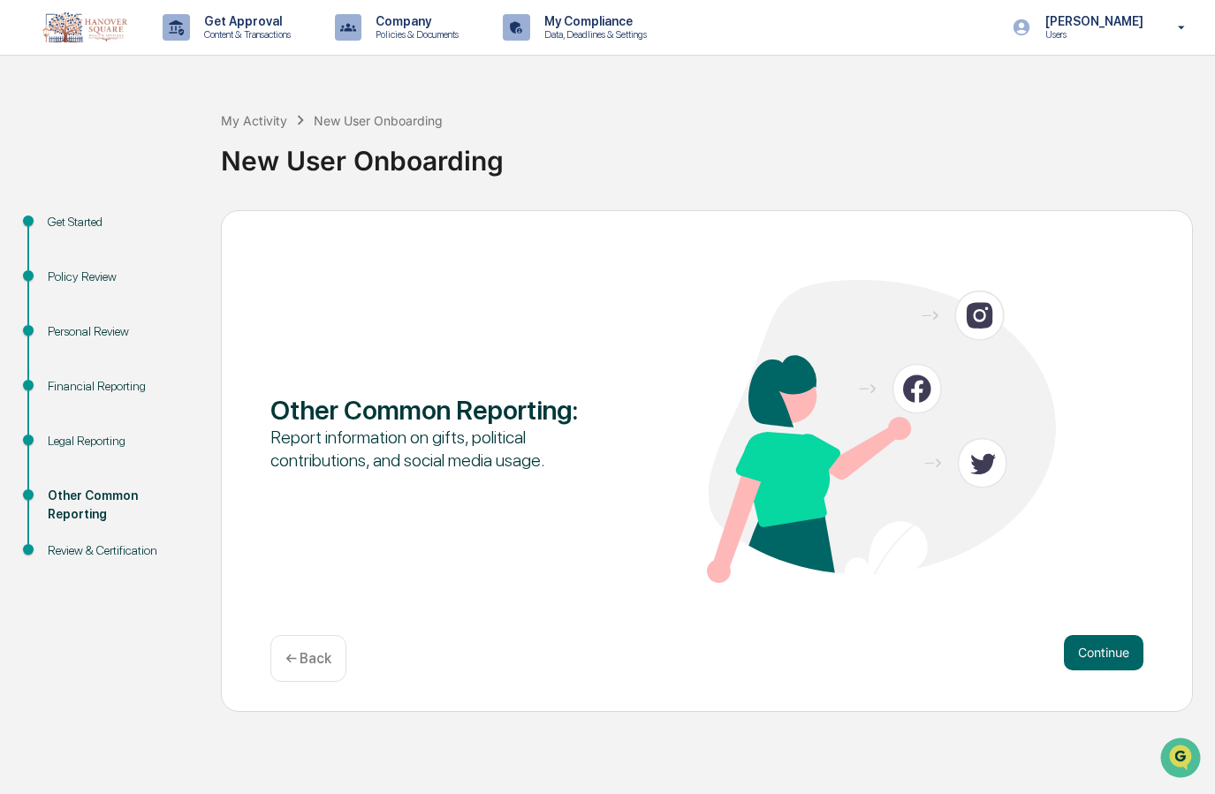
click at [1108, 658] on button "Continue" at bounding box center [1104, 652] width 80 height 35
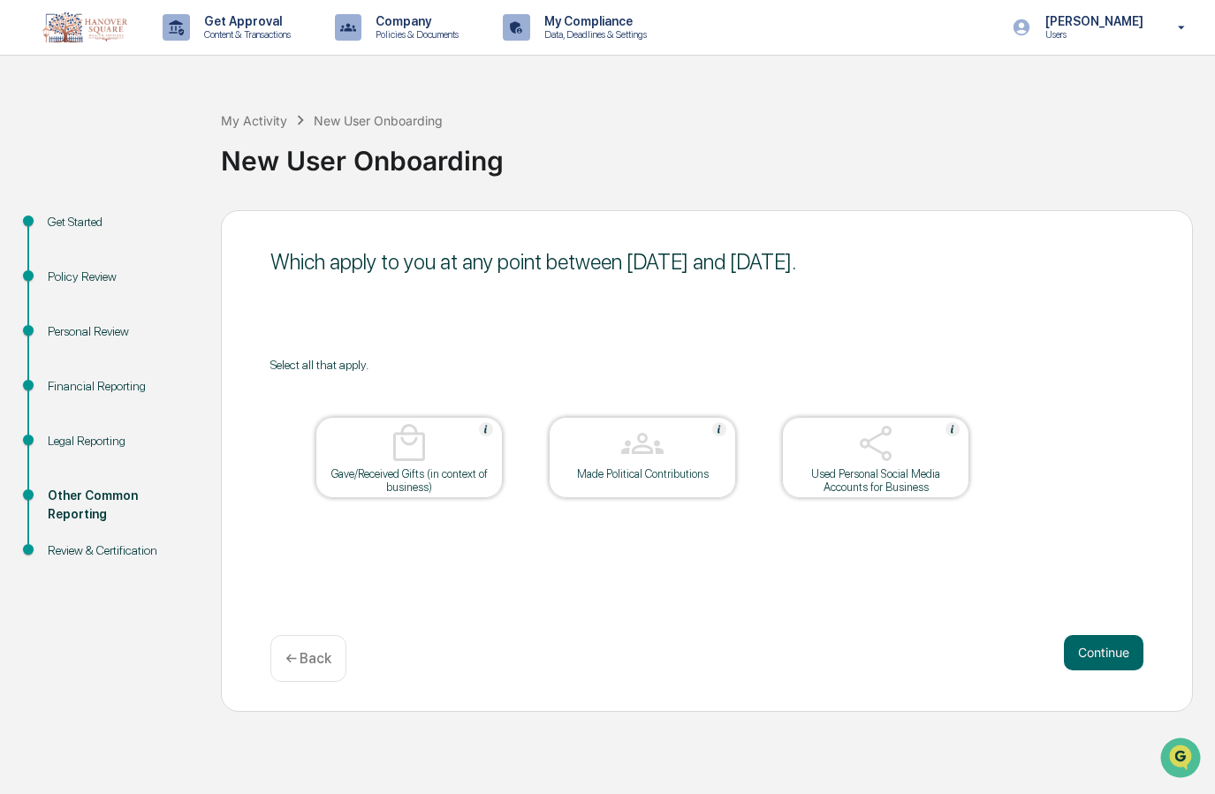
click at [908, 473] on div "Used Personal Social Media Accounts for Business" at bounding box center [875, 480] width 159 height 27
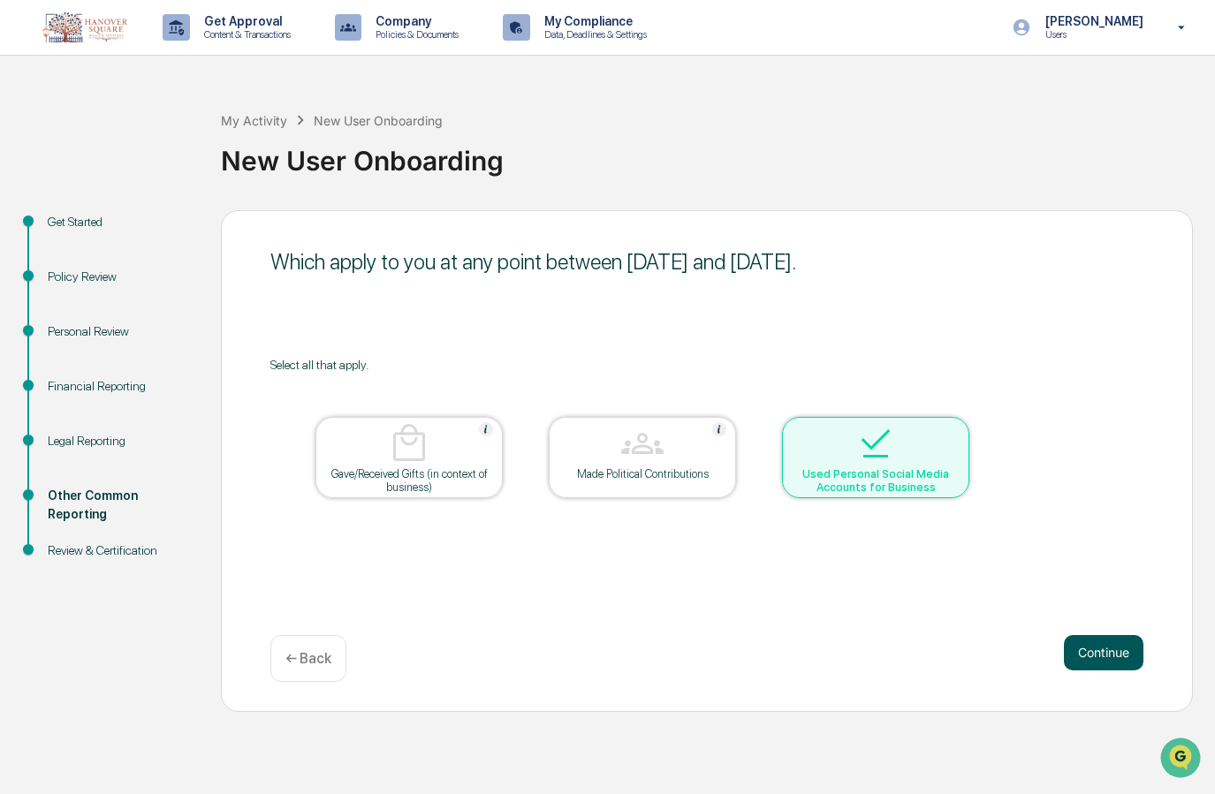
click at [1096, 647] on button "Continue" at bounding box center [1104, 652] width 80 height 35
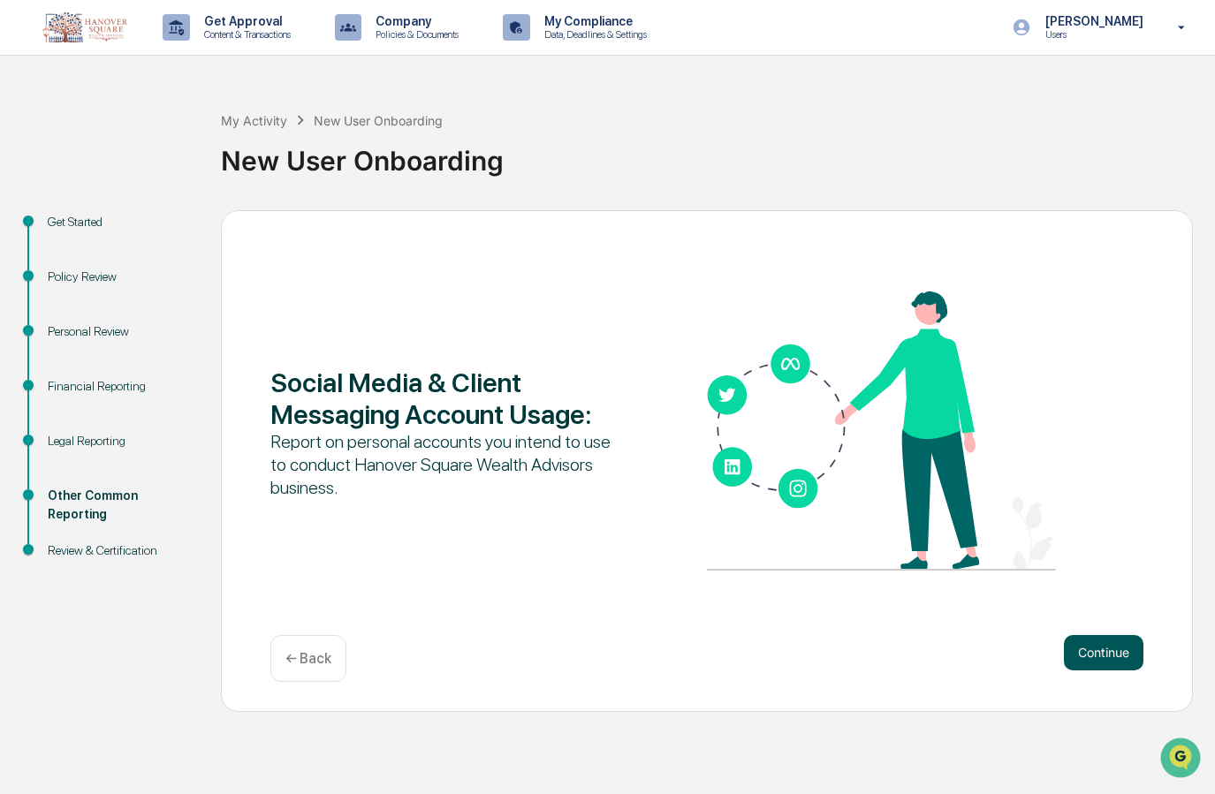
click at [1104, 651] on button "Continue" at bounding box center [1104, 652] width 80 height 35
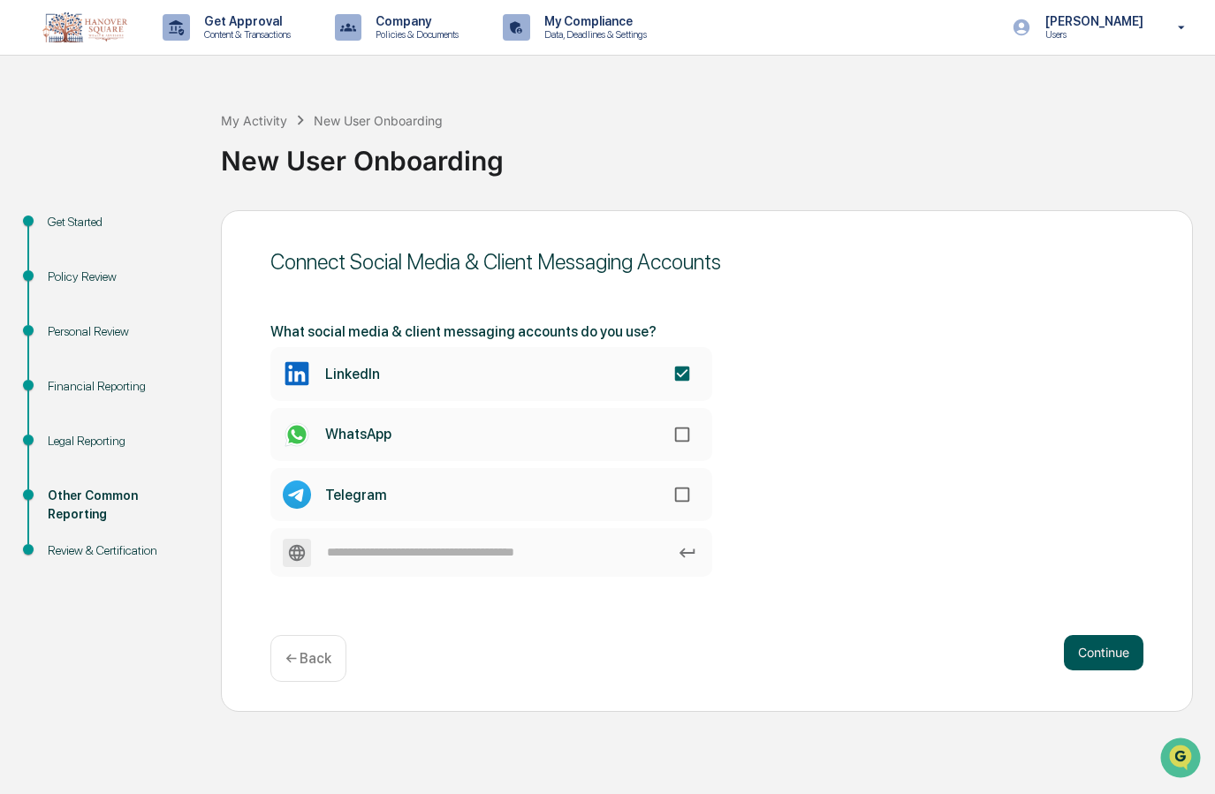
click at [1108, 655] on button "Continue" at bounding box center [1104, 652] width 80 height 35
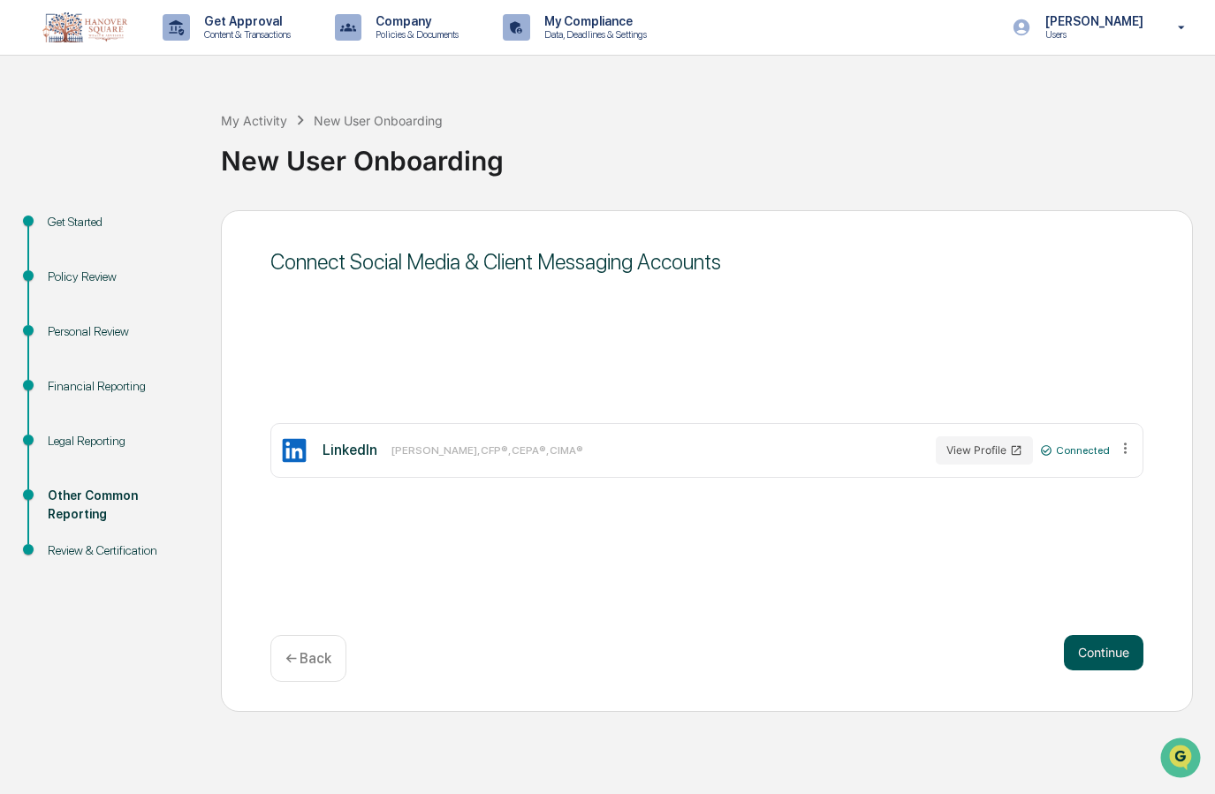
click at [1107, 651] on button "Continue" at bounding box center [1104, 652] width 80 height 35
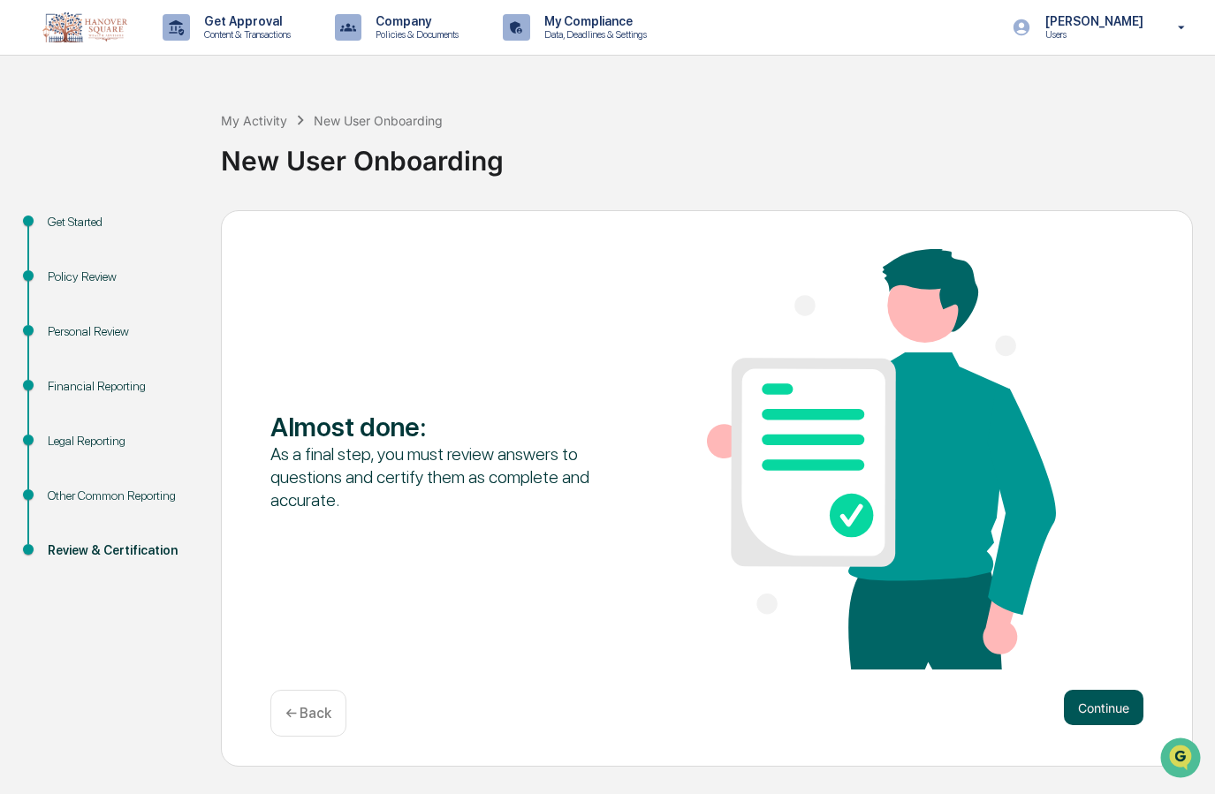
click at [1114, 698] on button "Continue" at bounding box center [1104, 707] width 80 height 35
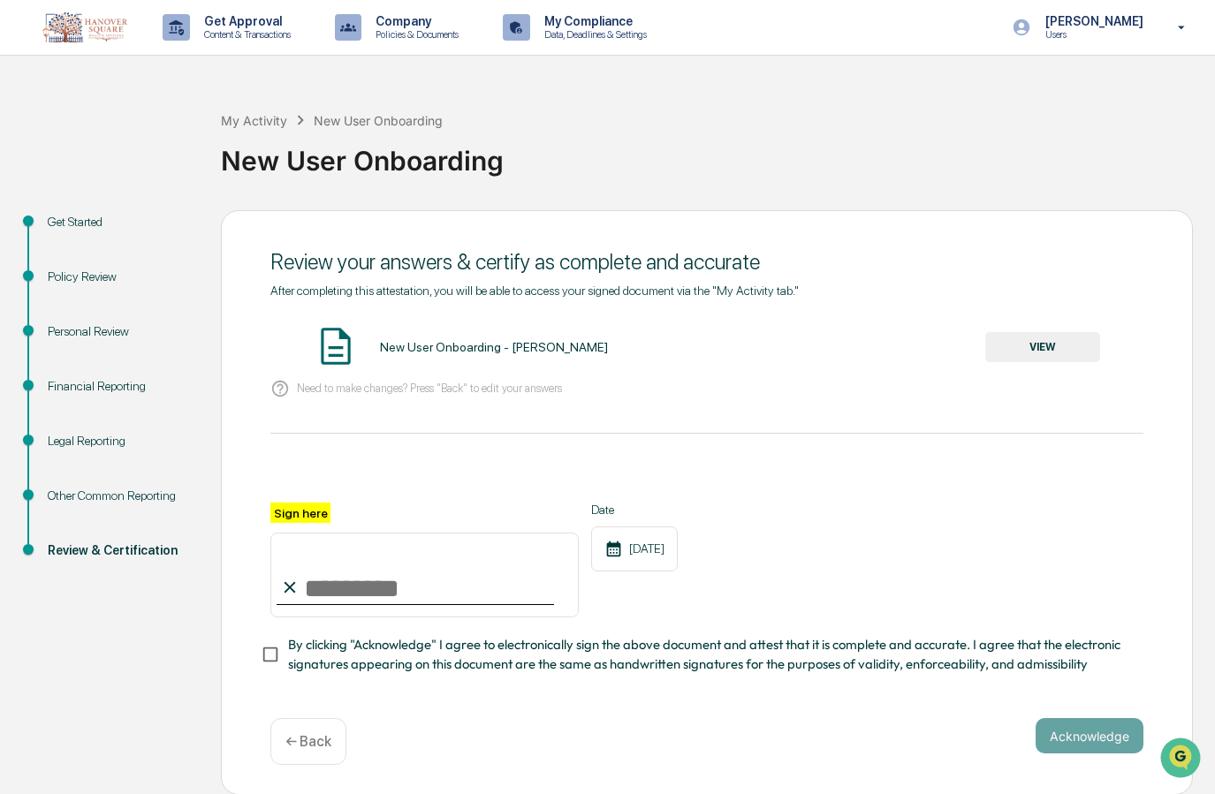
click at [418, 565] on input "Sign here" at bounding box center [424, 575] width 308 height 85
type input "**********"
click at [1081, 737] on button "Acknowledge" at bounding box center [1090, 735] width 108 height 35
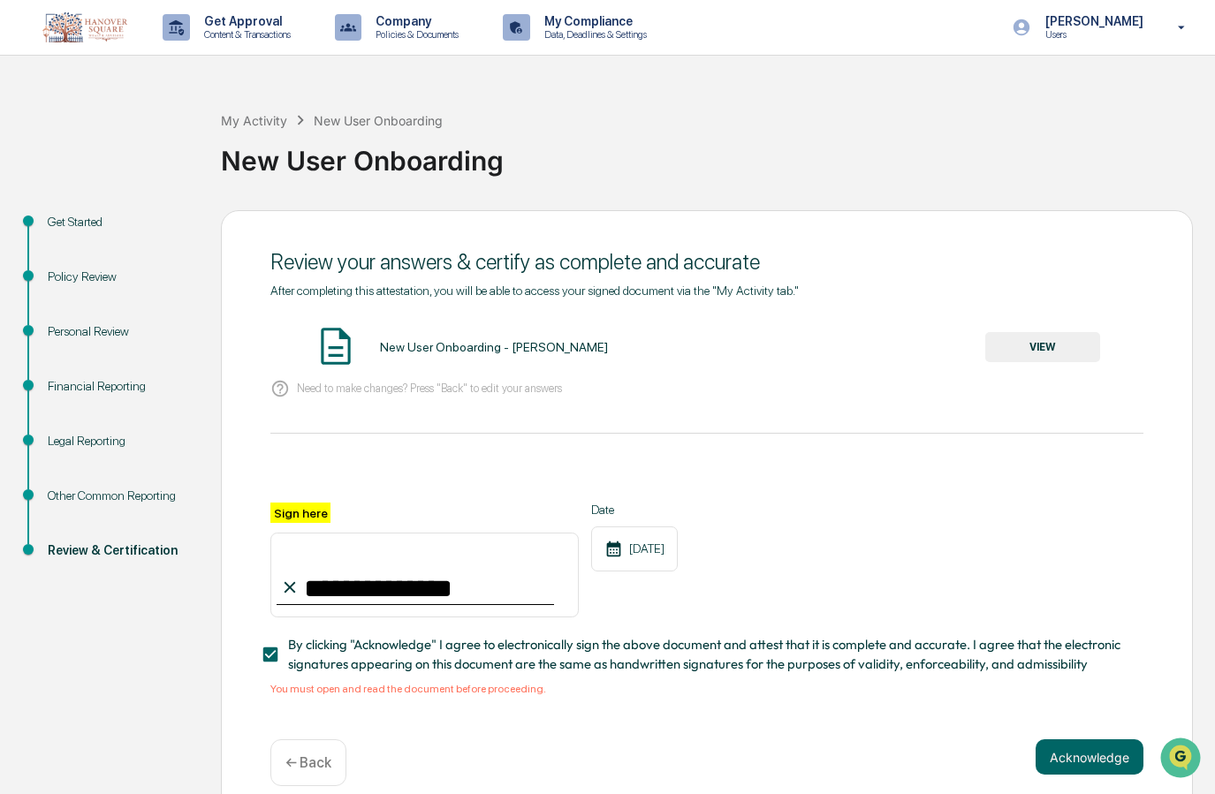
click at [1051, 347] on button "VIEW" at bounding box center [1042, 347] width 115 height 30
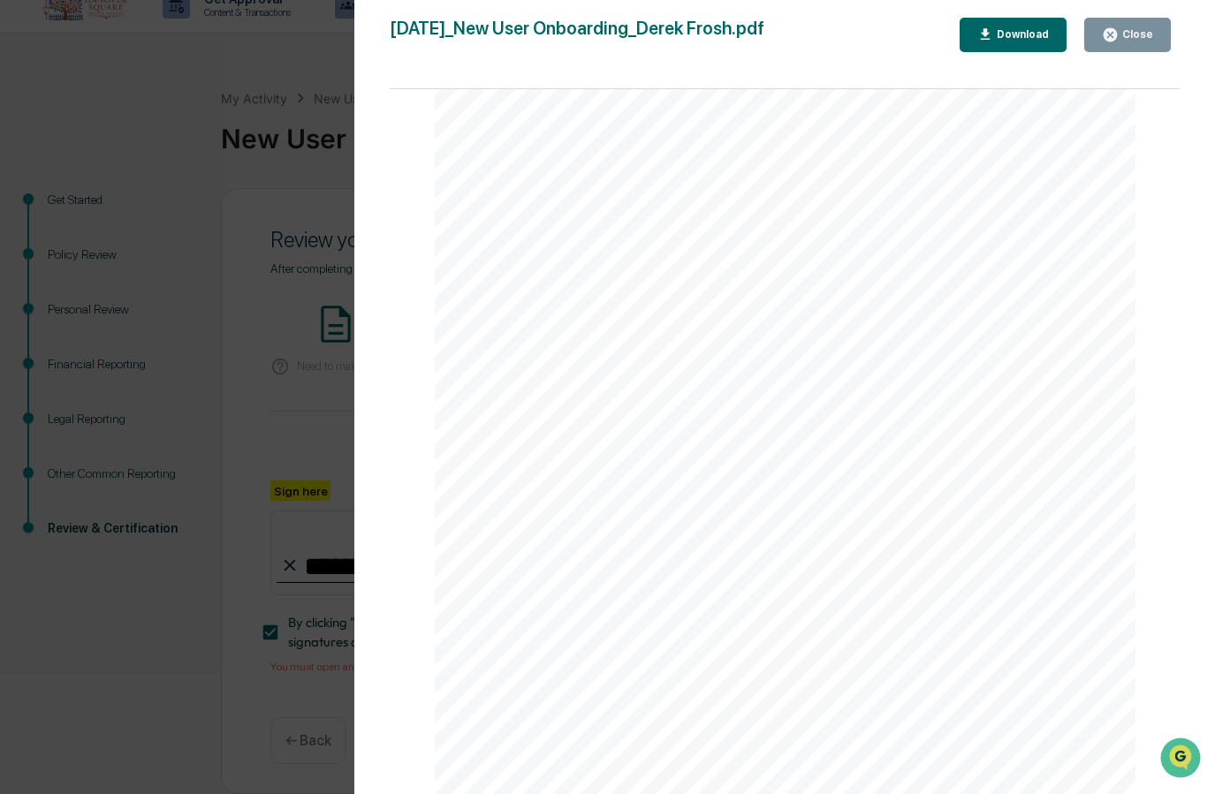
scroll to position [20, 0]
click at [1139, 33] on div "Close" at bounding box center [1136, 34] width 34 height 12
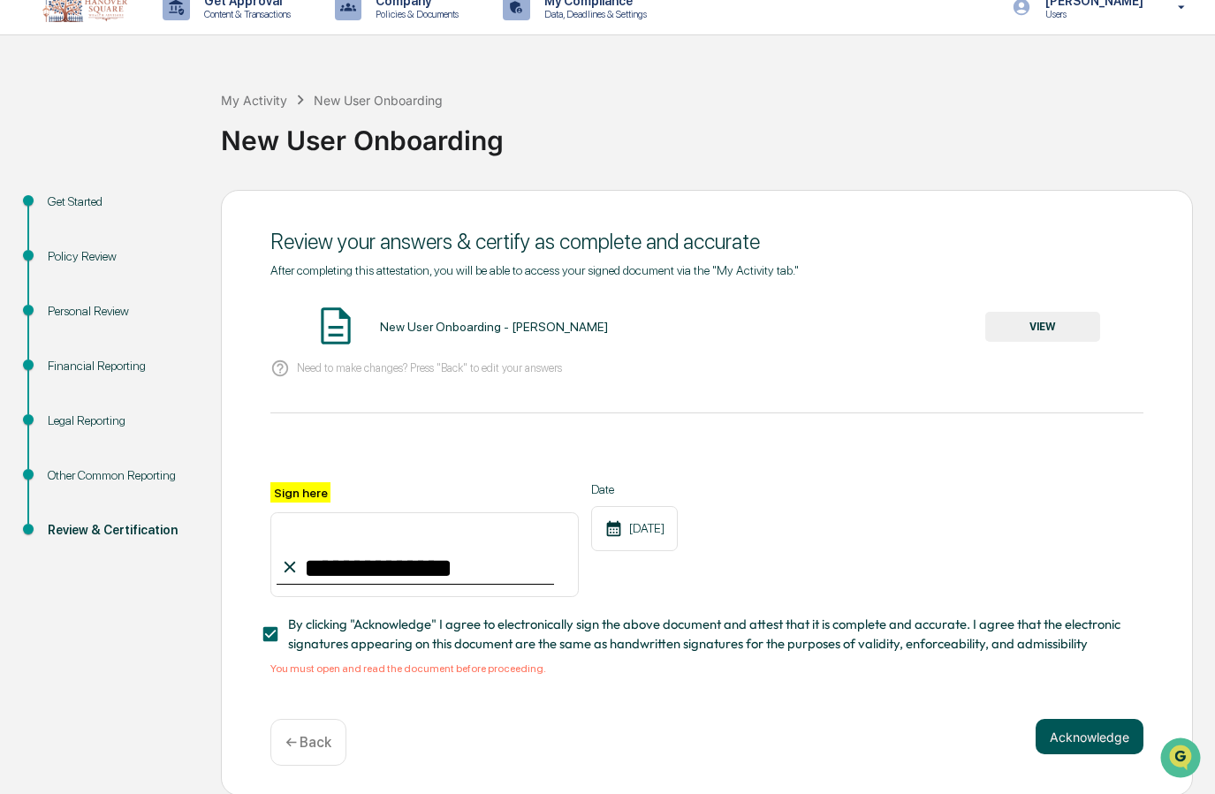
click at [1072, 729] on button "Acknowledge" at bounding box center [1090, 736] width 108 height 35
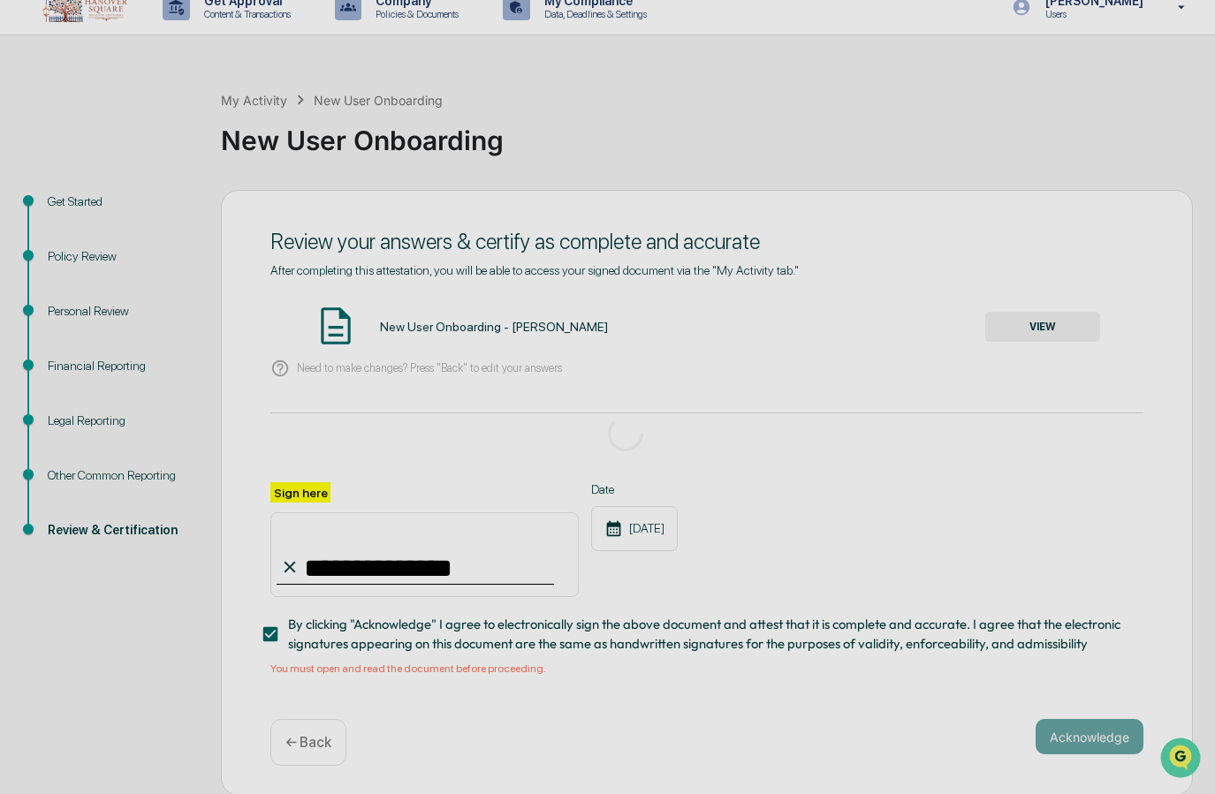
scroll to position [0, 0]
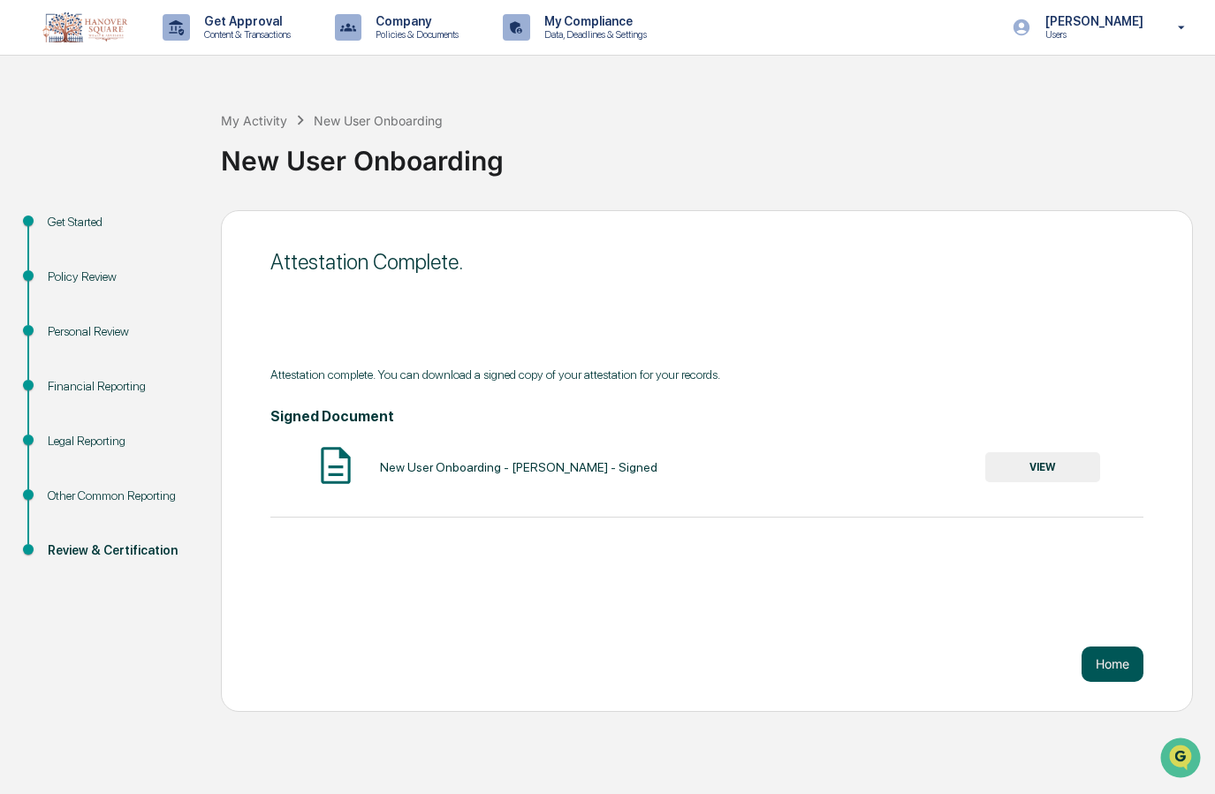
click at [1112, 667] on button "Home" at bounding box center [1112, 664] width 62 height 35
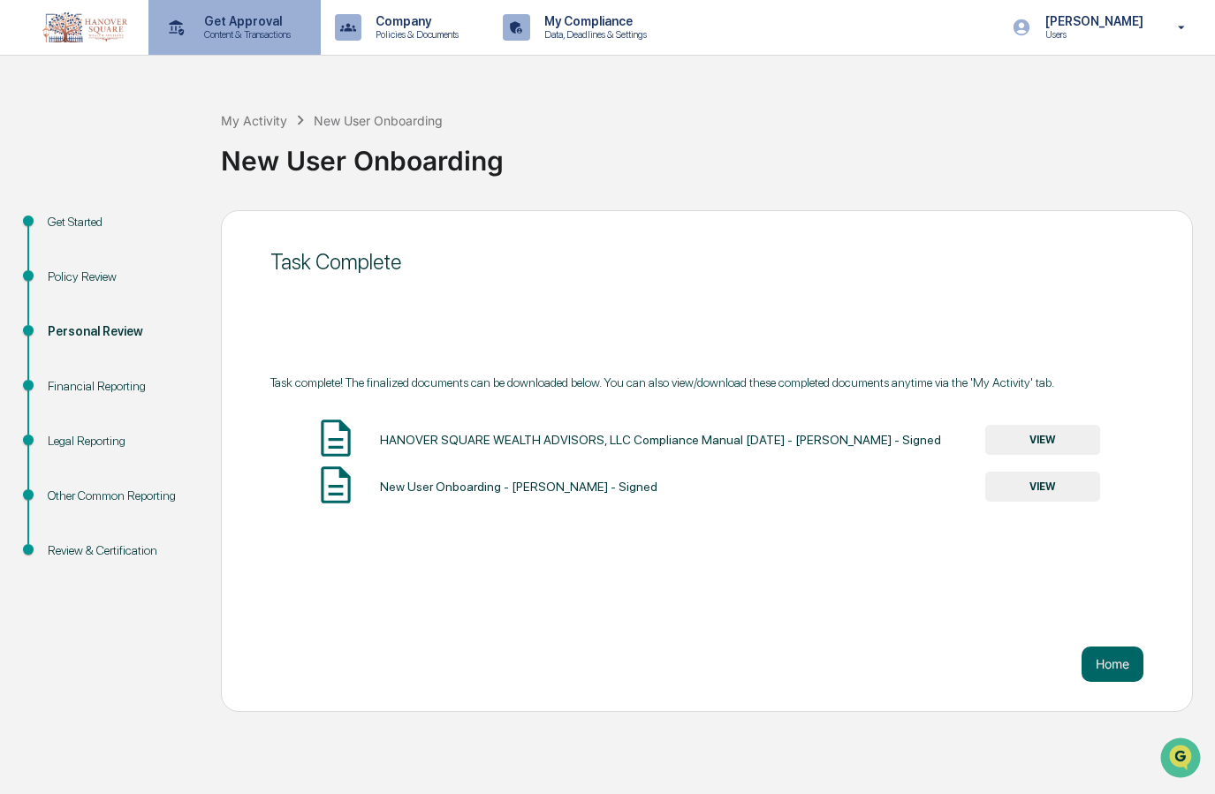
click at [270, 24] on p "Get Approval" at bounding box center [245, 21] width 110 height 14
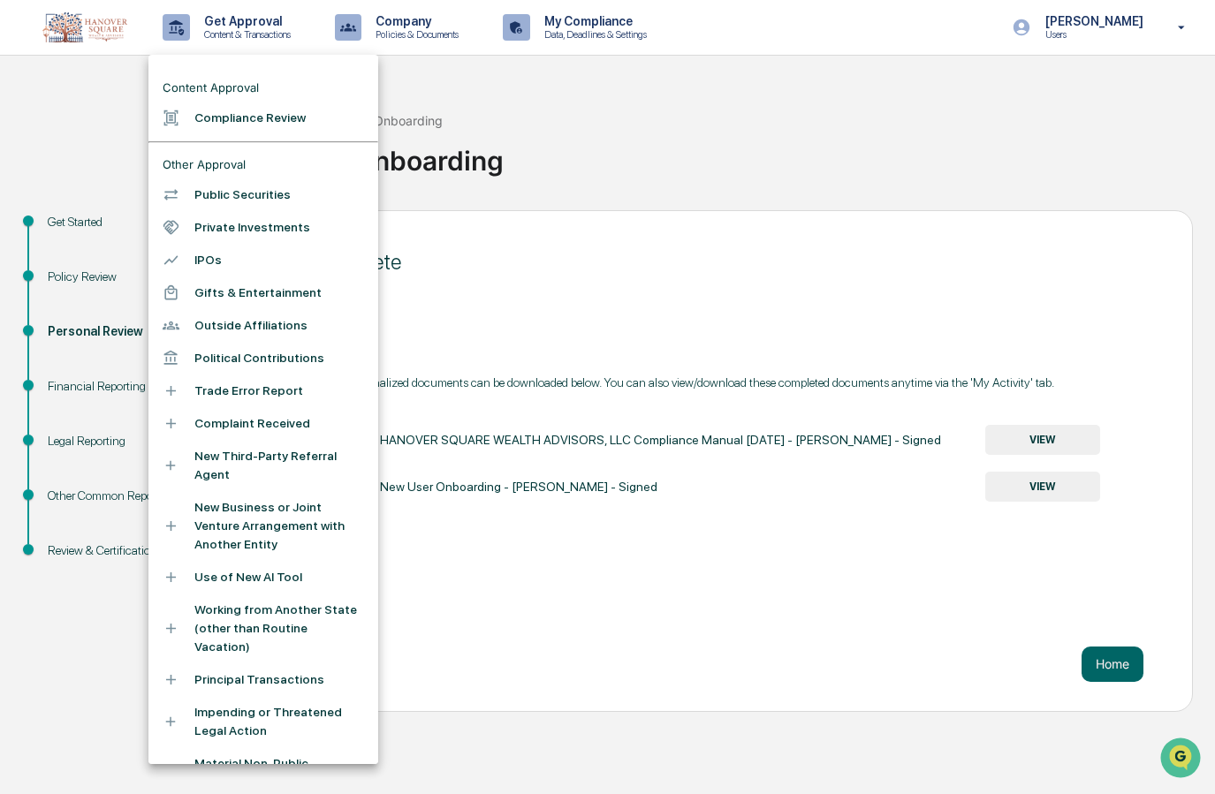
click at [215, 561] on li "Use of New AI Tool" at bounding box center [263, 577] width 230 height 33
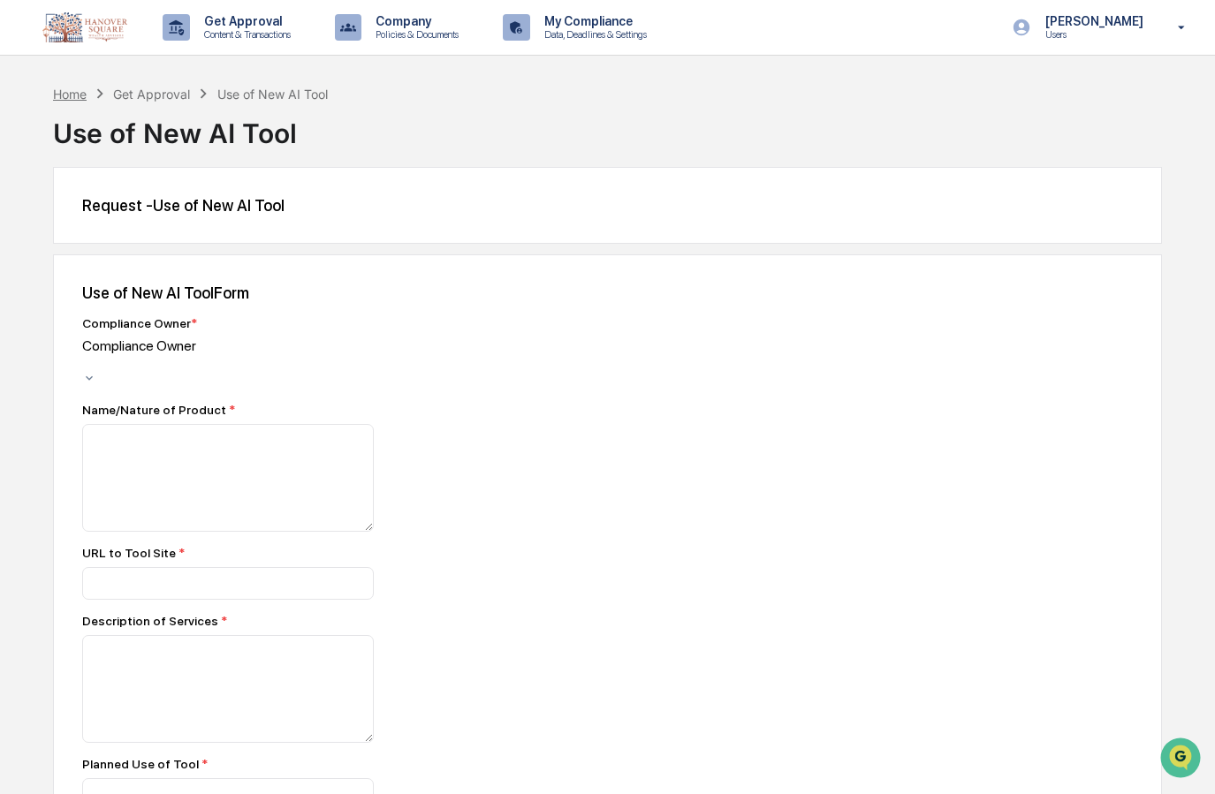
click at [72, 92] on div "Home" at bounding box center [70, 94] width 34 height 15
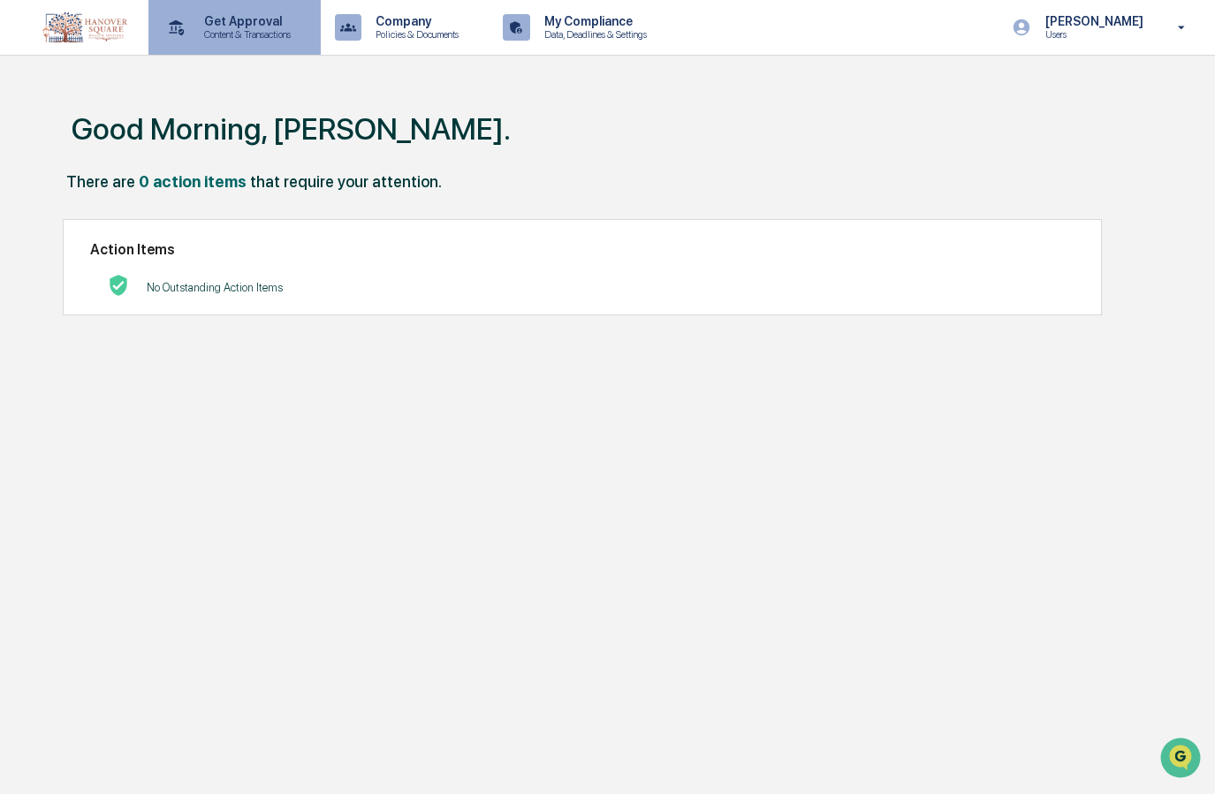
click at [206, 37] on p "Content & Transactions" at bounding box center [245, 34] width 110 height 12
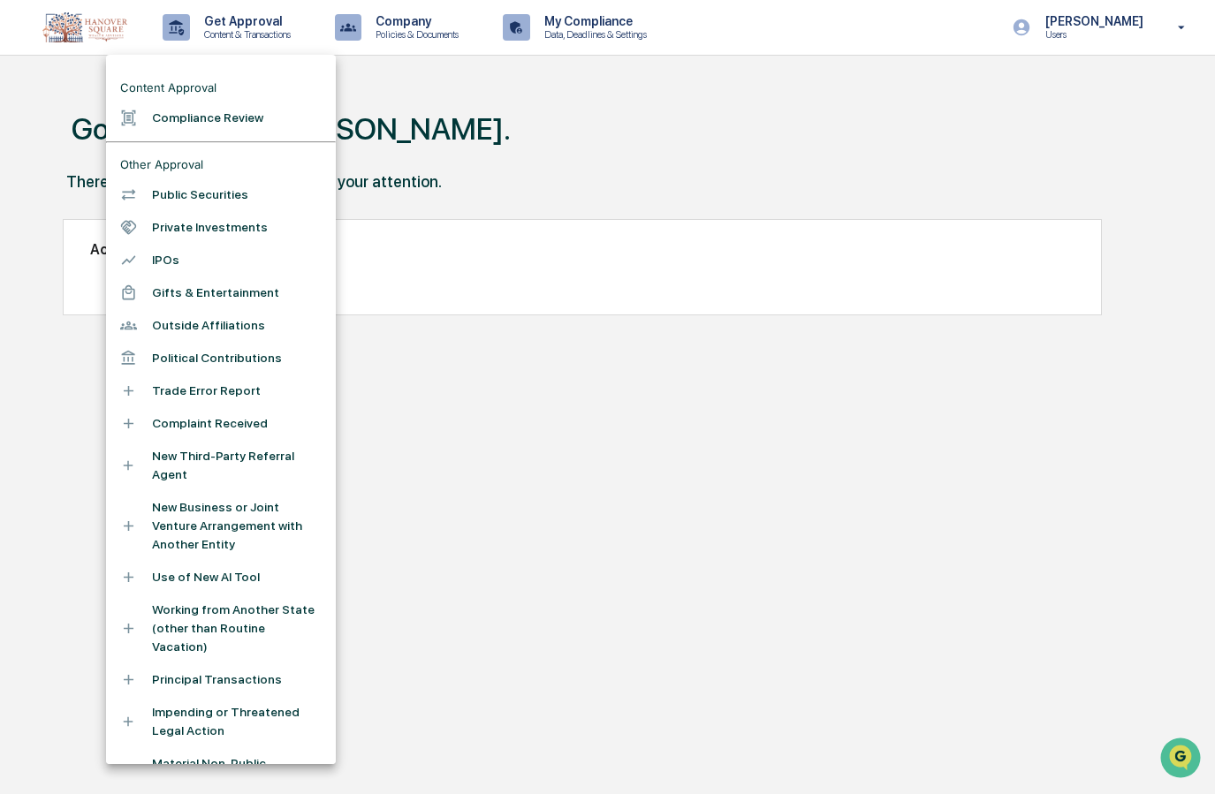
click at [187, 119] on li "Compliance Review" at bounding box center [221, 118] width 230 height 33
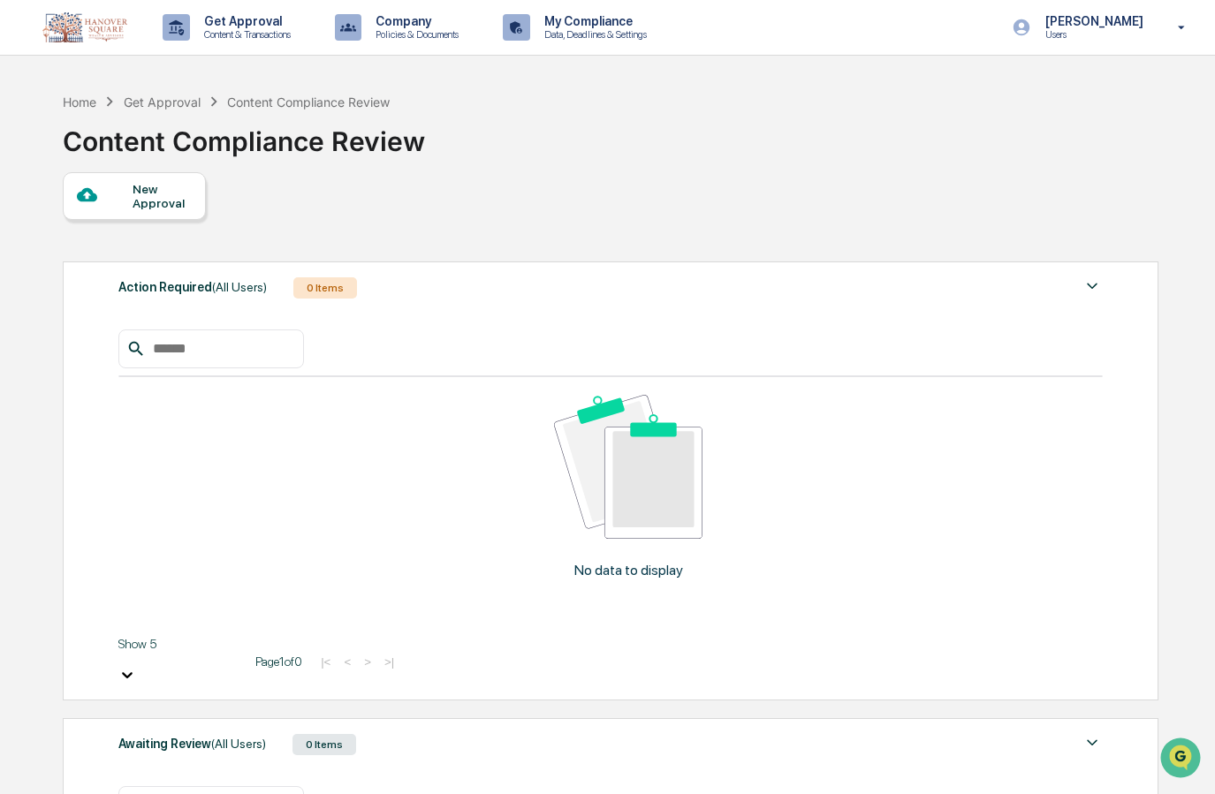
click at [140, 196] on div "New Approval" at bounding box center [162, 196] width 59 height 28
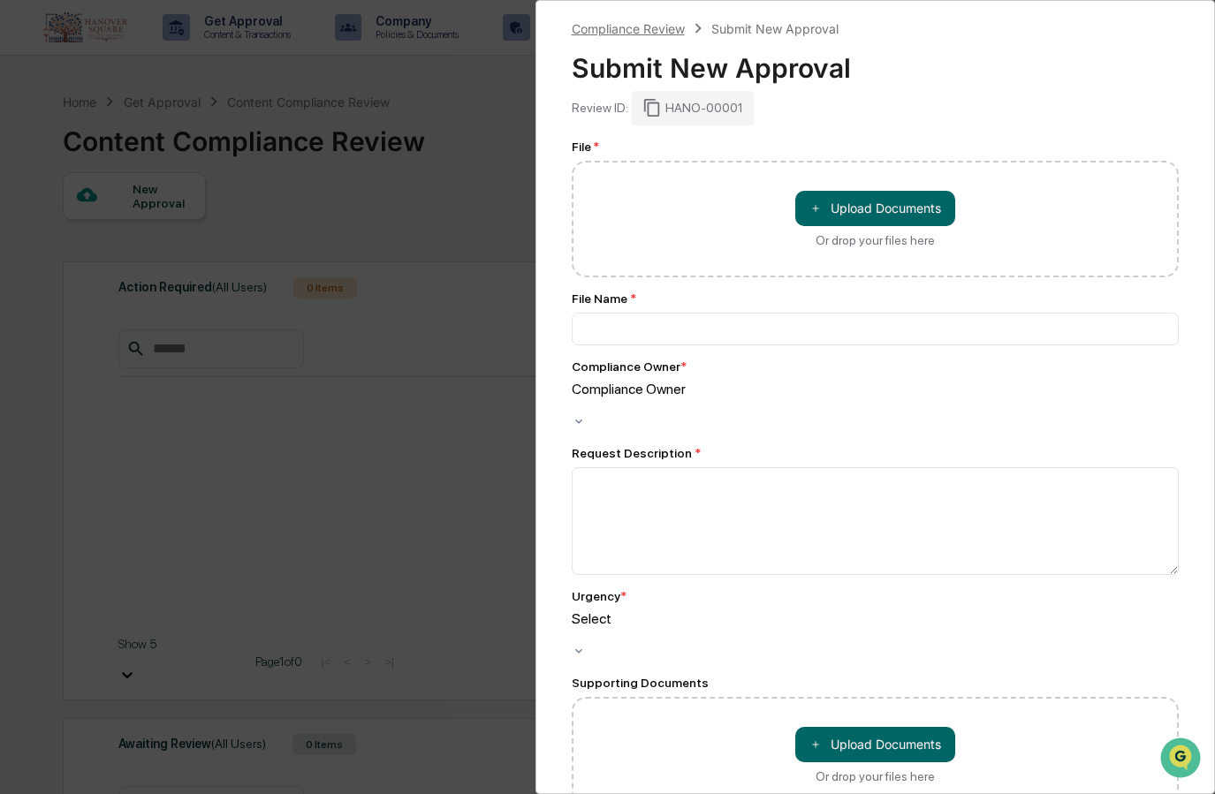
click at [637, 31] on div "Compliance Review" at bounding box center [628, 28] width 113 height 15
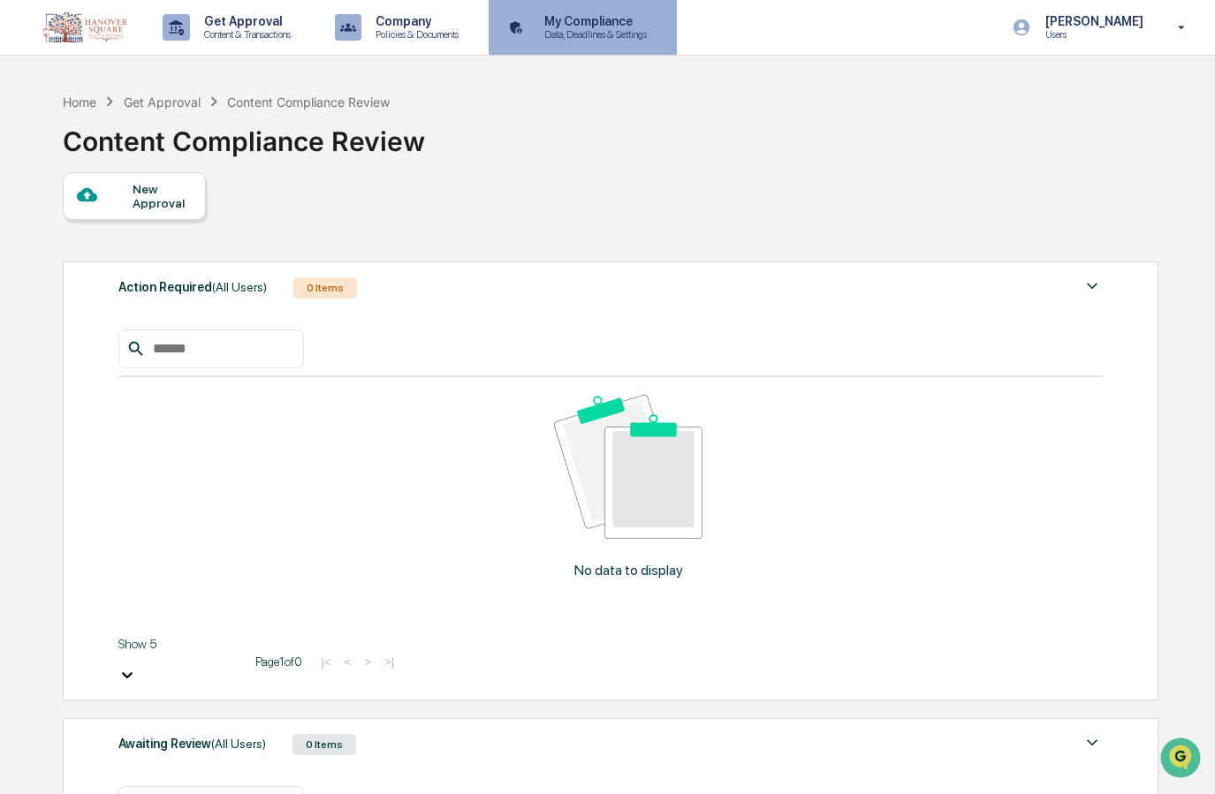
click at [541, 35] on p "Data, Deadlines & Settings" at bounding box center [592, 34] width 125 height 12
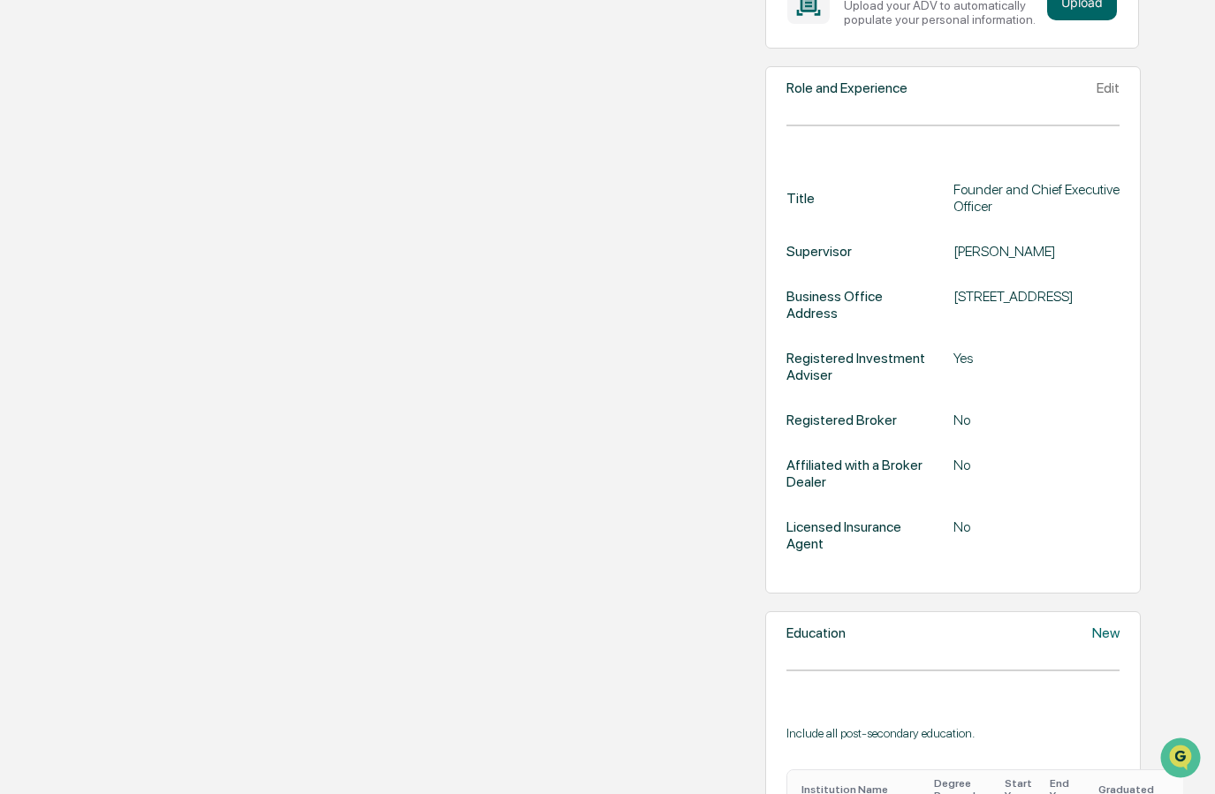
scroll to position [385, 0]
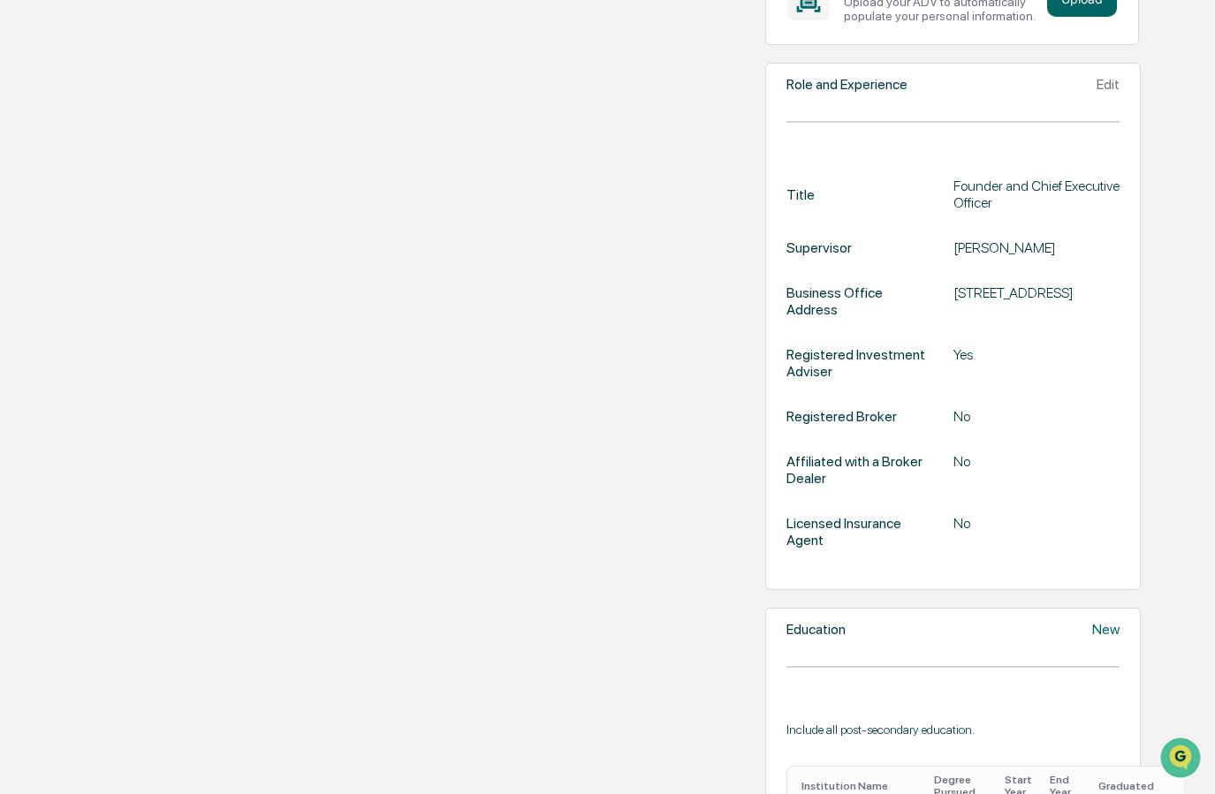
click at [1096, 92] on div "Edit" at bounding box center [1107, 84] width 23 height 17
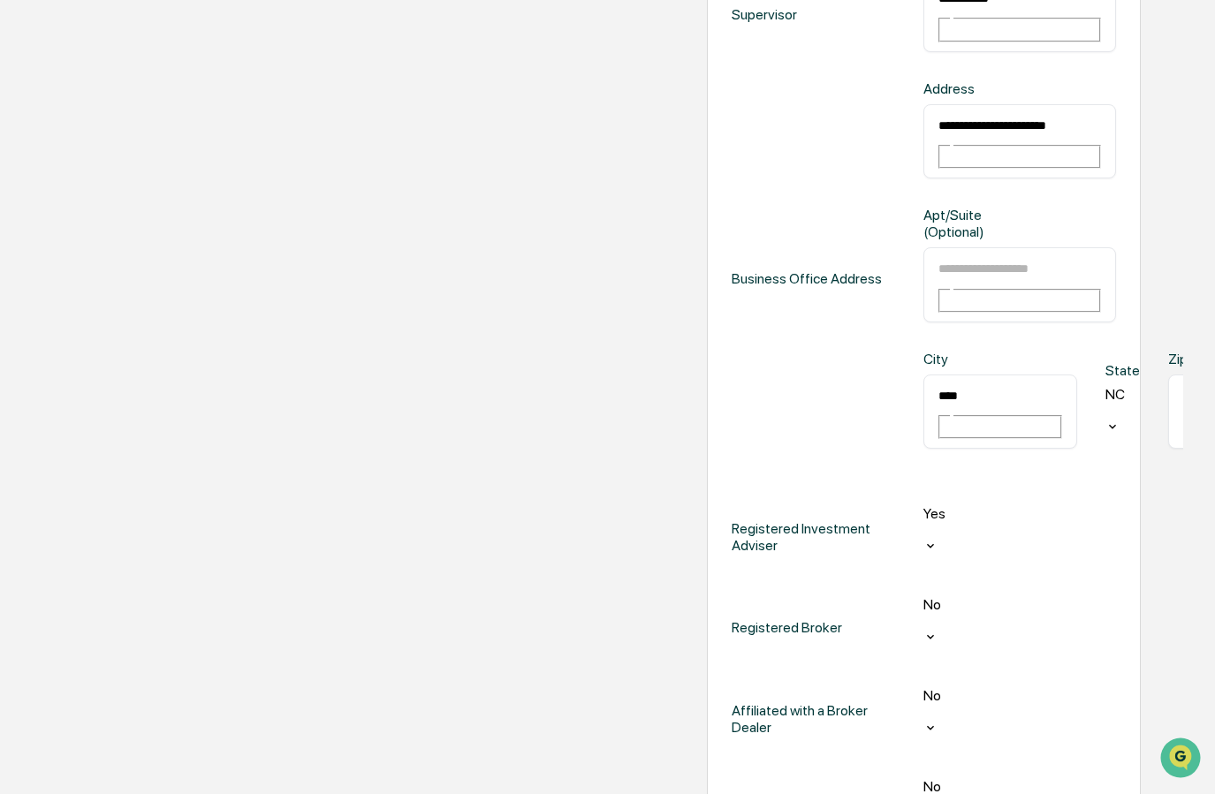
scroll to position [699, 0]
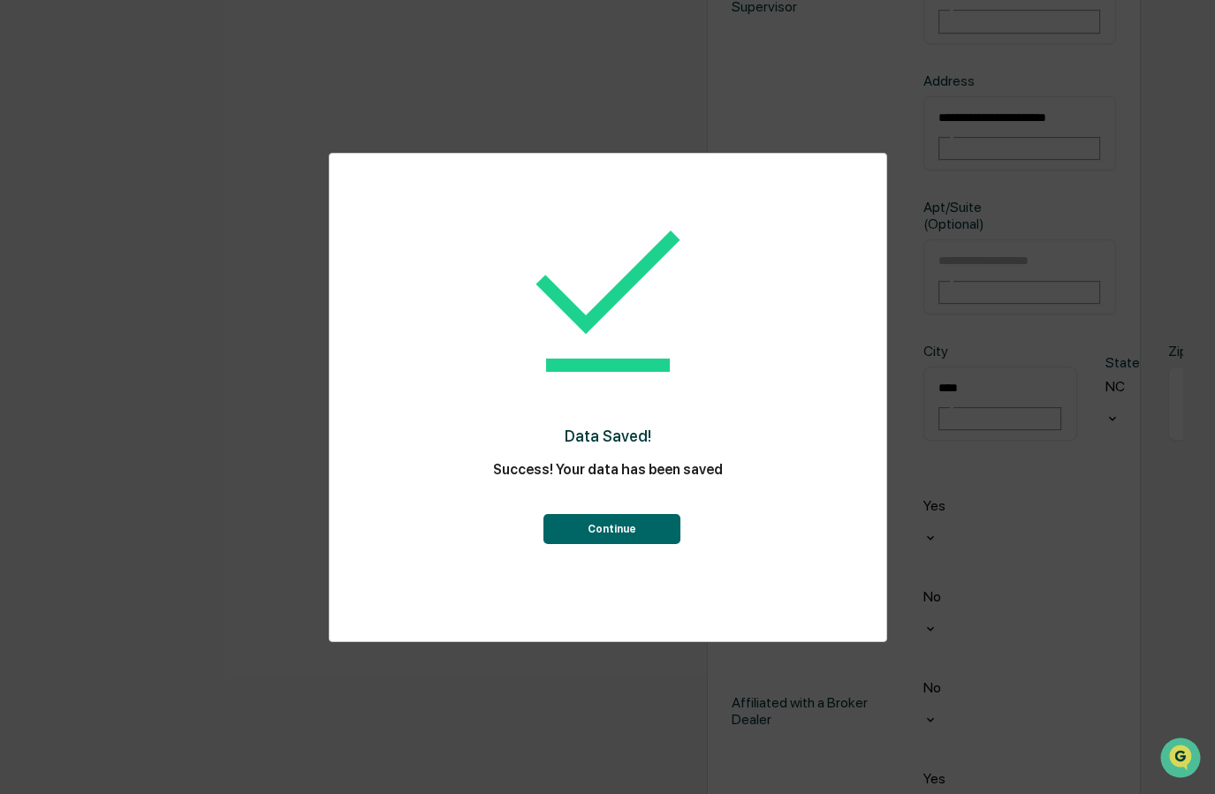
click at [630, 528] on button "Continue" at bounding box center [611, 529] width 137 height 30
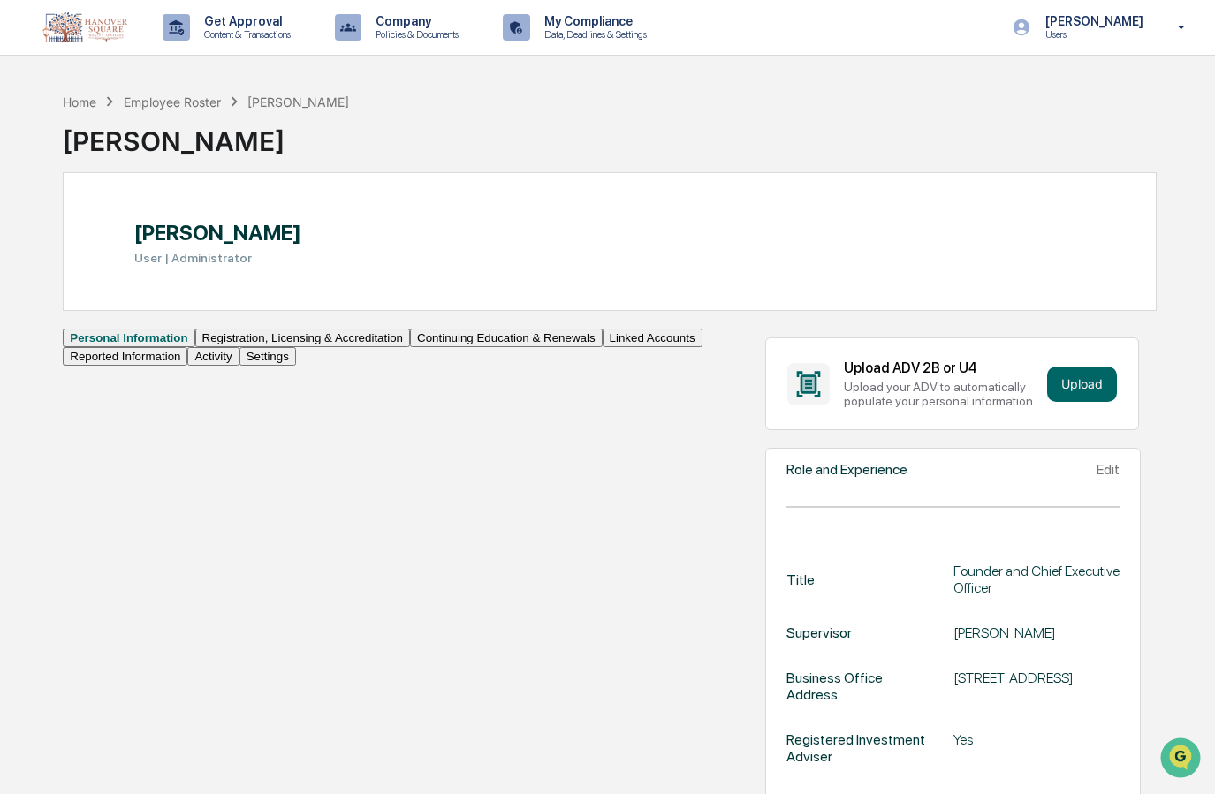
scroll to position [0, 0]
